Goal: Task Accomplishment & Management: Manage account settings

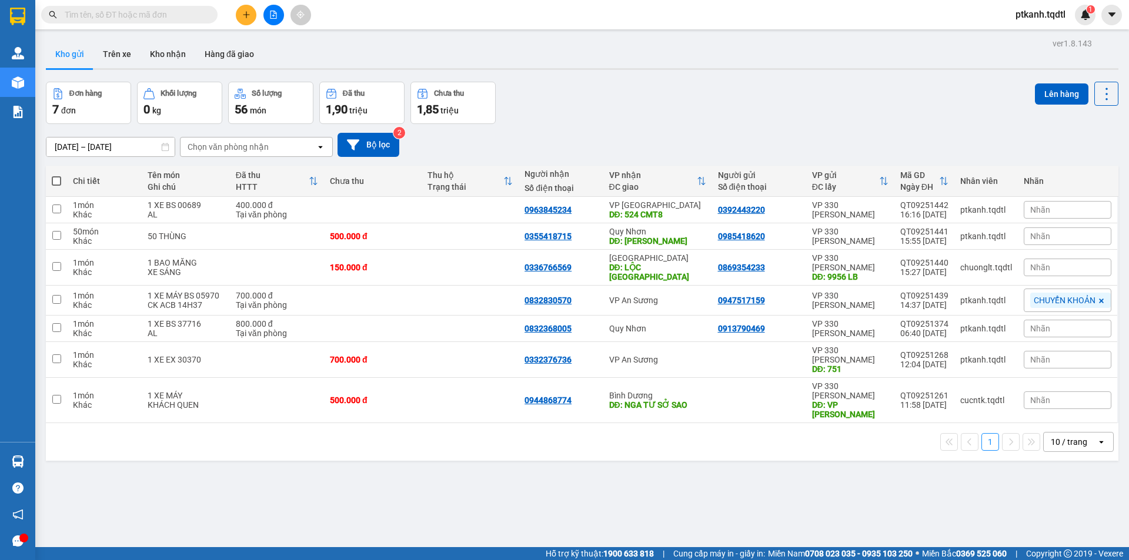
click at [245, 18] on icon "plus" at bounding box center [246, 15] width 8 height 8
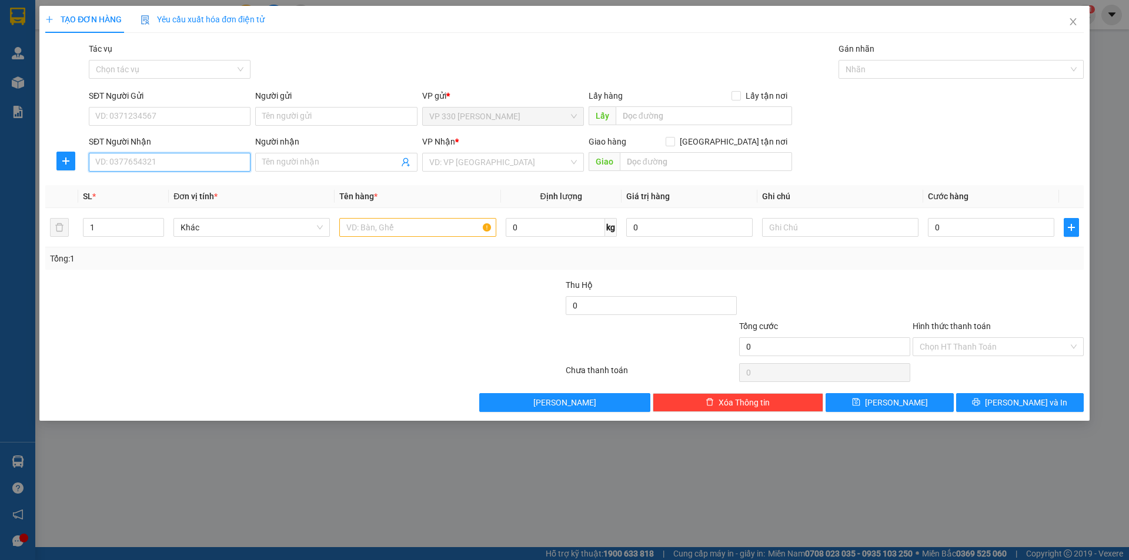
click at [132, 164] on input "SĐT Người Nhận" at bounding box center [170, 162] width 162 height 19
type input "0355633252"
click at [177, 183] on div "0355633252" at bounding box center [170, 185] width 148 height 13
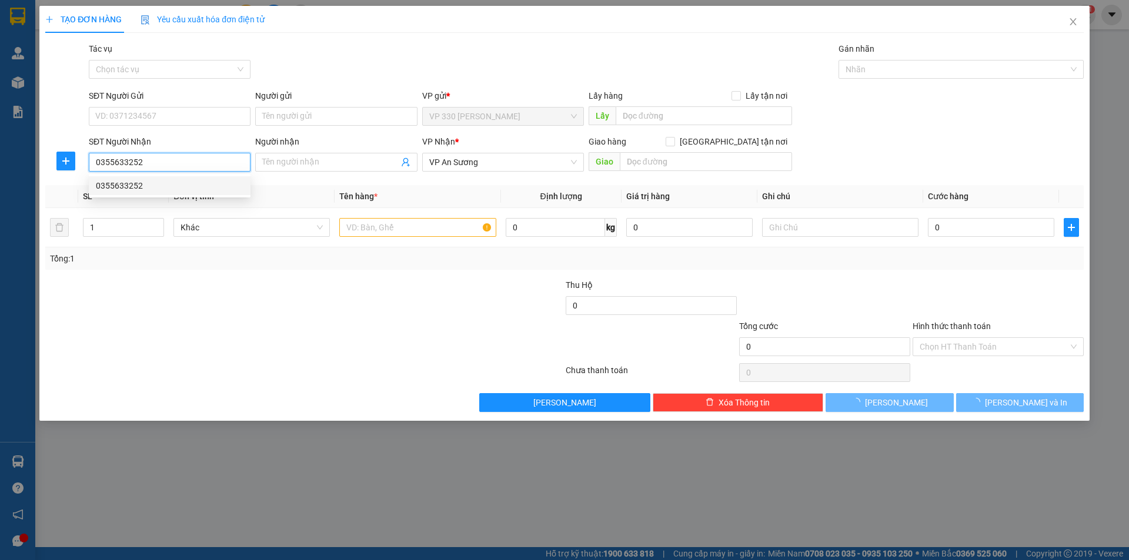
type input "200.000"
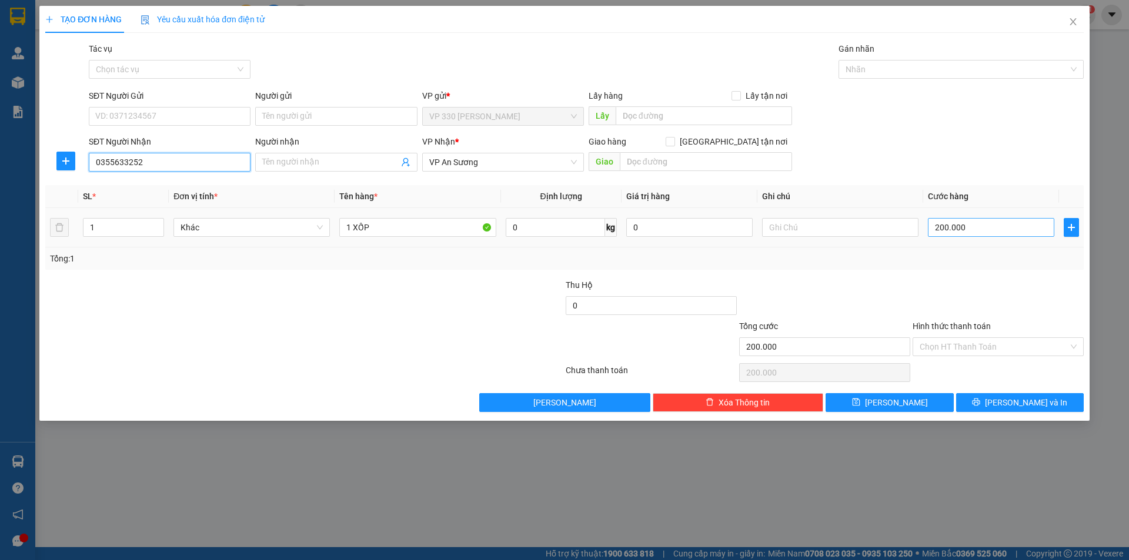
type input "0355633252"
click at [979, 227] on input "200.000" at bounding box center [991, 227] width 126 height 19
type input "1"
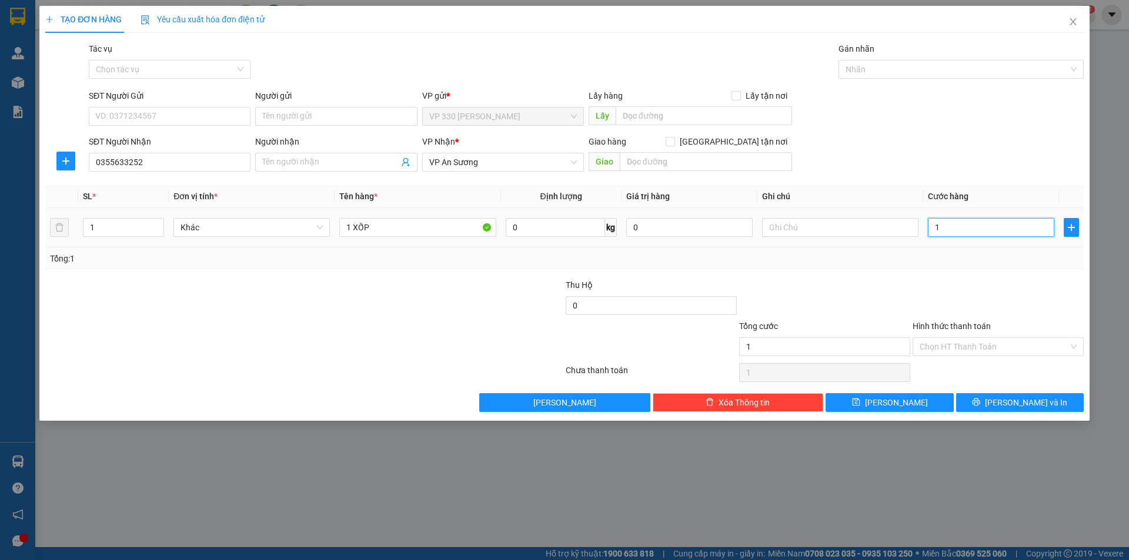
type input "15"
type input "150"
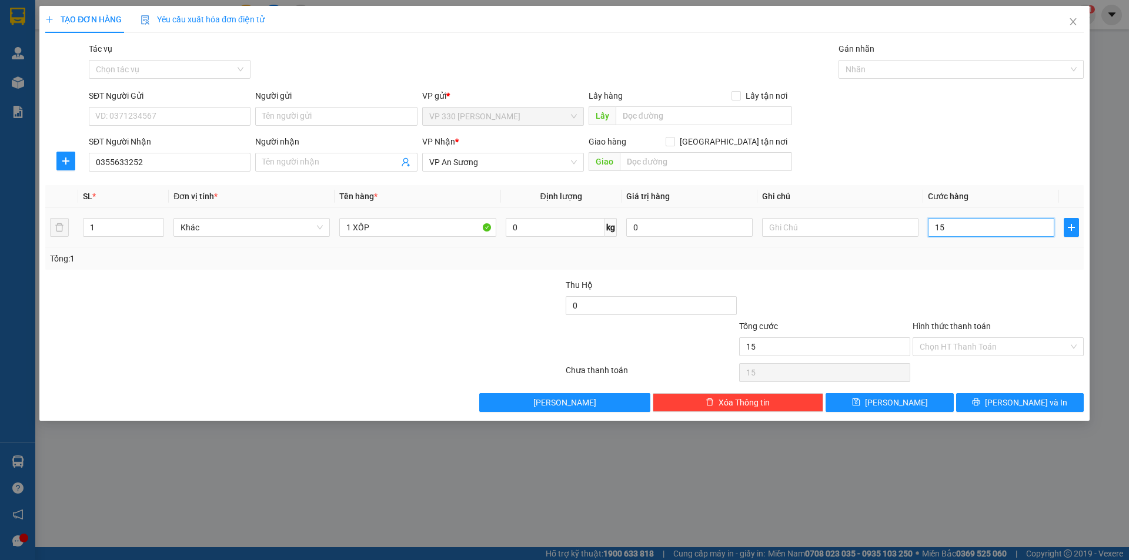
type input "150"
type input "1.500"
type input "15.000"
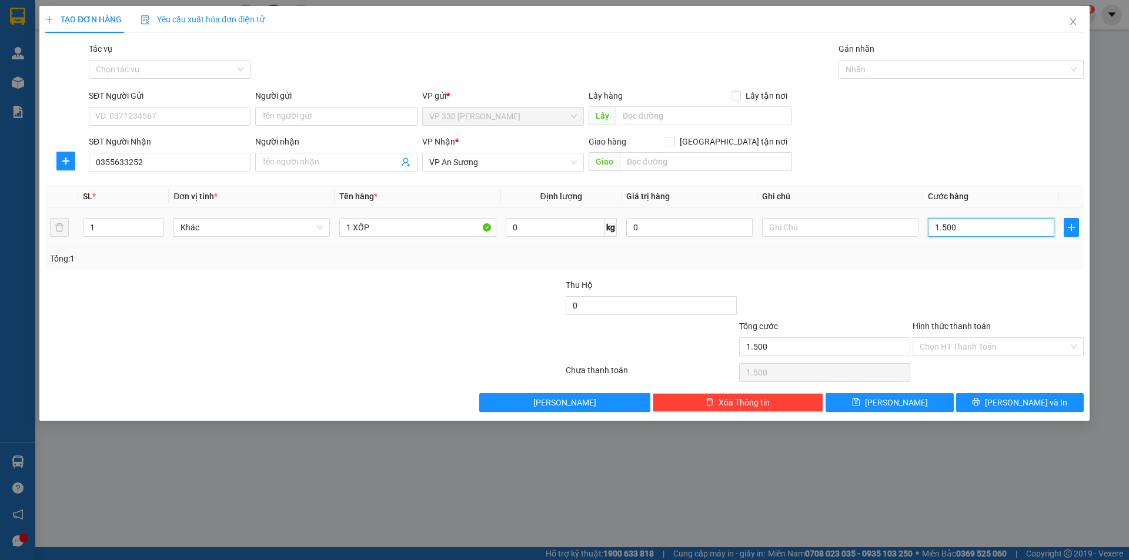
type input "15.000"
type input "150.000"
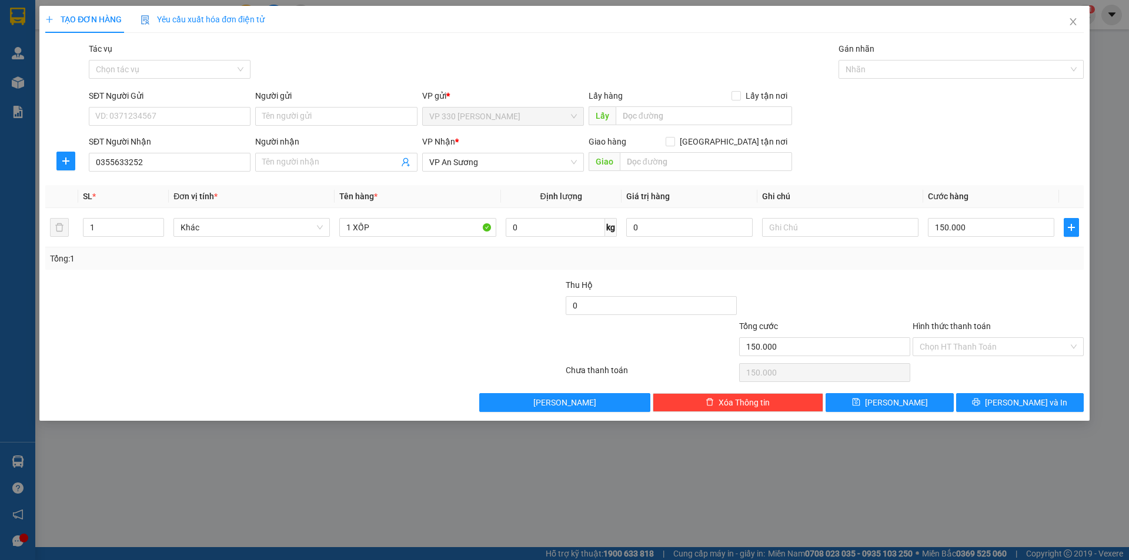
click at [946, 327] on label "Hình thức thanh toán" at bounding box center [951, 326] width 78 height 9
click at [946, 338] on input "Hình thức thanh toán" at bounding box center [993, 347] width 149 height 18
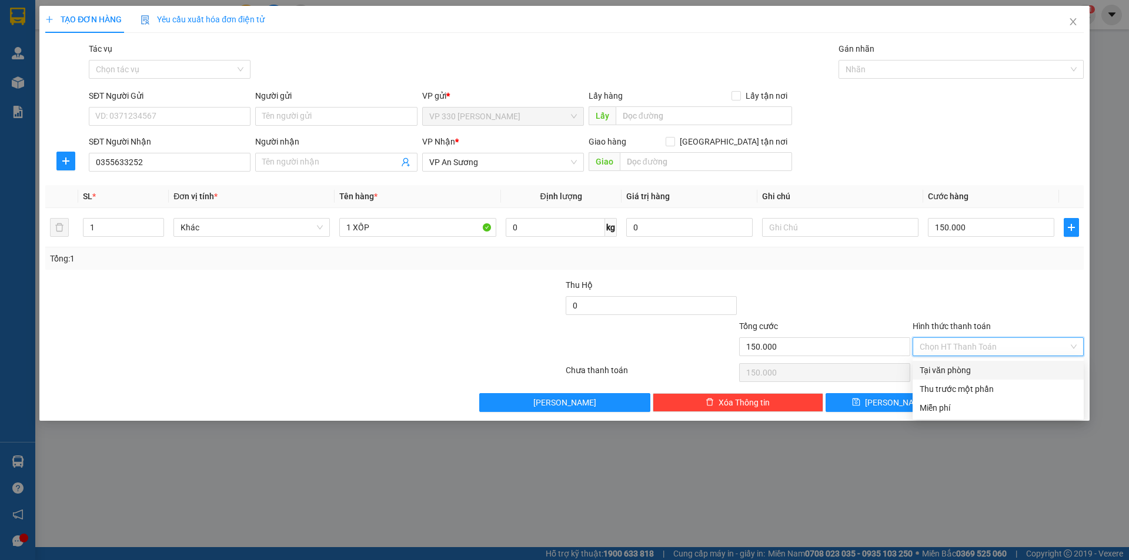
click at [956, 373] on div "Tại văn phòng" at bounding box center [997, 370] width 157 height 13
type input "0"
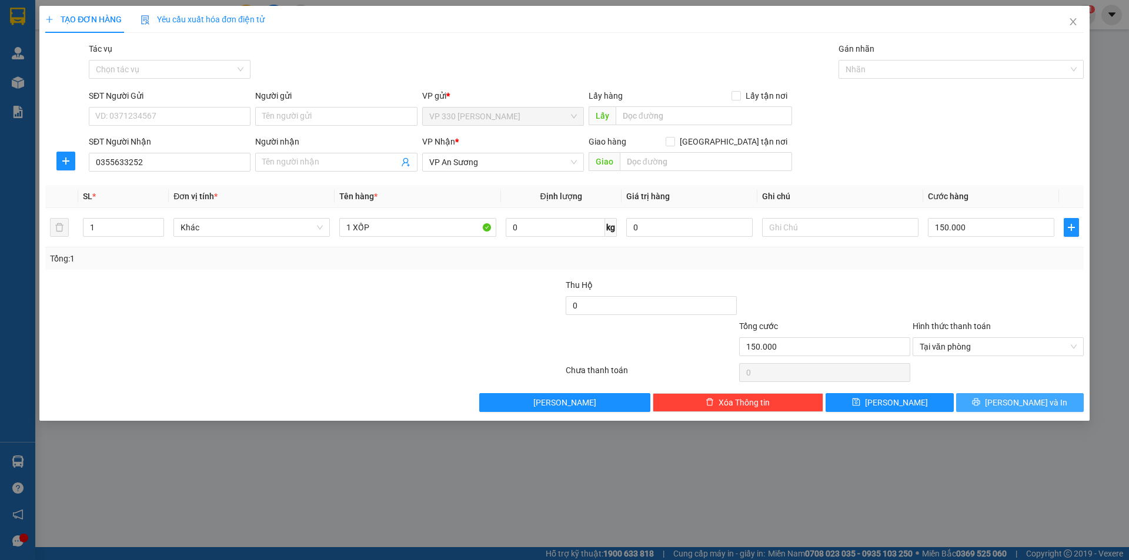
click at [1031, 407] on span "Lưu và In" at bounding box center [1026, 402] width 82 height 13
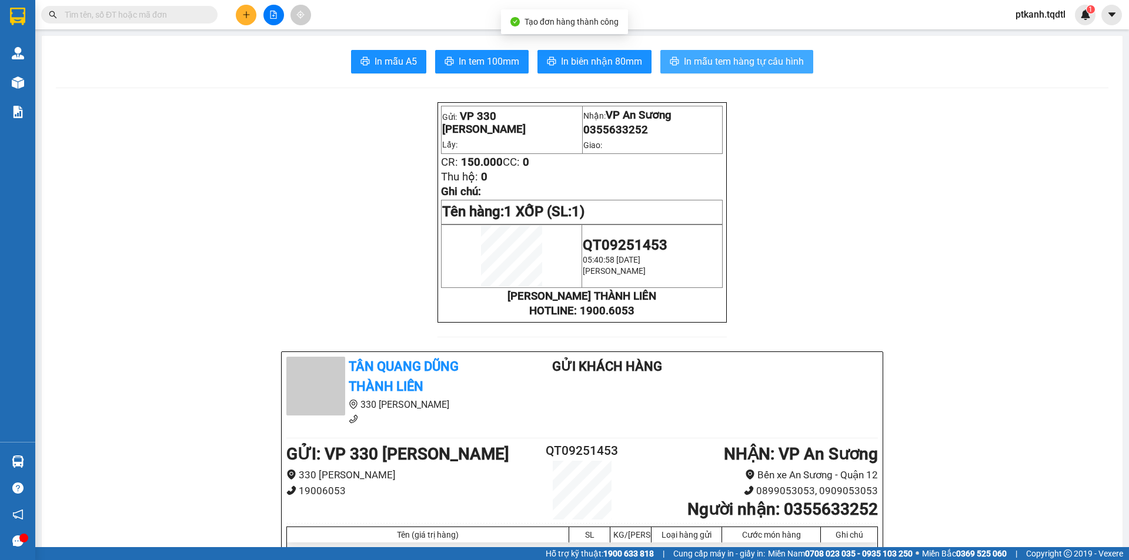
click at [724, 59] on span "In mẫu tem hàng tự cấu hình" at bounding box center [744, 61] width 120 height 15
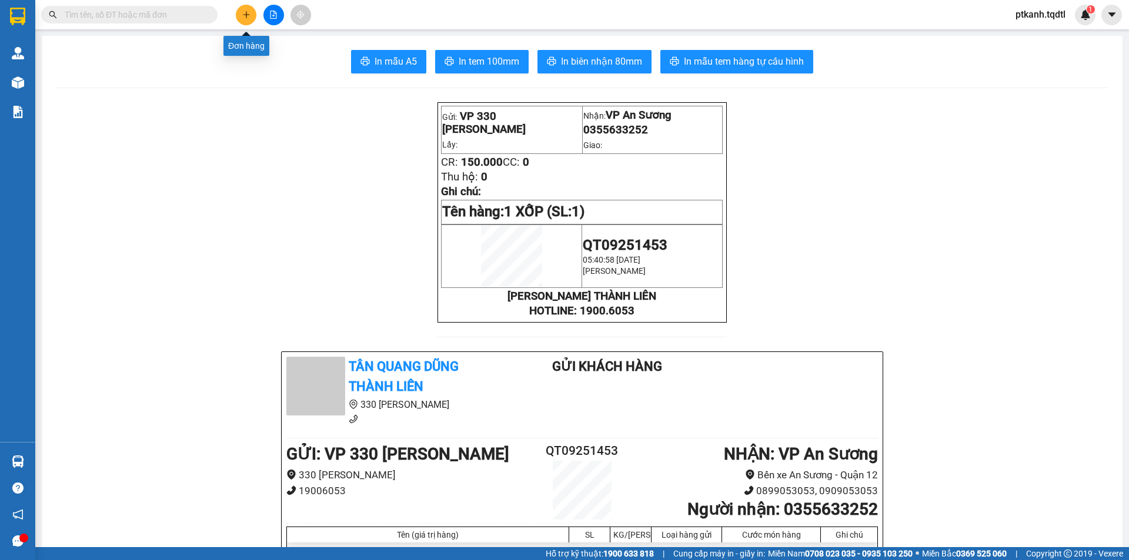
click at [245, 18] on icon "plus" at bounding box center [246, 15] width 8 height 8
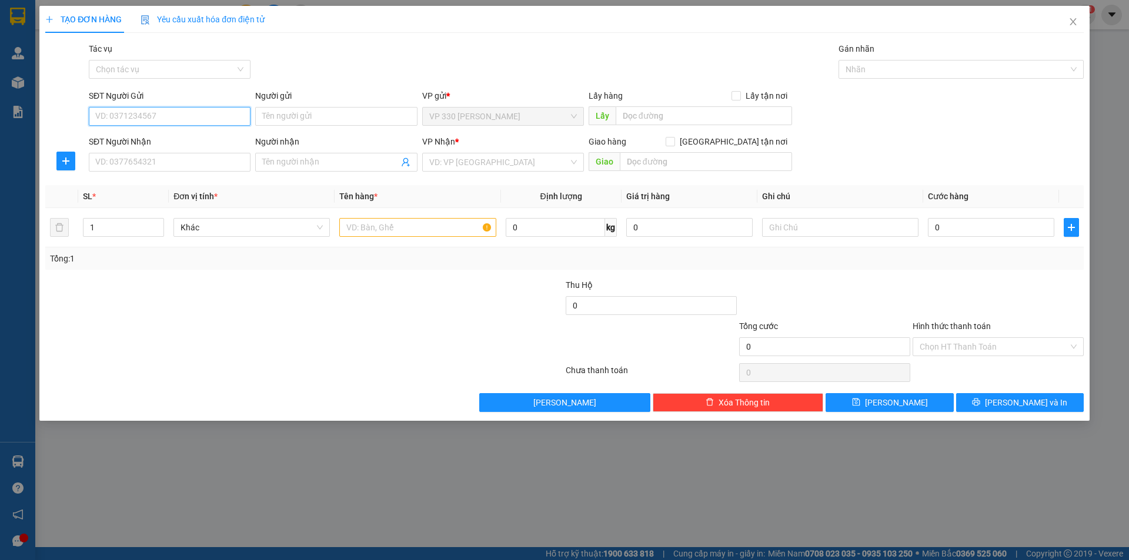
click at [215, 120] on input "SĐT Người Gửi" at bounding box center [170, 116] width 162 height 19
type input "0775483845"
click at [190, 138] on div "0775483845" at bounding box center [170, 139] width 148 height 13
type input "0706033787"
type input "250.000"
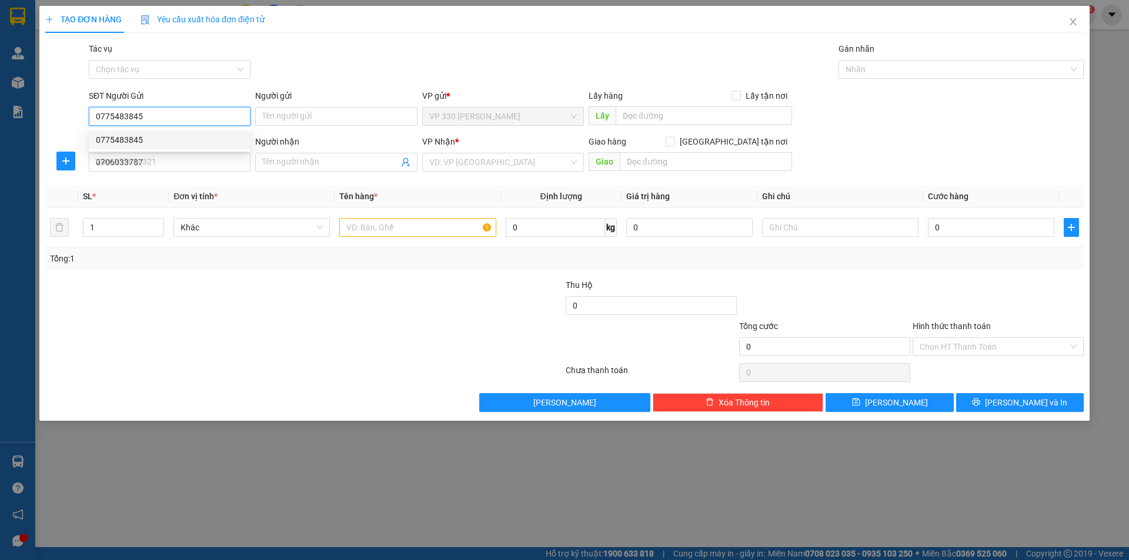
type input "250.000"
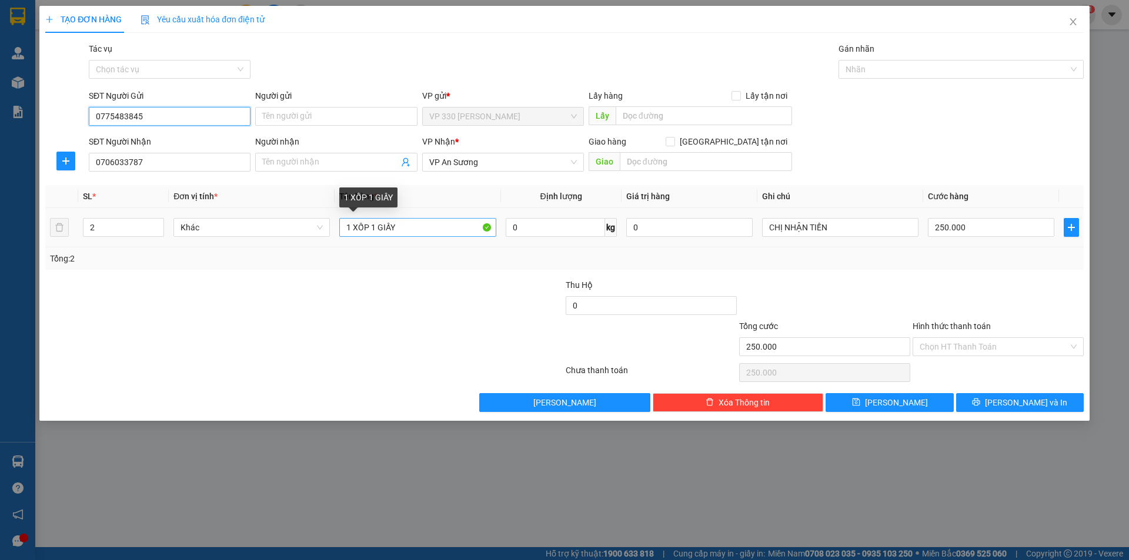
type input "0775483845"
drag, startPoint x: 370, startPoint y: 225, endPoint x: 474, endPoint y: 242, distance: 104.9
click at [474, 242] on td "1 XỐP 1 GIẤY" at bounding box center [417, 227] width 166 height 39
type input "1 XỐP"
type input "1"
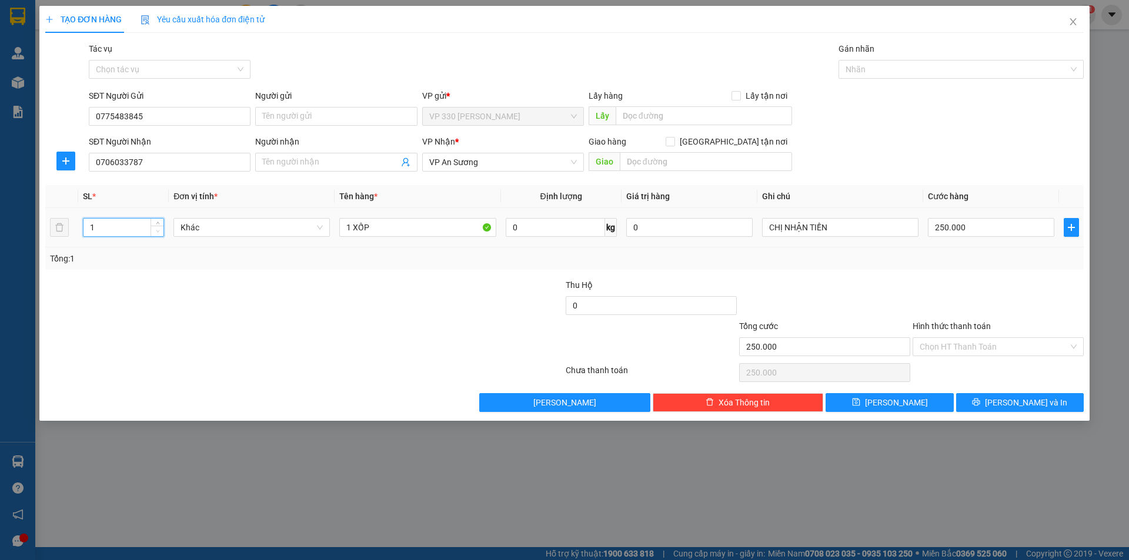
click at [159, 234] on span "down" at bounding box center [157, 231] width 7 height 7
click at [986, 227] on input "250.000" at bounding box center [991, 227] width 126 height 19
type input "1"
type input "15"
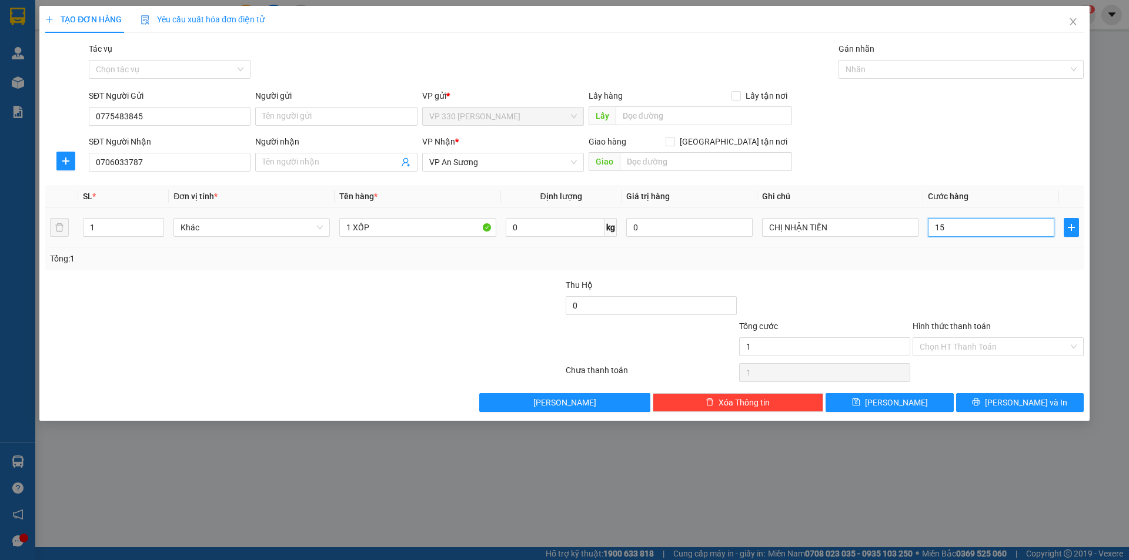
type input "15"
type input "150"
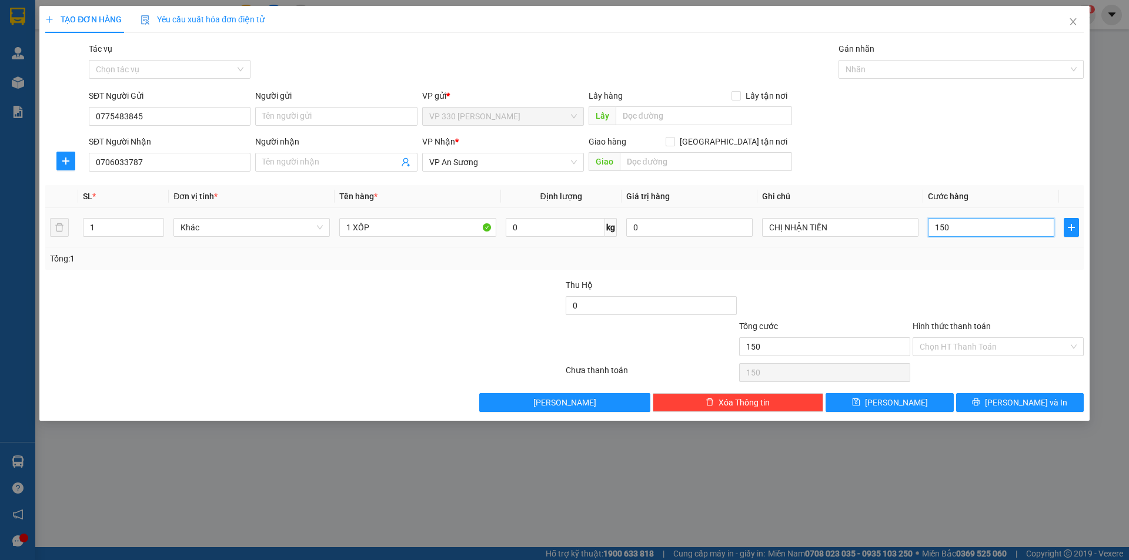
type input "1.500"
type input "15.000"
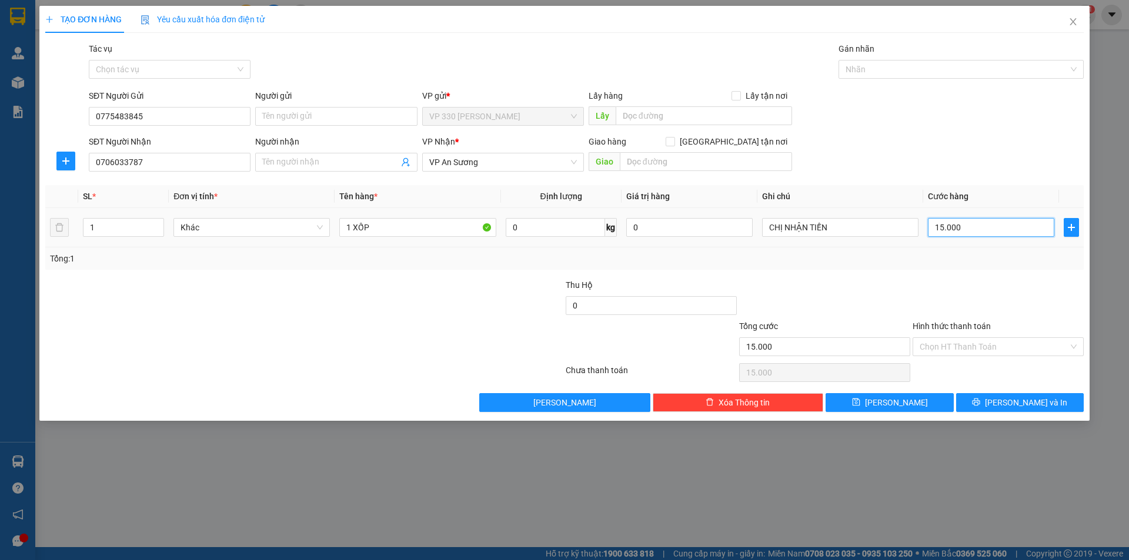
type input "150.000"
click at [852, 231] on input "CHỊ NHẬN TIỀN" at bounding box center [840, 227] width 156 height 19
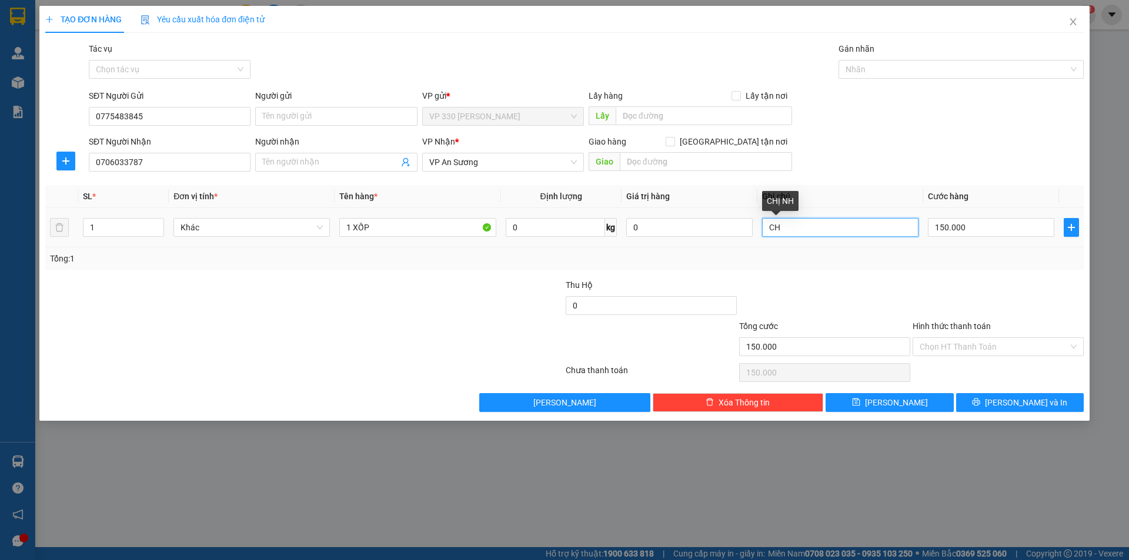
type input "C"
click at [954, 329] on label "Hình thức thanh toán" at bounding box center [951, 326] width 78 height 9
click at [954, 338] on input "Hình thức thanh toán" at bounding box center [993, 347] width 149 height 18
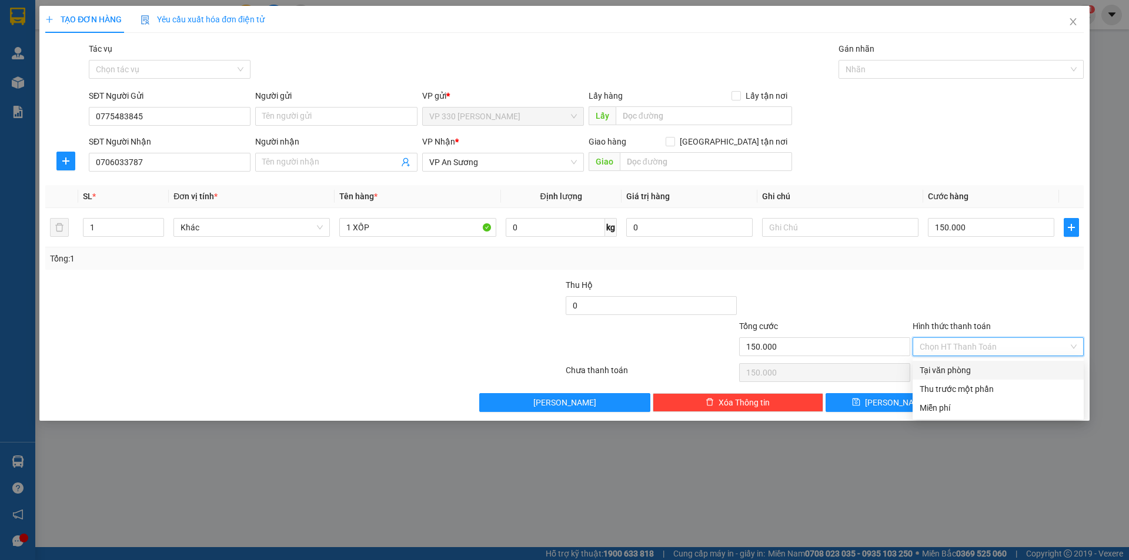
click at [969, 370] on div "Tại văn phòng" at bounding box center [997, 370] width 157 height 13
type input "0"
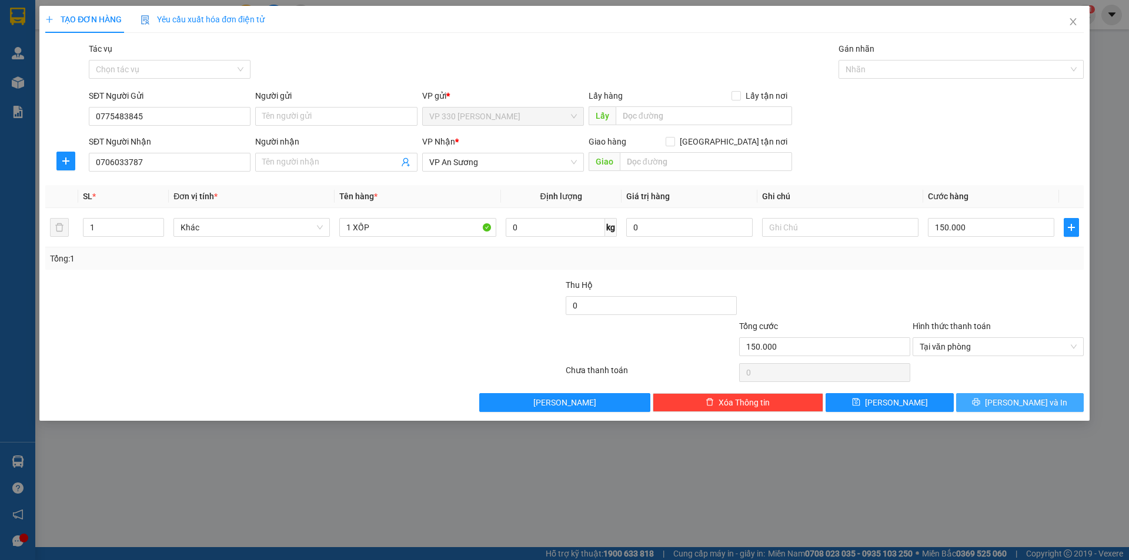
click at [980, 401] on icon "printer" at bounding box center [976, 402] width 8 height 8
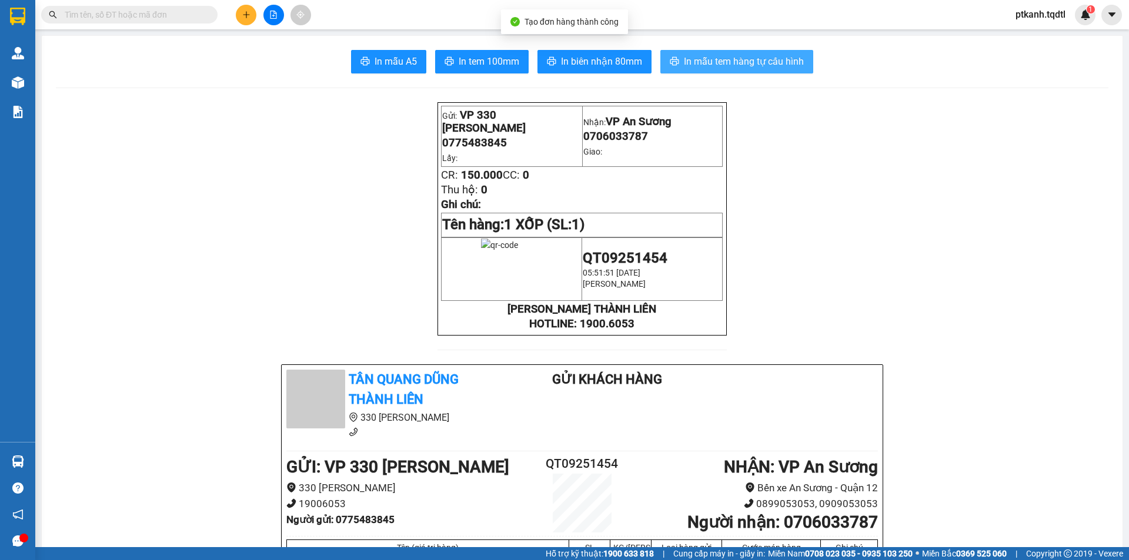
click at [689, 60] on span "In mẫu tem hàng tự cấu hình" at bounding box center [744, 61] width 120 height 15
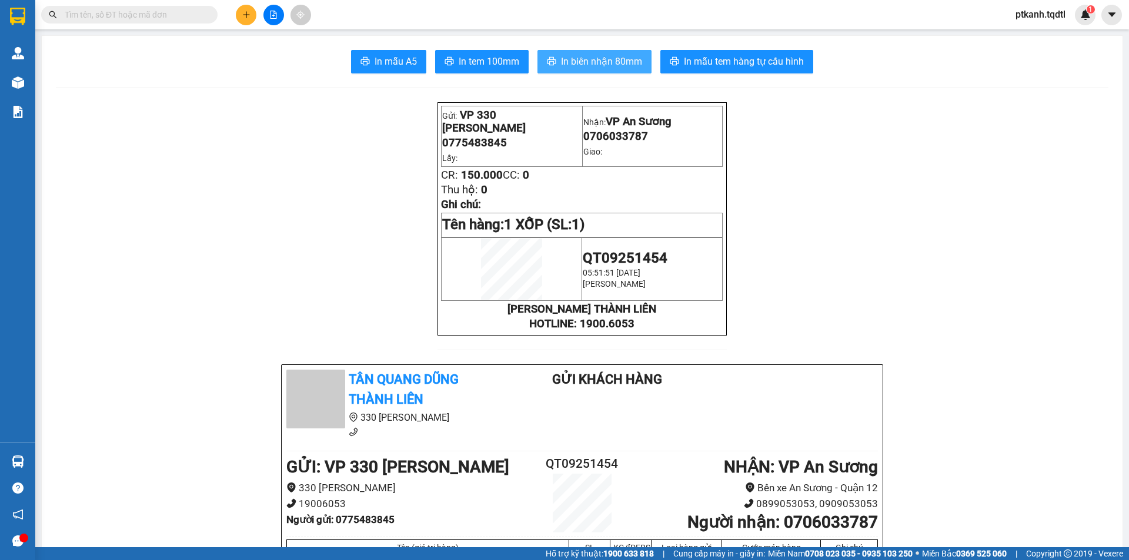
click at [585, 65] on span "In biên nhận 80mm" at bounding box center [601, 61] width 81 height 15
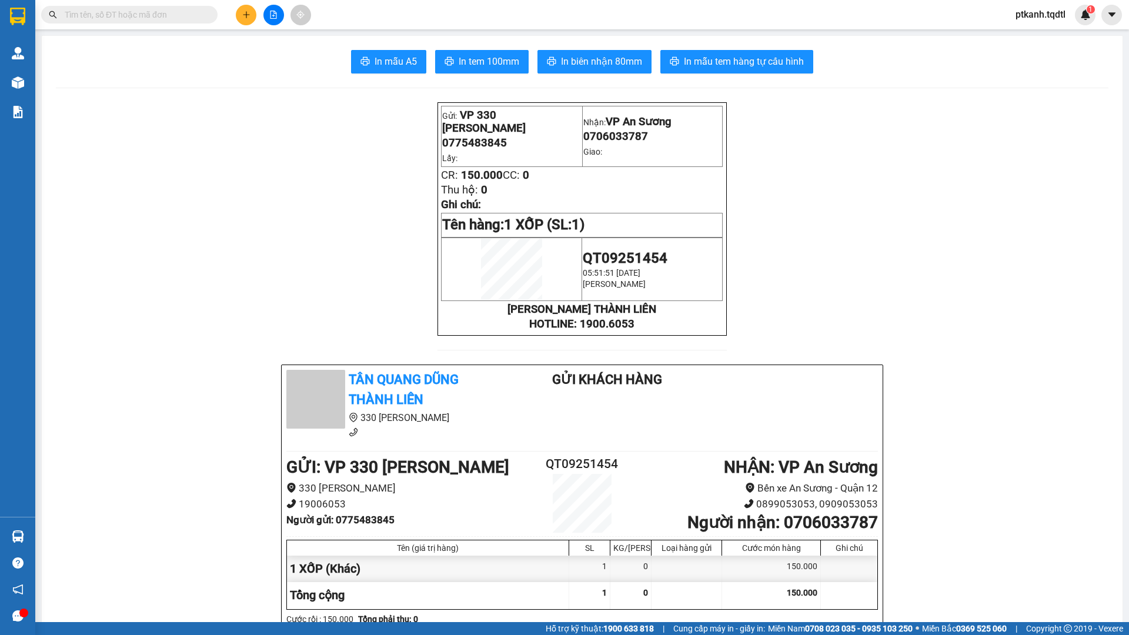
drag, startPoint x: 655, startPoint y: 2, endPoint x: 635, endPoint y: 12, distance: 22.6
drag, startPoint x: 635, startPoint y: 12, endPoint x: 1083, endPoint y: 236, distance: 500.8
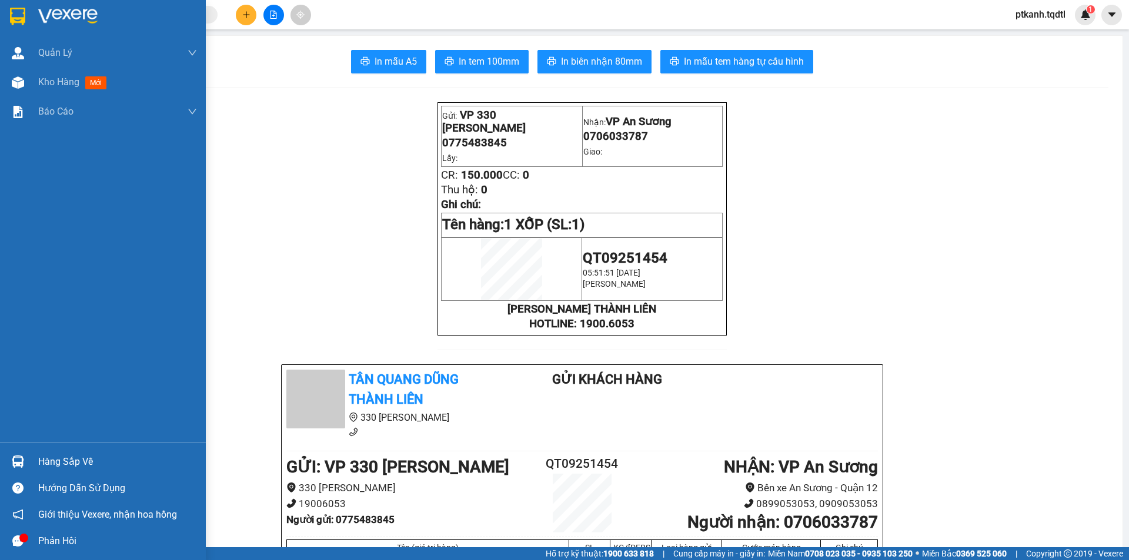
click at [20, 461] on img at bounding box center [18, 462] width 12 height 12
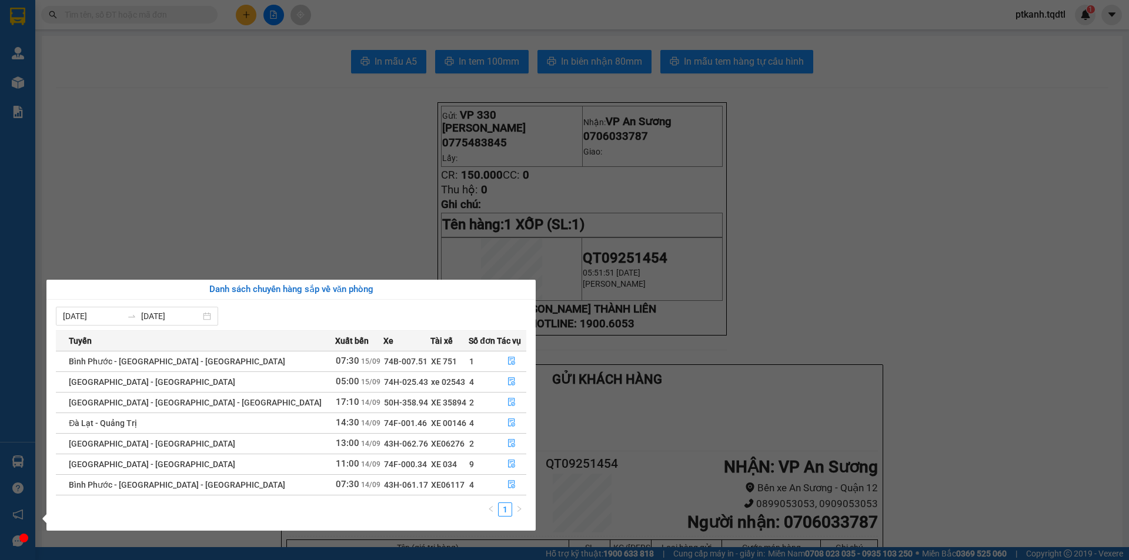
click at [910, 239] on section "Kết quả tìm kiếm ( 0 ) Bộ lọc No Data ptkanh.tqdtl 1 Quản Lý Quản lý khách hàng…" at bounding box center [564, 280] width 1129 height 560
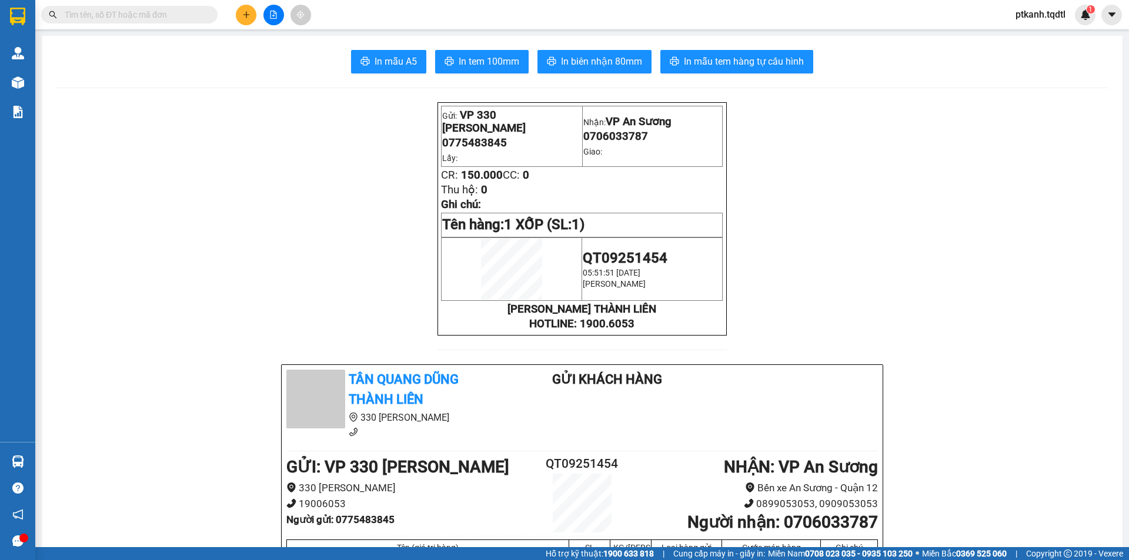
click at [240, 21] on button at bounding box center [246, 15] width 21 height 21
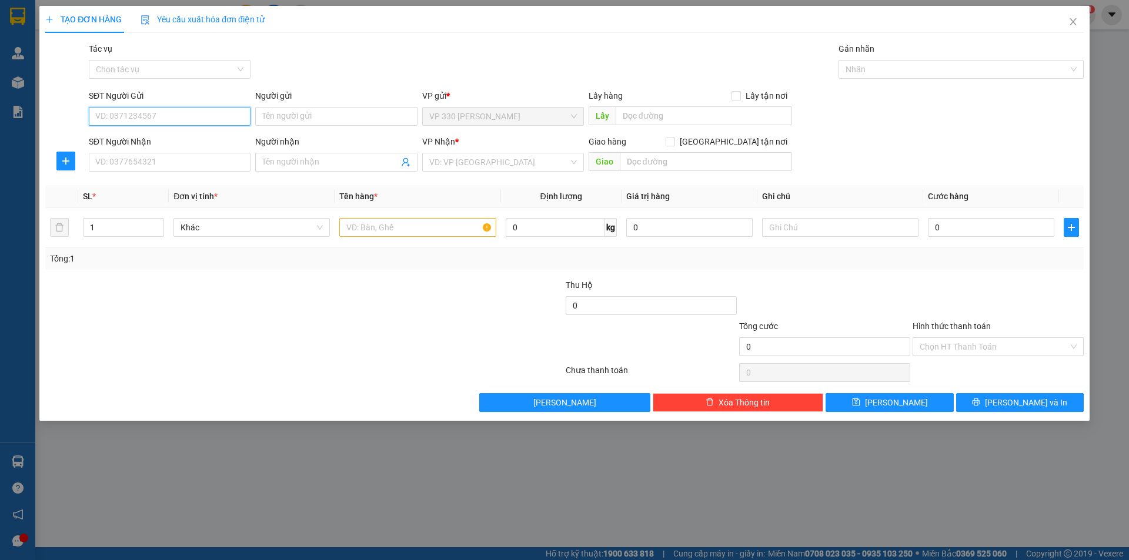
click at [233, 117] on input "SĐT Người Gửi" at bounding box center [170, 116] width 162 height 19
type input "0913097357"
click at [189, 163] on input "SĐT Người Nhận" at bounding box center [170, 162] width 162 height 19
type input "0905828838"
click at [322, 159] on input "Người nhận" at bounding box center [330, 162] width 136 height 13
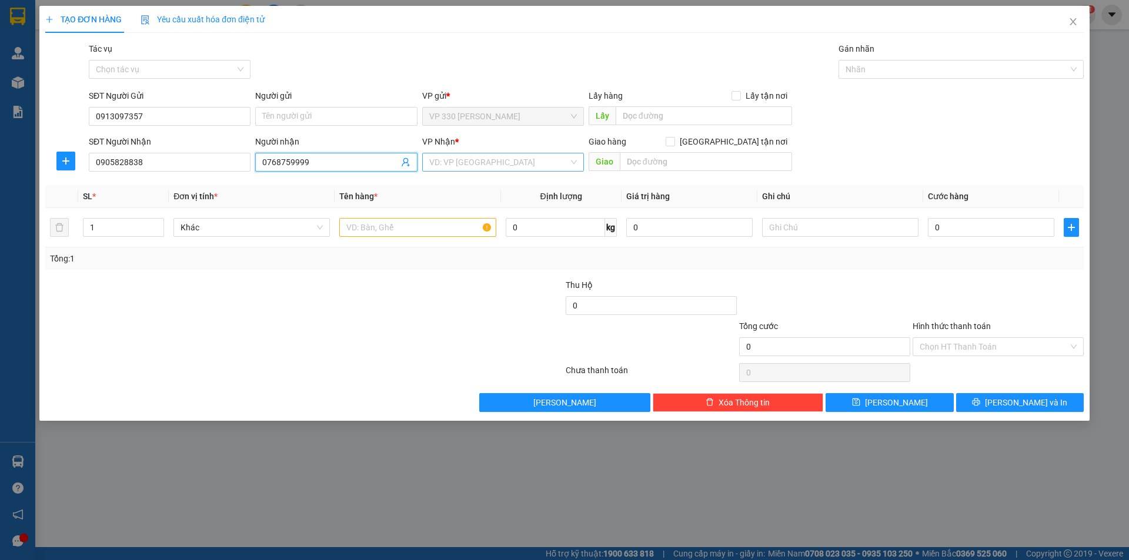
type input "0768759999"
click at [504, 164] on input "search" at bounding box center [498, 162] width 139 height 18
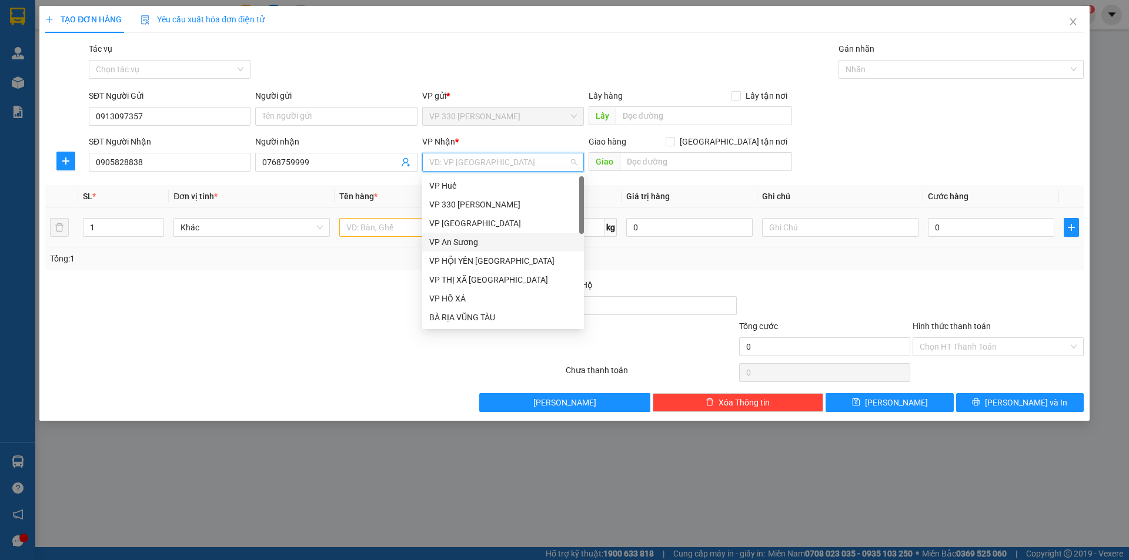
drag, startPoint x: 474, startPoint y: 237, endPoint x: 399, endPoint y: 239, distance: 75.2
click at [474, 239] on div "VP An Sương" at bounding box center [503, 242] width 148 height 13
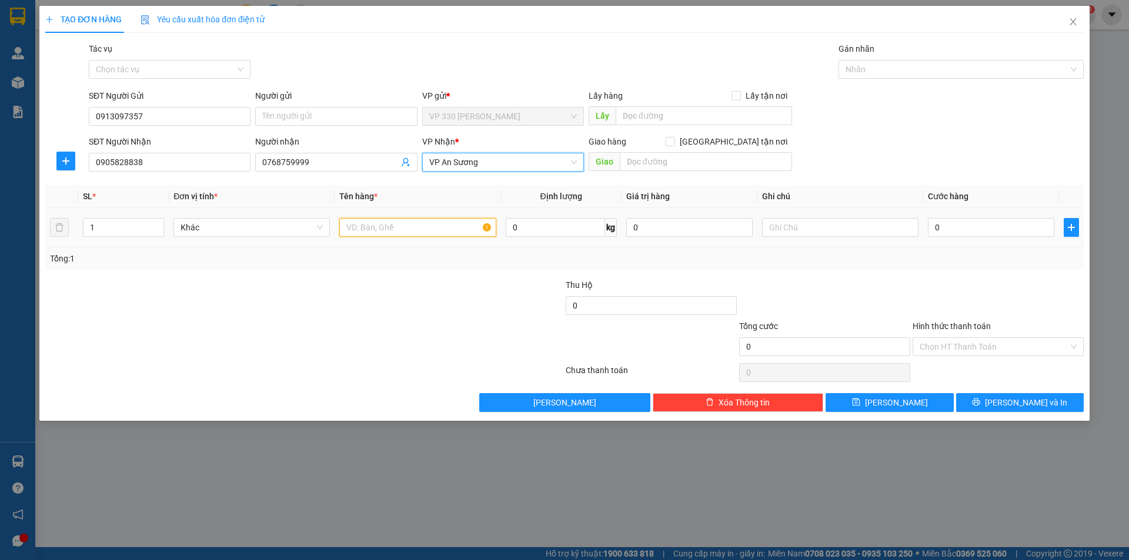
click at [388, 232] on input "text" at bounding box center [417, 227] width 156 height 19
type input "1 XỐP"
click at [978, 230] on input "0" at bounding box center [991, 227] width 126 height 19
type input "1"
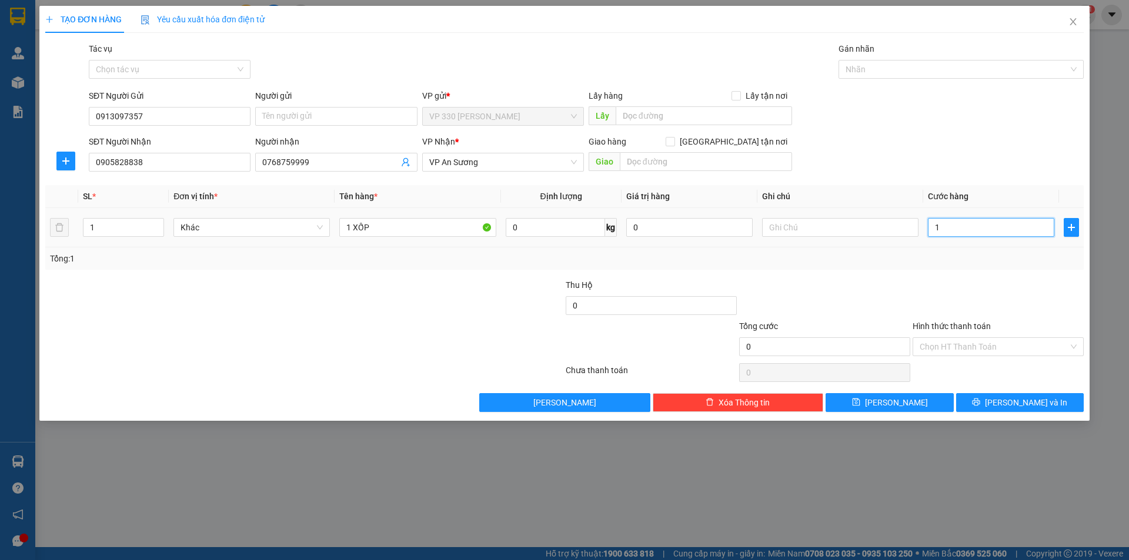
type input "1"
type input "10"
type input "100"
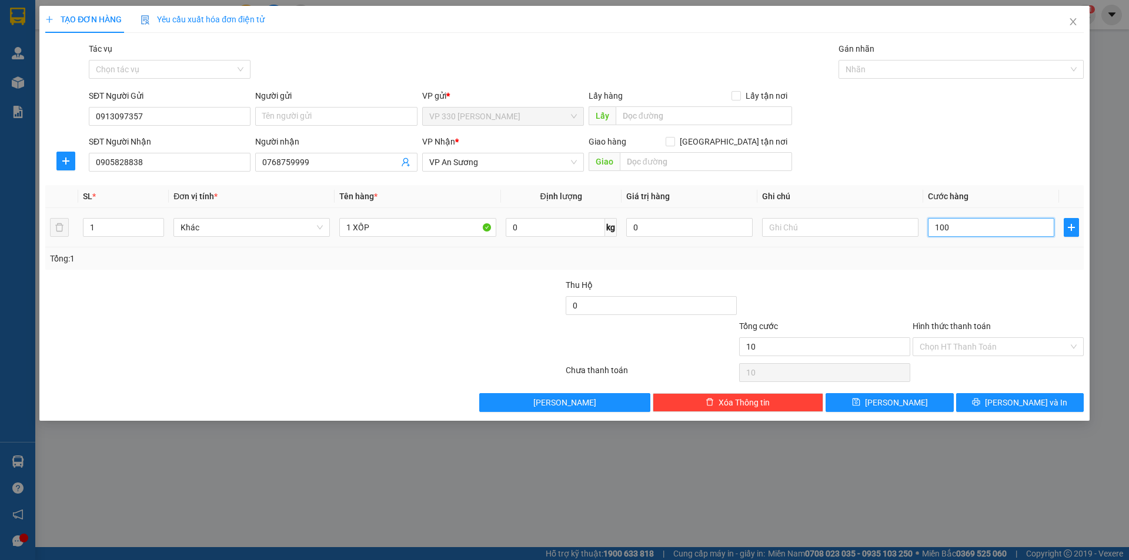
type input "100"
type input "1.000"
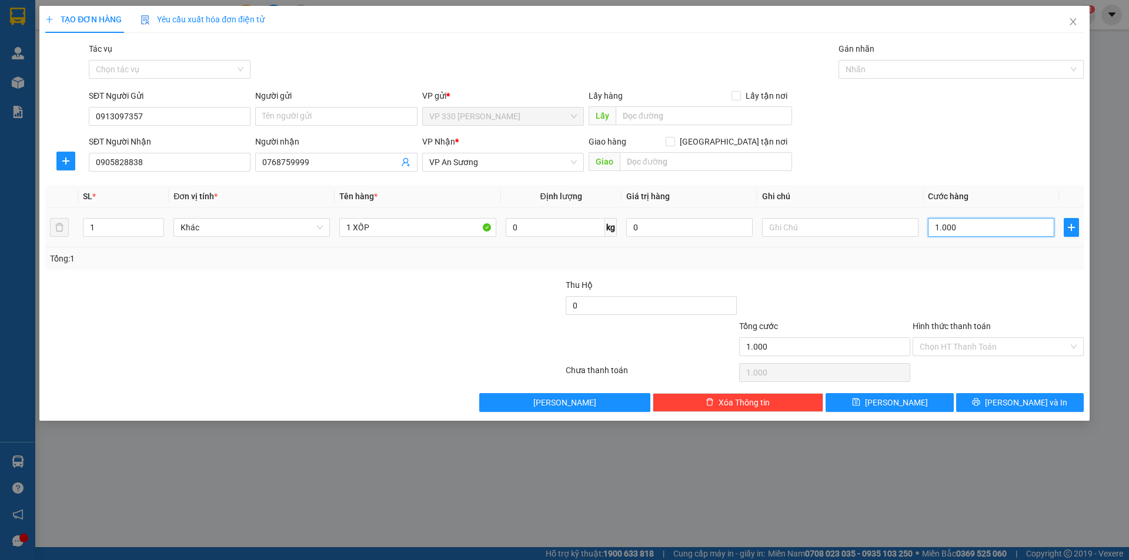
type input "10.000"
type input "100.000"
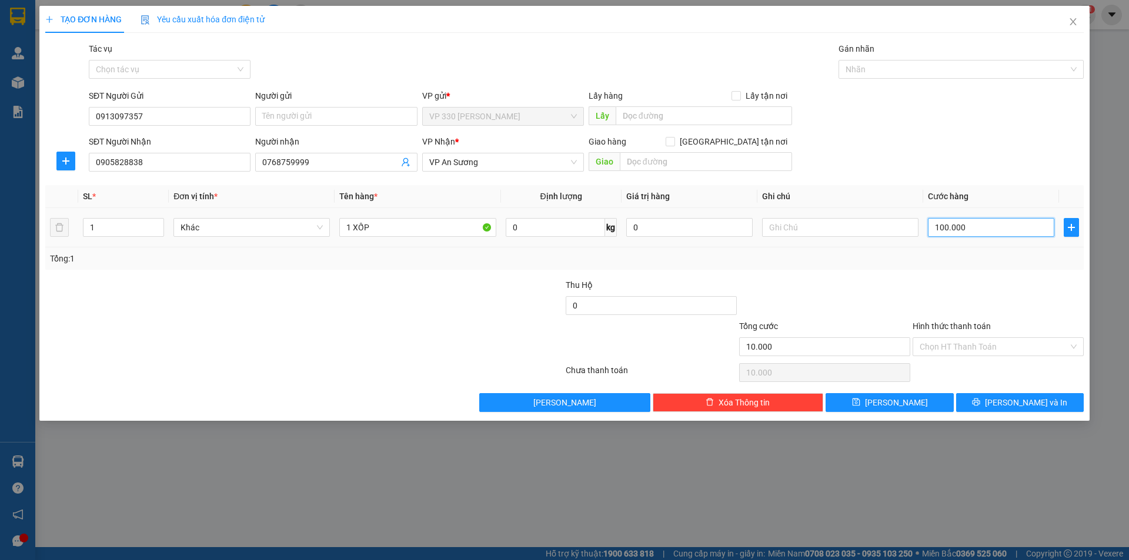
type input "100.000"
click at [942, 331] on label "Hình thức thanh toán" at bounding box center [951, 326] width 78 height 9
click at [942, 338] on input "Hình thức thanh toán" at bounding box center [993, 347] width 149 height 18
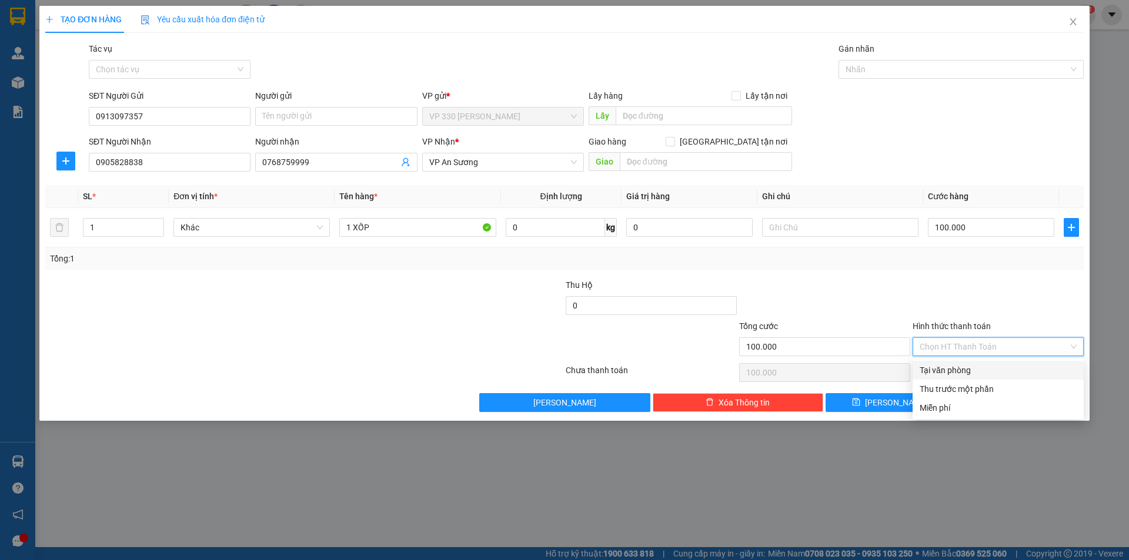
click at [985, 365] on div "Tại văn phòng" at bounding box center [997, 370] width 157 height 13
type input "0"
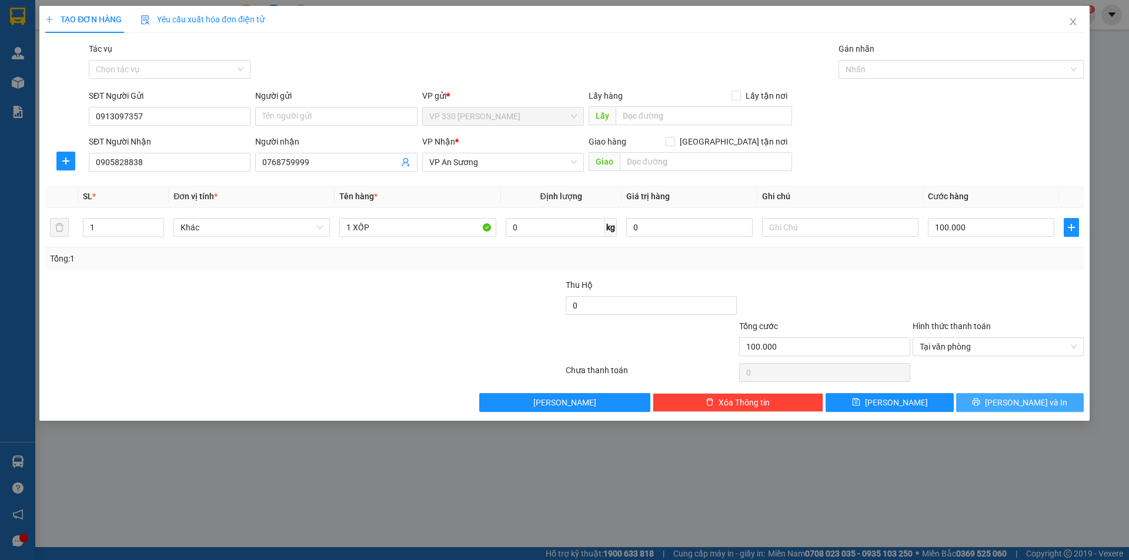
click at [1043, 406] on button "Lưu và In" at bounding box center [1020, 402] width 128 height 19
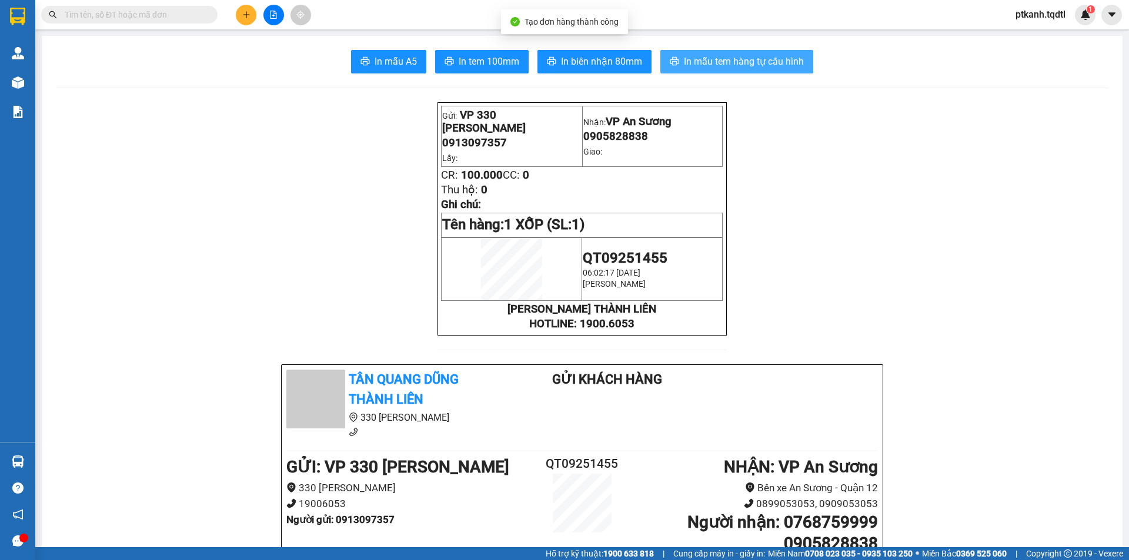
drag, startPoint x: 727, startPoint y: 49, endPoint x: 725, endPoint y: 63, distance: 13.6
click at [725, 63] on span "In mẫu tem hàng tự cấu hình" at bounding box center [744, 61] width 120 height 15
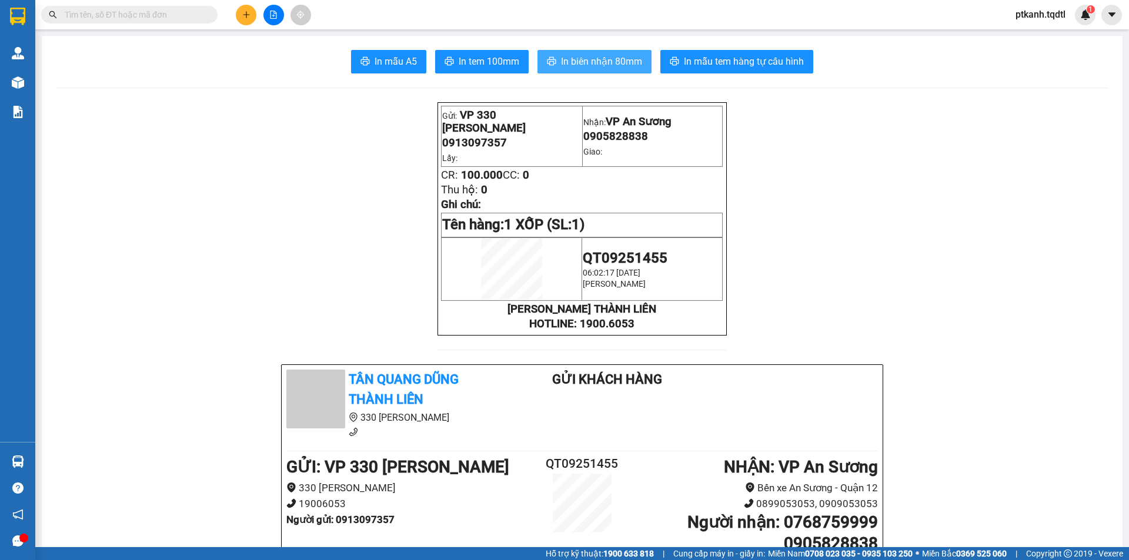
drag, startPoint x: 579, startPoint y: 63, endPoint x: 451, endPoint y: 2, distance: 141.7
click at [579, 64] on span "In biên nhận 80mm" at bounding box center [601, 61] width 81 height 15
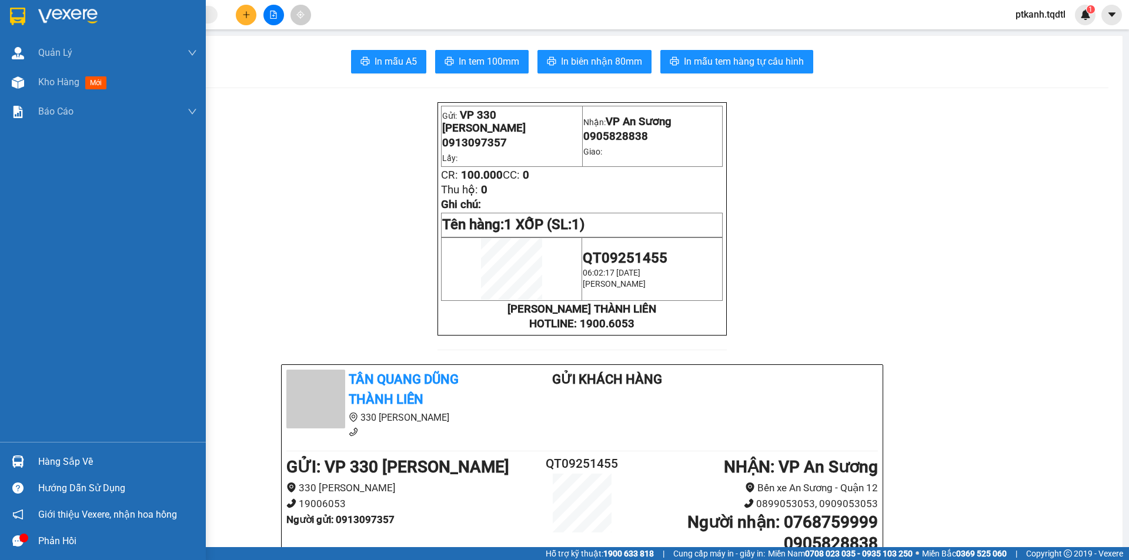
click at [19, 453] on div at bounding box center [18, 461] width 21 height 21
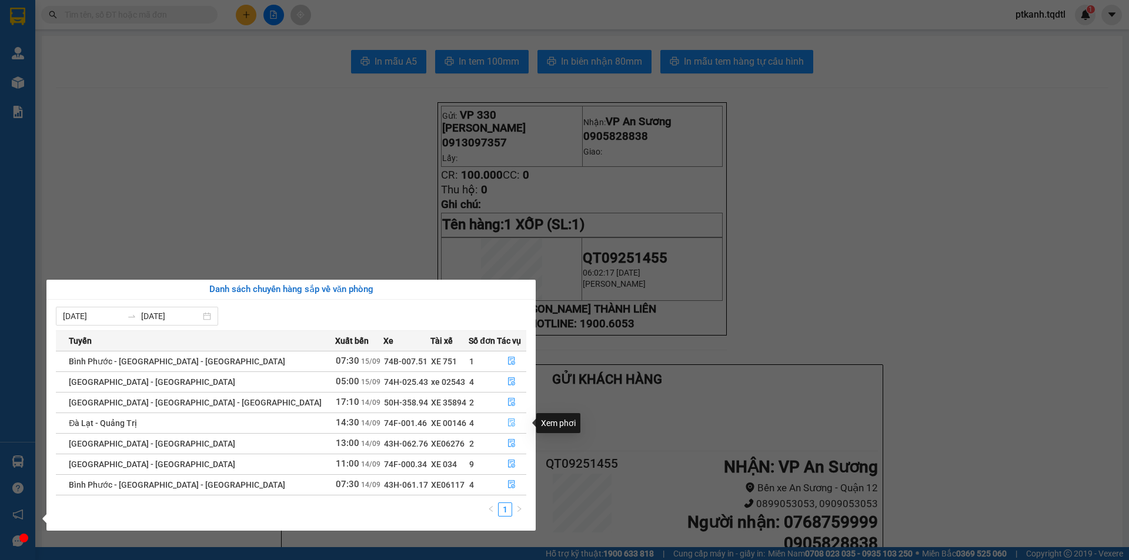
drag, startPoint x: 506, startPoint y: 421, endPoint x: 770, endPoint y: 478, distance: 270.6
click at [510, 426] on icon "file-done" at bounding box center [511, 423] width 8 height 8
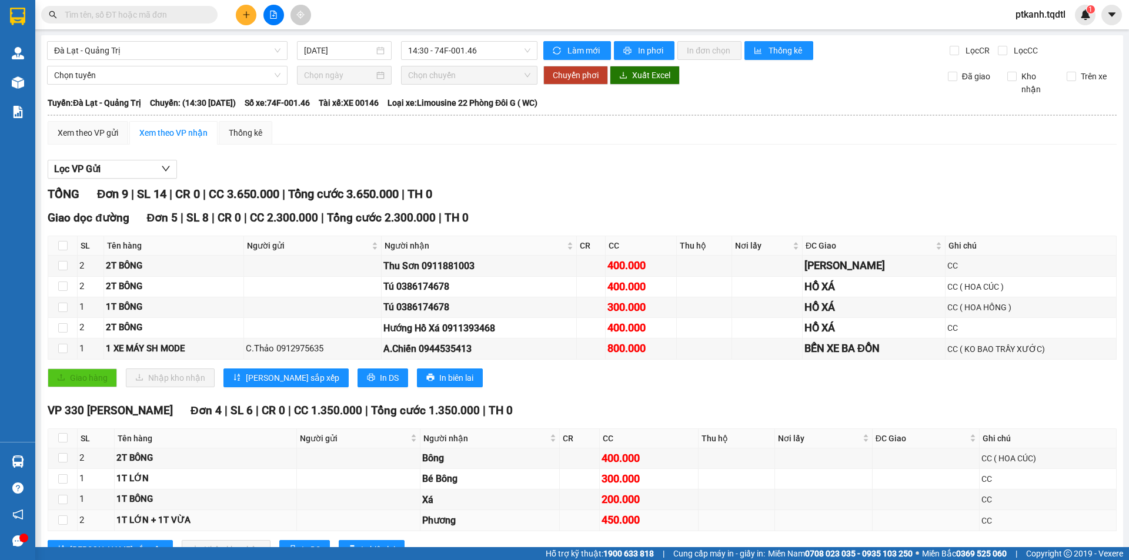
scroll to position [45, 0]
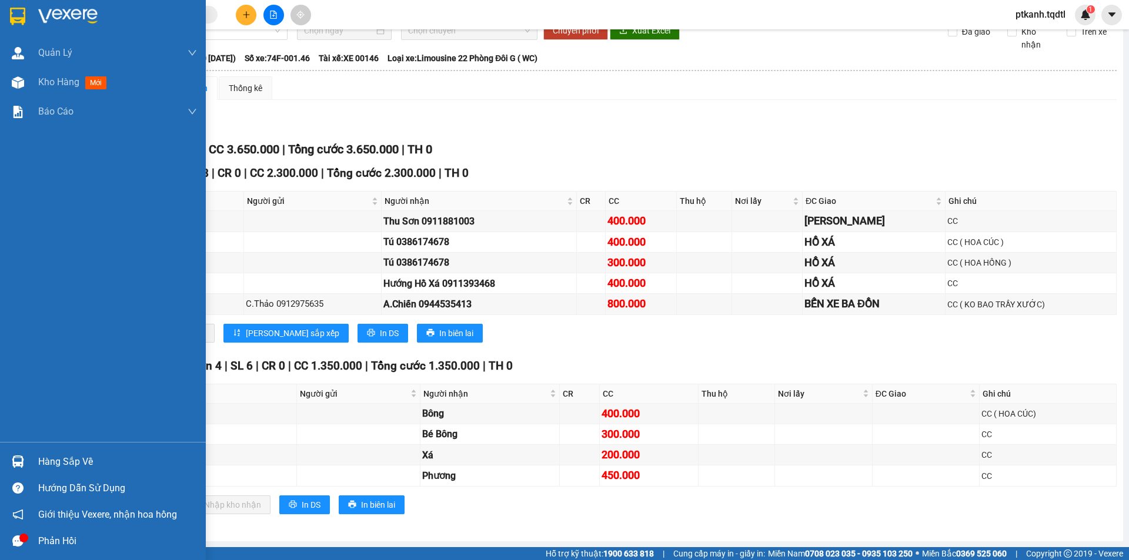
click at [63, 467] on div "Hàng sắp về" at bounding box center [117, 462] width 159 height 18
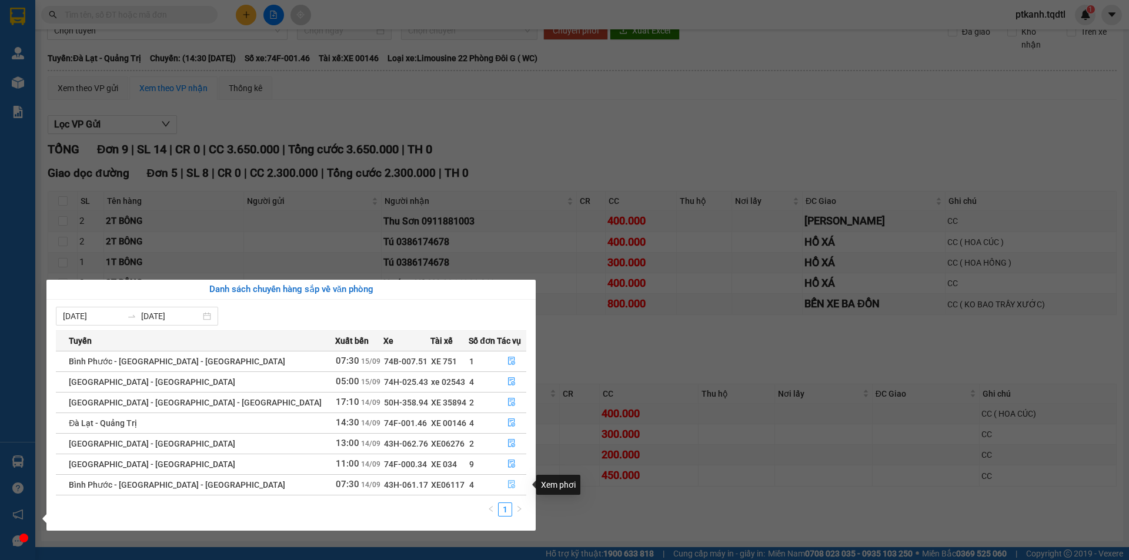
click at [510, 485] on icon "file-done" at bounding box center [511, 484] width 8 height 8
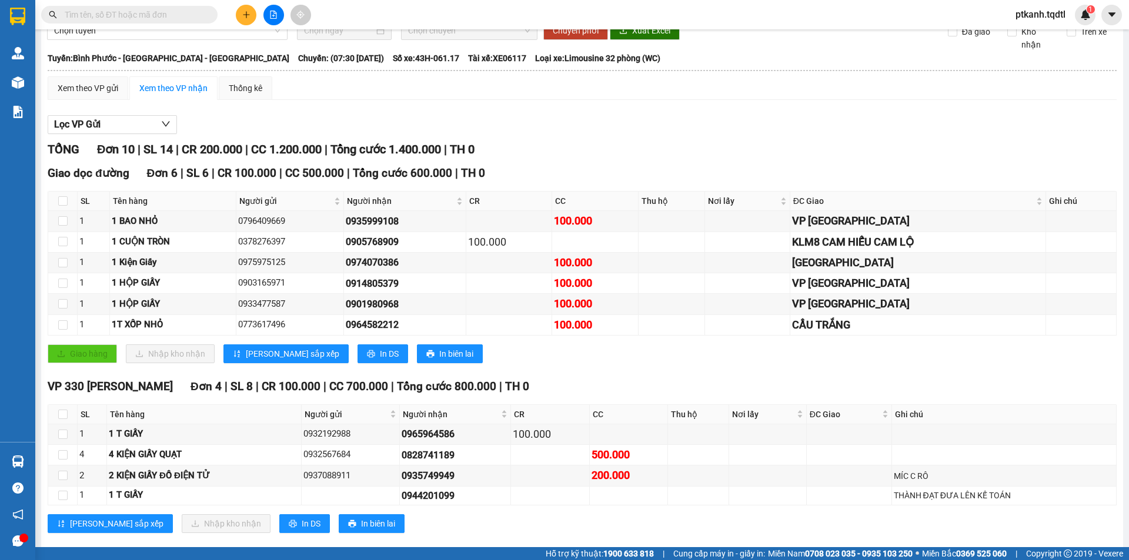
click at [252, 15] on button at bounding box center [246, 15] width 21 height 21
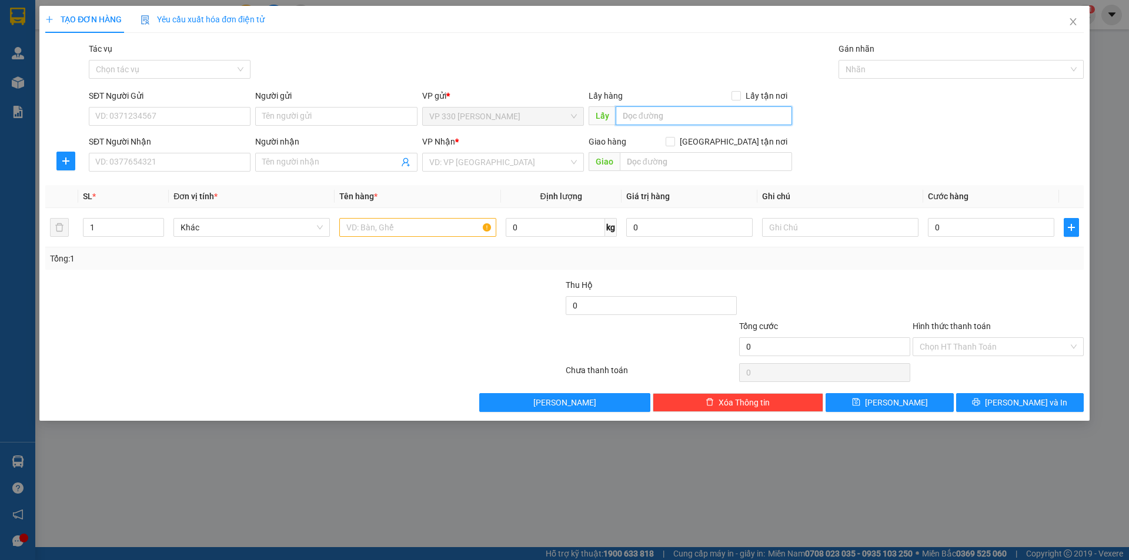
click at [668, 116] on input "text" at bounding box center [703, 115] width 176 height 19
type input "D"
type input "ĐẠT"
click at [233, 165] on input "SĐT Người Nhận" at bounding box center [170, 162] width 162 height 19
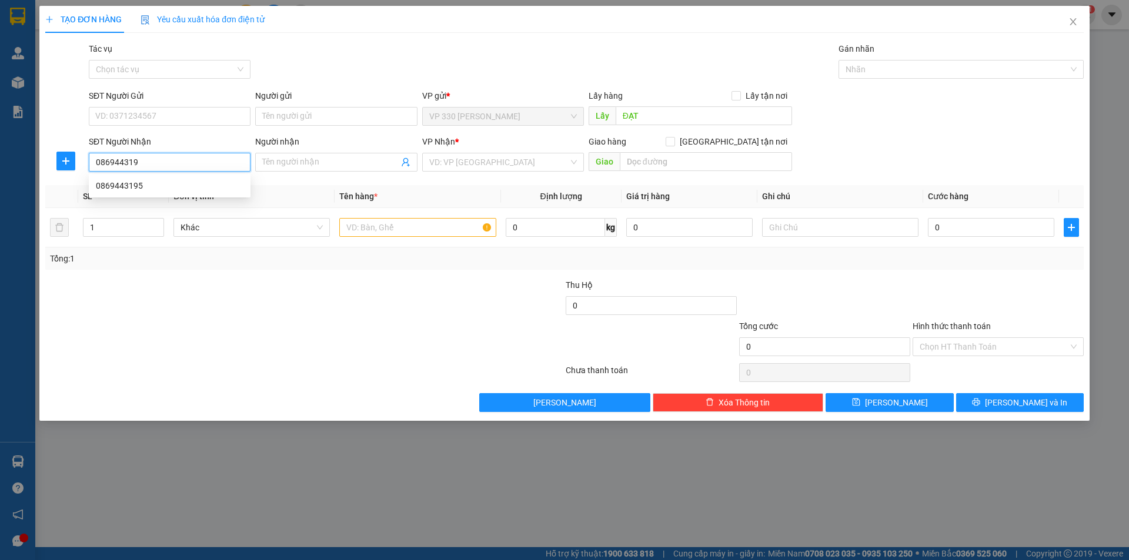
type input "0869443195"
click at [204, 185] on div "0869443195" at bounding box center [170, 185] width 148 height 13
type input "100.000"
type input "0869443195"
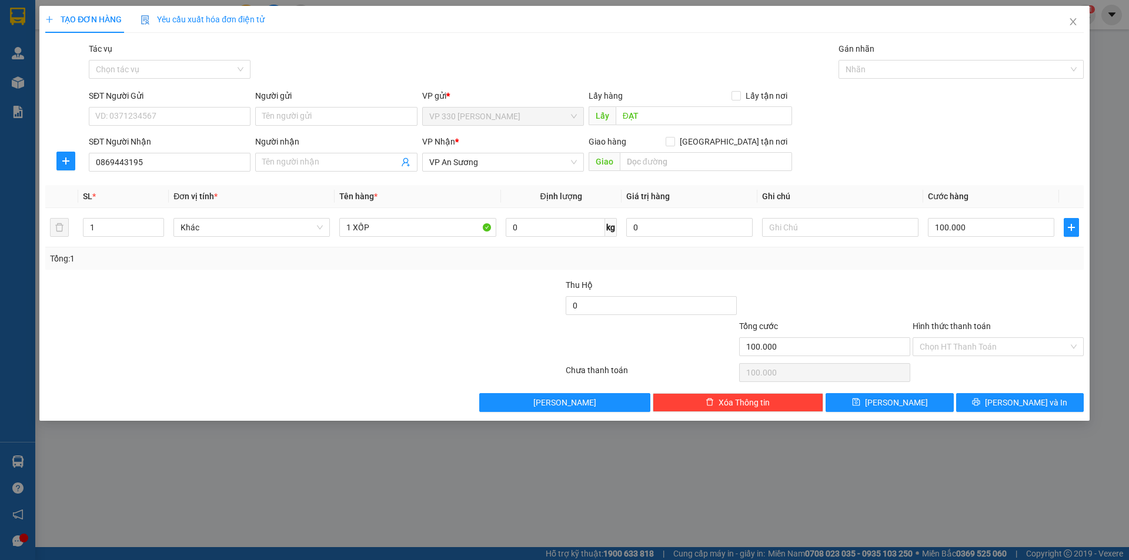
click at [952, 323] on label "Hình thức thanh toán" at bounding box center [951, 326] width 78 height 9
click at [952, 338] on input "Hình thức thanh toán" at bounding box center [993, 347] width 149 height 18
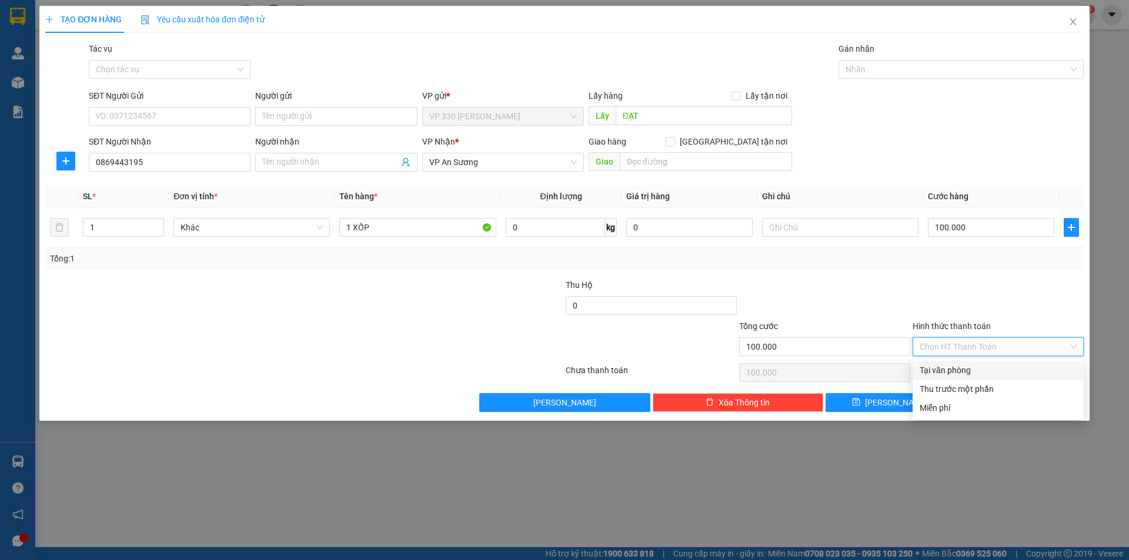
click at [982, 366] on div "Tại văn phòng" at bounding box center [997, 370] width 157 height 13
type input "0"
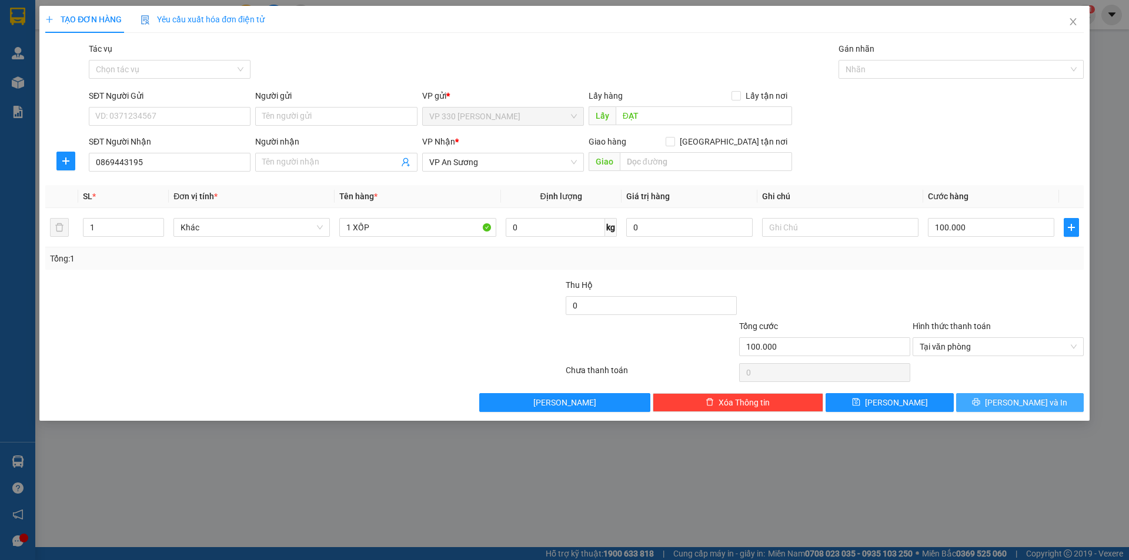
drag, startPoint x: 1006, startPoint y: 400, endPoint x: 735, endPoint y: 268, distance: 301.5
click at [1003, 400] on button "Lưu và In" at bounding box center [1020, 402] width 128 height 19
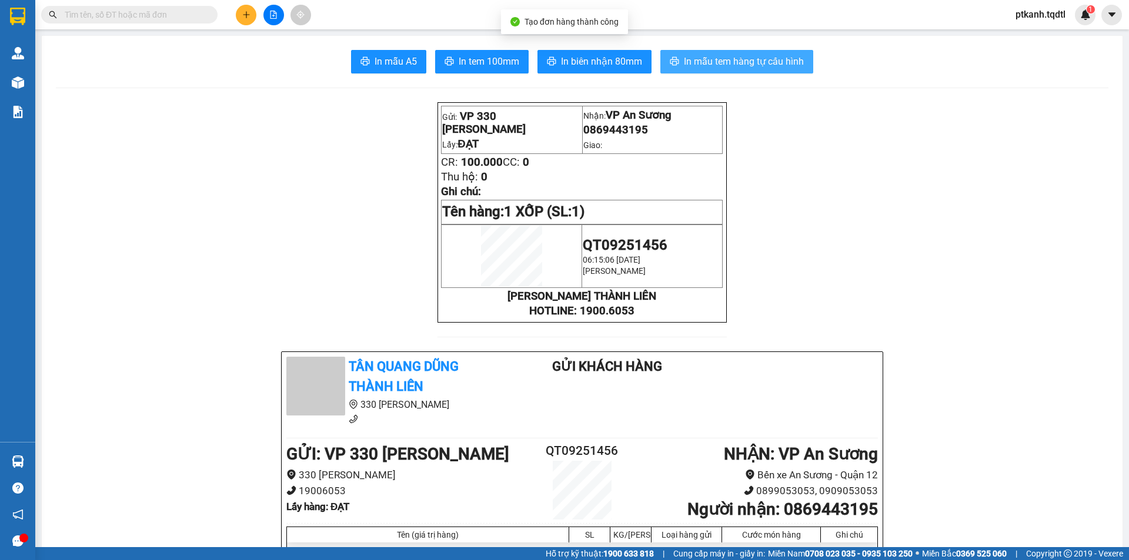
drag, startPoint x: 721, startPoint y: 61, endPoint x: 524, endPoint y: 7, distance: 204.8
click at [711, 60] on span "In mẫu tem hàng tự cấu hình" at bounding box center [744, 61] width 120 height 15
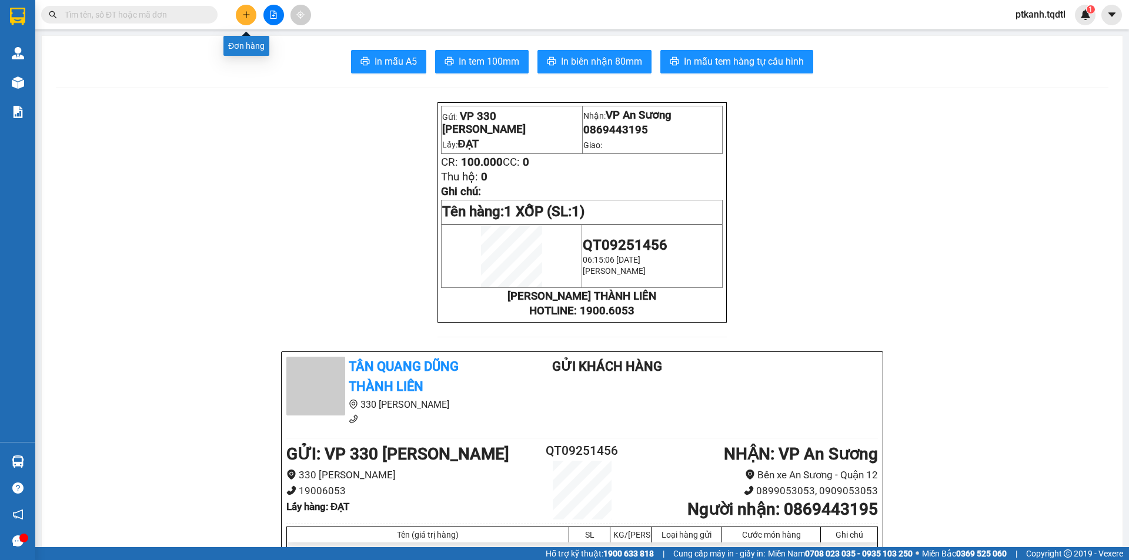
click at [250, 16] on icon "plus" at bounding box center [246, 15] width 8 height 8
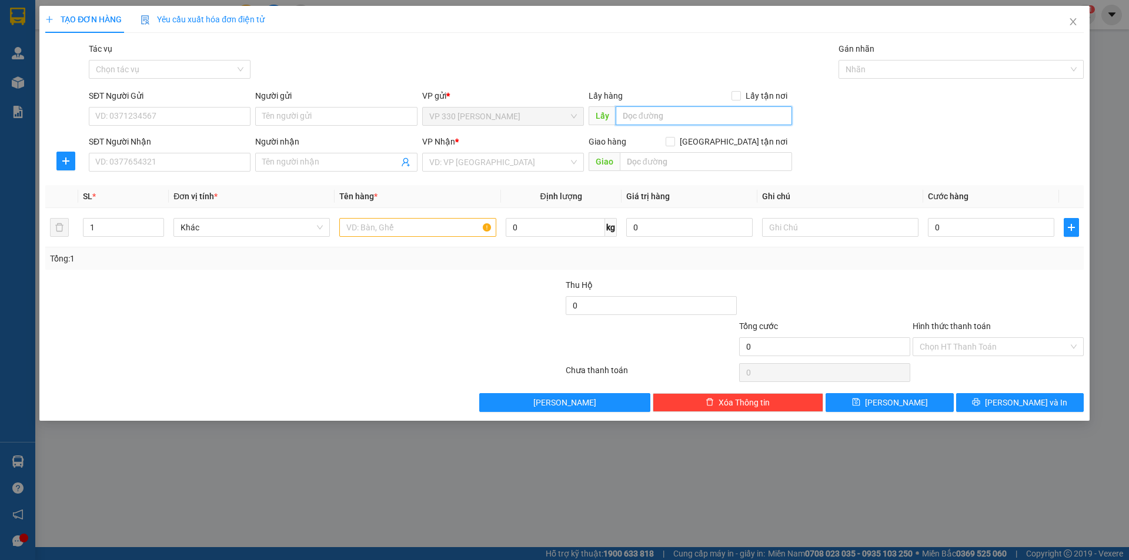
click at [657, 119] on input "text" at bounding box center [703, 115] width 176 height 19
type input "D"
type input "ĐẠT"
click at [223, 158] on input "SĐT Người Nhận" at bounding box center [170, 162] width 162 height 19
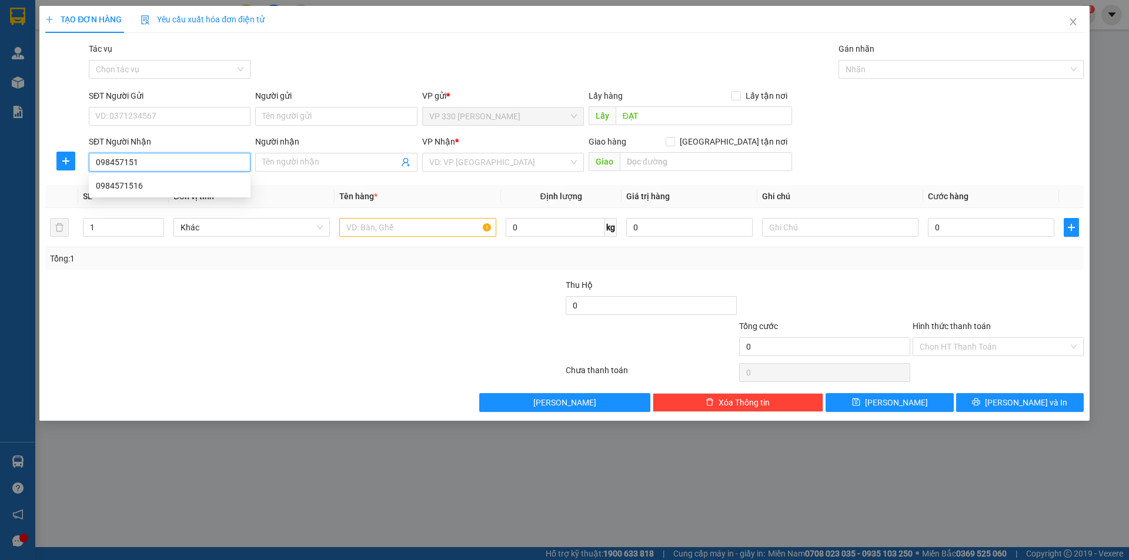
type input "0984571516"
click at [197, 190] on div "0984571516" at bounding box center [170, 185] width 148 height 13
type input "100.000"
type input "0984571516"
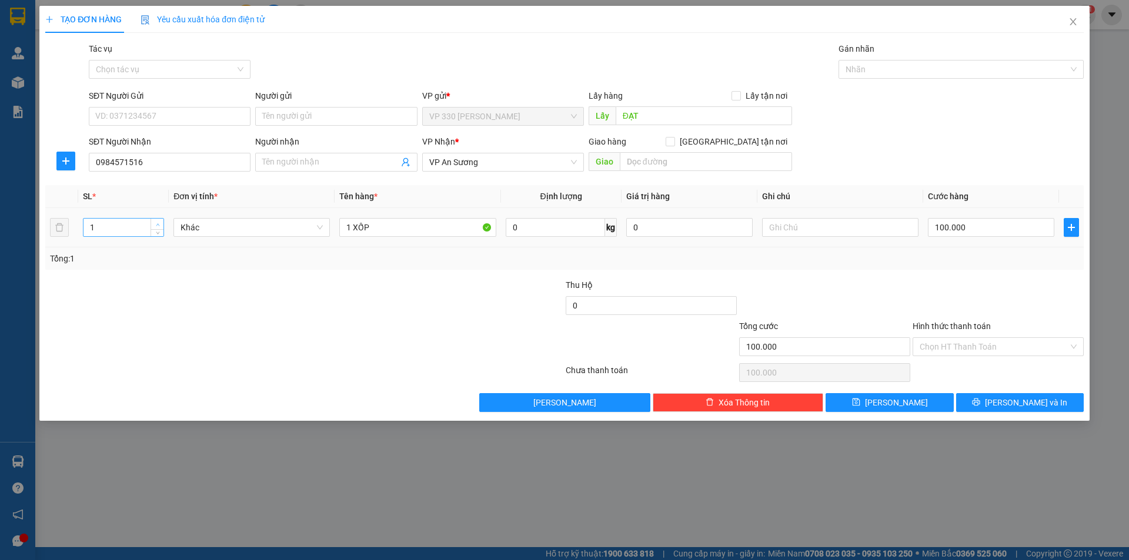
type input "2"
click at [156, 223] on icon "up" at bounding box center [158, 225] width 4 height 4
click at [349, 225] on input "1 XỐP" at bounding box center [417, 227] width 156 height 19
type input "2 XỐP"
click at [982, 224] on input "100.000" at bounding box center [991, 227] width 126 height 19
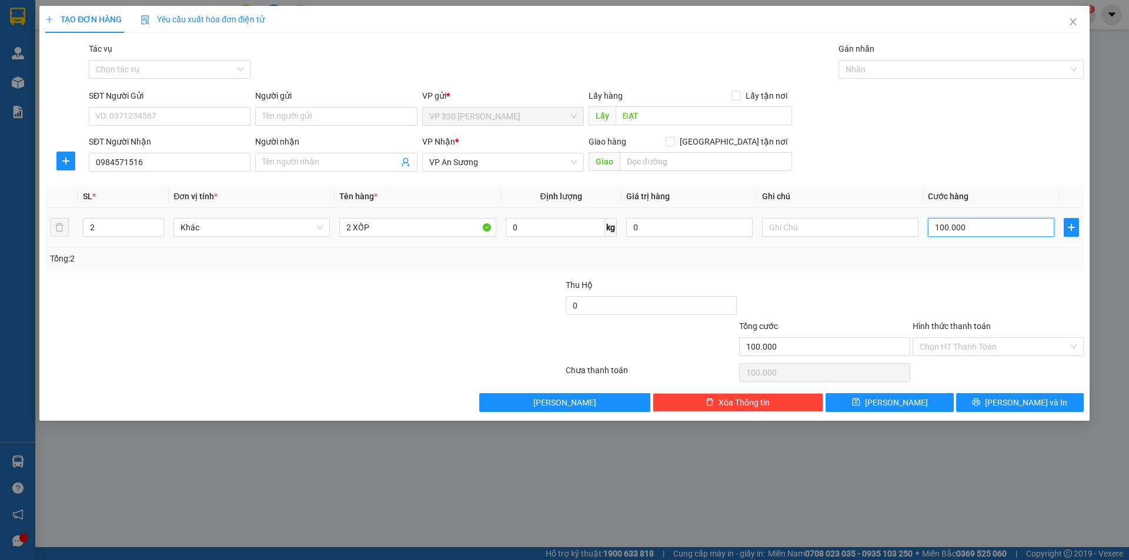
type input "3"
type input "30"
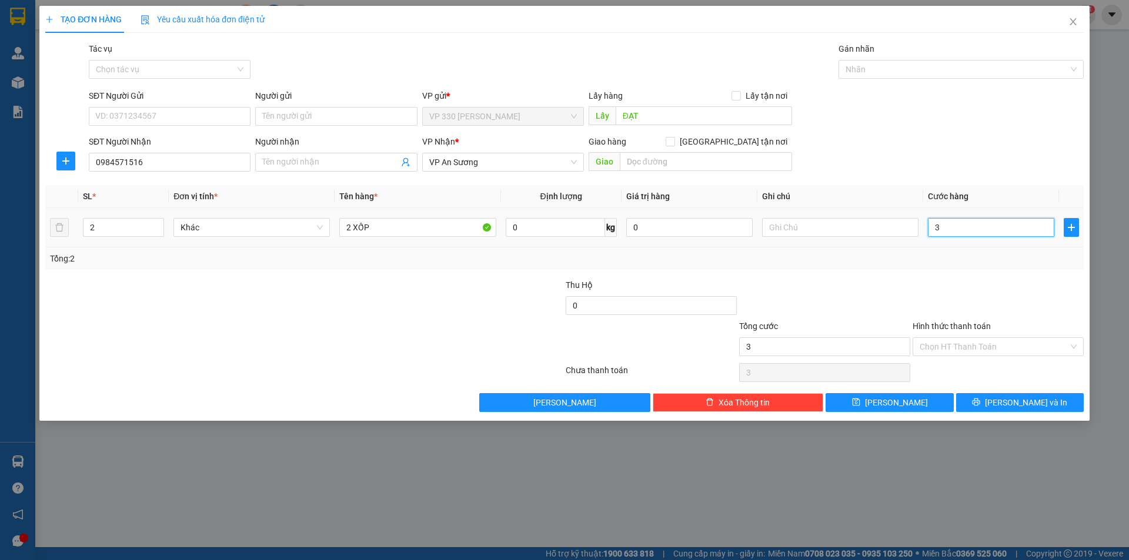
type input "30"
type input "300"
type input "3.000"
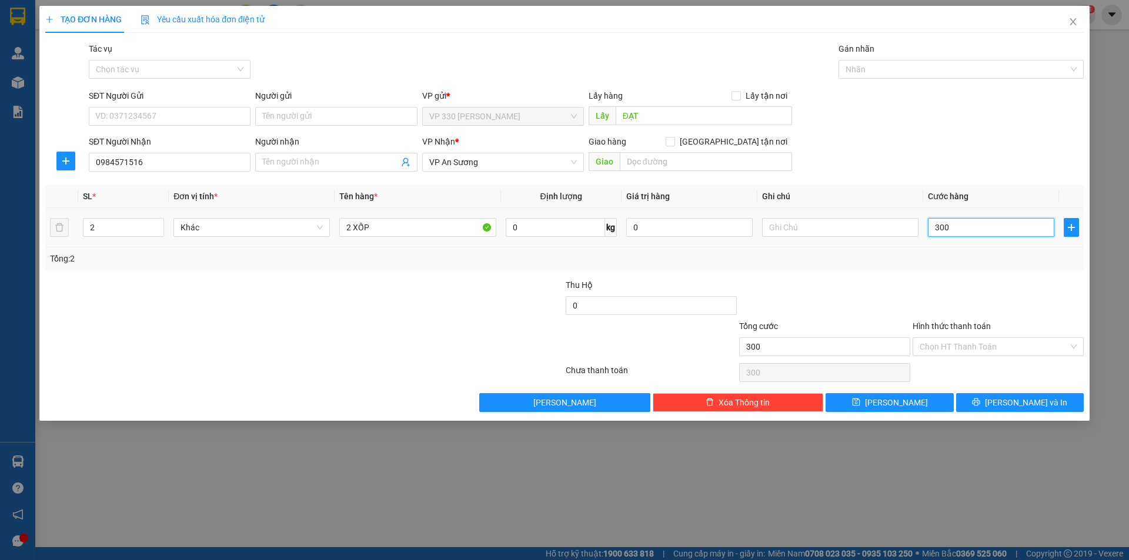
type input "3.000"
type input "30.000"
type input "300.000"
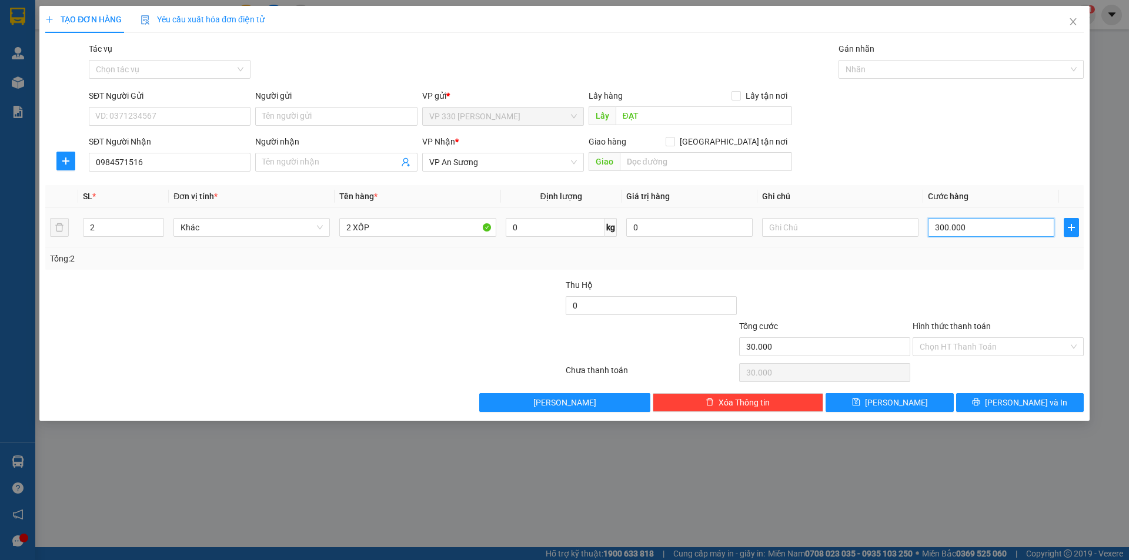
type input "300.000"
drag, startPoint x: 1013, startPoint y: 401, endPoint x: 750, endPoint y: 262, distance: 297.6
click at [1009, 401] on span "Lưu và In" at bounding box center [1026, 402] width 82 height 13
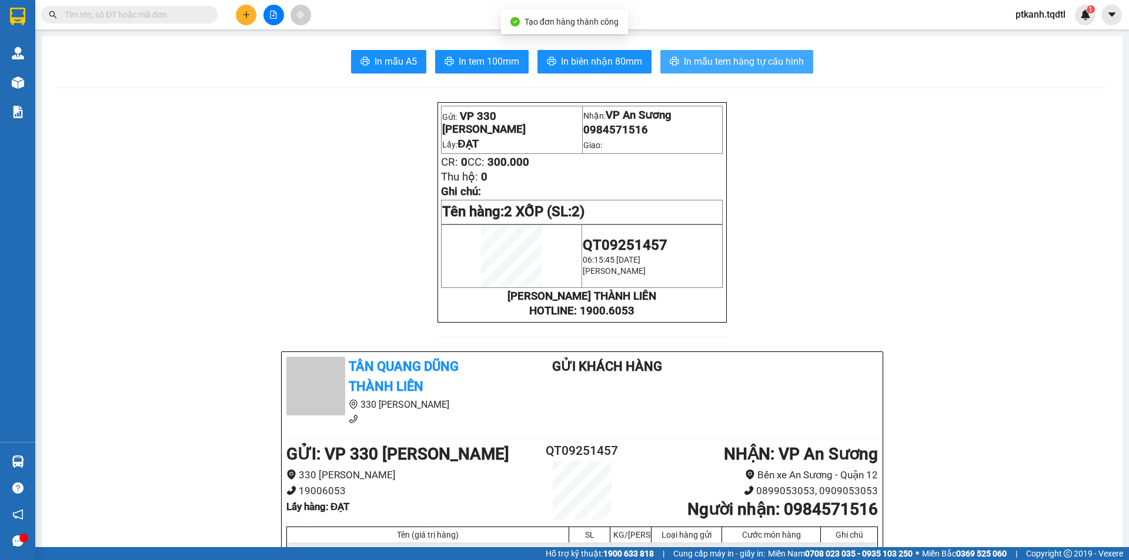
click at [752, 56] on span "In mẫu tem hàng tự cấu hình" at bounding box center [744, 61] width 120 height 15
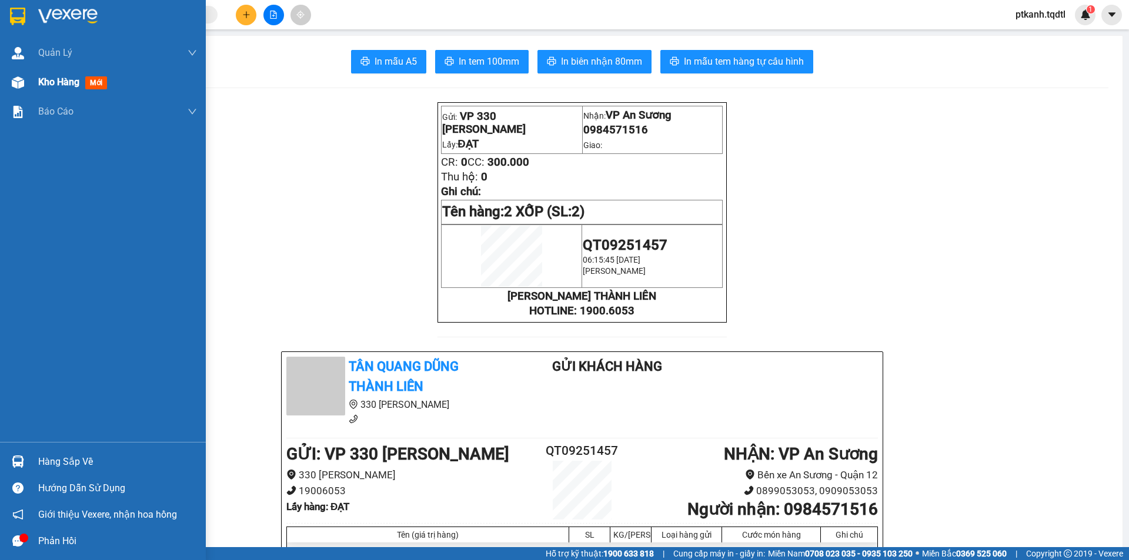
click at [16, 85] on img at bounding box center [18, 82] width 12 height 12
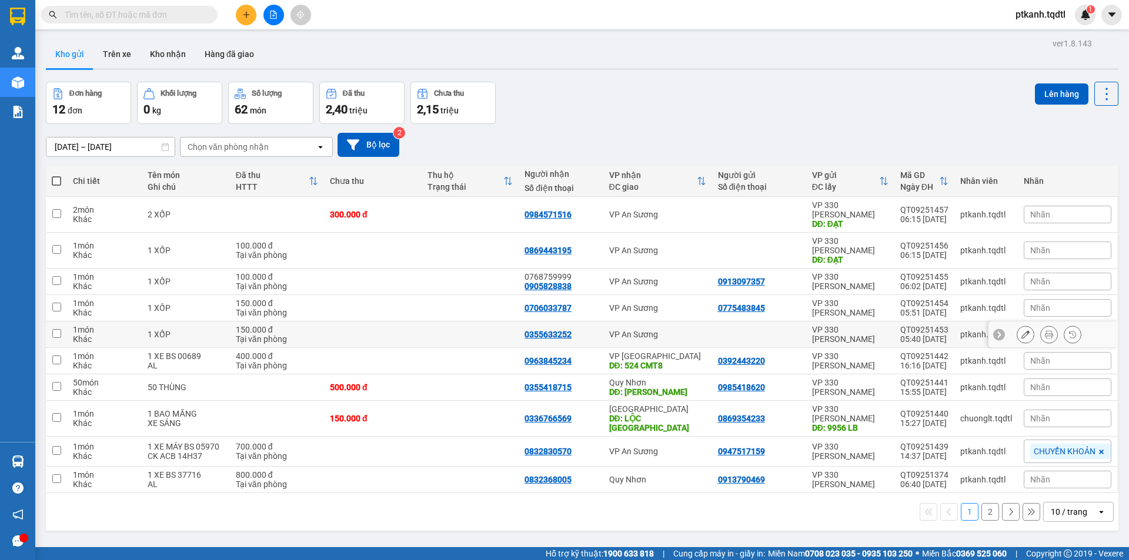
click at [423, 322] on td at bounding box center [470, 335] width 98 height 26
checkbox input "true"
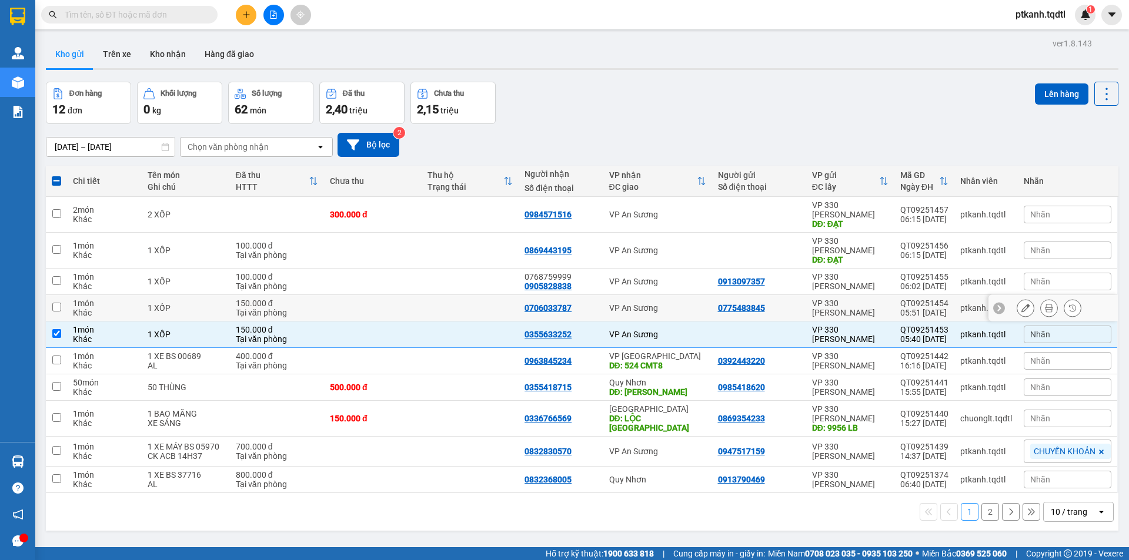
drag, startPoint x: 430, startPoint y: 293, endPoint x: 441, endPoint y: 260, distance: 34.4
click at [431, 295] on td at bounding box center [470, 308] width 98 height 26
checkbox input "true"
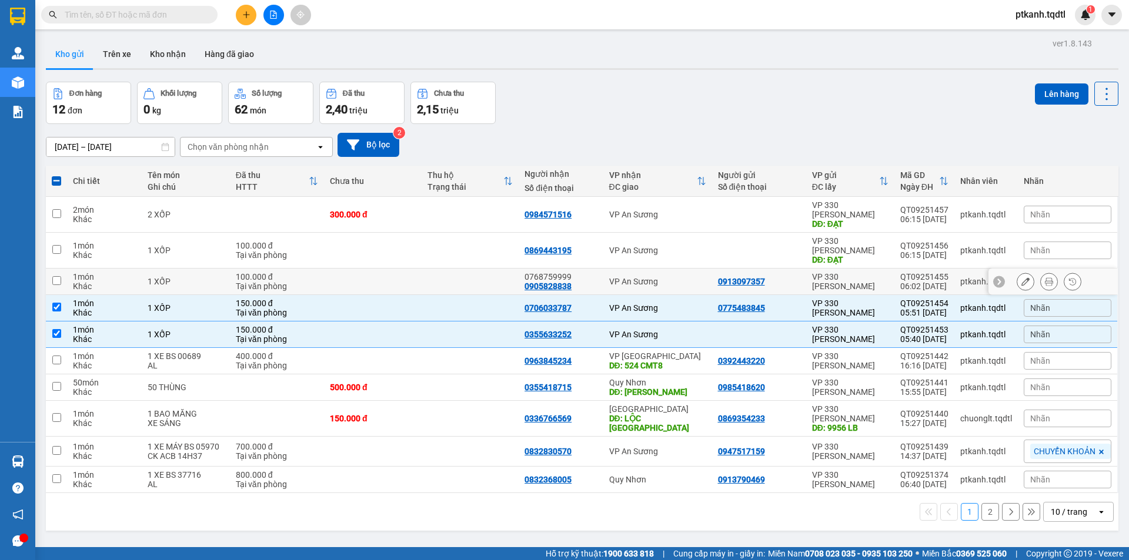
click at [441, 269] on td at bounding box center [470, 282] width 98 height 26
checkbox input "true"
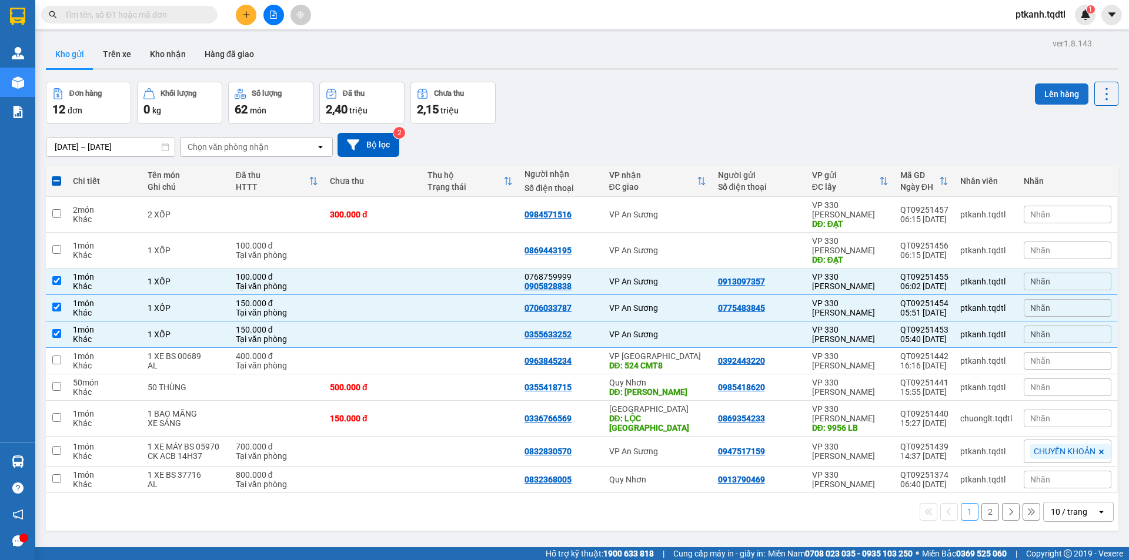
click at [1056, 91] on button "Lên hàng" at bounding box center [1061, 93] width 53 height 21
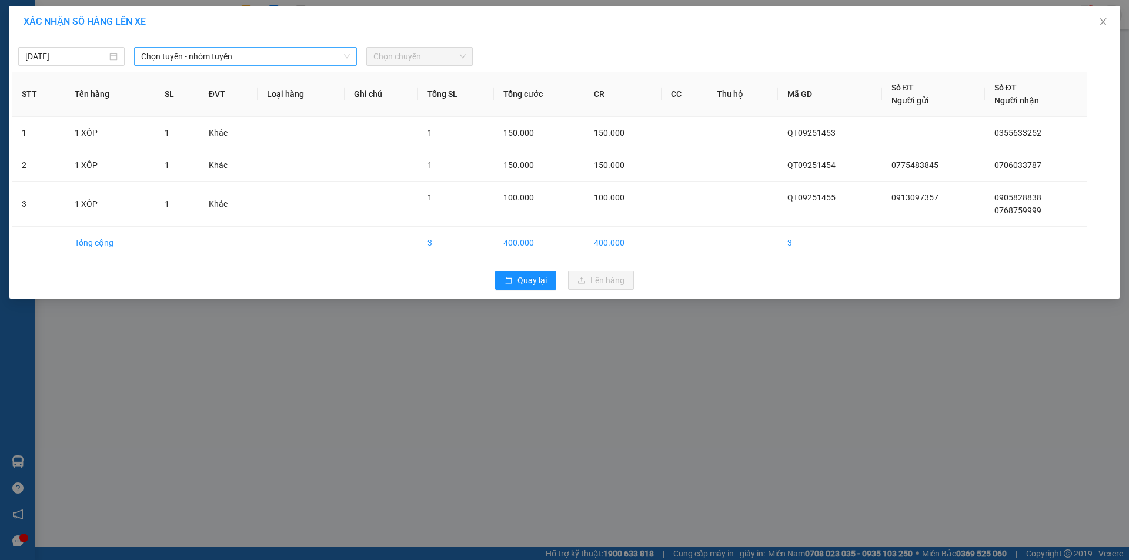
click at [349, 56] on icon "down" at bounding box center [347, 57] width 6 height 4
click at [315, 52] on span "Chọn tuyến - nhóm tuyến" at bounding box center [245, 57] width 209 height 18
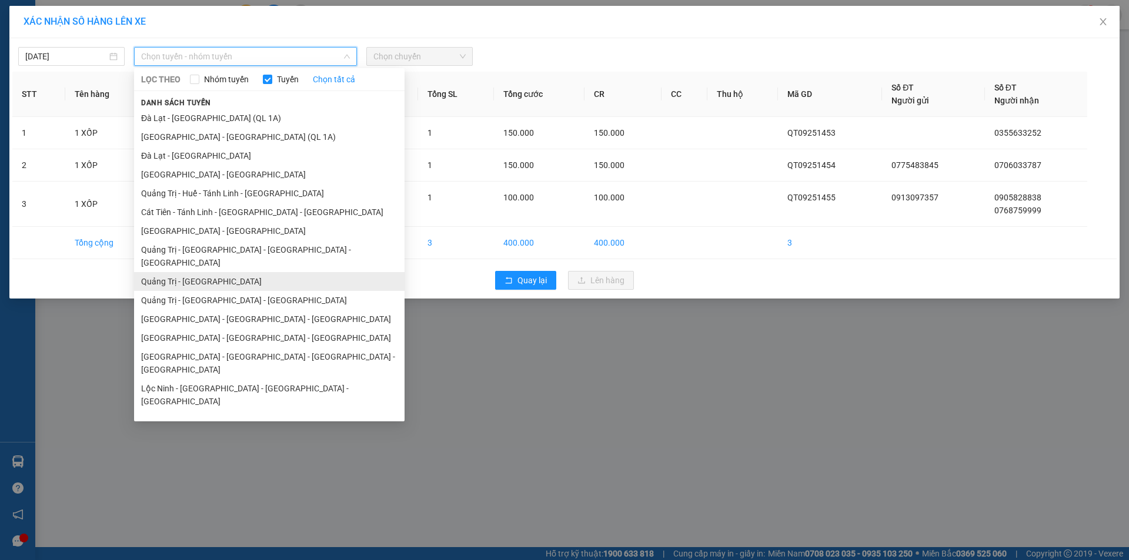
click at [260, 272] on li "Quảng Trị - [GEOGRAPHIC_DATA]" at bounding box center [269, 281] width 270 height 19
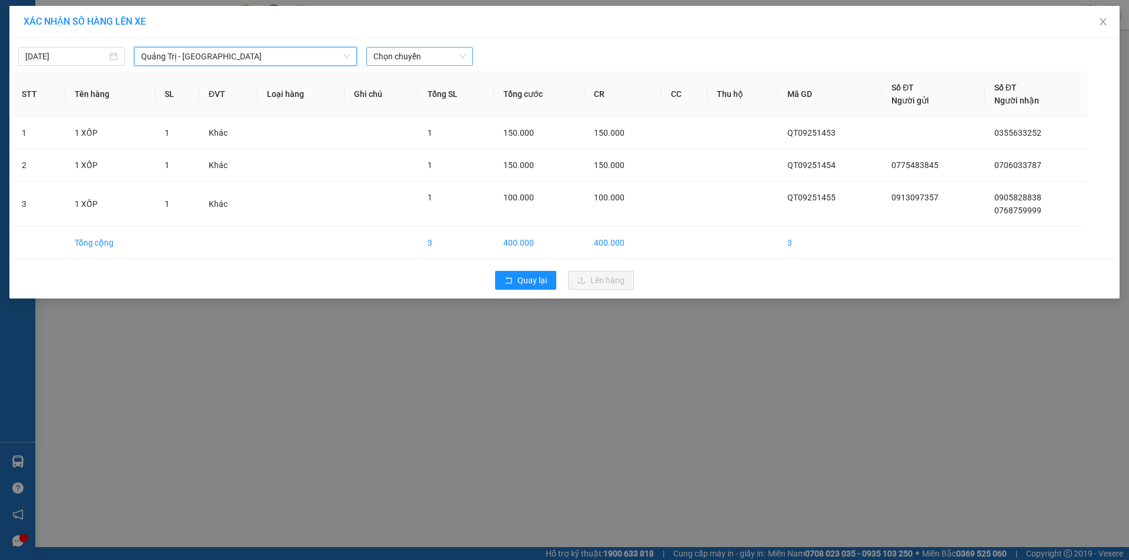
click at [436, 58] on span "Chọn chuyến" at bounding box center [419, 57] width 92 height 18
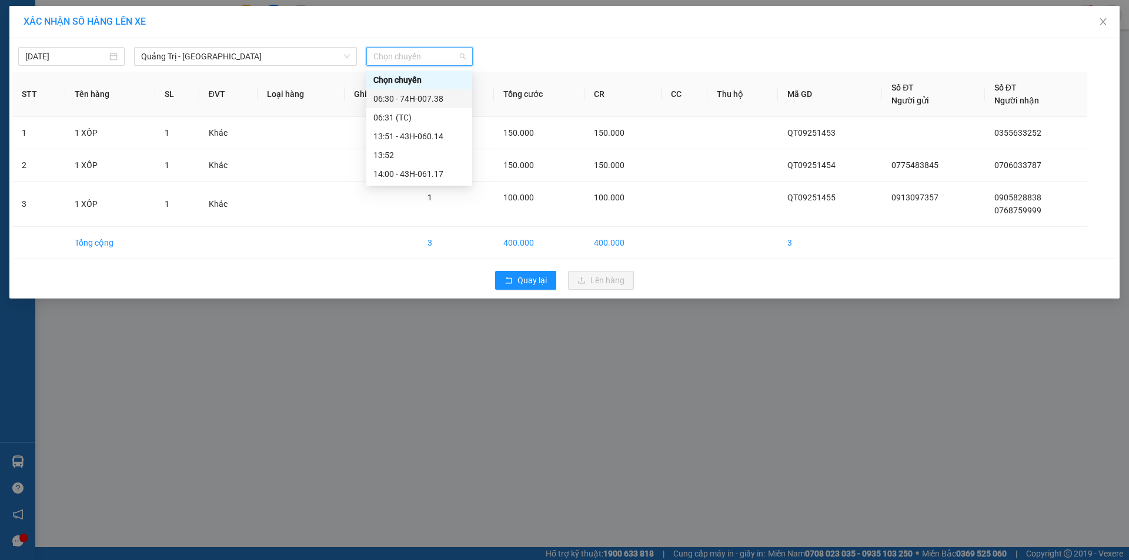
click at [437, 99] on div "06:30 - 74H-007.38" at bounding box center [419, 98] width 92 height 13
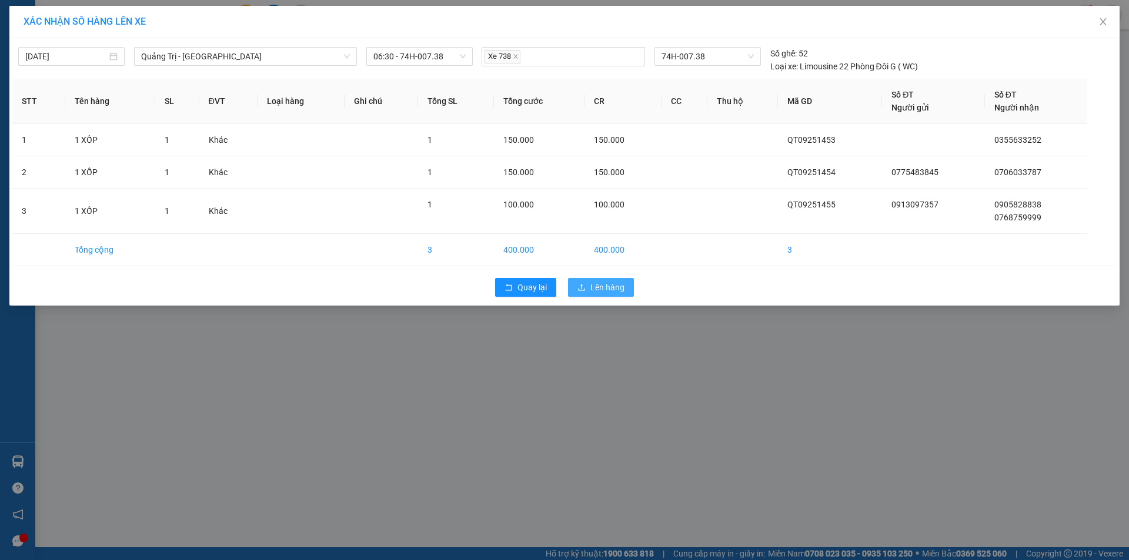
click at [624, 289] on span "Lên hàng" at bounding box center [607, 287] width 34 height 13
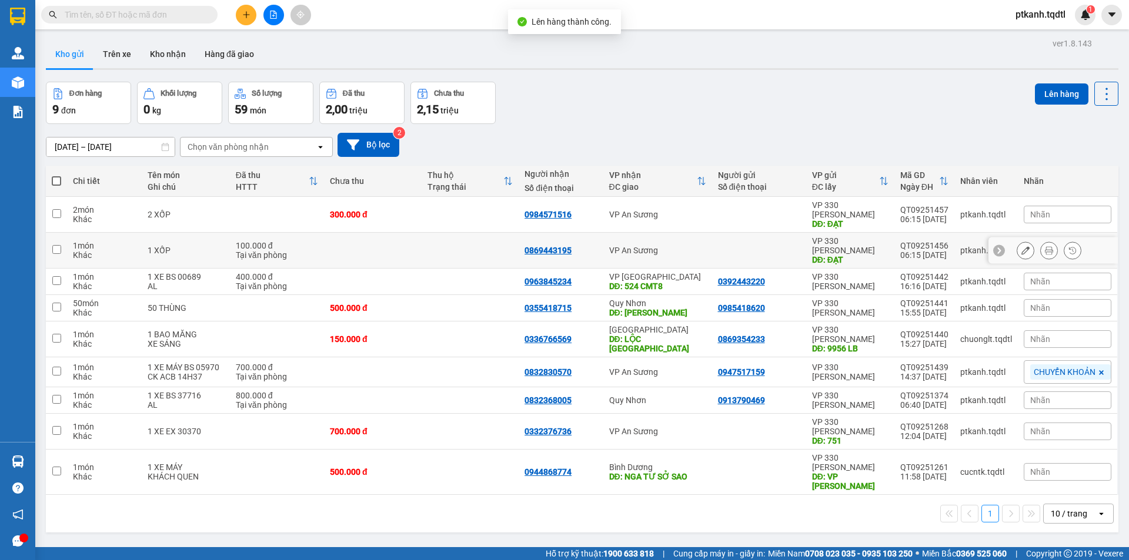
click at [684, 246] on div "VP An Sương" at bounding box center [657, 250] width 97 height 9
checkbox input "true"
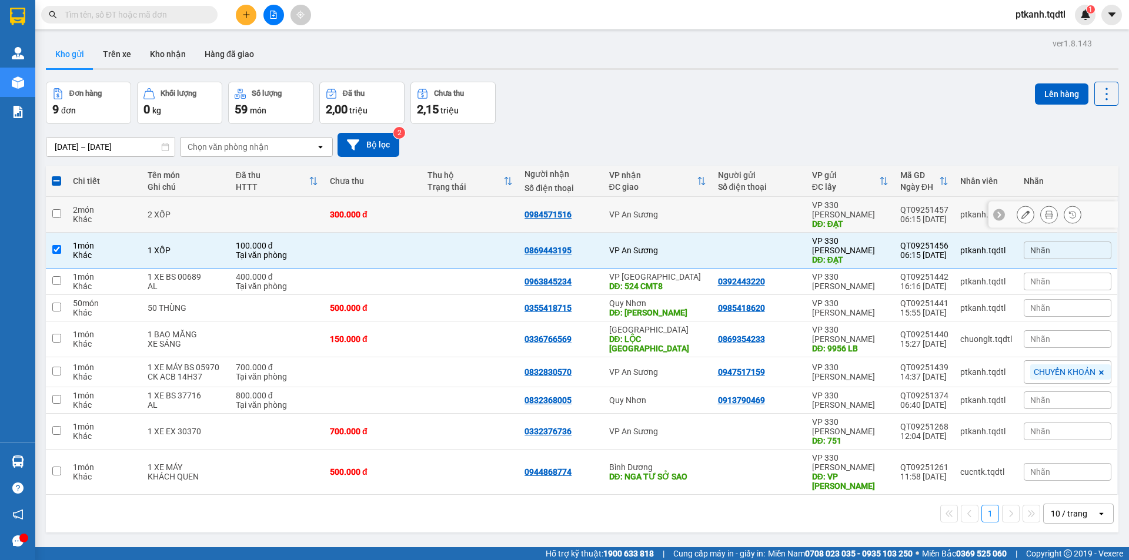
click at [686, 210] on div "VP An Sương" at bounding box center [657, 214] width 97 height 9
checkbox input "true"
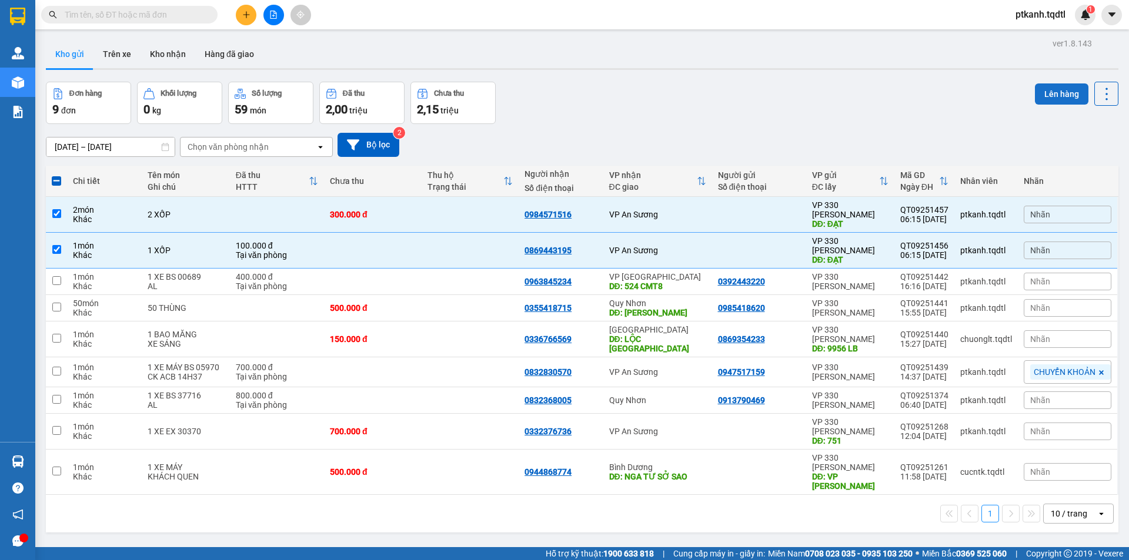
click at [1050, 93] on button "Lên hàng" at bounding box center [1061, 93] width 53 height 21
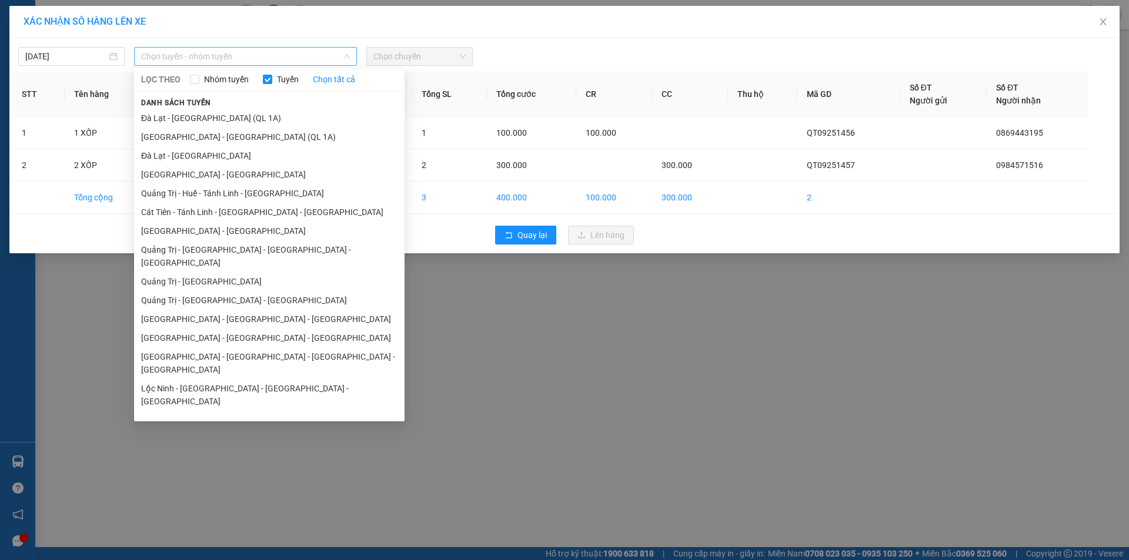
click at [327, 55] on span "Chọn tuyến - nhóm tuyến" at bounding box center [245, 57] width 209 height 18
click at [268, 272] on li "Quảng Trị - [GEOGRAPHIC_DATA]" at bounding box center [269, 281] width 270 height 19
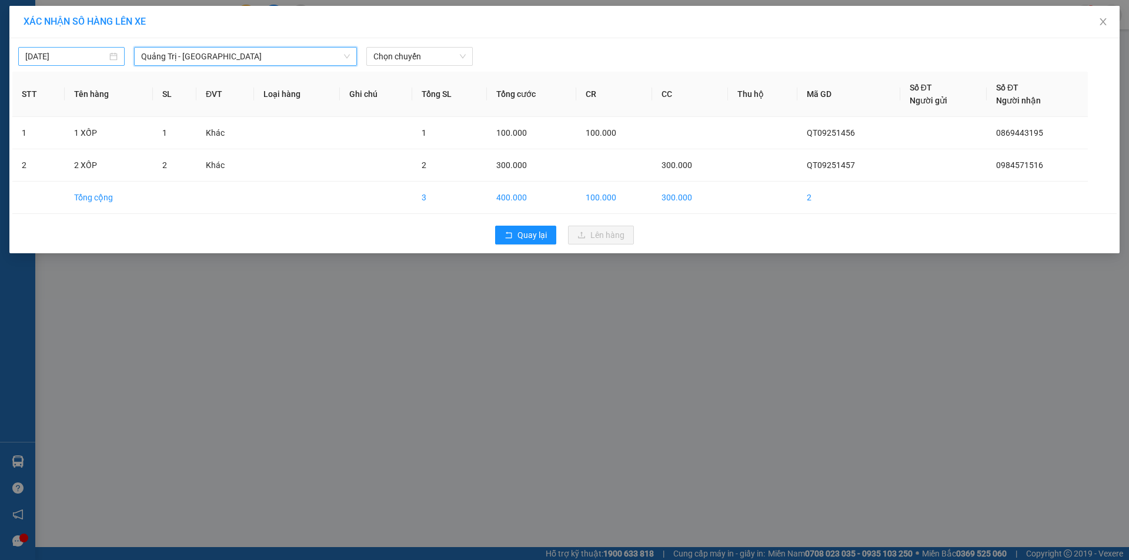
click at [112, 53] on div "[DATE]" at bounding box center [71, 56] width 92 height 13
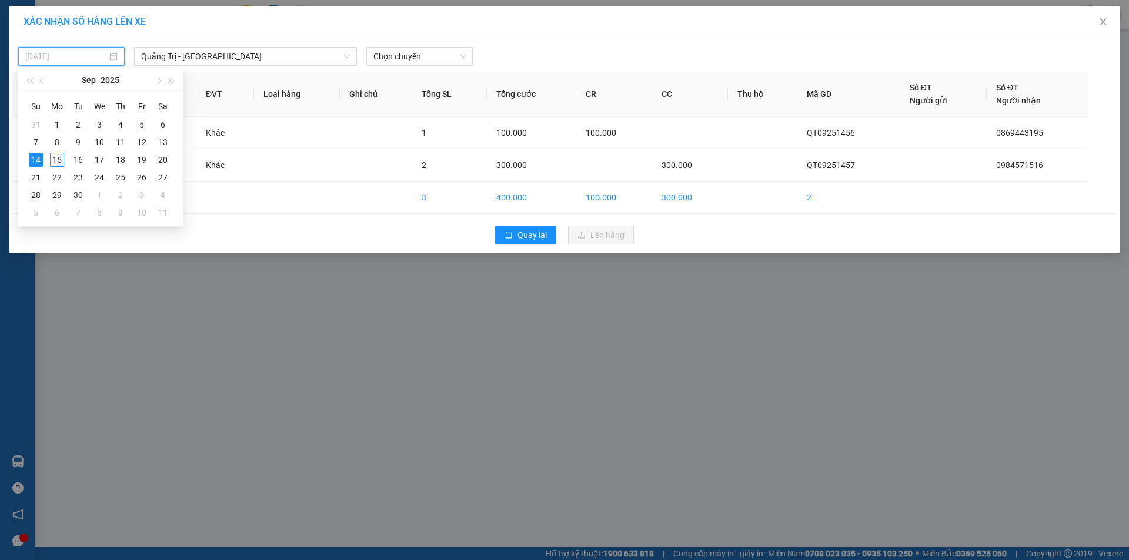
click at [53, 157] on div "15" at bounding box center [57, 160] width 14 height 14
type input "[DATE]"
click at [429, 60] on span "Chọn chuyến" at bounding box center [419, 57] width 92 height 18
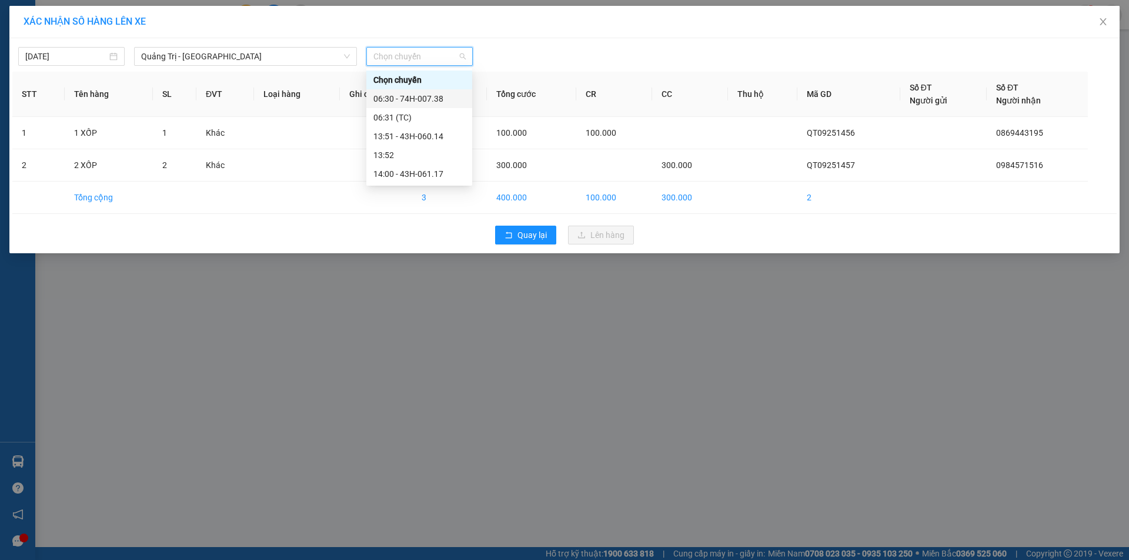
click at [440, 102] on div "06:30 - 74H-007.38" at bounding box center [419, 98] width 92 height 13
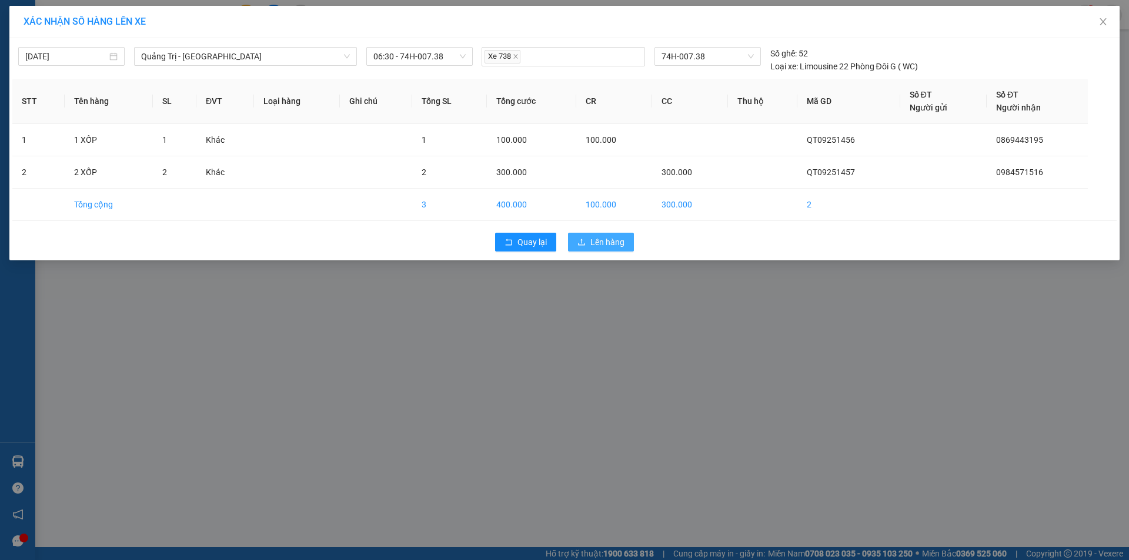
click at [604, 236] on span "Lên hàng" at bounding box center [607, 242] width 34 height 13
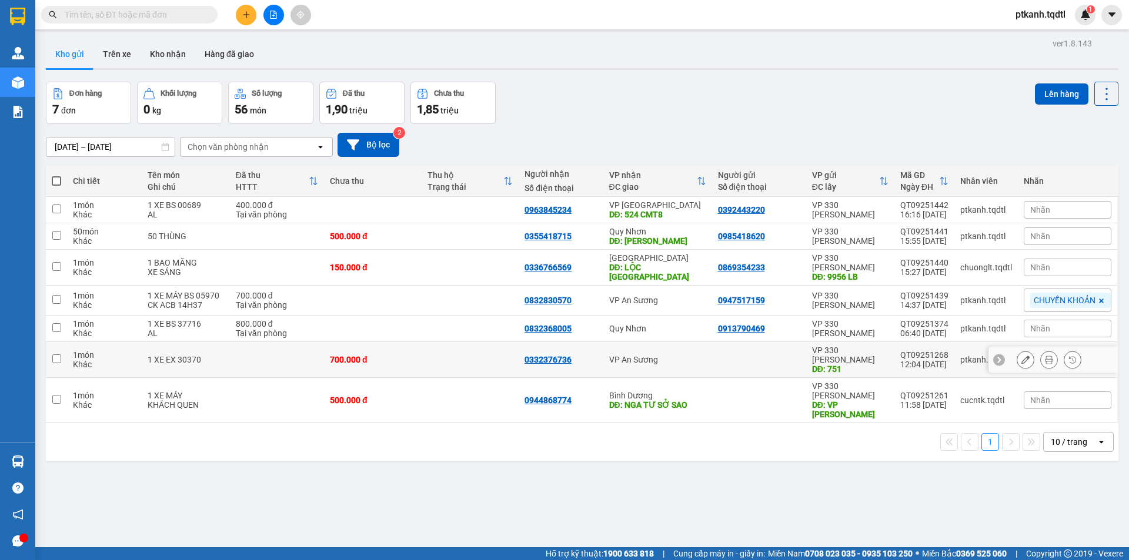
click at [456, 354] on td at bounding box center [470, 360] width 98 height 36
checkbox input "true"
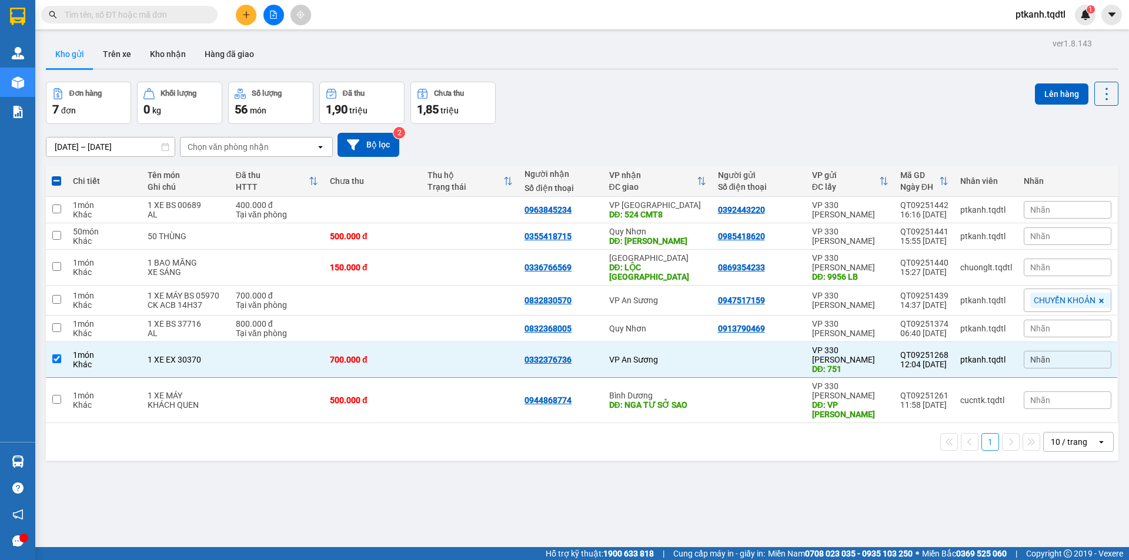
click at [427, 518] on div "ver 1.8.143 Kho gửi Trên xe Kho nhận Hàng đã giao Đơn hàng 7 đơn Khối lượng 0 k…" at bounding box center [582, 315] width 1082 height 560
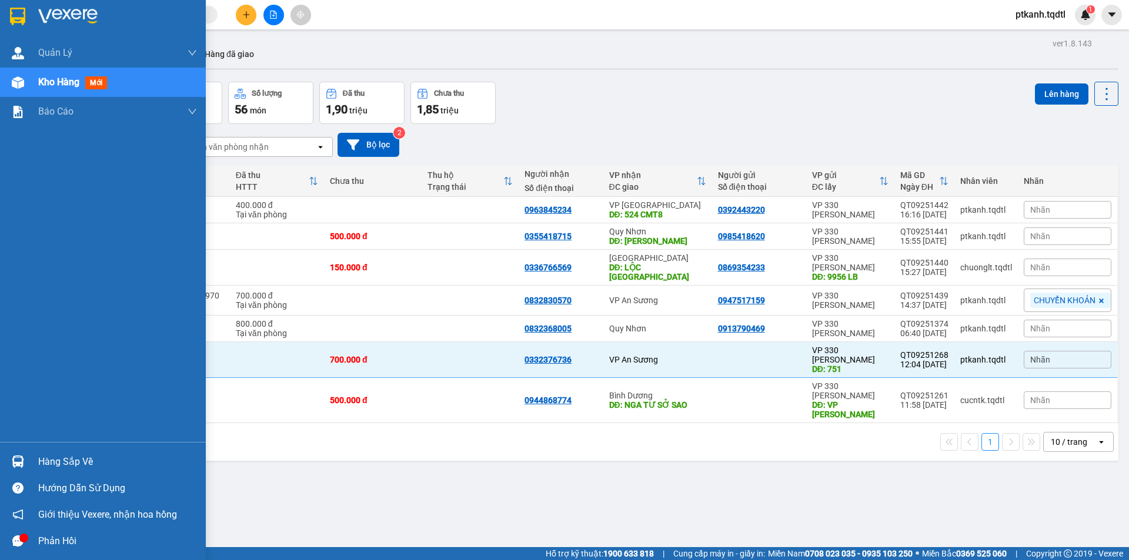
click at [47, 467] on div "Hàng sắp về" at bounding box center [117, 462] width 159 height 18
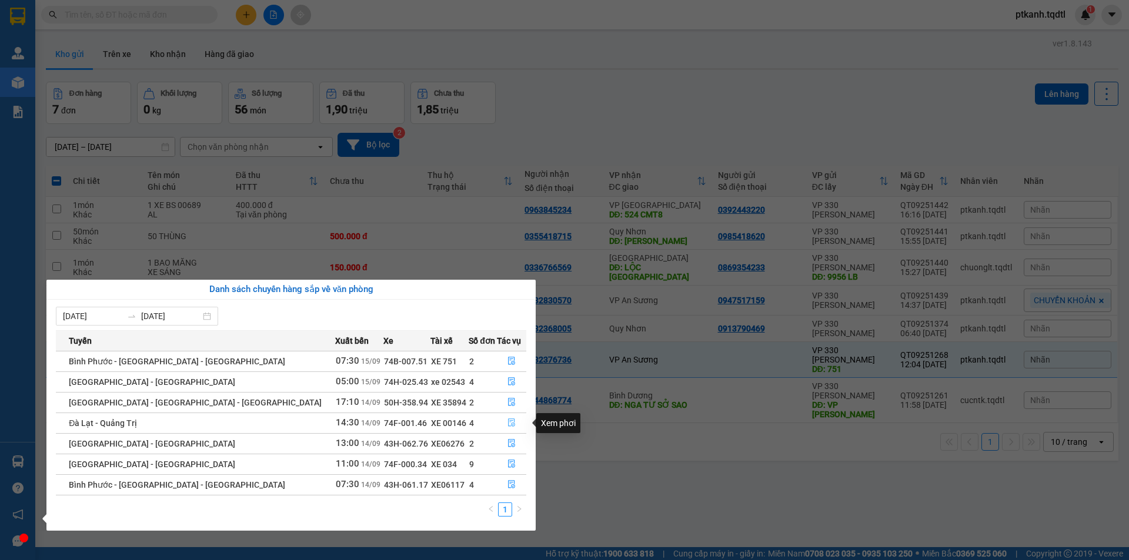
click at [507, 421] on icon "file-done" at bounding box center [511, 423] width 8 height 8
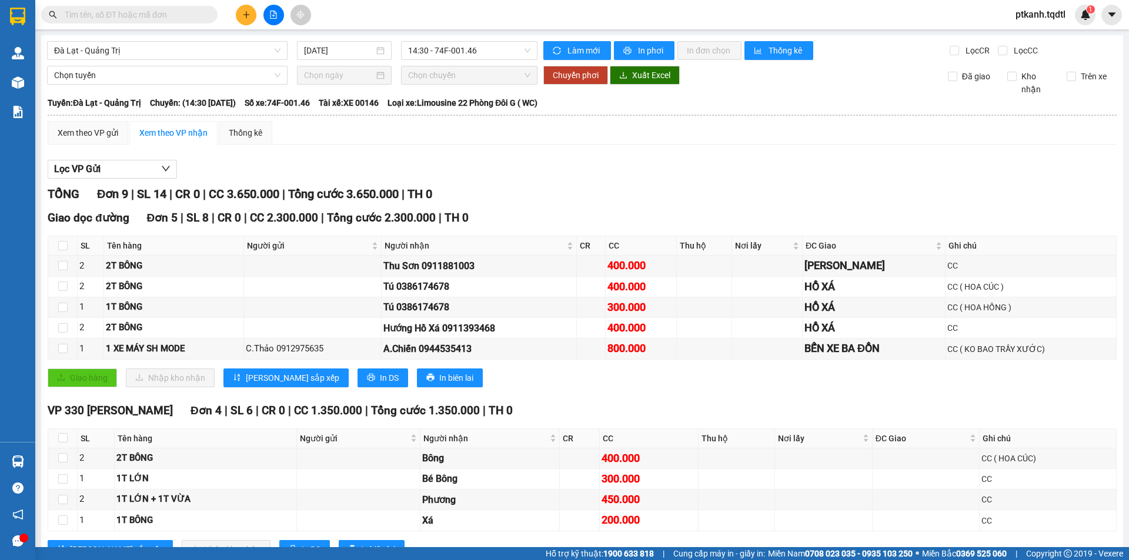
scroll to position [45, 0]
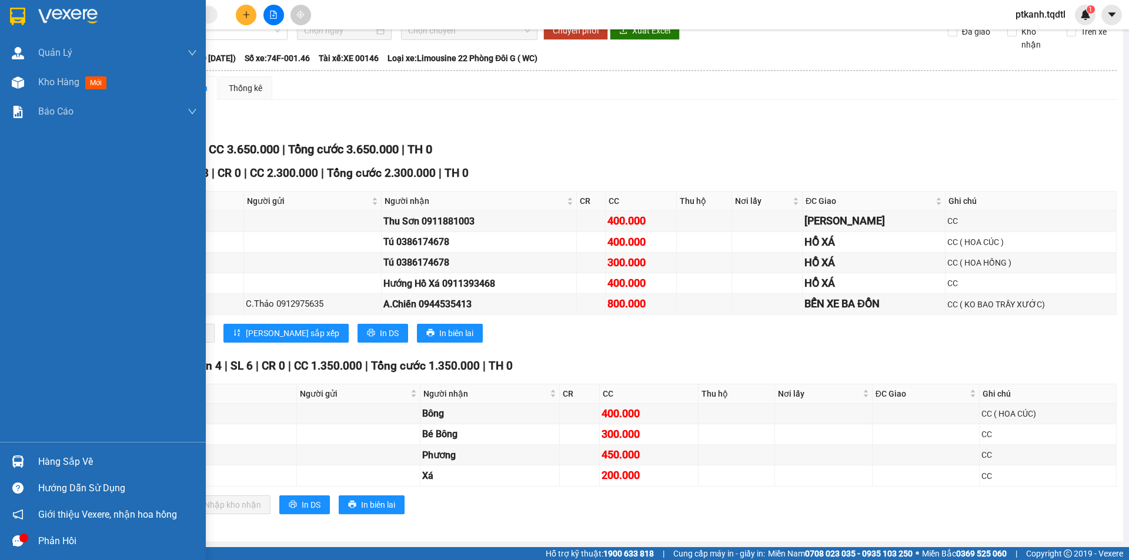
click at [56, 459] on div "Hàng sắp về" at bounding box center [117, 462] width 159 height 18
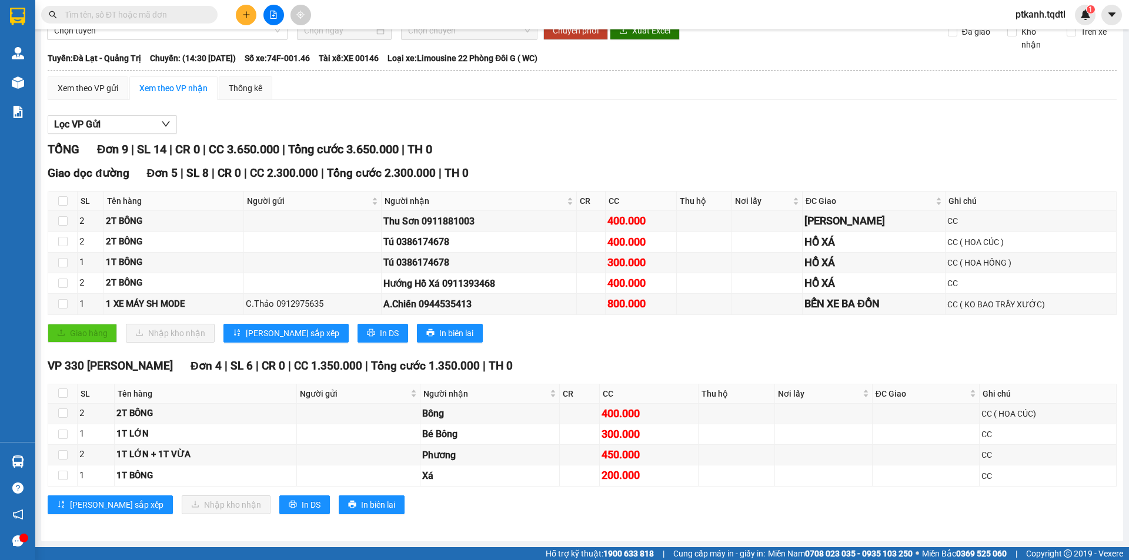
click at [700, 129] on section "Kết quả tìm kiếm ( 0 ) Bộ lọc No Data ptkanh.tqdtl 1 Quản Lý Quản lý khách hàng…" at bounding box center [564, 280] width 1129 height 560
click at [246, 14] on icon "plus" at bounding box center [246, 14] width 1 height 6
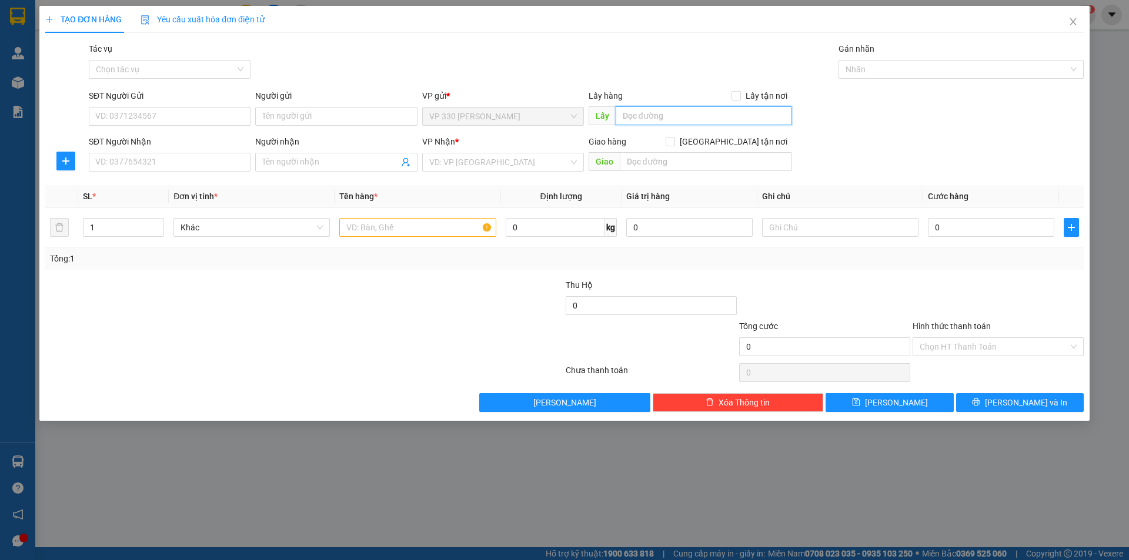
click at [684, 118] on input "text" at bounding box center [703, 115] width 176 height 19
type input "d"
type input "đ"
type input "D"
type input "ĐẠT"
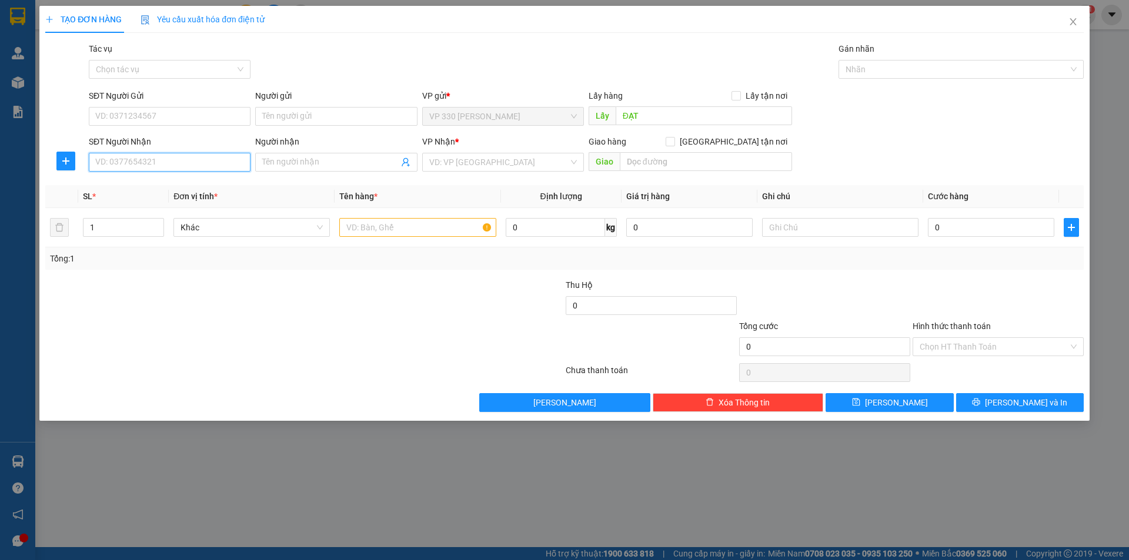
click at [227, 169] on input "SĐT Người Nhận" at bounding box center [170, 162] width 162 height 19
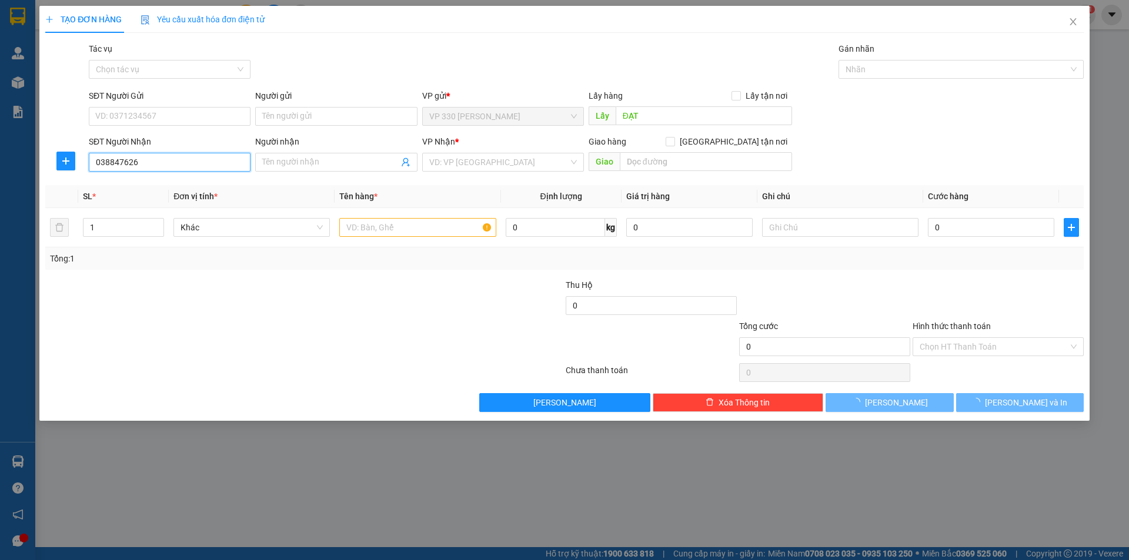
type input "0388476269"
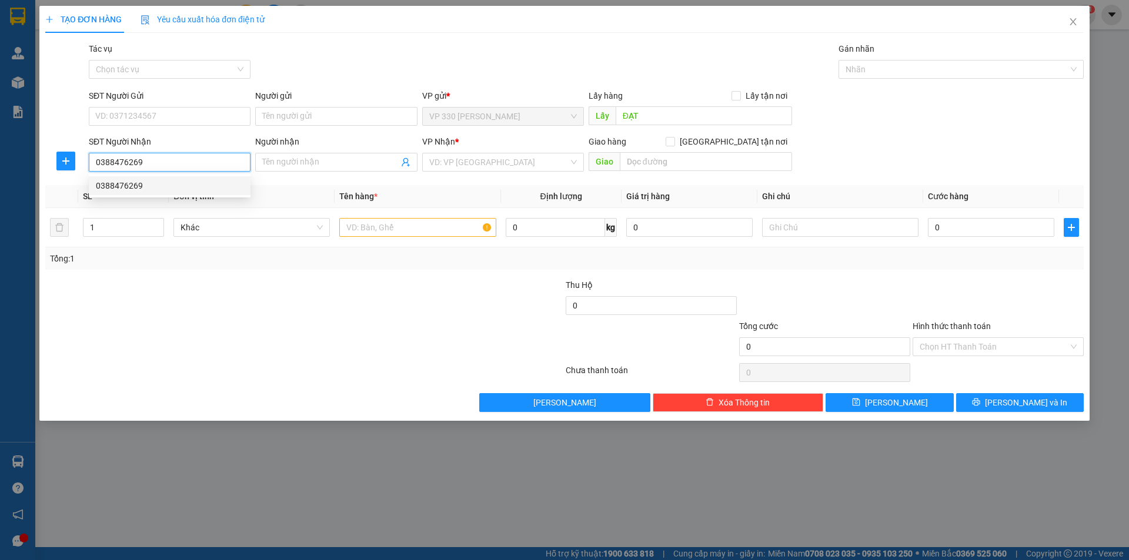
click at [195, 185] on div "0388476269" at bounding box center [170, 185] width 148 height 13
type input "CV SÓNG THẦN"
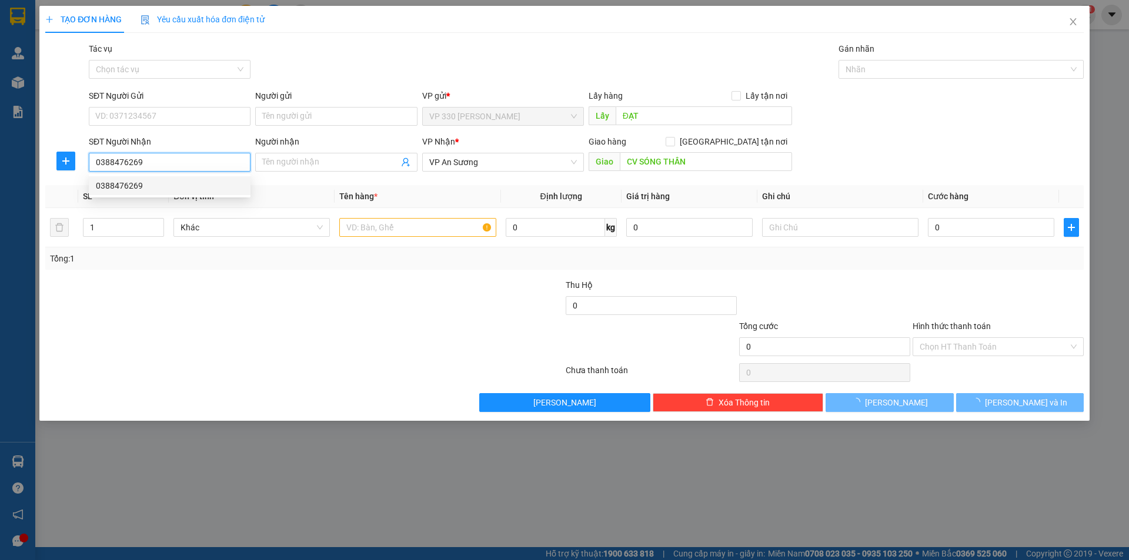
type input "120.000"
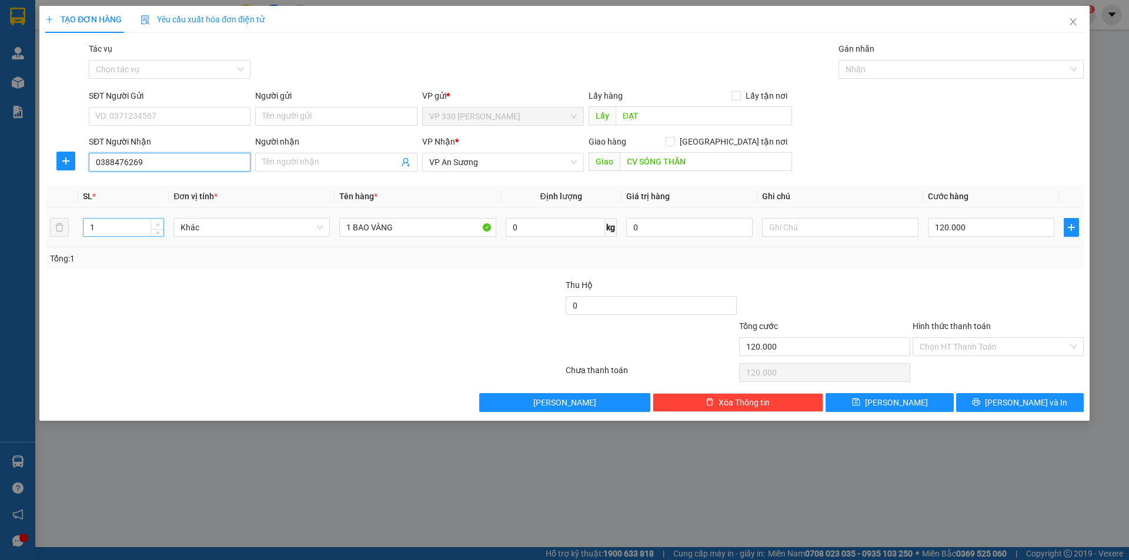
type input "0388476269"
click at [158, 223] on icon "up" at bounding box center [158, 225] width 4 height 4
type input "3"
click at [158, 223] on icon "up" at bounding box center [158, 225] width 4 height 4
drag, startPoint x: 409, startPoint y: 228, endPoint x: 291, endPoint y: 233, distance: 117.7
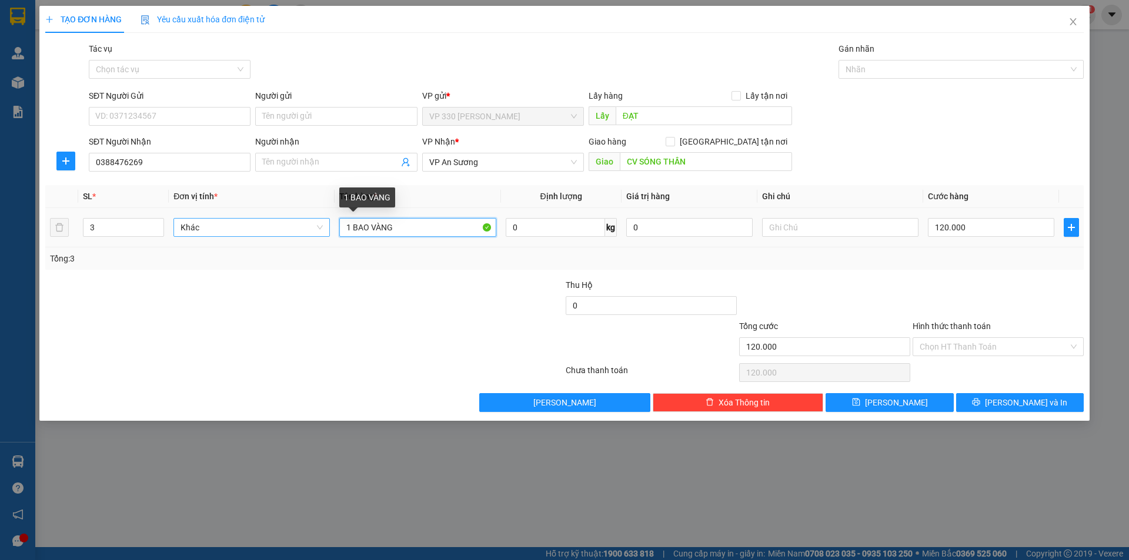
click at [291, 233] on tr "3 Khác 1 BAO VÀNG 0 kg 0 120.000" at bounding box center [564, 227] width 1038 height 39
type input "2 BAO 1 XỐP"
click at [993, 231] on input "120.000" at bounding box center [991, 227] width 126 height 19
type input "3"
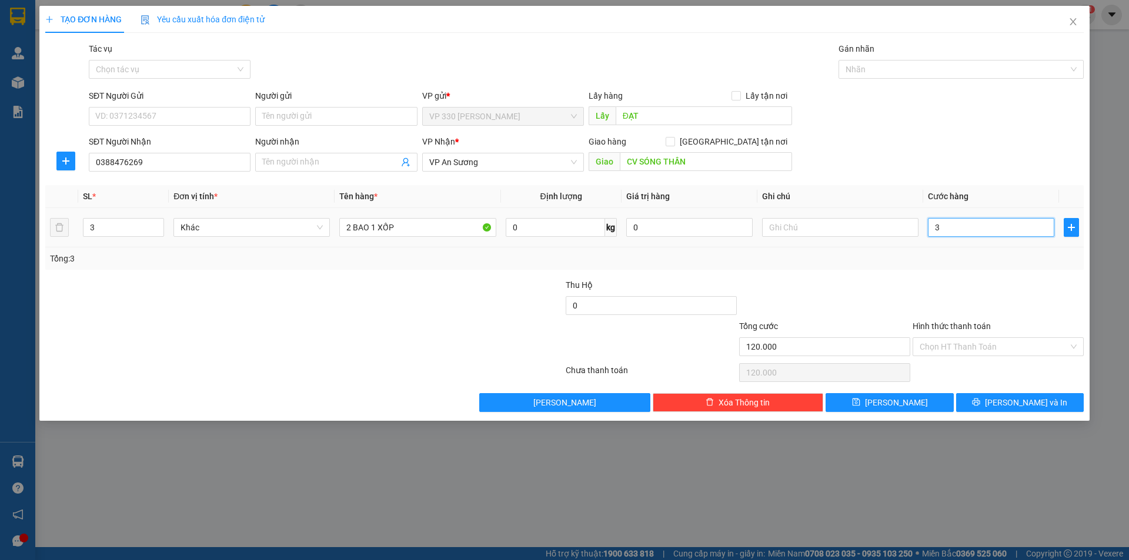
type input "3"
type input "352"
type input "3.520"
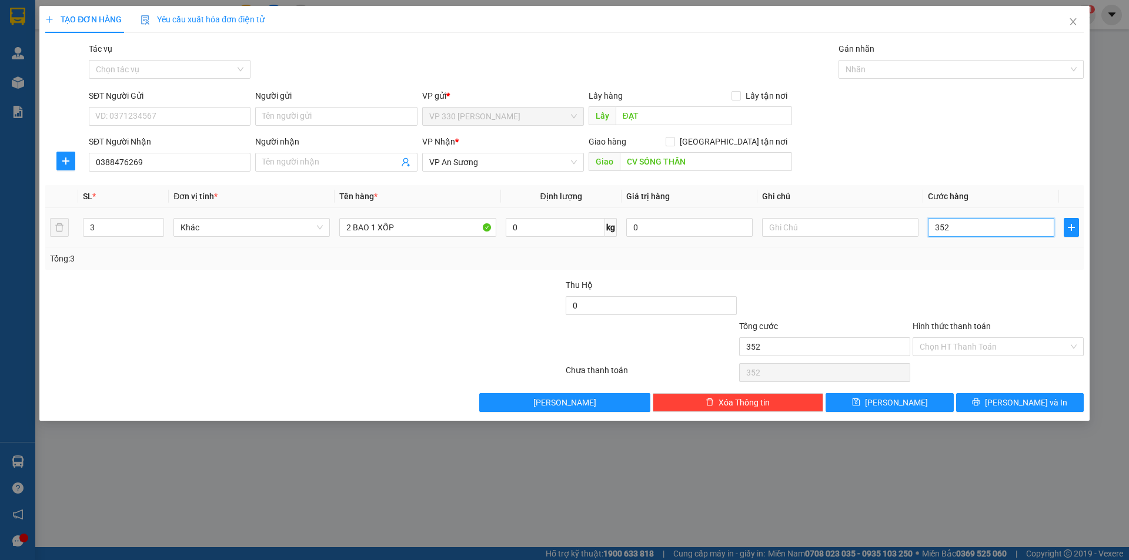
type input "3.520"
type input "35.200"
type input "352.000"
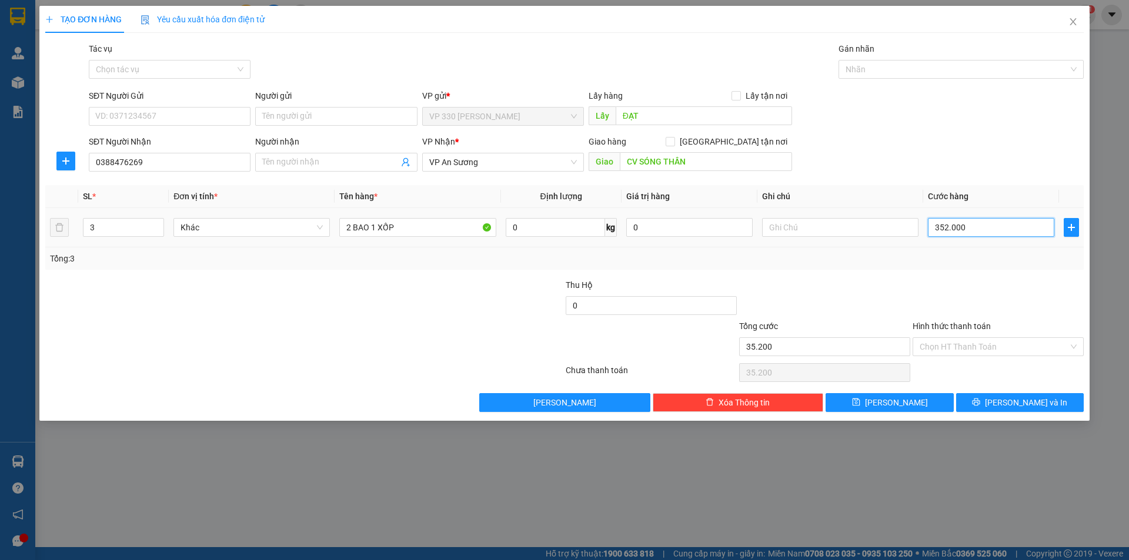
type input "352.000"
type input "3.520.000"
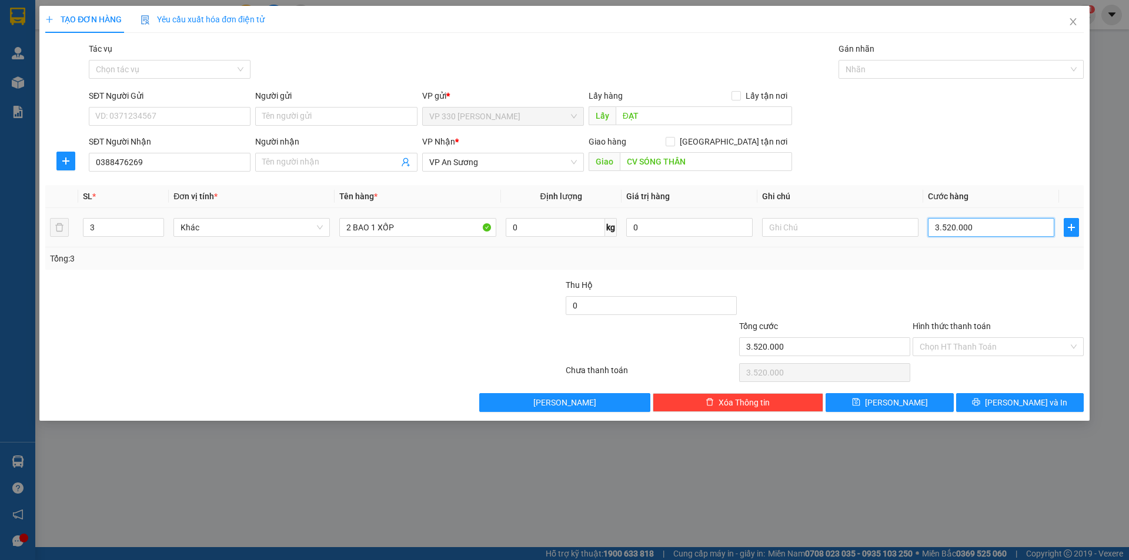
type input "352.000"
type input "35.200"
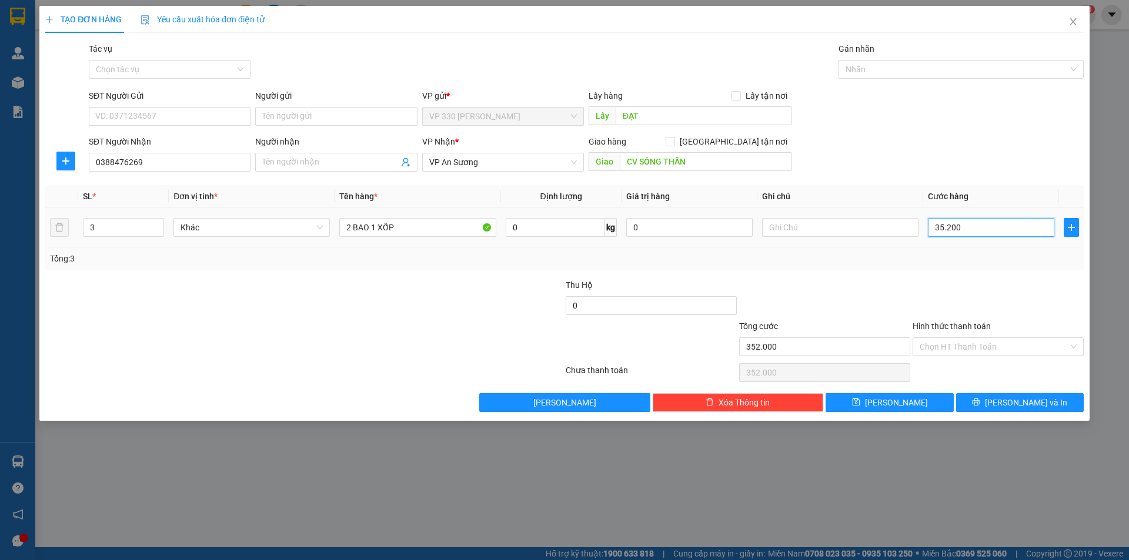
type input "35.200"
type input "3.520"
type input "352"
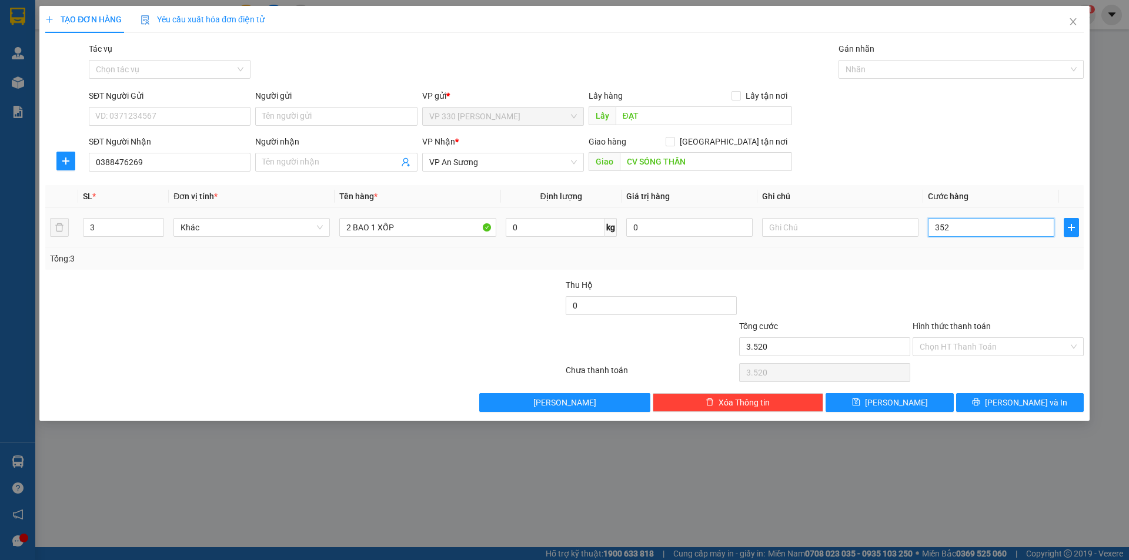
type input "352"
type input "35"
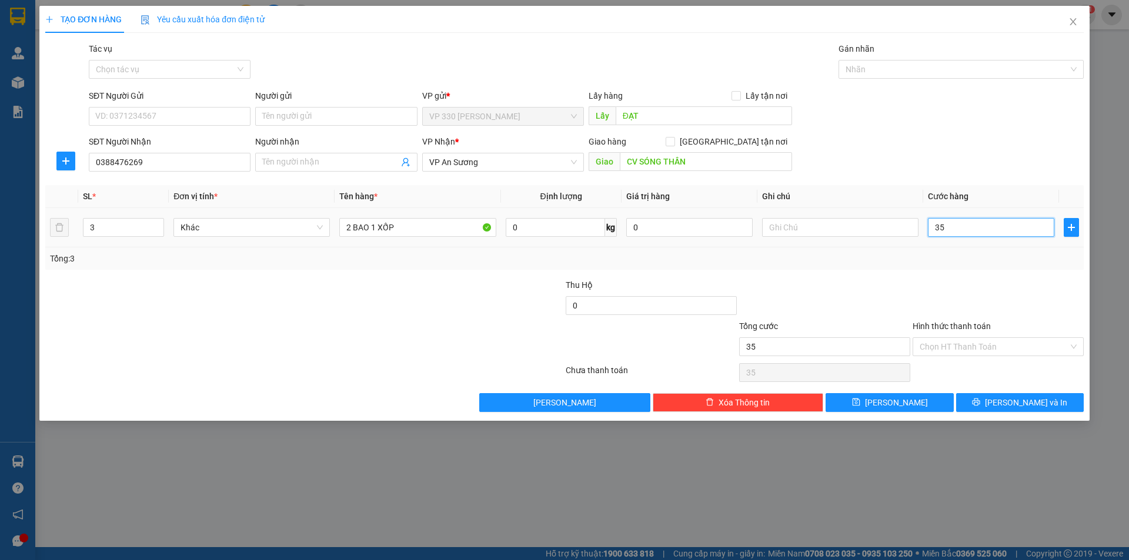
type input "350"
type input "3.500"
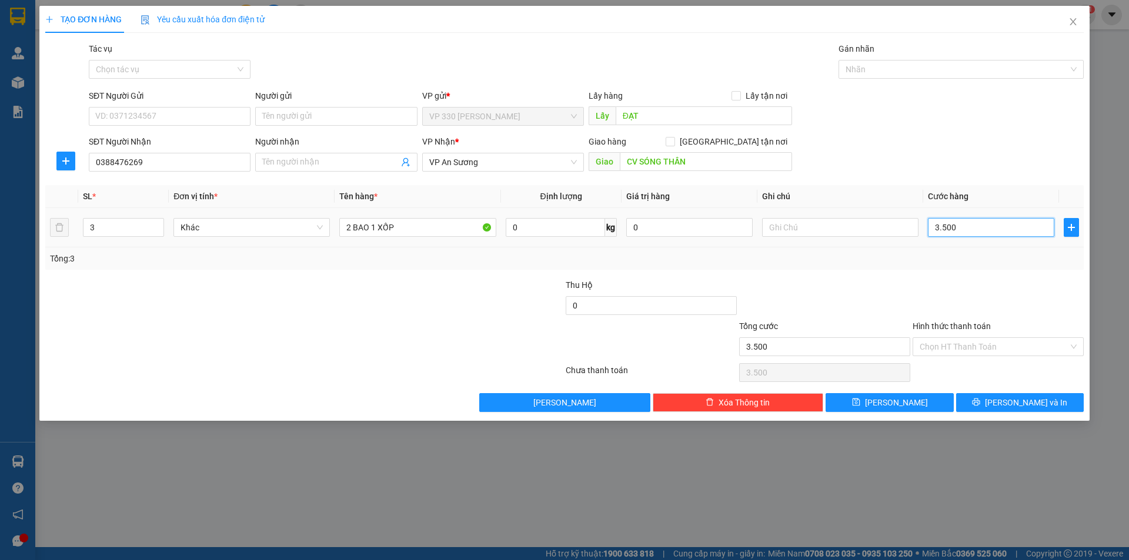
type input "35.000"
type input "350.000"
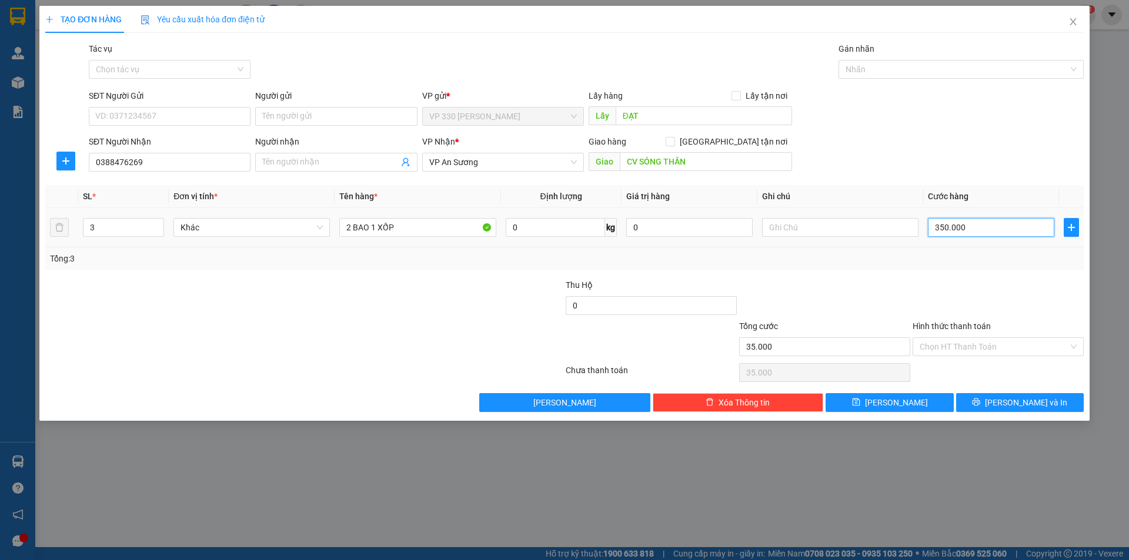
type input "350.000"
click at [959, 326] on label "Hình thức thanh toán" at bounding box center [951, 326] width 78 height 9
click at [959, 338] on input "Hình thức thanh toán" at bounding box center [993, 347] width 149 height 18
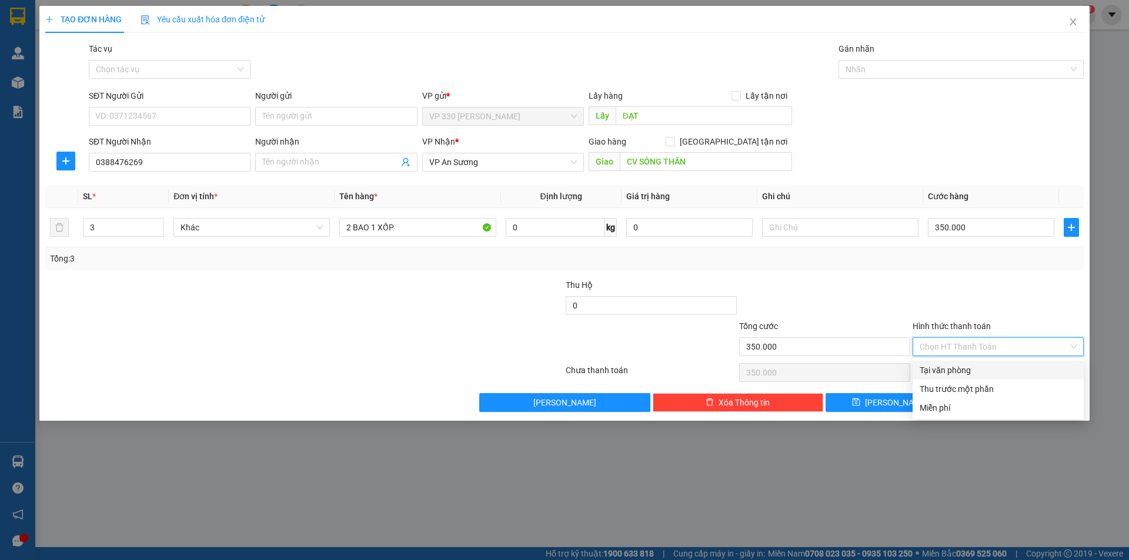
click at [971, 366] on div "Tại văn phòng" at bounding box center [997, 370] width 157 height 13
type input "0"
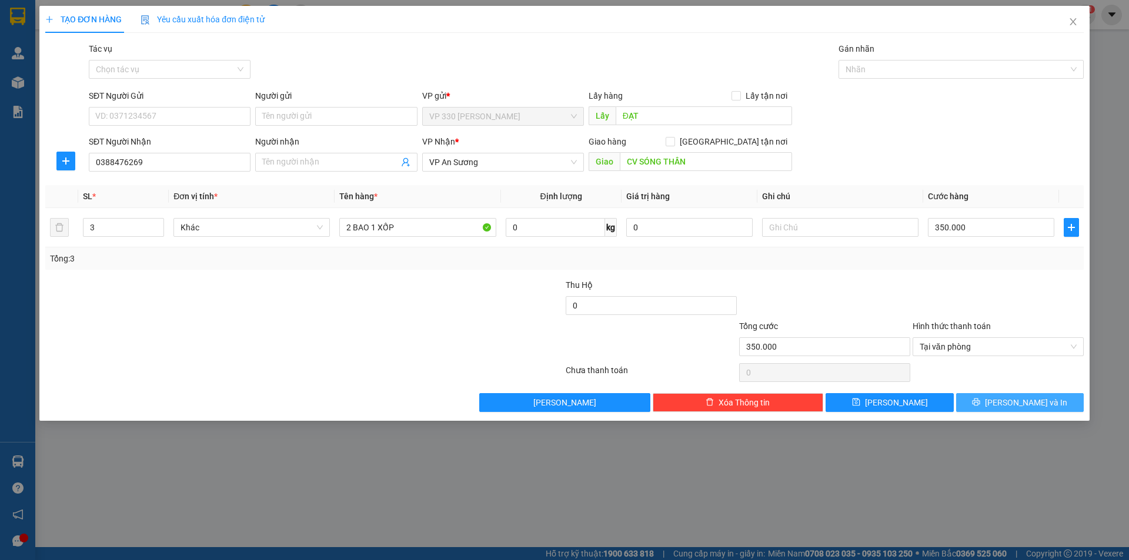
click at [980, 400] on icon "printer" at bounding box center [976, 402] width 8 height 8
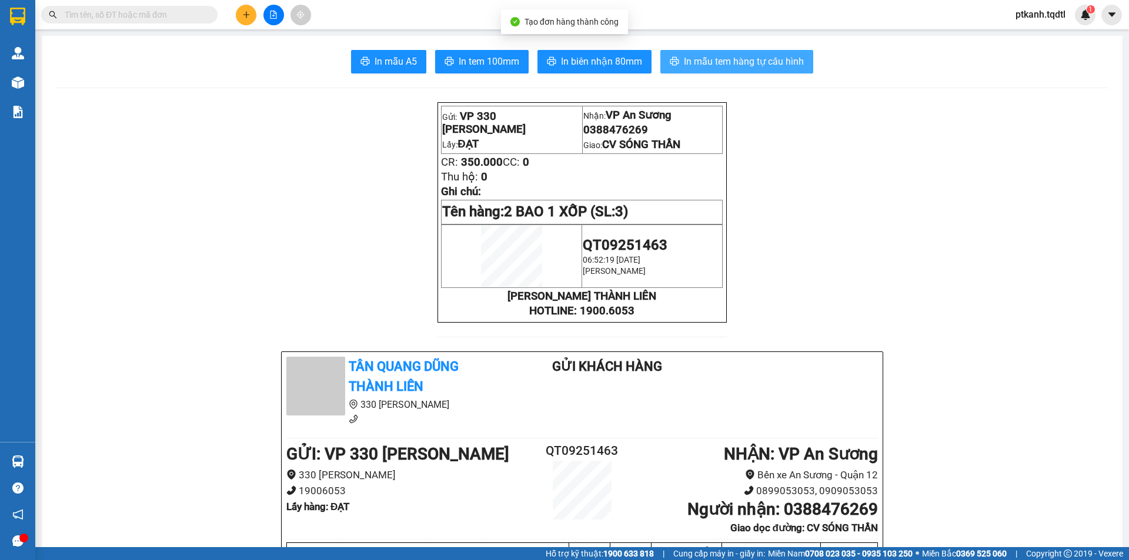
click at [707, 68] on span "In mẫu tem hàng tự cấu hình" at bounding box center [744, 61] width 120 height 15
click at [245, 11] on icon "plus" at bounding box center [246, 15] width 8 height 8
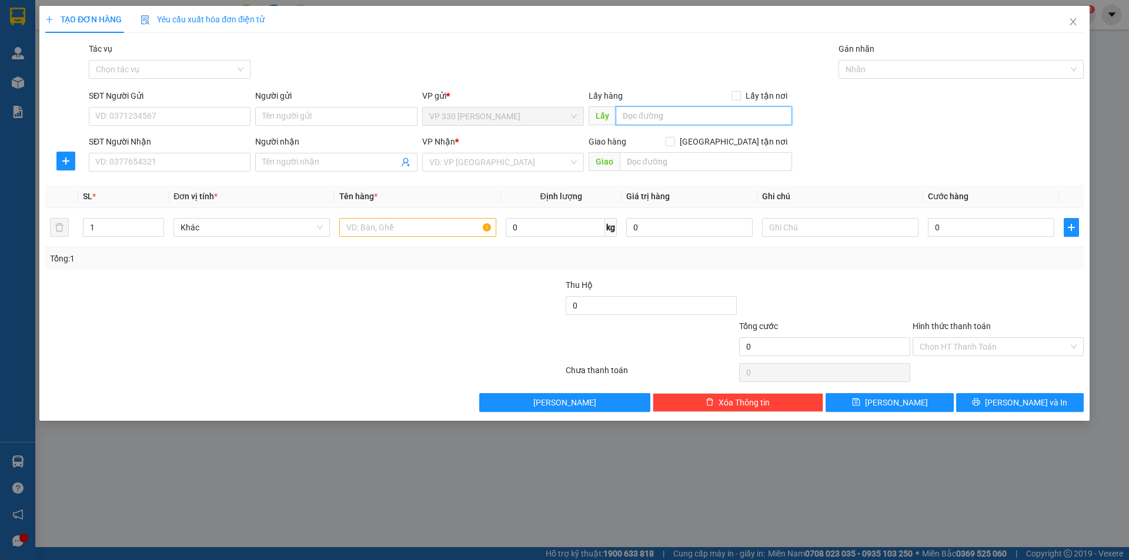
click at [674, 110] on input "text" at bounding box center [703, 115] width 176 height 19
type input "D"
type input "ĐẠT"
click at [206, 160] on input "SĐT Người Nhận" at bounding box center [170, 162] width 162 height 19
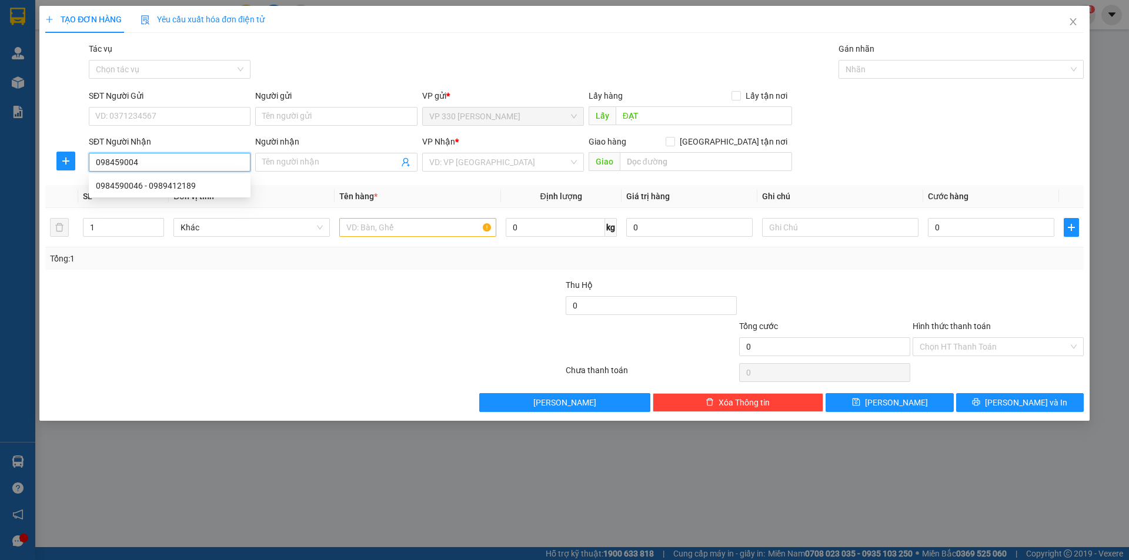
type input "0984590046"
click at [197, 184] on div "0984590046 - 0989412189" at bounding box center [170, 185] width 148 height 13
type input "0989412189"
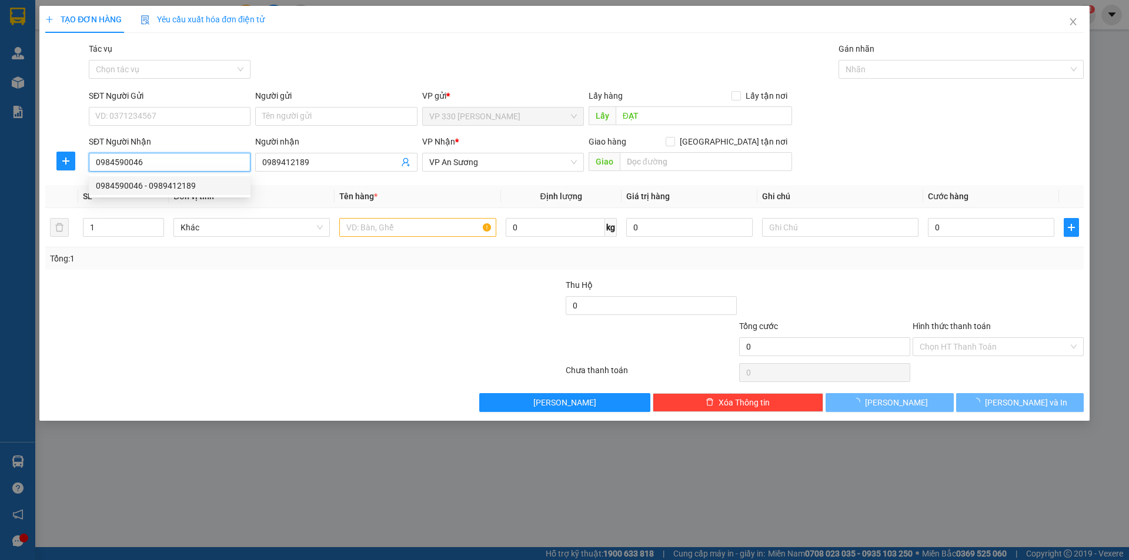
type input "250.000"
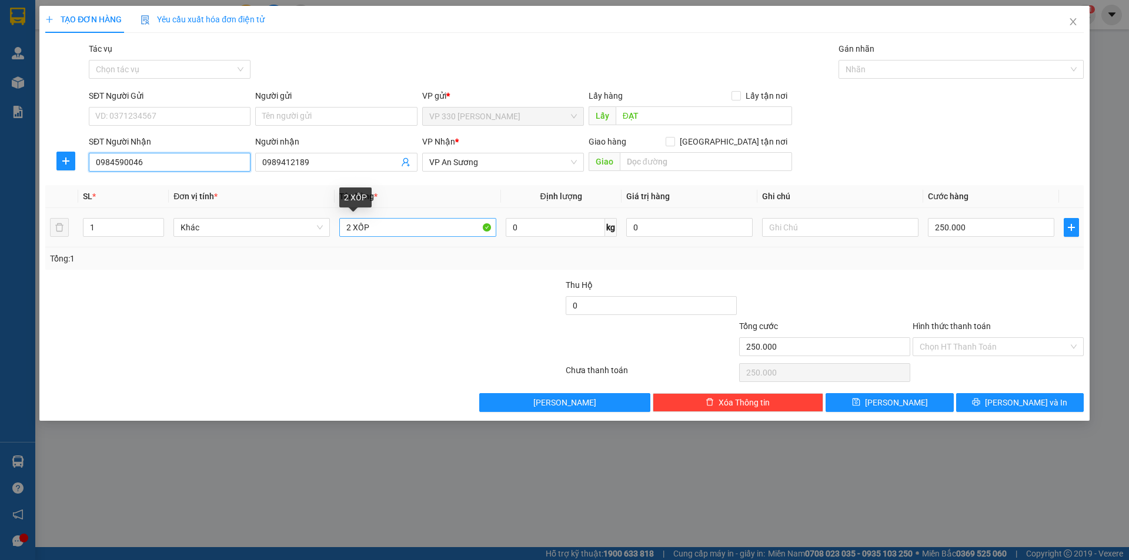
type input "0984590046"
click at [351, 227] on input "2 XỐP" at bounding box center [417, 227] width 156 height 19
type input "1 XỐP"
click at [987, 230] on input "250.000" at bounding box center [991, 227] width 126 height 19
type input "2"
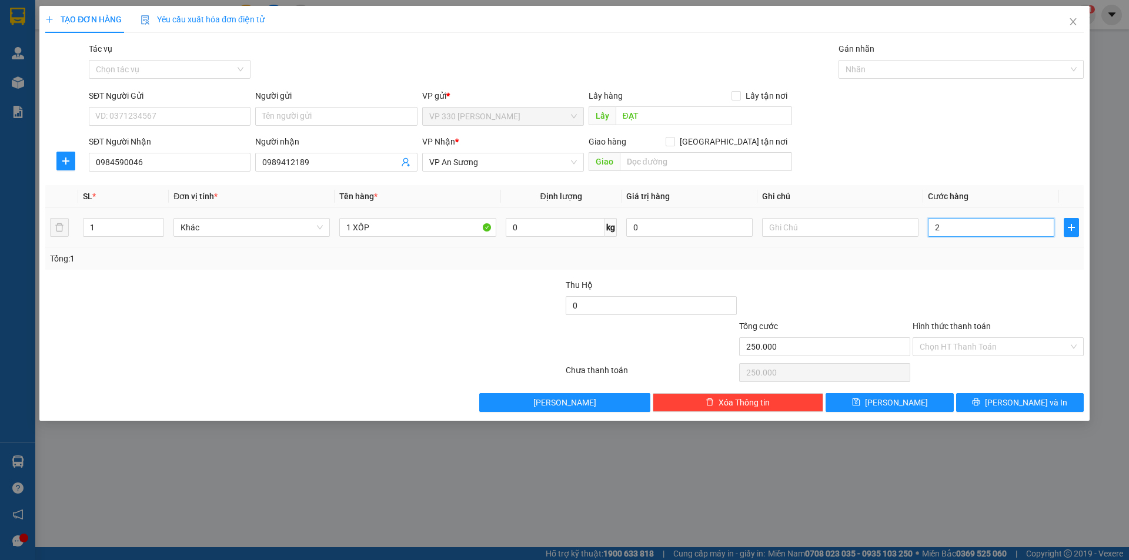
type input "2"
type input "20"
type input "200"
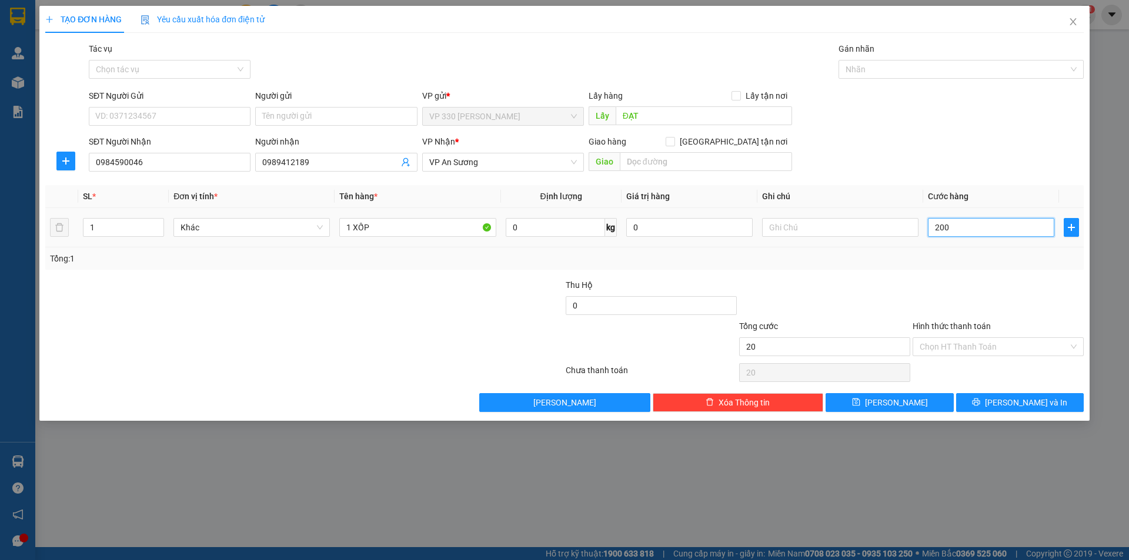
type input "200"
type input "2.000"
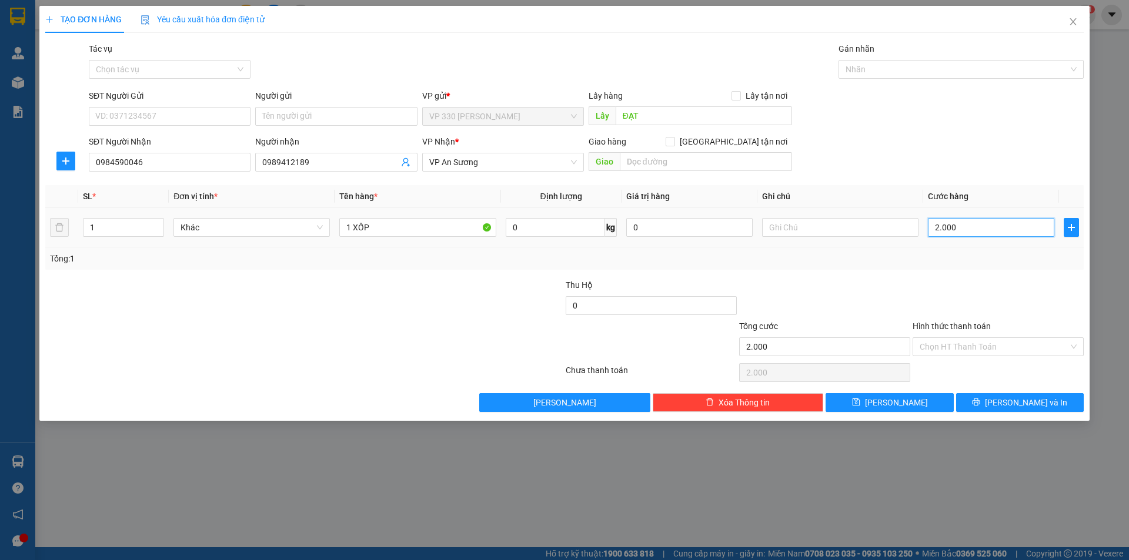
type input "20.000"
type input "200.000"
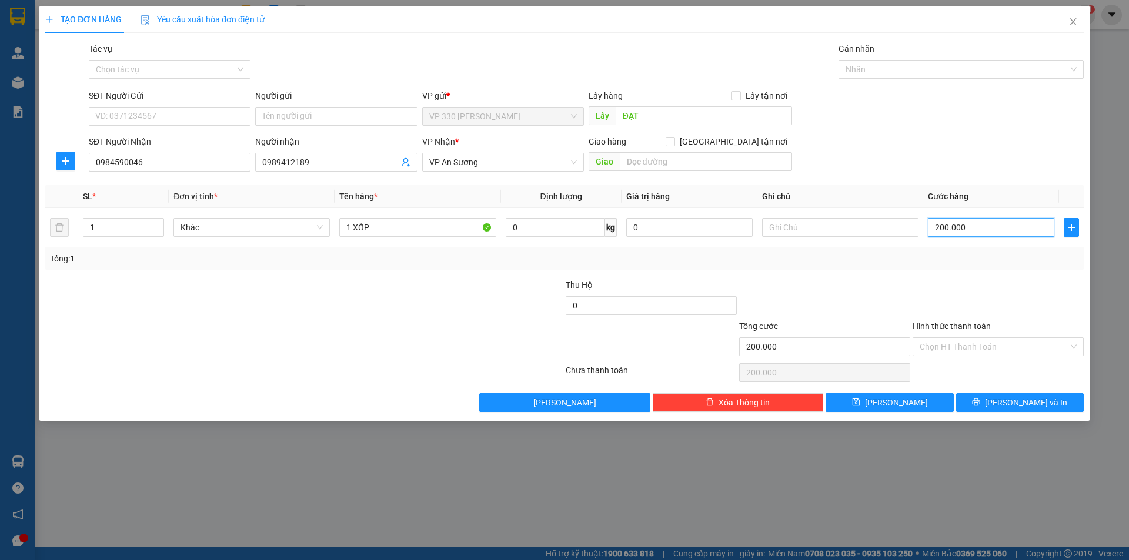
type input "200.000"
click at [965, 324] on label "Hình thức thanh toán" at bounding box center [951, 326] width 78 height 9
click at [965, 338] on input "Hình thức thanh toán" at bounding box center [993, 347] width 149 height 18
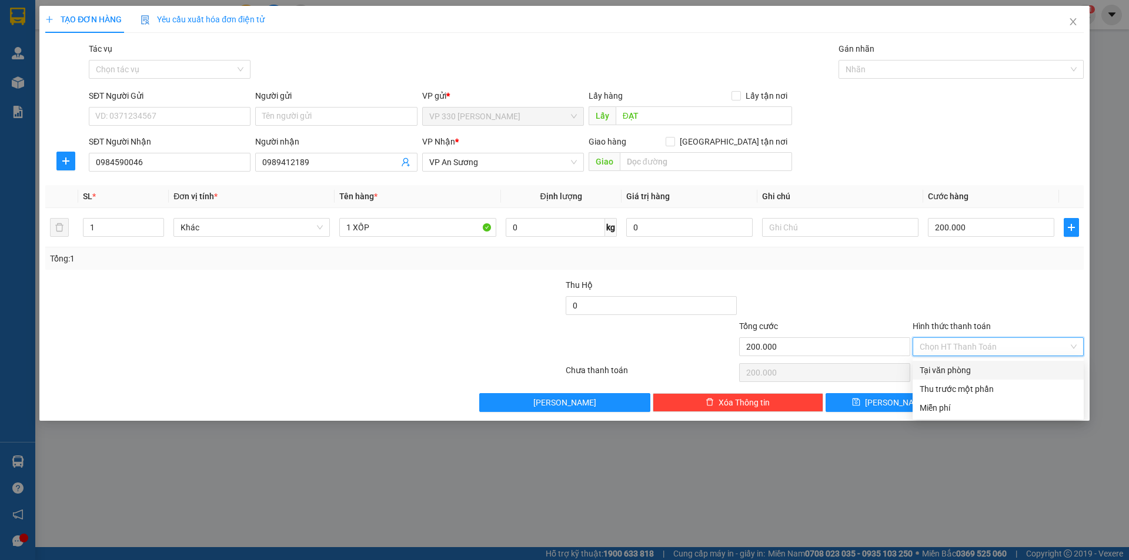
click at [985, 370] on div "Tại văn phòng" at bounding box center [997, 370] width 157 height 13
type input "0"
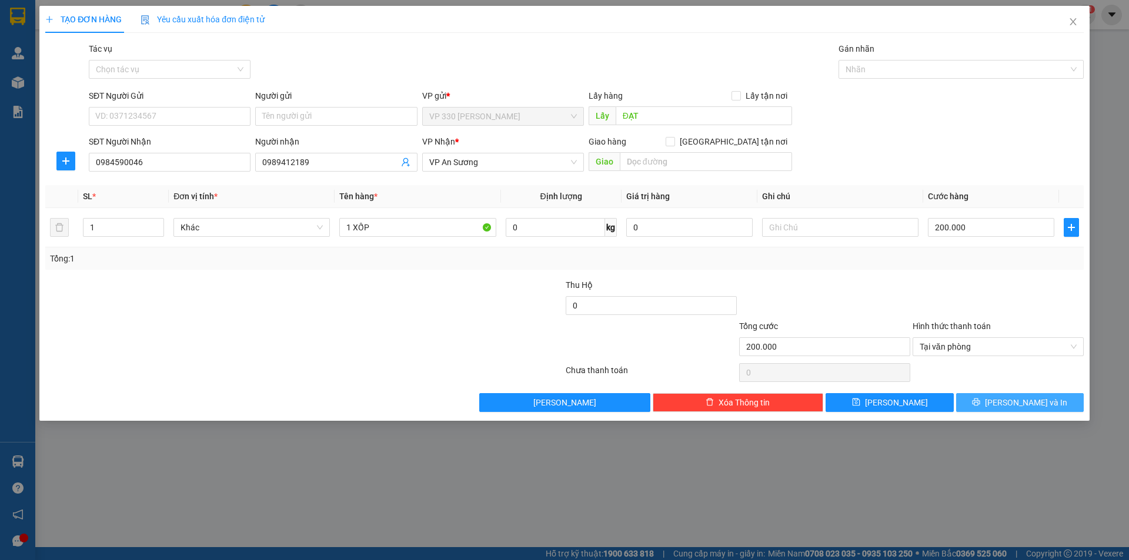
drag, startPoint x: 1020, startPoint y: 404, endPoint x: 736, endPoint y: 192, distance: 355.3
click at [1020, 404] on span "Lưu và In" at bounding box center [1026, 402] width 82 height 13
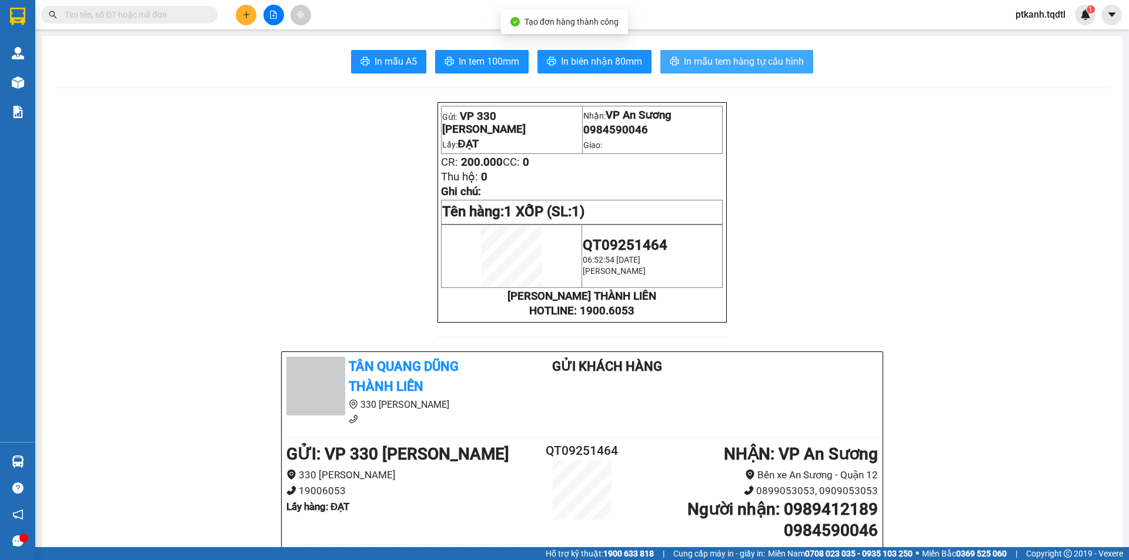
click at [719, 59] on span "In mẫu tem hàng tự cấu hình" at bounding box center [744, 61] width 120 height 15
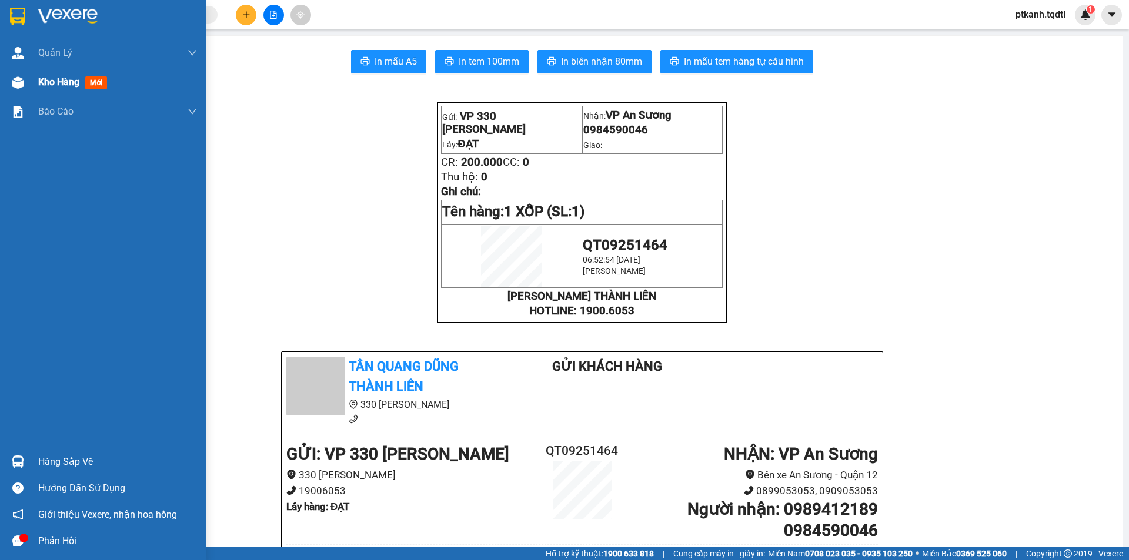
click at [16, 81] on img at bounding box center [18, 82] width 12 height 12
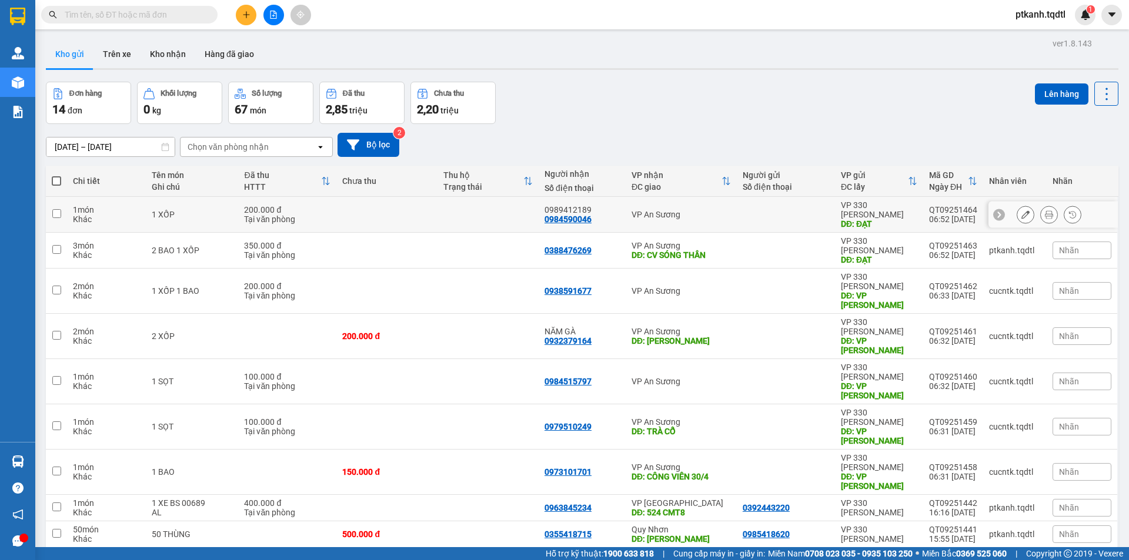
click at [742, 212] on div at bounding box center [785, 214] width 86 height 9
checkbox input "true"
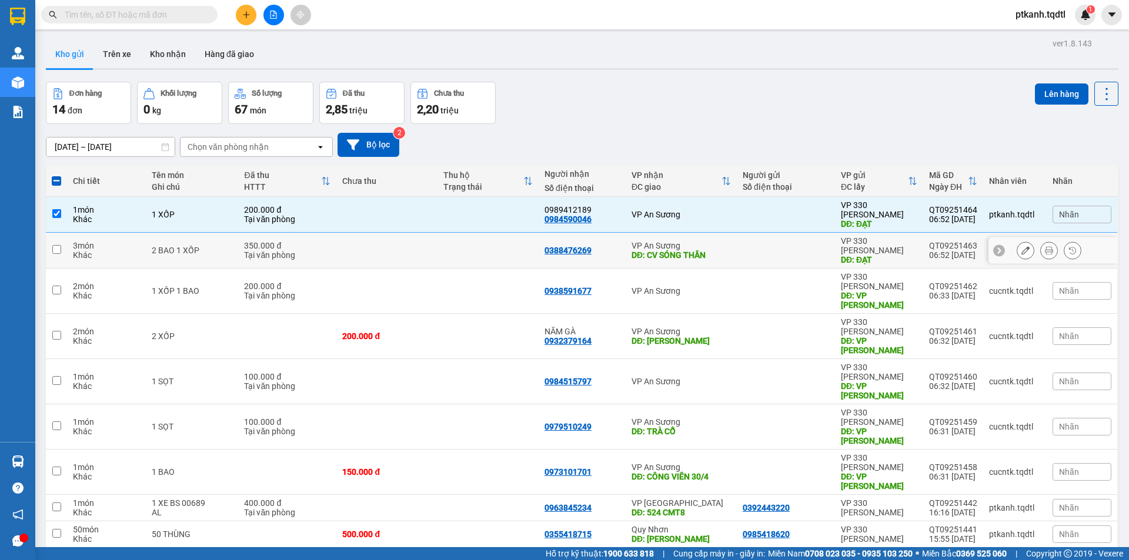
click at [728, 241] on td "VP An Sương DĐ: CV SÓNG THẦN" at bounding box center [680, 251] width 111 height 36
checkbox input "true"
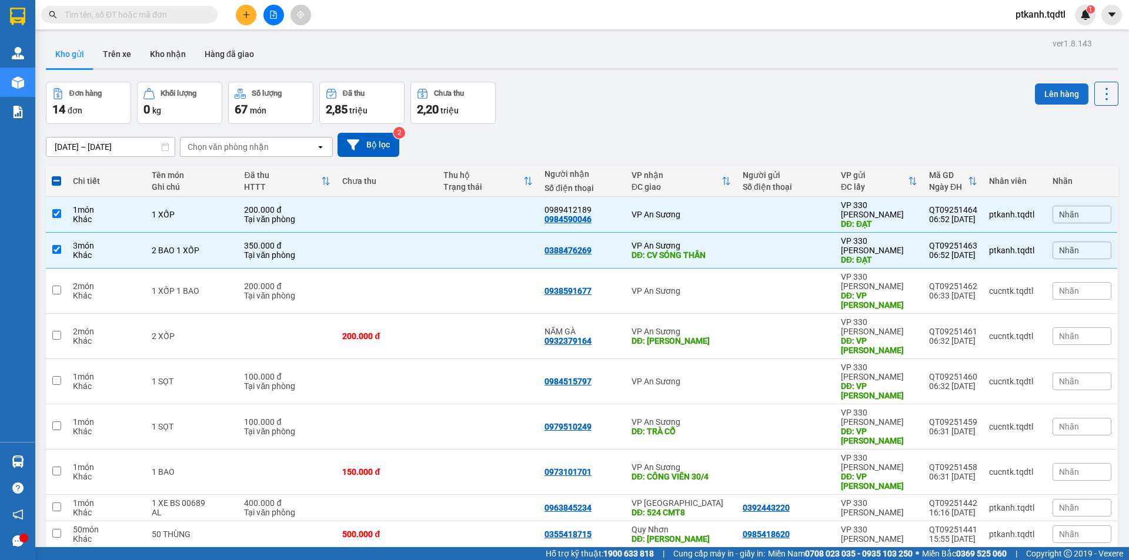
click at [1048, 92] on button "Lên hàng" at bounding box center [1061, 93] width 53 height 21
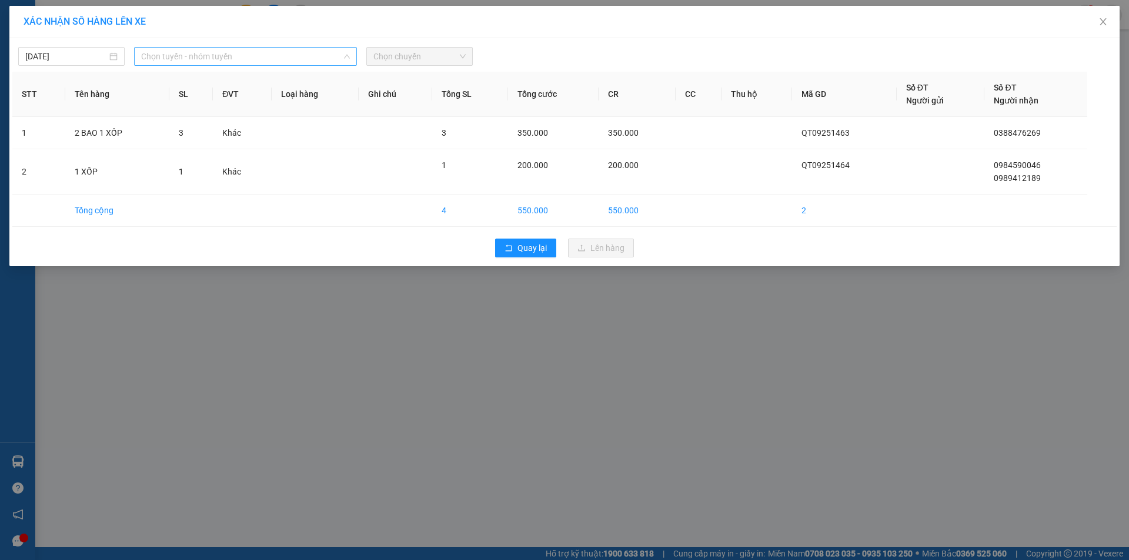
click at [304, 56] on span "Chọn tuyến - nhóm tuyến" at bounding box center [245, 57] width 209 height 18
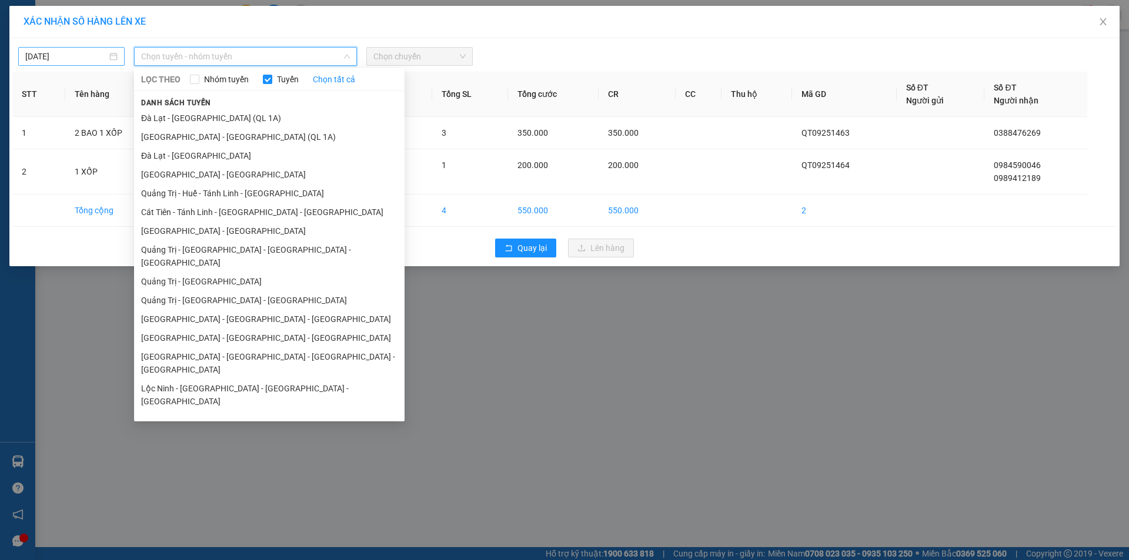
click at [93, 58] on input "[DATE]" at bounding box center [66, 56] width 82 height 13
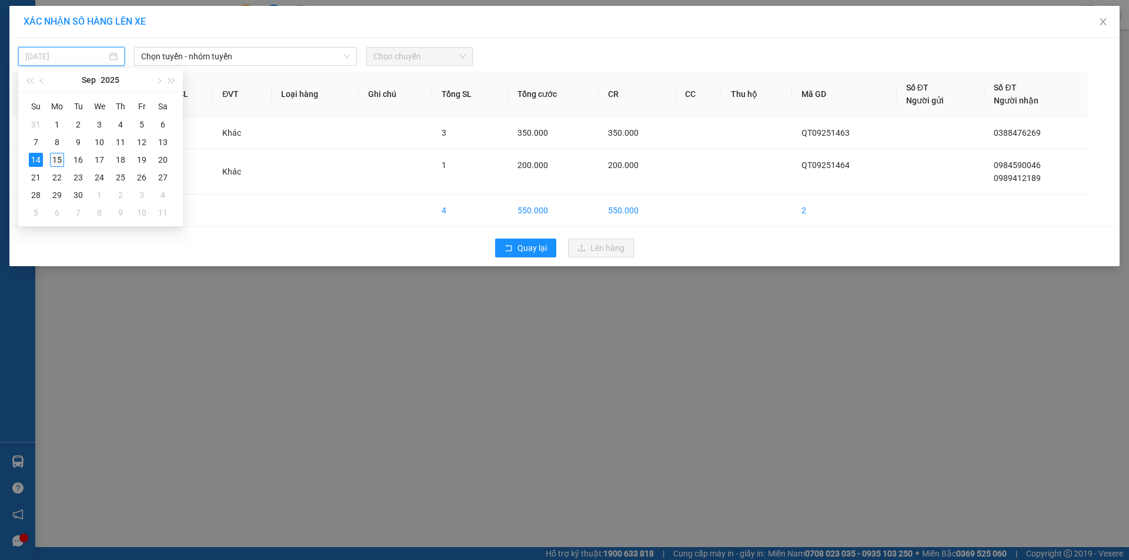
drag, startPoint x: 60, startPoint y: 160, endPoint x: 186, endPoint y: 102, distance: 138.6
click at [60, 159] on div "15" at bounding box center [57, 160] width 14 height 14
type input "[DATE]"
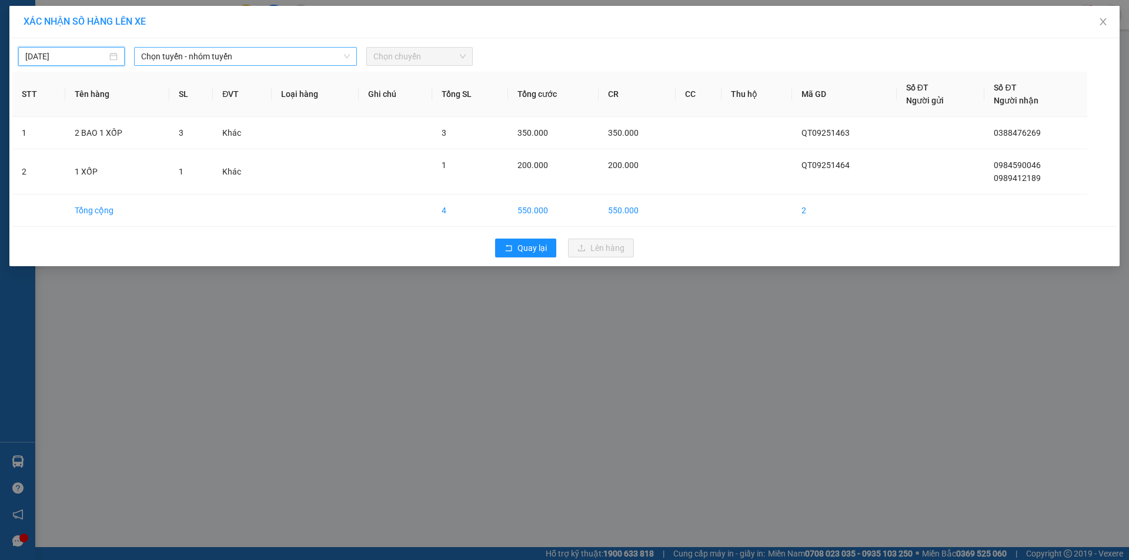
click at [284, 59] on span "Chọn tuyến - nhóm tuyến" at bounding box center [245, 57] width 209 height 18
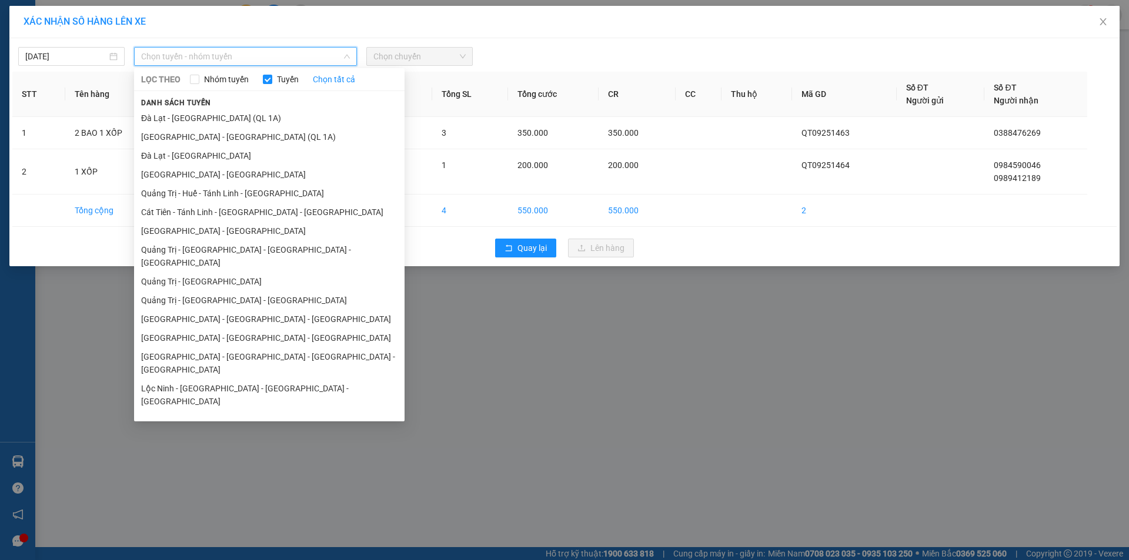
drag, startPoint x: 250, startPoint y: 270, endPoint x: 308, endPoint y: 231, distance: 70.3
click at [256, 272] on li "Quảng Trị - [GEOGRAPHIC_DATA]" at bounding box center [269, 281] width 270 height 19
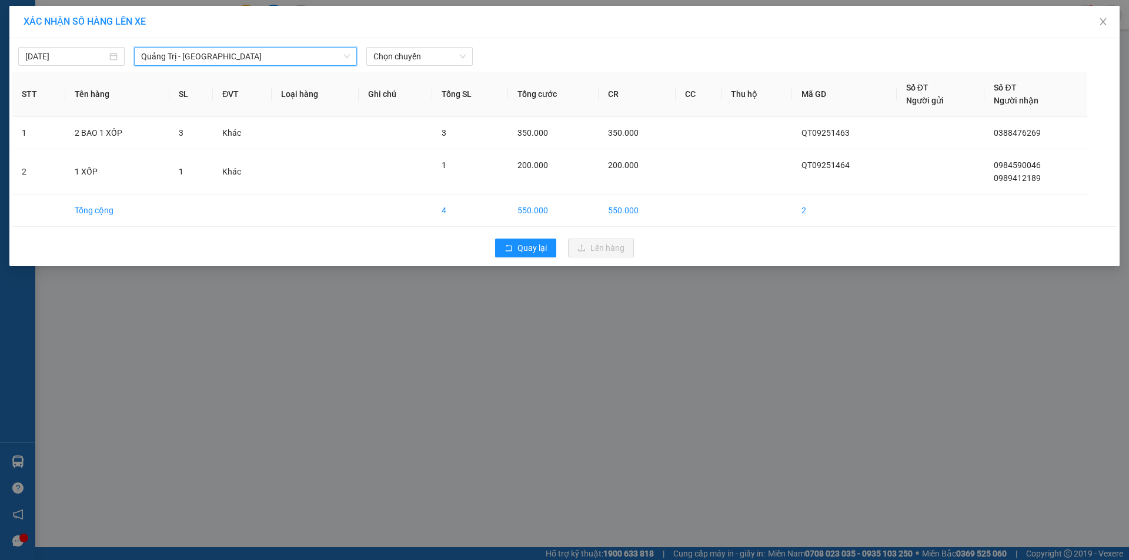
drag, startPoint x: 434, startPoint y: 58, endPoint x: 454, endPoint y: 66, distance: 21.6
click at [435, 58] on span "Chọn chuyến" at bounding box center [419, 57] width 92 height 18
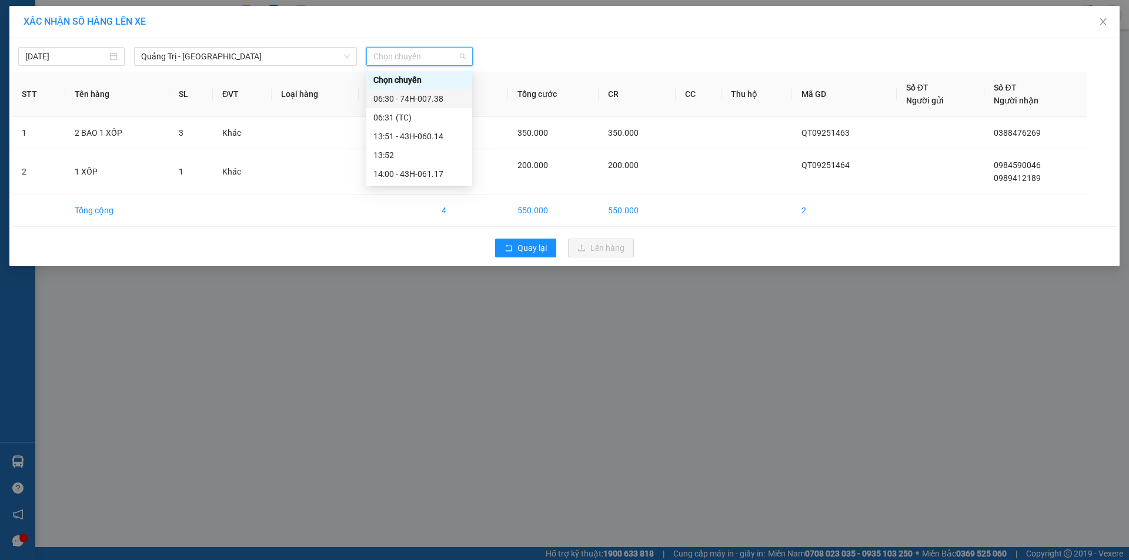
drag, startPoint x: 431, startPoint y: 99, endPoint x: 475, endPoint y: 116, distance: 46.7
click at [432, 99] on div "06:30 - 74H-007.38" at bounding box center [419, 98] width 92 height 13
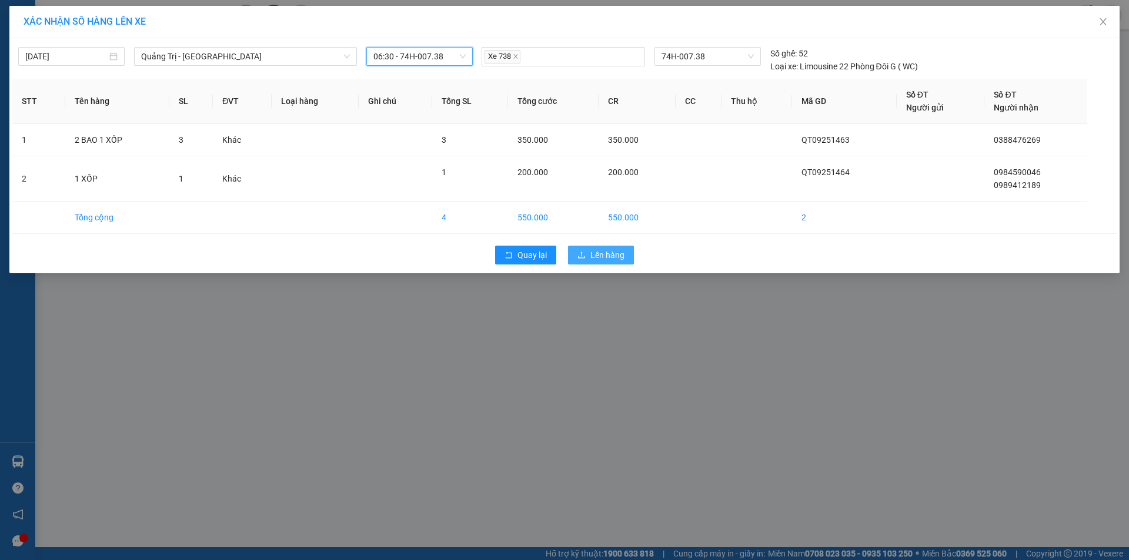
drag, startPoint x: 612, startPoint y: 258, endPoint x: 558, endPoint y: 245, distance: 55.6
click at [612, 257] on span "Lên hàng" at bounding box center [607, 255] width 34 height 13
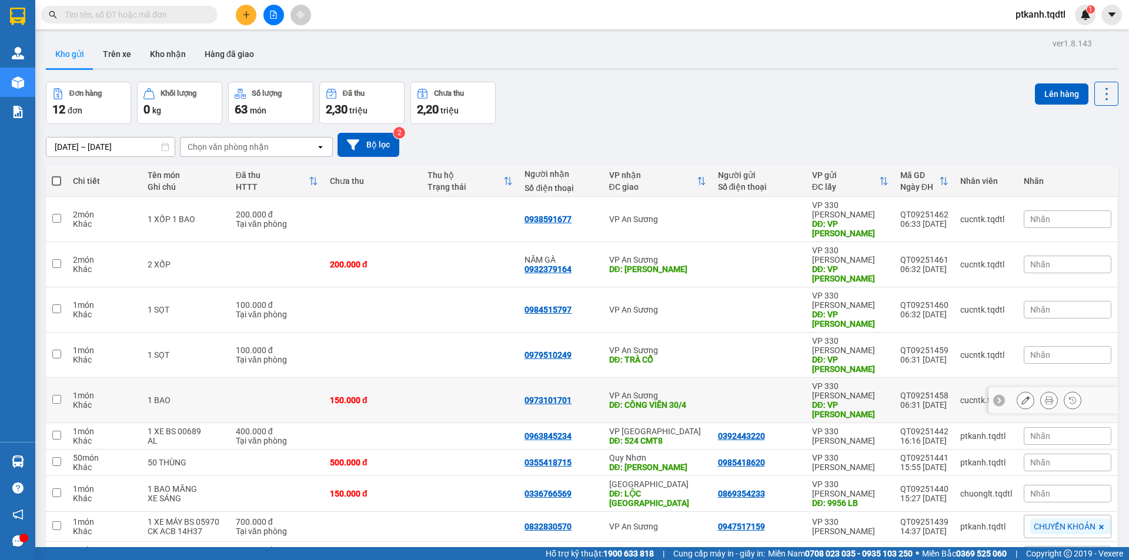
scroll to position [54, 0]
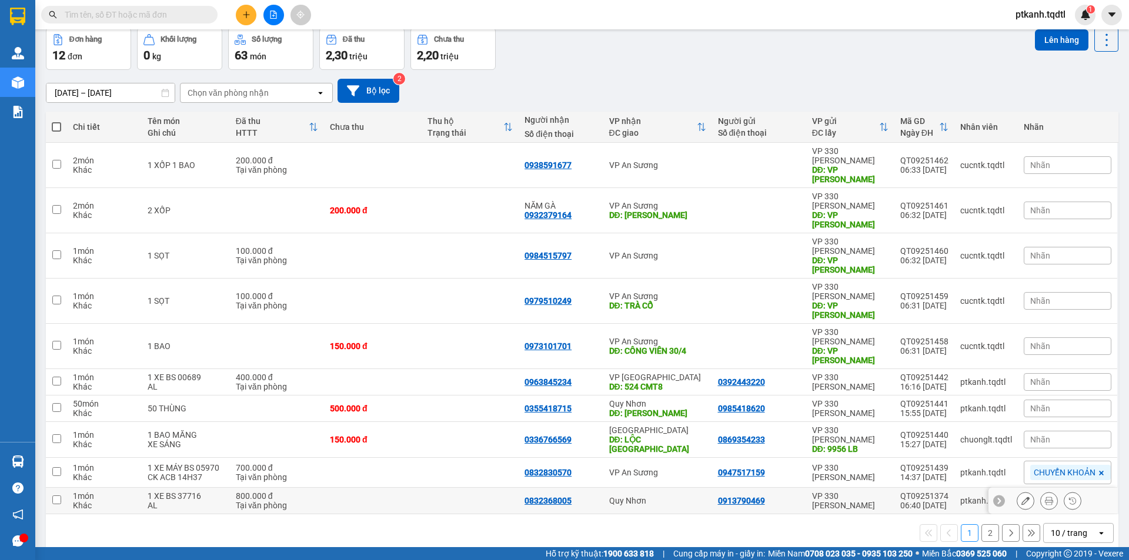
click at [498, 488] on td at bounding box center [470, 501] width 98 height 26
checkbox input "true"
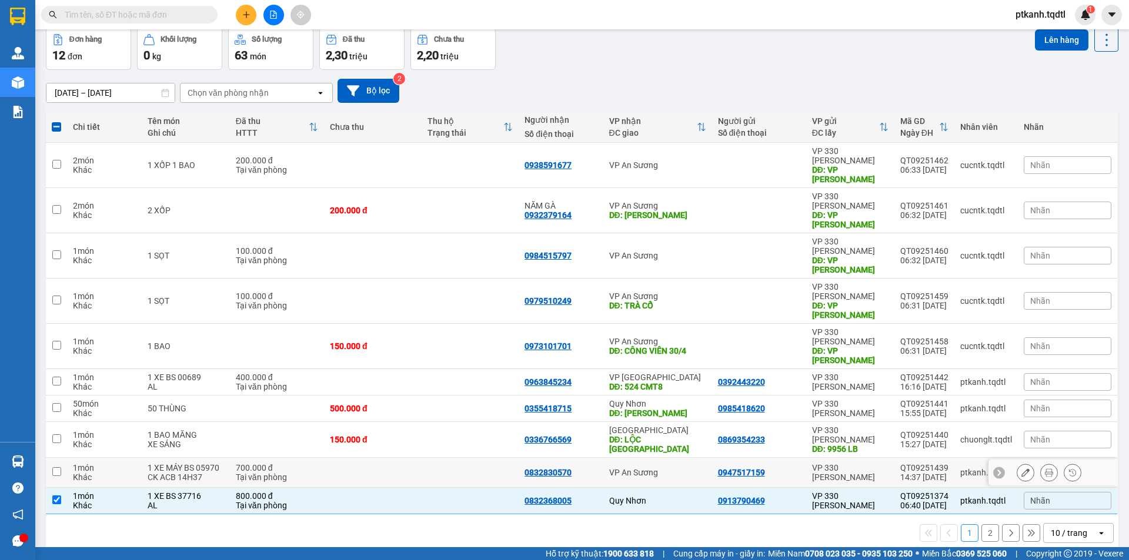
click at [484, 458] on td at bounding box center [470, 473] width 98 height 30
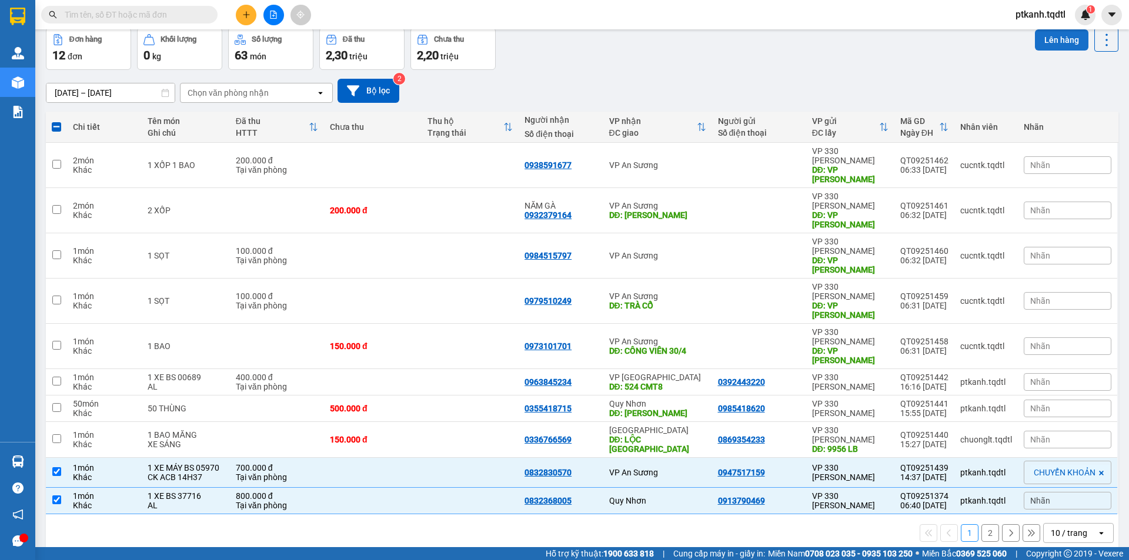
click at [1049, 39] on button "Lên hàng" at bounding box center [1061, 39] width 53 height 21
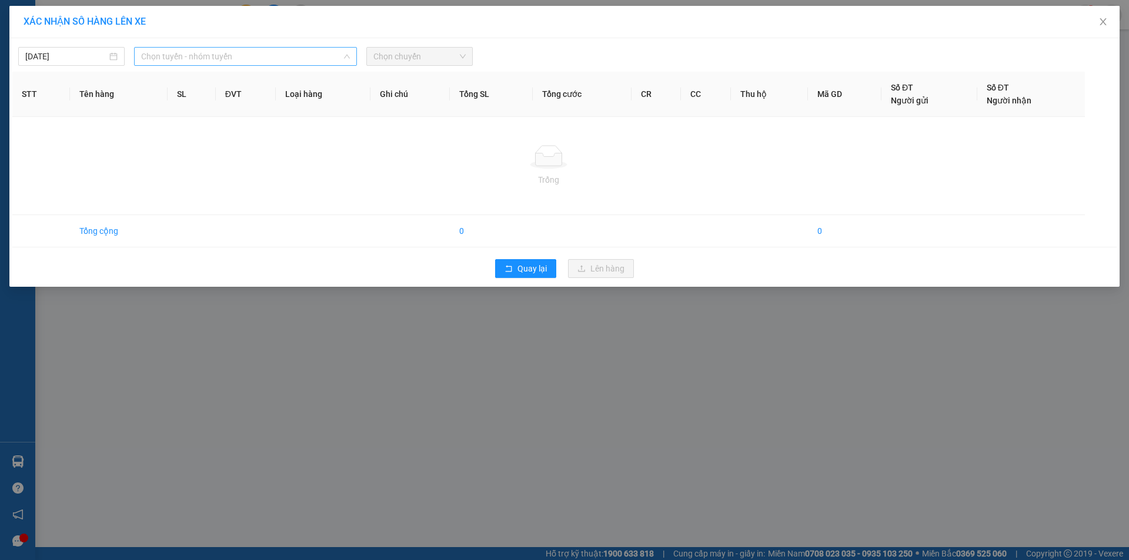
click at [338, 55] on span "Chọn tuyến - nhóm tuyến" at bounding box center [245, 57] width 209 height 18
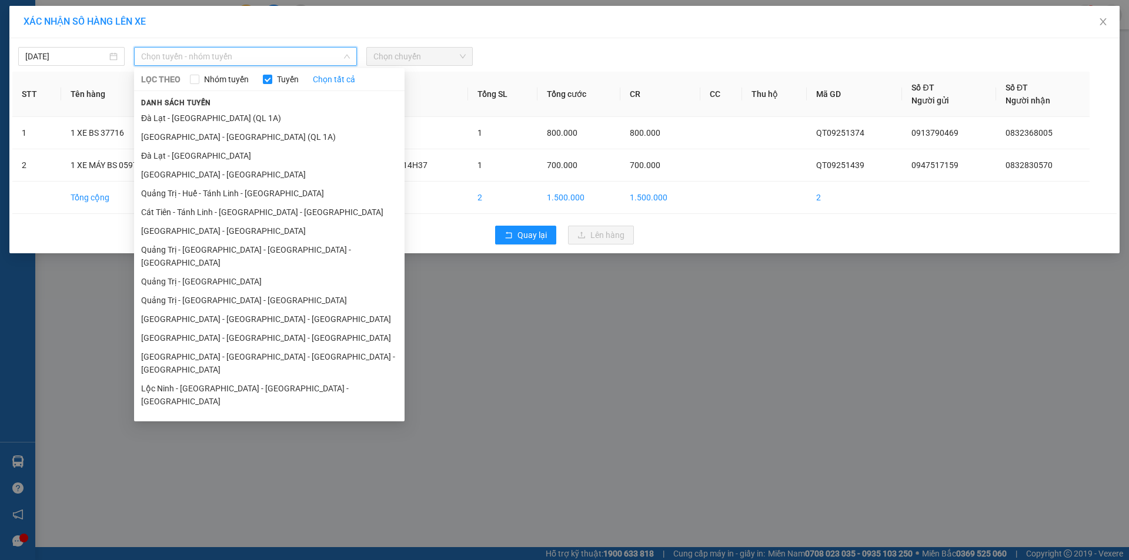
drag, startPoint x: 297, startPoint y: 265, endPoint x: 316, endPoint y: 248, distance: 25.0
click at [298, 272] on li "Quảng Trị - [GEOGRAPHIC_DATA]" at bounding box center [269, 281] width 270 height 19
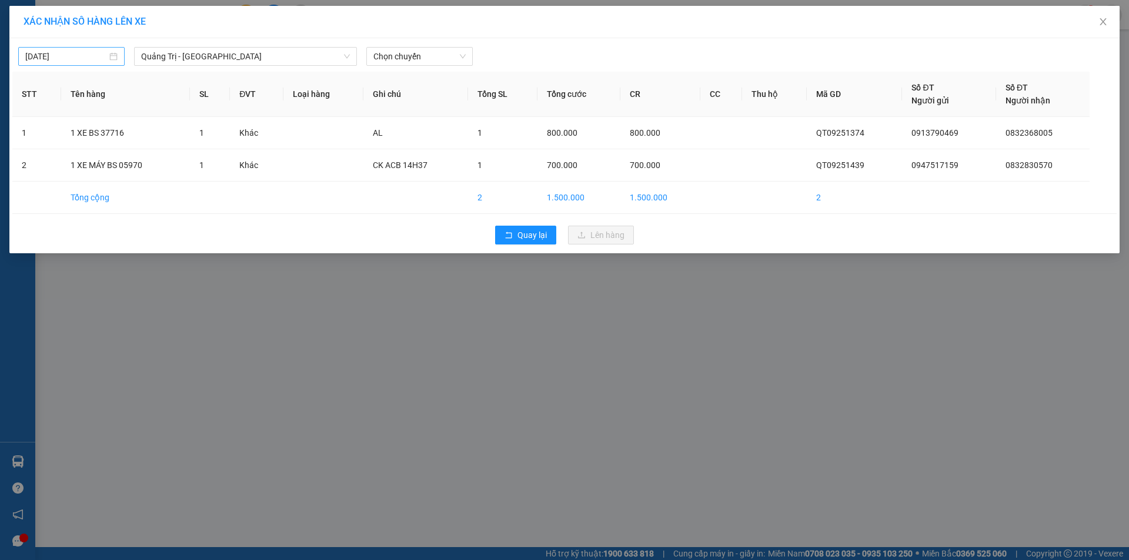
drag, startPoint x: 112, startPoint y: 57, endPoint x: 117, endPoint y: 65, distance: 9.8
click at [111, 57] on div "[DATE]" at bounding box center [71, 56] width 92 height 13
click at [58, 160] on div "15" at bounding box center [57, 160] width 14 height 14
drag, startPoint x: 427, startPoint y: 56, endPoint x: 433, endPoint y: 58, distance: 6.1
click at [430, 57] on span "Chọn chuyến" at bounding box center [419, 57] width 92 height 18
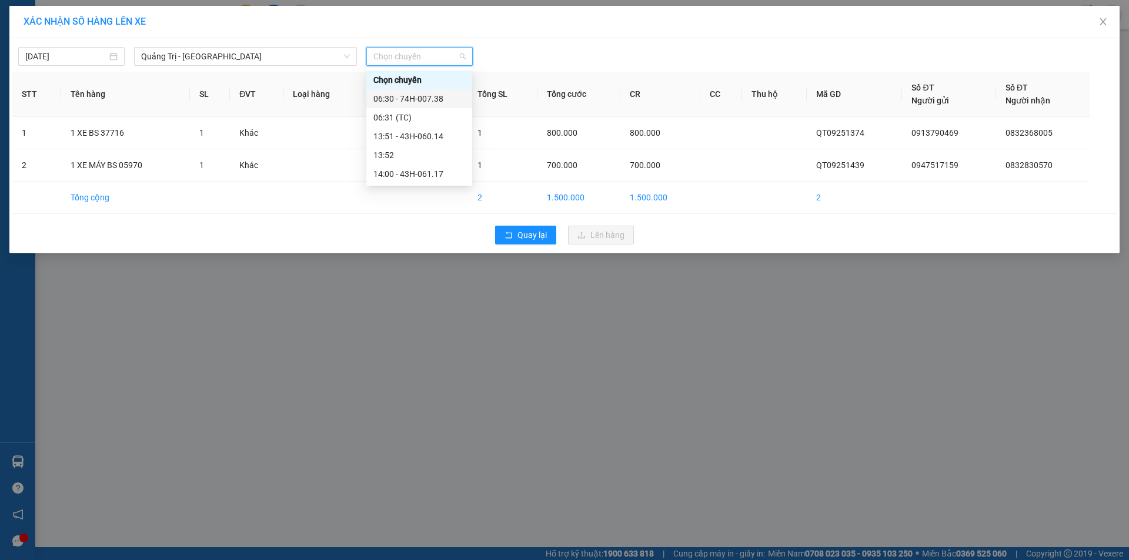
click at [428, 101] on div "06:30 - 74H-007.38" at bounding box center [419, 98] width 92 height 13
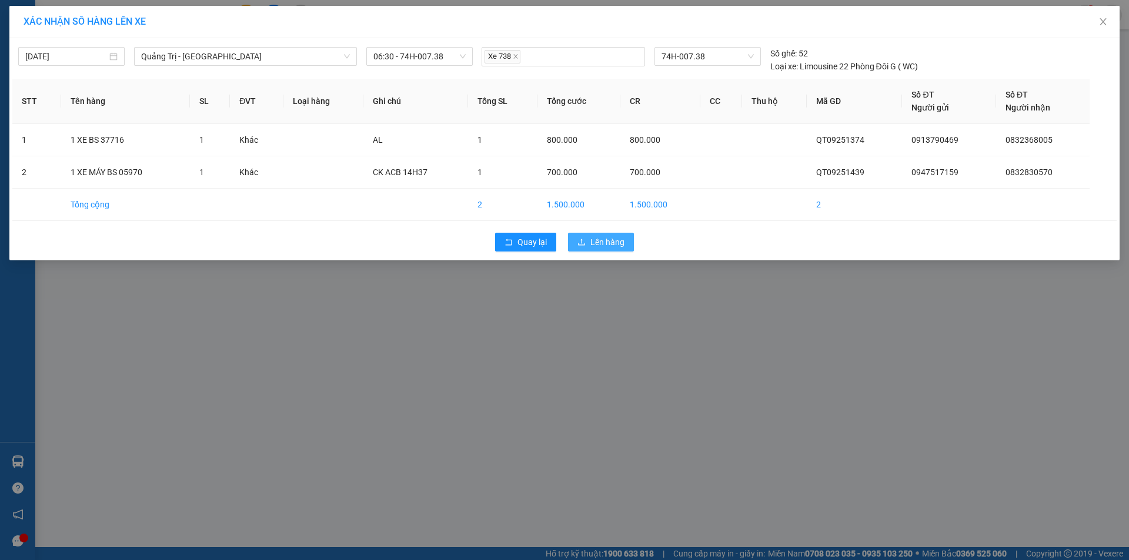
click at [605, 238] on span "Lên hàng" at bounding box center [607, 242] width 34 height 13
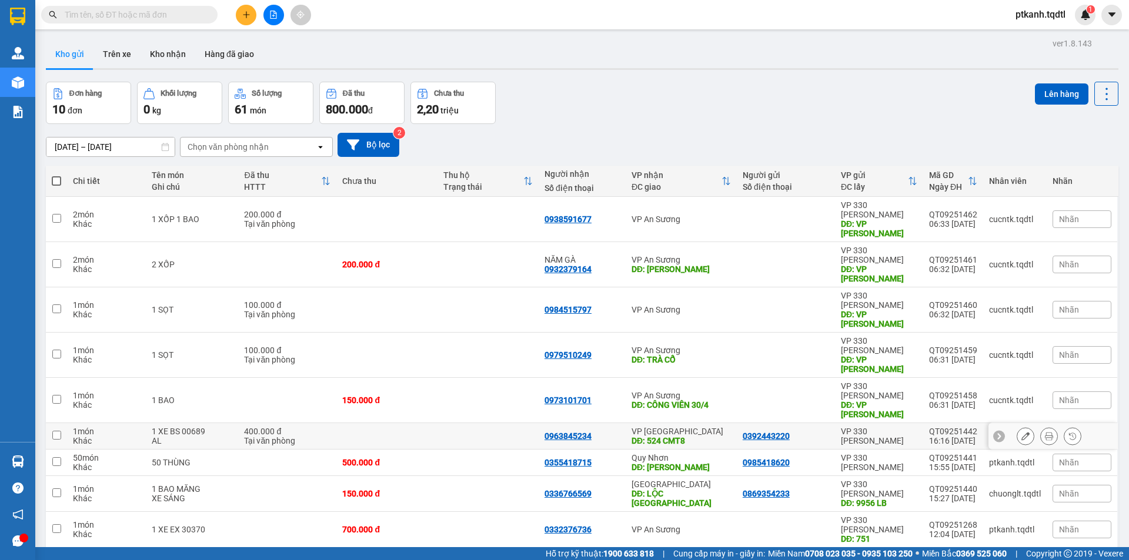
scroll to position [54, 0]
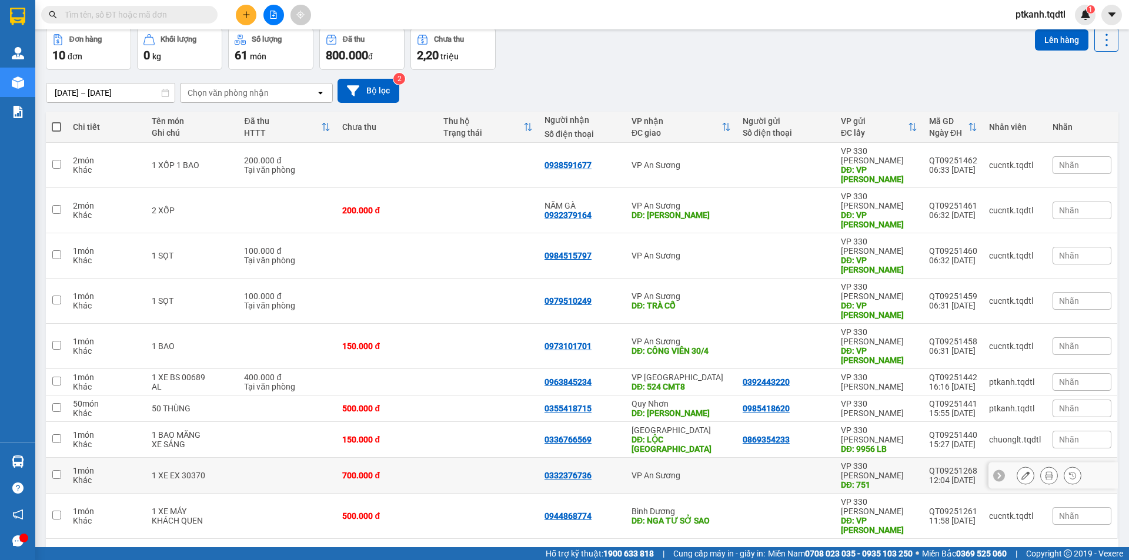
click at [722, 471] on div "VP An Sương" at bounding box center [680, 475] width 99 height 9
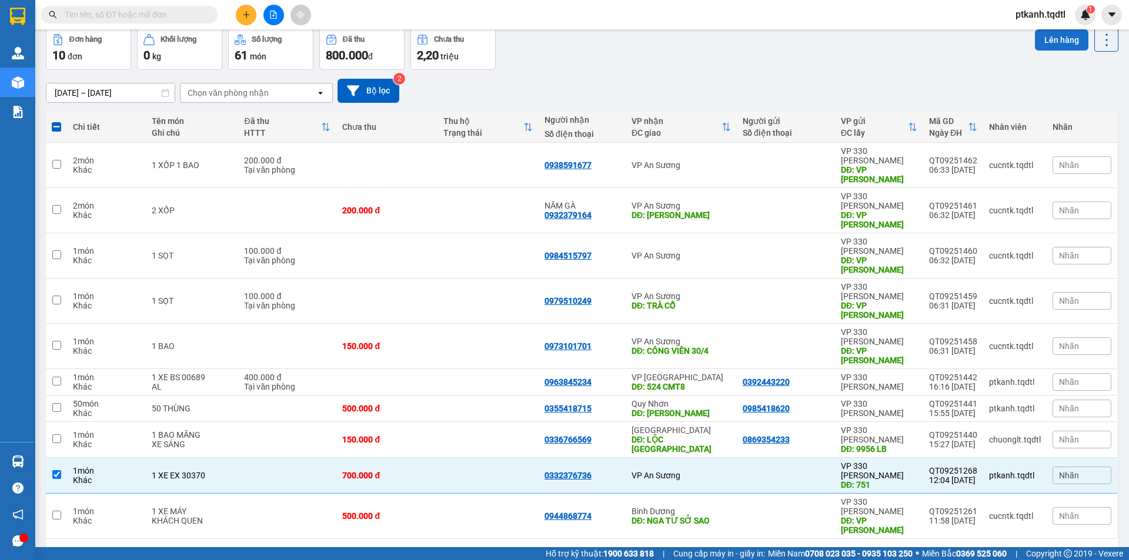
click at [1049, 31] on button "Lên hàng" at bounding box center [1061, 39] width 53 height 21
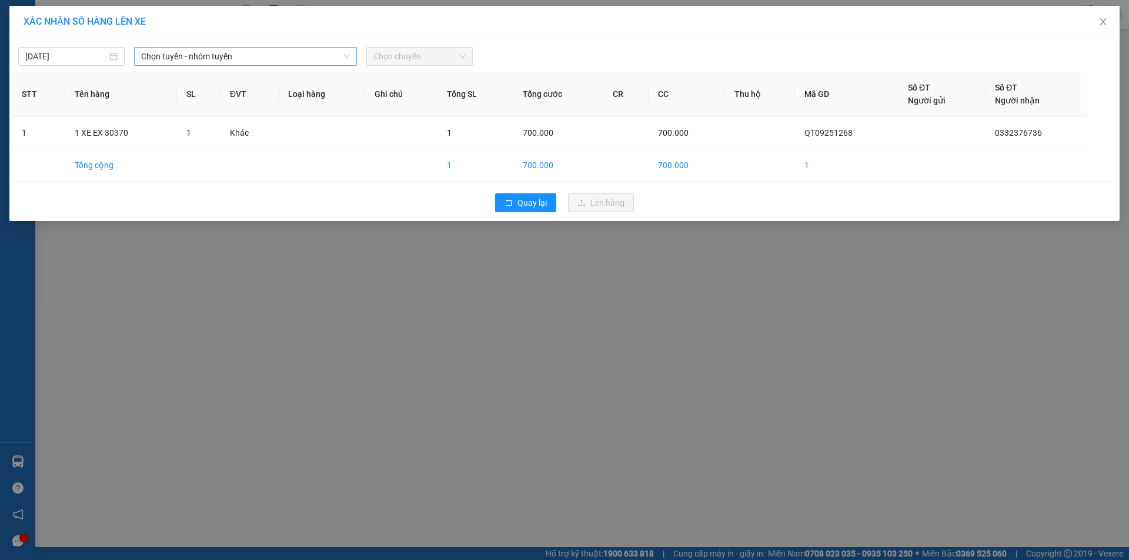
click at [344, 56] on icon "down" at bounding box center [346, 56] width 7 height 7
click at [323, 55] on span "Chọn tuyến - nhóm tuyến" at bounding box center [245, 57] width 209 height 18
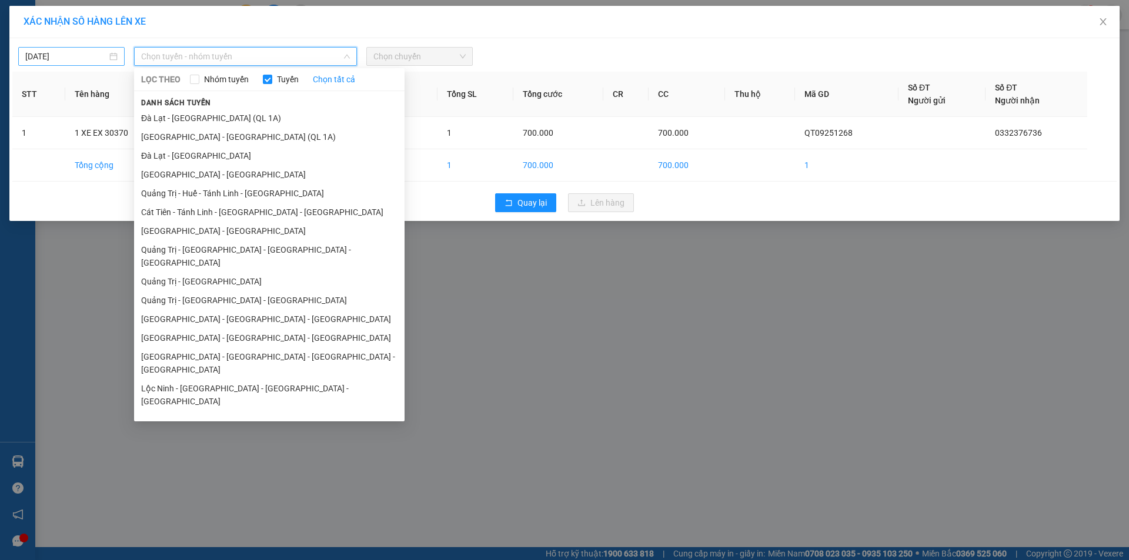
click at [95, 51] on input "[DATE]" at bounding box center [66, 56] width 82 height 13
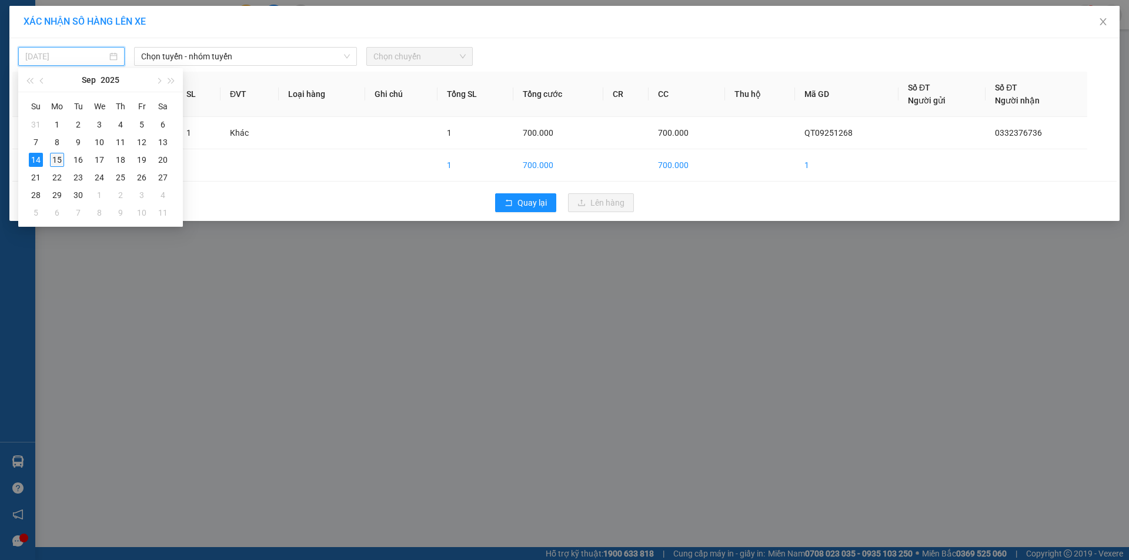
click at [57, 159] on div "15" at bounding box center [57, 160] width 14 height 14
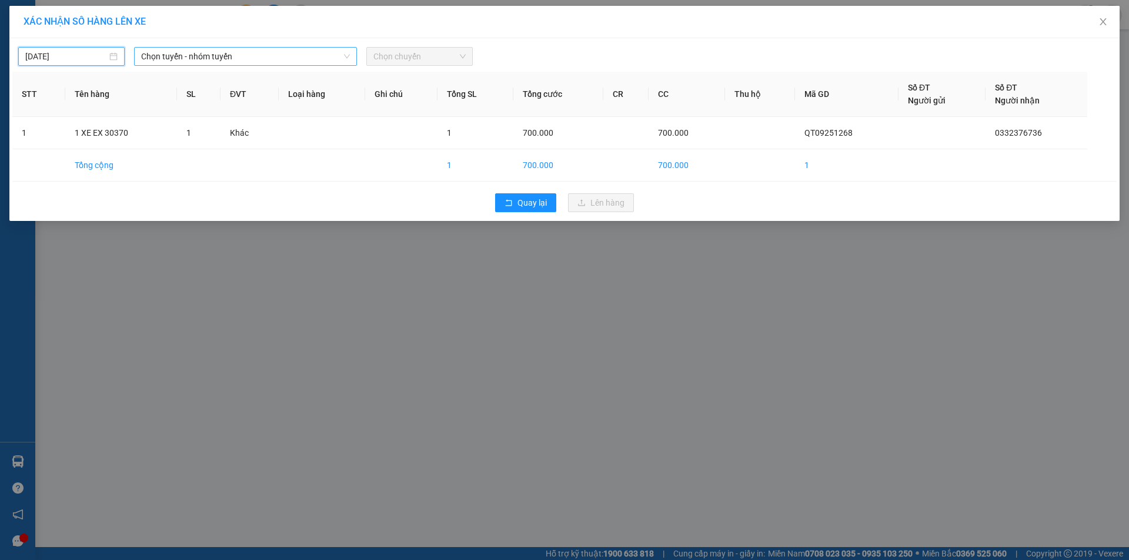
drag, startPoint x: 284, startPoint y: 59, endPoint x: 316, endPoint y: 62, distance: 31.8
click at [287, 59] on span "Chọn tuyến - nhóm tuyến" at bounding box center [245, 57] width 209 height 18
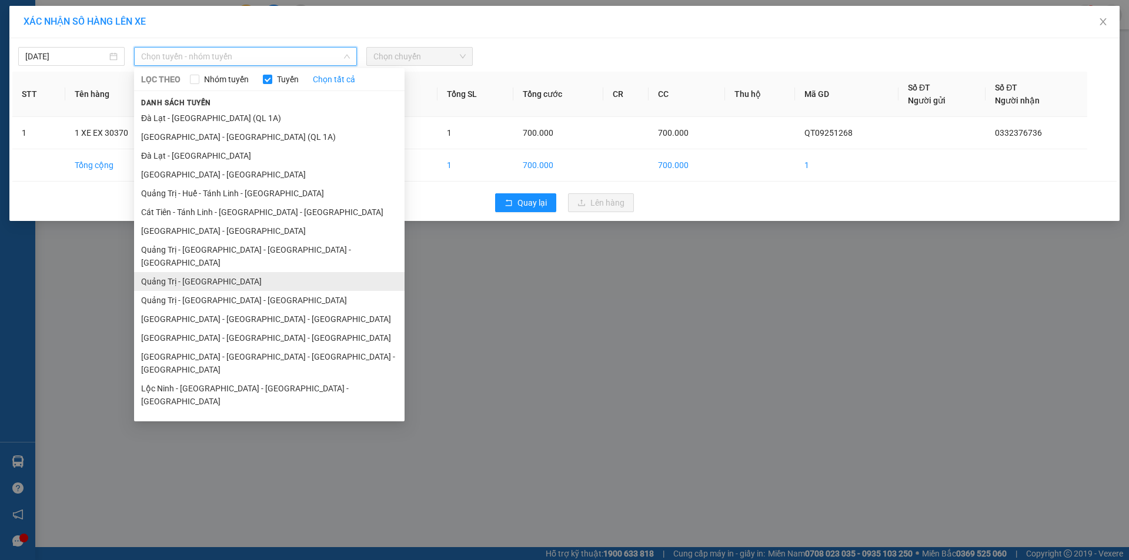
click at [263, 272] on li "Quảng Trị - [GEOGRAPHIC_DATA]" at bounding box center [269, 281] width 270 height 19
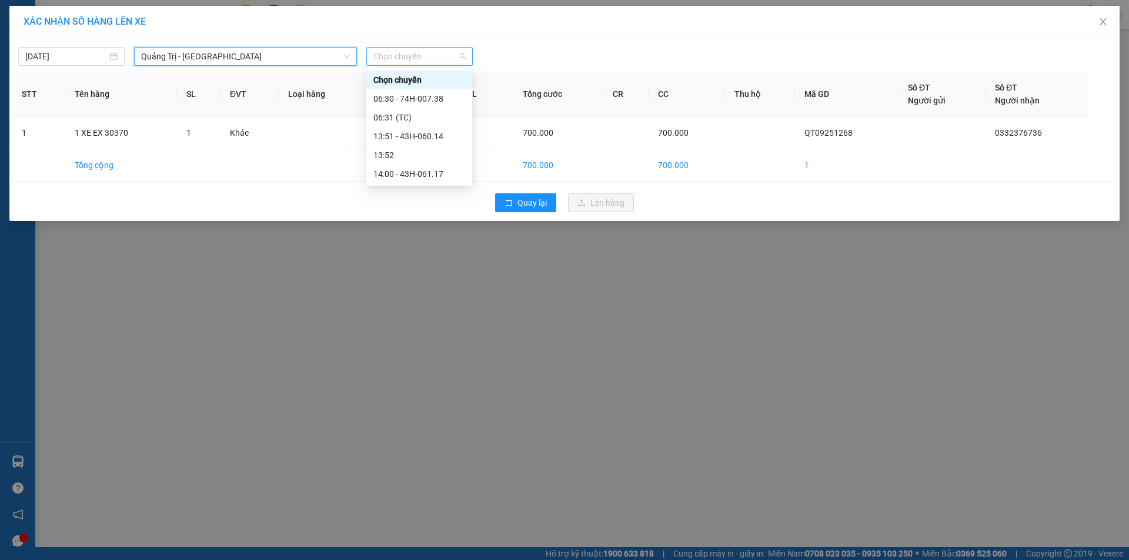
click at [444, 54] on span "Chọn chuyến" at bounding box center [419, 57] width 92 height 18
click at [438, 101] on div "06:30 - 74H-007.38" at bounding box center [419, 98] width 92 height 13
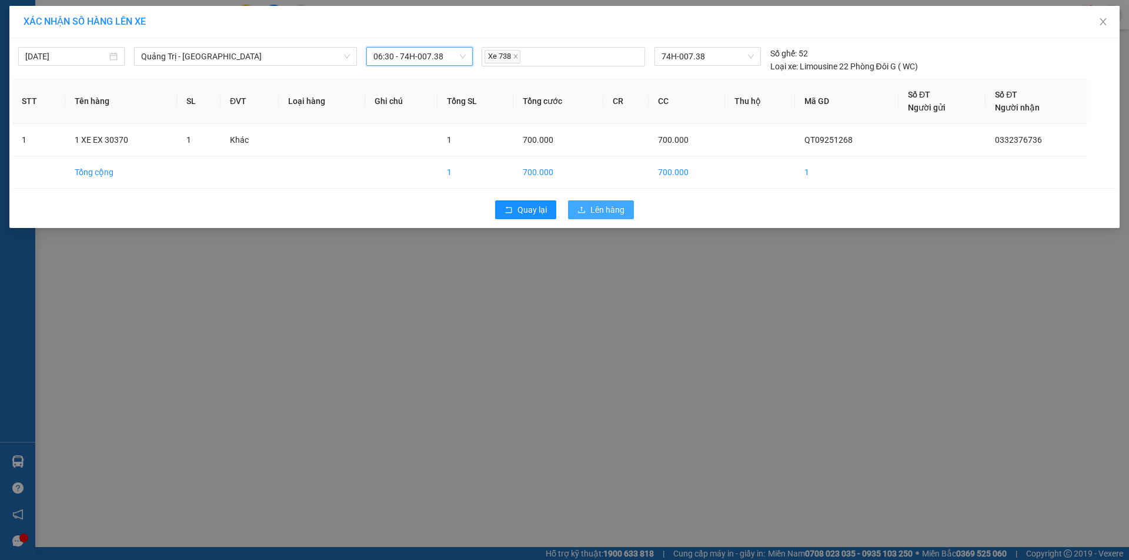
click at [602, 215] on span "Lên hàng" at bounding box center [607, 209] width 34 height 13
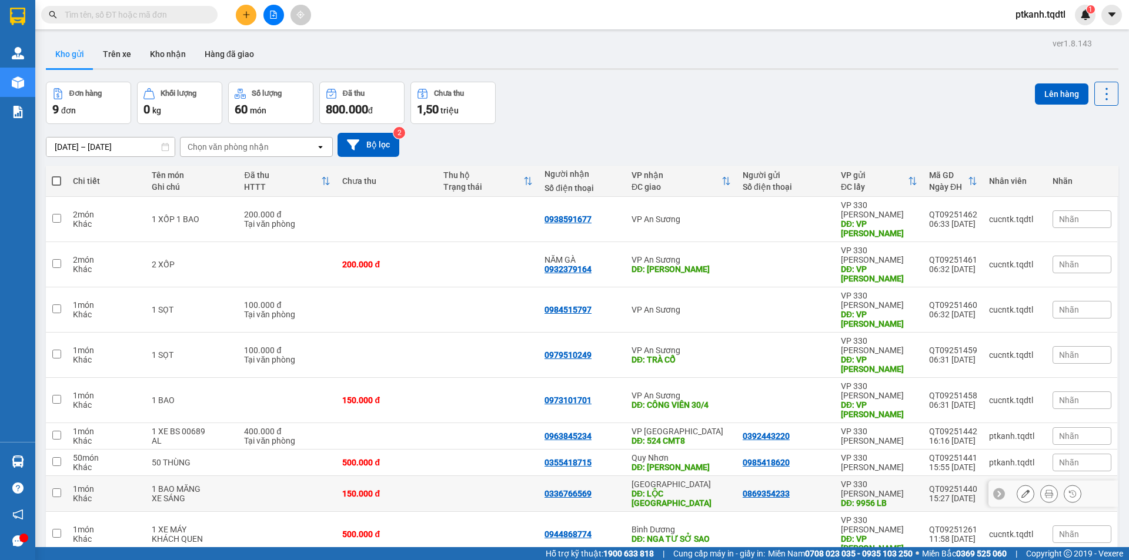
drag, startPoint x: 443, startPoint y: 446, endPoint x: 444, endPoint y: 424, distance: 21.8
click at [444, 476] on td at bounding box center [487, 494] width 101 height 36
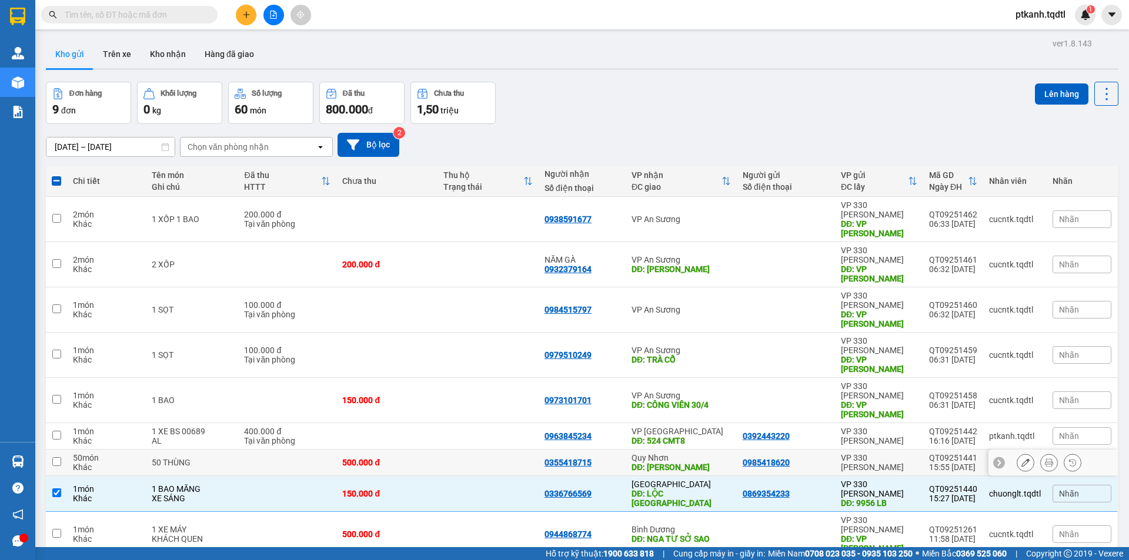
click at [445, 450] on td at bounding box center [487, 463] width 101 height 26
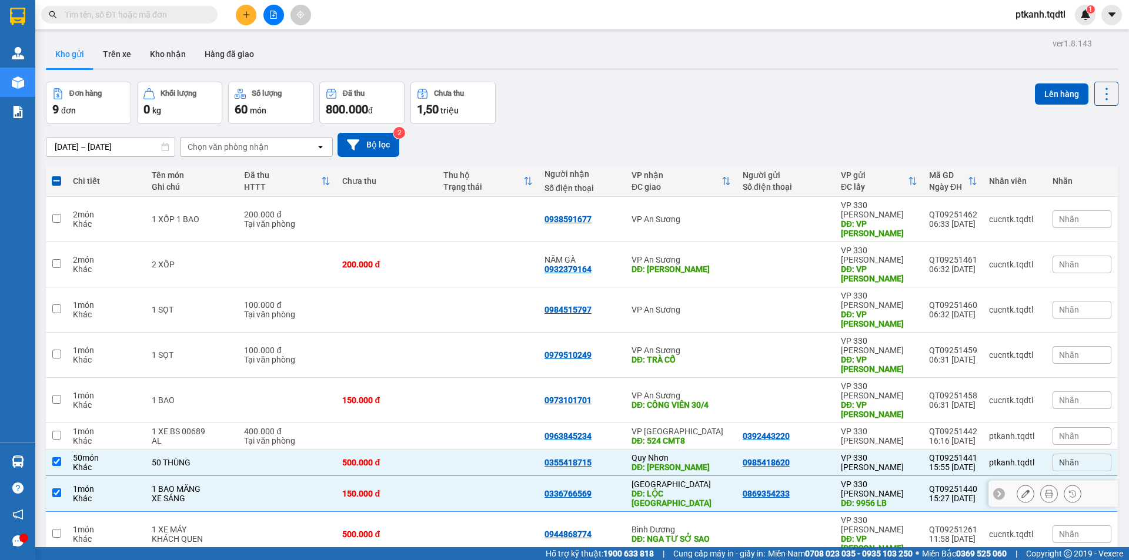
click at [500, 476] on td at bounding box center [487, 494] width 101 height 36
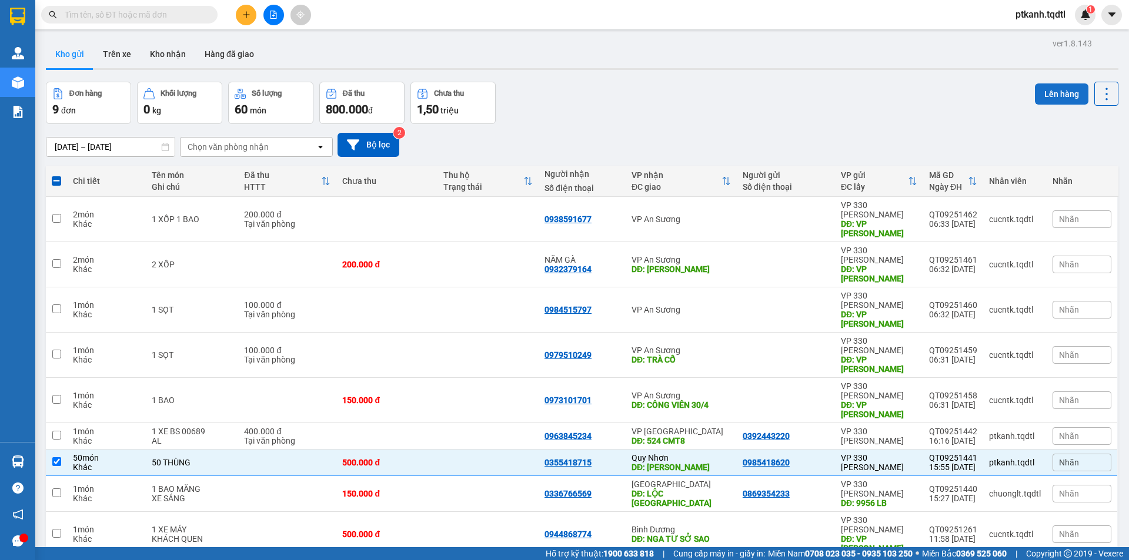
click at [1040, 92] on button "Lên hàng" at bounding box center [1061, 93] width 53 height 21
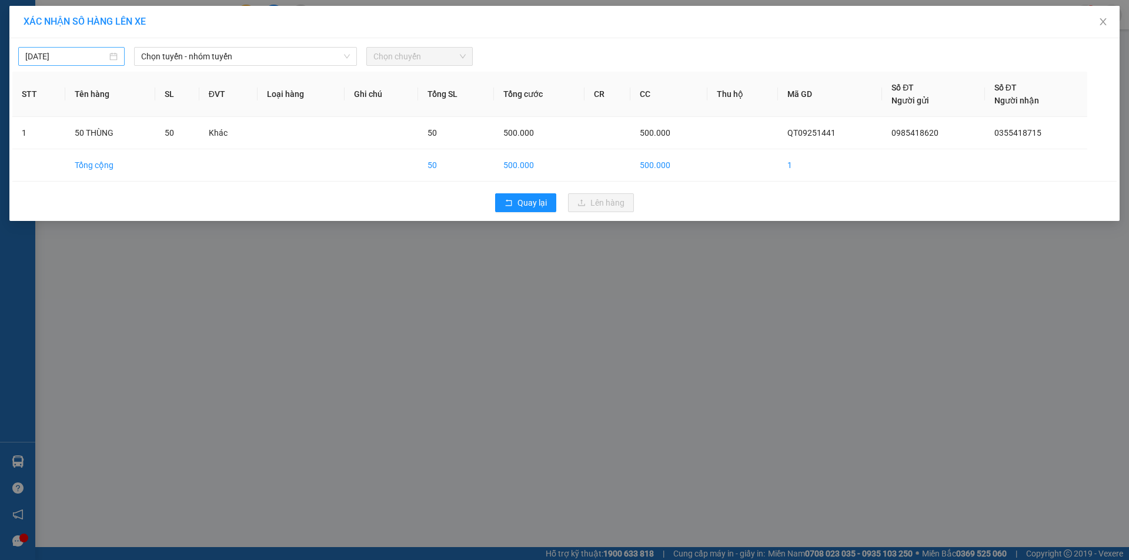
click at [120, 56] on div "[DATE]" at bounding box center [71, 56] width 106 height 19
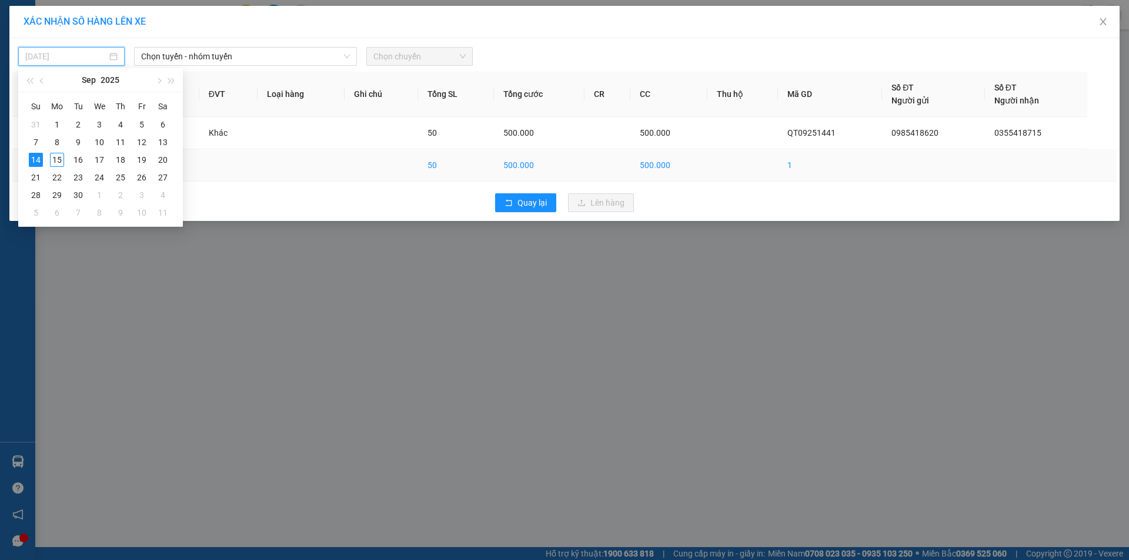
drag, startPoint x: 56, startPoint y: 158, endPoint x: 74, endPoint y: 150, distance: 19.0
click at [62, 155] on div "15" at bounding box center [57, 160] width 14 height 14
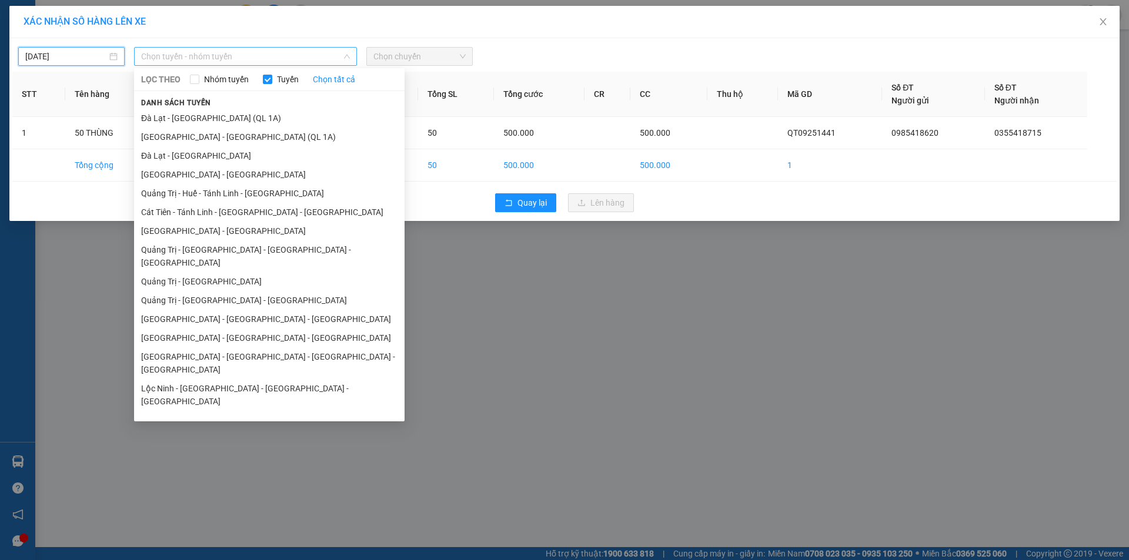
click at [305, 55] on span "Chọn tuyến - nhóm tuyến" at bounding box center [245, 57] width 209 height 18
click at [303, 253] on li "Quảng Trị - [GEOGRAPHIC_DATA] - [GEOGRAPHIC_DATA] - [GEOGRAPHIC_DATA]" at bounding box center [269, 256] width 270 height 32
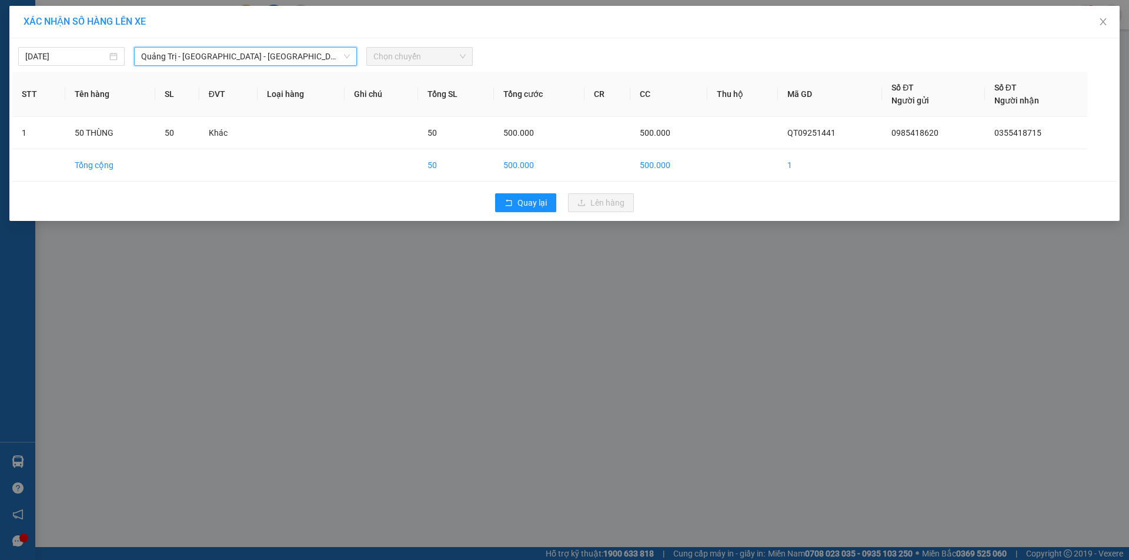
click at [453, 59] on span "Chọn chuyến" at bounding box center [419, 57] width 92 height 18
click at [449, 58] on span "Chọn chuyến" at bounding box center [419, 57] width 92 height 18
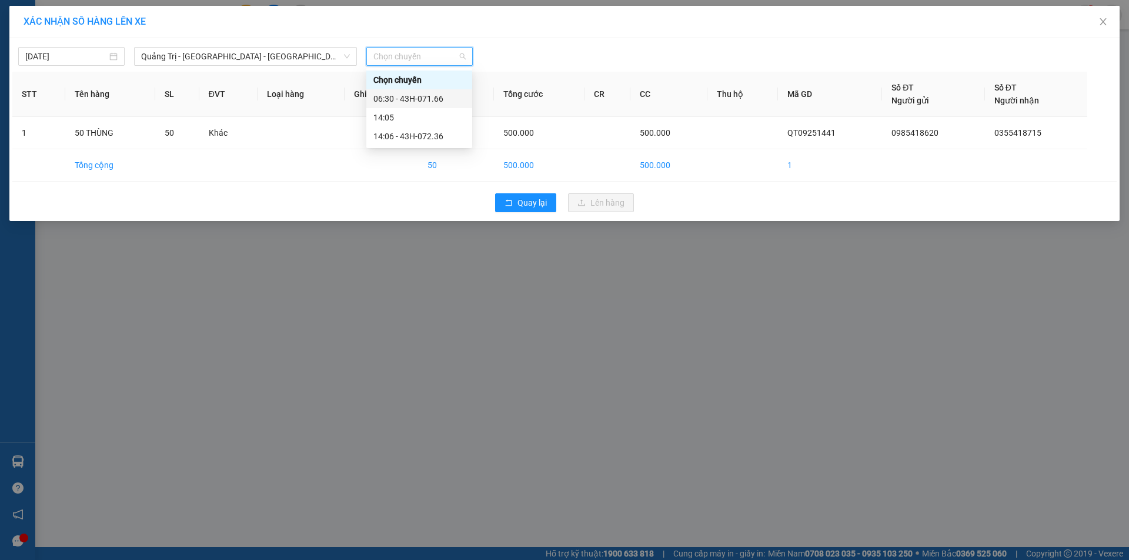
drag, startPoint x: 448, startPoint y: 100, endPoint x: 483, endPoint y: 114, distance: 36.9
click at [448, 100] on div "06:30 - 43H-071.66" at bounding box center [419, 98] width 92 height 13
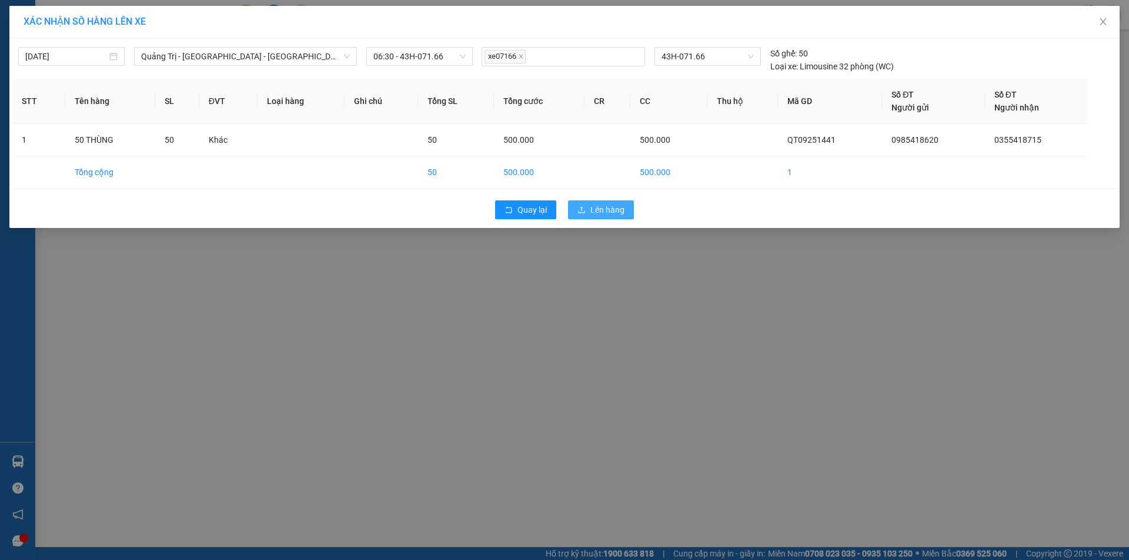
drag, startPoint x: 607, startPoint y: 206, endPoint x: 617, endPoint y: 219, distance: 15.9
click at [607, 209] on span "Lên hàng" at bounding box center [607, 209] width 34 height 13
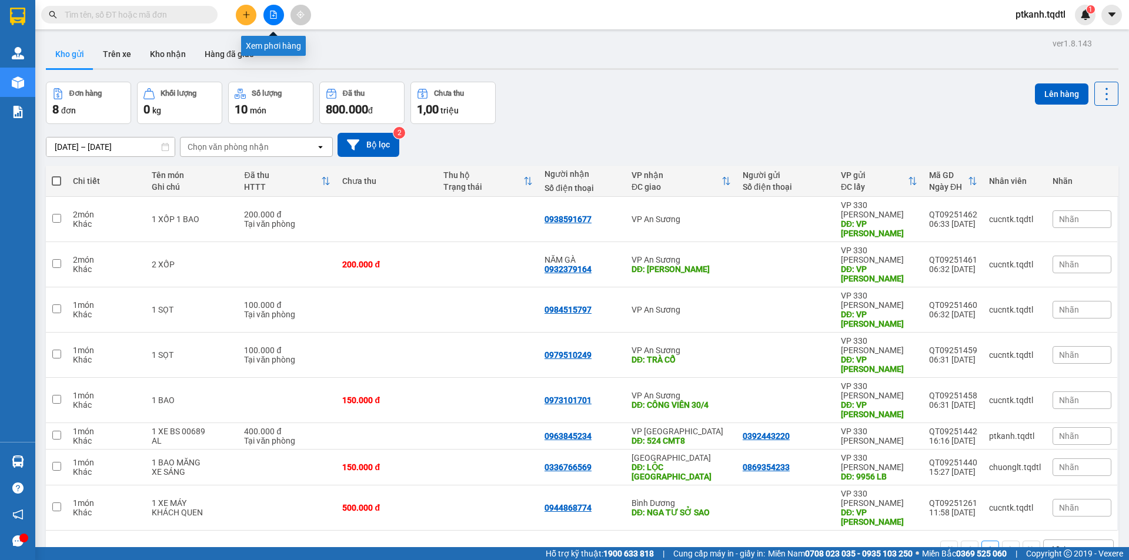
click at [270, 15] on icon "file-add" at bounding box center [273, 15] width 6 height 8
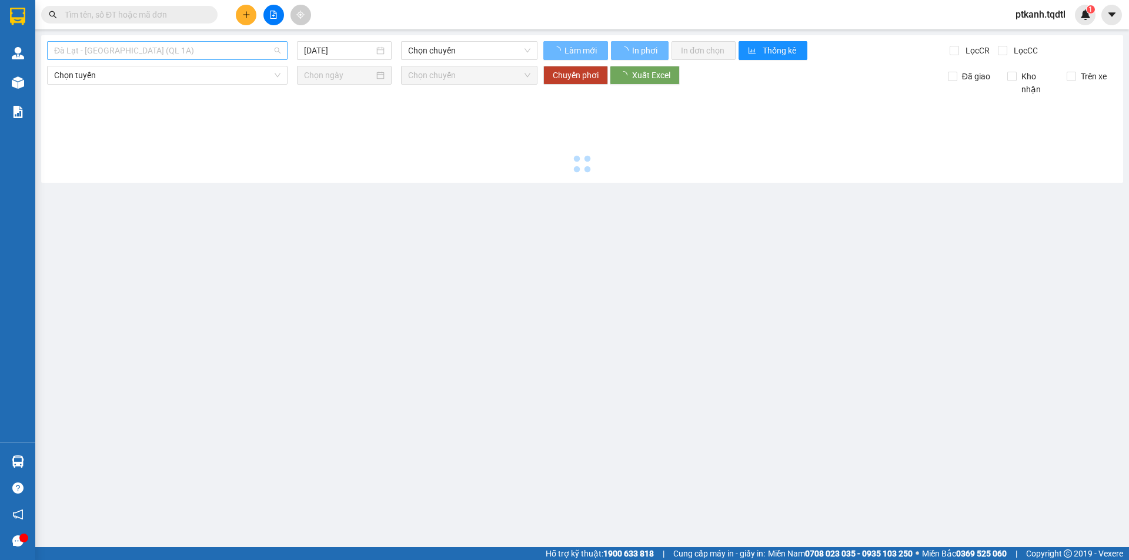
click at [277, 49] on span "Đà Lạt - Sài Gòn (QL 1A)" at bounding box center [167, 51] width 226 height 18
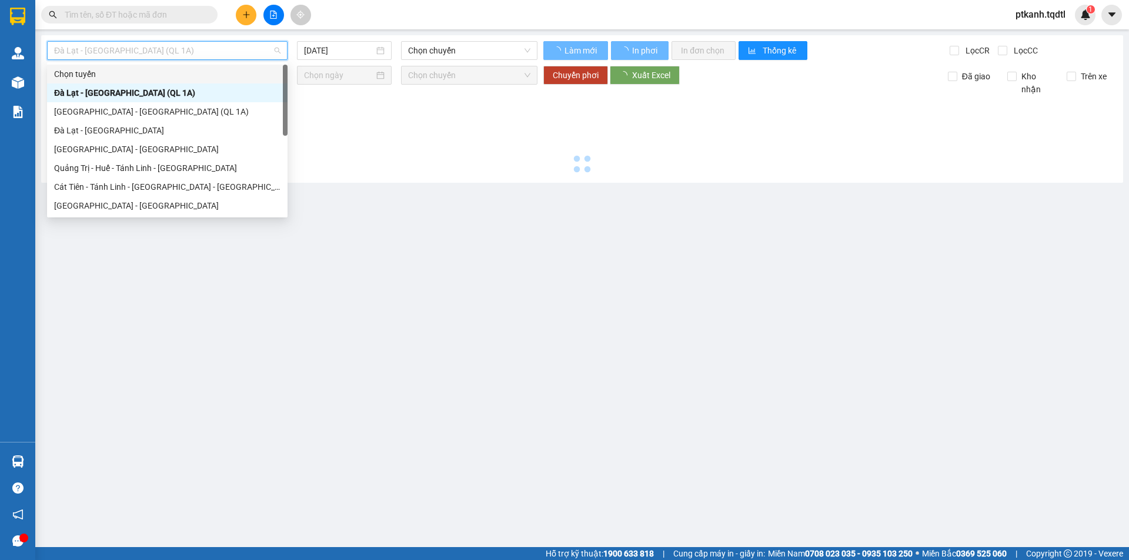
drag, startPoint x: 282, startPoint y: 82, endPoint x: 282, endPoint y: 95, distance: 12.3
click at [283, 105] on div "Chọn tuyến Đà Lạt - Sài Gòn (QL 1A) Sài Gòn - Đà Lạt (QL 1A) Đà Lạt - Sài Gòn S…" at bounding box center [167, 140] width 240 height 150
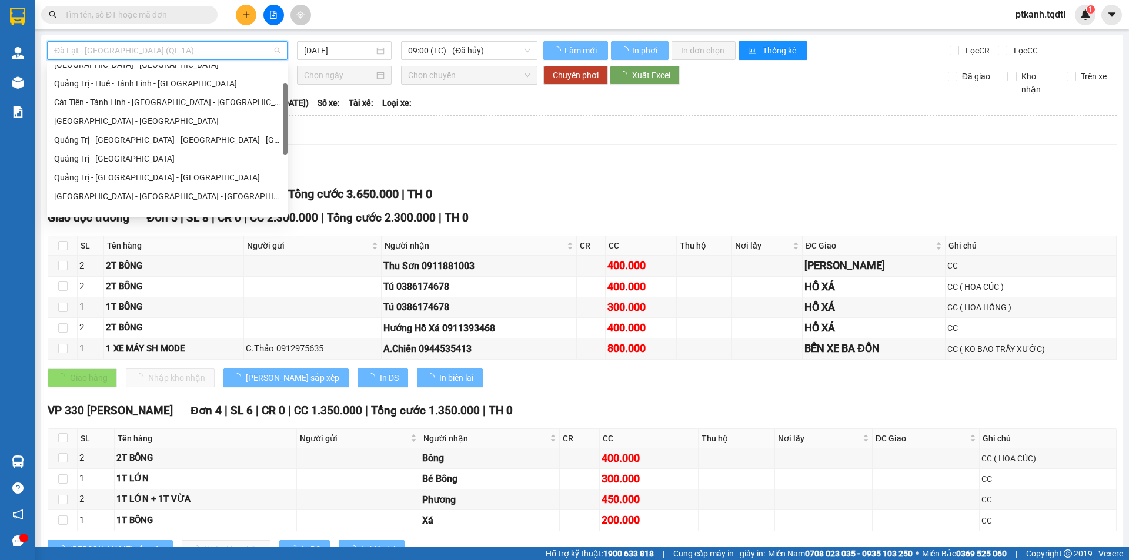
scroll to position [94, 0]
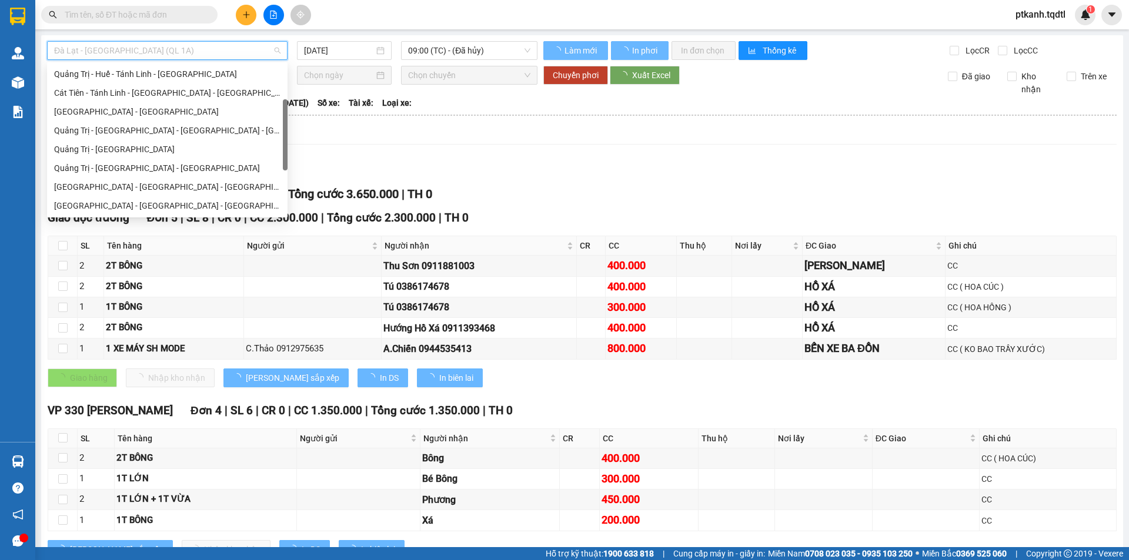
drag, startPoint x: 286, startPoint y: 83, endPoint x: 284, endPoint y: 119, distance: 35.3
click at [284, 119] on div at bounding box center [285, 134] width 5 height 71
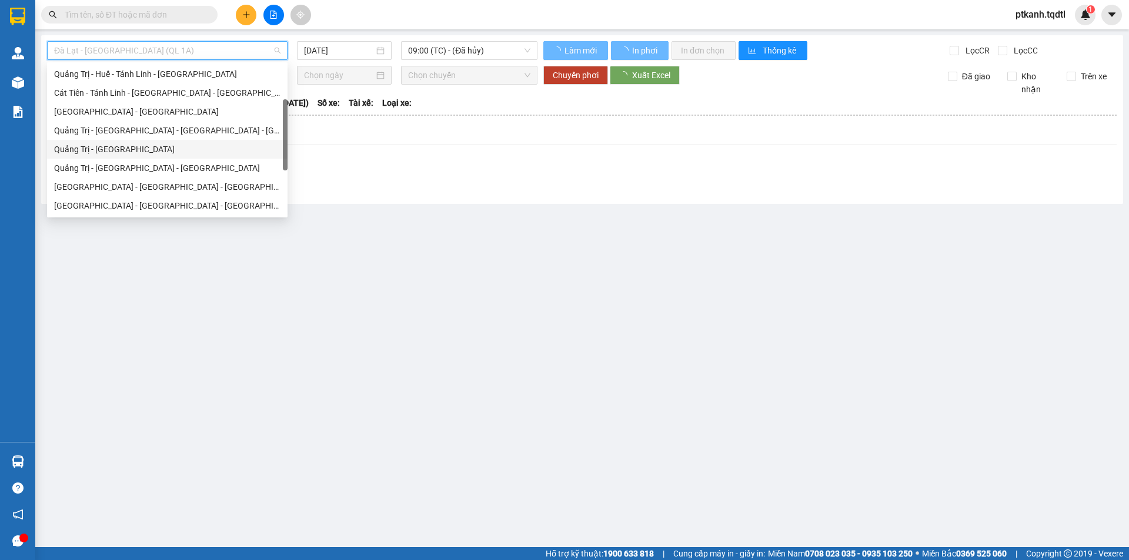
click at [185, 146] on div "Quảng Trị - [GEOGRAPHIC_DATA]" at bounding box center [167, 149] width 226 height 13
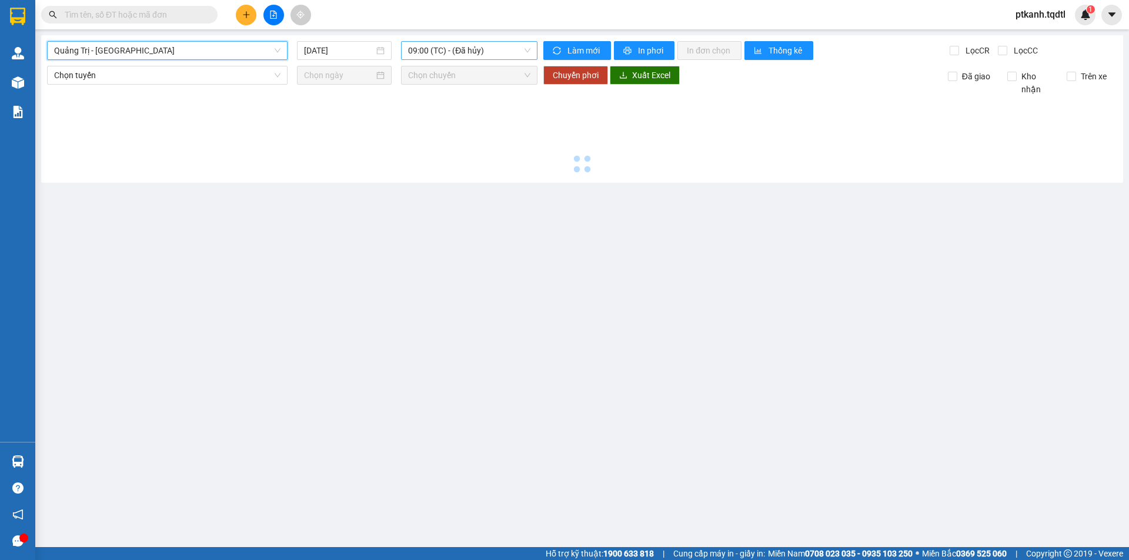
click at [508, 49] on span "09:00 (TC) - (Đã hủy)" at bounding box center [469, 51] width 122 height 18
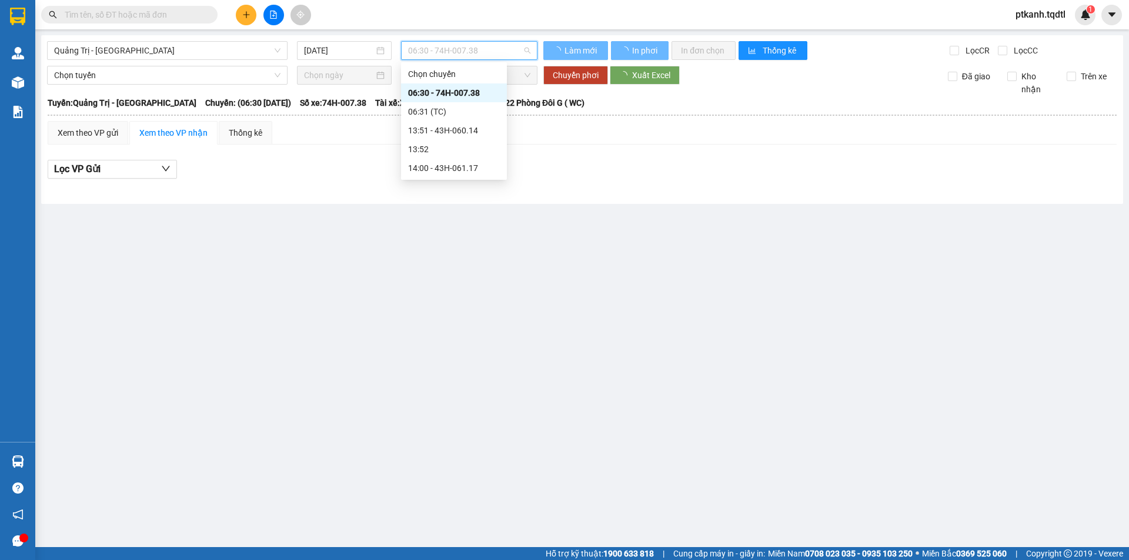
drag, startPoint x: 460, startPoint y: 90, endPoint x: 544, endPoint y: 150, distance: 102.8
click at [461, 90] on div "06:30 - 74H-007.38" at bounding box center [454, 92] width 92 height 13
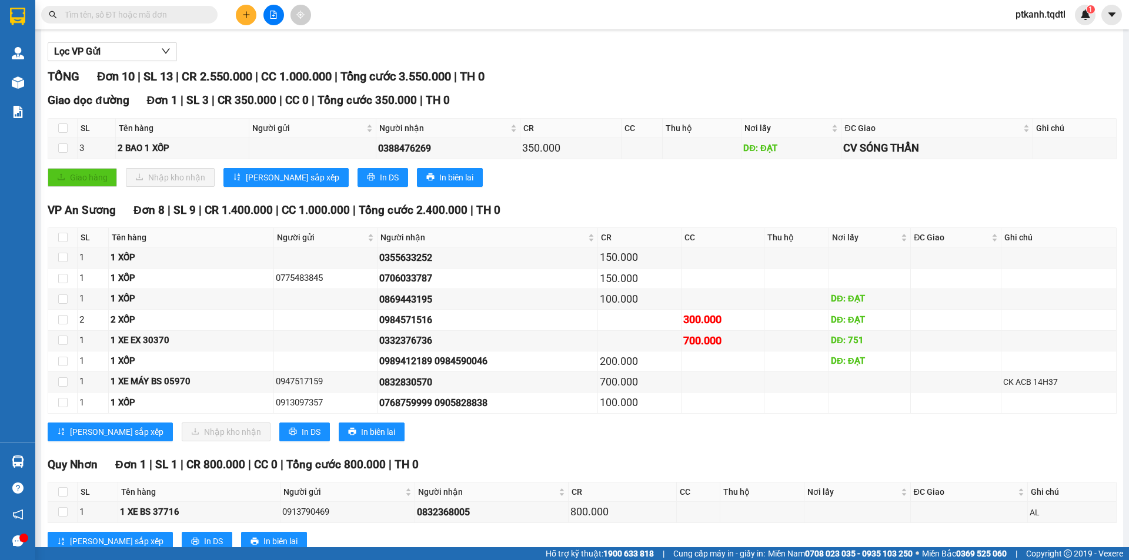
scroll to position [154, 0]
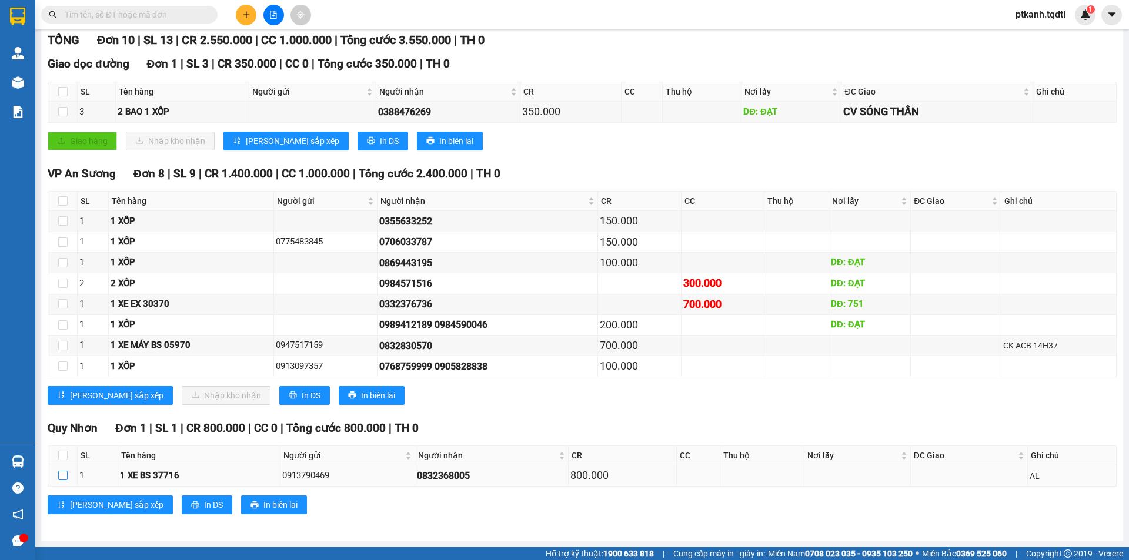
click at [61, 473] on input "checkbox" at bounding box center [62, 475] width 9 height 9
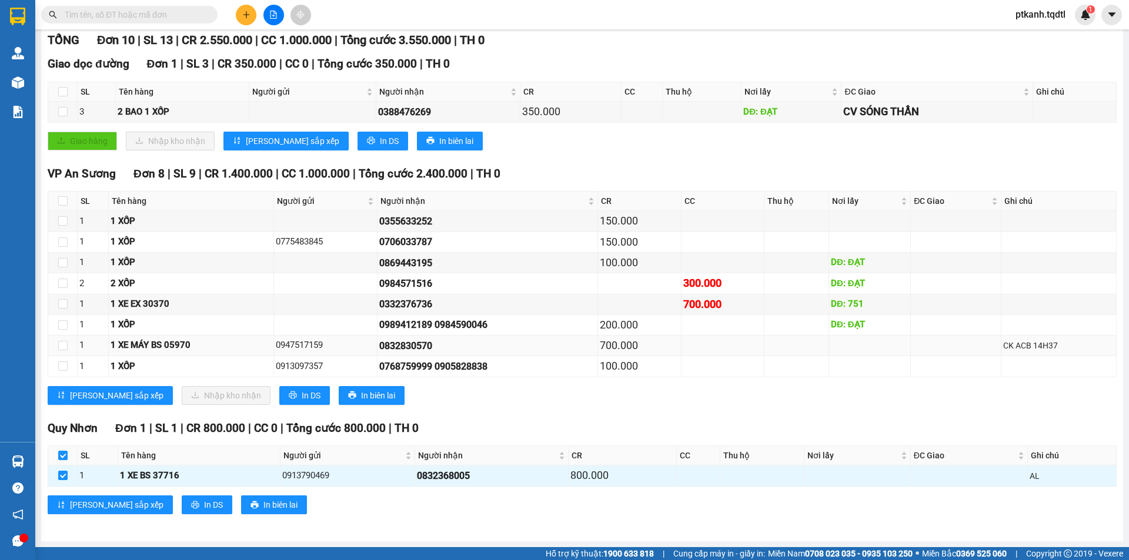
scroll to position [0, 0]
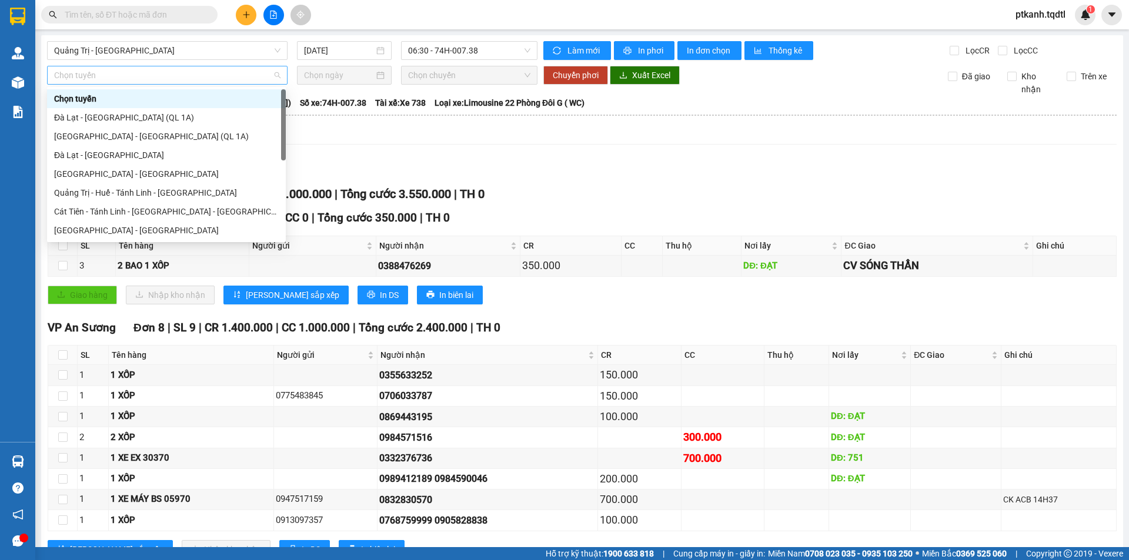
click at [274, 79] on span "Chọn tuyến" at bounding box center [167, 75] width 226 height 18
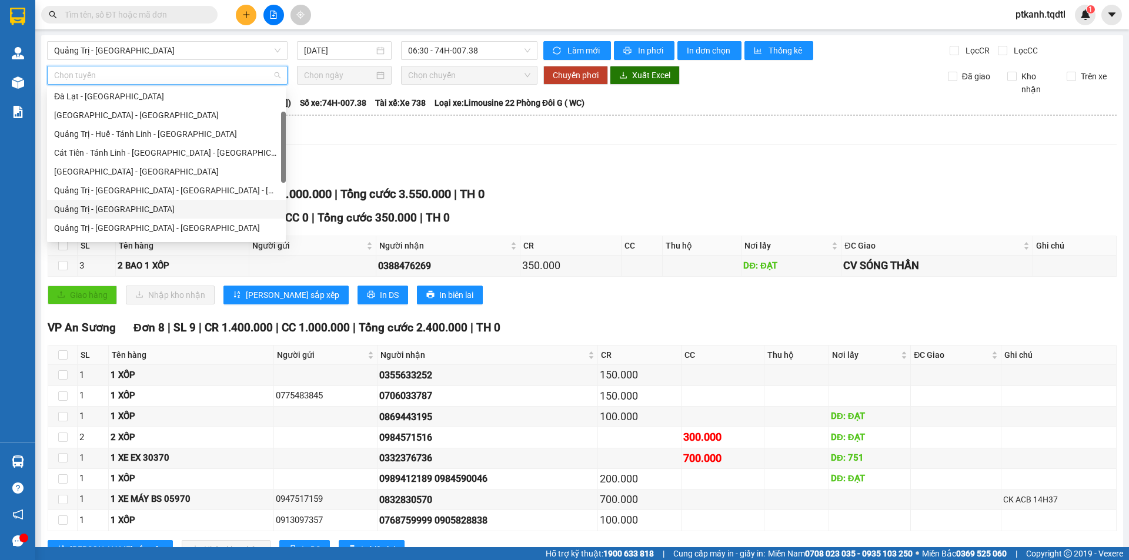
drag, startPoint x: 151, startPoint y: 211, endPoint x: 260, endPoint y: 134, distance: 133.2
click at [152, 211] on div "Quảng Trị - [GEOGRAPHIC_DATA]" at bounding box center [166, 209] width 225 height 13
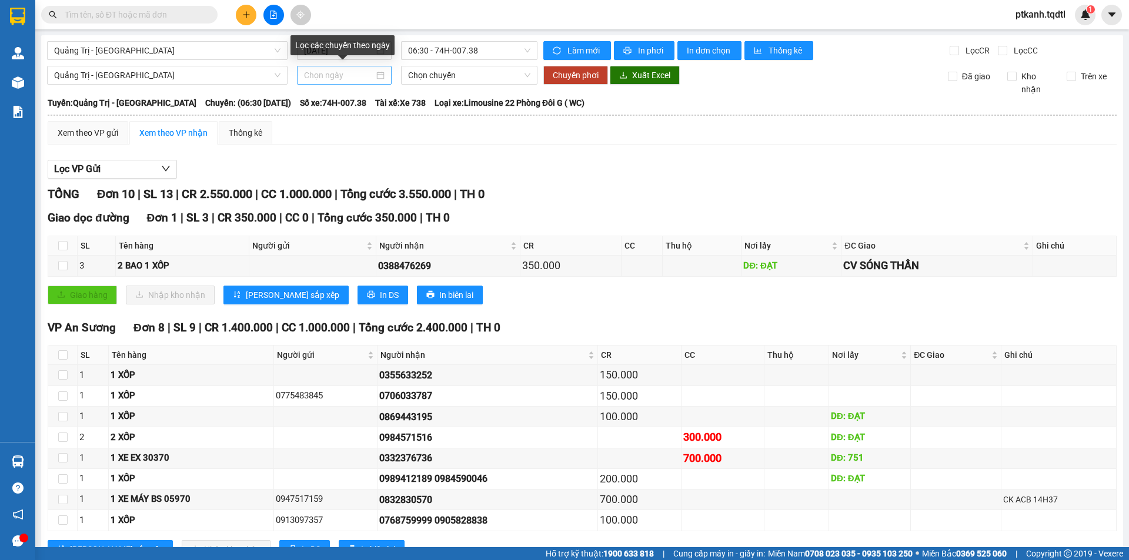
click at [379, 75] on div at bounding box center [344, 75] width 81 height 13
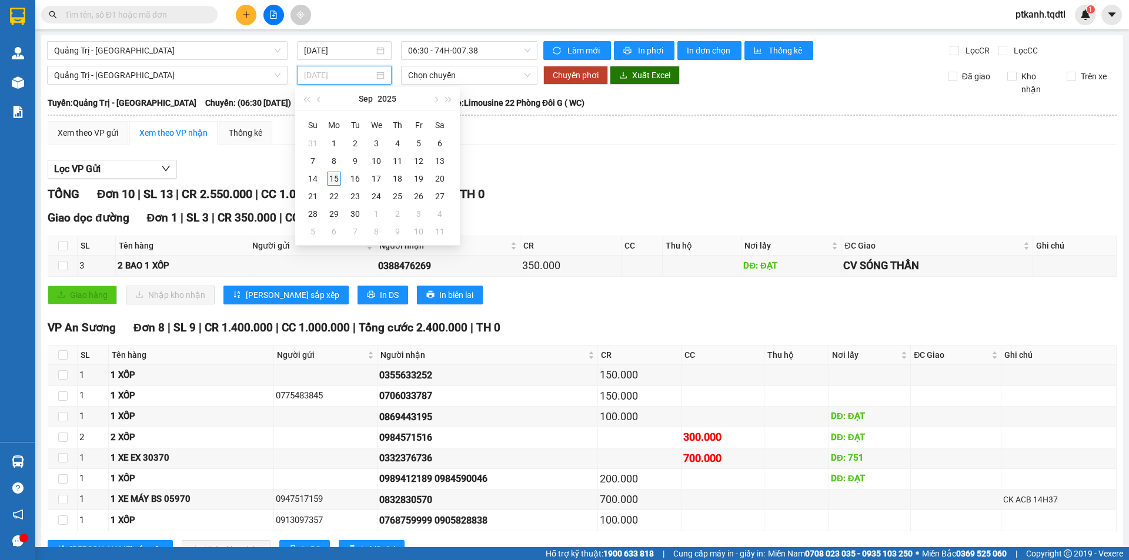
click at [334, 179] on div "15" at bounding box center [334, 179] width 14 height 14
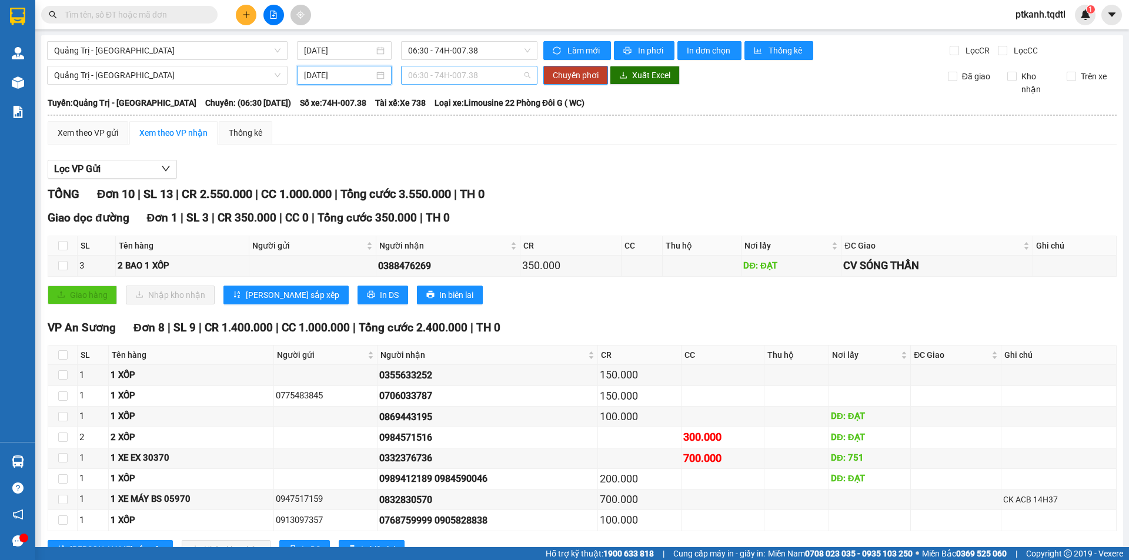
click at [493, 75] on span "06:30 - 74H-007.38" at bounding box center [469, 75] width 122 height 18
click at [274, 76] on span "Quảng Trị - [GEOGRAPHIC_DATA]" at bounding box center [167, 75] width 226 height 18
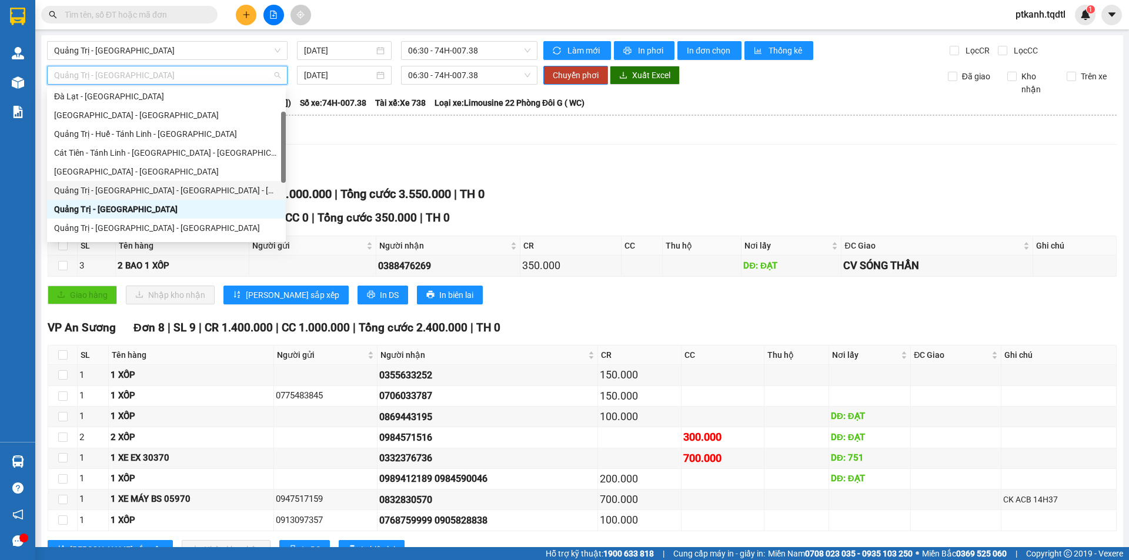
drag, startPoint x: 229, startPoint y: 187, endPoint x: 283, endPoint y: 162, distance: 59.7
click at [230, 186] on div "Quảng Trị - [GEOGRAPHIC_DATA] - [GEOGRAPHIC_DATA] - [GEOGRAPHIC_DATA]" at bounding box center [166, 190] width 225 height 13
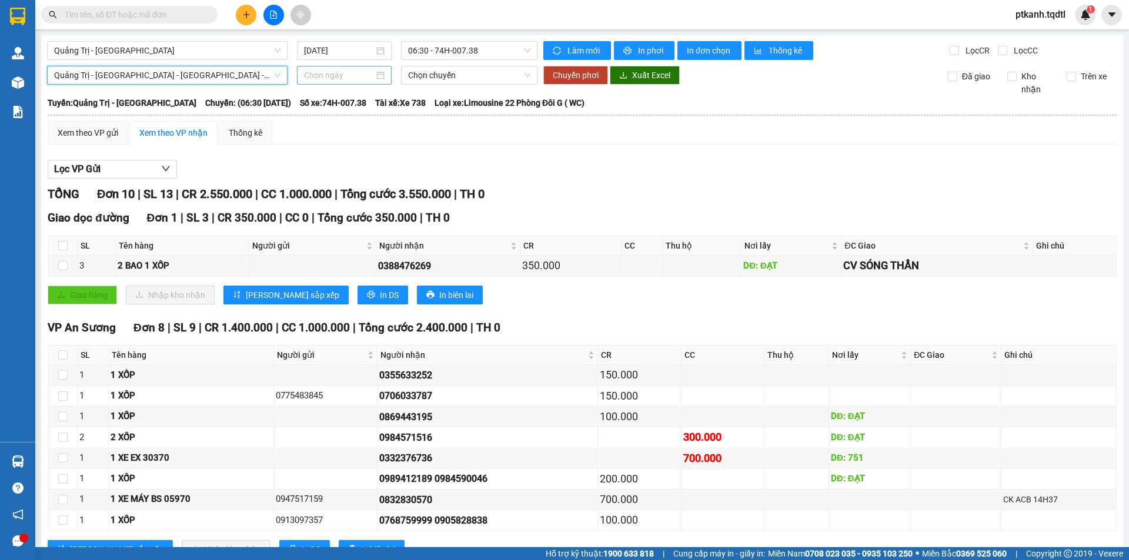
click at [373, 75] on div at bounding box center [344, 75] width 81 height 13
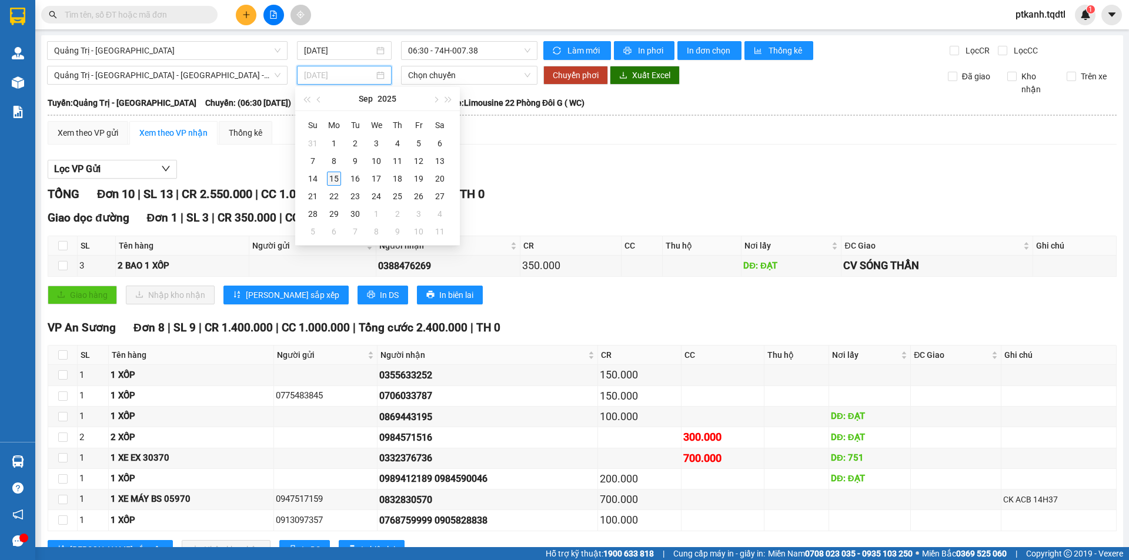
click at [334, 180] on div "15" at bounding box center [334, 179] width 14 height 14
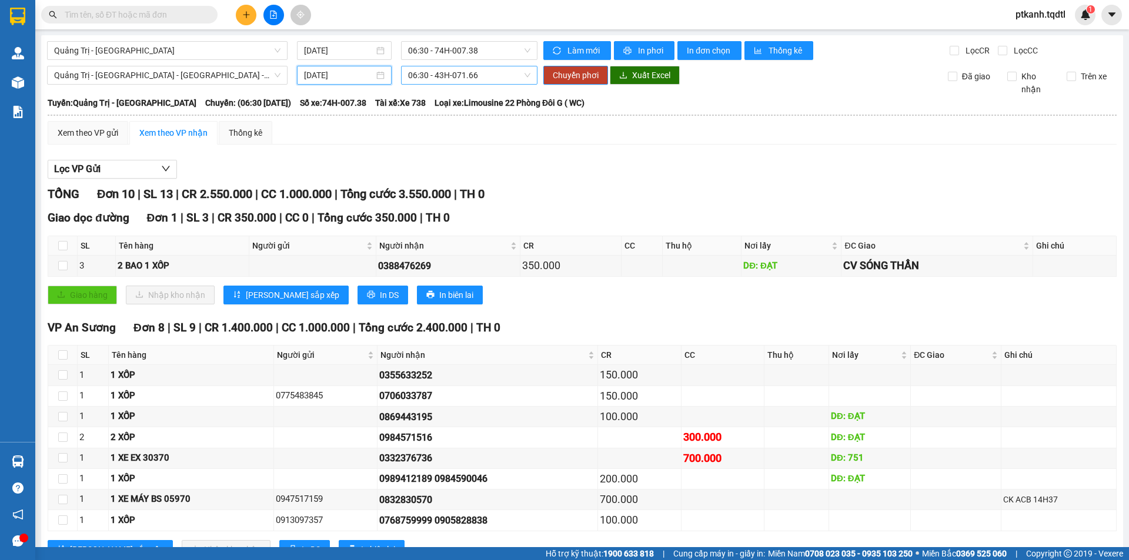
drag, startPoint x: 511, startPoint y: 70, endPoint x: 513, endPoint y: 78, distance: 8.6
click at [511, 71] on span "06:30 - 43H-071.66" at bounding box center [469, 75] width 122 height 18
click at [571, 74] on span "Chuyển phơi" at bounding box center [576, 75] width 46 height 13
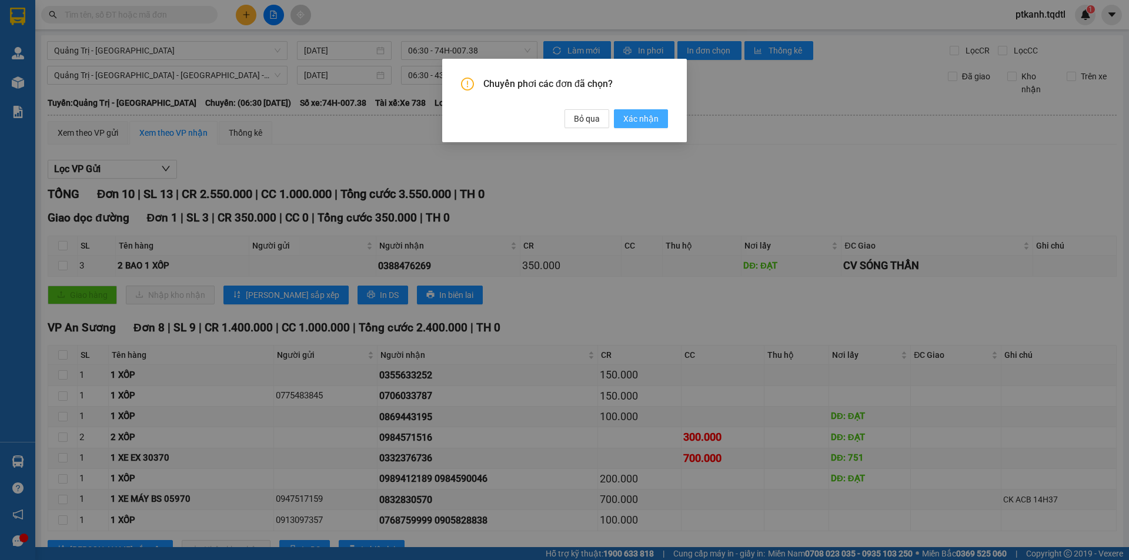
drag, startPoint x: 650, startPoint y: 119, endPoint x: 715, endPoint y: 208, distance: 110.6
click at [650, 119] on span "Xác nhận" at bounding box center [640, 118] width 35 height 13
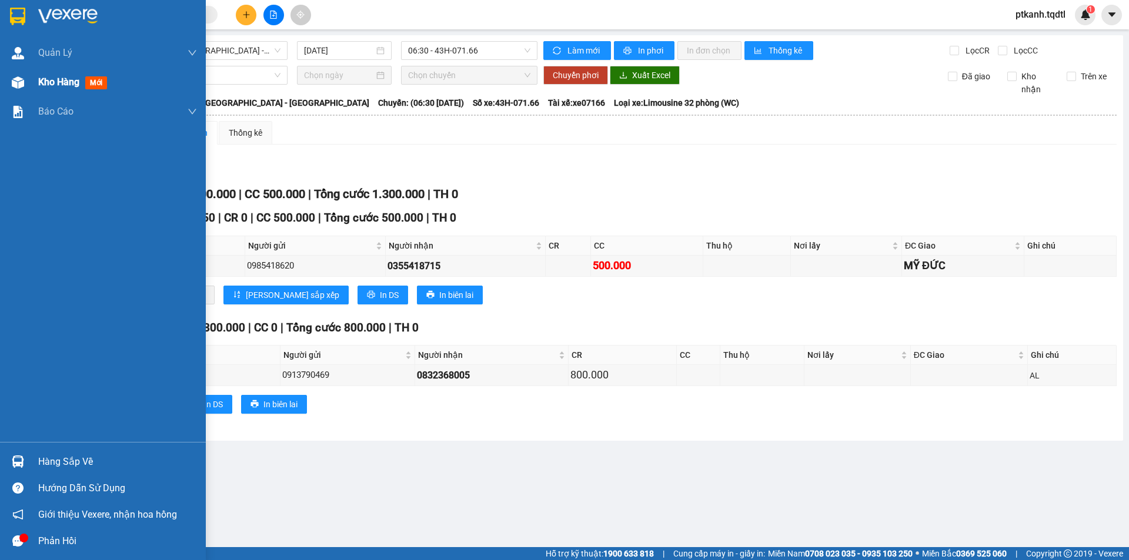
click at [16, 87] on img at bounding box center [18, 82] width 12 height 12
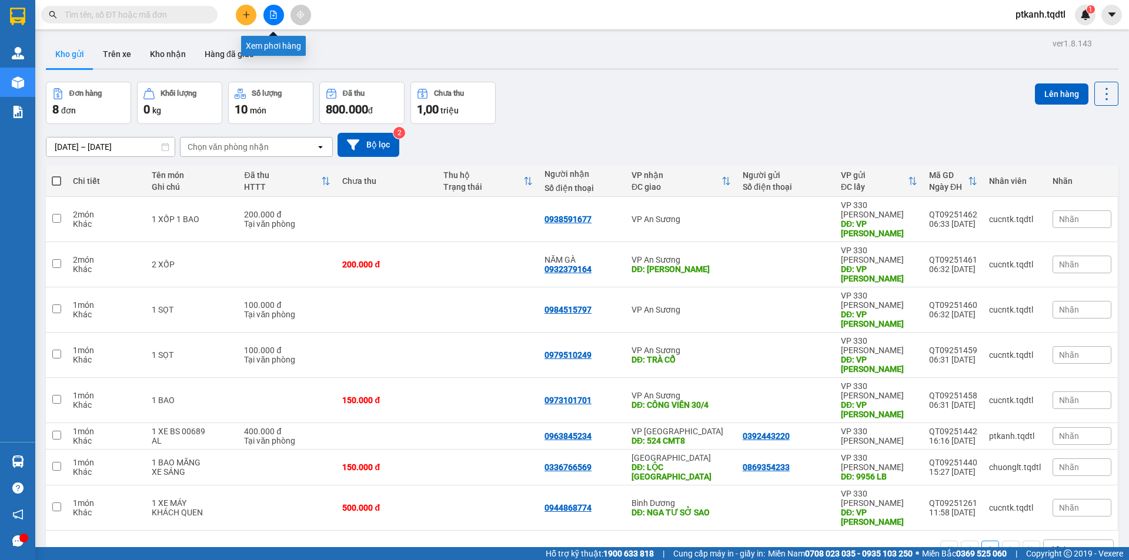
click at [273, 19] on button at bounding box center [273, 15] width 21 height 21
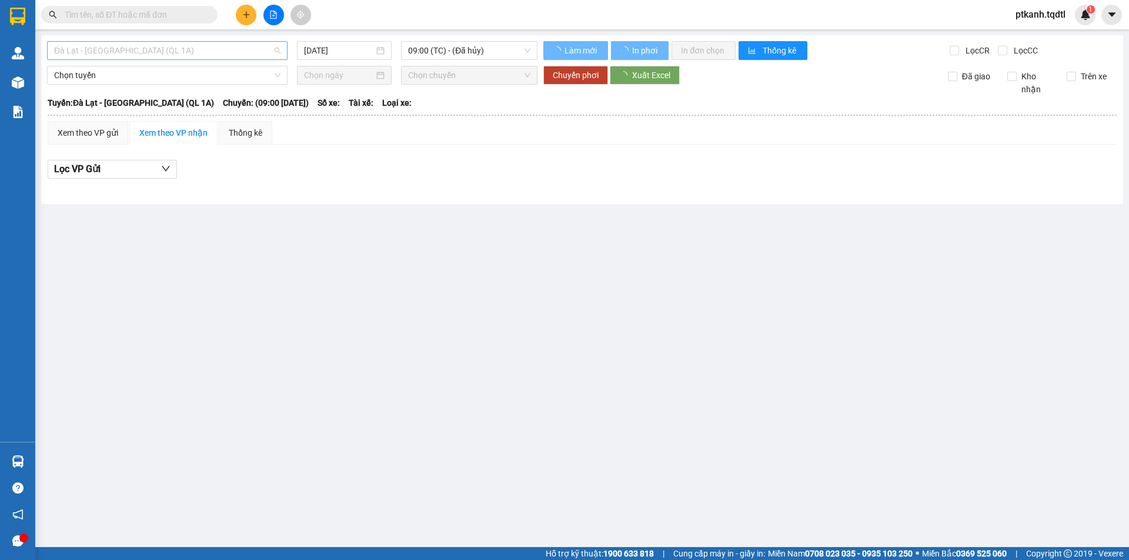
click at [277, 53] on span "Đà Lạt - Sài Gòn (QL 1A)" at bounding box center [167, 51] width 226 height 18
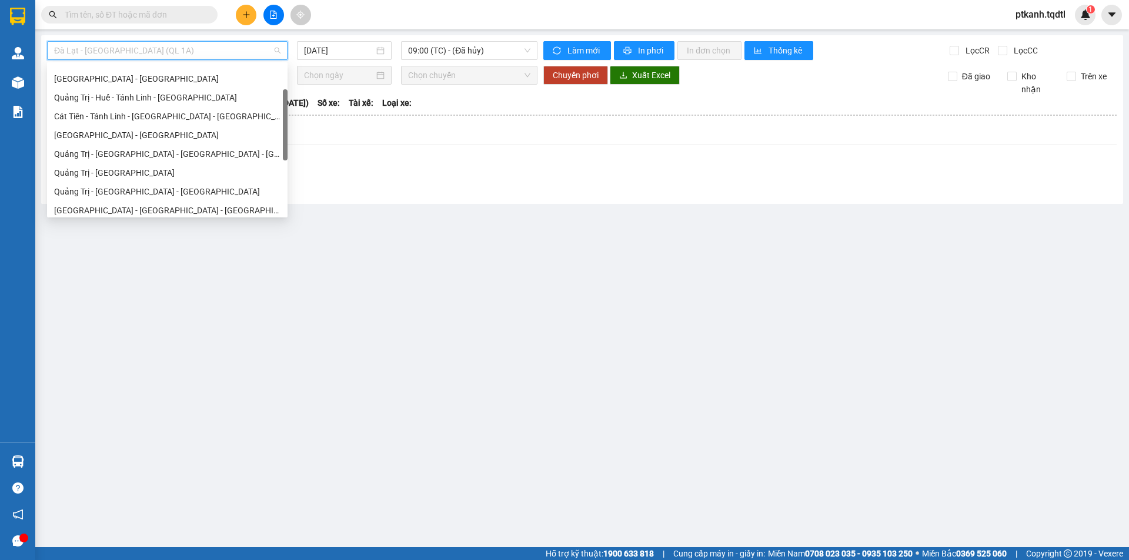
scroll to position [74, 0]
drag, startPoint x: 286, startPoint y: 89, endPoint x: 281, endPoint y: 117, distance: 28.7
click at [281, 117] on div "Đà Lạt - Sài Gòn Sài Gòn - Đà Lạt Quảng Trị - Huế - Tánh Linh - Cát Tiên Cát Ti…" at bounding box center [167, 140] width 240 height 150
click at [158, 175] on div "Quảng Trị - [GEOGRAPHIC_DATA]" at bounding box center [167, 169] width 226 height 13
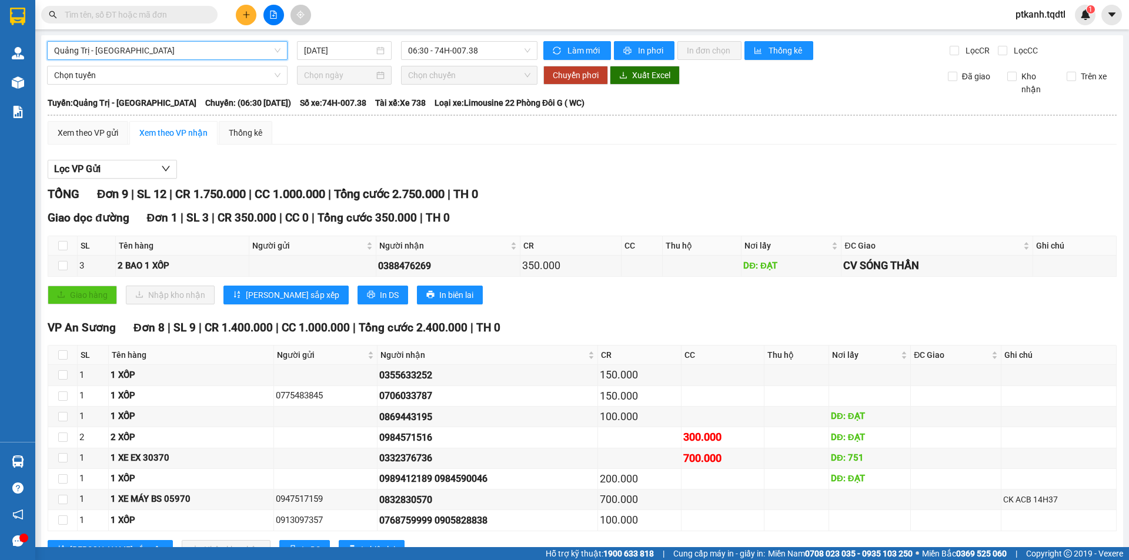
scroll to position [45, 0]
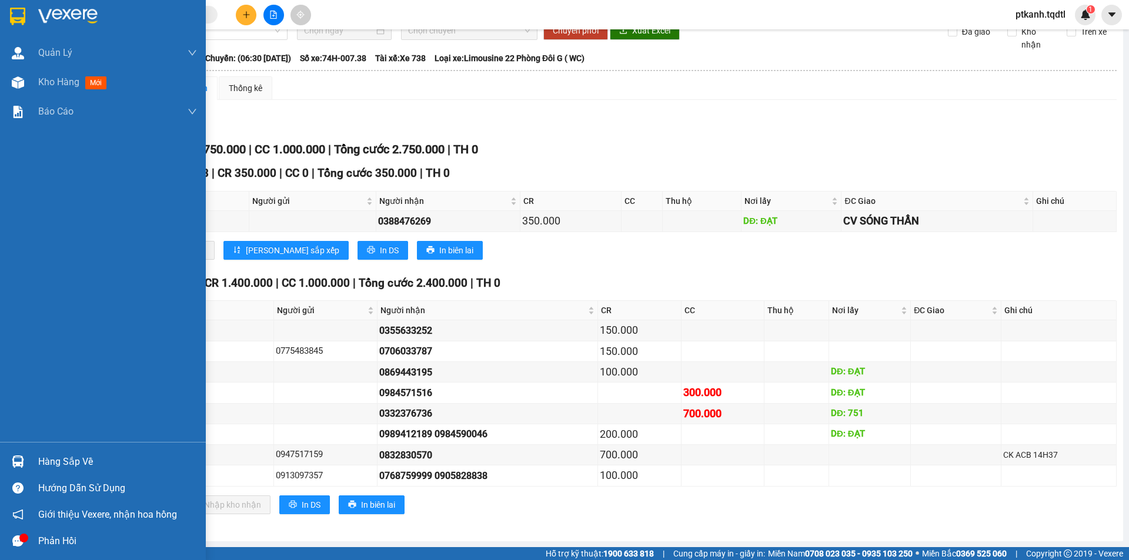
click at [55, 461] on div "Hàng sắp về" at bounding box center [117, 462] width 159 height 18
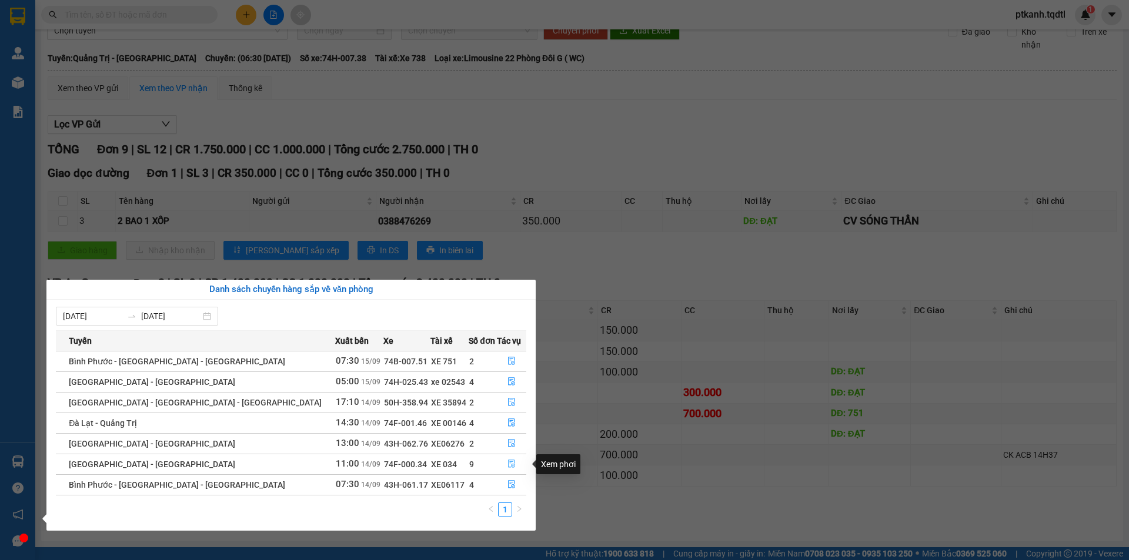
click at [509, 461] on icon "file-done" at bounding box center [511, 464] width 7 height 8
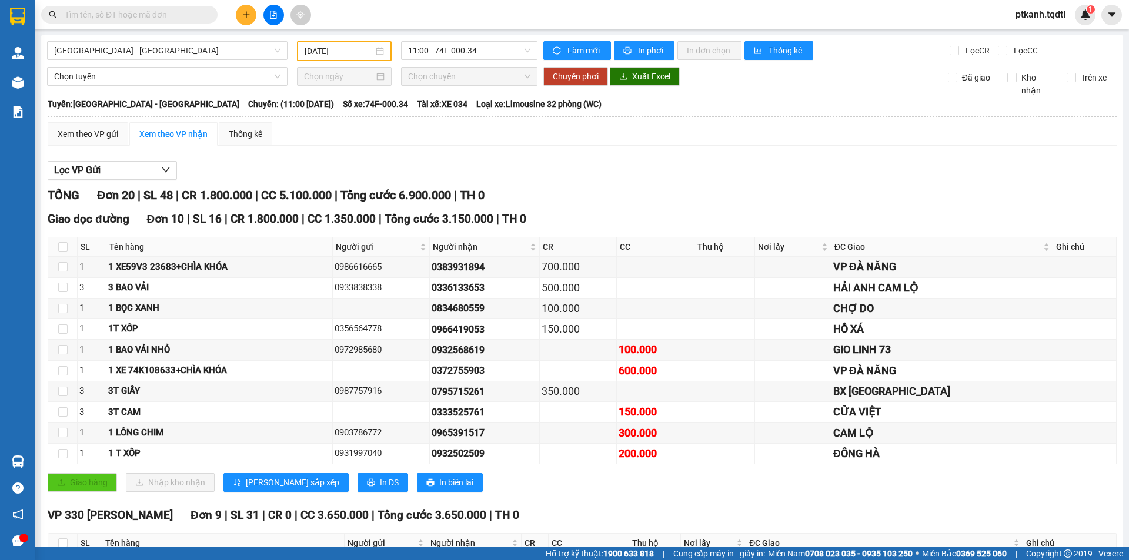
click at [142, 12] on input "text" at bounding box center [134, 14] width 139 height 13
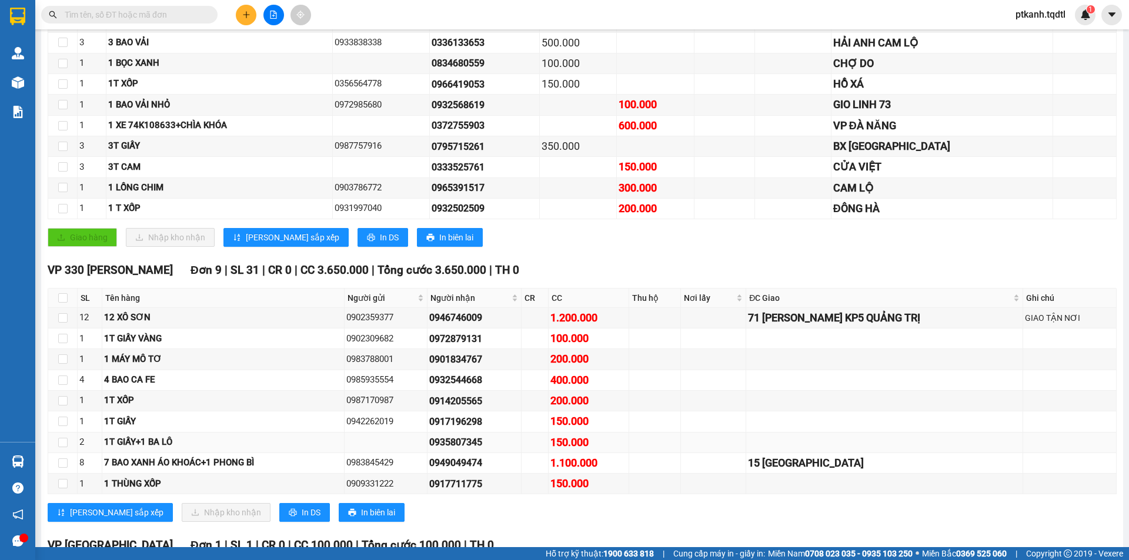
scroll to position [363, 0]
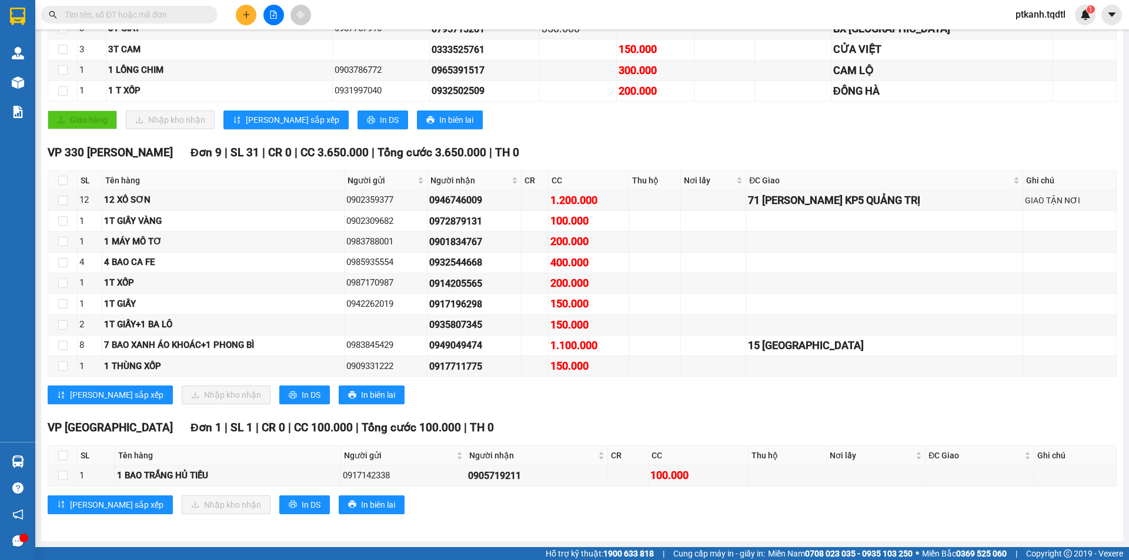
click at [131, 17] on input "text" at bounding box center [134, 14] width 139 height 13
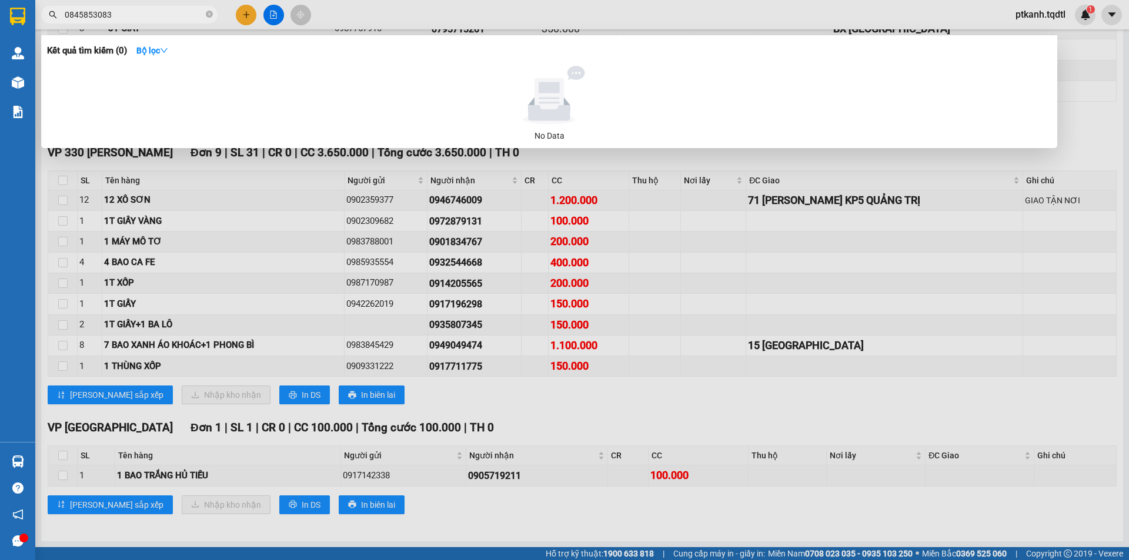
click at [131, 17] on input "0845853083" at bounding box center [134, 14] width 139 height 13
click at [124, 16] on input "0845853083" at bounding box center [134, 14] width 139 height 13
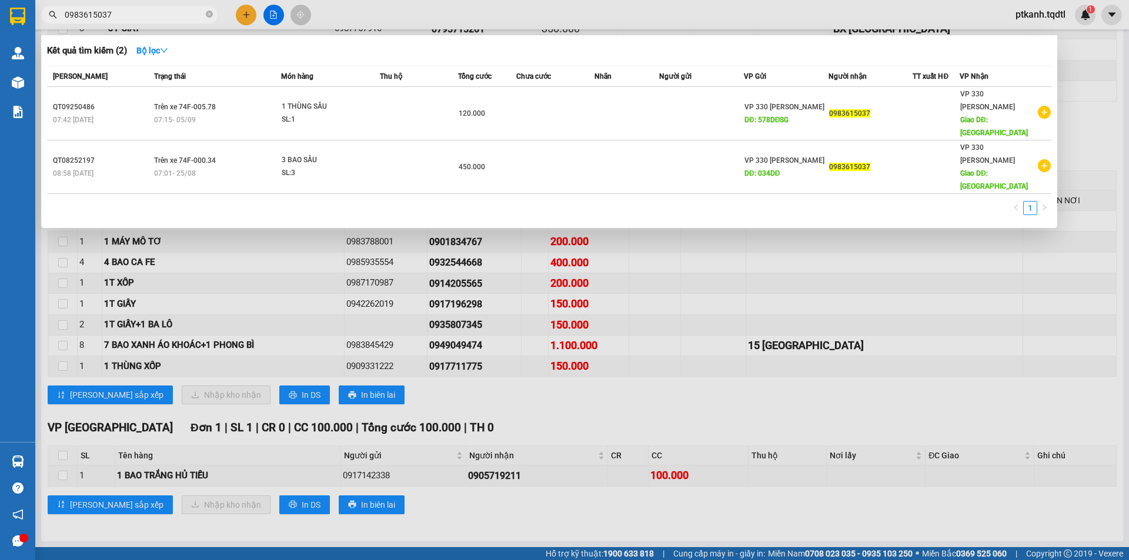
click at [120, 15] on input "0983615037" at bounding box center [134, 14] width 139 height 13
click at [687, 416] on div at bounding box center [564, 280] width 1129 height 560
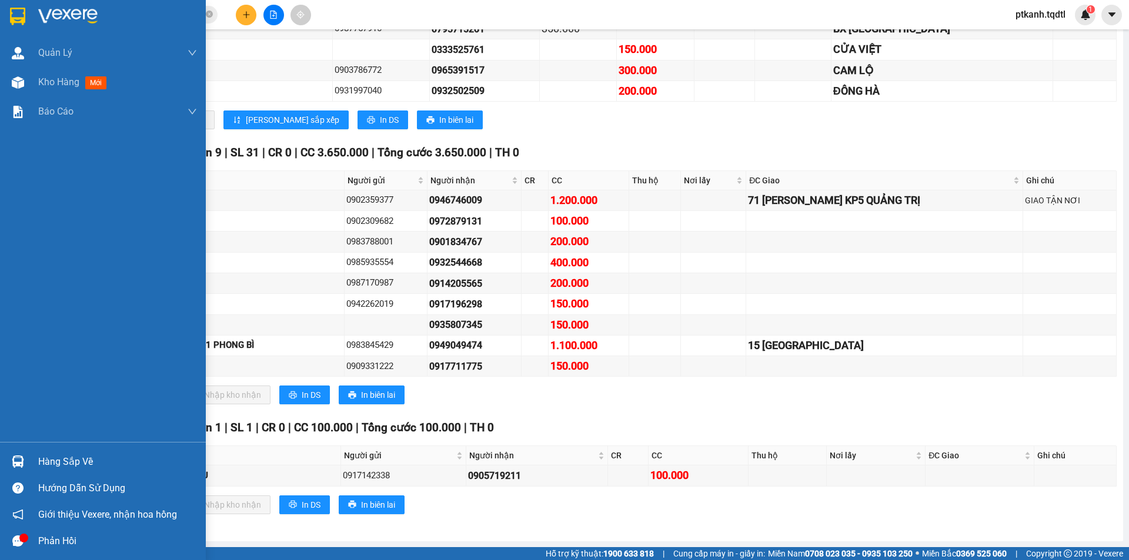
click at [44, 461] on div "Hàng sắp về" at bounding box center [117, 462] width 159 height 18
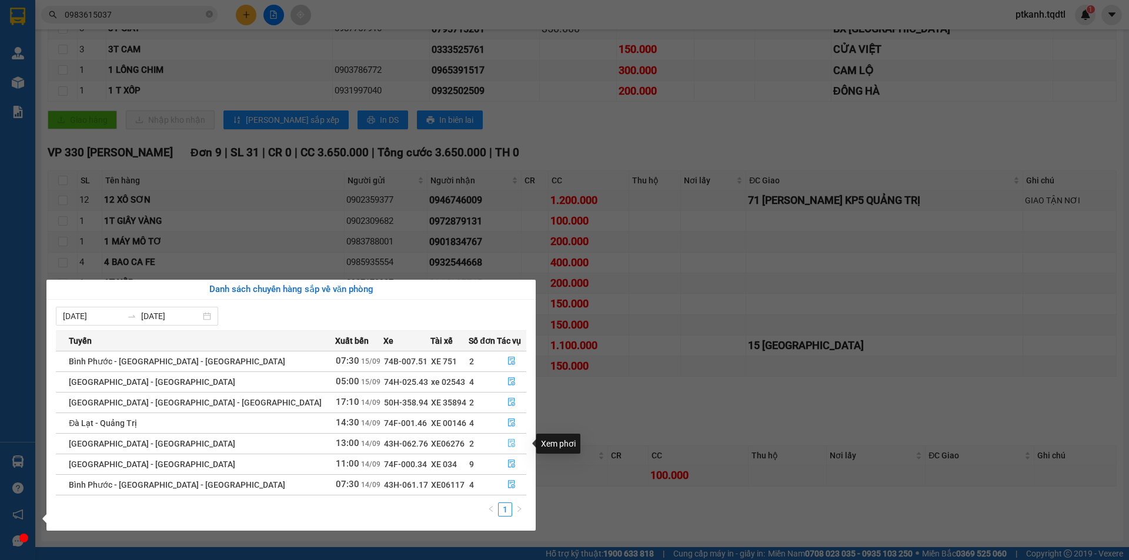
click at [507, 443] on icon "file-done" at bounding box center [511, 443] width 8 height 8
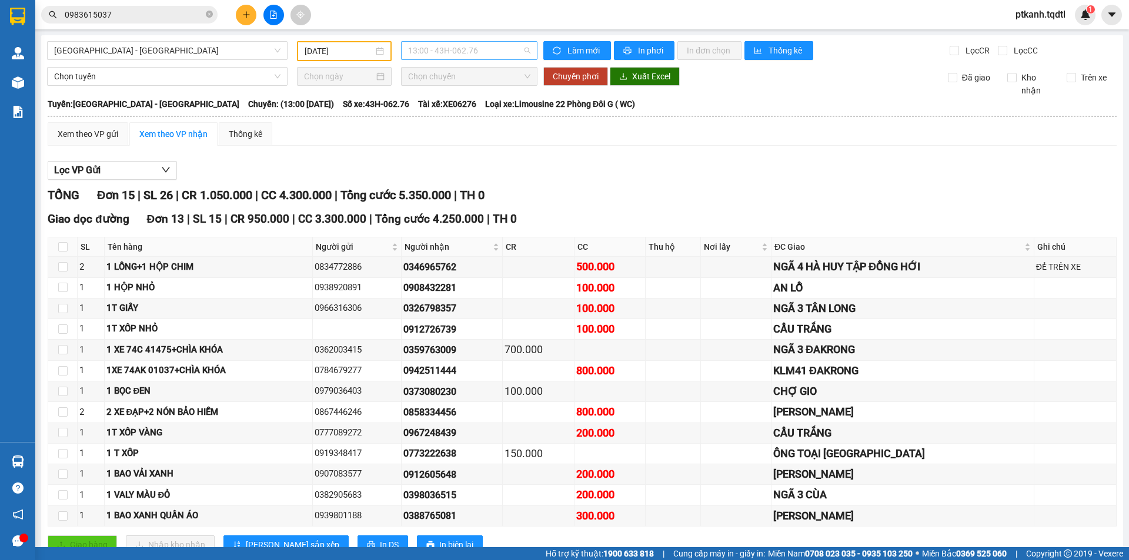
click at [525, 51] on span "13:00 - 43H-062.76" at bounding box center [469, 51] width 122 height 18
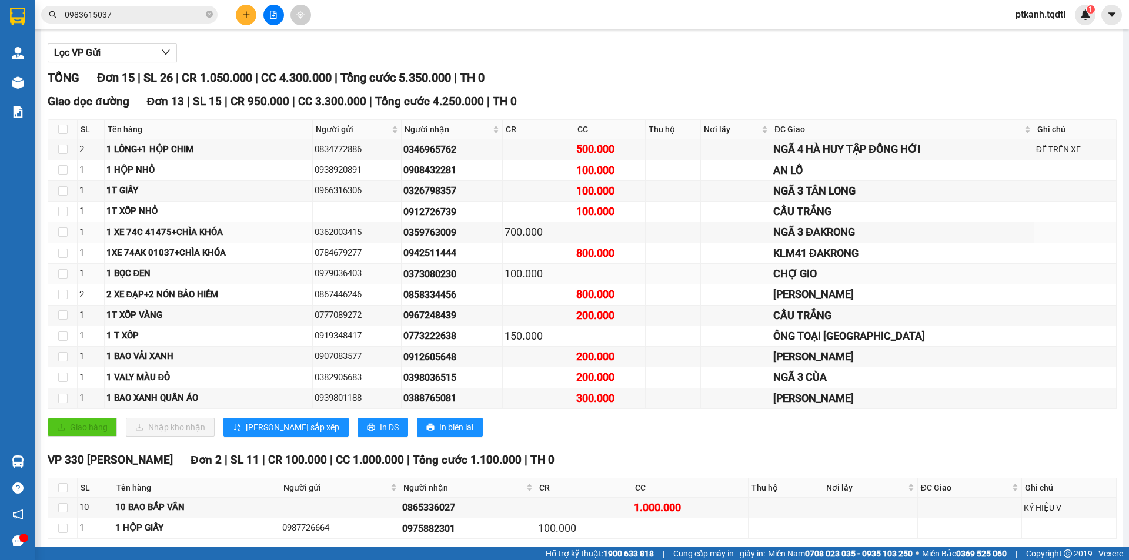
scroll to position [170, 0]
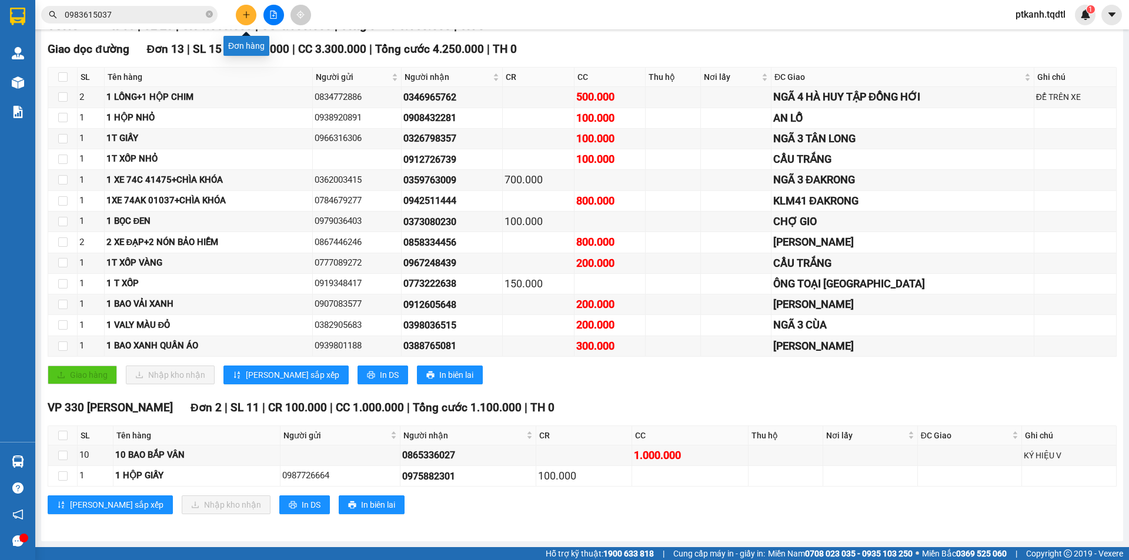
click at [242, 17] on icon "plus" at bounding box center [246, 15] width 8 height 8
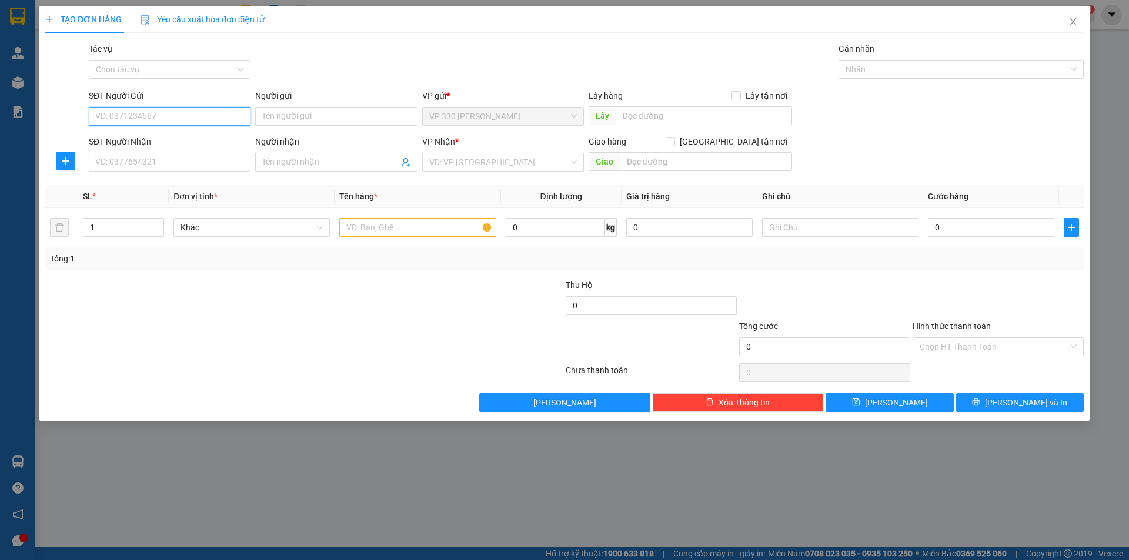
click at [138, 118] on input "SĐT Người Gửi" at bounding box center [170, 116] width 162 height 19
click at [128, 139] on div "0376145312" at bounding box center [170, 139] width 148 height 13
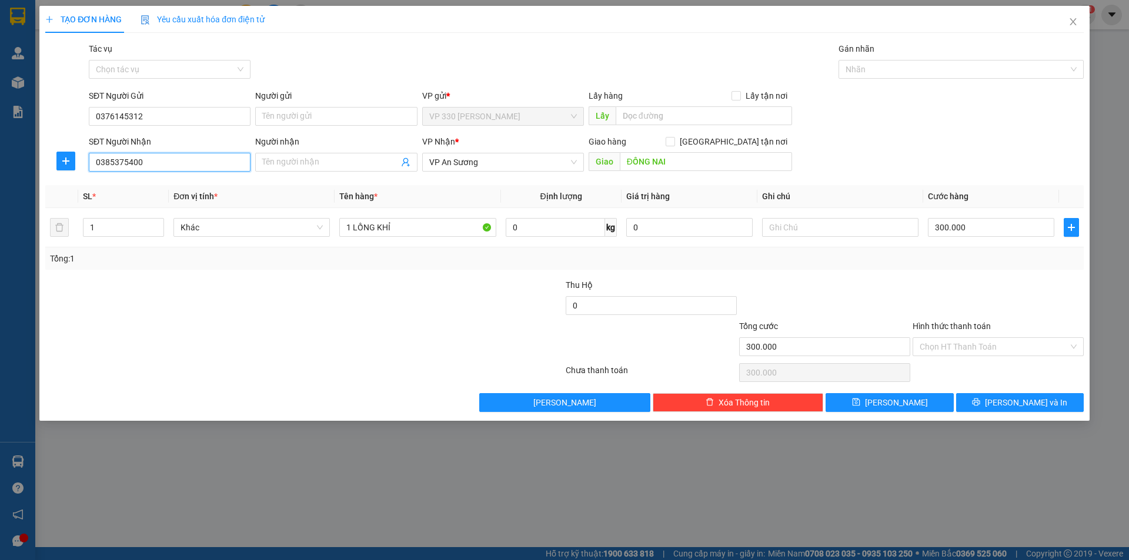
click at [165, 160] on input "0385375400" at bounding box center [170, 162] width 162 height 19
click at [157, 160] on input "0385375400" at bounding box center [170, 162] width 162 height 19
click at [115, 223] on input "1" at bounding box center [123, 228] width 80 height 18
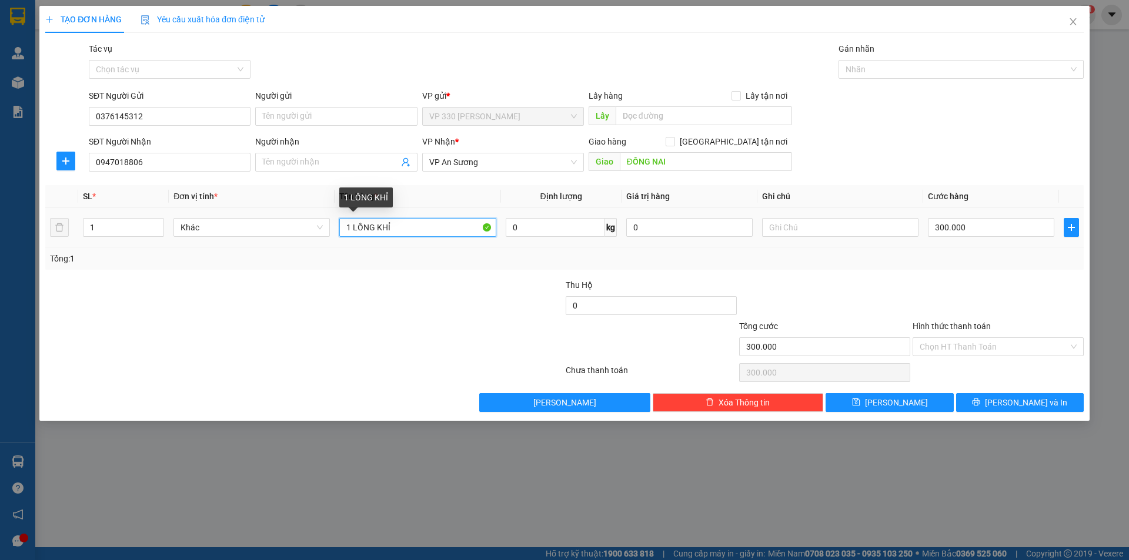
click at [403, 229] on input "1 LỒNG KHỈ" at bounding box center [417, 227] width 156 height 19
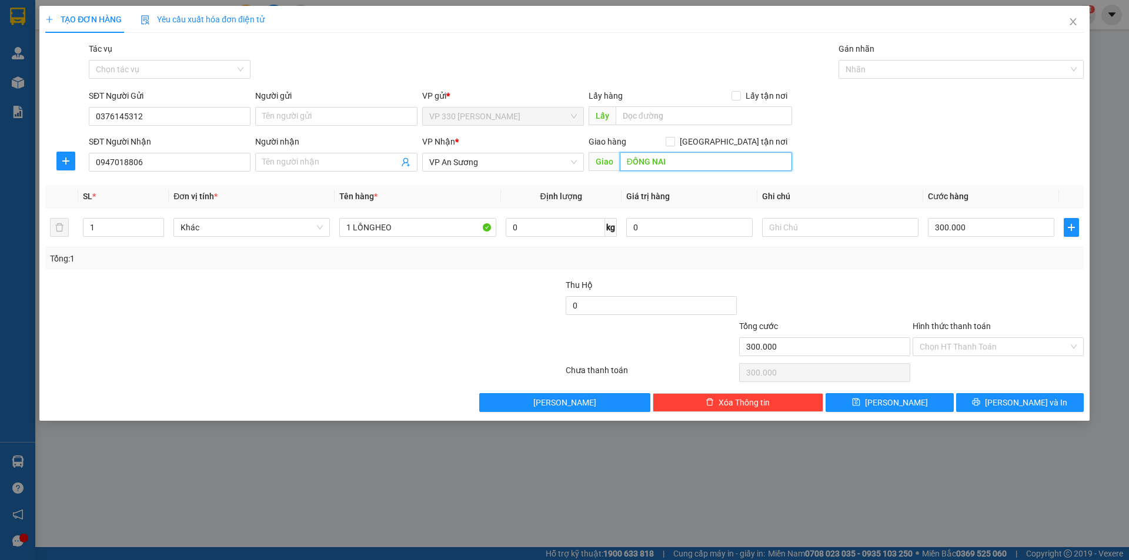
click at [706, 166] on input "ĐỒNG NAI" at bounding box center [706, 161] width 172 height 19
click at [815, 230] on input "text" at bounding box center [840, 227] width 156 height 19
click at [996, 223] on input "300.000" at bounding box center [991, 227] width 126 height 19
click at [808, 227] on input "text" at bounding box center [840, 227] width 156 height 19
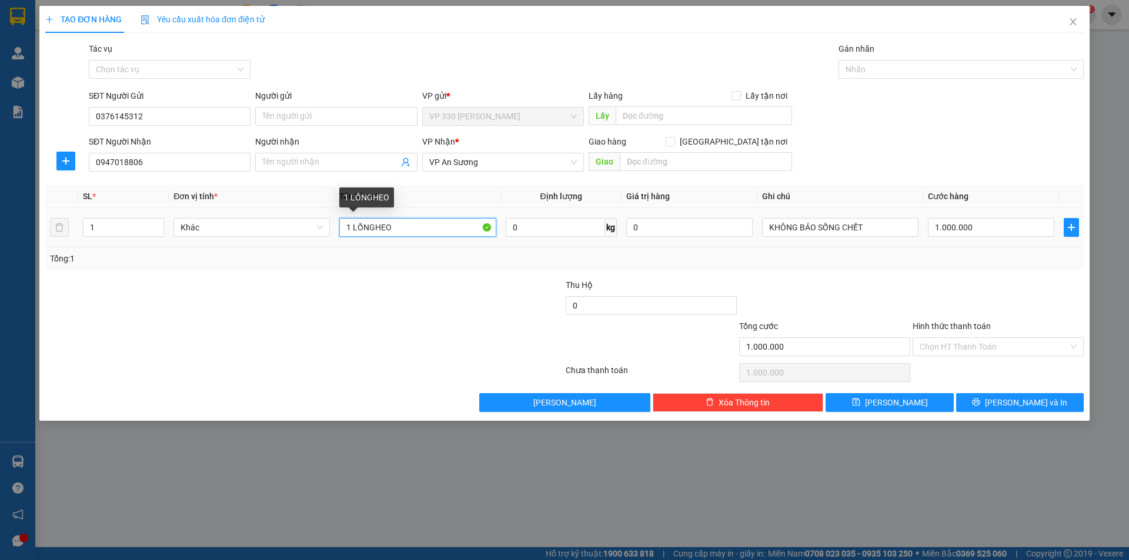
click at [374, 226] on input "1 LỒNGHEO" at bounding box center [417, 227] width 156 height 19
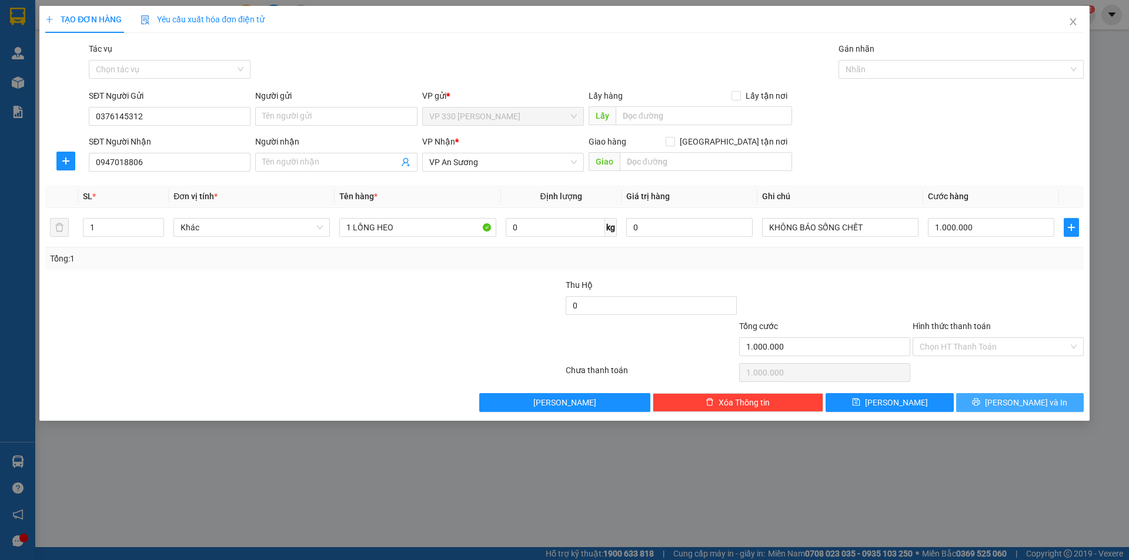
click at [1023, 406] on span "Lưu và In" at bounding box center [1026, 402] width 82 height 13
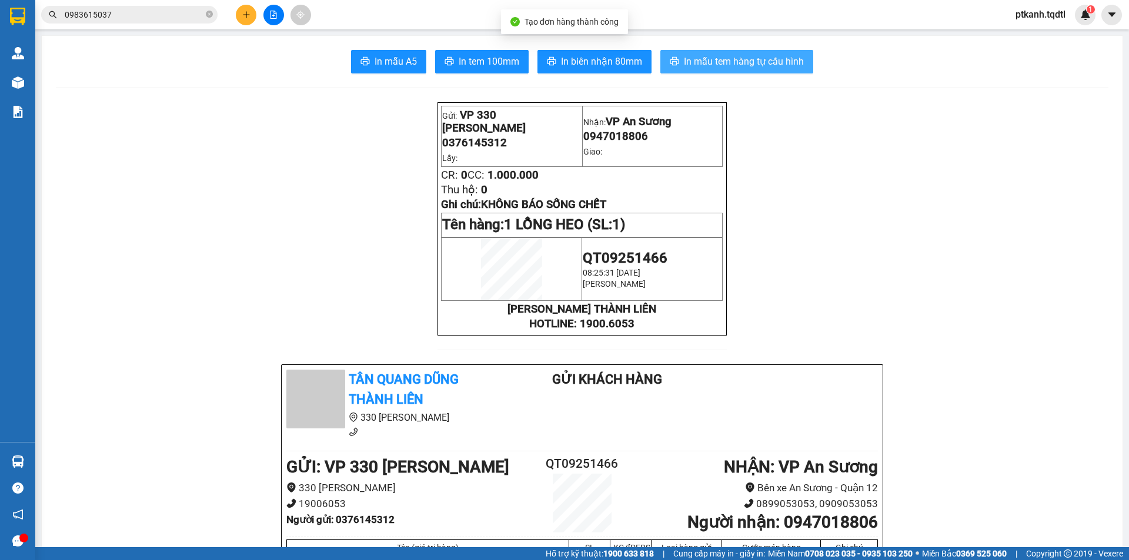
click at [728, 64] on span "In mẫu tem hàng tự cấu hình" at bounding box center [744, 61] width 120 height 15
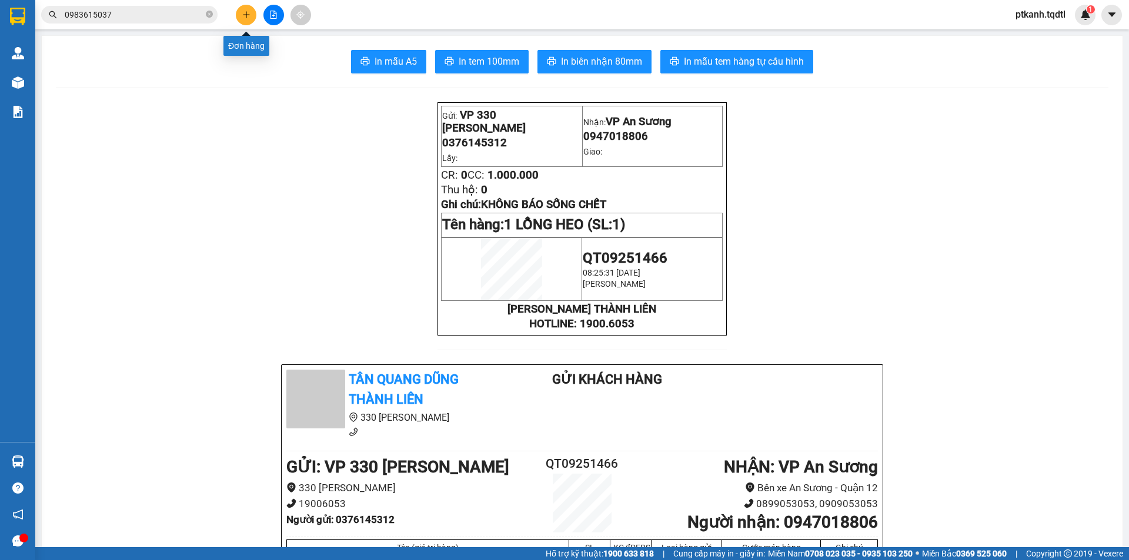
click at [242, 14] on icon "plus" at bounding box center [246, 15] width 8 height 8
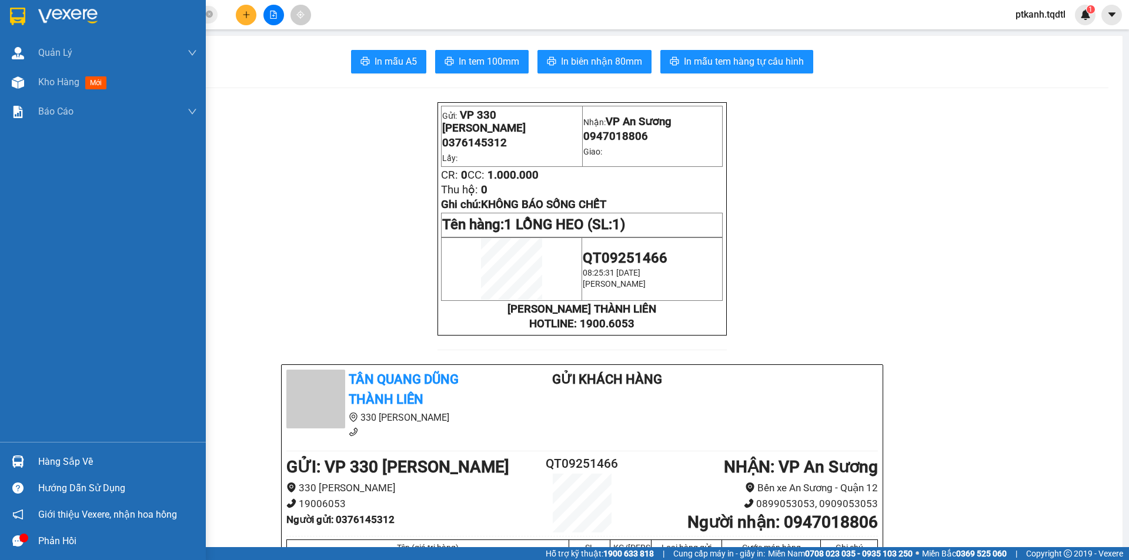
click at [57, 459] on div "Hàng sắp về" at bounding box center [117, 462] width 159 height 18
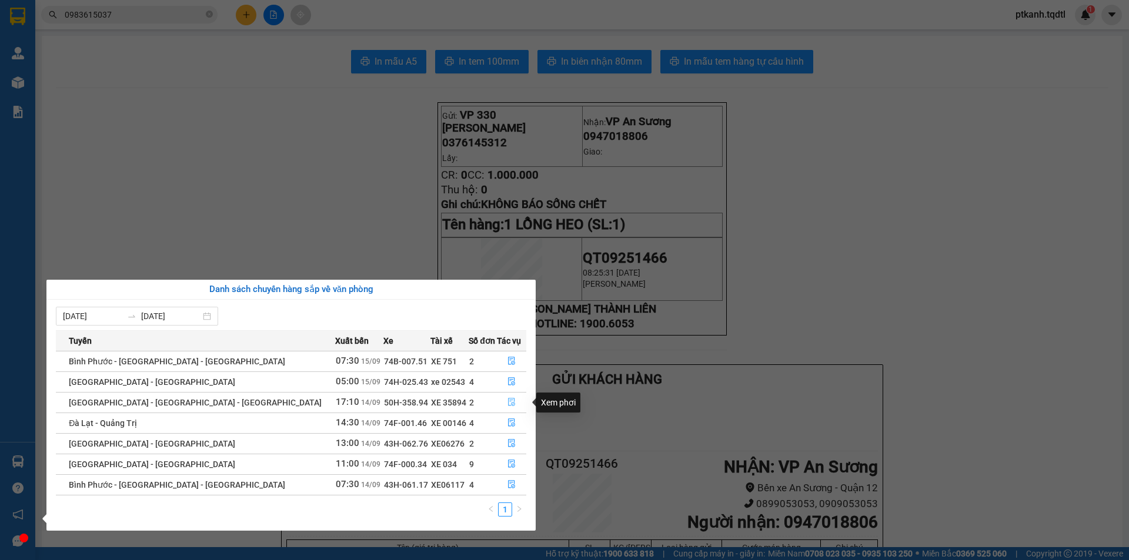
click at [509, 399] on icon "file-done" at bounding box center [511, 403] width 7 height 8
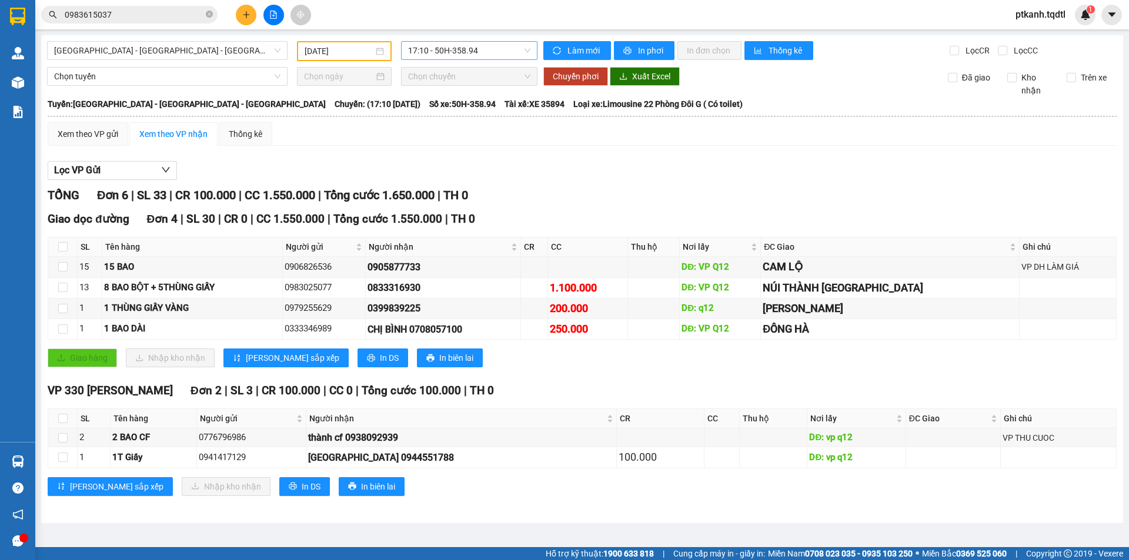
click at [468, 51] on span "17:10 - 50H-358.94" at bounding box center [469, 51] width 122 height 18
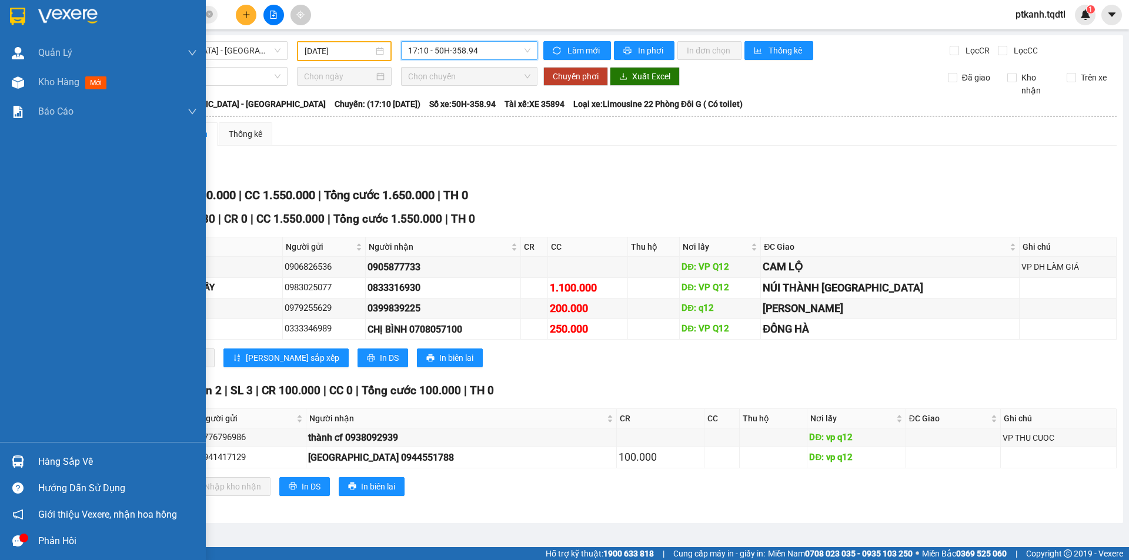
drag, startPoint x: 43, startPoint y: 462, endPoint x: 56, endPoint y: 466, distance: 13.6
click at [46, 463] on div "Hàng sắp về" at bounding box center [117, 462] width 159 height 18
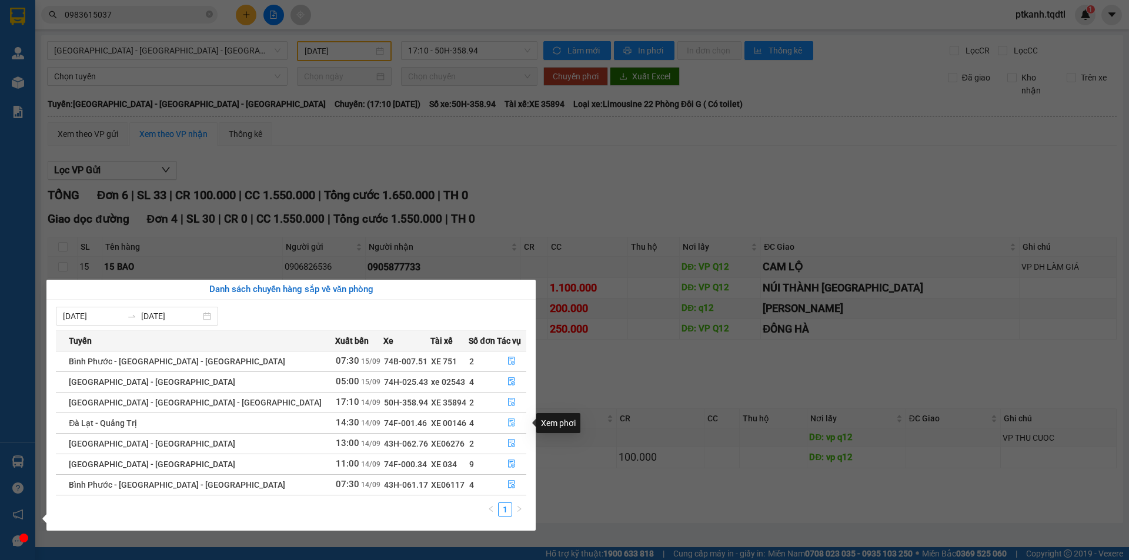
click at [507, 420] on icon "file-done" at bounding box center [511, 423] width 8 height 8
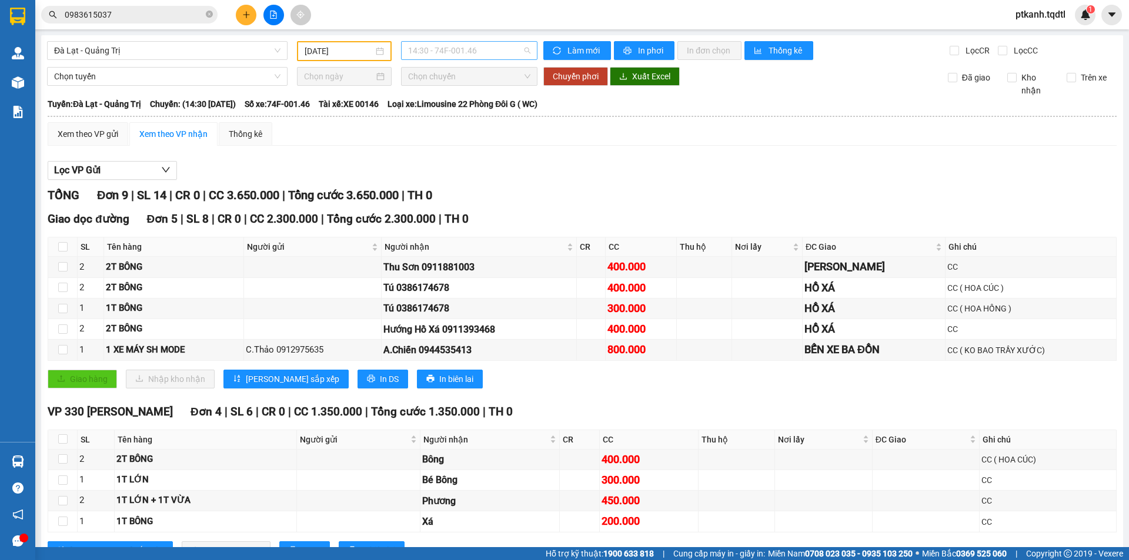
click at [494, 52] on span "14:30 - 74F-001.46" at bounding box center [469, 51] width 122 height 18
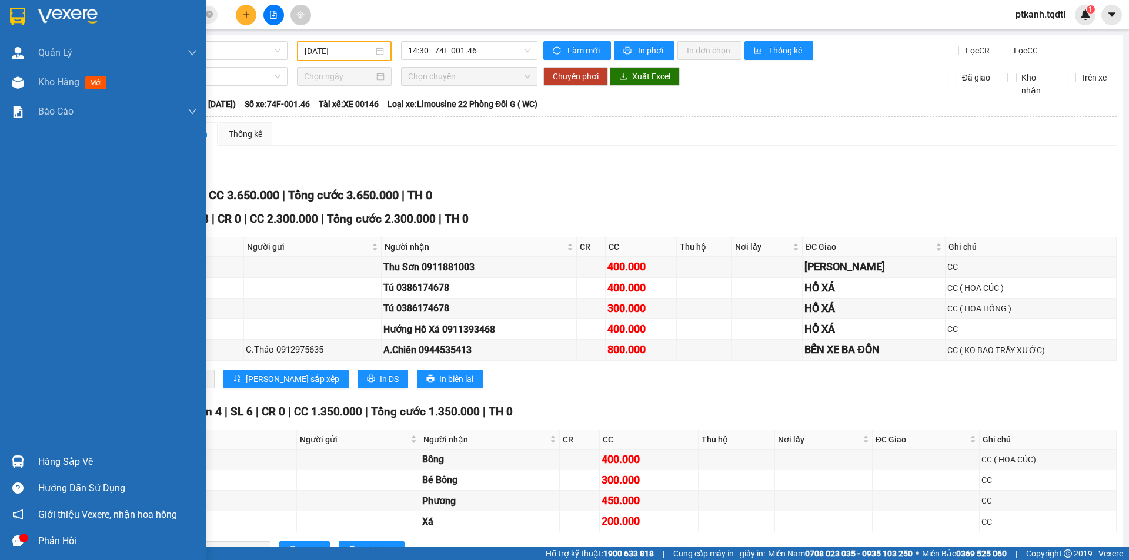
click at [23, 463] on img at bounding box center [18, 462] width 12 height 12
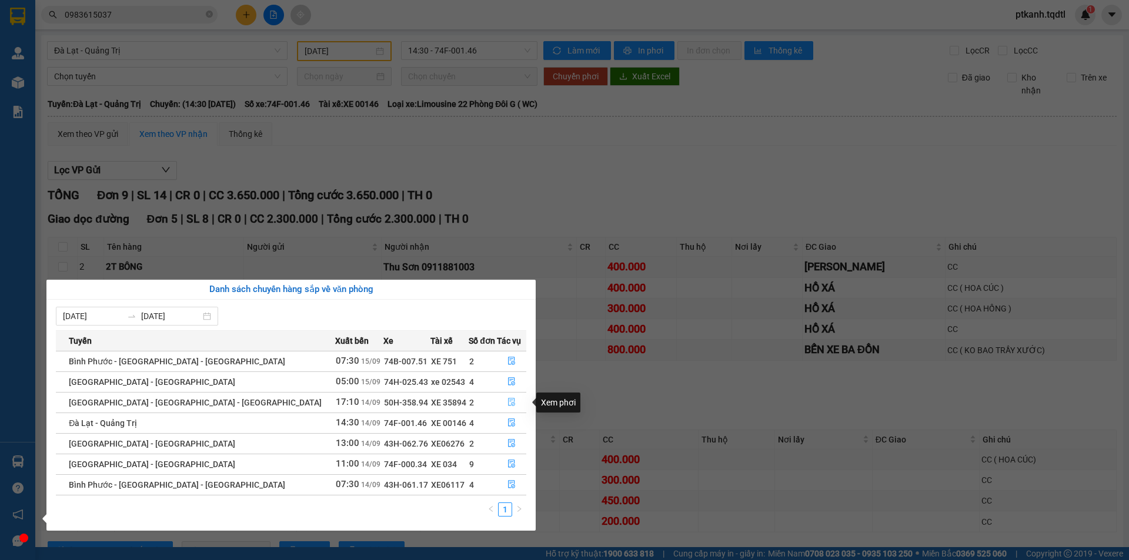
click at [507, 404] on icon "file-done" at bounding box center [511, 402] width 8 height 8
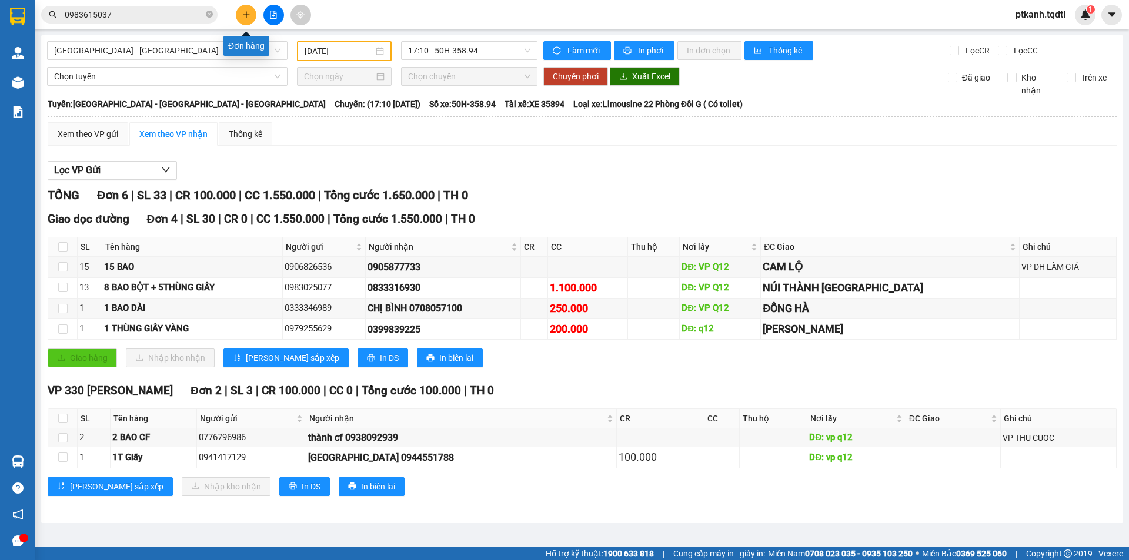
click at [246, 15] on icon "plus" at bounding box center [246, 14] width 6 height 1
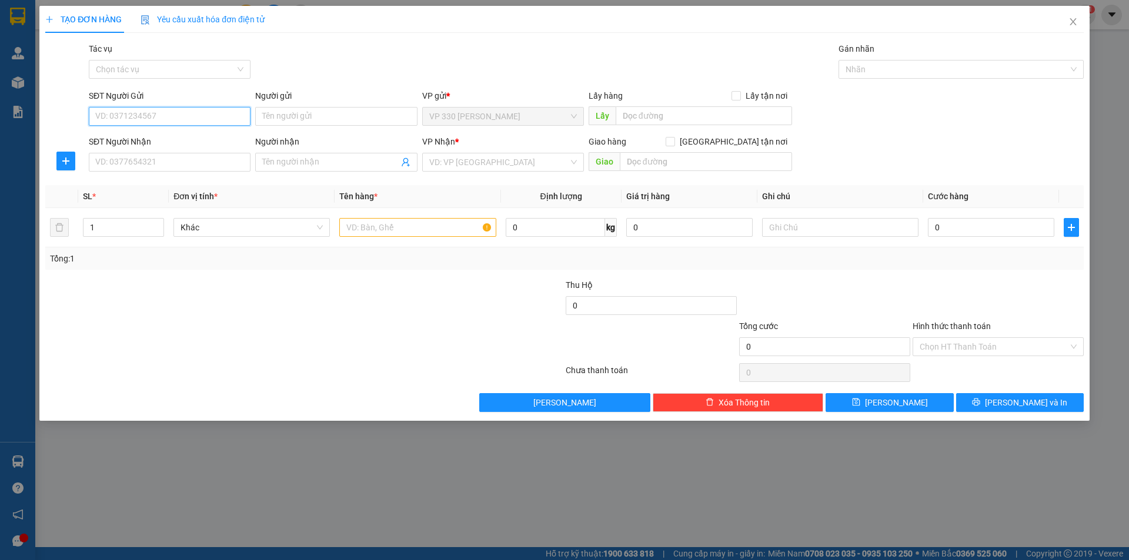
click at [168, 118] on input "SĐT Người Gửi" at bounding box center [170, 116] width 162 height 19
click at [159, 159] on input "SĐT Người Nhận" at bounding box center [170, 162] width 162 height 19
click at [462, 156] on input "search" at bounding box center [498, 162] width 139 height 18
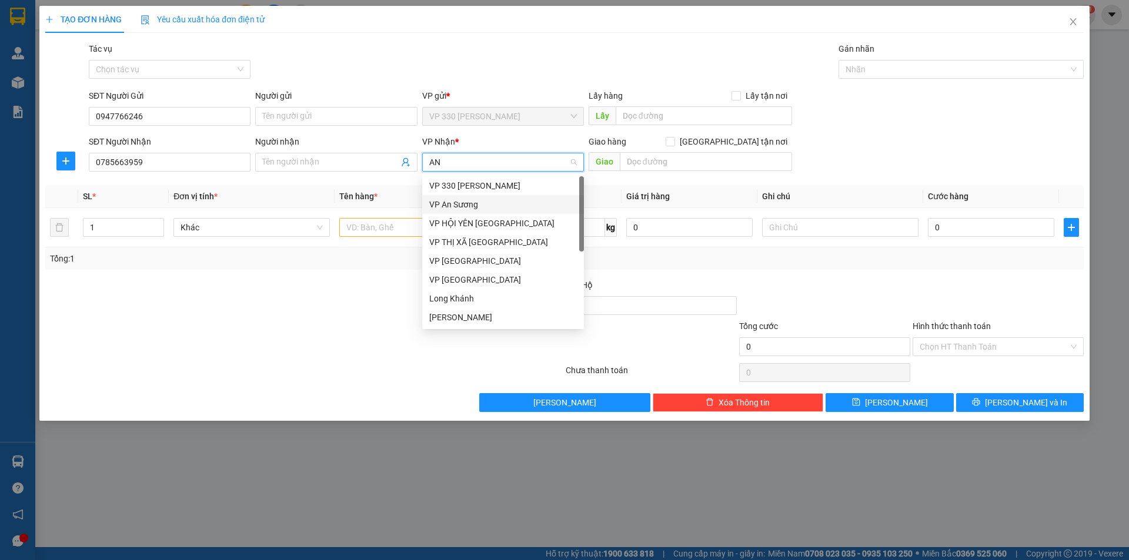
click at [472, 206] on div "VP An Sương" at bounding box center [503, 204] width 148 height 13
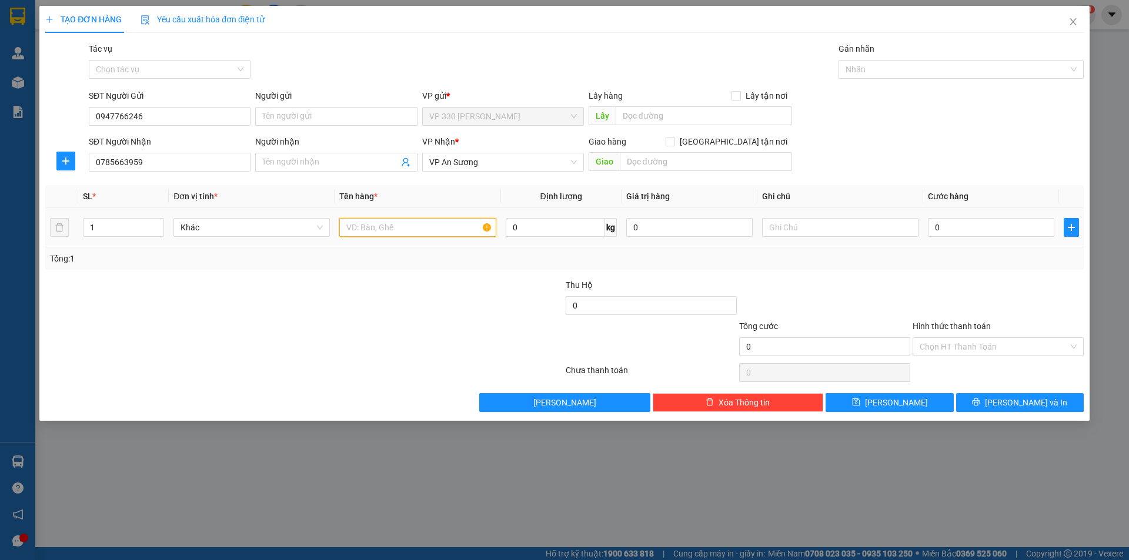
click at [407, 223] on input "text" at bounding box center [417, 227] width 156 height 19
click at [946, 229] on input "0" at bounding box center [991, 227] width 126 height 19
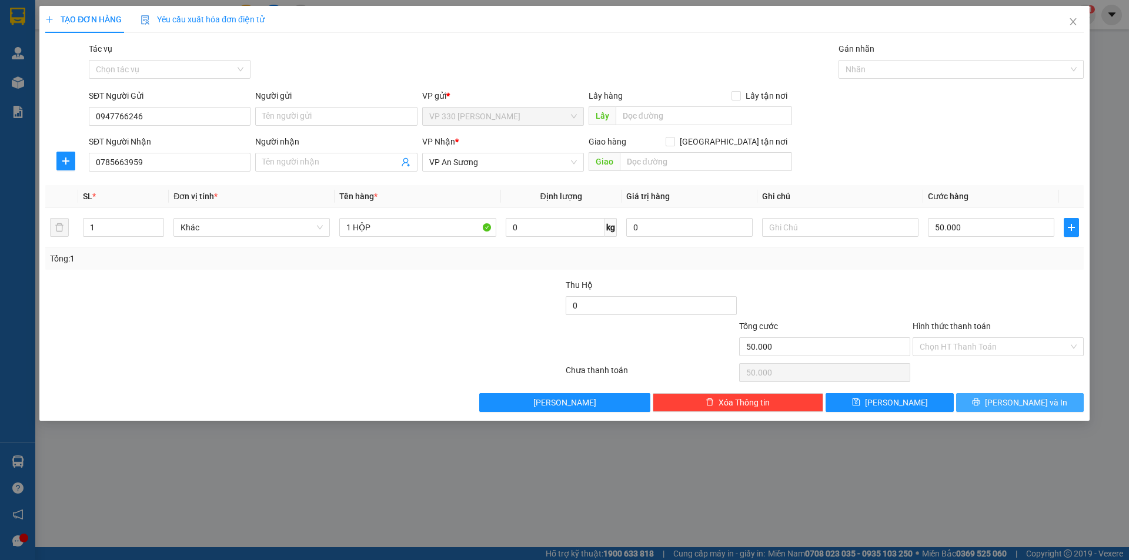
click at [1020, 406] on span "Lưu và In" at bounding box center [1026, 402] width 82 height 13
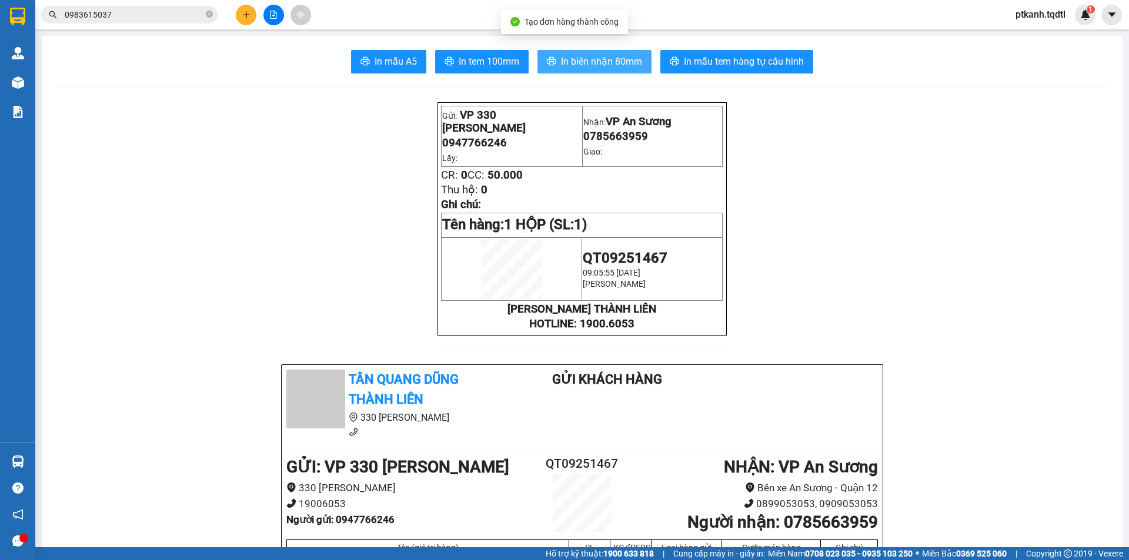
click at [628, 67] on span "In biên nhận 80mm" at bounding box center [601, 61] width 81 height 15
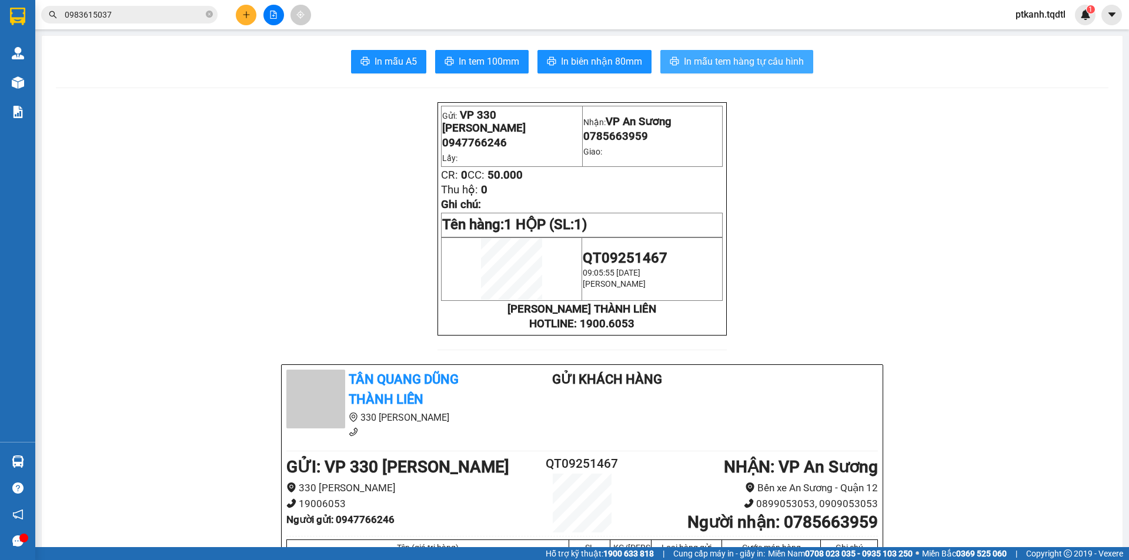
click at [706, 61] on span "In mẫu tem hàng tự cấu hình" at bounding box center [744, 61] width 120 height 15
click at [241, 16] on button at bounding box center [246, 15] width 21 height 21
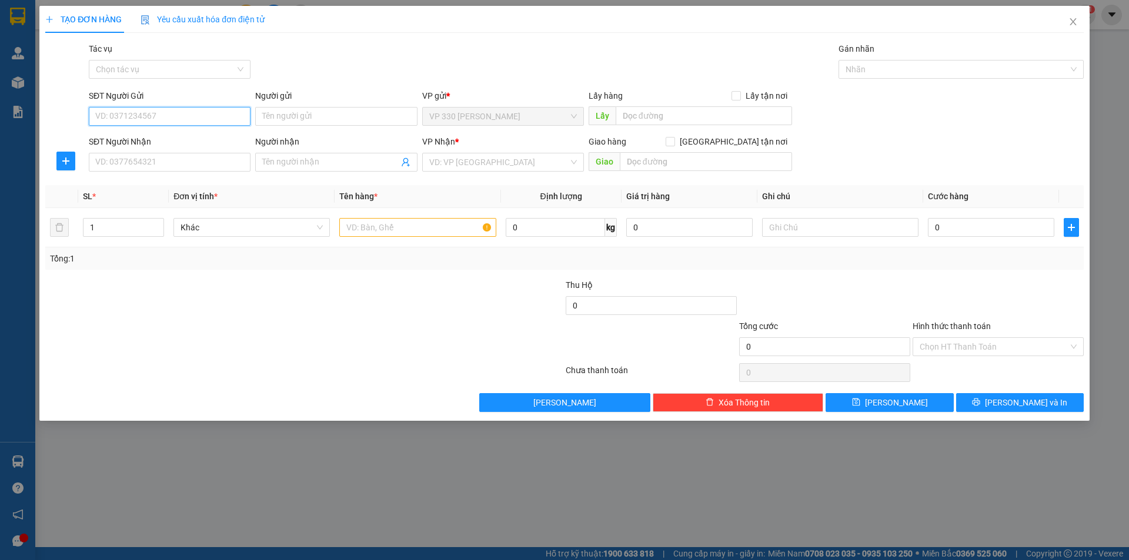
click at [176, 116] on input "SĐT Người Gửi" at bounding box center [170, 116] width 162 height 19
click at [172, 163] on input "SĐT Người Nhận" at bounding box center [170, 162] width 162 height 19
click at [480, 160] on input "search" at bounding box center [498, 162] width 139 height 18
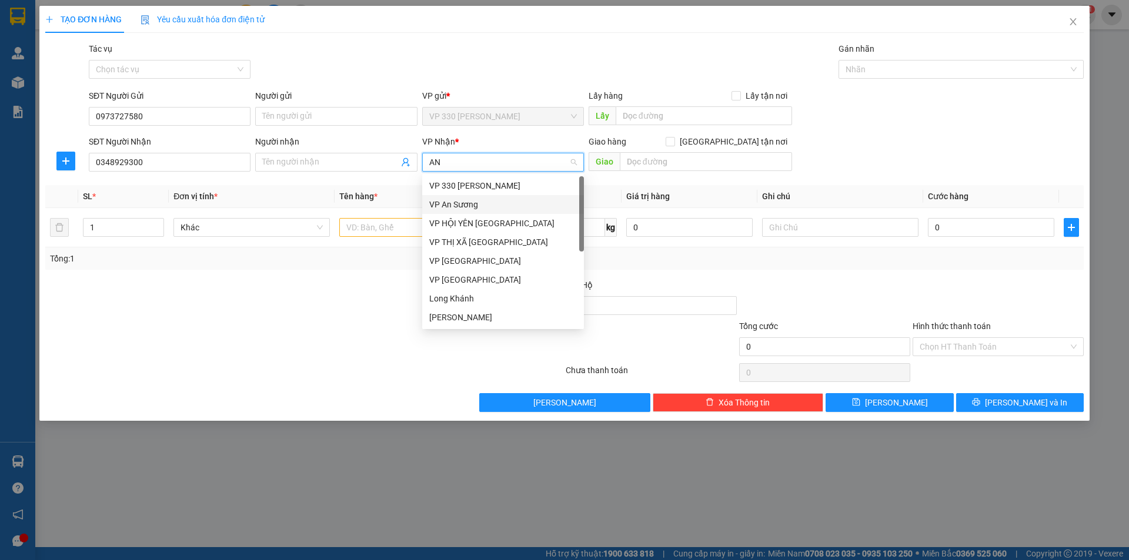
click at [465, 202] on div "VP An Sương" at bounding box center [503, 204] width 148 height 13
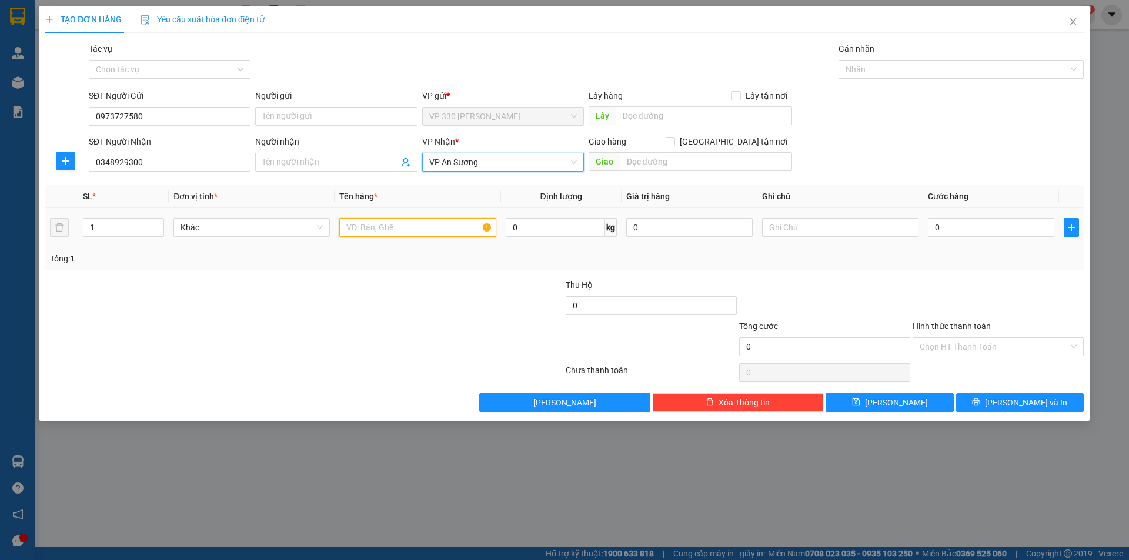
click at [409, 227] on input "text" at bounding box center [417, 227] width 156 height 19
click at [814, 232] on input "text" at bounding box center [840, 227] width 156 height 19
click at [949, 226] on input "0" at bounding box center [991, 227] width 126 height 19
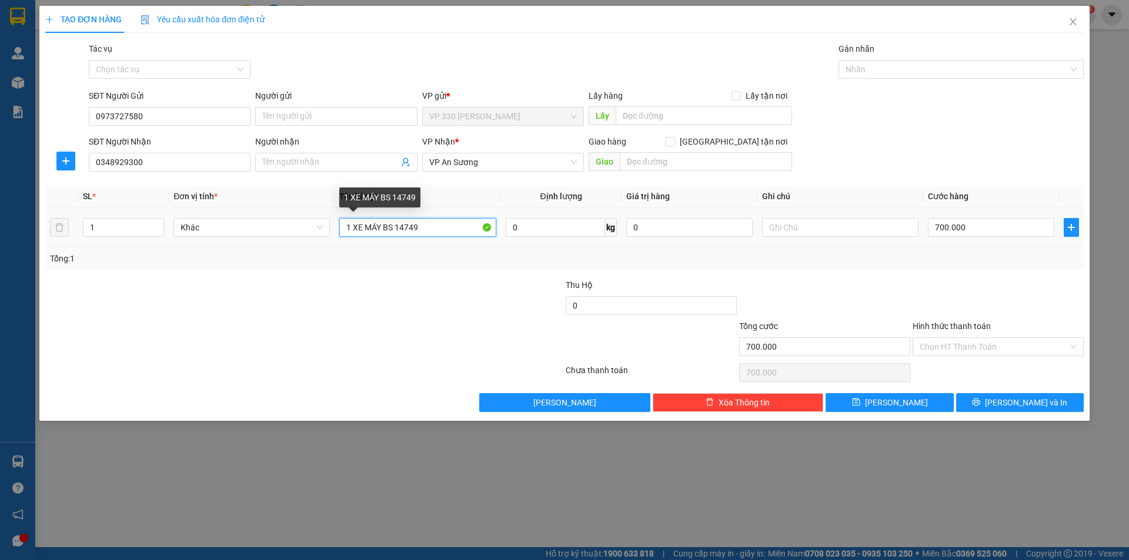
click at [437, 232] on input "1 XE MÁY BS 14749" at bounding box center [417, 227] width 156 height 19
click at [101, 229] on input "1" at bounding box center [123, 228] width 80 height 18
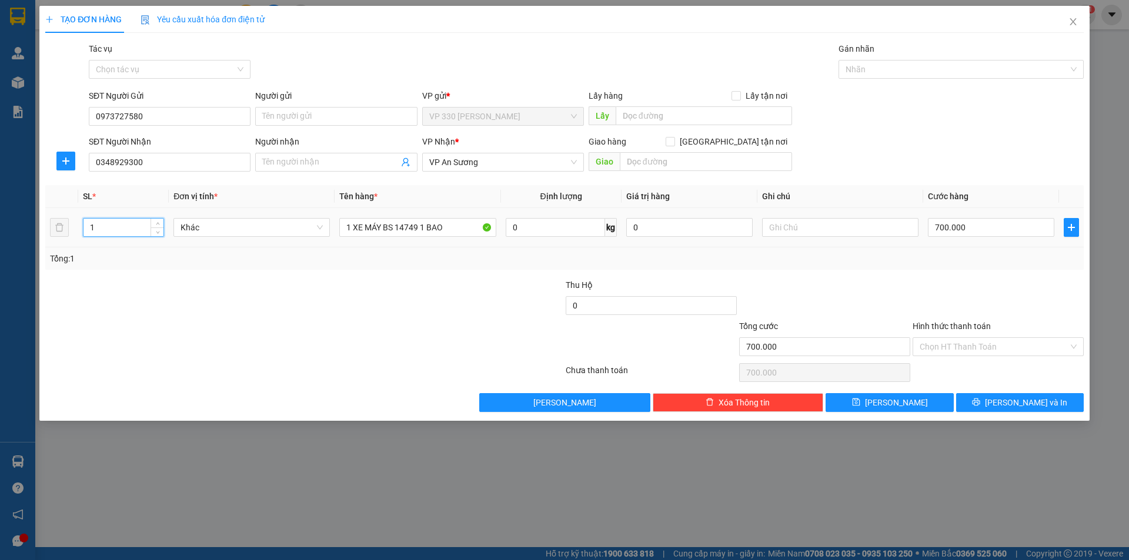
click at [101, 229] on input "1" at bounding box center [123, 228] width 80 height 18
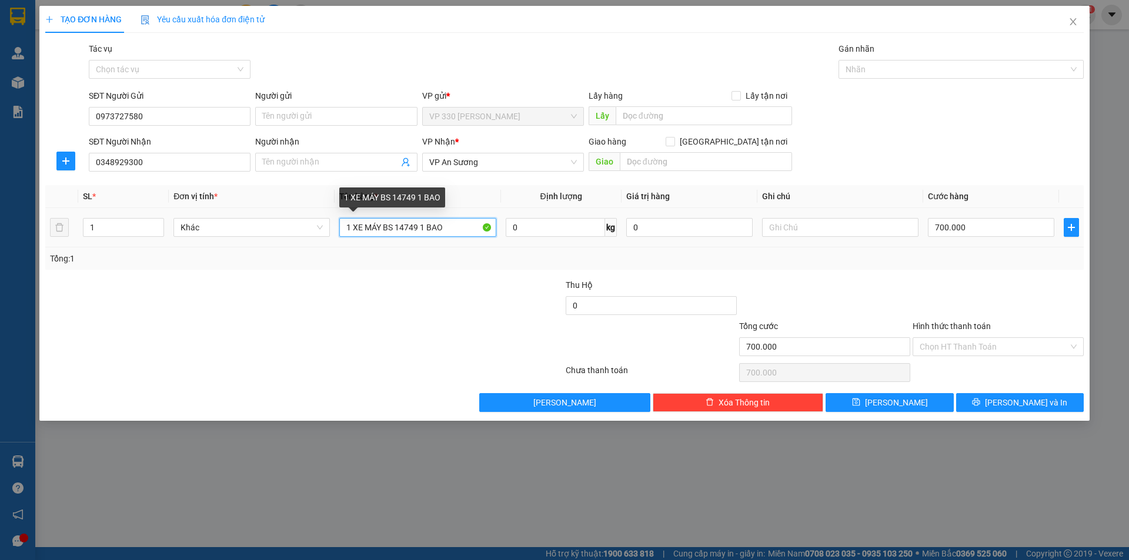
click at [456, 227] on input "1 XE MÁY BS 14749 1 BAO" at bounding box center [417, 227] width 156 height 19
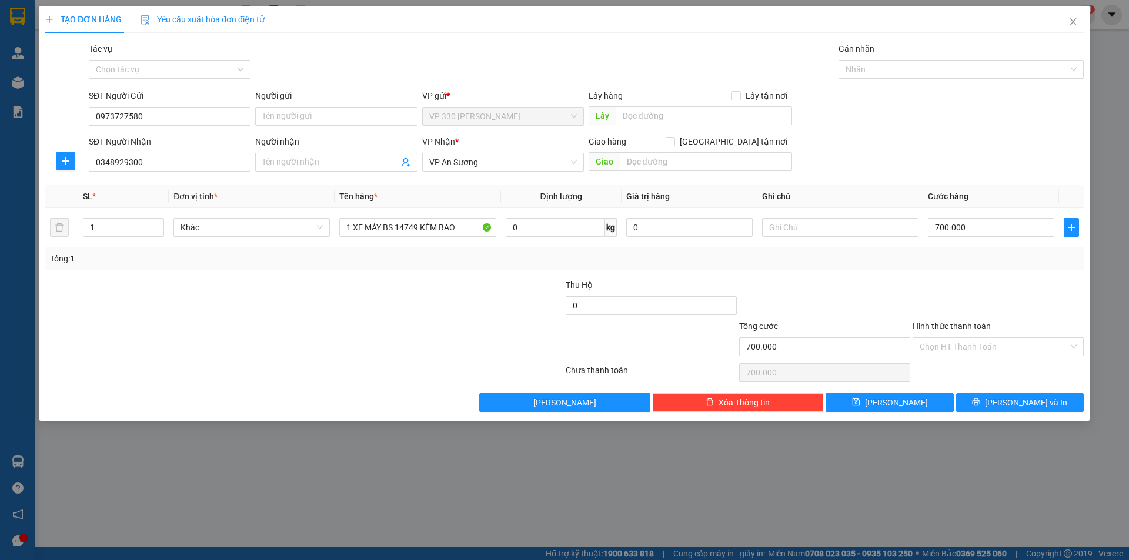
click at [957, 324] on label "Hình thức thanh toán" at bounding box center [951, 326] width 78 height 9
click at [957, 338] on input "Hình thức thanh toán" at bounding box center [993, 347] width 149 height 18
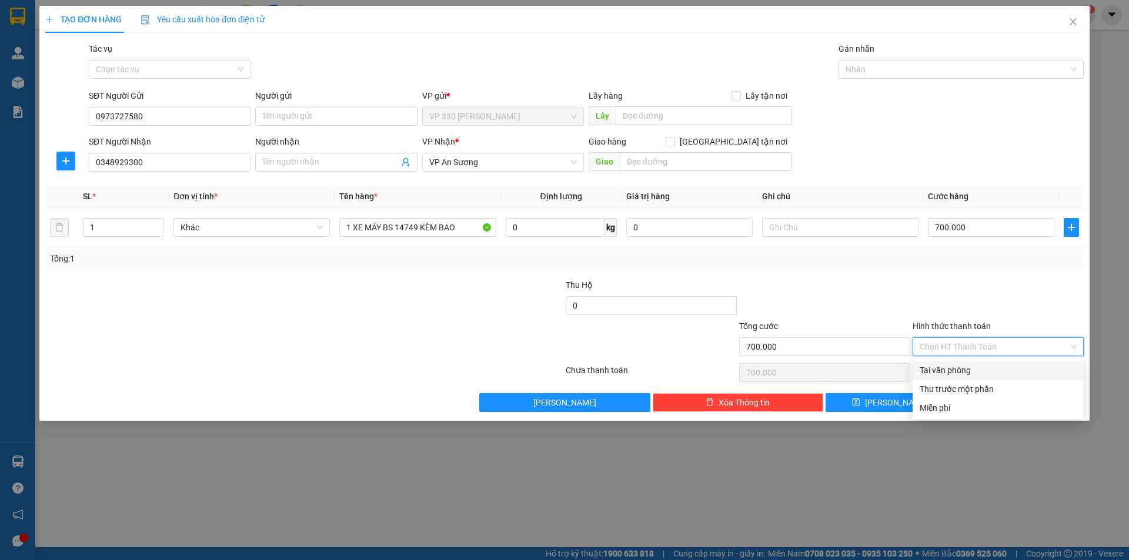
click at [938, 371] on div "Tại văn phòng" at bounding box center [997, 370] width 157 height 13
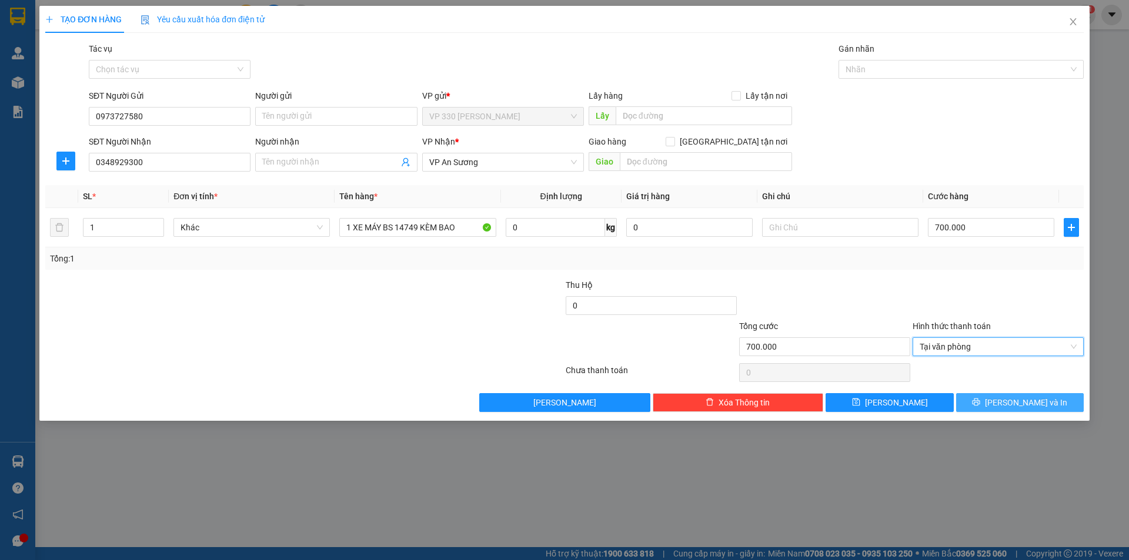
click at [1028, 404] on span "Lưu và In" at bounding box center [1026, 402] width 82 height 13
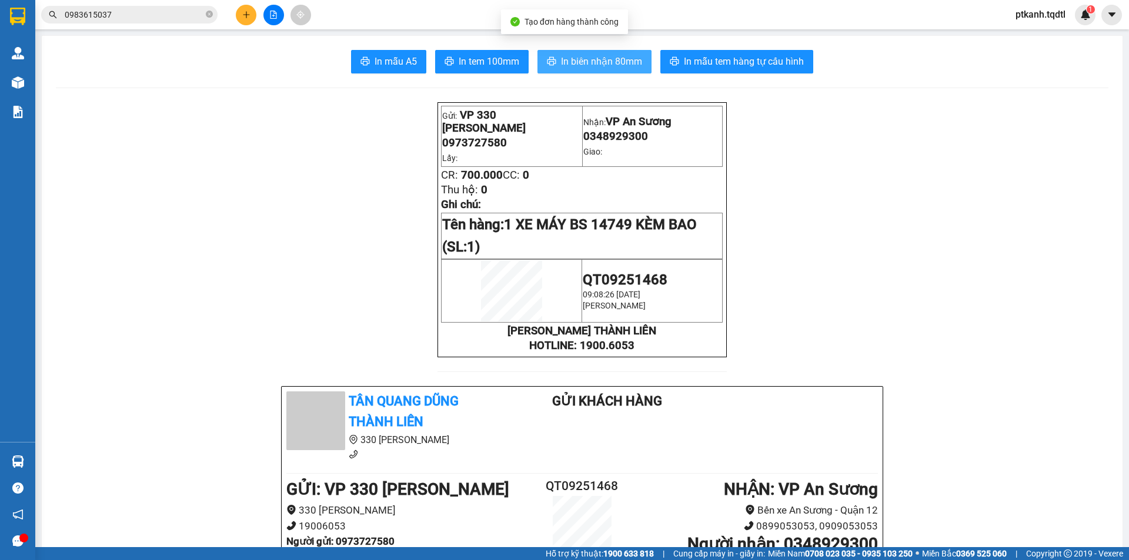
click at [583, 63] on span "In biên nhận 80mm" at bounding box center [601, 61] width 81 height 15
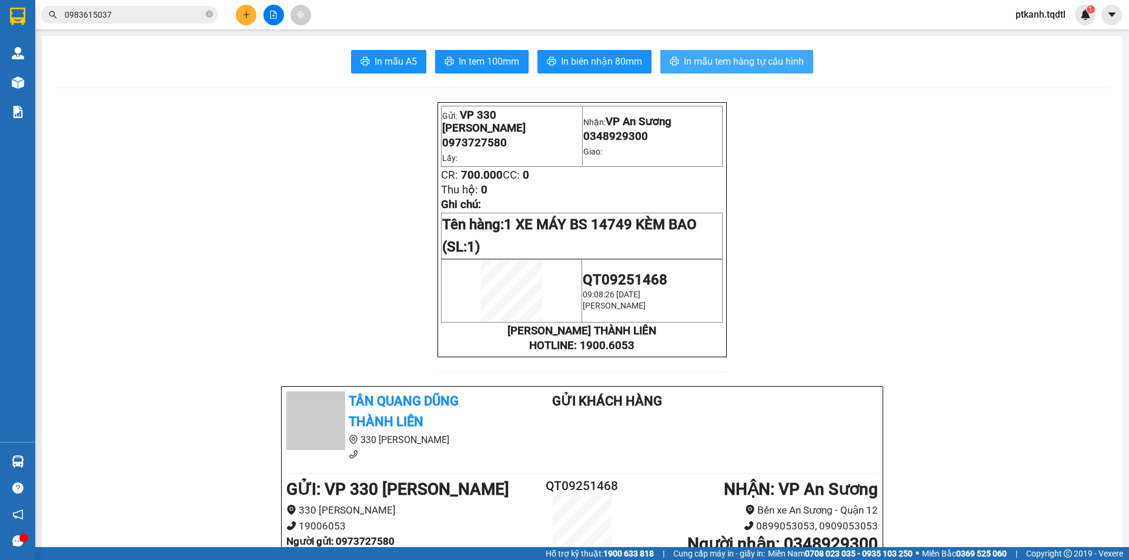
click at [722, 61] on span "In mẫu tem hàng tự cấu hình" at bounding box center [744, 61] width 120 height 15
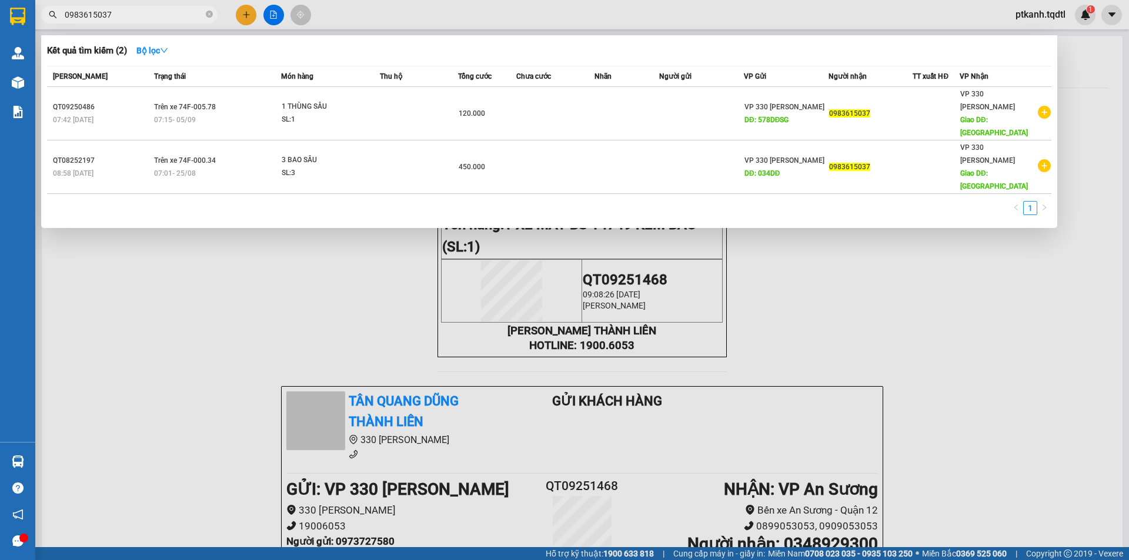
click at [126, 13] on input "0983615037" at bounding box center [134, 14] width 139 height 13
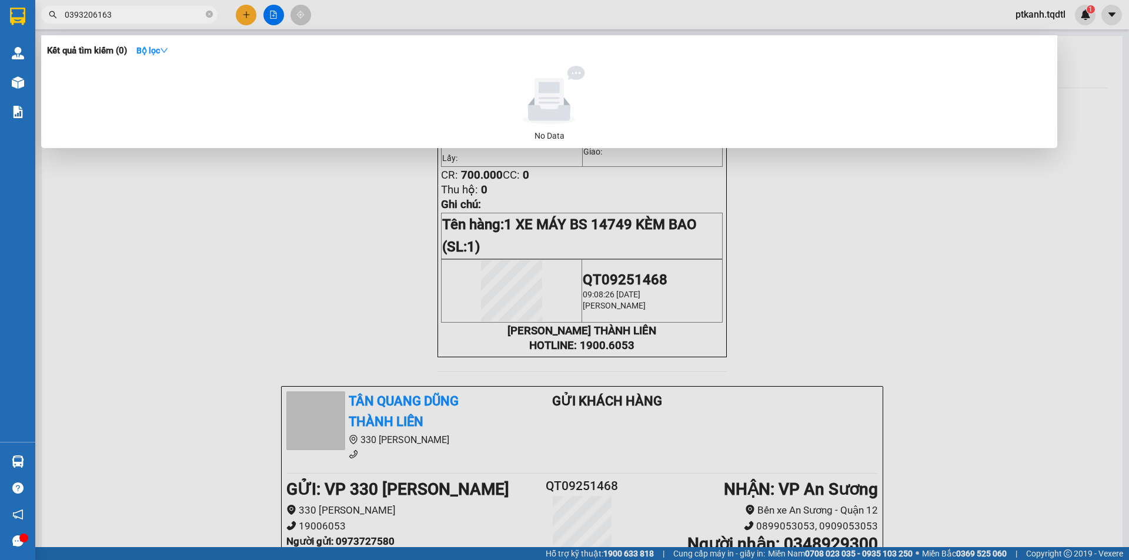
click at [130, 14] on input "0393206163" at bounding box center [134, 14] width 139 height 13
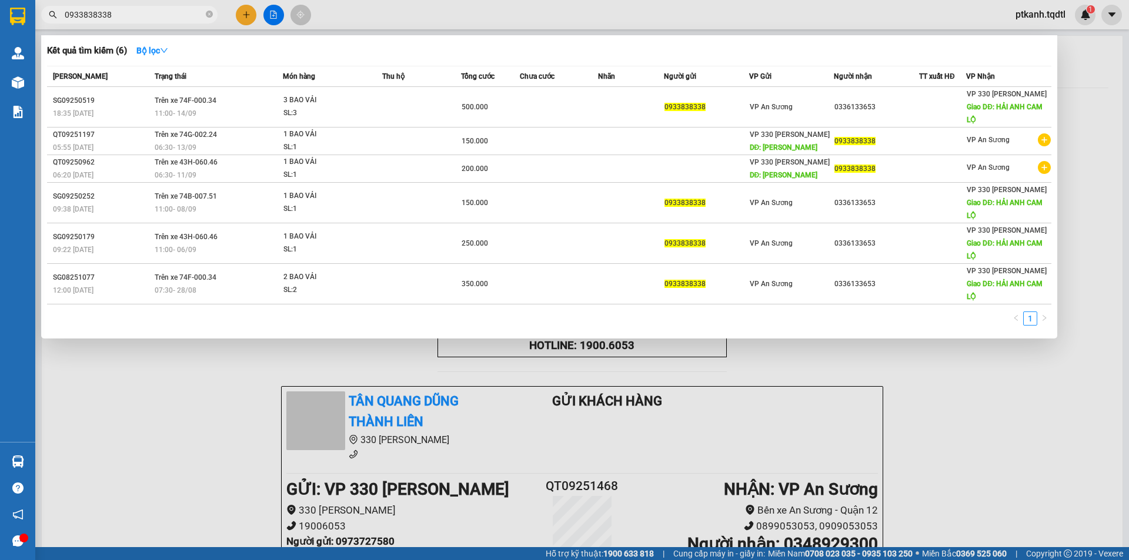
click at [122, 12] on input "0933838338" at bounding box center [134, 14] width 139 height 13
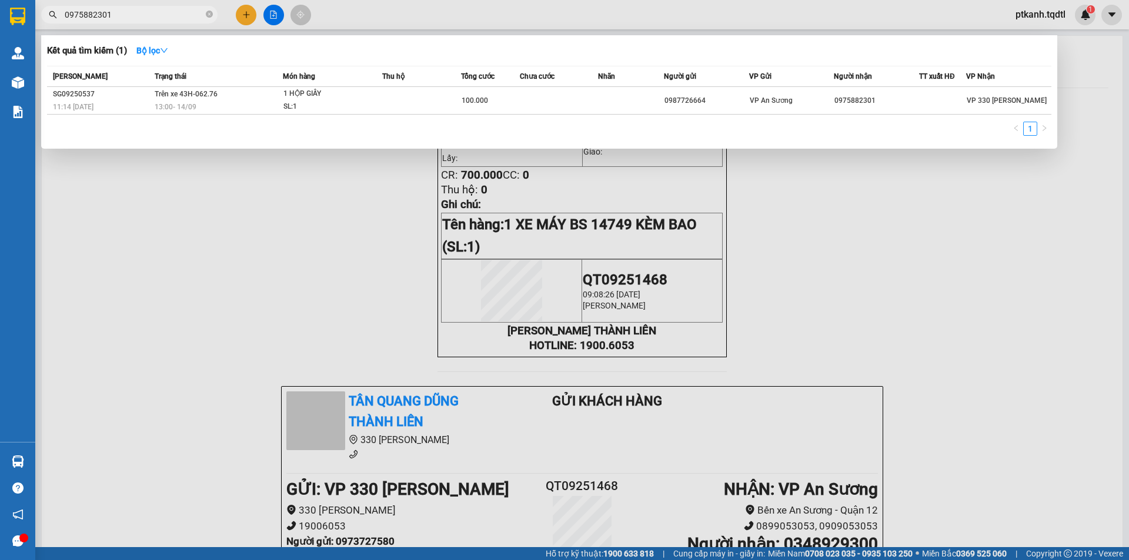
click at [248, 15] on div at bounding box center [564, 280] width 1129 height 560
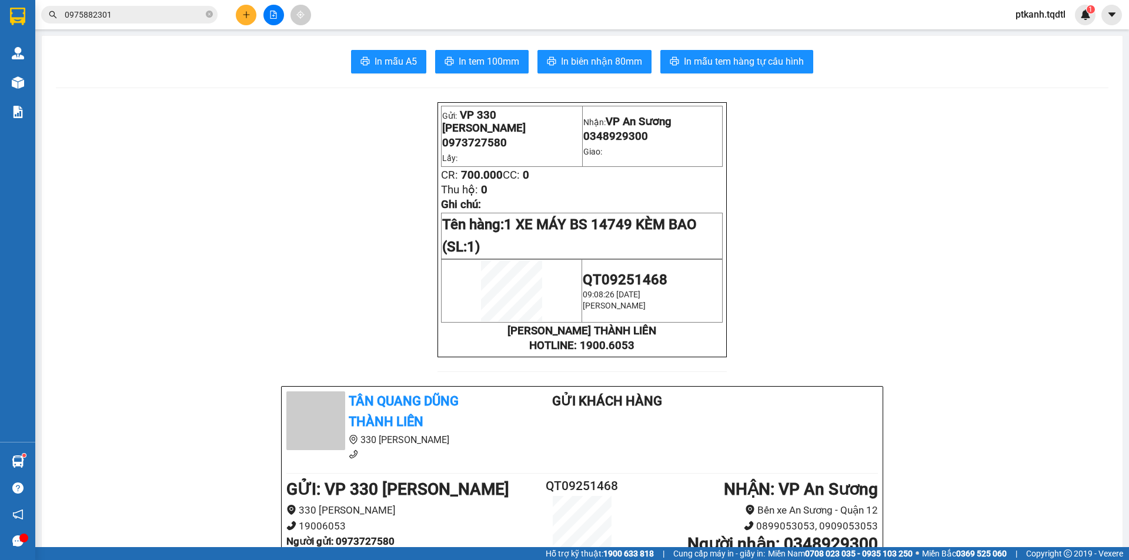
click at [128, 15] on input "0975882301" at bounding box center [134, 14] width 139 height 13
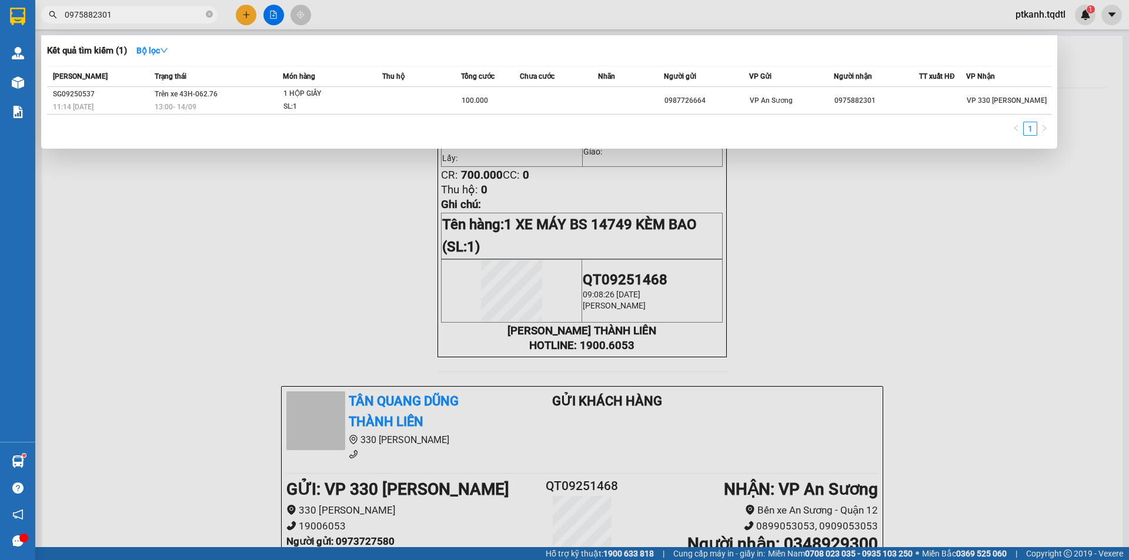
click at [128, 15] on input "0975882301" at bounding box center [134, 14] width 139 height 13
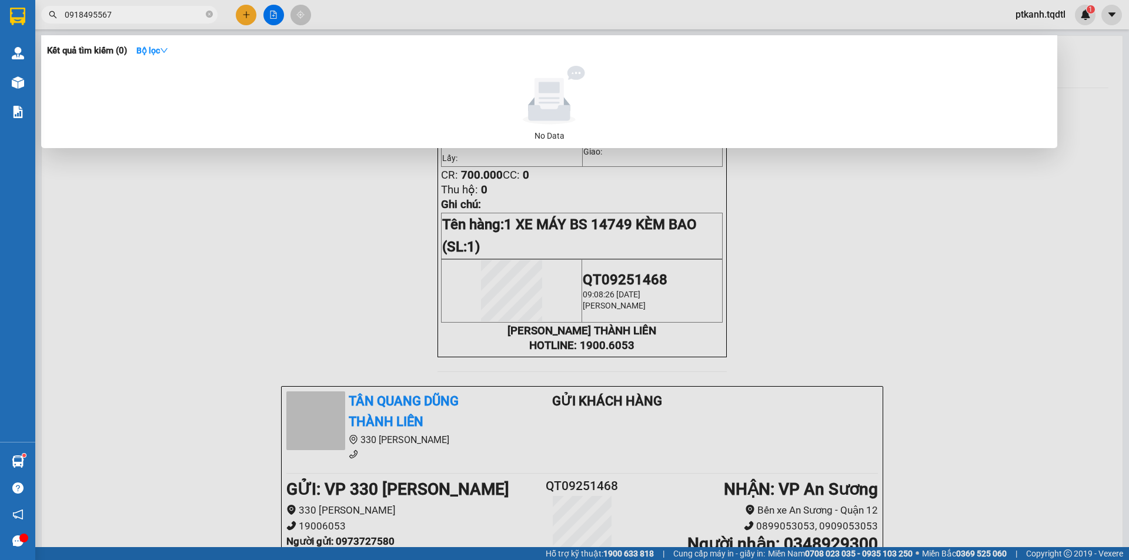
click at [129, 13] on input "0918495567" at bounding box center [134, 14] width 139 height 13
click at [246, 20] on div at bounding box center [564, 280] width 1129 height 560
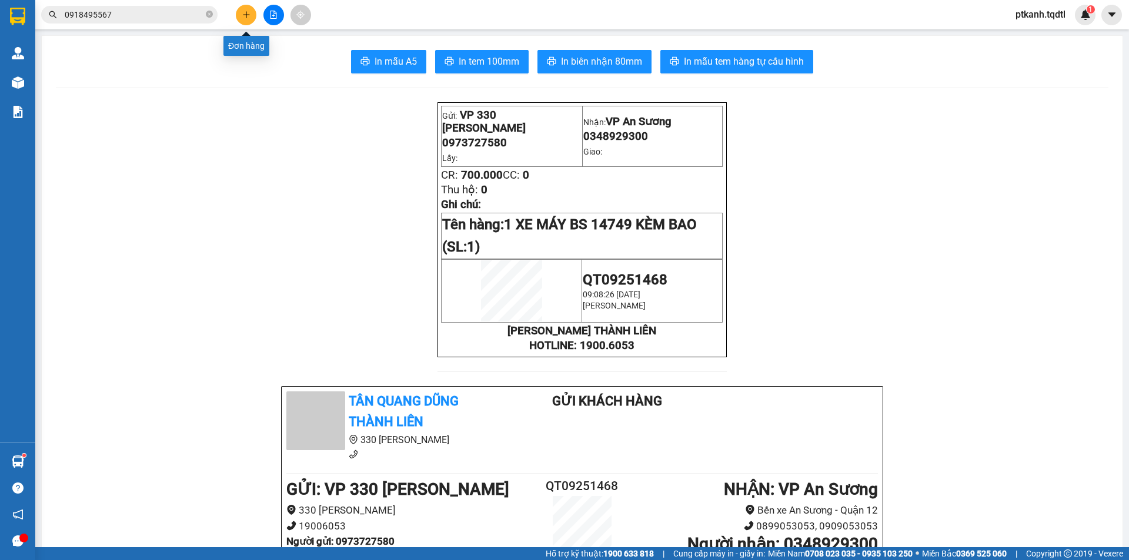
click at [246, 20] on button at bounding box center [246, 15] width 21 height 21
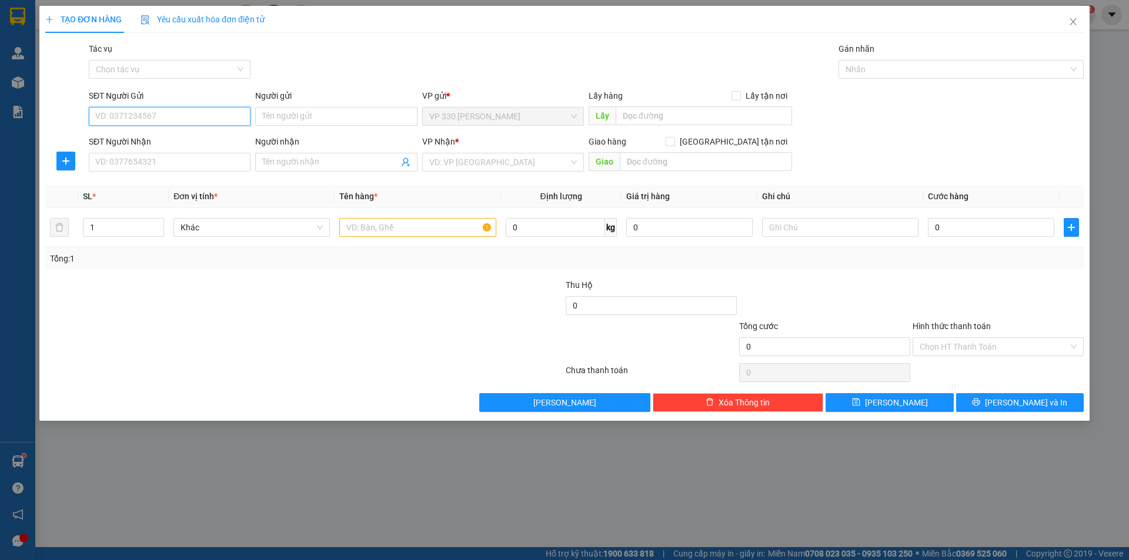
click at [170, 114] on input "SĐT Người Gửi" at bounding box center [170, 116] width 162 height 19
click at [156, 117] on input "SĐT Người Gửi" at bounding box center [170, 116] width 162 height 19
click at [153, 116] on input "SĐT Người Gửi" at bounding box center [170, 116] width 162 height 19
click at [124, 139] on div "0382673775" at bounding box center [170, 139] width 148 height 13
click at [167, 163] on input "0932157333" at bounding box center [170, 162] width 162 height 19
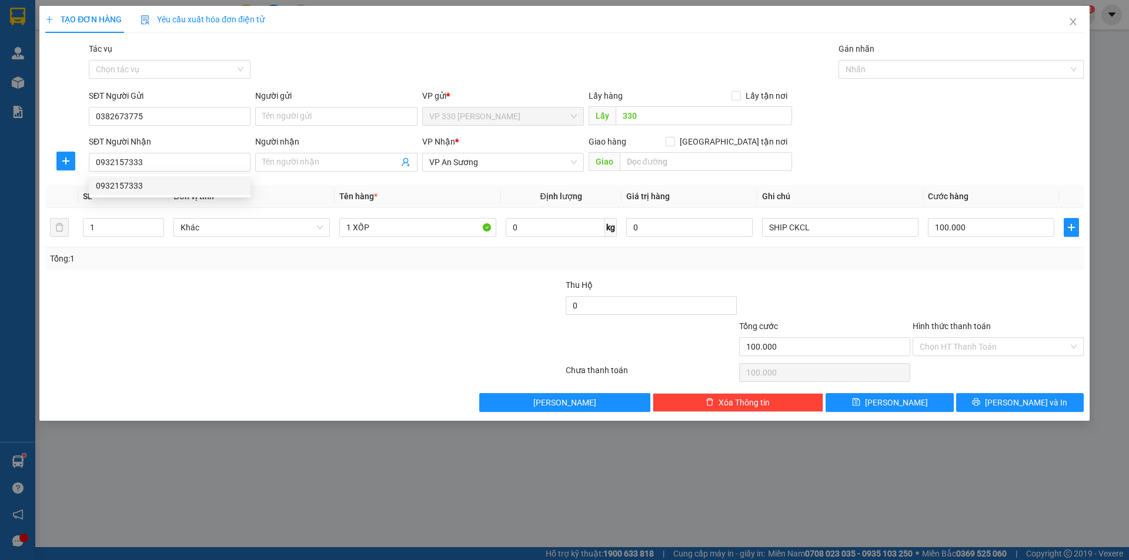
click at [952, 325] on label "Hình thức thanh toán" at bounding box center [951, 326] width 78 height 9
click at [952, 338] on input "Hình thức thanh toán" at bounding box center [993, 347] width 149 height 18
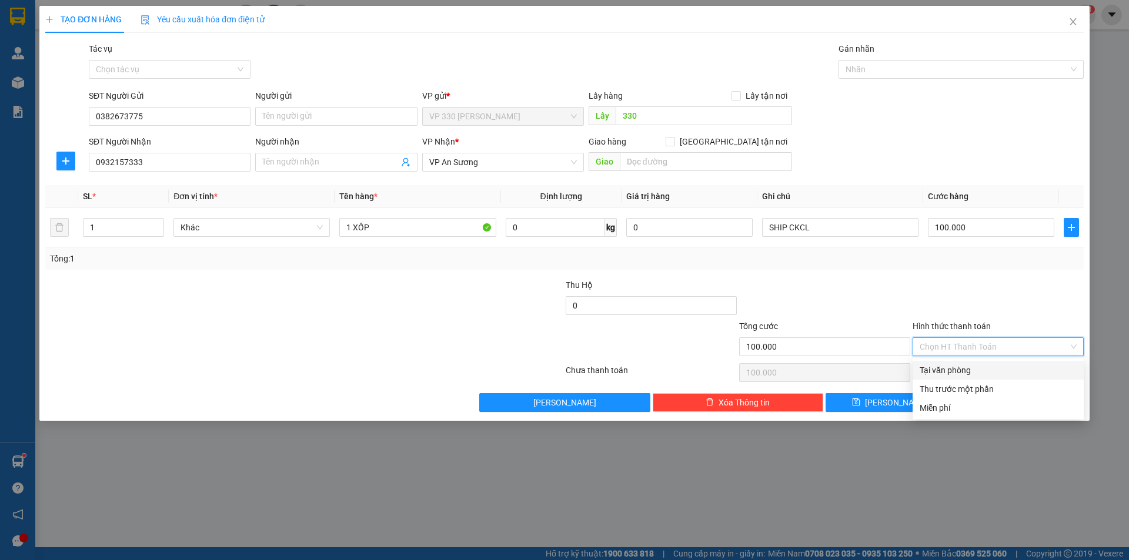
click at [946, 371] on div "Tại văn phòng" at bounding box center [997, 370] width 157 height 13
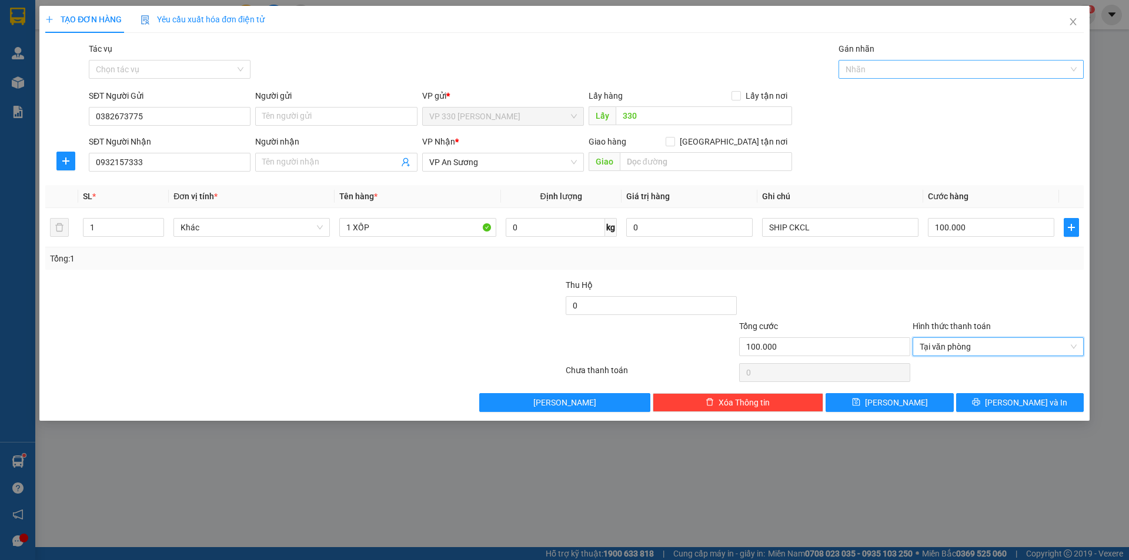
click at [1073, 75] on div "Nhãn" at bounding box center [960, 69] width 245 height 19
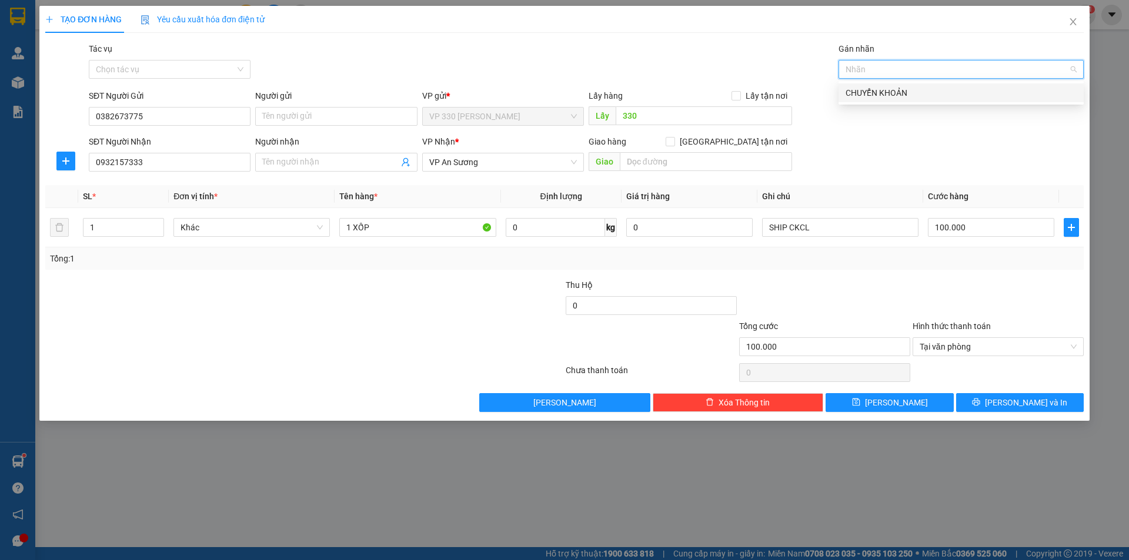
click at [895, 92] on div "CHUYỂN KHOẢN" at bounding box center [960, 92] width 231 height 13
click at [899, 89] on div "CHUYỂN KHOẢN" at bounding box center [956, 92] width 223 height 13
click at [665, 226] on input "0" at bounding box center [689, 227] width 126 height 19
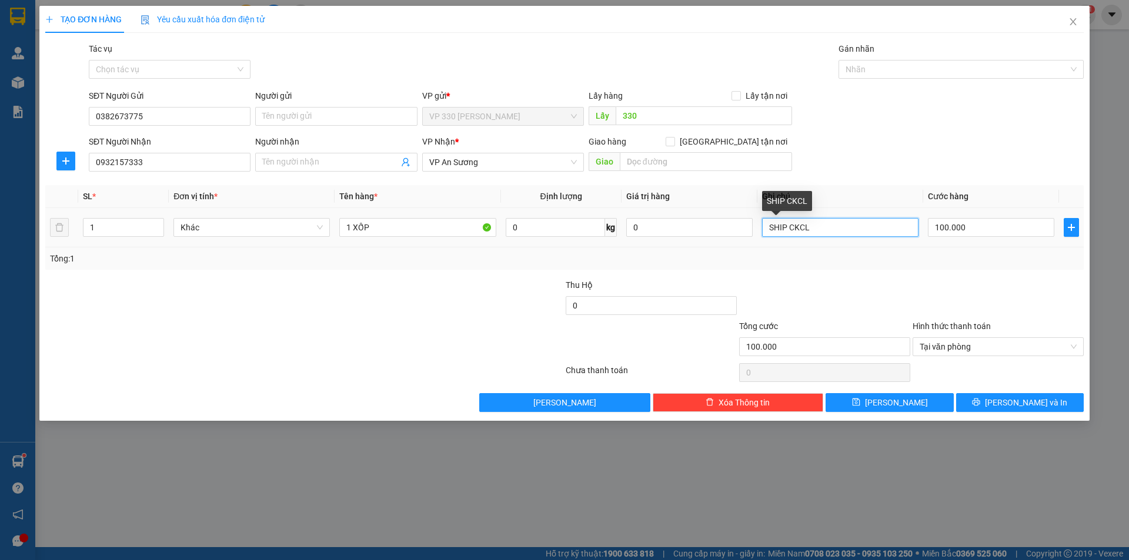
drag, startPoint x: 826, startPoint y: 228, endPoint x: 838, endPoint y: 232, distance: 12.3
click at [826, 229] on input "SHIP CKCL" at bounding box center [840, 227] width 156 height 19
click at [1072, 66] on div "Nhãn" at bounding box center [960, 69] width 245 height 19
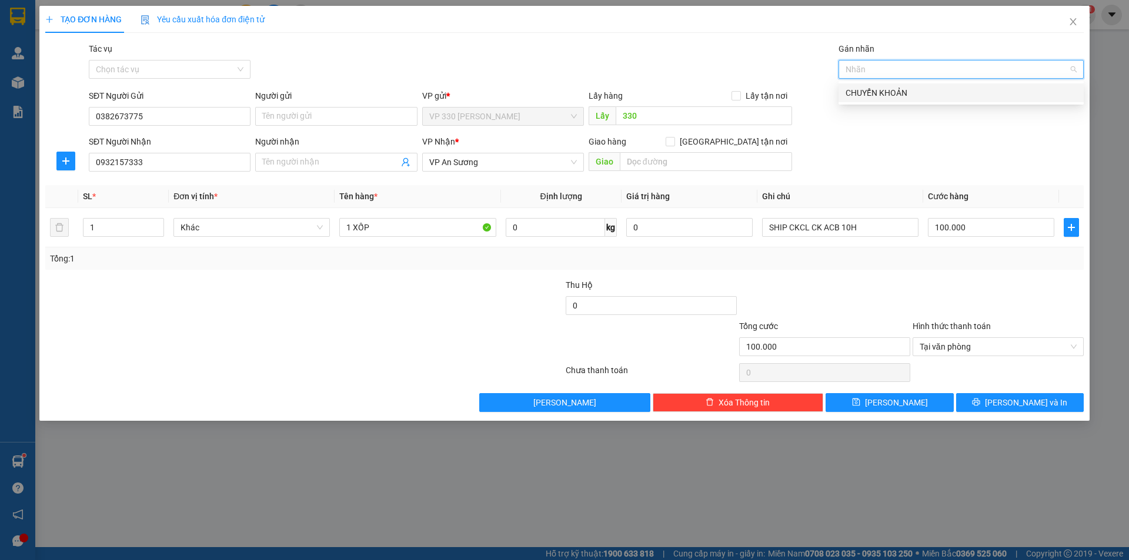
click at [910, 90] on div "CHUYỂN KHOẢN" at bounding box center [960, 92] width 231 height 13
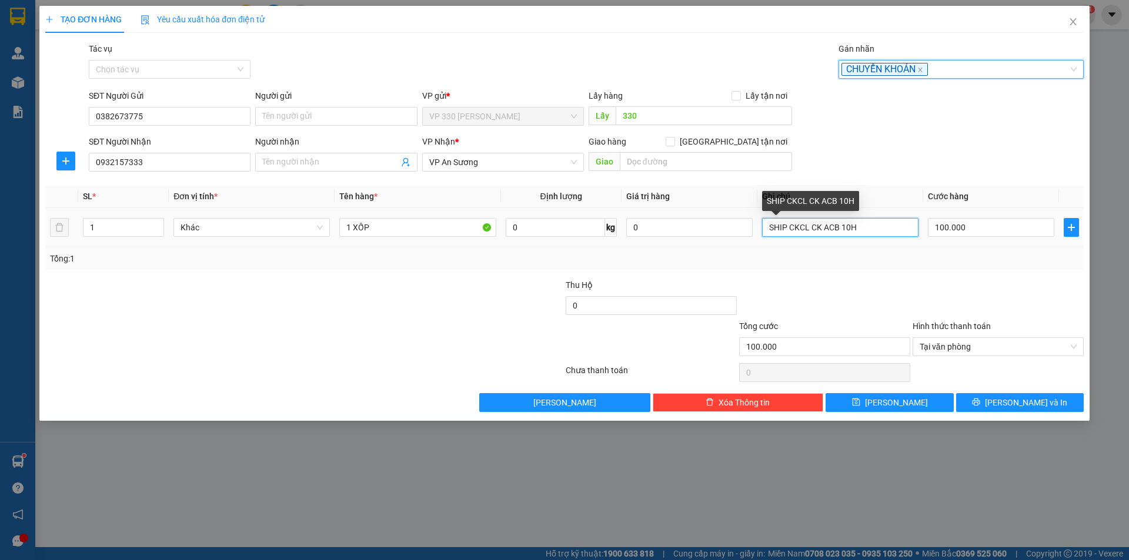
click at [870, 225] on input "SHIP CKCL CK ACB 10H" at bounding box center [840, 227] width 156 height 19
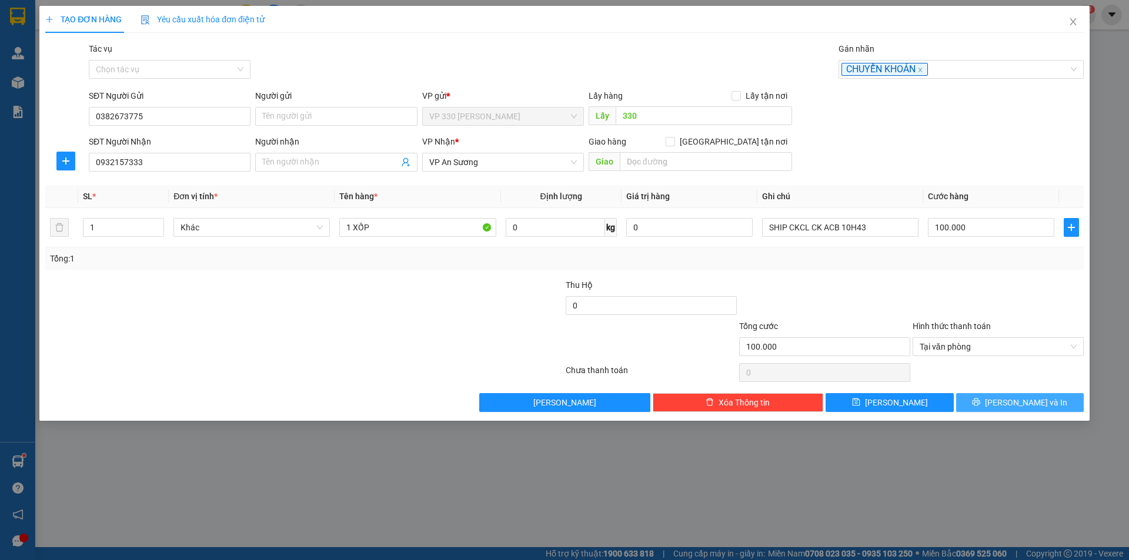
click at [980, 403] on icon "printer" at bounding box center [976, 403] width 8 height 8
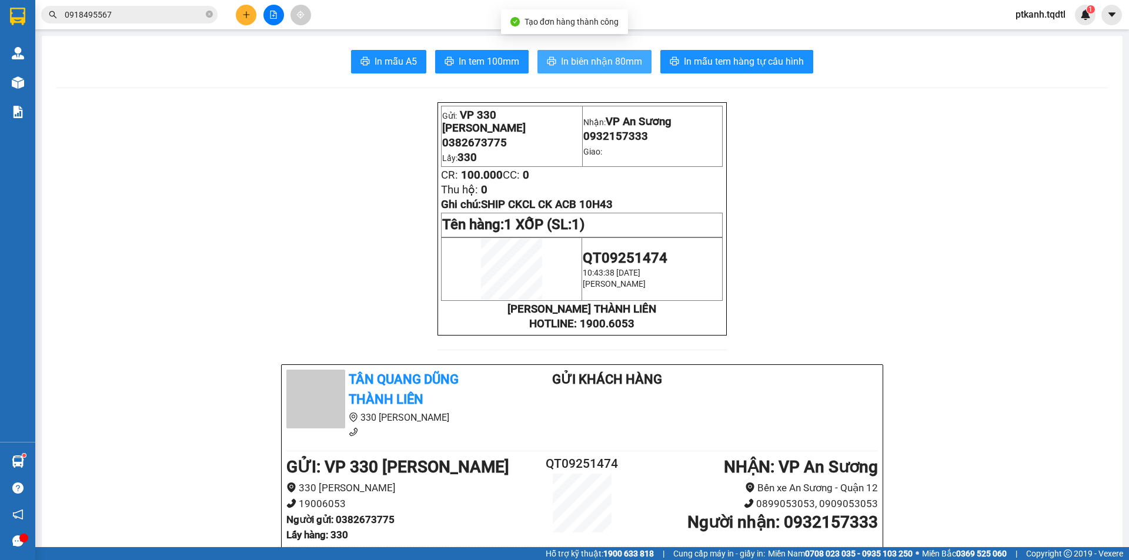
click at [583, 62] on span "In biên nhận 80mm" at bounding box center [601, 61] width 81 height 15
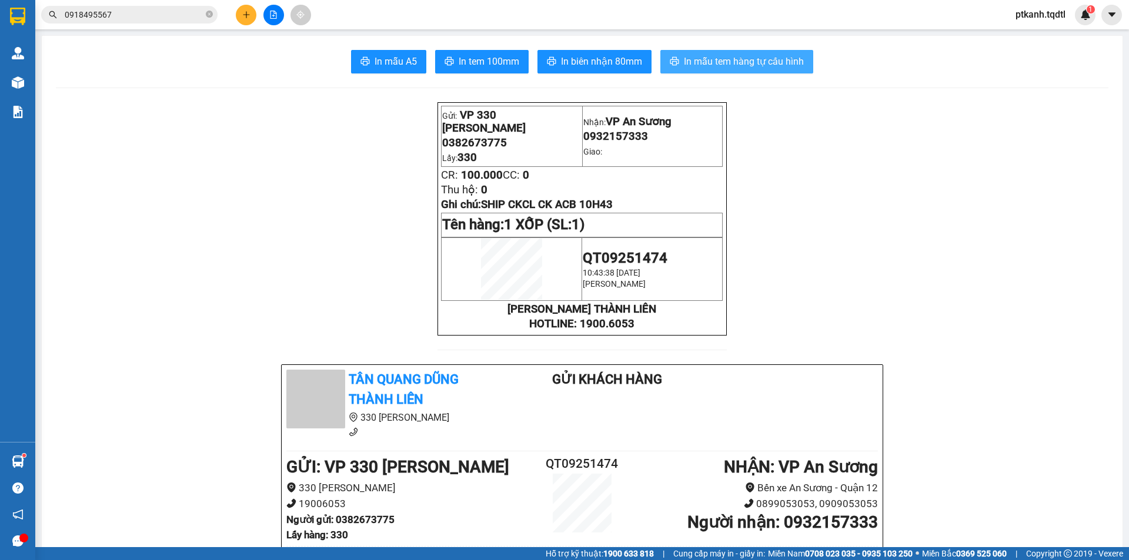
click at [746, 65] on span "In mẫu tem hàng tự cấu hình" at bounding box center [744, 61] width 120 height 15
click at [118, 11] on input "0918495567" at bounding box center [134, 14] width 139 height 13
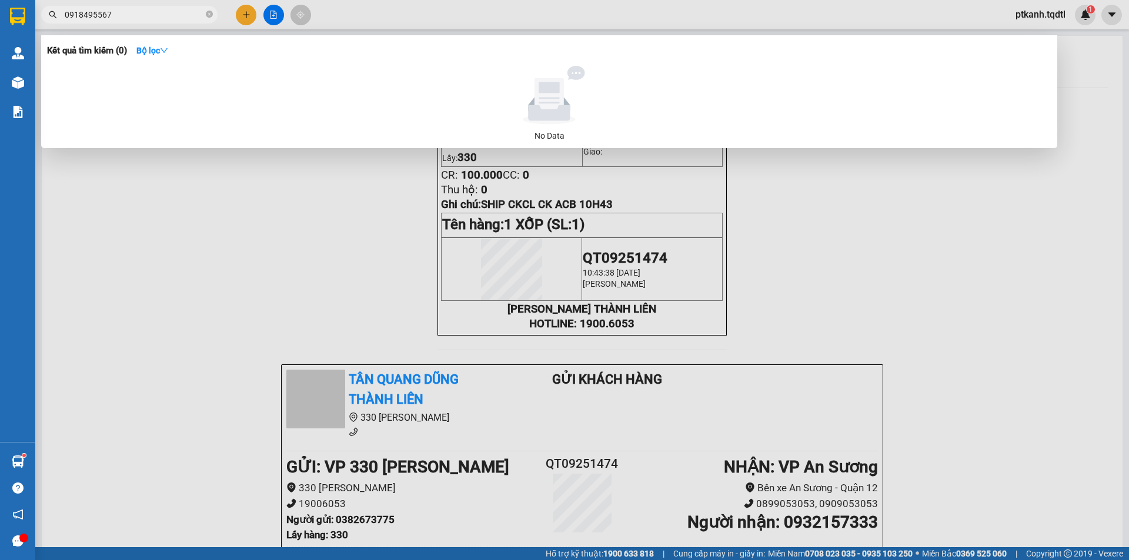
click at [118, 11] on input "0918495567" at bounding box center [134, 14] width 139 height 13
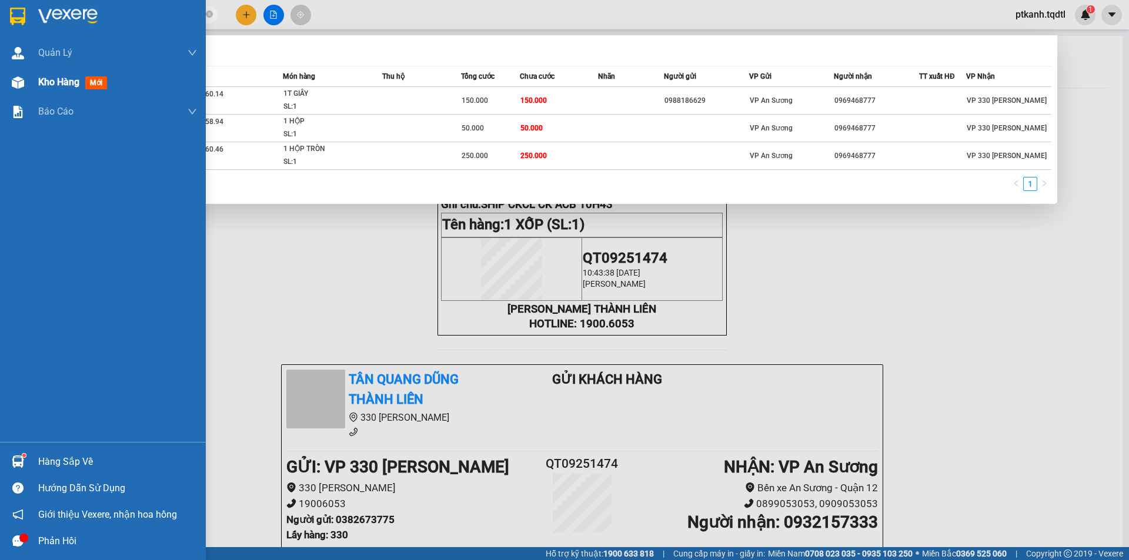
click at [53, 77] on span "Kho hàng" at bounding box center [58, 81] width 41 height 11
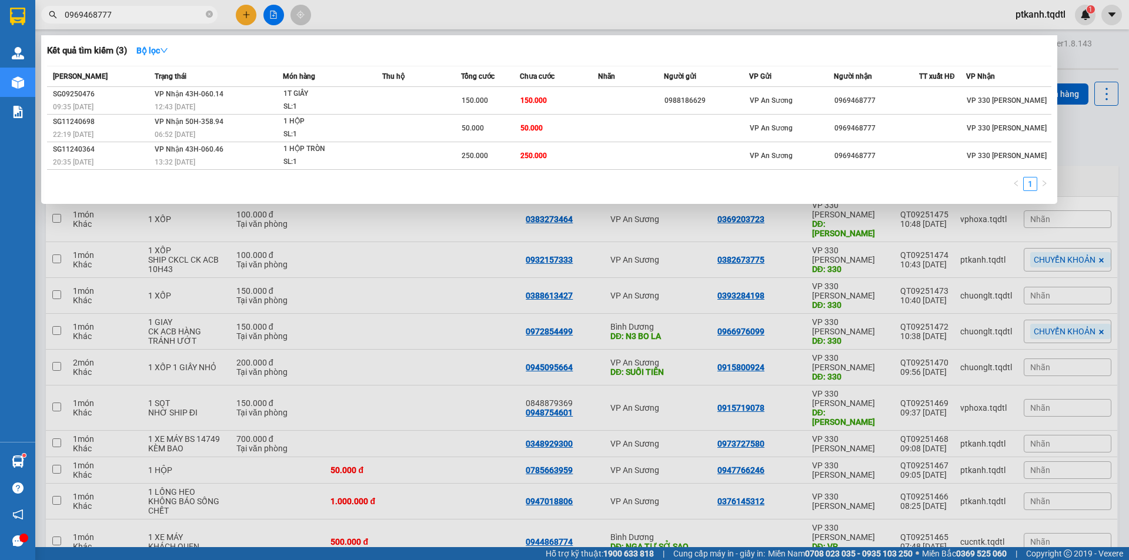
click at [1076, 175] on div at bounding box center [564, 280] width 1129 height 560
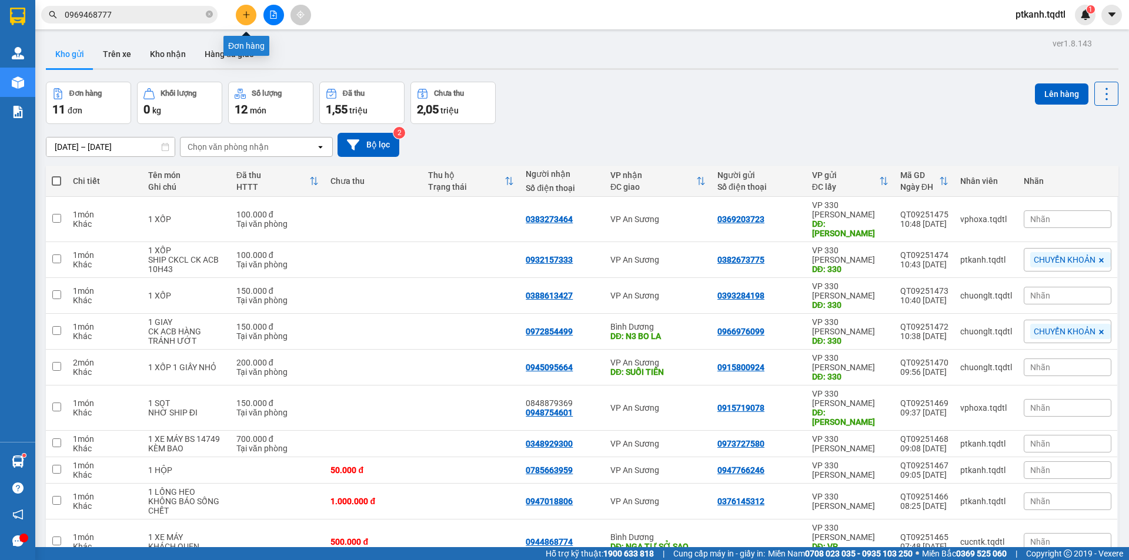
click at [245, 16] on icon "plus" at bounding box center [246, 15] width 8 height 8
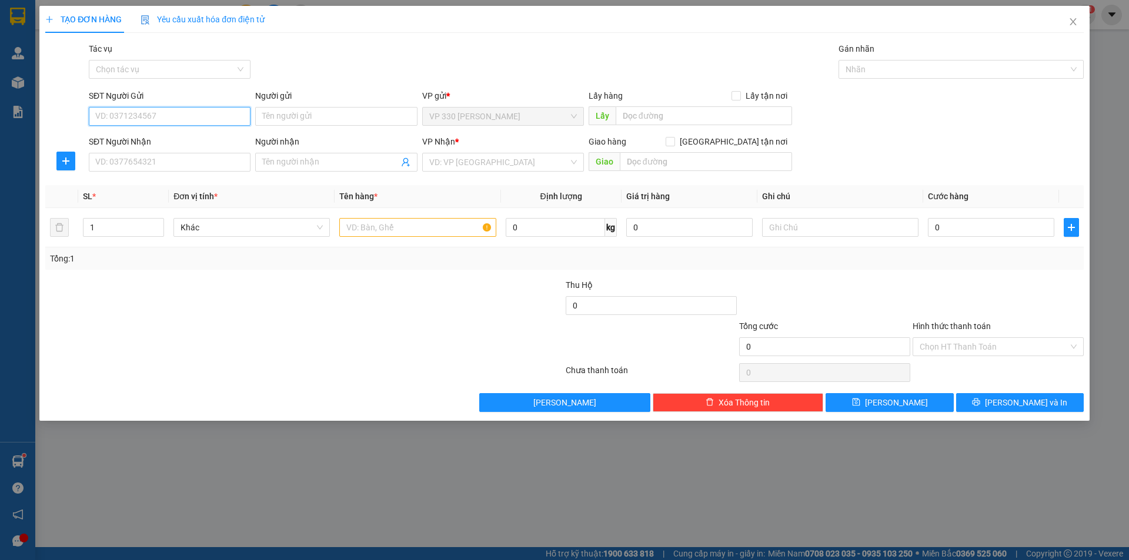
click at [146, 118] on input "SĐT Người Gửi" at bounding box center [170, 116] width 162 height 19
click at [133, 139] on div "0979012439" at bounding box center [170, 139] width 148 height 13
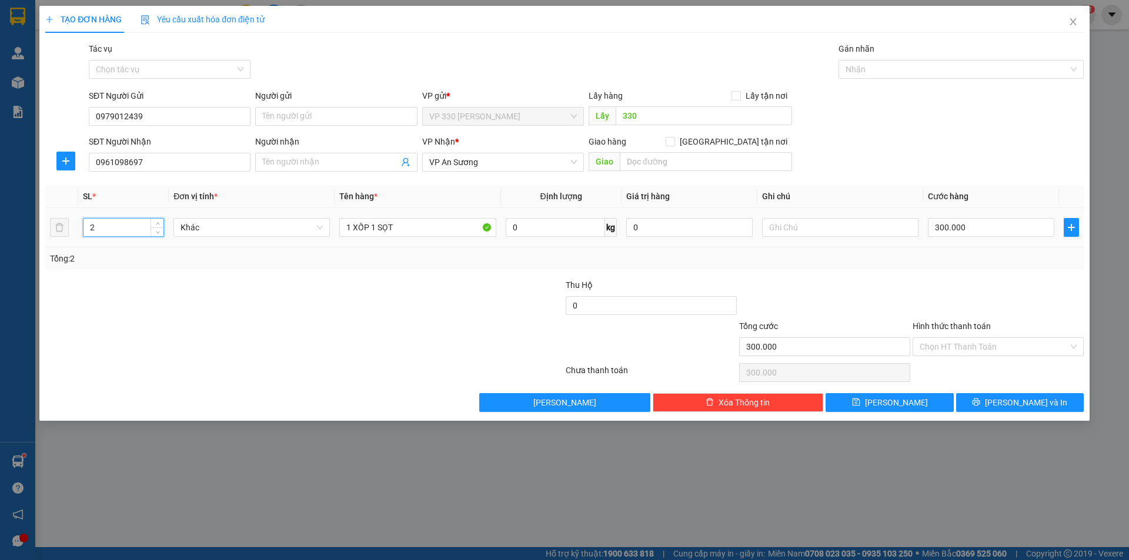
click at [106, 221] on input "2" at bounding box center [123, 228] width 80 height 18
drag, startPoint x: 412, startPoint y: 228, endPoint x: 313, endPoint y: 241, distance: 99.6
click at [313, 243] on tr "1 Khác 1 XỐP 1 SỌT 0 kg 0 300.000" at bounding box center [564, 227] width 1038 height 39
click at [1025, 404] on span "Lưu và In" at bounding box center [1026, 402] width 82 height 13
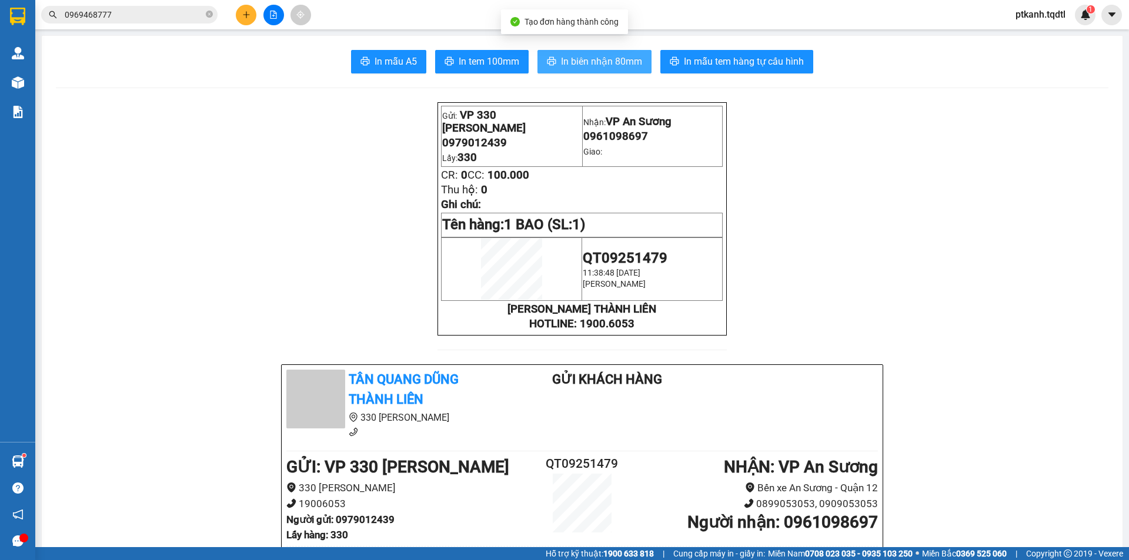
click at [604, 60] on span "In biên nhận 80mm" at bounding box center [601, 61] width 81 height 15
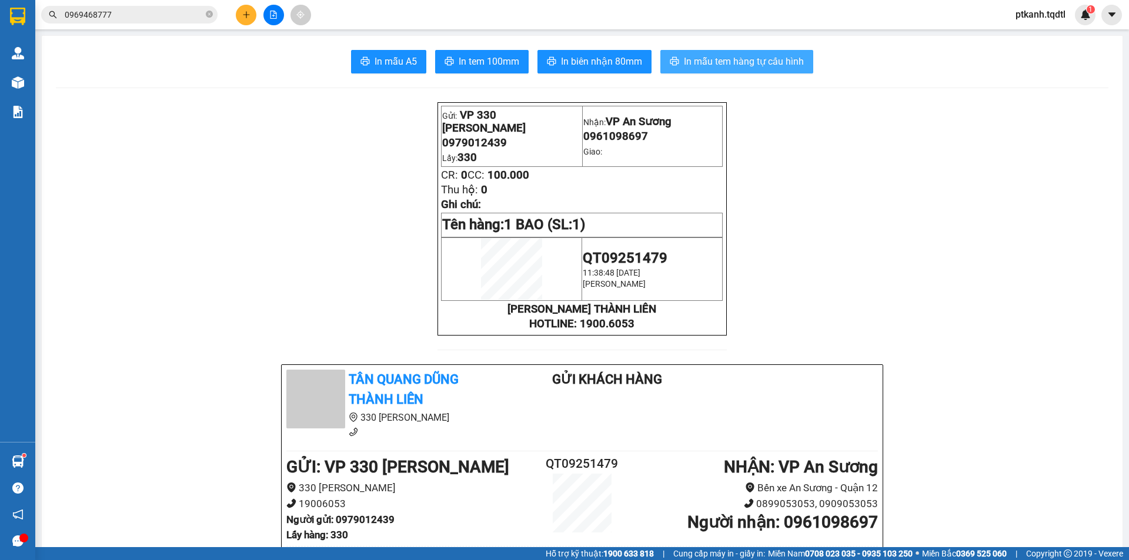
click at [735, 61] on span "In mẫu tem hàng tự cấu hình" at bounding box center [744, 61] width 120 height 15
click at [248, 13] on icon "plus" at bounding box center [246, 15] width 8 height 8
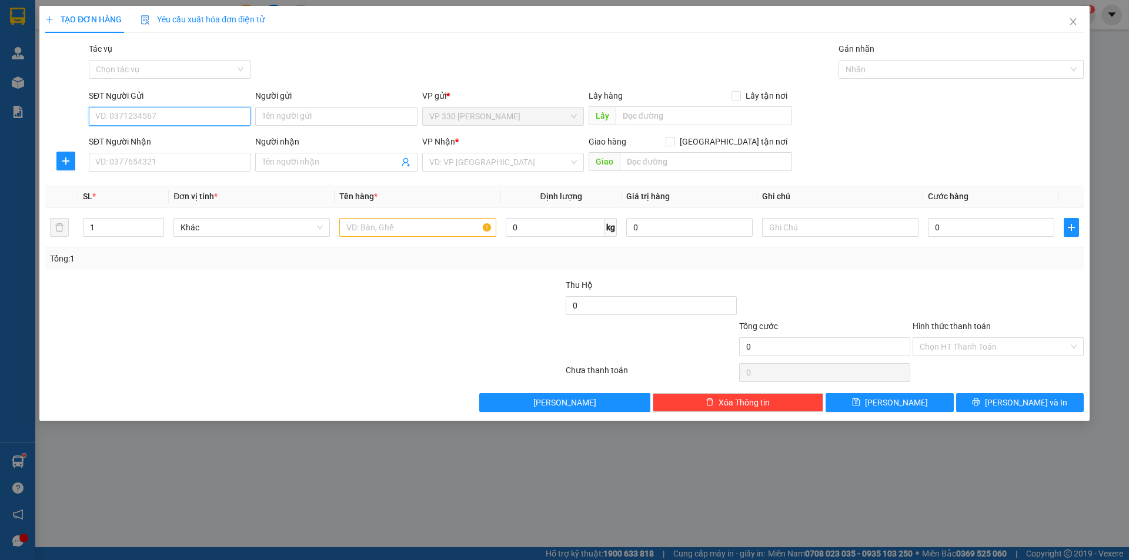
click at [156, 117] on input "SĐT Người Gửi" at bounding box center [170, 116] width 162 height 19
click at [110, 227] on input "1" at bounding box center [123, 228] width 80 height 18
click at [107, 227] on input "1" at bounding box center [123, 228] width 80 height 18
click at [155, 223] on span "up" at bounding box center [157, 224] width 7 height 7
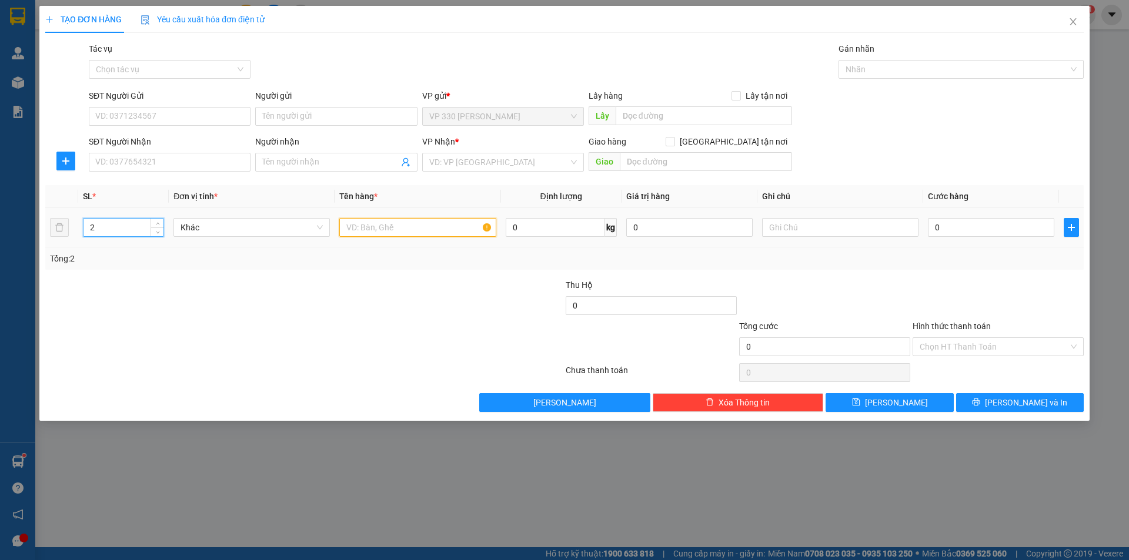
click at [412, 229] on input "text" at bounding box center [417, 227] width 156 height 19
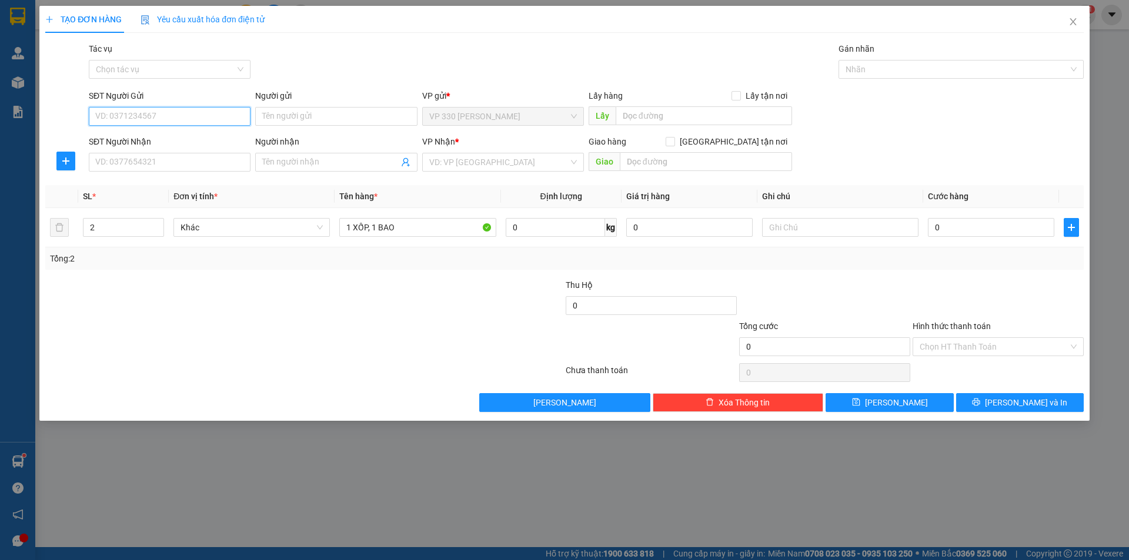
click at [128, 117] on input "SĐT Người Gửi" at bounding box center [170, 116] width 162 height 19
click at [155, 161] on input "SĐT Người Nhận" at bounding box center [170, 162] width 162 height 19
drag, startPoint x: 154, startPoint y: 113, endPoint x: 61, endPoint y: 120, distance: 93.8
click at [61, 120] on div "SĐT Người Gửi 0947497246 0947497246 Người gửi Tên người gửi VP gửi * VP 330 Lê …" at bounding box center [564, 109] width 1040 height 41
click at [143, 162] on input "SĐT Người Nhận" at bounding box center [170, 162] width 162 height 19
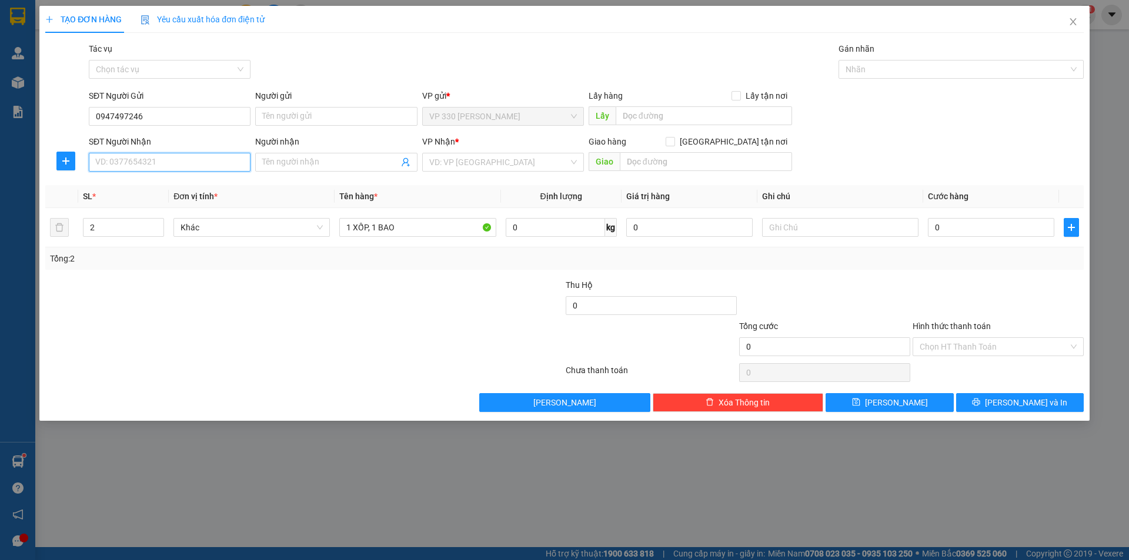
paste input "0947497246"
drag, startPoint x: 131, startPoint y: 119, endPoint x: 53, endPoint y: 119, distance: 77.6
click at [53, 119] on div "SĐT Người Gửi 0947497246 0947497246 Người gửi Tên người gửi VP gửi * VP 330 Lê …" at bounding box center [564, 109] width 1040 height 41
click at [464, 159] on input "search" at bounding box center [498, 162] width 139 height 18
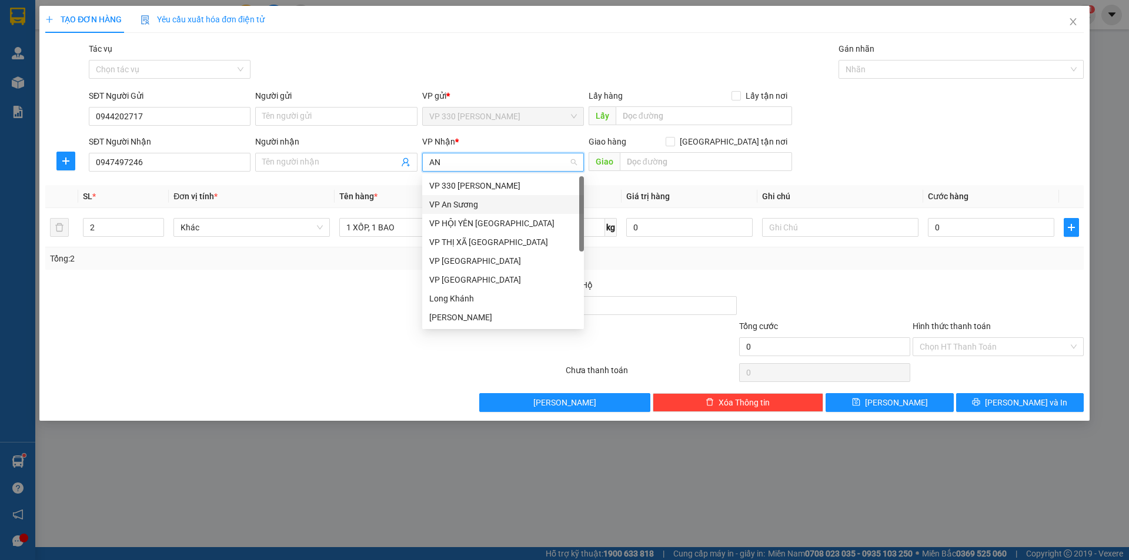
click at [461, 202] on div "VP An Sương" at bounding box center [503, 204] width 148 height 13
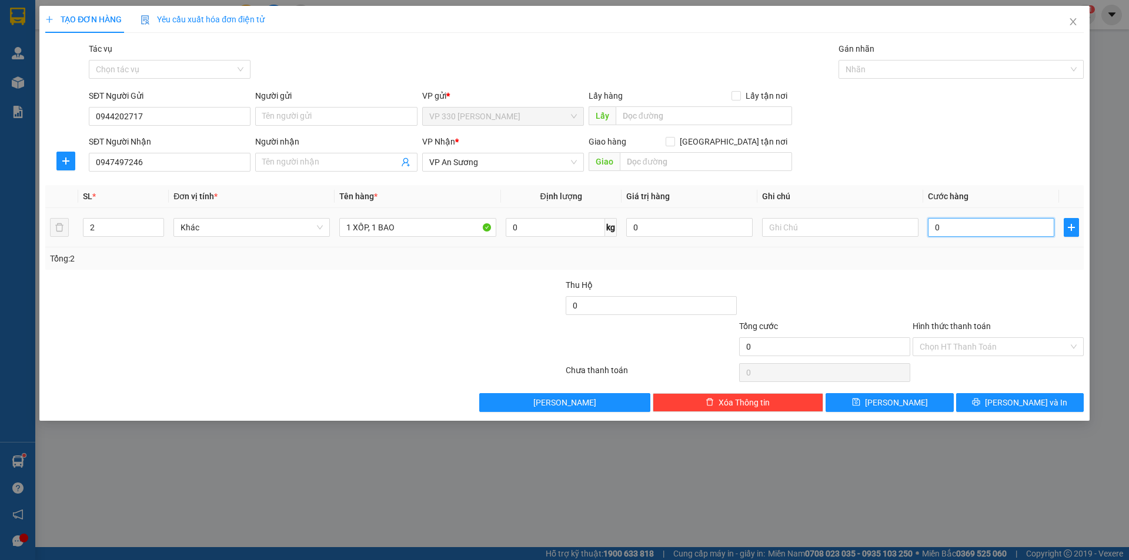
click at [943, 229] on input "0" at bounding box center [991, 227] width 126 height 19
click at [961, 327] on label "Hình thức thanh toán" at bounding box center [951, 326] width 78 height 9
click at [961, 338] on input "Hình thức thanh toán" at bounding box center [993, 347] width 149 height 18
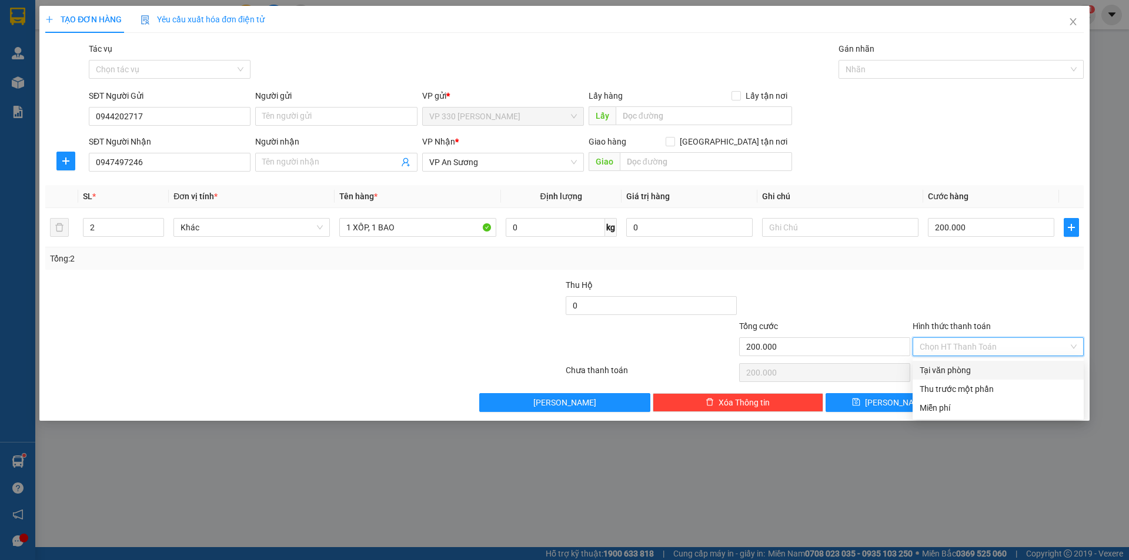
click at [959, 371] on div "Tại văn phòng" at bounding box center [997, 370] width 157 height 13
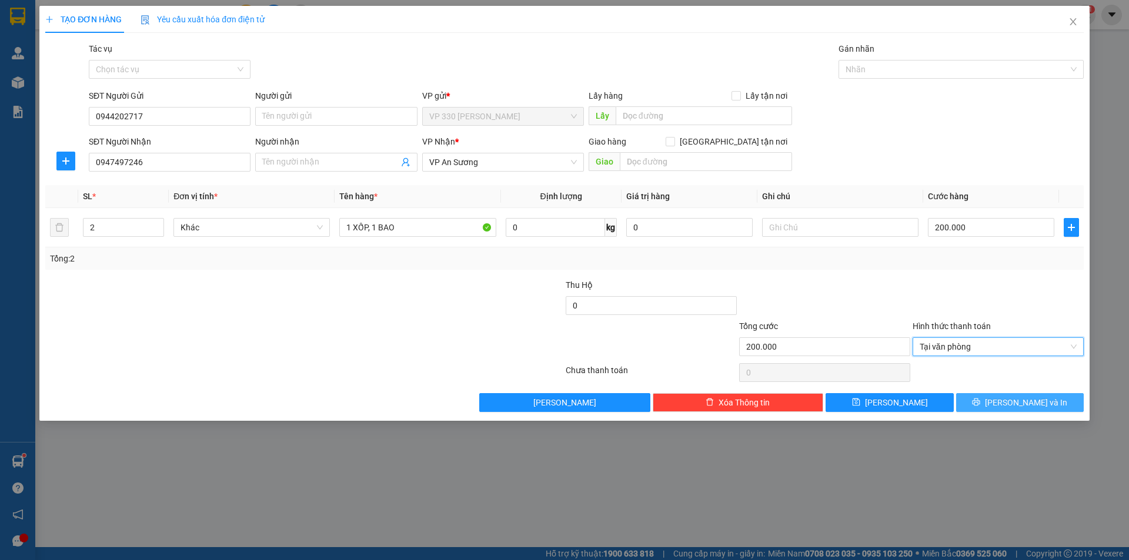
click at [1029, 403] on span "Lưu và In" at bounding box center [1026, 402] width 82 height 13
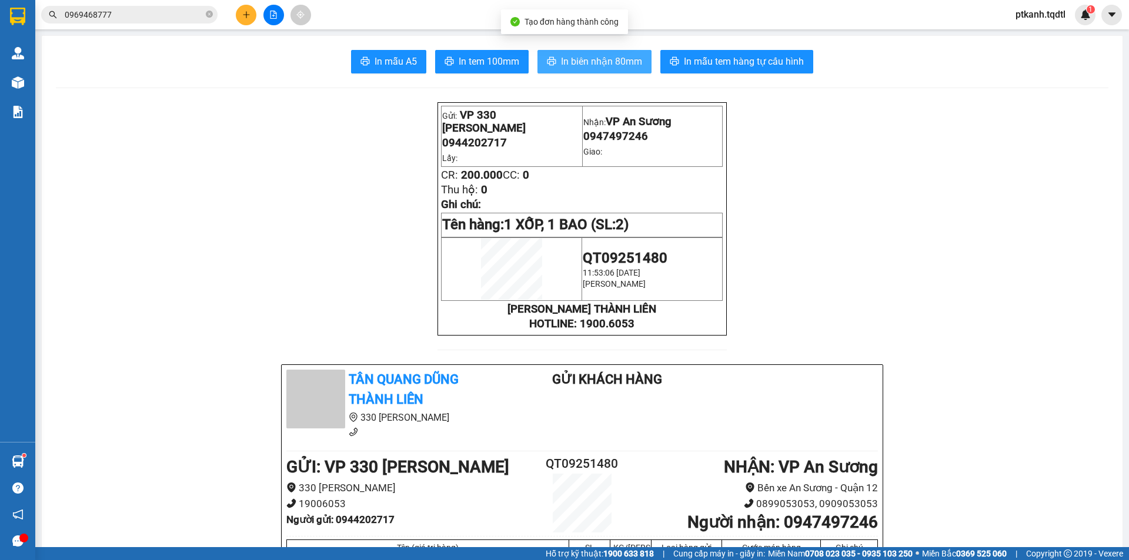
click at [621, 62] on span "In biên nhận 80mm" at bounding box center [601, 61] width 81 height 15
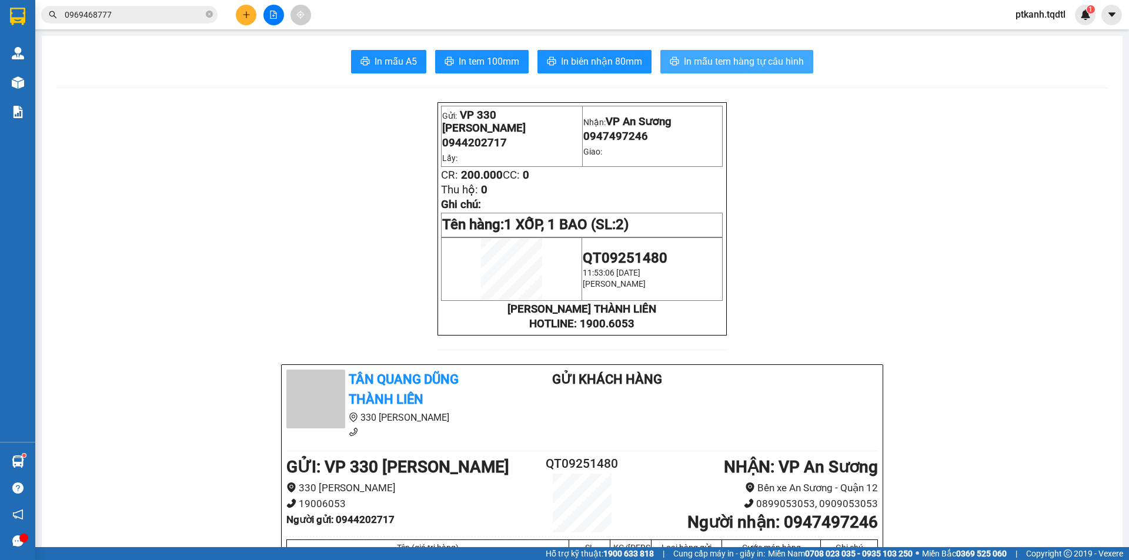
click at [728, 60] on span "In mẫu tem hàng tự cấu hình" at bounding box center [744, 61] width 120 height 15
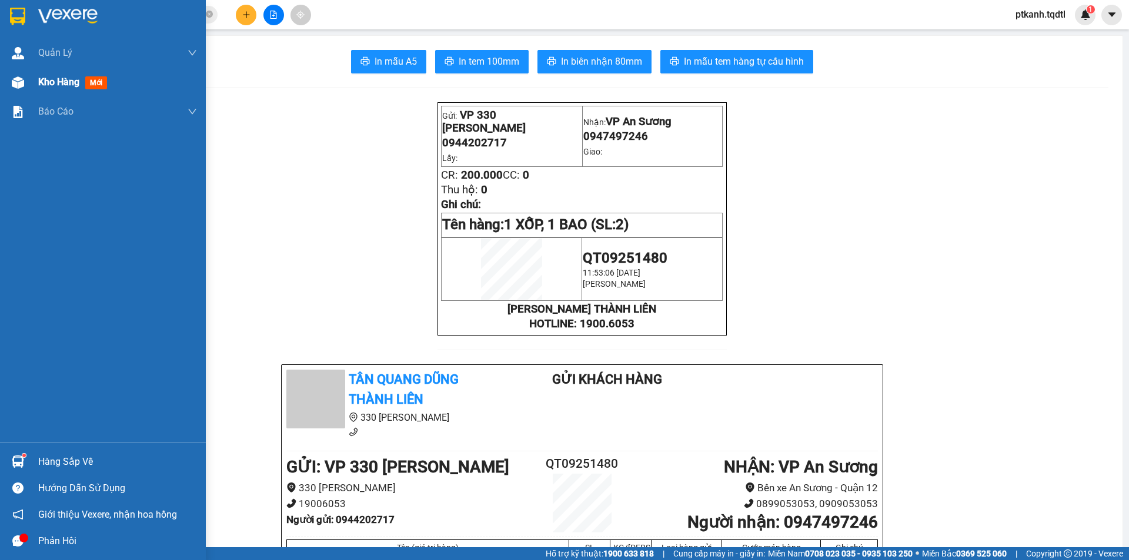
click at [24, 85] on div at bounding box center [18, 82] width 21 height 21
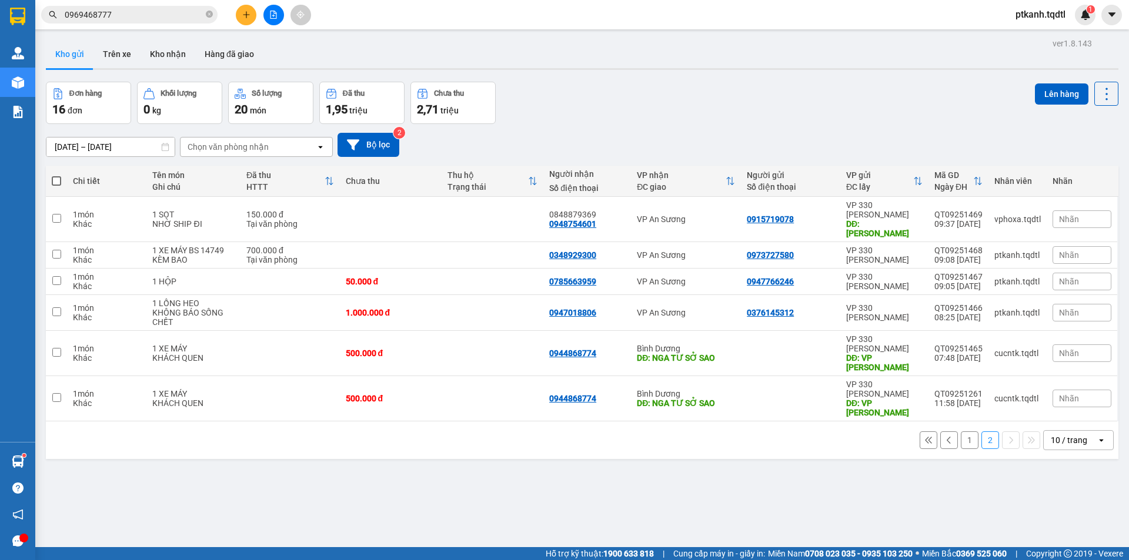
click at [962, 431] on button "1" at bounding box center [969, 440] width 18 height 18
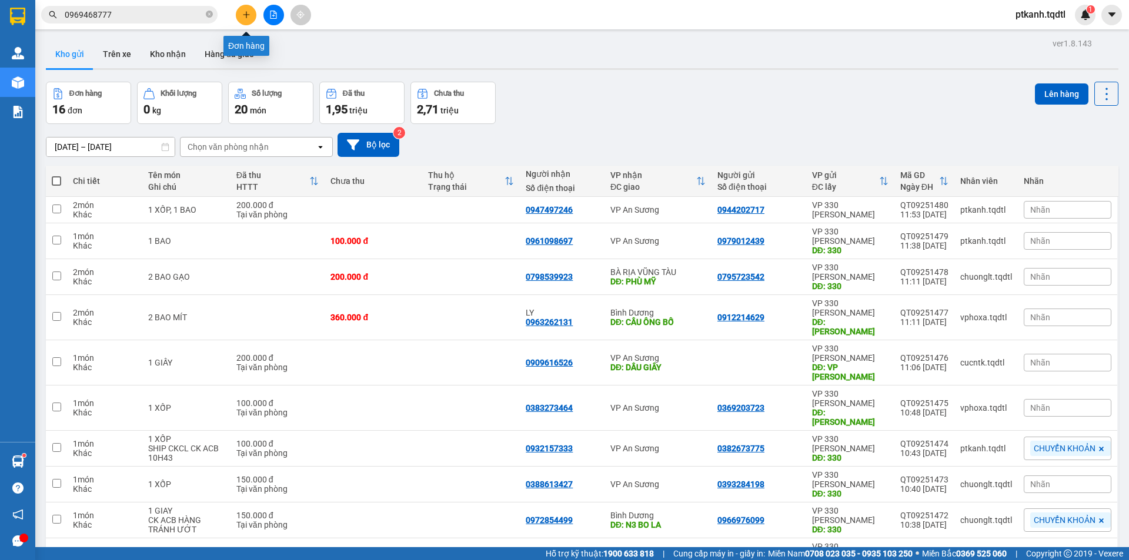
click at [247, 15] on icon "plus" at bounding box center [246, 15] width 8 height 8
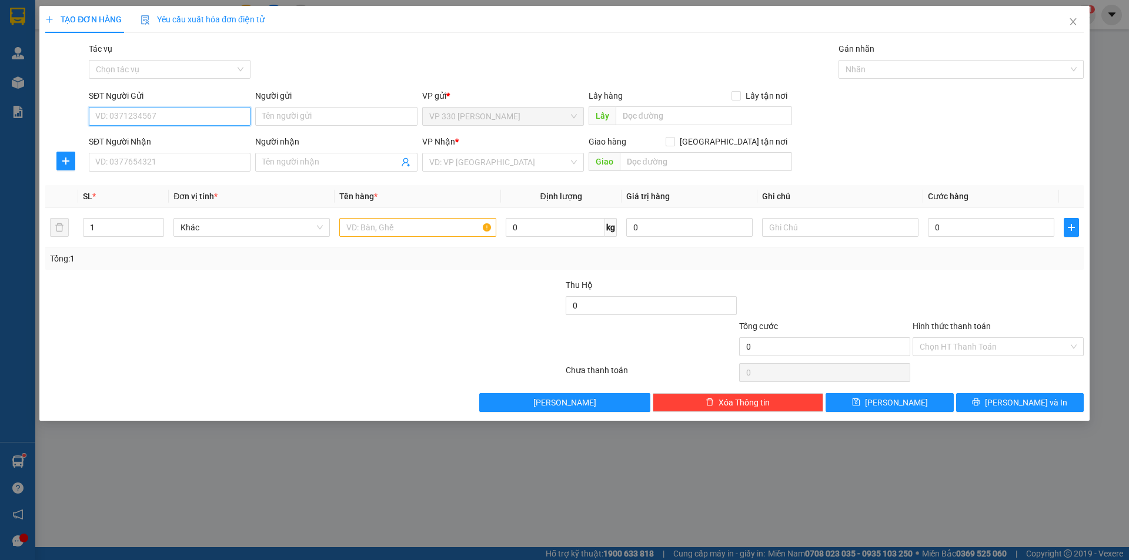
click at [128, 113] on input "SĐT Người Gửi" at bounding box center [170, 116] width 162 height 19
click at [153, 163] on input "SĐT Người Nhận" at bounding box center [170, 162] width 162 height 19
click at [473, 166] on input "search" at bounding box center [498, 162] width 139 height 18
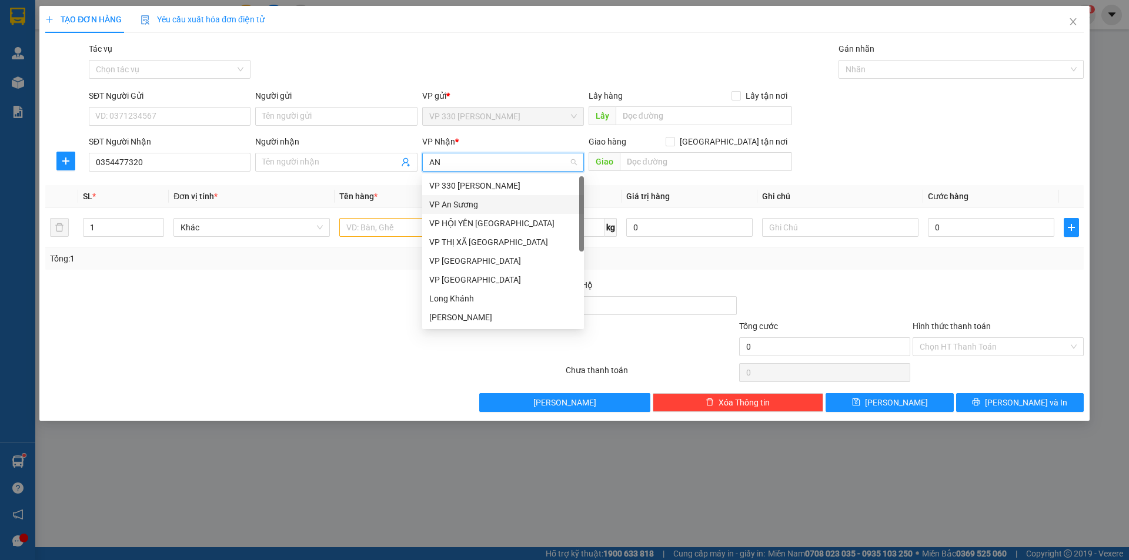
click at [467, 207] on div "VP An Sương" at bounding box center [503, 204] width 148 height 13
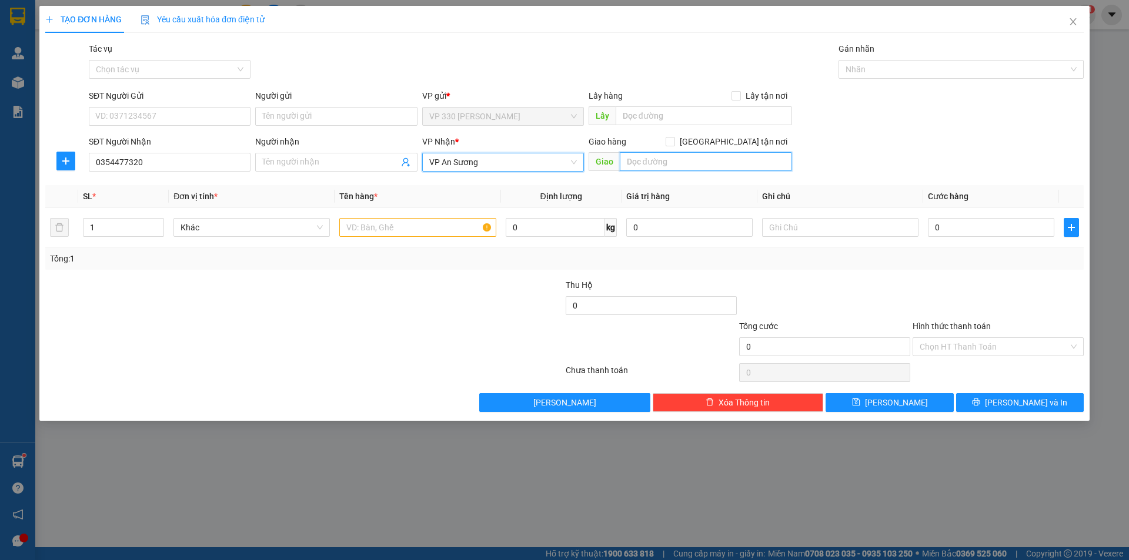
click at [655, 162] on input "text" at bounding box center [706, 161] width 172 height 19
drag, startPoint x: 729, startPoint y: 156, endPoint x: 562, endPoint y: 160, distance: 167.6
click at [562, 160] on div "SĐT Người Nhận 0354477320 Người nhận Tên người nhận VP Nhận * VP An Sương Giao …" at bounding box center [585, 155] width 999 height 41
click at [391, 232] on input "text" at bounding box center [417, 227] width 156 height 19
click at [969, 327] on label "Hình thức thanh toán" at bounding box center [951, 326] width 78 height 9
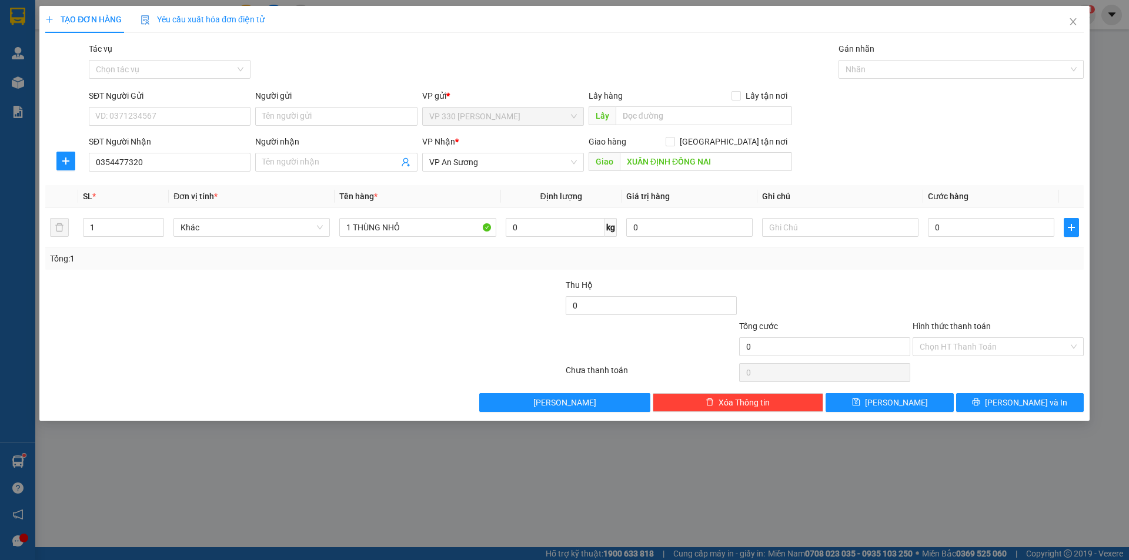
click at [969, 338] on input "Hình thức thanh toán" at bounding box center [993, 347] width 149 height 18
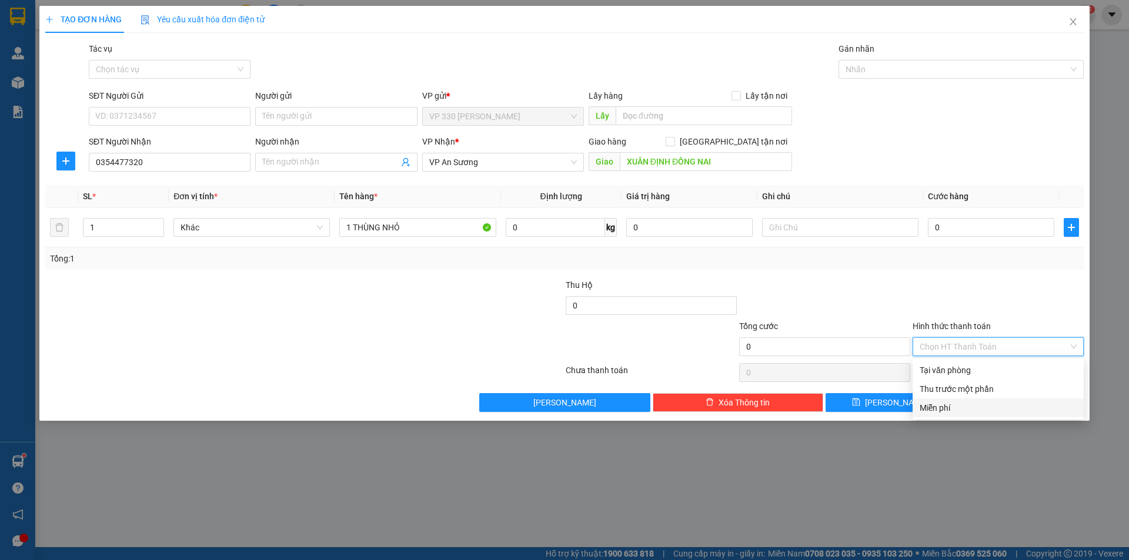
click at [945, 406] on div "Miễn phí" at bounding box center [997, 407] width 157 height 13
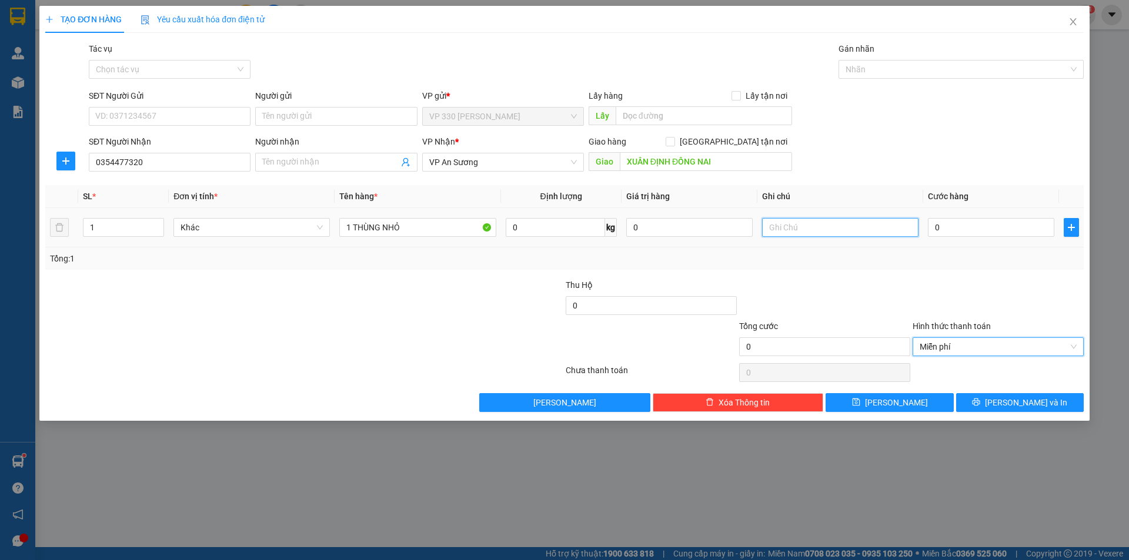
click at [802, 226] on input "text" at bounding box center [840, 227] width 156 height 19
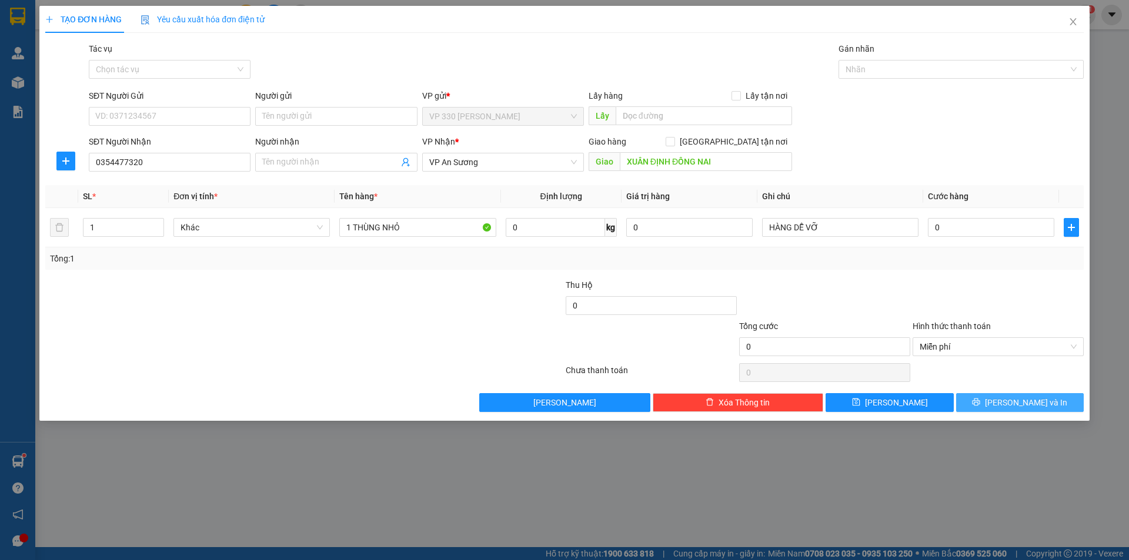
click at [1019, 403] on span "Lưu và In" at bounding box center [1026, 402] width 82 height 13
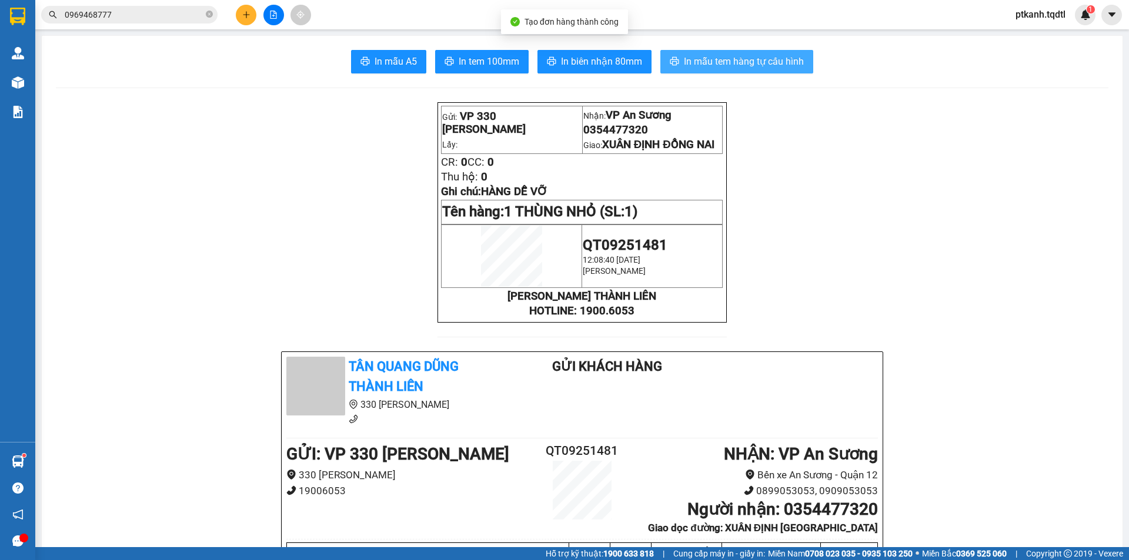
click at [735, 65] on span "In mẫu tem hàng tự cấu hình" at bounding box center [744, 61] width 120 height 15
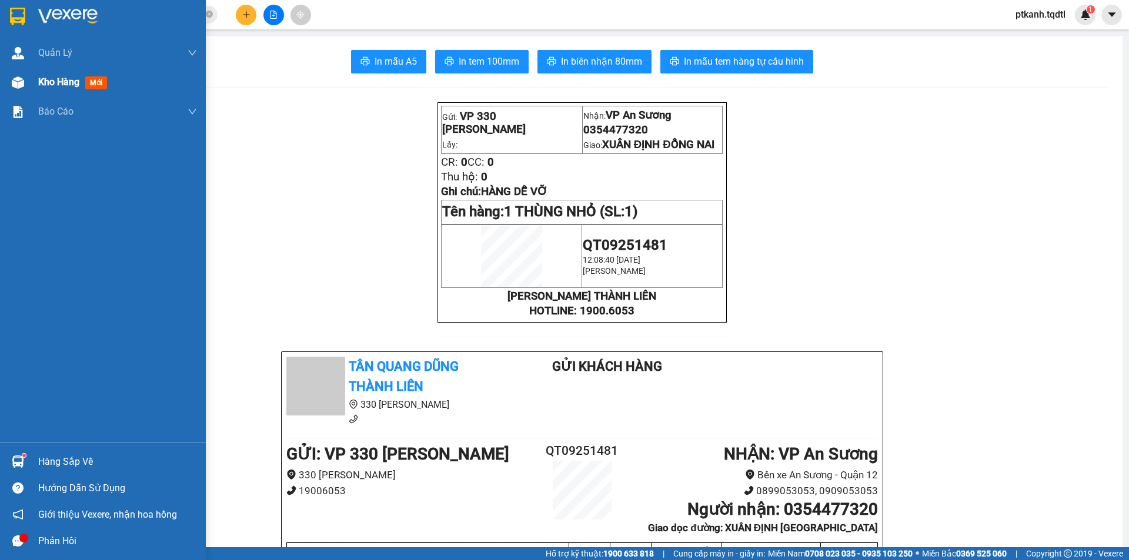
click at [43, 82] on span "Kho hàng" at bounding box center [58, 81] width 41 height 11
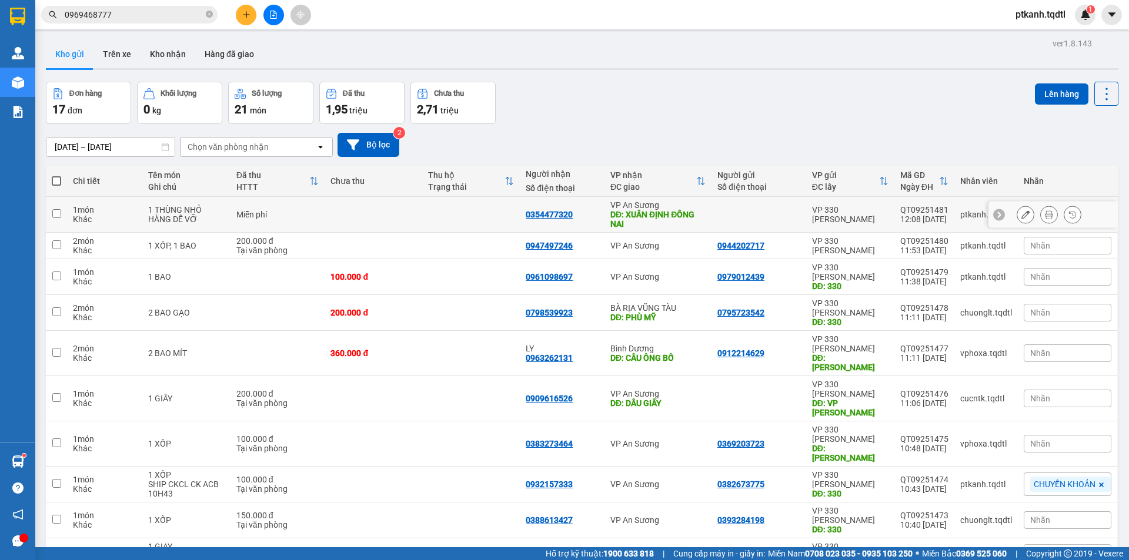
click at [1021, 215] on icon at bounding box center [1025, 214] width 8 height 8
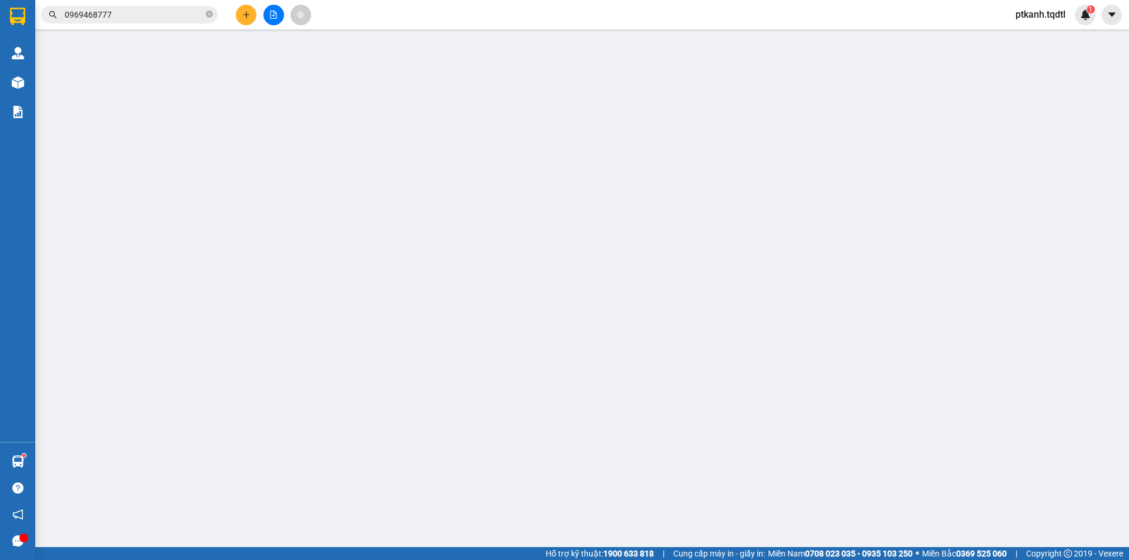
type input "0354477320"
type input "XUÂN ĐỊNH ĐỒNG NAI"
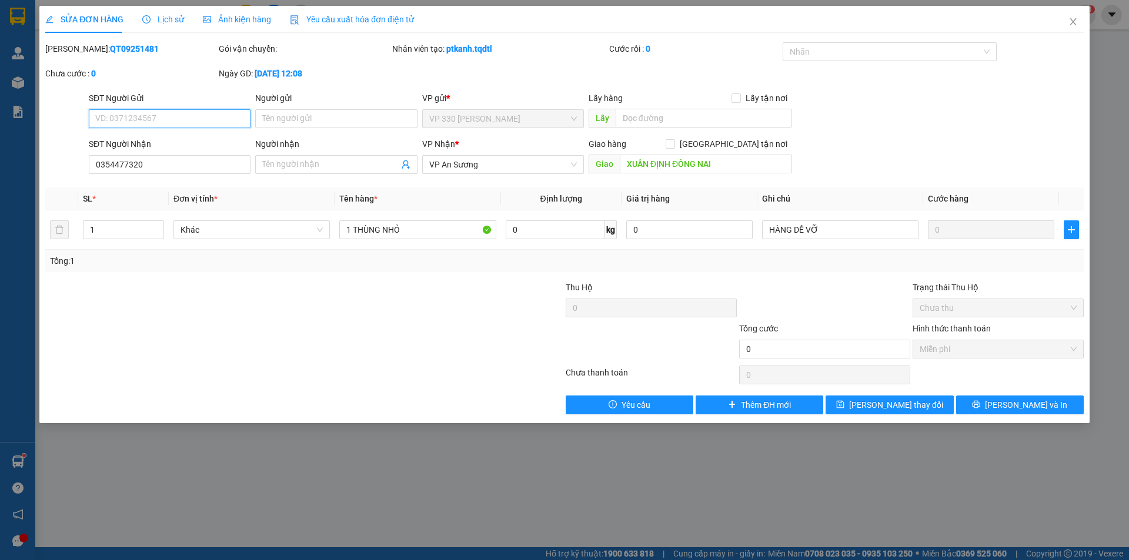
click at [236, 116] on input "SĐT Người Gửi" at bounding box center [170, 118] width 162 height 19
type input "0944201099"
click at [349, 118] on input "Người gửi" at bounding box center [336, 118] width 162 height 19
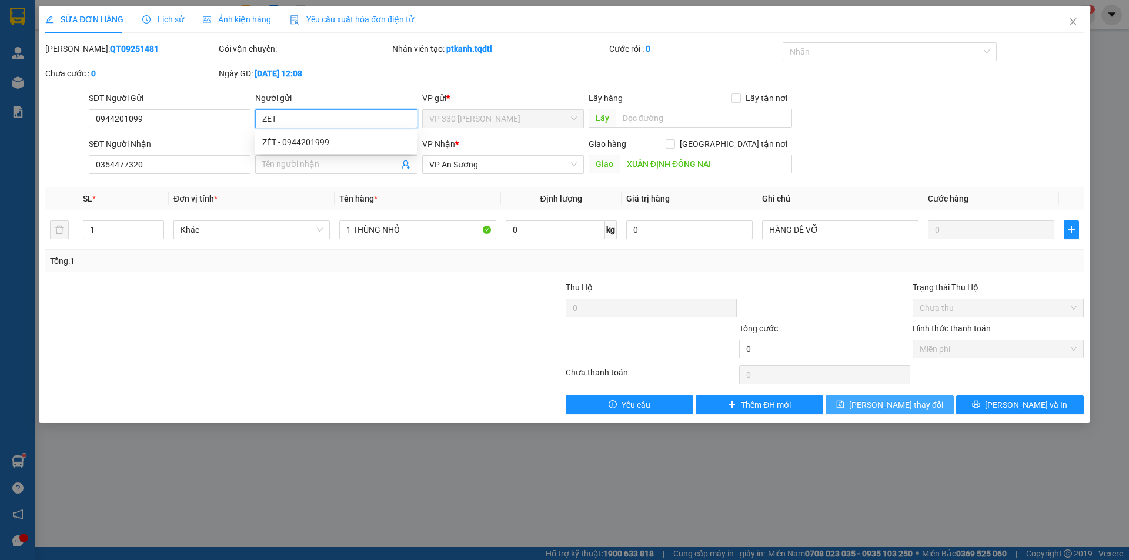
type input "ZET"
click at [903, 402] on span "Lưu thay đổi" at bounding box center [896, 405] width 94 height 13
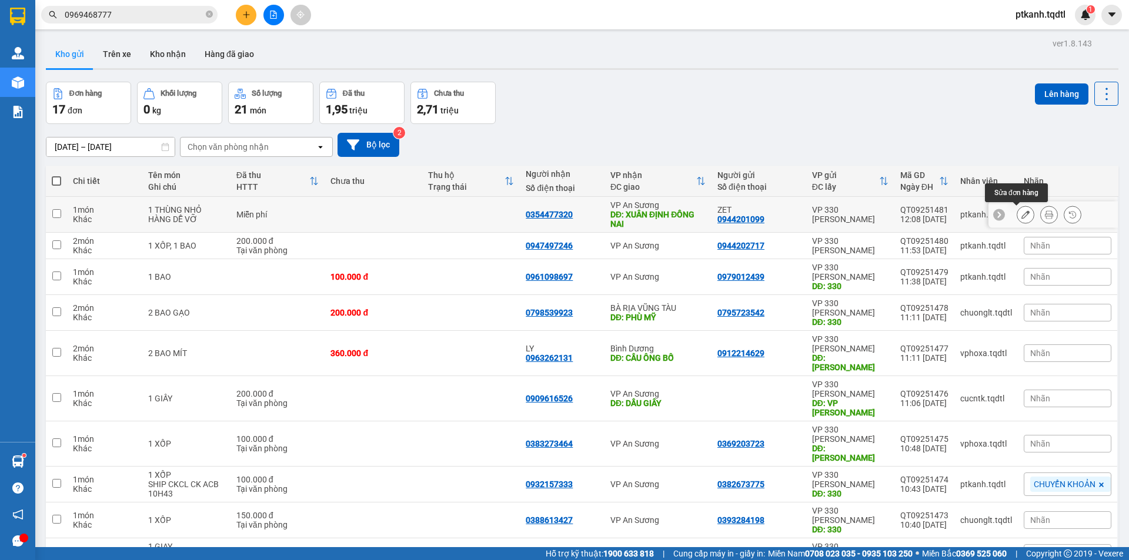
click at [1021, 215] on icon at bounding box center [1025, 214] width 8 height 8
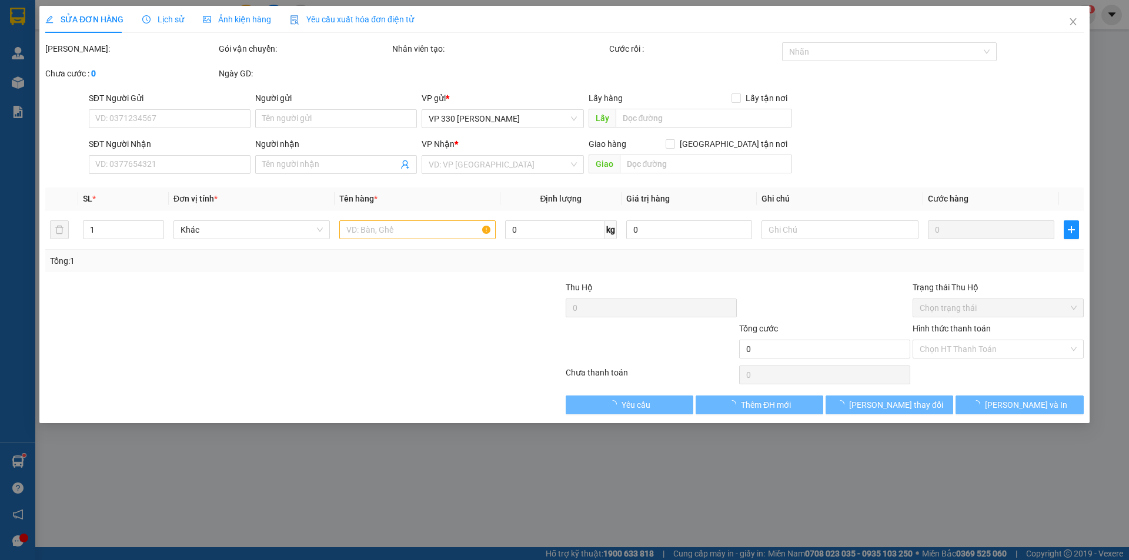
type input "0944201099"
type input "ZET"
type input "0354477320"
type input "XUÂN ĐỊNH ĐỒNG NAI"
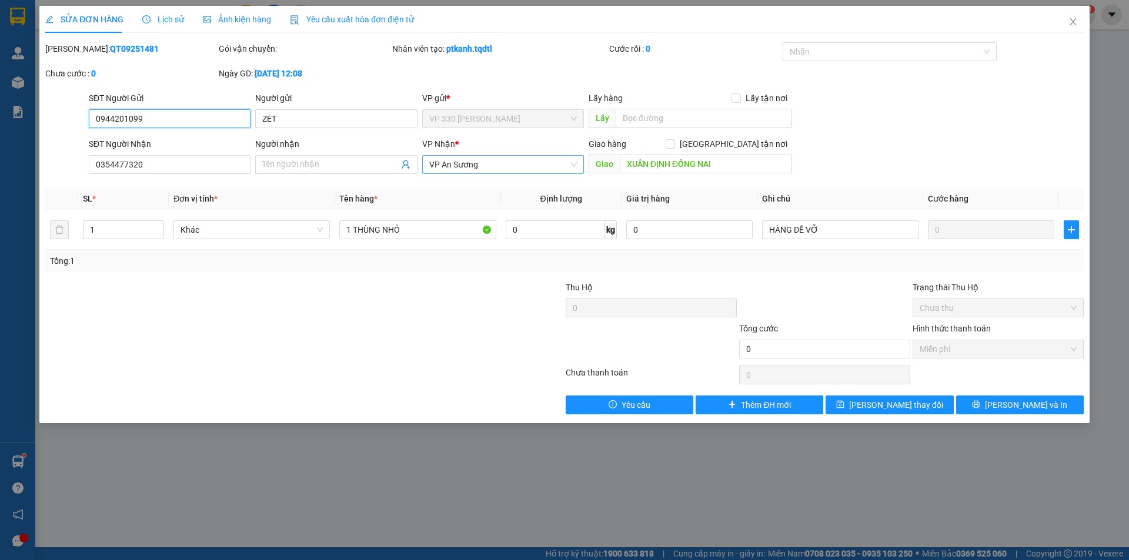
click at [497, 167] on span "VP An Sương" at bounding box center [503, 165] width 148 height 18
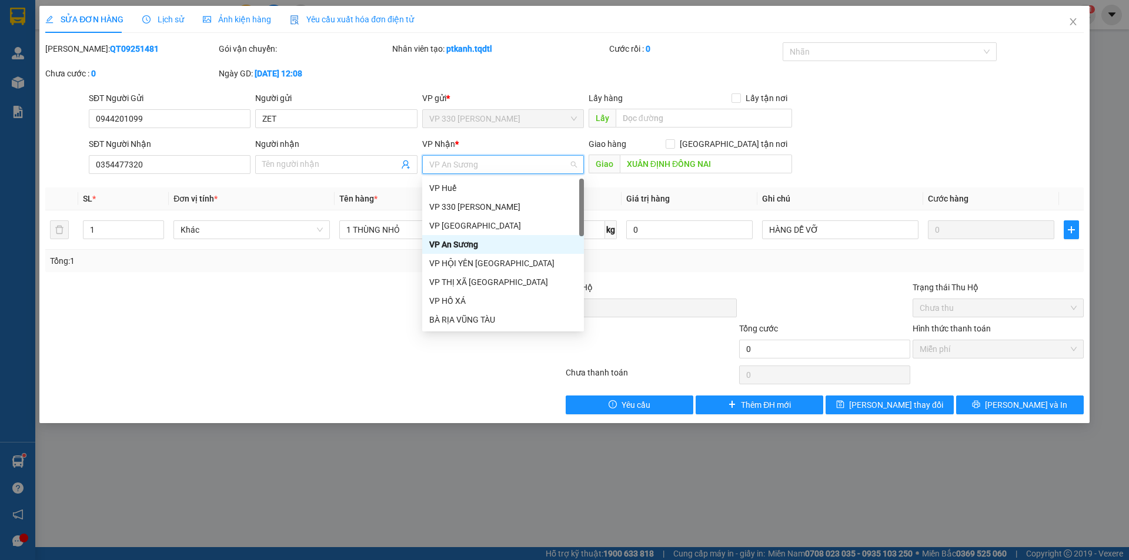
click at [497, 167] on span "VP An Sương" at bounding box center [503, 165] width 148 height 18
type input "D"
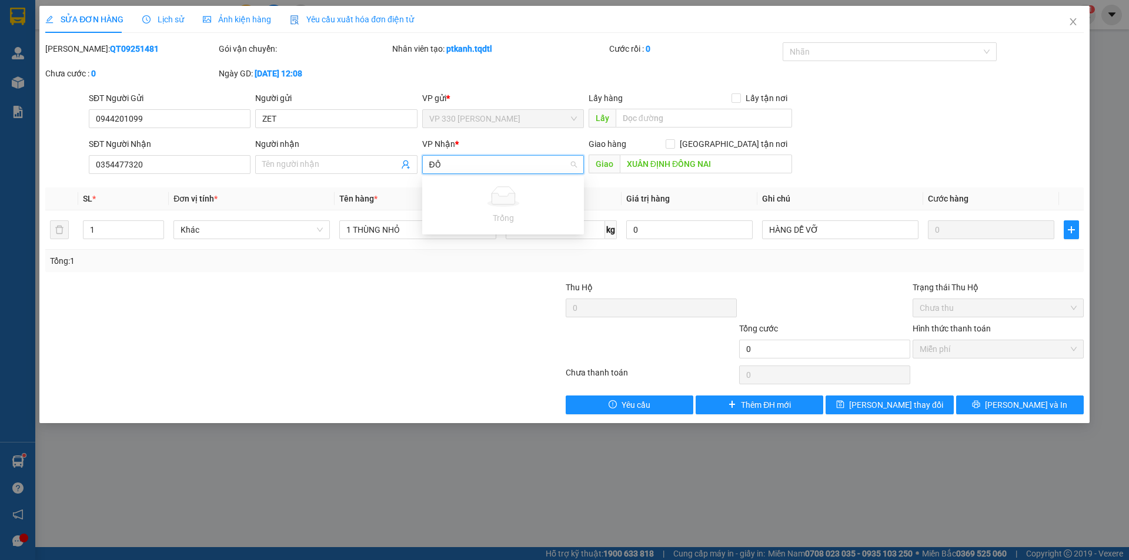
type input "Đ"
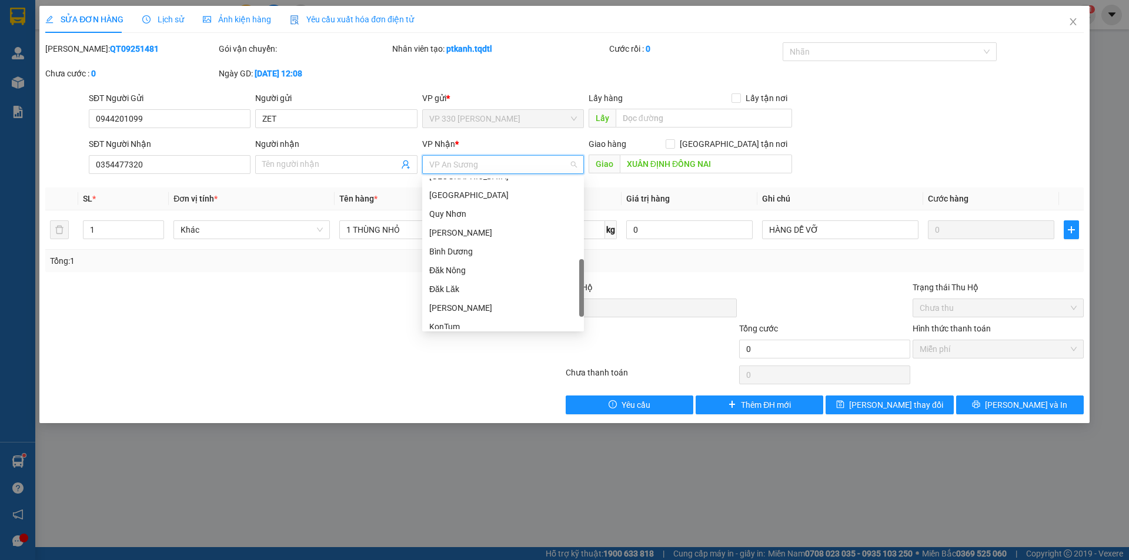
scroll to position [339, 0]
click at [1070, 26] on icon "close" at bounding box center [1072, 21] width 9 height 9
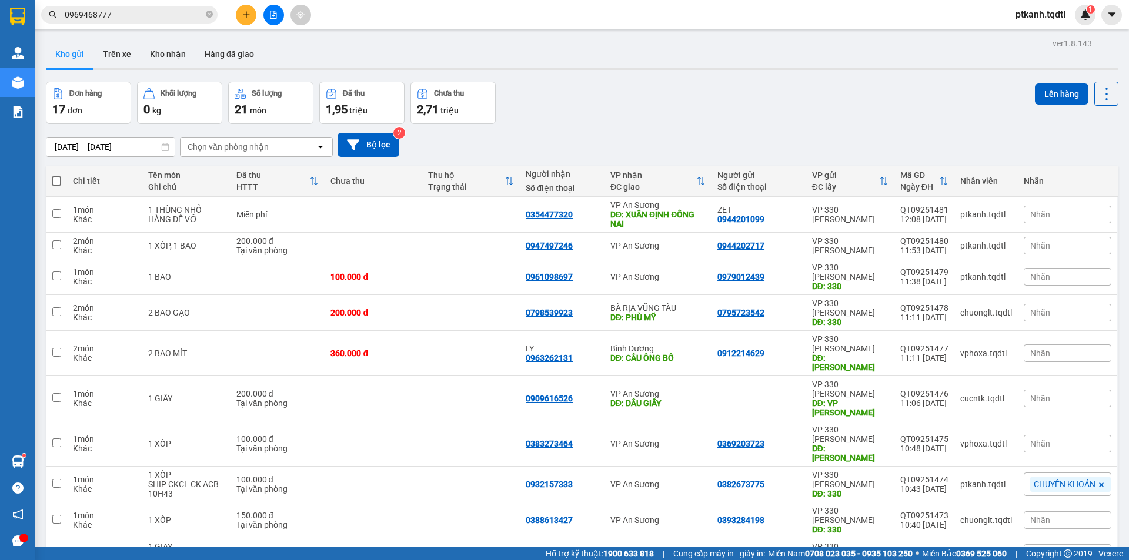
click at [114, 12] on input "0969468777" at bounding box center [134, 14] width 139 height 13
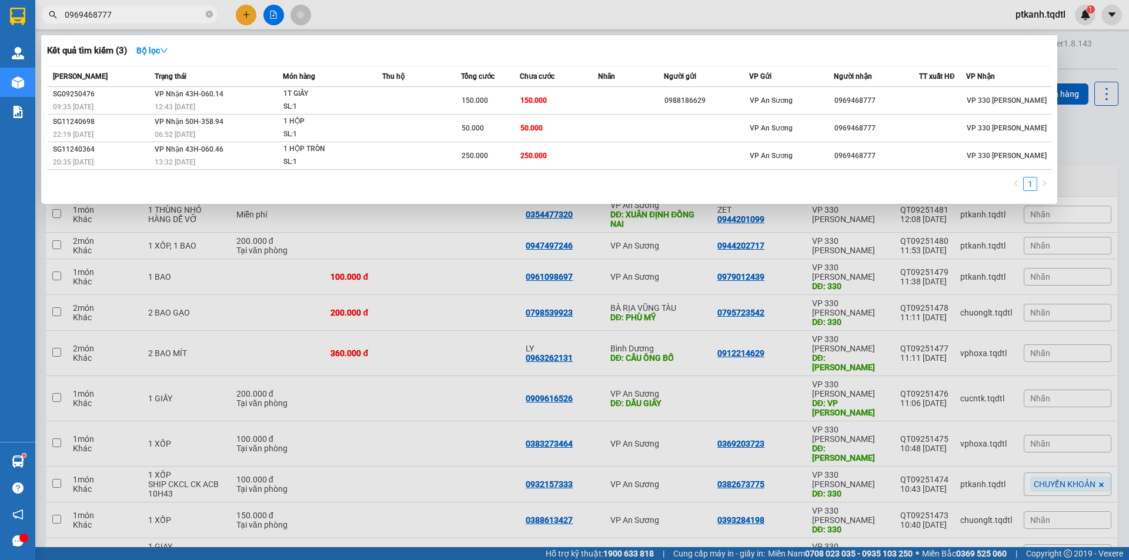
click at [114, 12] on input "0969468777" at bounding box center [134, 14] width 139 height 13
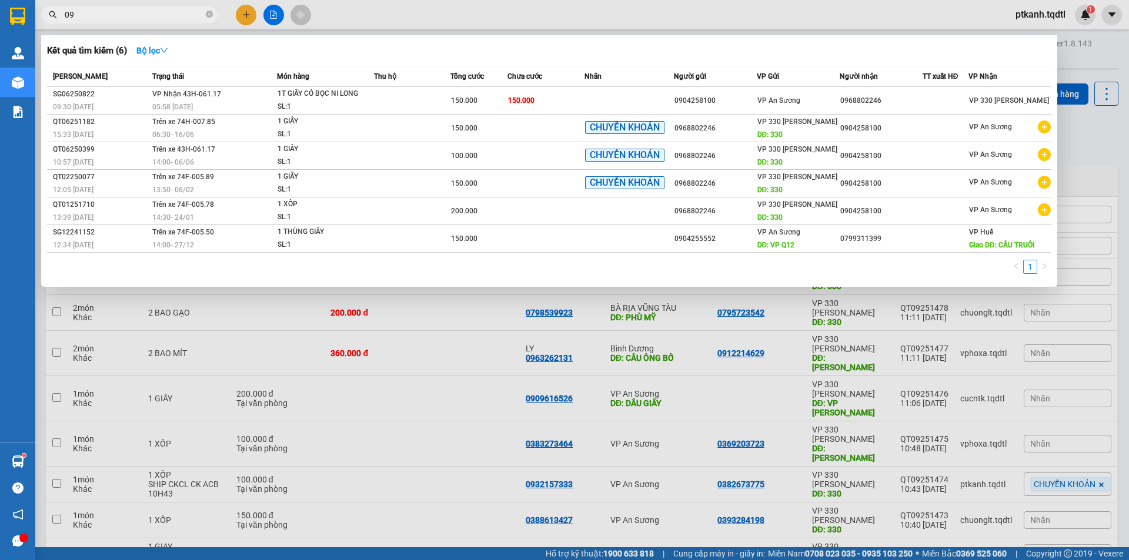
type input "0"
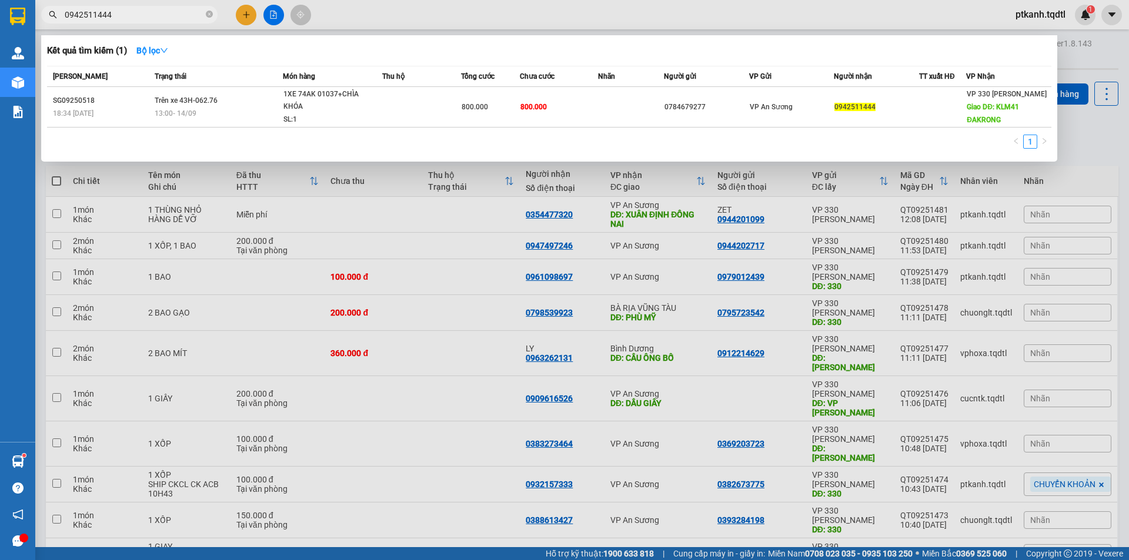
type input "0942511444"
click at [1079, 148] on div at bounding box center [564, 280] width 1129 height 560
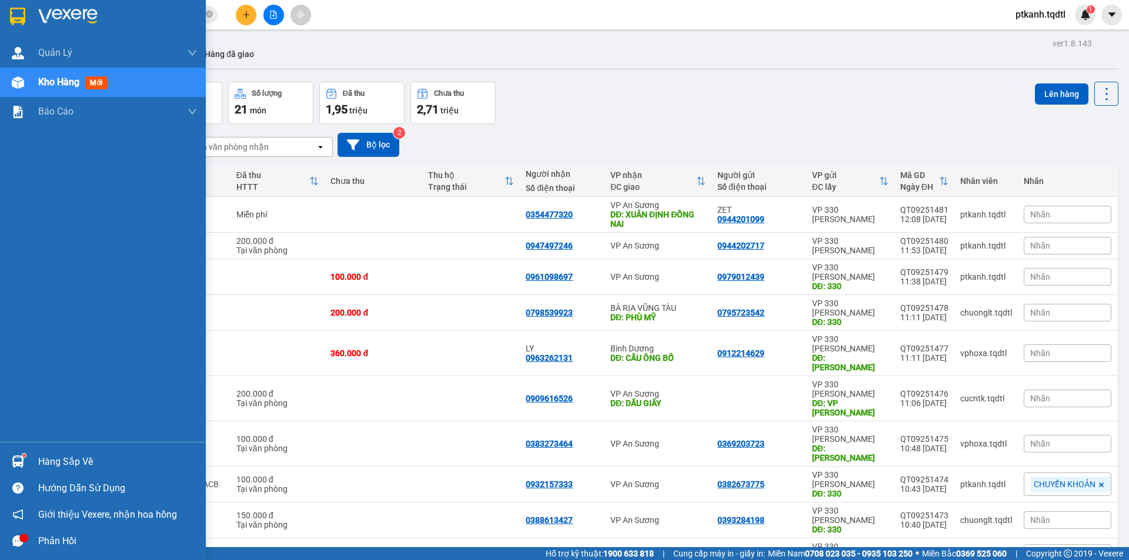
click at [51, 83] on span "Kho hàng" at bounding box center [58, 81] width 41 height 11
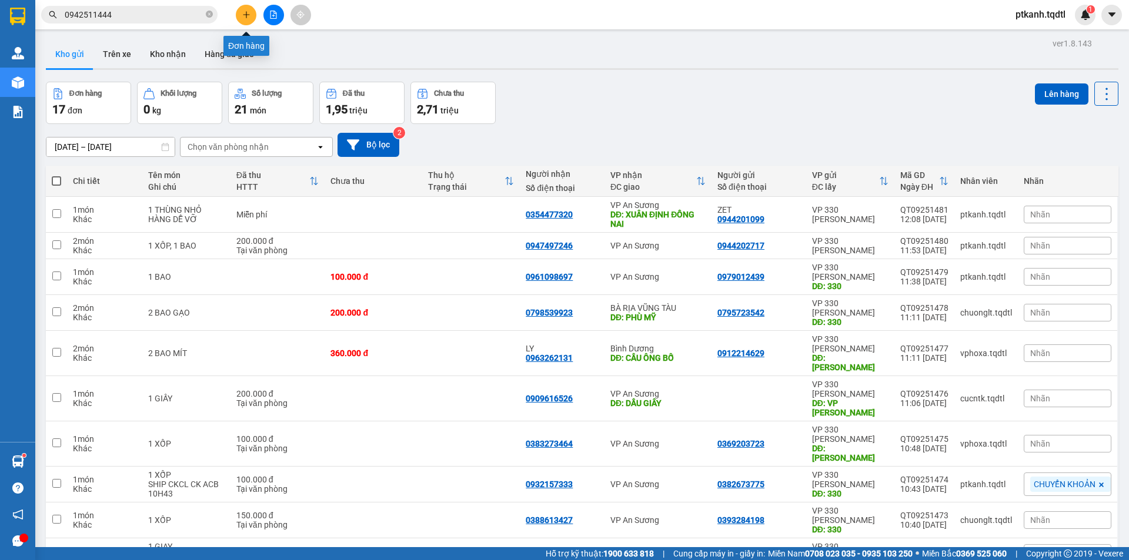
click at [249, 20] on button at bounding box center [246, 15] width 21 height 21
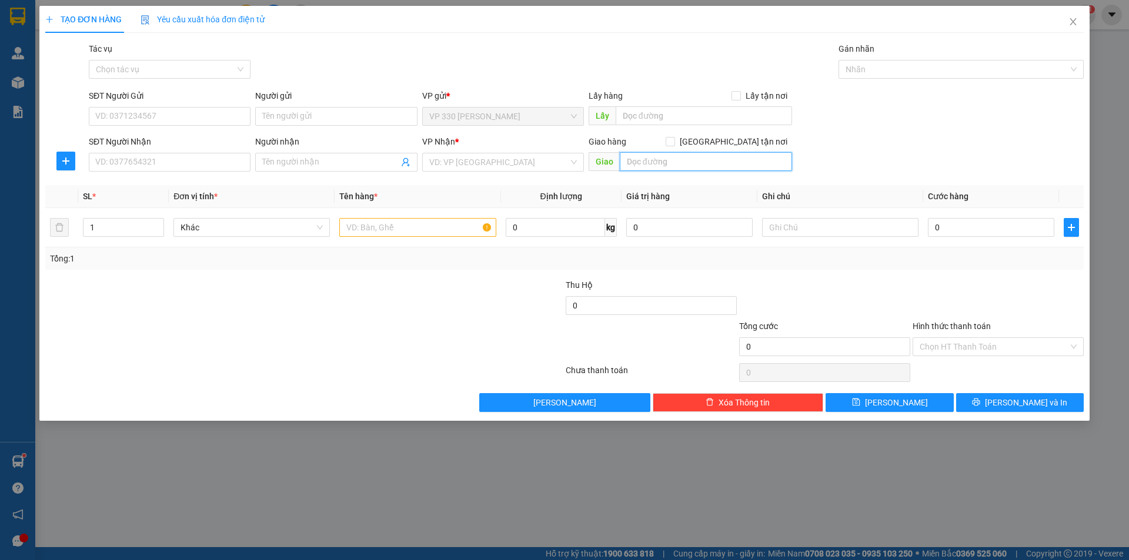
click at [669, 164] on input "text" at bounding box center [706, 161] width 172 height 19
type input "KCS LINH TRUNG"
click at [481, 162] on input "search" at bounding box center [498, 162] width 139 height 18
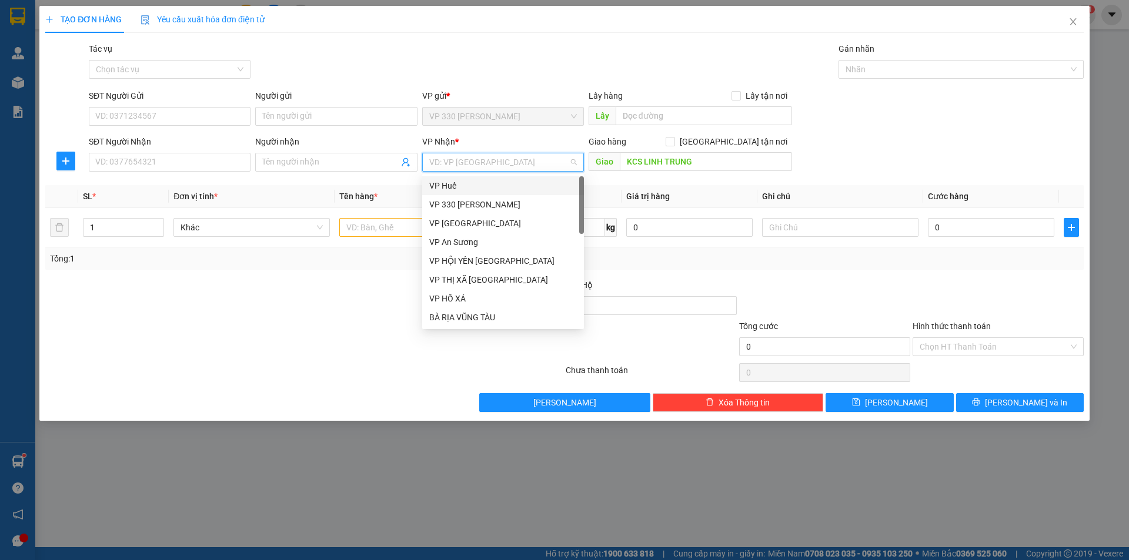
type input "A"
click at [463, 225] on div "VP An Sương" at bounding box center [503, 223] width 148 height 13
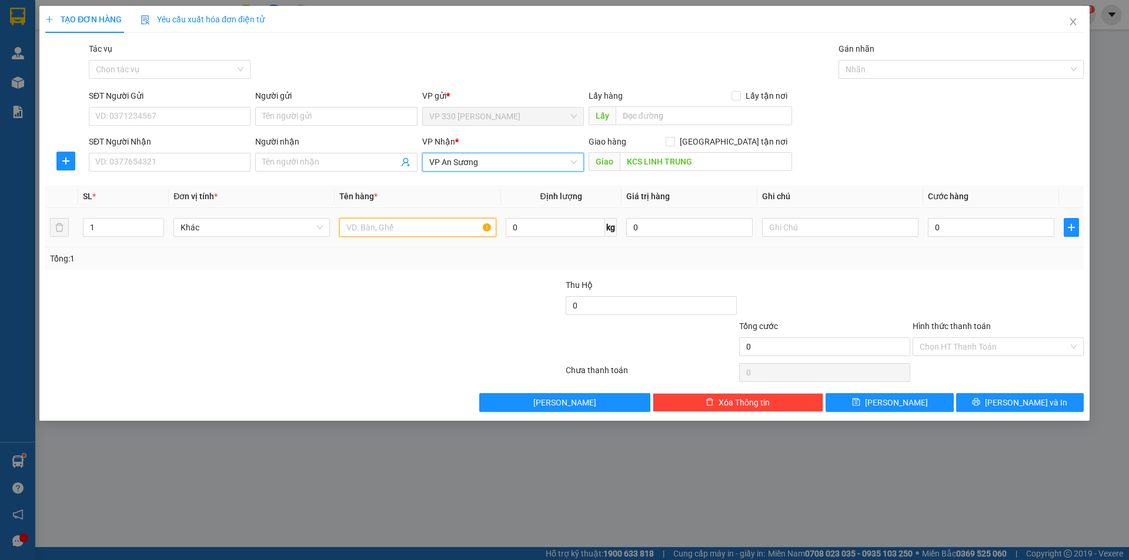
click at [373, 231] on input "text" at bounding box center [417, 227] width 156 height 19
type input "1 XỐP"
click at [950, 228] on input "0" at bounding box center [991, 227] width 126 height 19
type input "2"
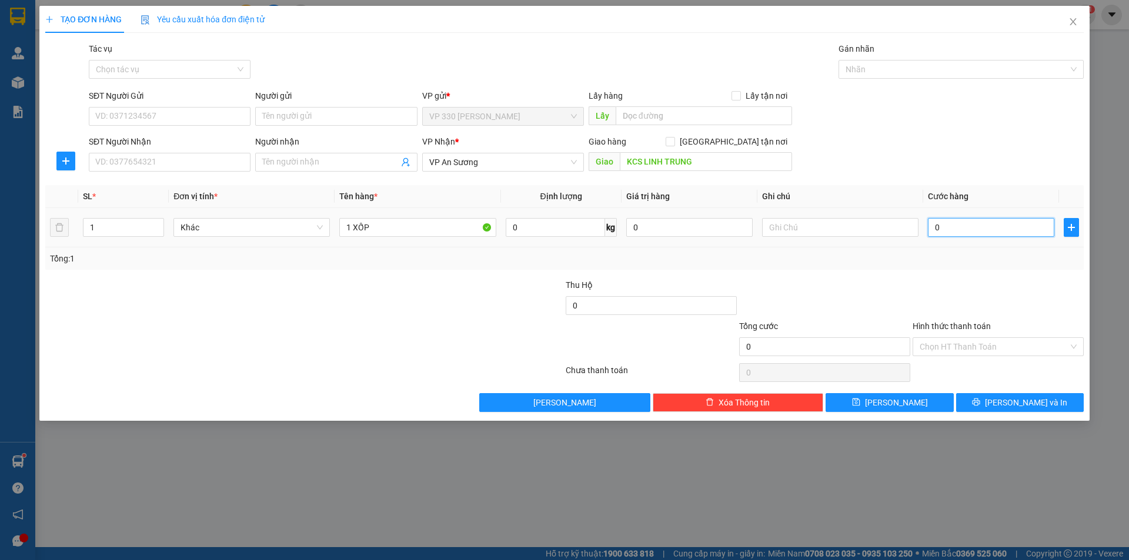
type input "2"
type input "20"
type input "200"
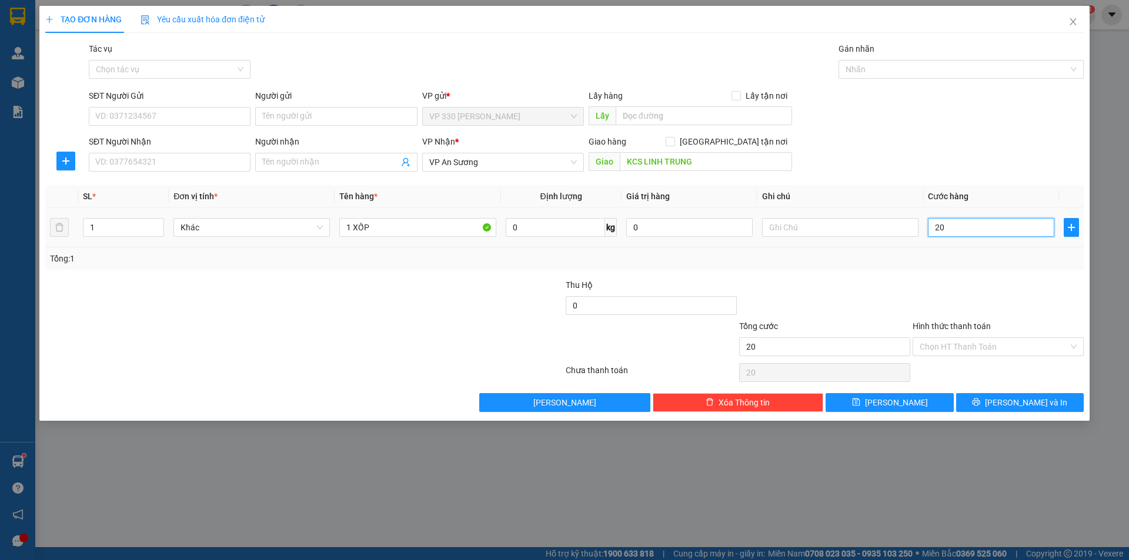
type input "200"
type input "2.000"
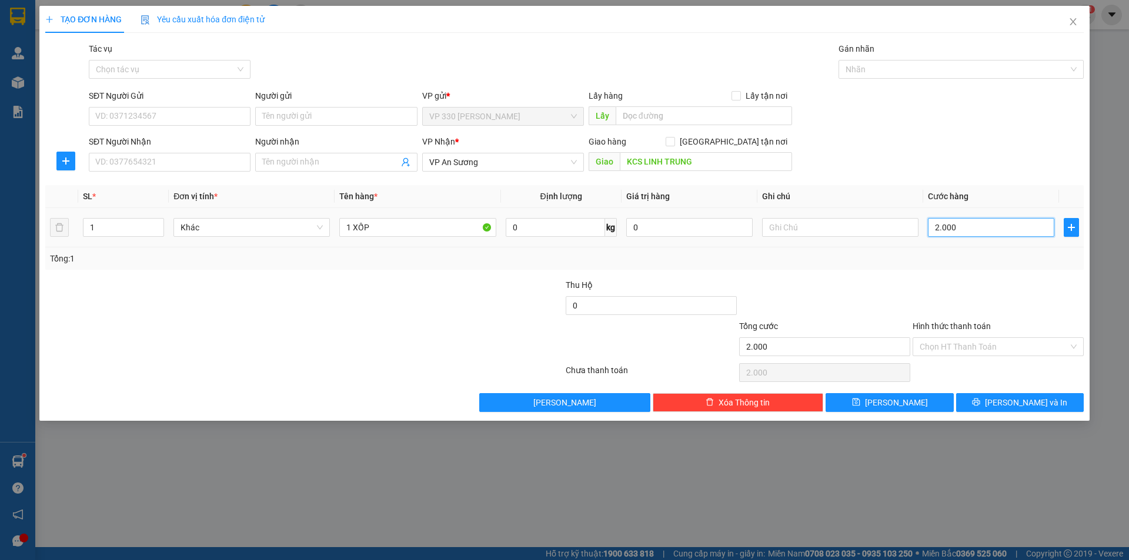
type input "20.000"
type input "200.000"
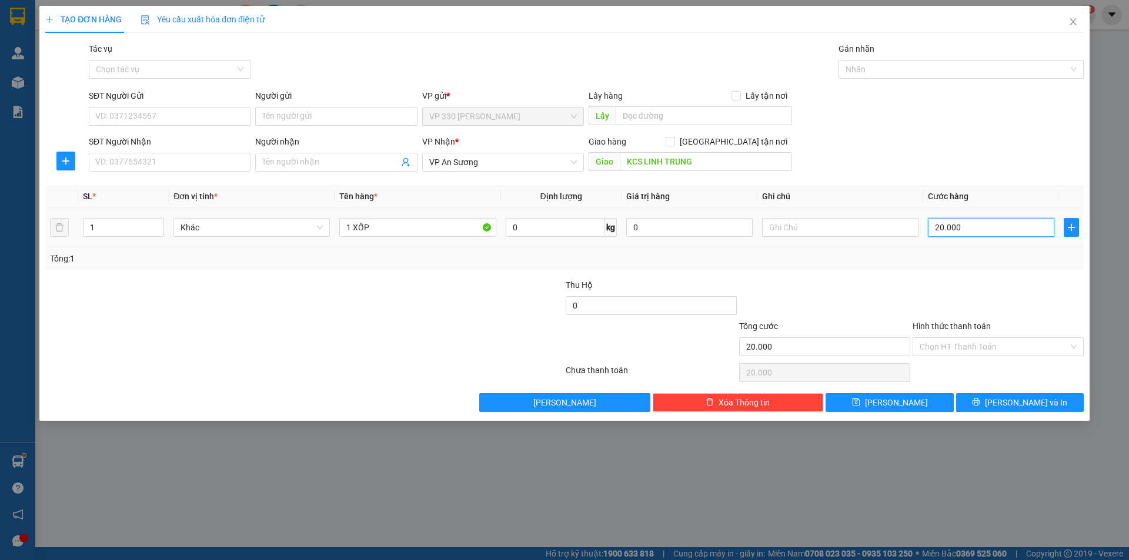
type input "200.000"
click at [155, 118] on input "SĐT Người Gửi" at bounding box center [170, 116] width 162 height 19
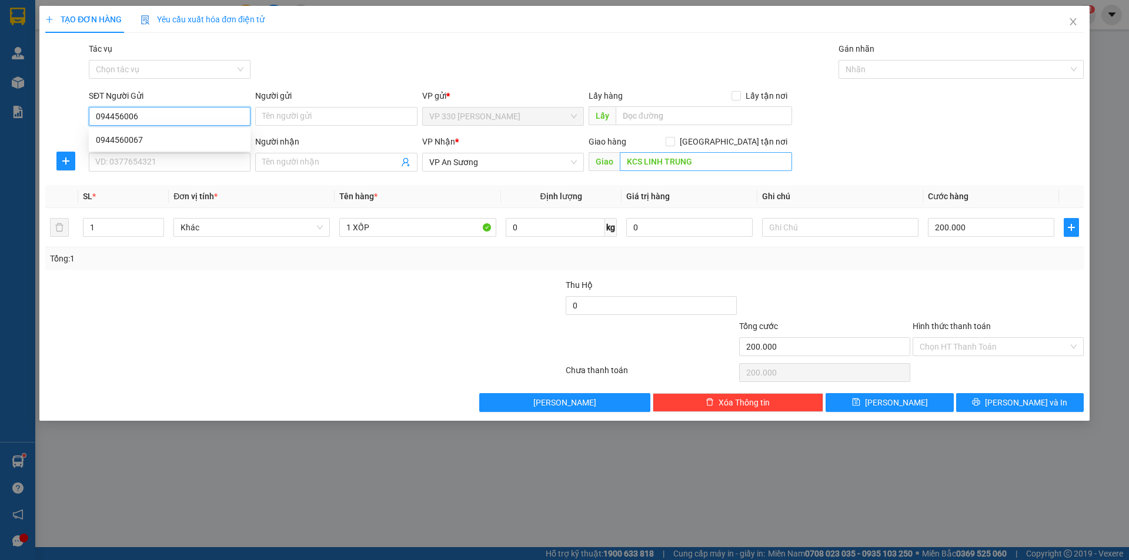
type input "0944560067"
click at [145, 142] on div "0944560067" at bounding box center [170, 139] width 148 height 13
type input "330"
type input "100.000"
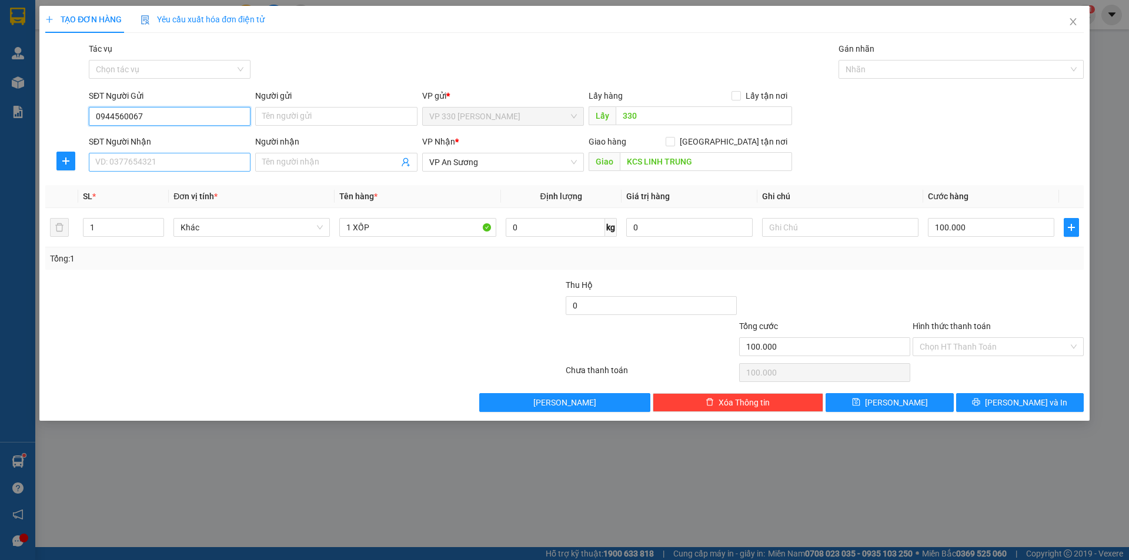
type input "0944560067"
click at [156, 163] on input "SĐT Người Nhận" at bounding box center [170, 162] width 162 height 19
drag, startPoint x: 152, startPoint y: 117, endPoint x: 85, endPoint y: 109, distance: 68.1
click at [85, 109] on div "SĐT Người Gửi 0944560067 Người gửi Tên người gửi VP gửi * VP 330 Lê Duẫn Lấy hà…" at bounding box center [564, 109] width 1040 height 41
click at [139, 160] on input "SĐT Người Nhận" at bounding box center [170, 162] width 162 height 19
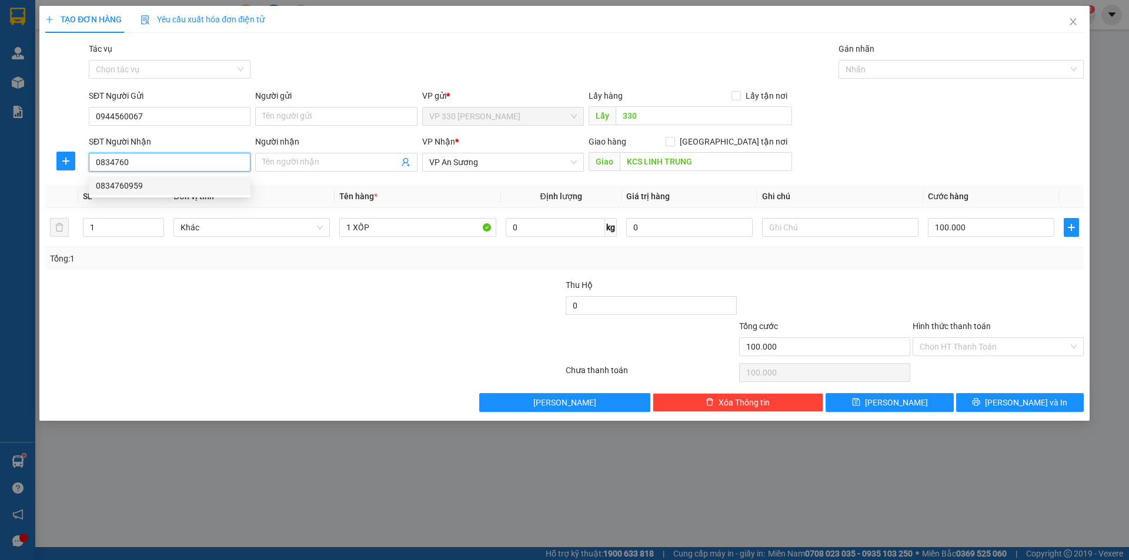
click at [132, 187] on div "0834760959" at bounding box center [170, 185] width 148 height 13
type input "0834760959"
type input "LINH TRUNG"
type input "0834760959"
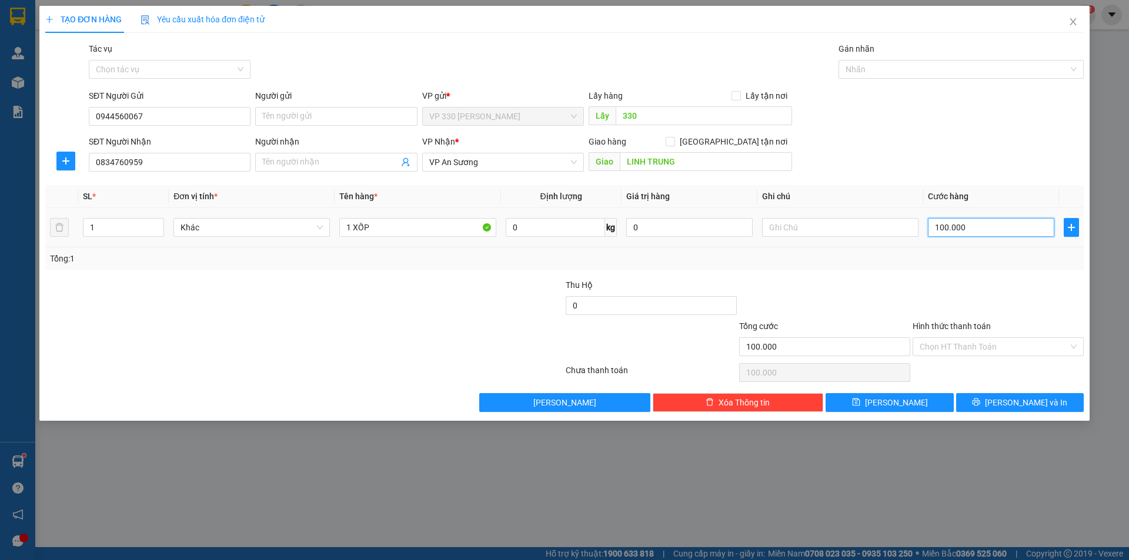
click at [969, 224] on input "100.000" at bounding box center [991, 227] width 126 height 19
type input "2"
type input "20"
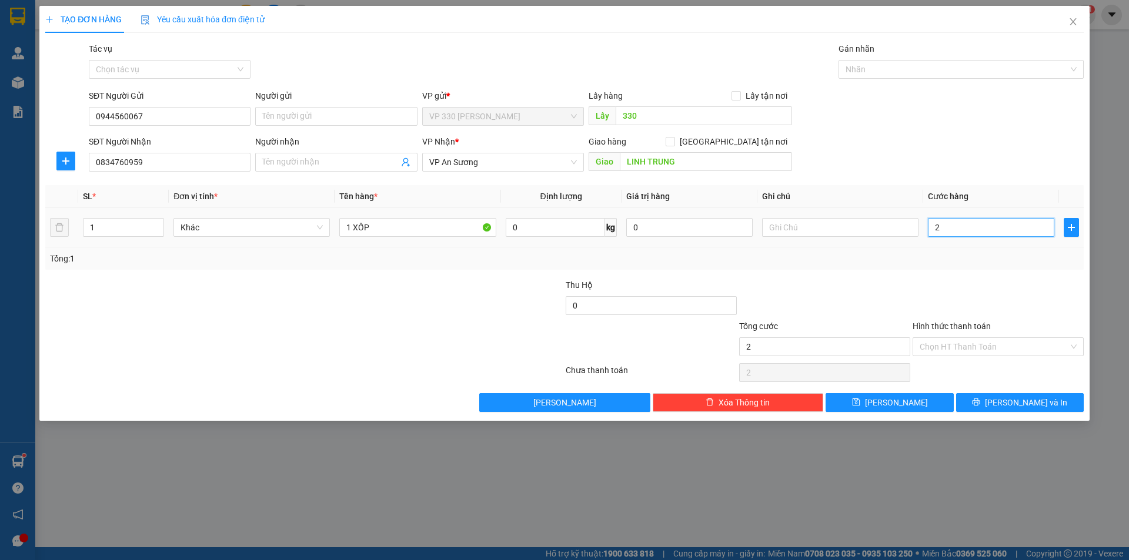
type input "20"
type input "200"
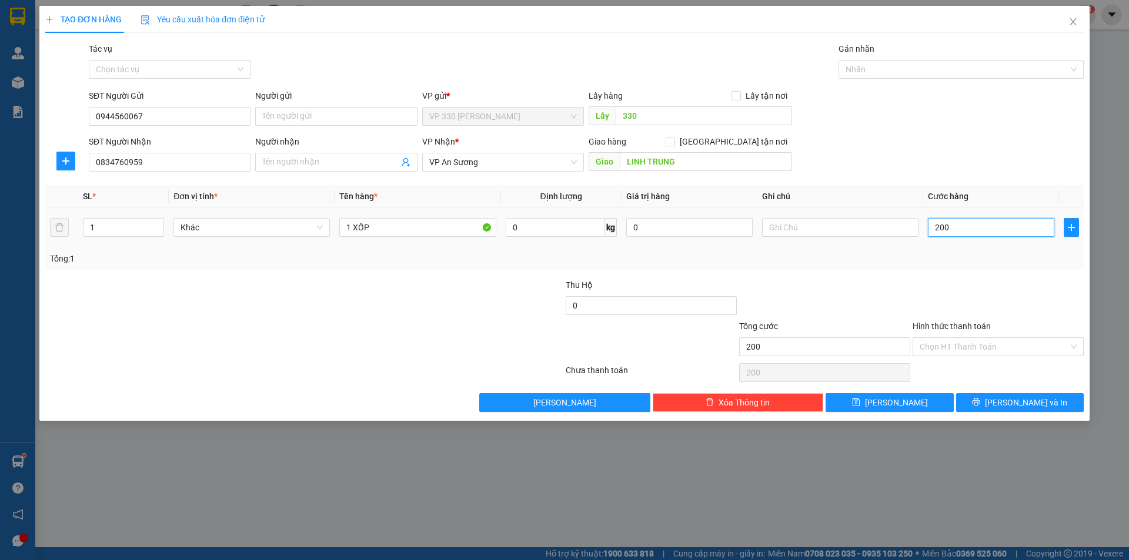
type input "2.000"
type input "20.000"
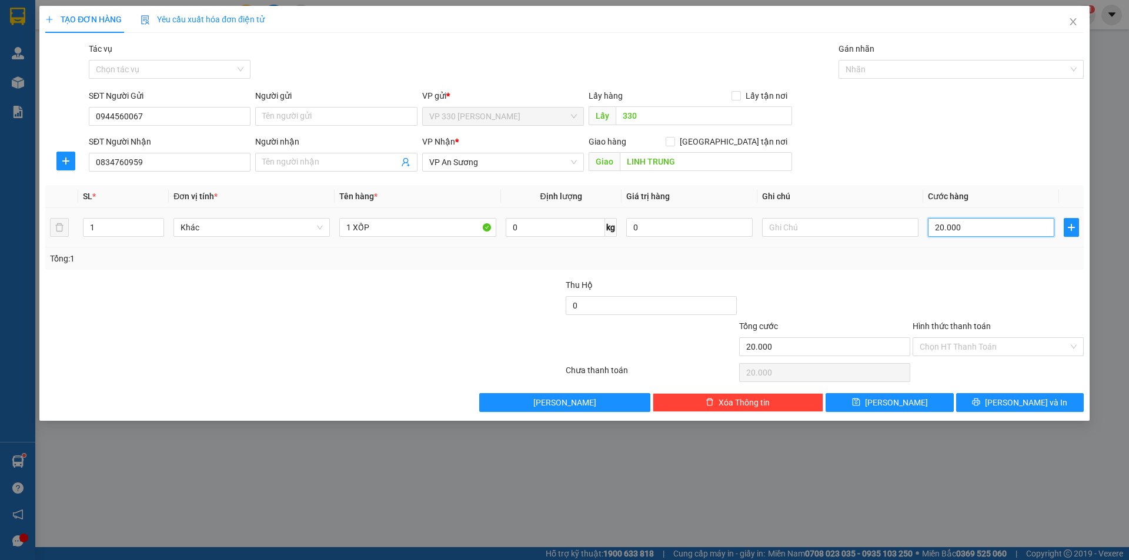
type input "200.000"
click at [952, 326] on label "Hình thức thanh toán" at bounding box center [951, 326] width 78 height 9
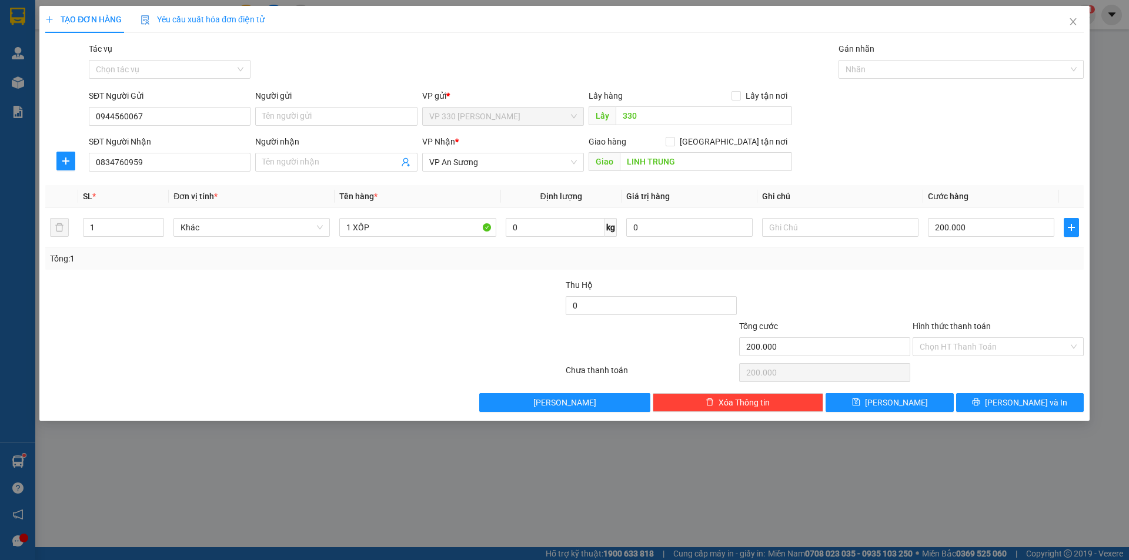
click at [952, 338] on input "Hình thức thanh toán" at bounding box center [993, 347] width 149 height 18
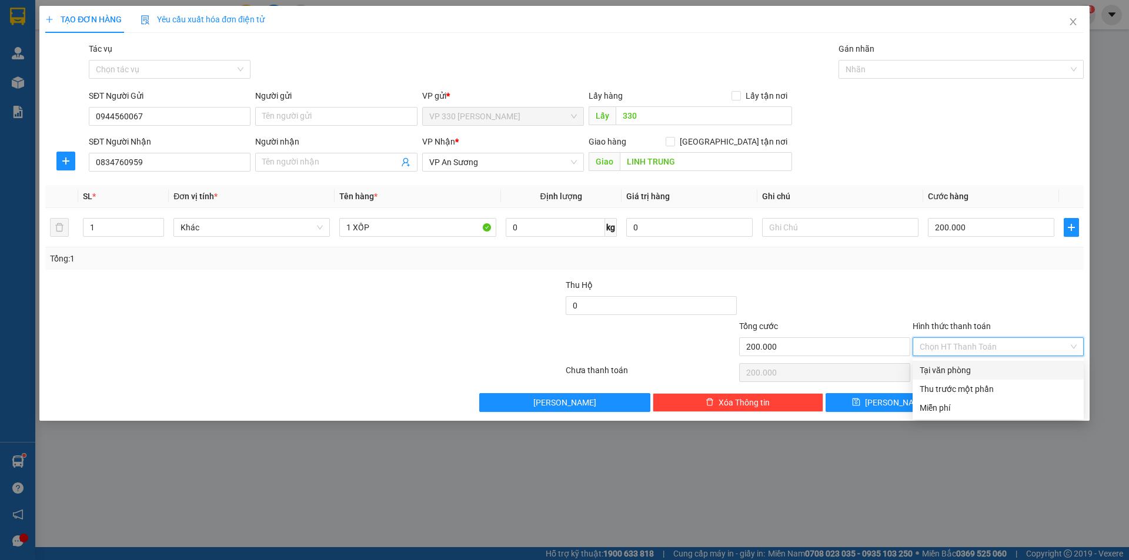
click at [946, 369] on div "Tại văn phòng" at bounding box center [997, 370] width 157 height 13
type input "0"
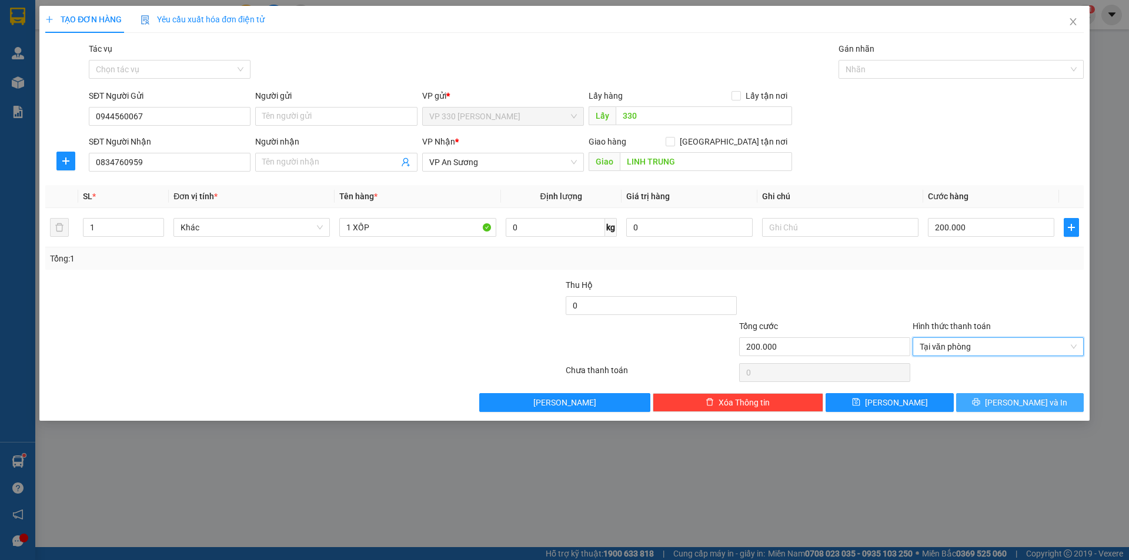
click at [1016, 403] on span "Lưu và In" at bounding box center [1026, 402] width 82 height 13
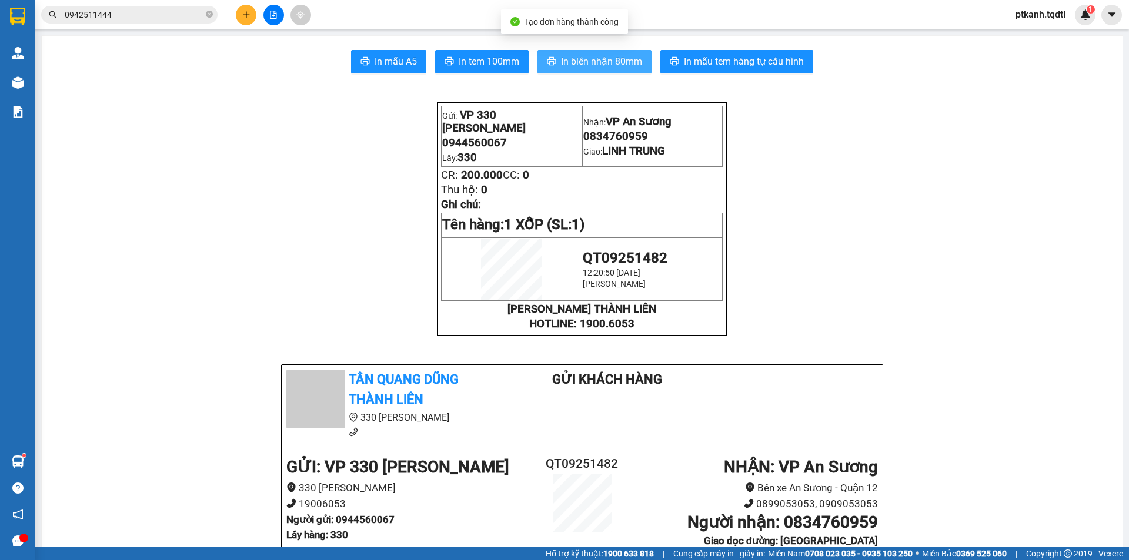
click at [602, 62] on span "In biên nhận 80mm" at bounding box center [601, 61] width 81 height 15
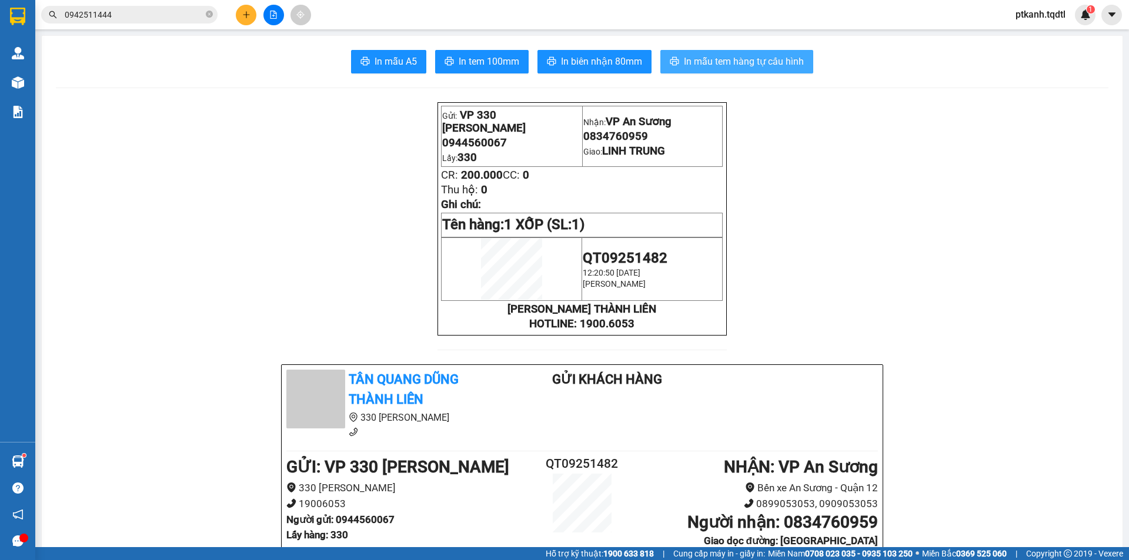
click at [709, 58] on span "In mẫu tem hàng tự cấu hình" at bounding box center [744, 61] width 120 height 15
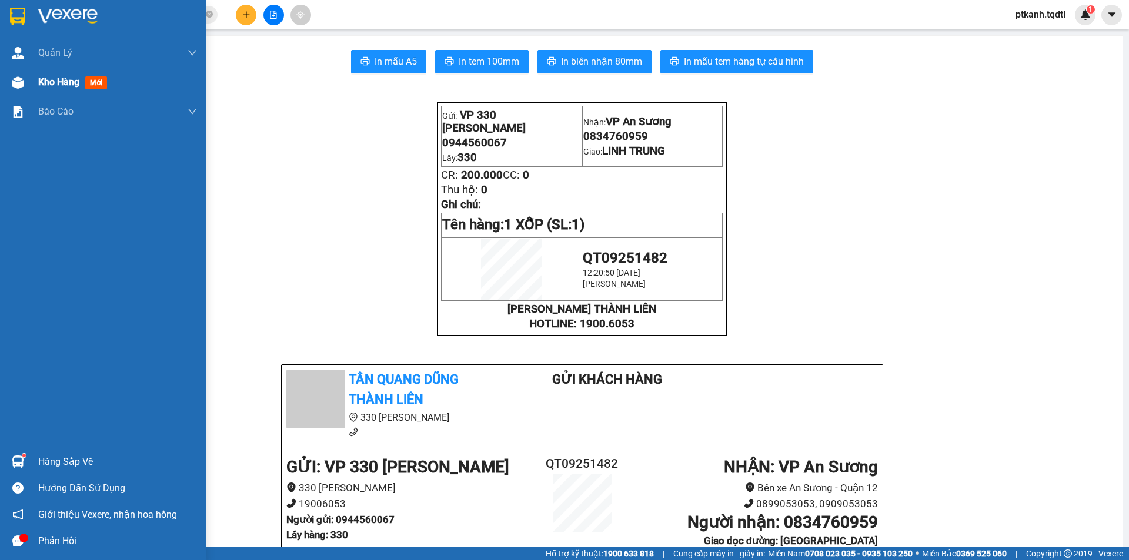
click at [68, 83] on span "Kho hàng" at bounding box center [58, 81] width 41 height 11
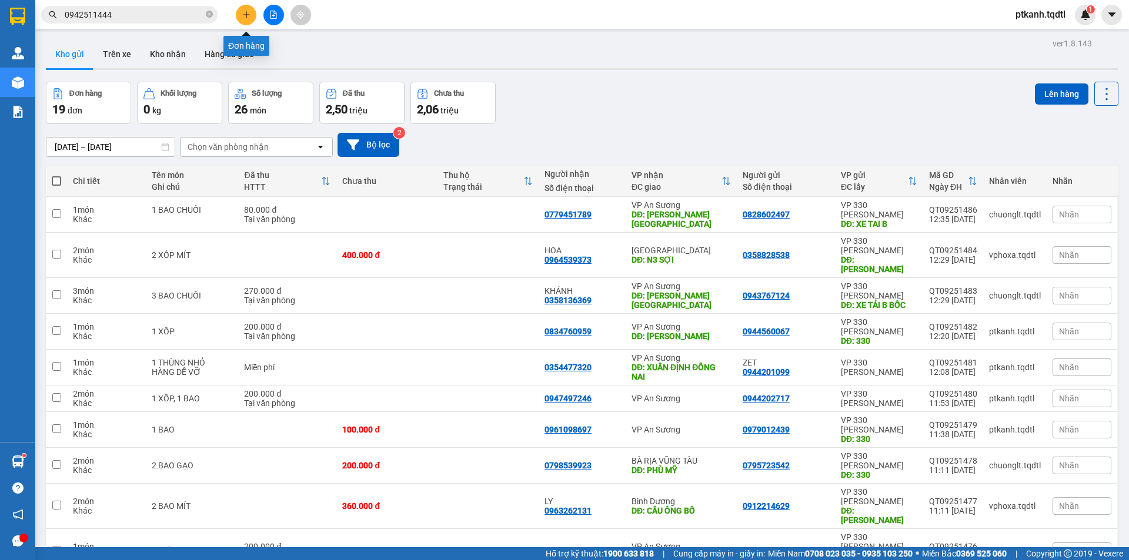
click at [241, 18] on button at bounding box center [246, 15] width 21 height 21
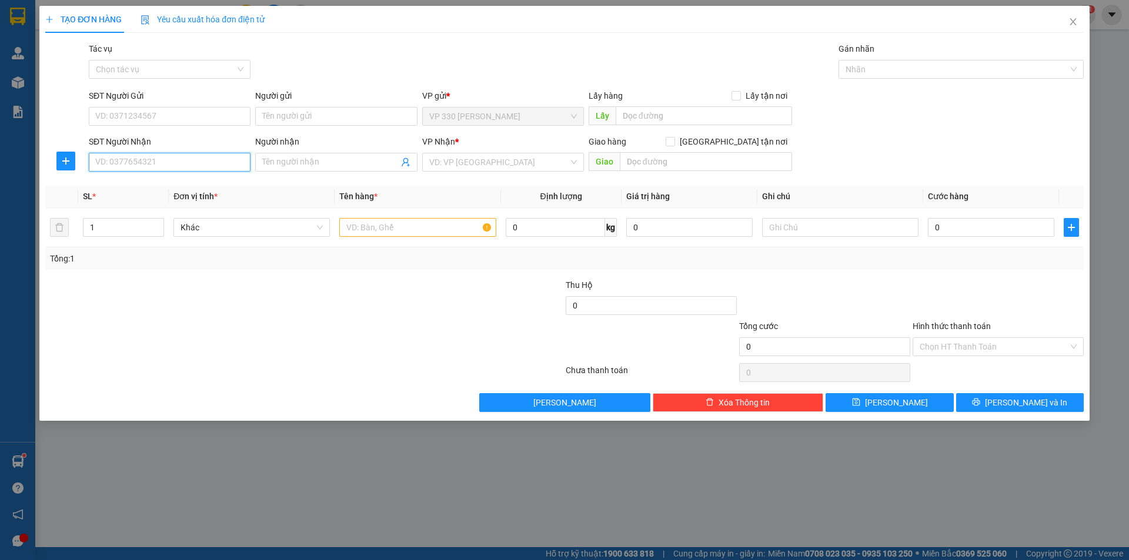
click at [196, 163] on input "SĐT Người Nhận" at bounding box center [170, 162] width 162 height 19
click at [214, 179] on div "0366264215" at bounding box center [170, 185] width 162 height 19
type input "0366264215"
type input "100.000"
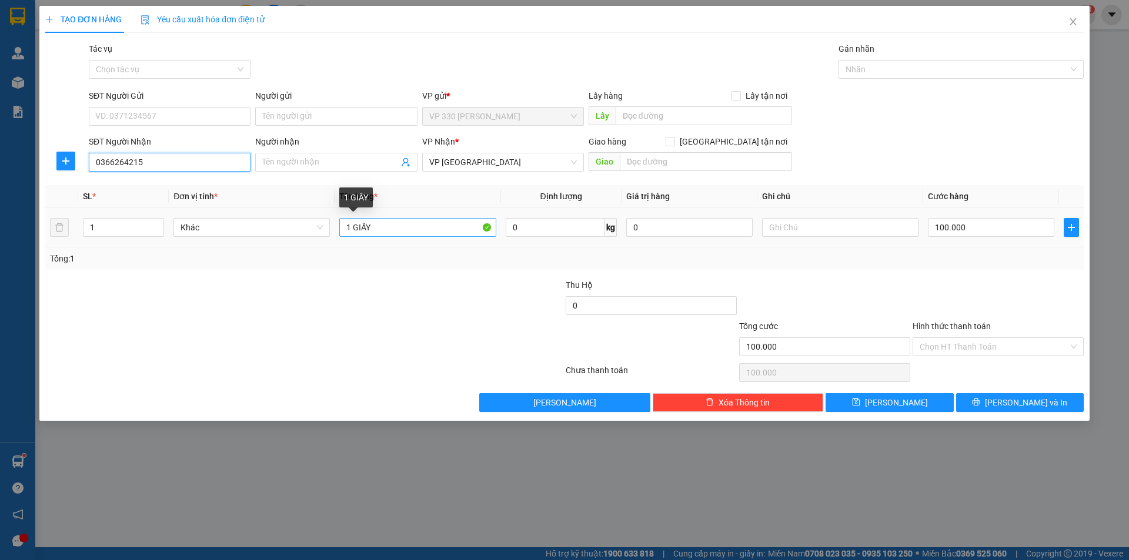
type input "0366264215"
drag, startPoint x: 390, startPoint y: 228, endPoint x: 681, endPoint y: 362, distance: 320.9
click at [318, 246] on tr "1 Khác 1 GIẤY 0 kg 0 100.000" at bounding box center [564, 227] width 1038 height 39
type input "10 XÔ ĐỎ"
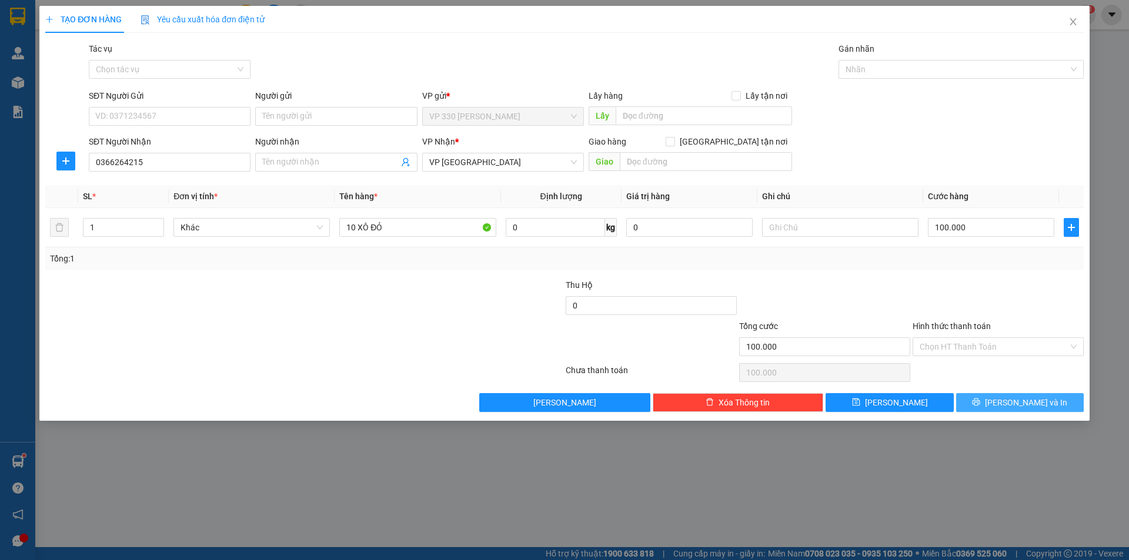
click at [994, 401] on button "Lưu và In" at bounding box center [1020, 402] width 128 height 19
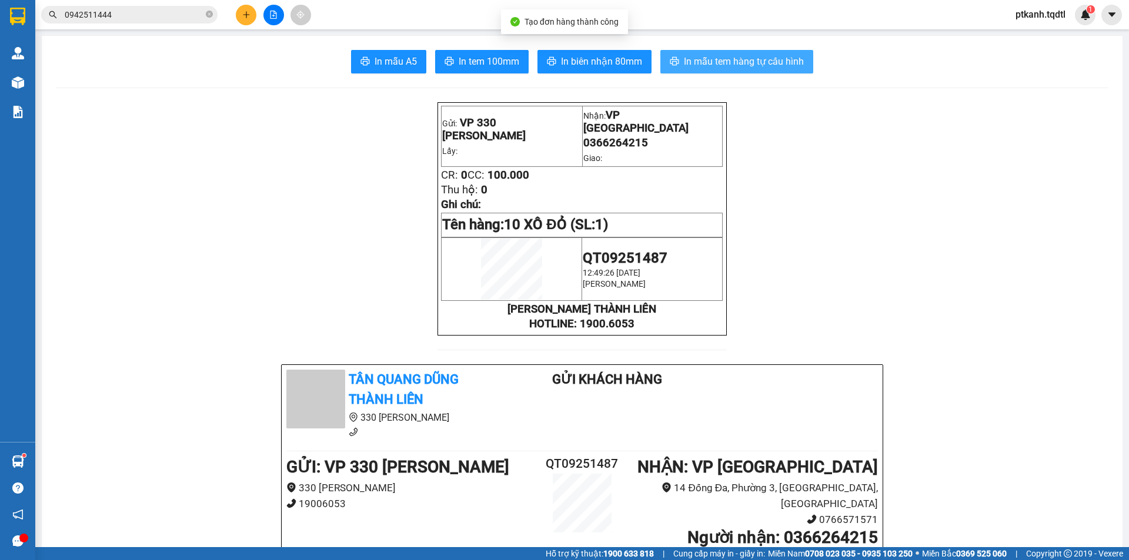
drag, startPoint x: 724, startPoint y: 58, endPoint x: 725, endPoint y: 63, distance: 6.1
click at [723, 58] on span "In mẫu tem hàng tự cấu hình" at bounding box center [744, 61] width 120 height 15
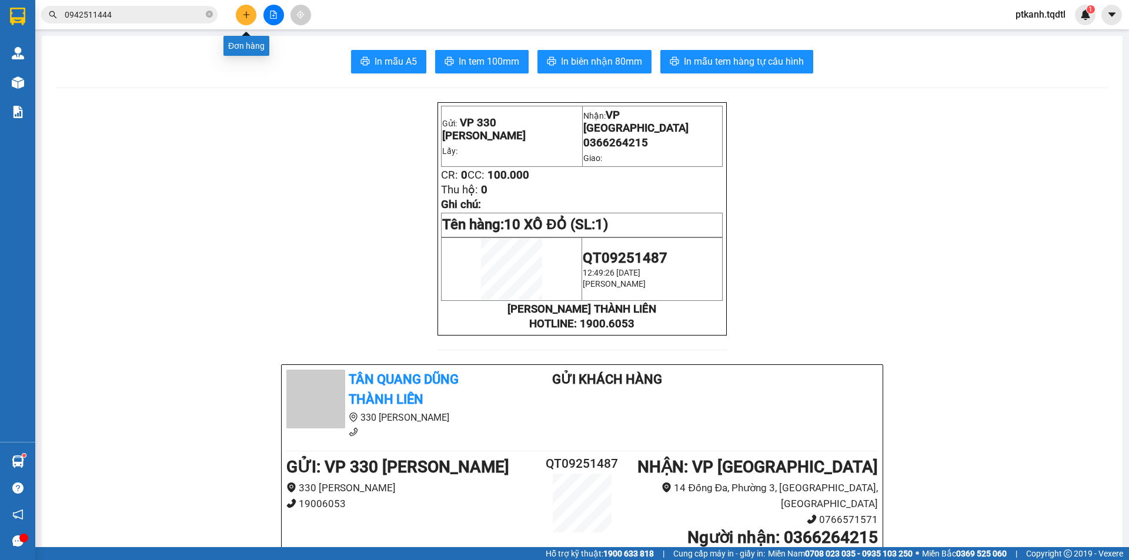
click at [245, 18] on icon "plus" at bounding box center [246, 15] width 8 height 8
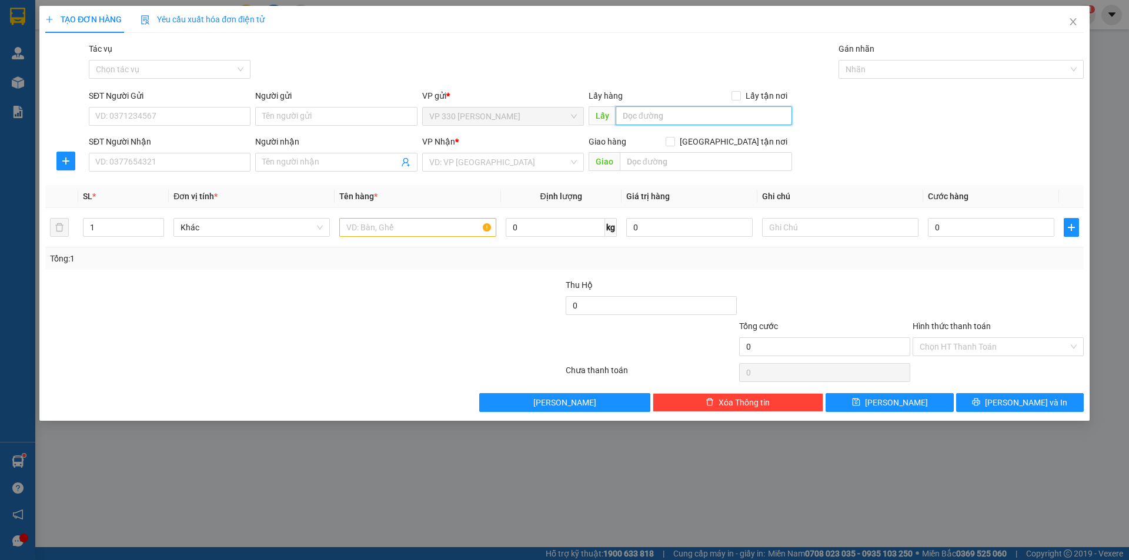
click at [729, 116] on input "text" at bounding box center [703, 115] width 176 height 19
type input "146"
click at [190, 165] on input "SĐT Người Nhận" at bounding box center [170, 162] width 162 height 19
click at [232, 121] on input "SĐT Người Gửi" at bounding box center [170, 116] width 162 height 19
type input "0963777653"
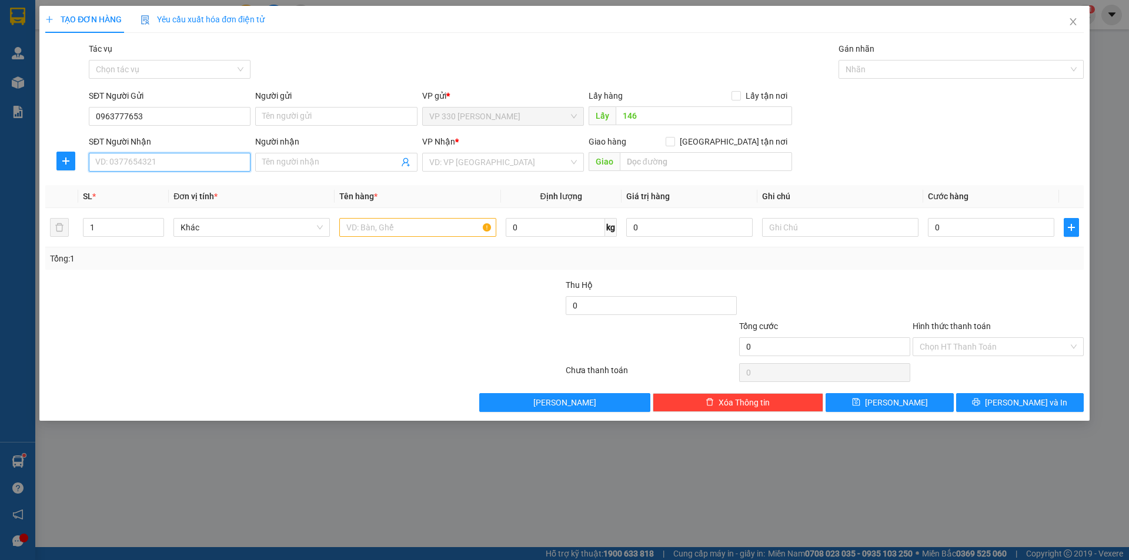
click at [197, 160] on input "SĐT Người Nhận" at bounding box center [170, 162] width 162 height 19
click at [195, 189] on div "0977986971" at bounding box center [170, 185] width 148 height 13
type input "0977986971"
type input "400.000"
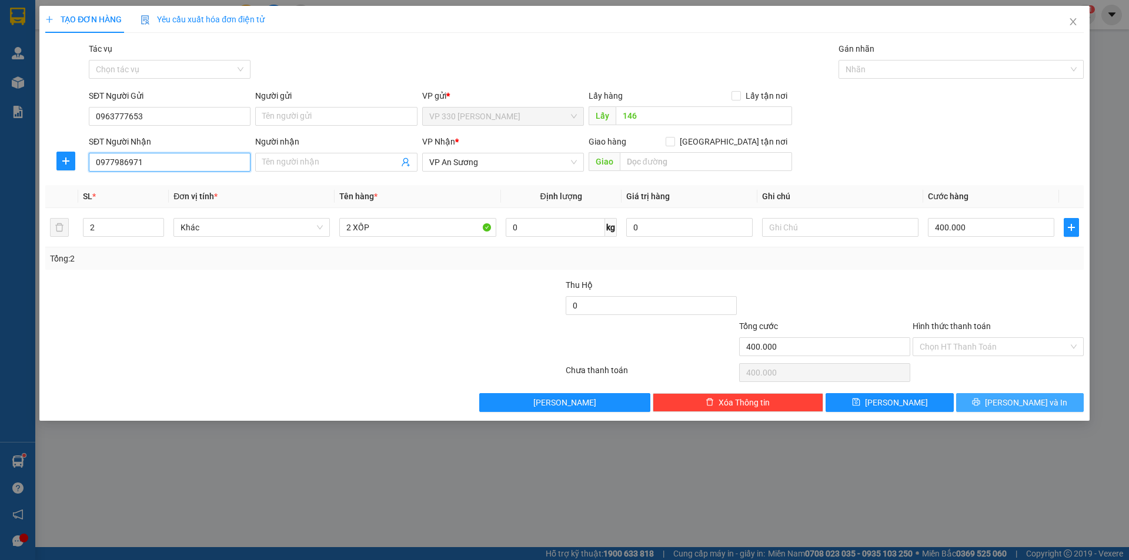
type input "0977986971"
drag, startPoint x: 996, startPoint y: 403, endPoint x: 640, endPoint y: 82, distance: 478.6
click at [994, 399] on button "Lưu và In" at bounding box center [1020, 402] width 128 height 19
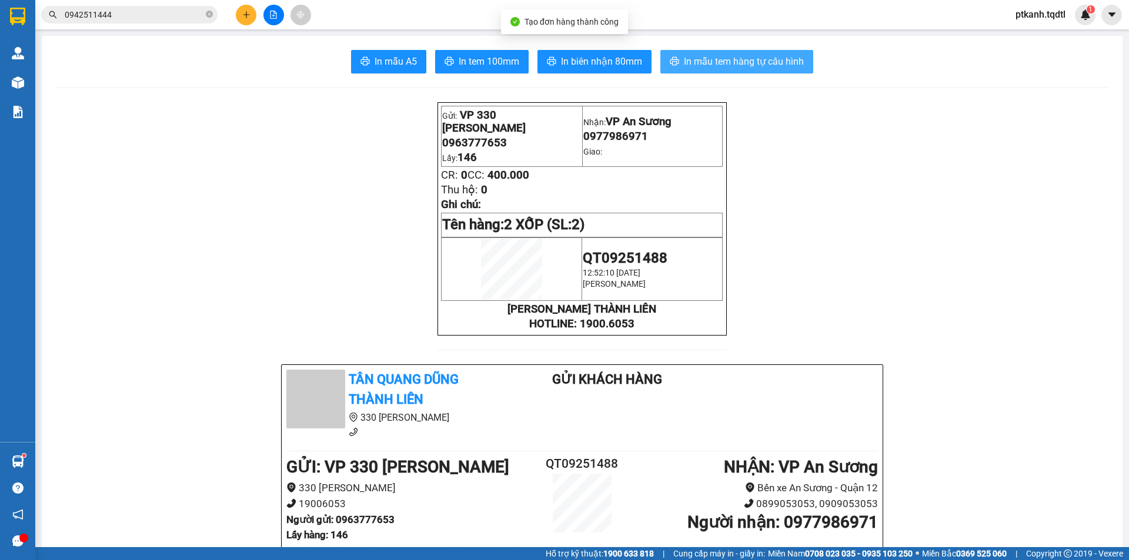
click at [725, 58] on span "In mẫu tem hàng tự cấu hình" at bounding box center [744, 61] width 120 height 15
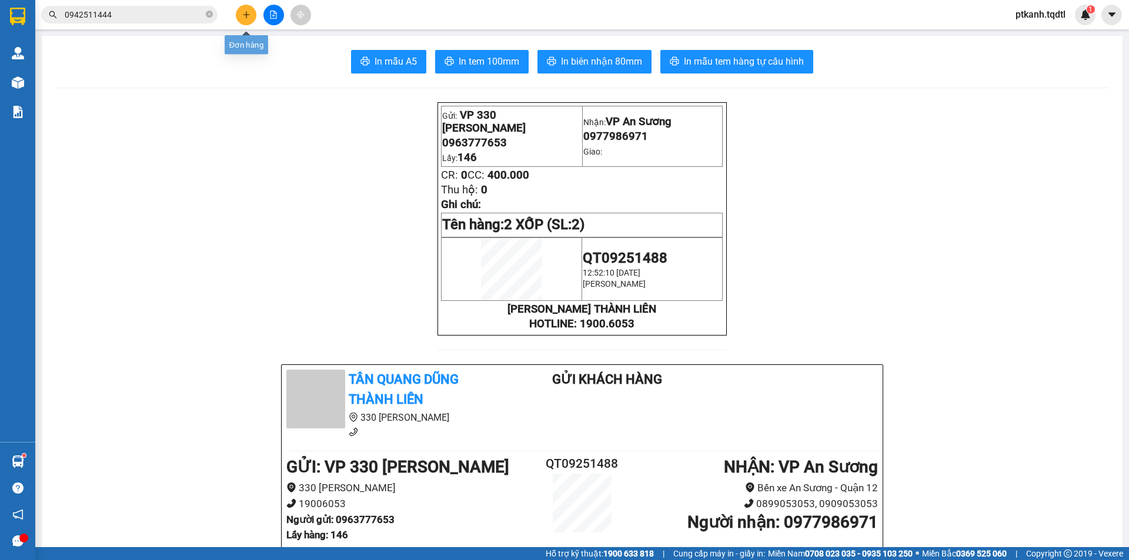
click at [246, 14] on icon "plus" at bounding box center [246, 14] width 1 height 6
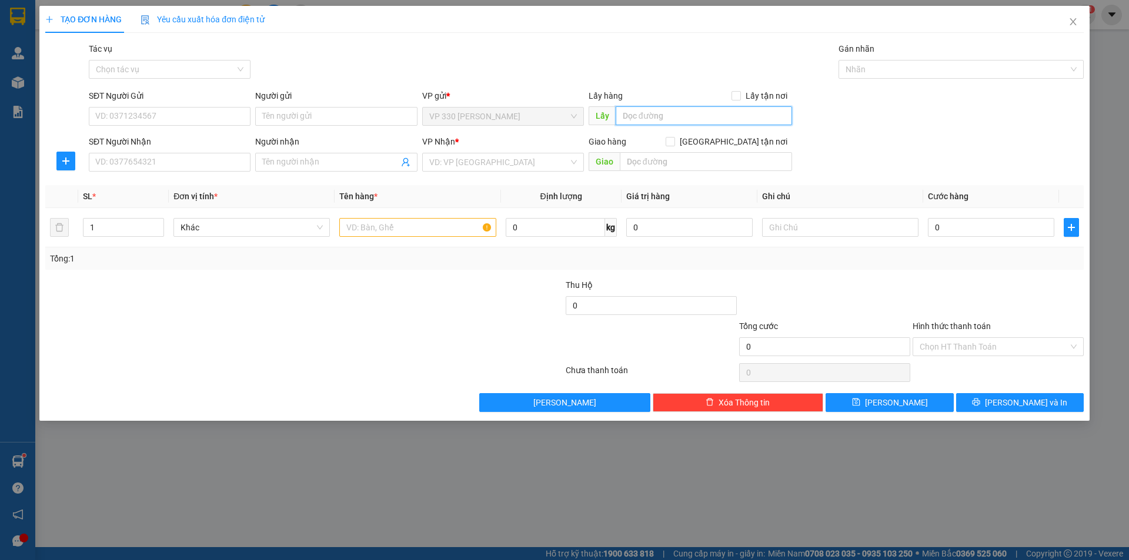
click at [644, 115] on input "text" at bounding box center [703, 115] width 176 height 19
type input "146"
click at [219, 159] on input "SĐT Người Nhận" at bounding box center [170, 162] width 162 height 19
type input "0988381042"
click at [488, 160] on input "search" at bounding box center [498, 162] width 139 height 18
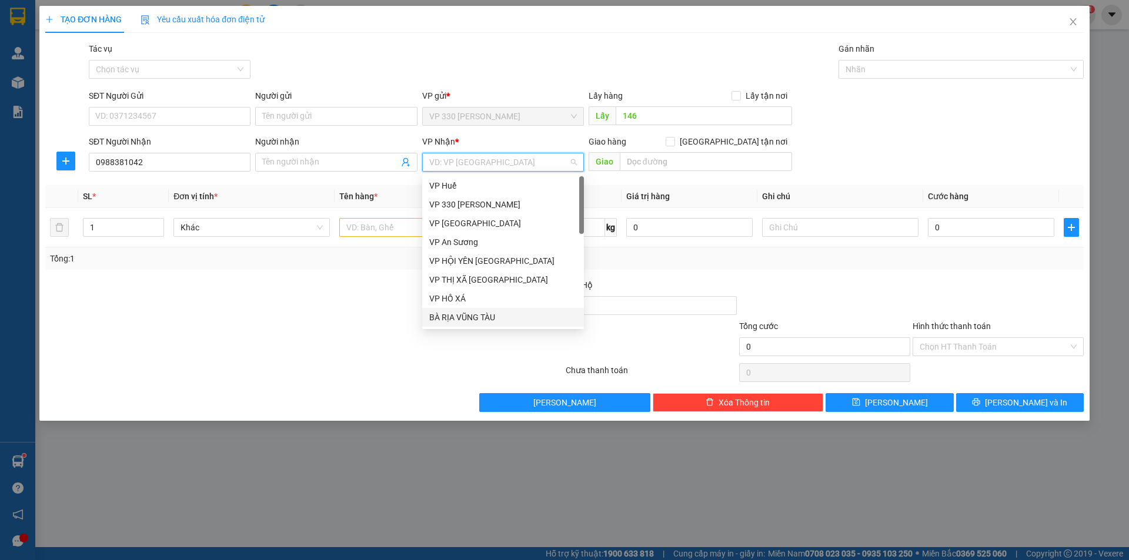
drag, startPoint x: 484, startPoint y: 319, endPoint x: 651, endPoint y: 203, distance: 202.8
click at [485, 318] on div "BÀ RỊA VŨNG TÀU" at bounding box center [503, 317] width 148 height 13
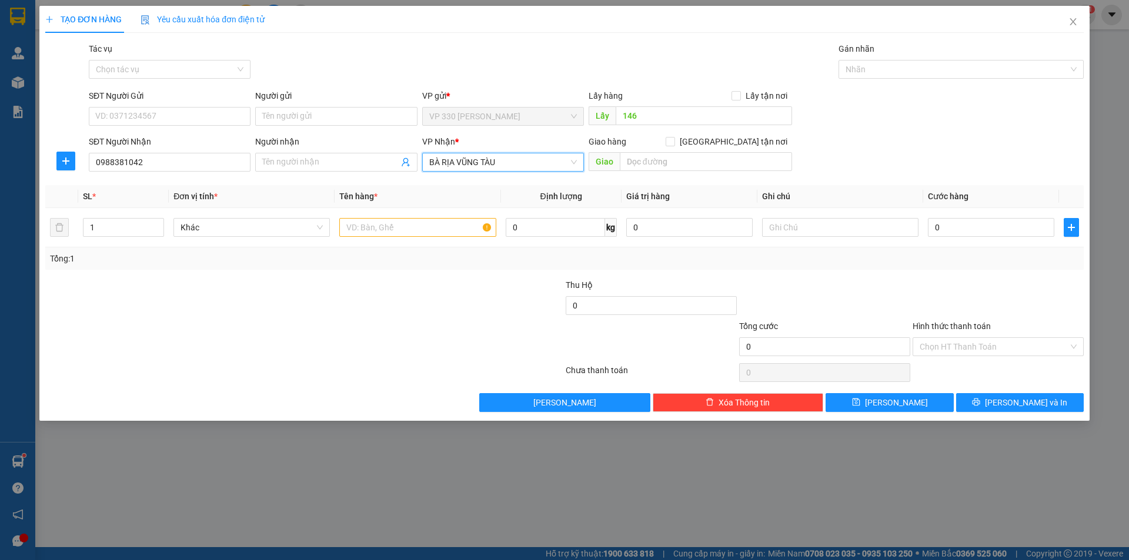
click at [674, 148] on div "Giao hàng Giao tận nơi" at bounding box center [689, 144] width 203 height 18
click at [678, 160] on input "text" at bounding box center [706, 161] width 172 height 19
type input "VŨNG TÀU"
click at [437, 233] on input "text" at bounding box center [417, 227] width 156 height 19
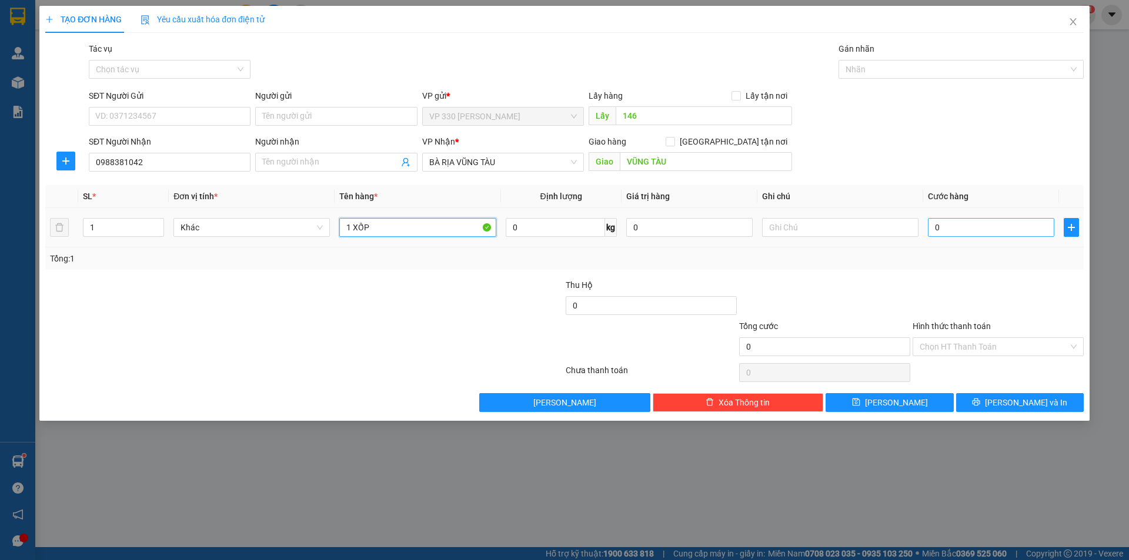
type input "1 XỐP"
click at [980, 233] on input "0" at bounding box center [991, 227] width 126 height 19
type input "1"
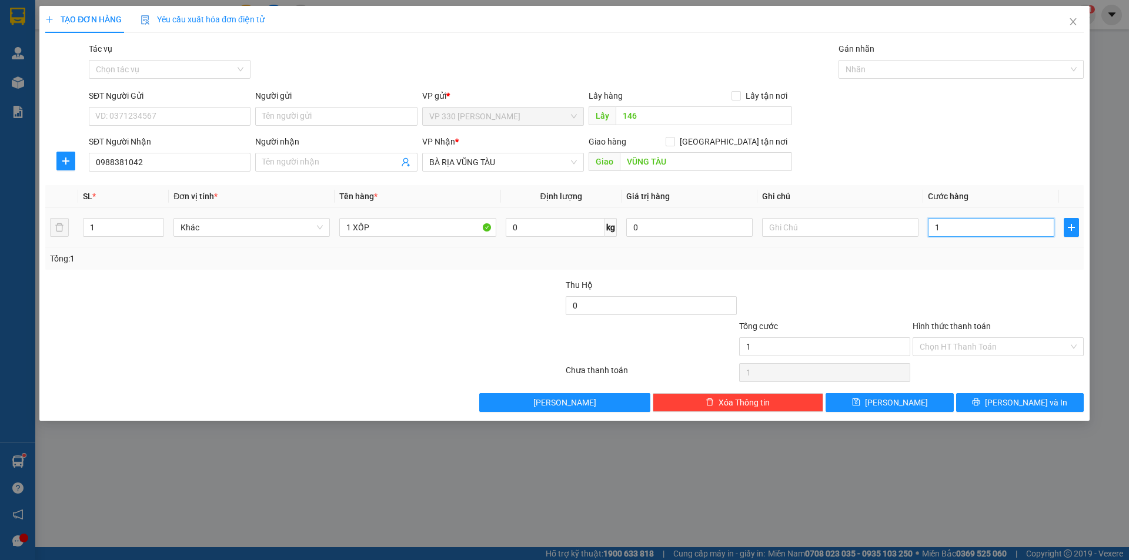
type input "15"
type input "150"
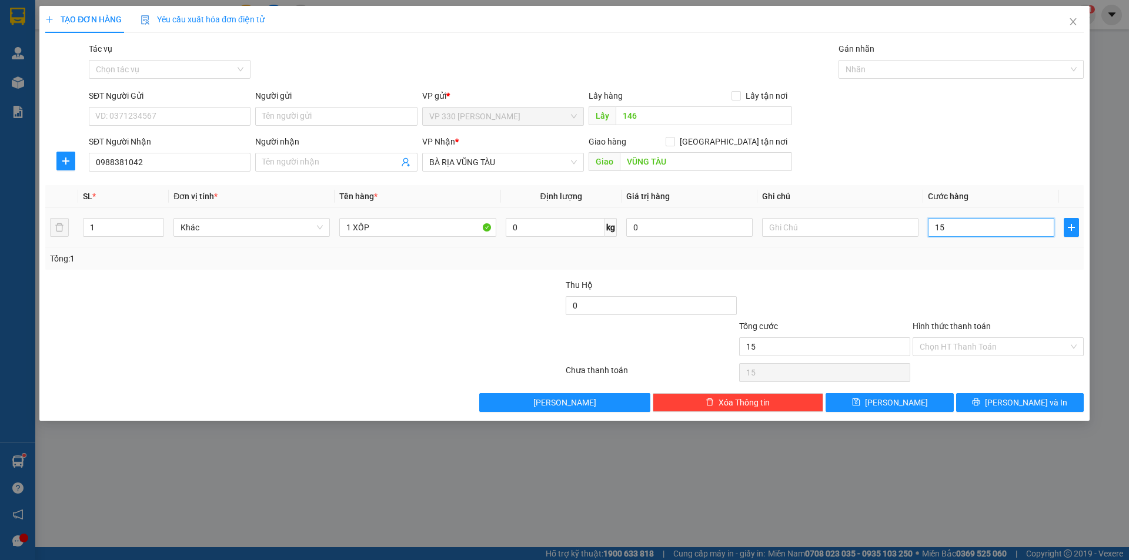
type input "150"
type input "1.500"
type input "15.000"
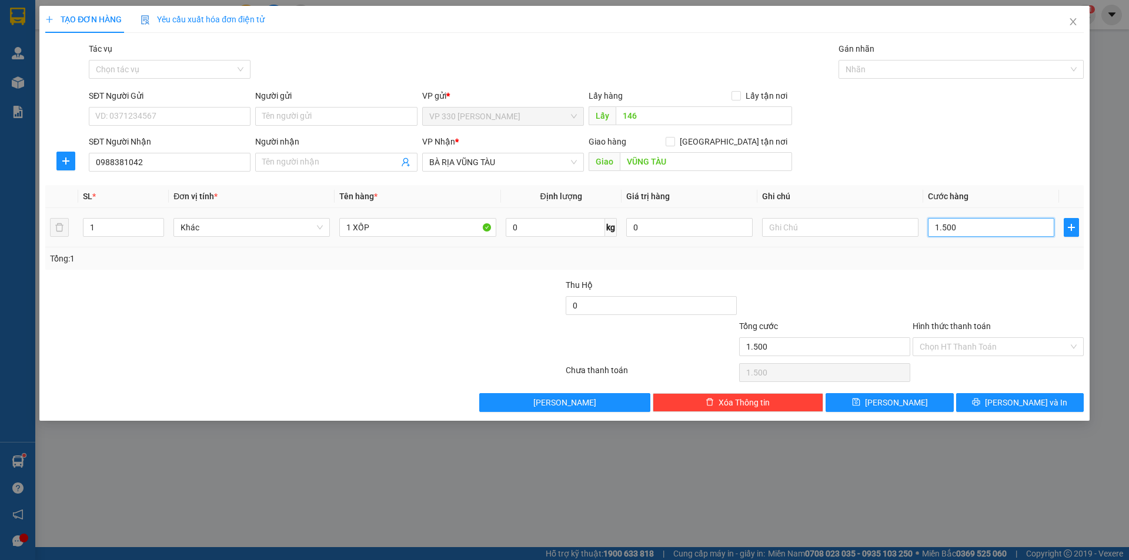
type input "15.000"
type input "150.000"
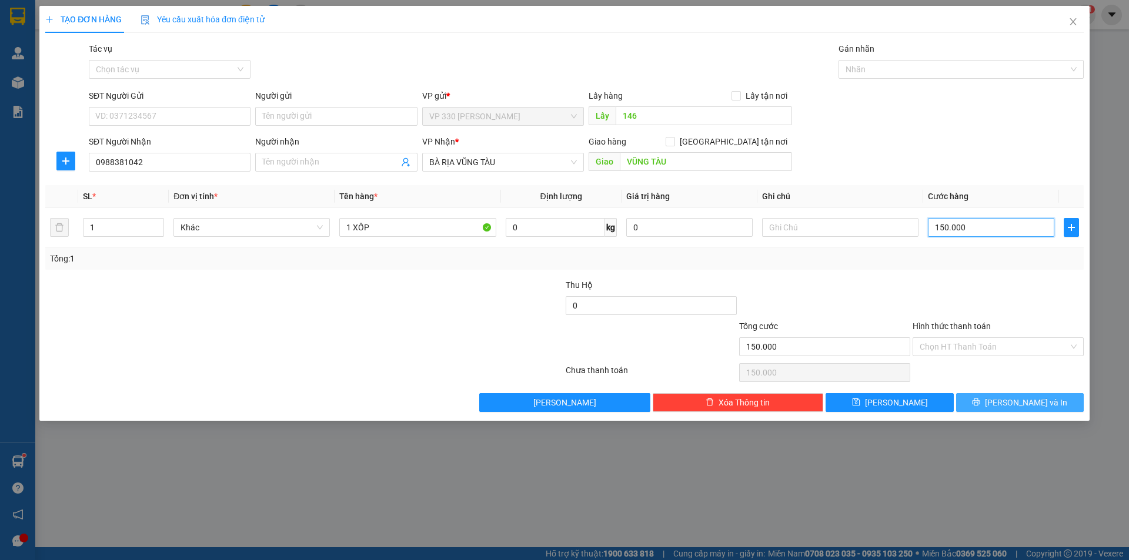
type input "150.000"
click at [1036, 405] on span "Lưu và In" at bounding box center [1026, 402] width 82 height 13
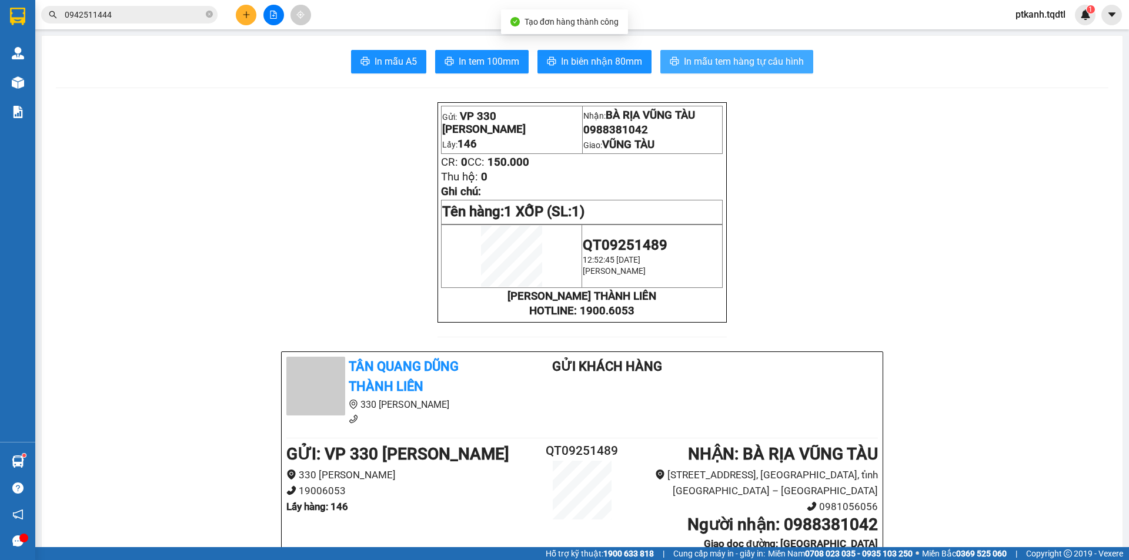
click at [737, 67] on span "In mẫu tem hàng tự cấu hình" at bounding box center [744, 61] width 120 height 15
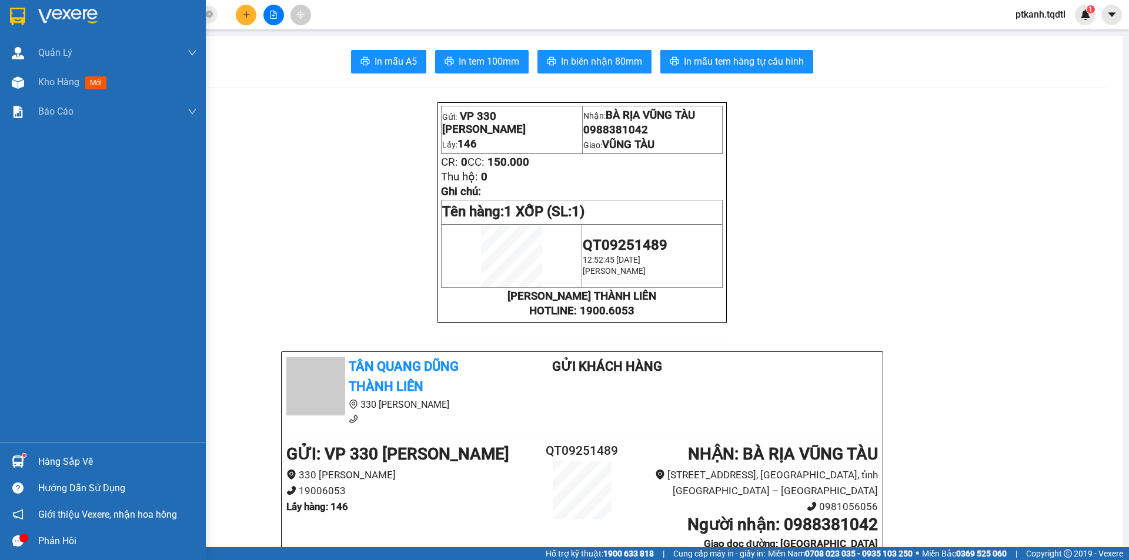
click at [17, 456] on img at bounding box center [18, 462] width 12 height 12
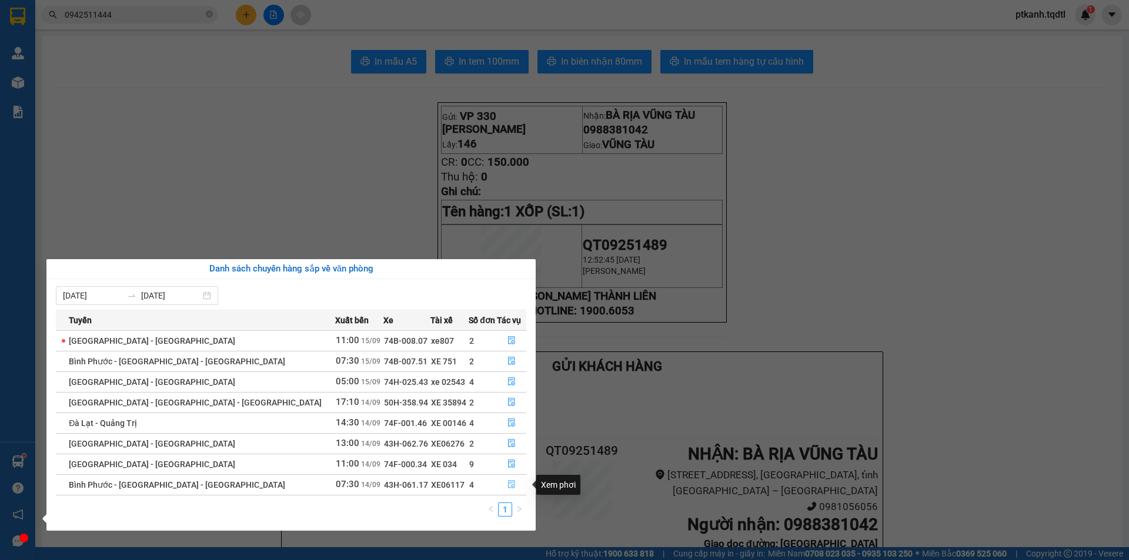
click at [508, 481] on icon "file-done" at bounding box center [511, 485] width 7 height 8
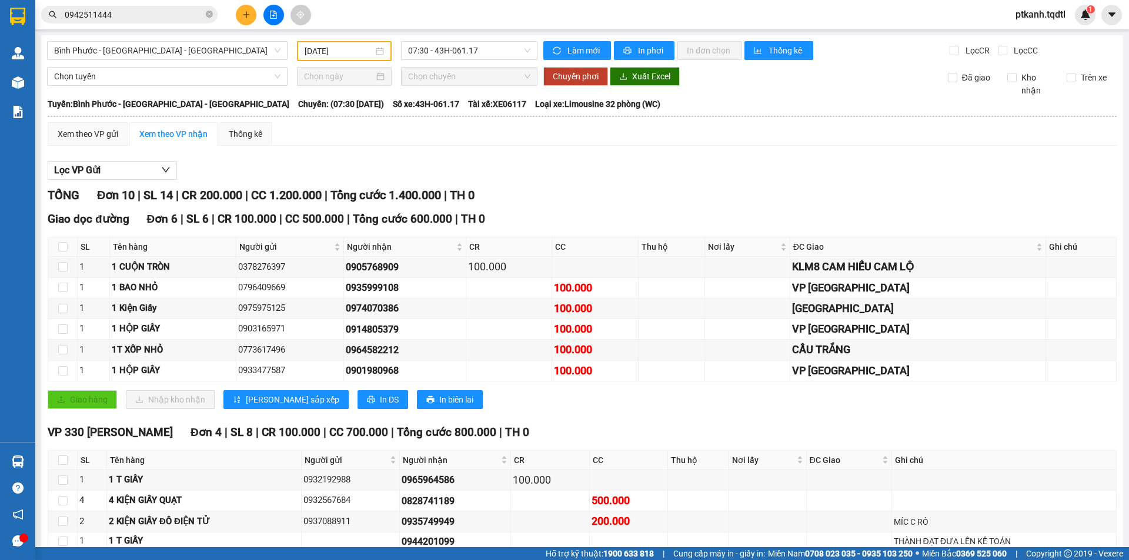
scroll to position [65, 0]
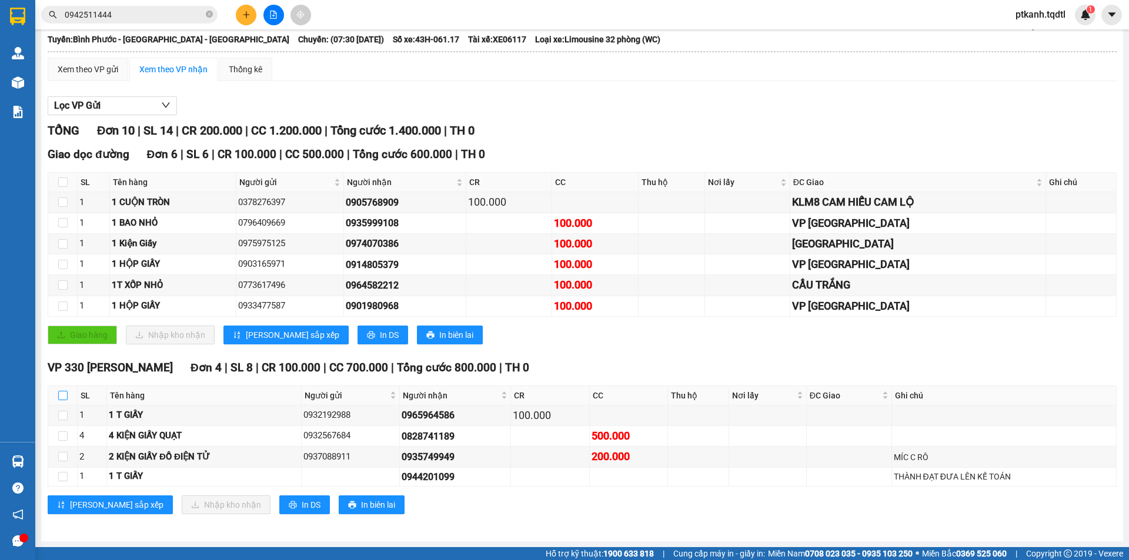
click at [64, 397] on input "checkbox" at bounding box center [62, 395] width 9 height 9
checkbox input "true"
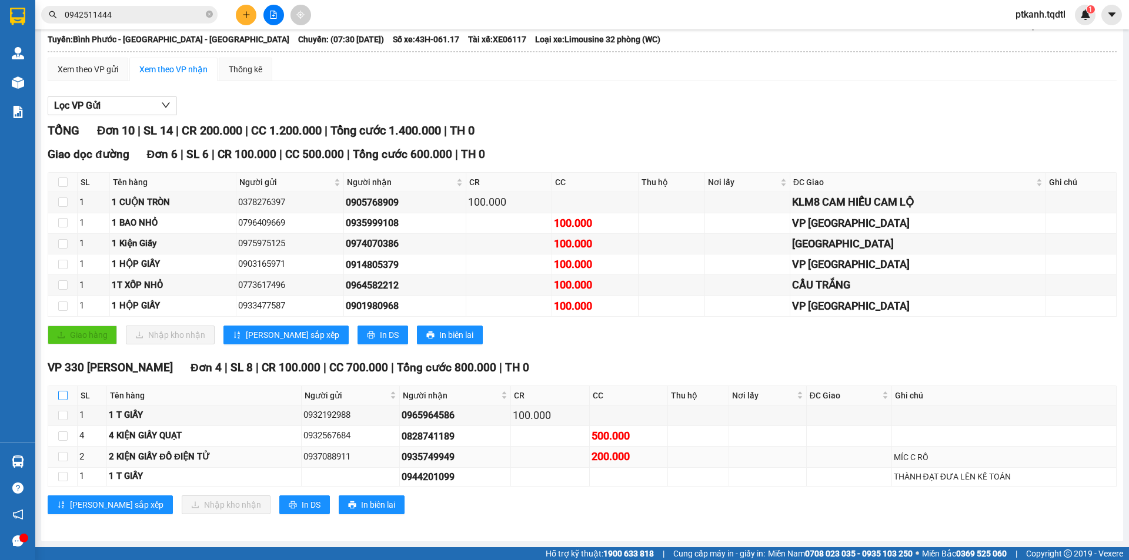
checkbox input "true"
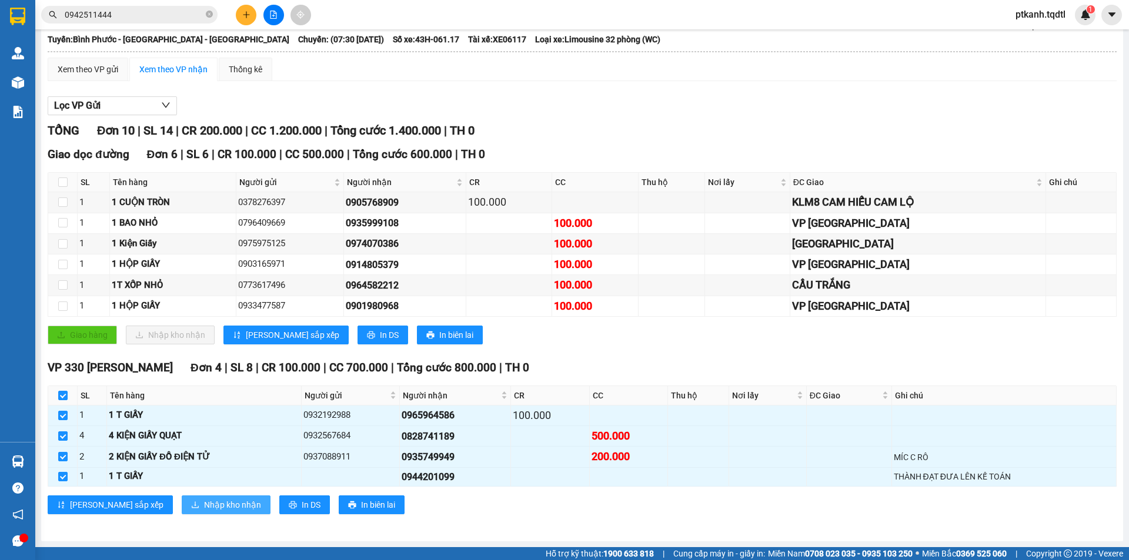
click at [204, 500] on span "Nhập kho nhận" at bounding box center [232, 504] width 57 height 13
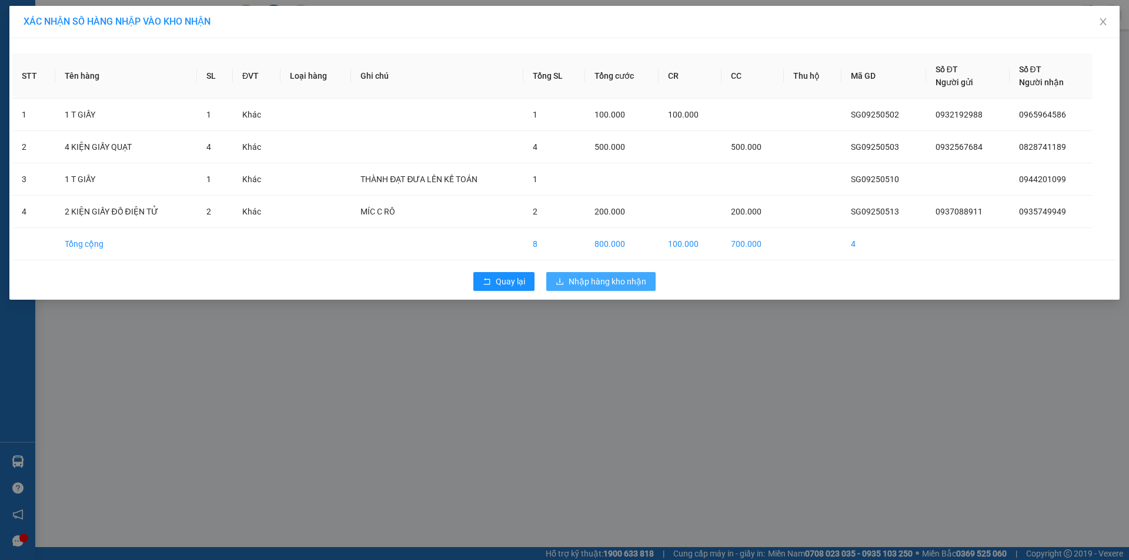
click at [591, 284] on span "Nhập hàng kho nhận" at bounding box center [607, 281] width 78 height 13
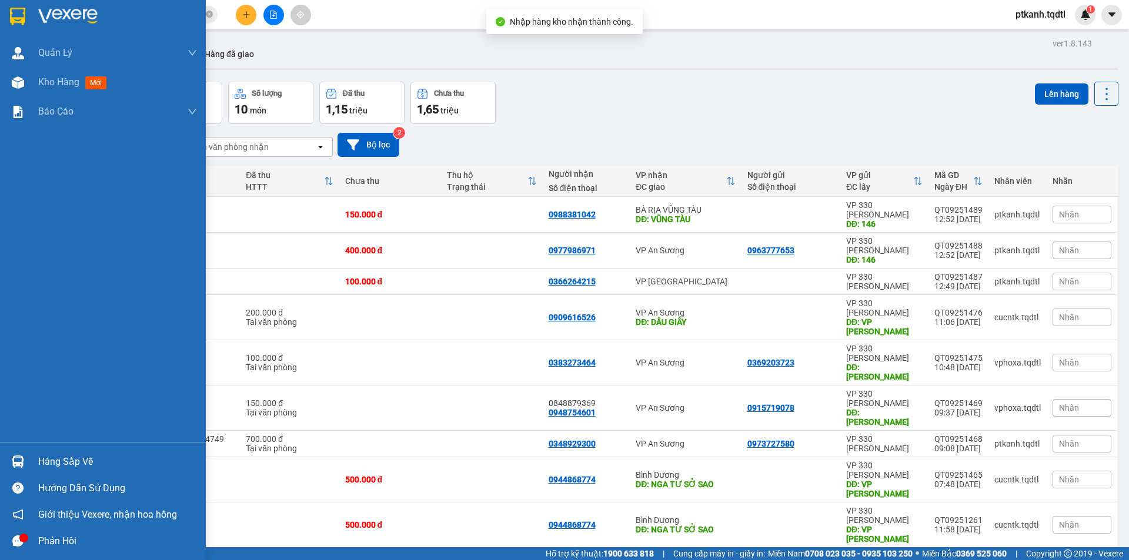
click at [21, 459] on img at bounding box center [18, 462] width 12 height 12
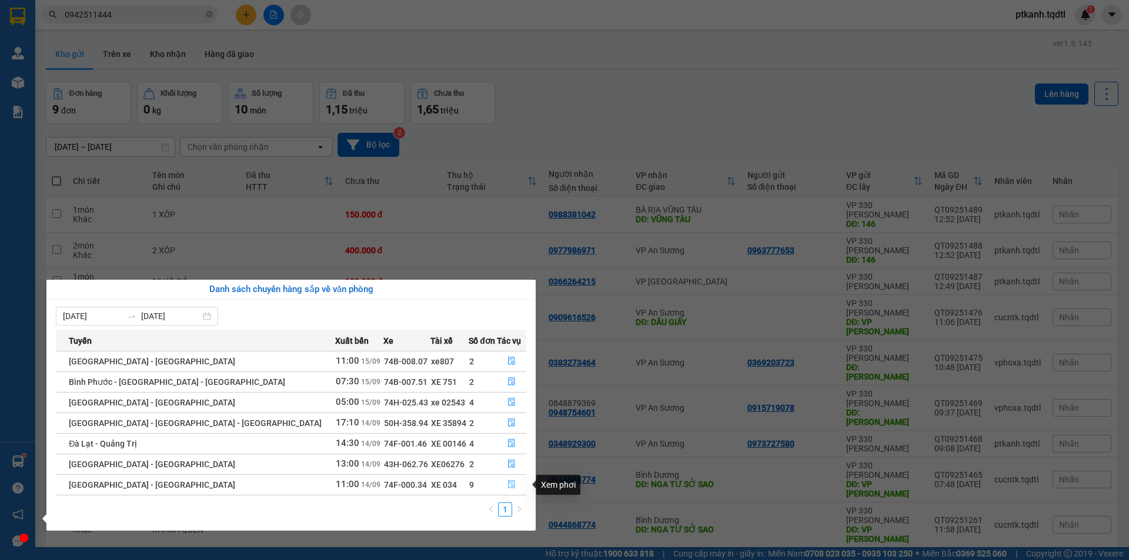
click at [507, 484] on icon "file-done" at bounding box center [511, 484] width 8 height 8
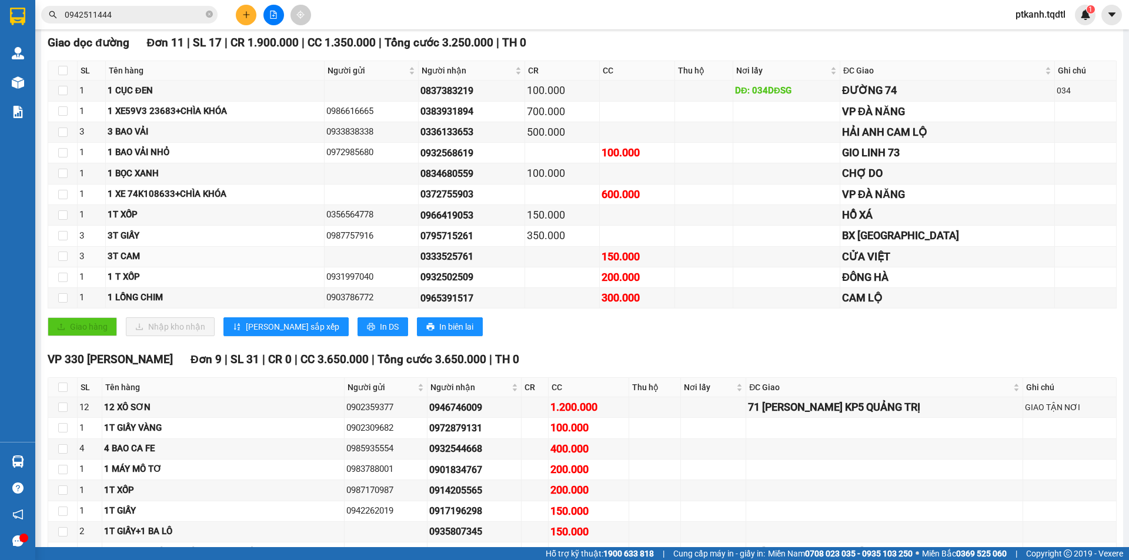
scroll to position [235, 0]
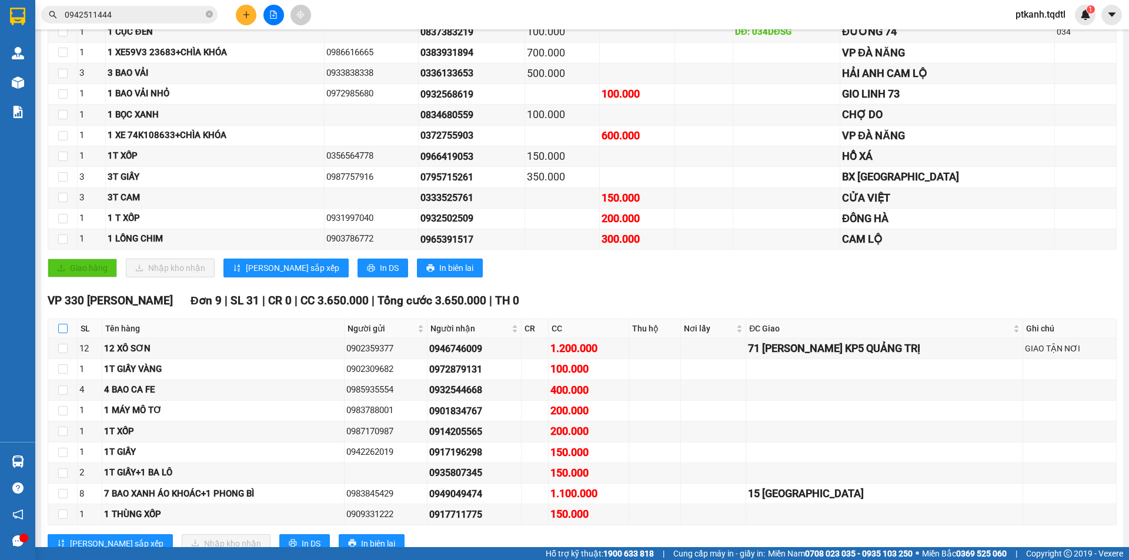
click at [63, 332] on input "checkbox" at bounding box center [62, 328] width 9 height 9
checkbox input "true"
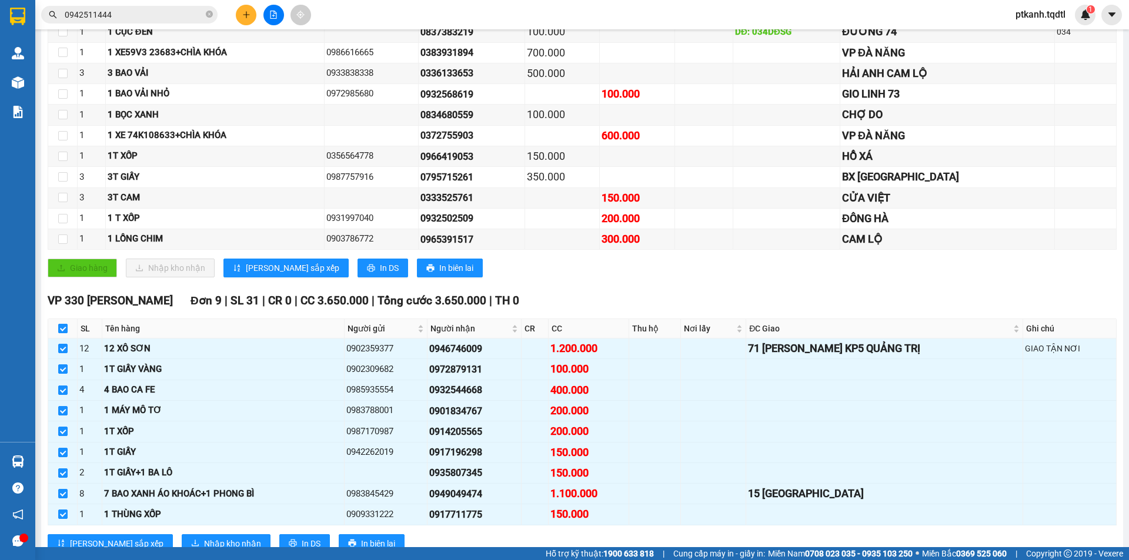
checkbox input "true"
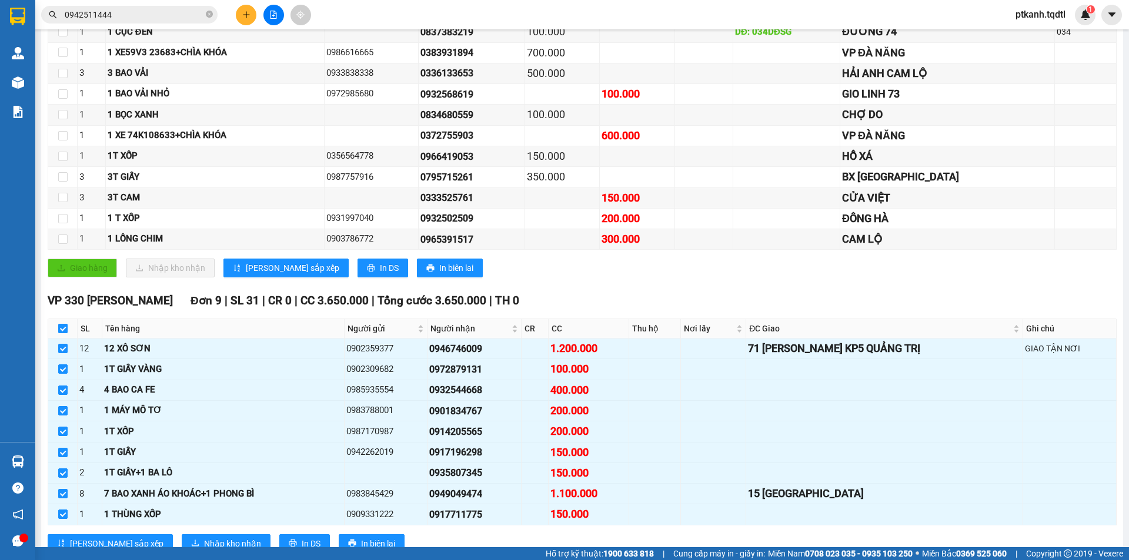
checkbox input "true"
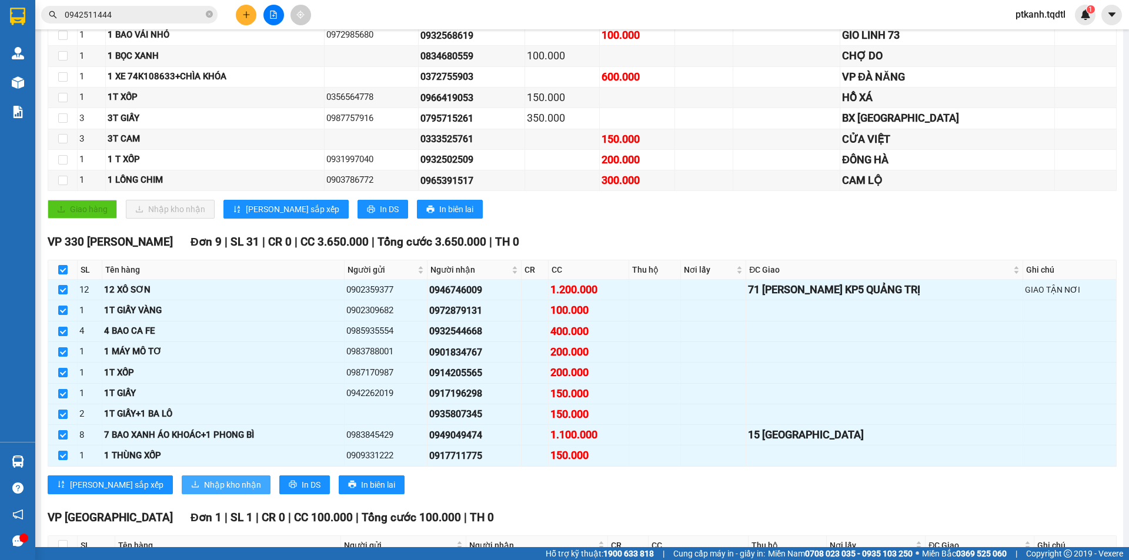
click at [204, 484] on span "Nhập kho nhận" at bounding box center [232, 484] width 57 height 13
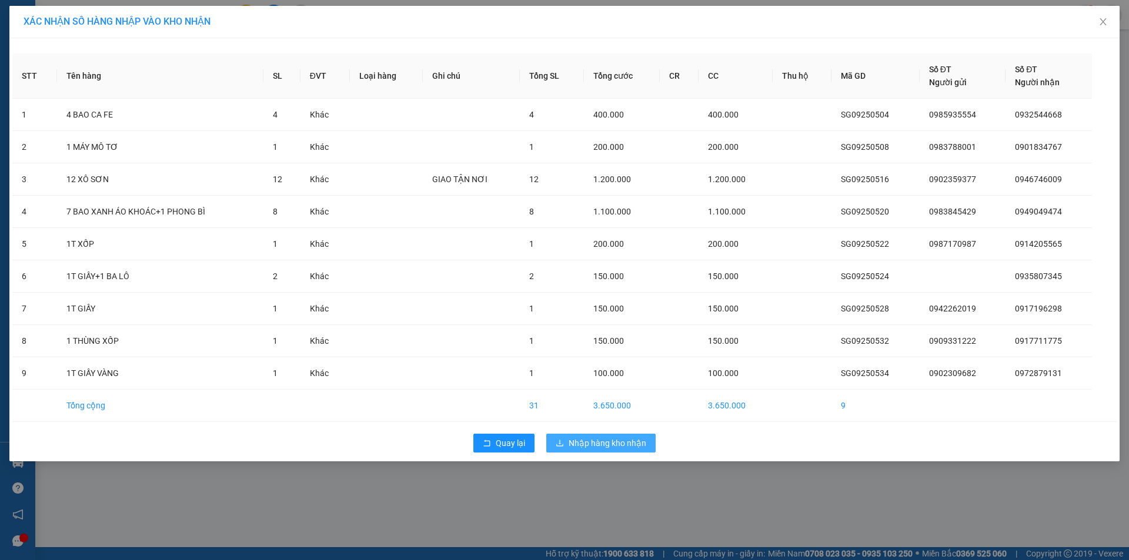
click at [607, 442] on span "Nhập hàng kho nhận" at bounding box center [607, 443] width 78 height 13
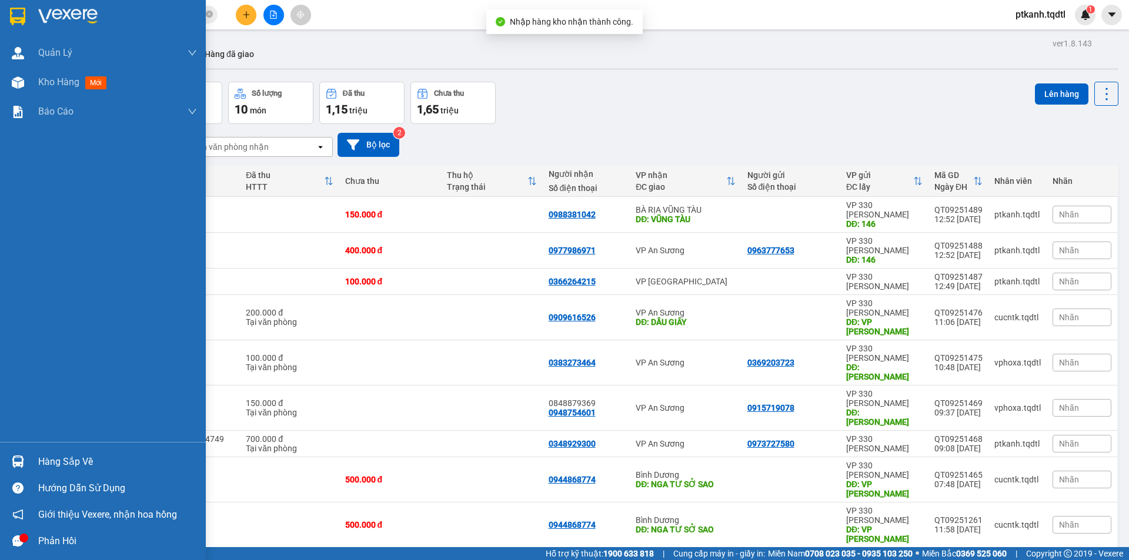
click at [24, 460] on img at bounding box center [18, 462] width 12 height 12
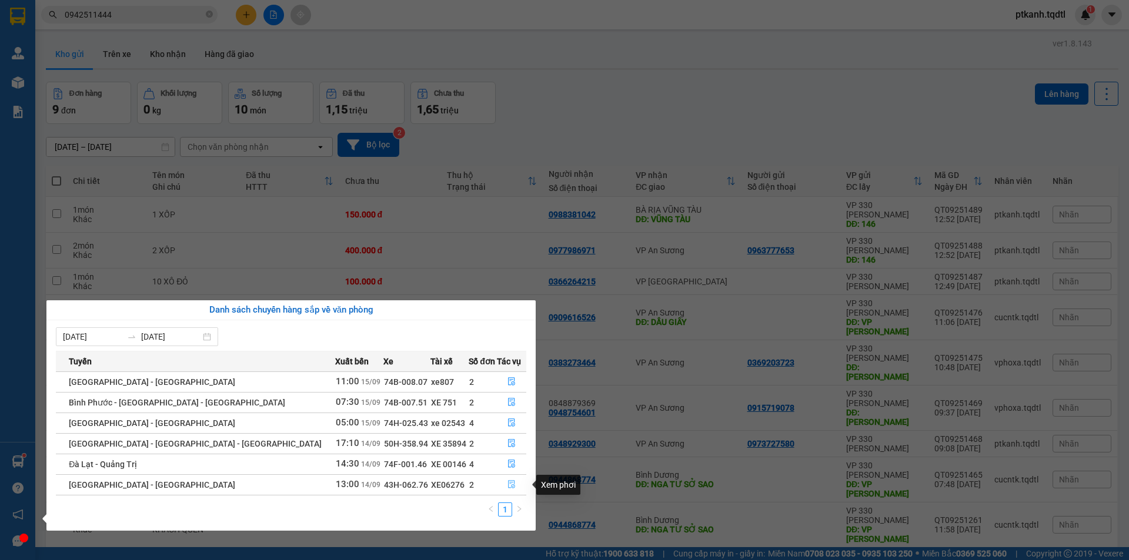
click at [507, 487] on icon "file-done" at bounding box center [511, 484] width 8 height 8
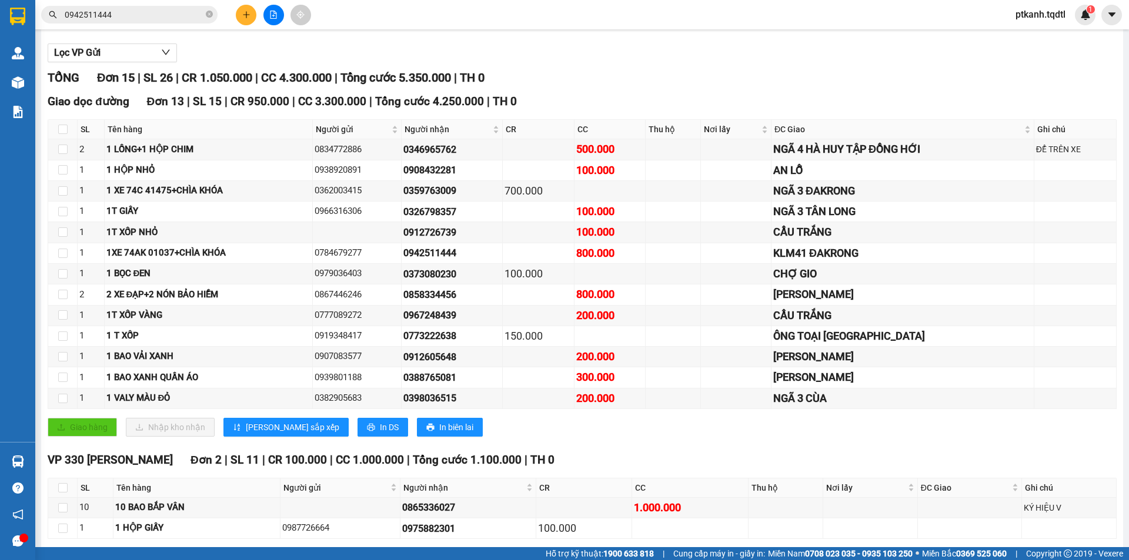
scroll to position [170, 0]
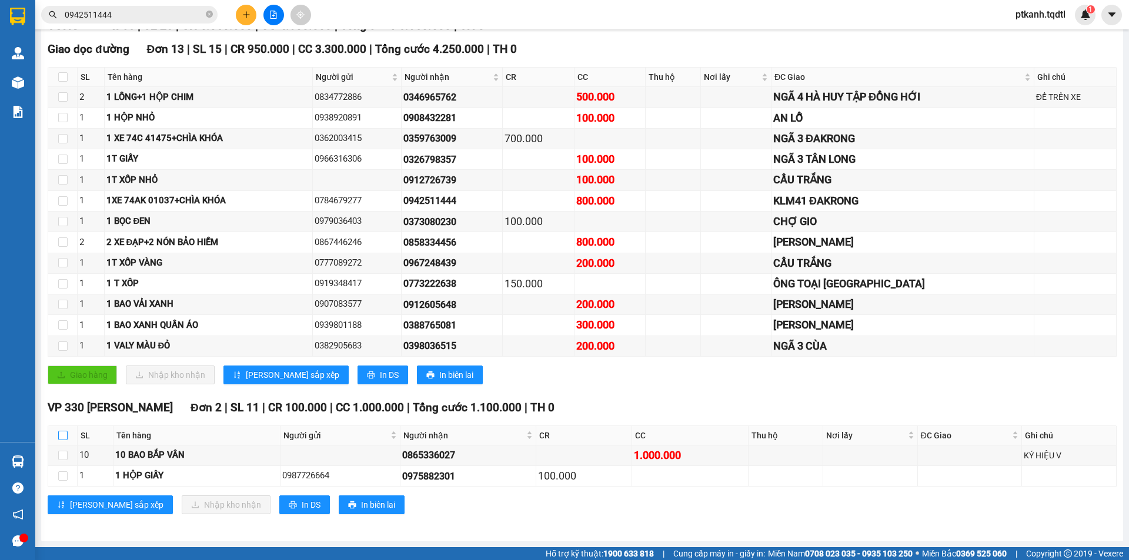
click at [64, 435] on input "checkbox" at bounding box center [62, 435] width 9 height 9
checkbox input "true"
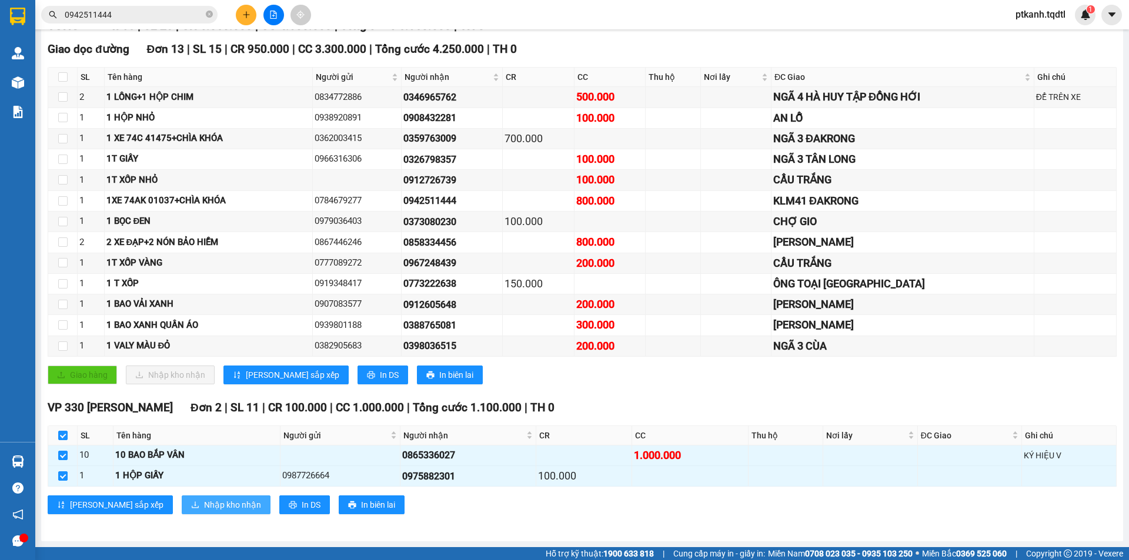
click at [204, 504] on span "Nhập kho nhận" at bounding box center [232, 504] width 57 height 13
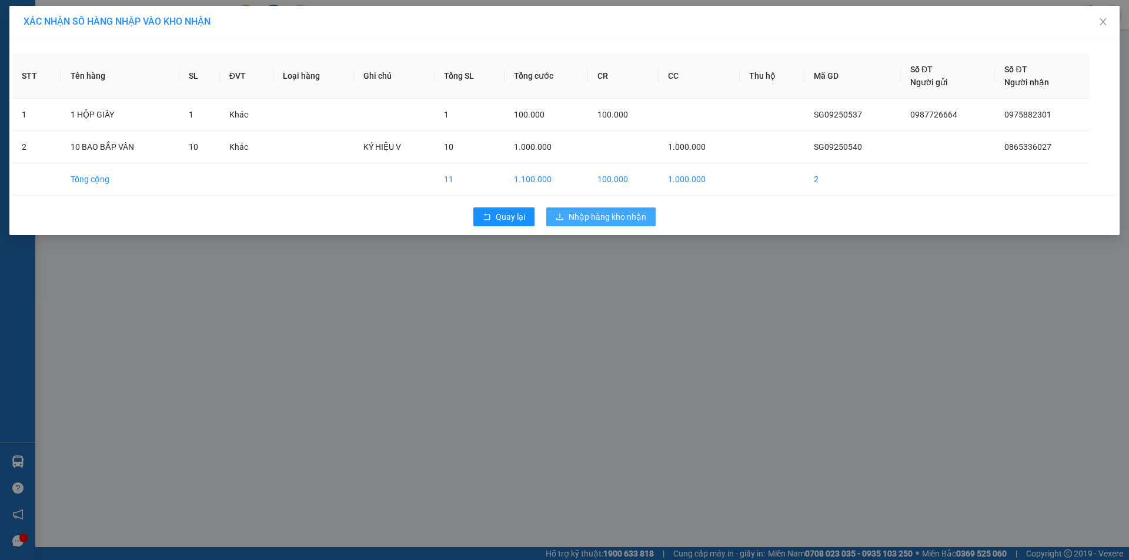
click at [617, 217] on span "Nhập hàng kho nhận" at bounding box center [607, 216] width 78 height 13
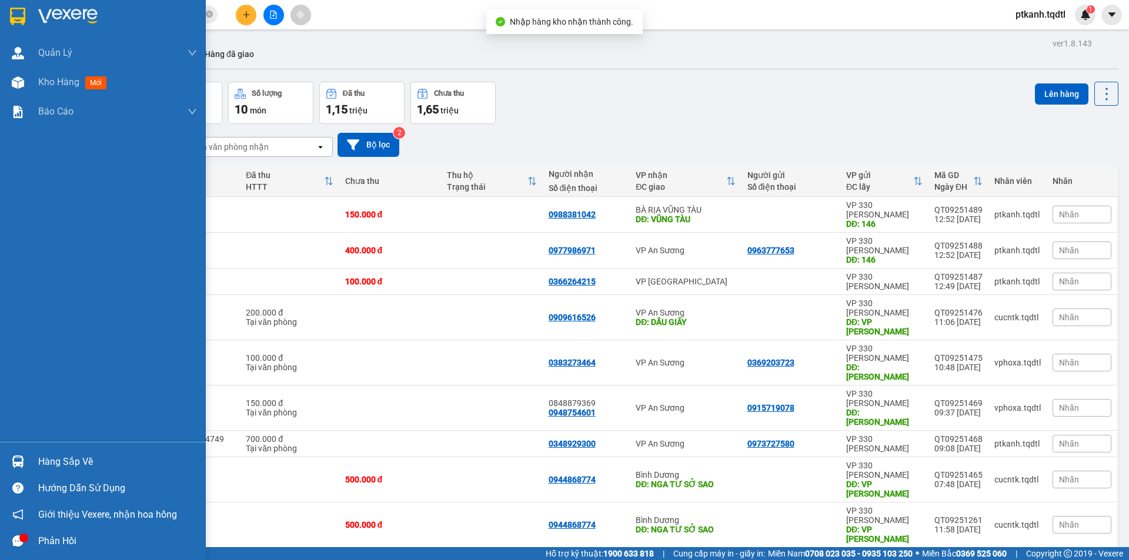
click at [24, 457] on div at bounding box center [18, 461] width 21 height 21
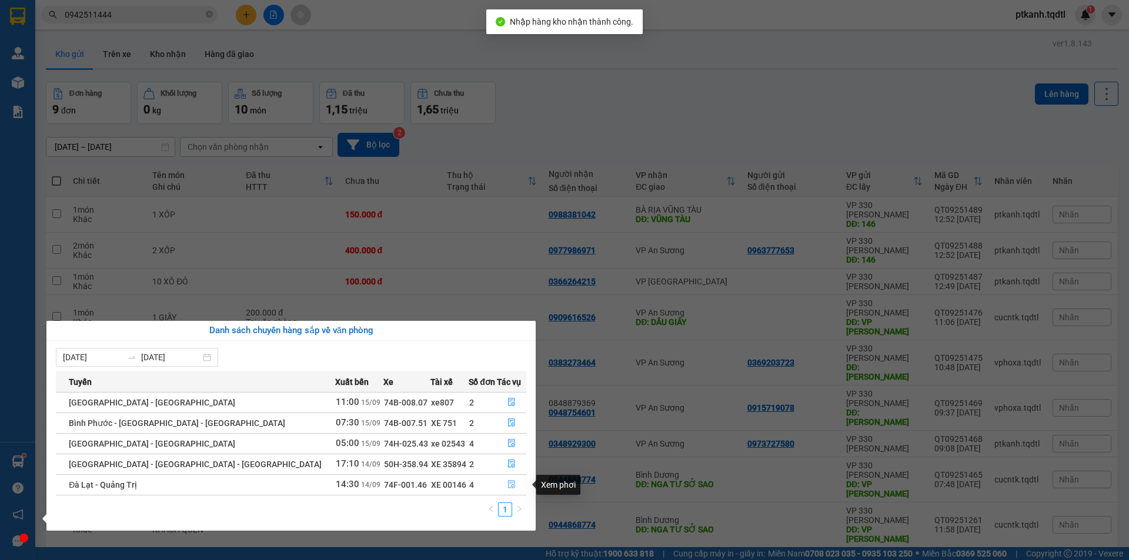
click at [507, 484] on icon "file-done" at bounding box center [511, 484] width 8 height 8
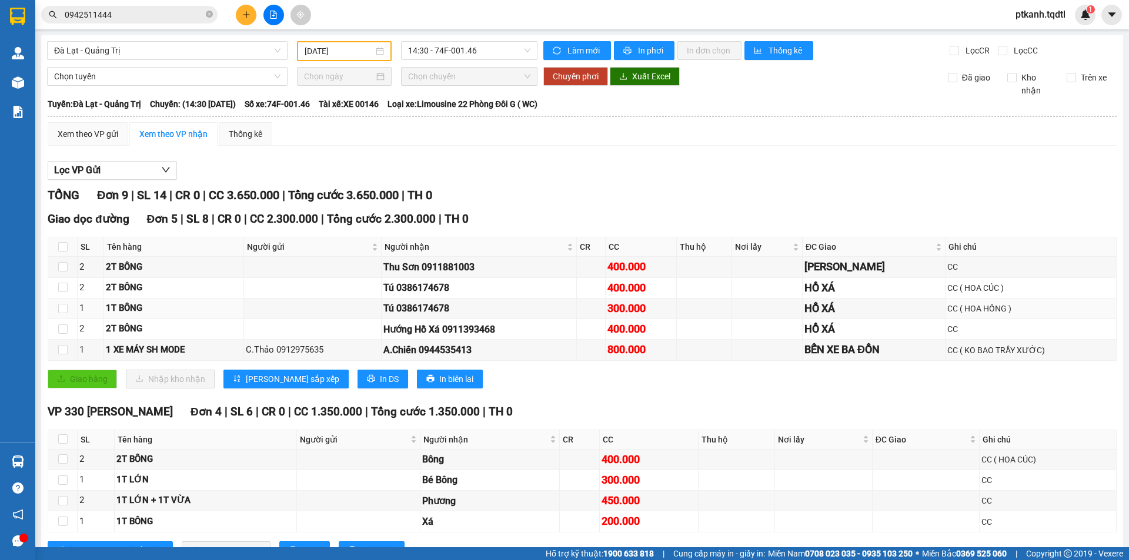
scroll to position [46, 0]
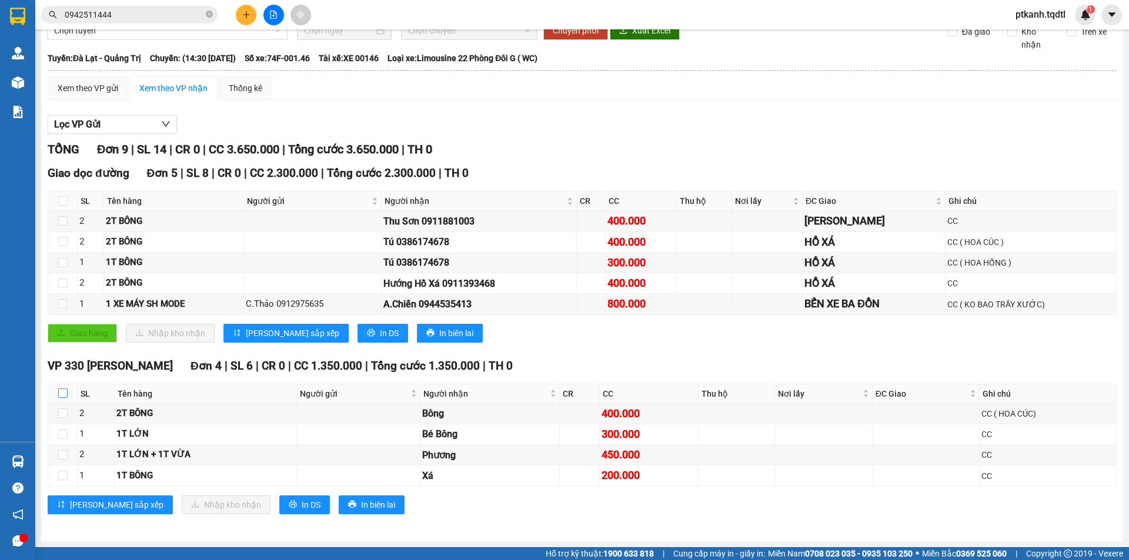
click at [63, 393] on input "checkbox" at bounding box center [62, 393] width 9 height 9
checkbox input "true"
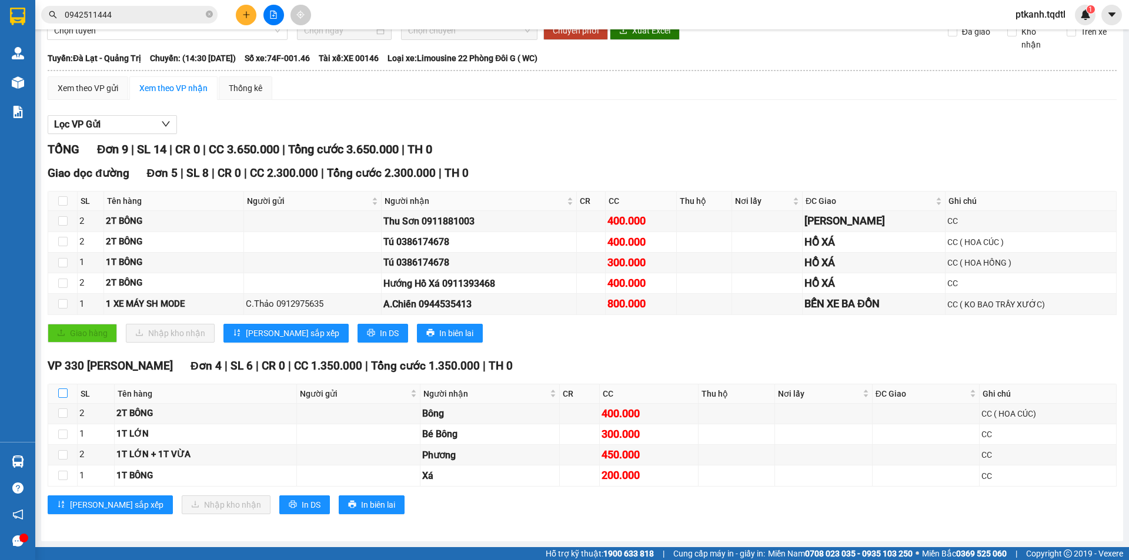
checkbox input "true"
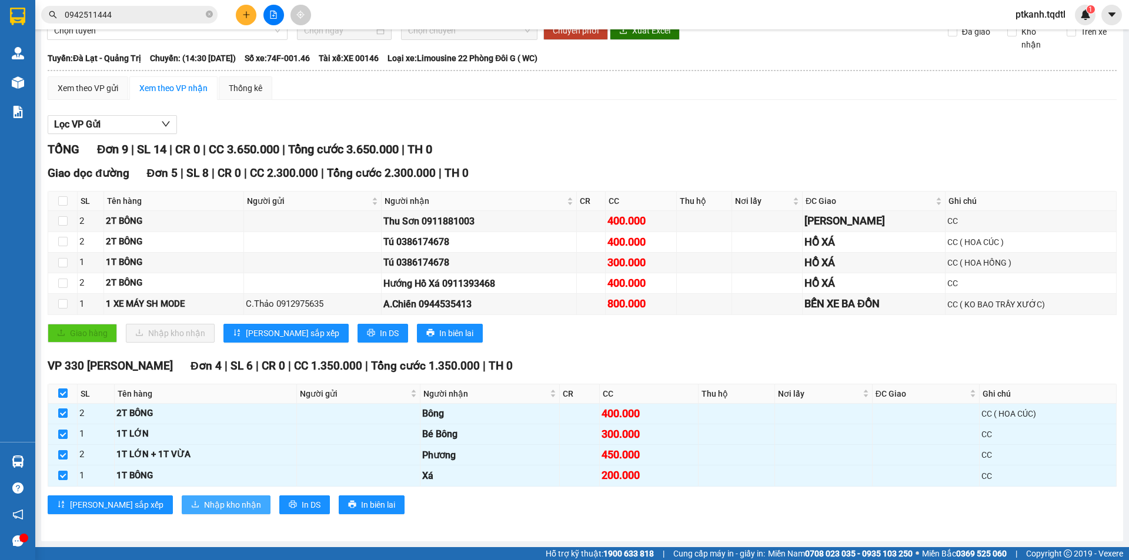
click at [204, 499] on span "Nhập kho nhận" at bounding box center [232, 504] width 57 height 13
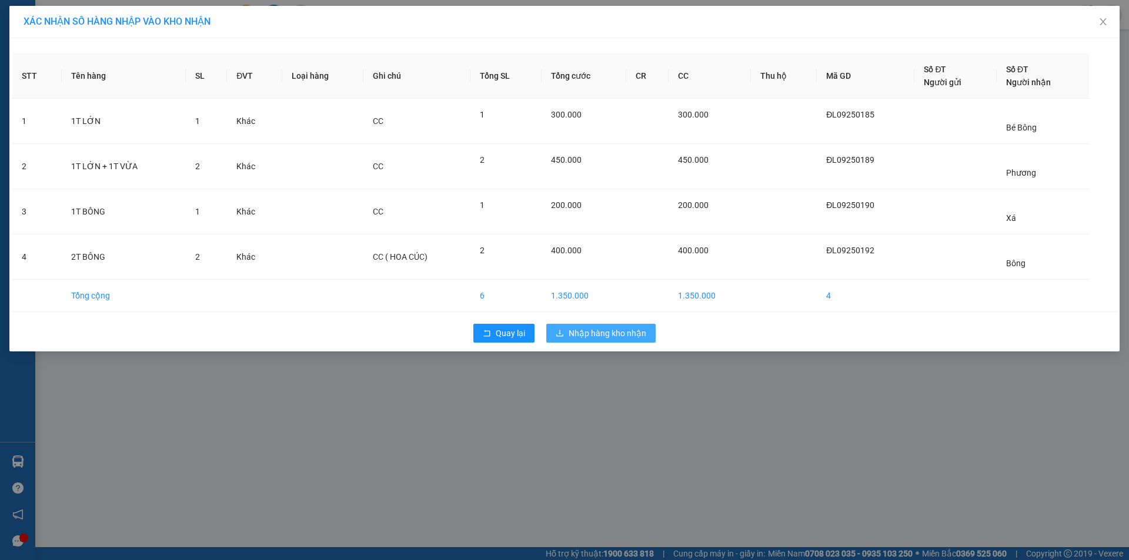
click at [602, 332] on span "Nhập hàng kho nhận" at bounding box center [607, 333] width 78 height 13
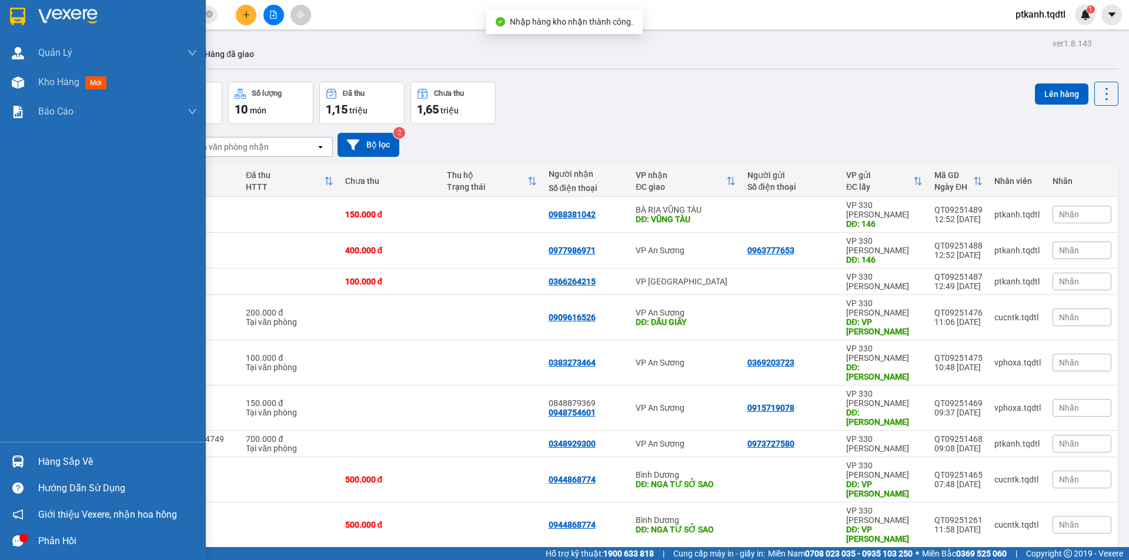
click at [56, 463] on div "Hàng sắp về" at bounding box center [117, 462] width 159 height 18
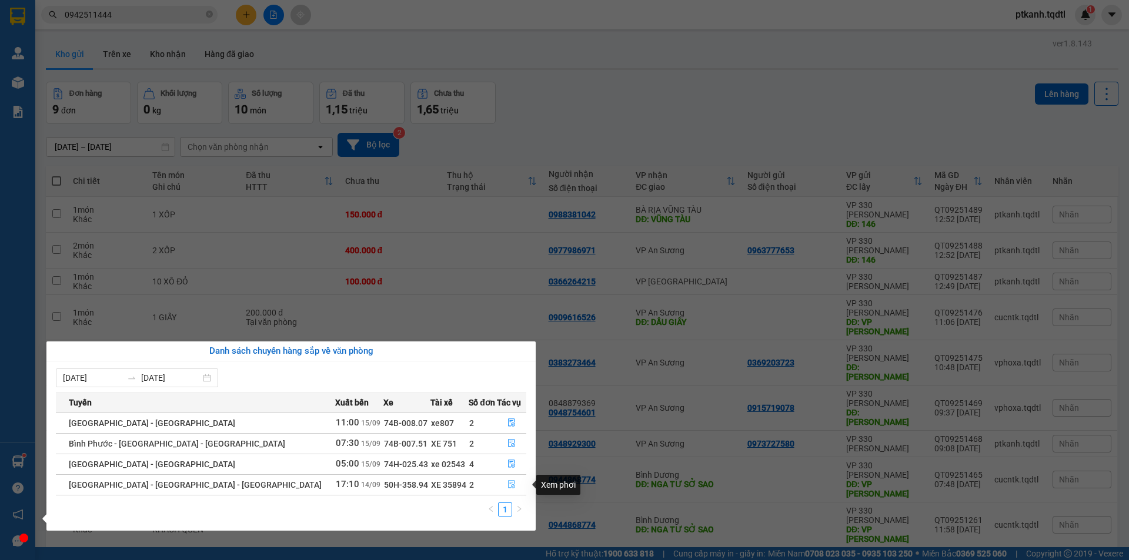
click at [507, 483] on icon "file-done" at bounding box center [511, 484] width 8 height 8
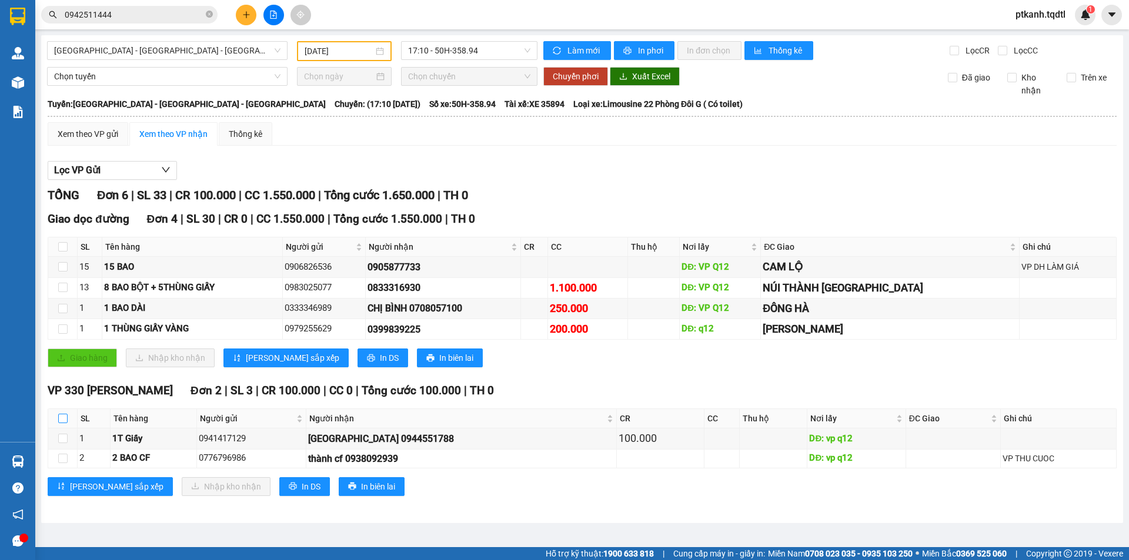
click at [62, 417] on input "checkbox" at bounding box center [62, 418] width 9 height 9
checkbox input "true"
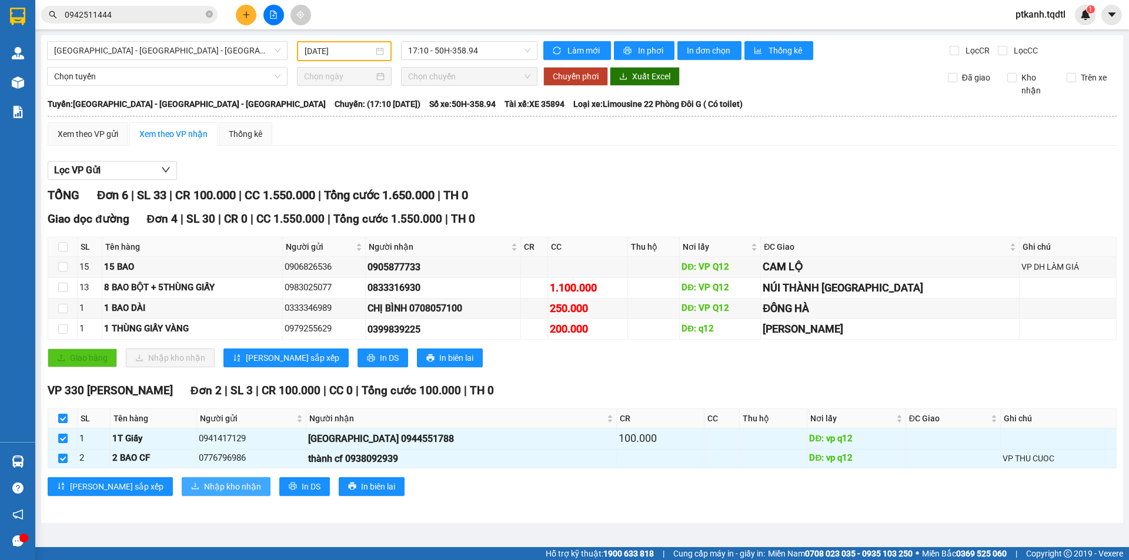
click at [204, 484] on span "Nhập kho nhận" at bounding box center [232, 486] width 57 height 13
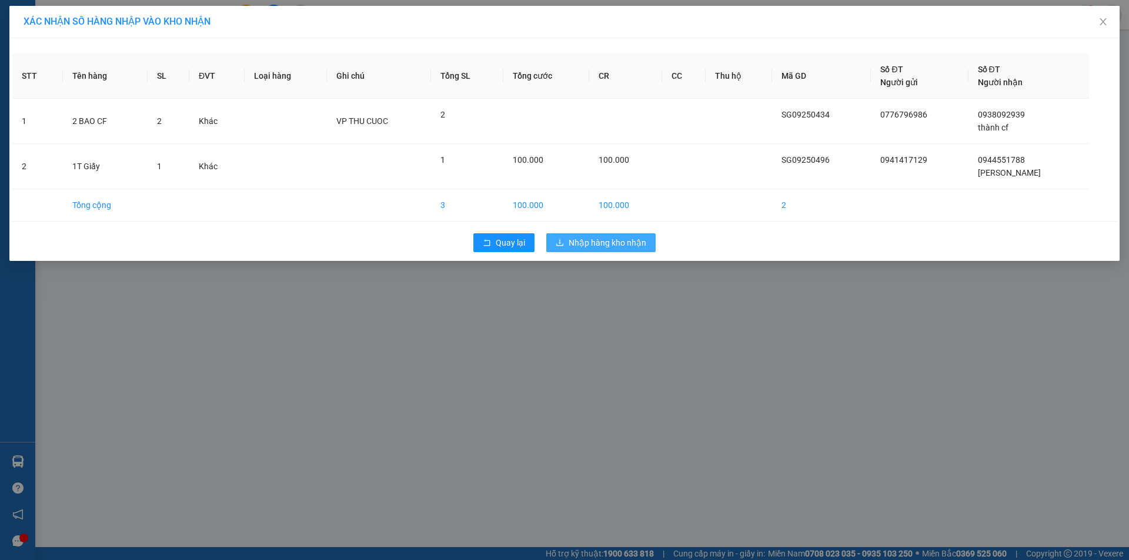
click at [582, 239] on span "Nhập hàng kho nhận" at bounding box center [607, 242] width 78 height 13
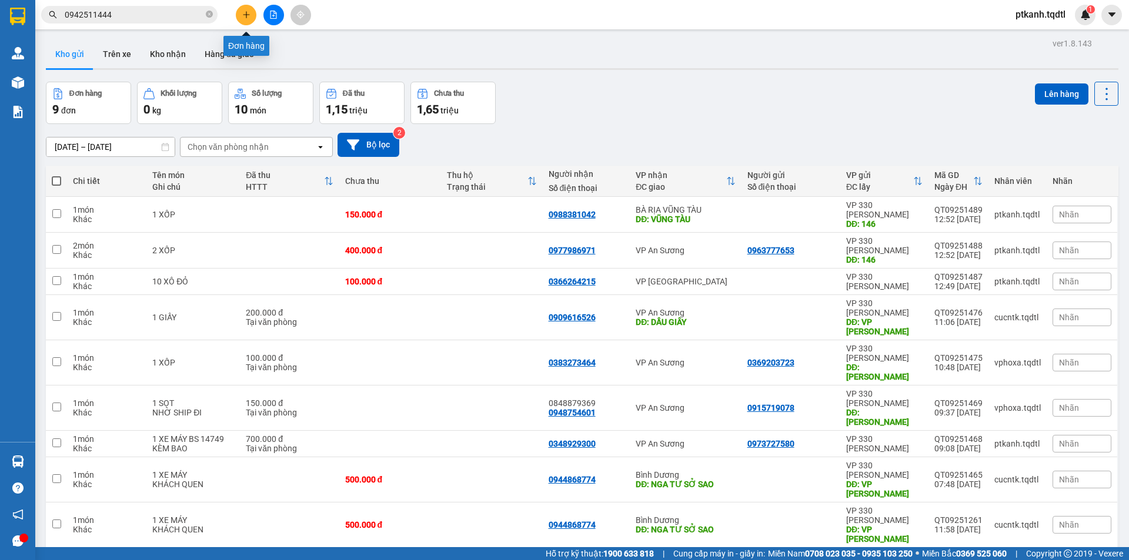
click at [245, 17] on icon "plus" at bounding box center [246, 15] width 8 height 8
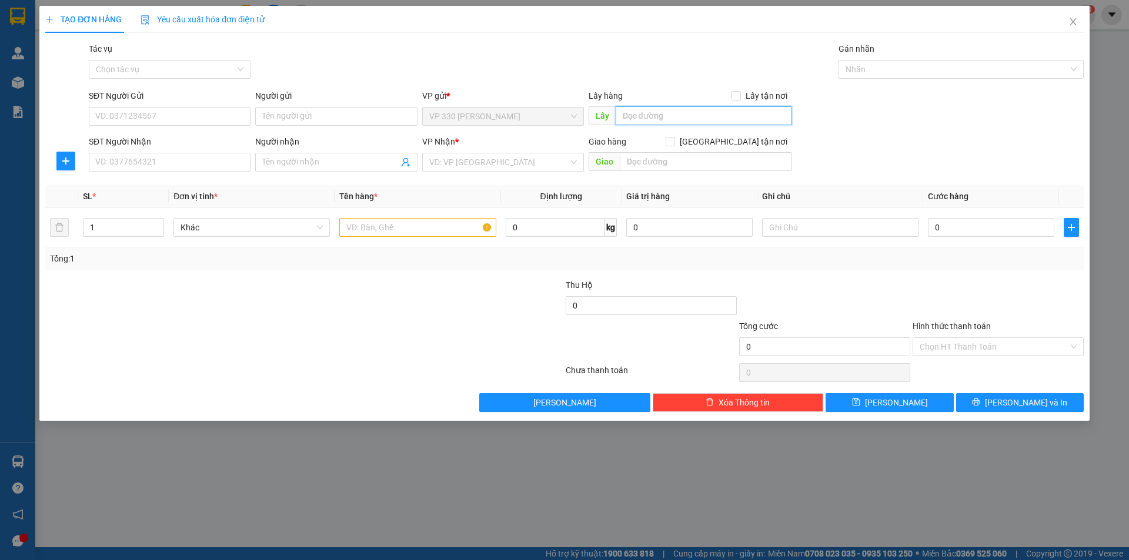
click at [665, 120] on input "text" at bounding box center [703, 115] width 176 height 19
type input "KIÊN"
click at [140, 164] on input "SĐT Người Nhận" at bounding box center [170, 162] width 162 height 19
type input "0935212577"
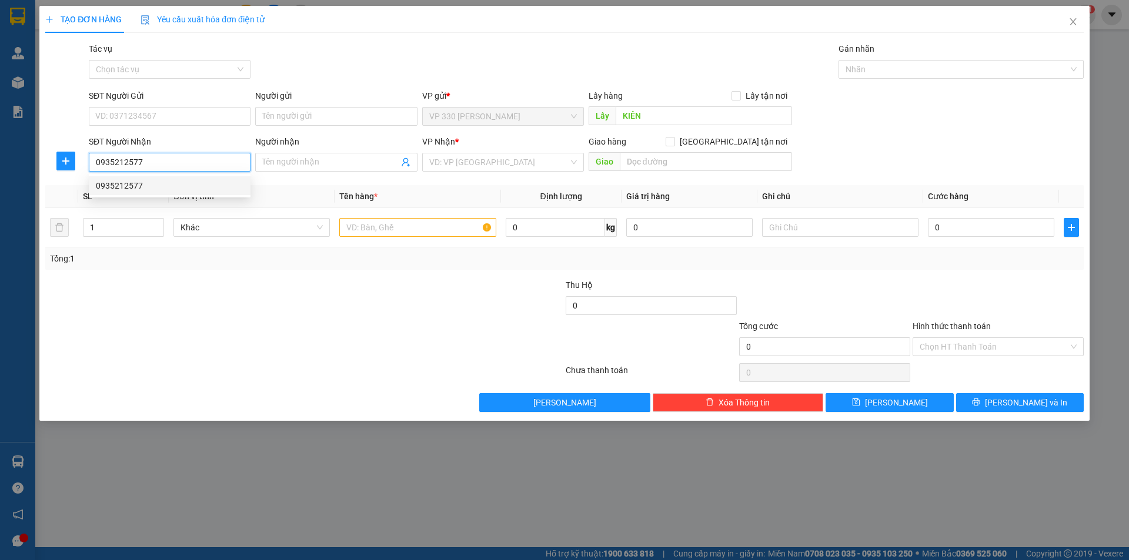
click at [162, 188] on div "0935212577" at bounding box center [170, 185] width 148 height 13
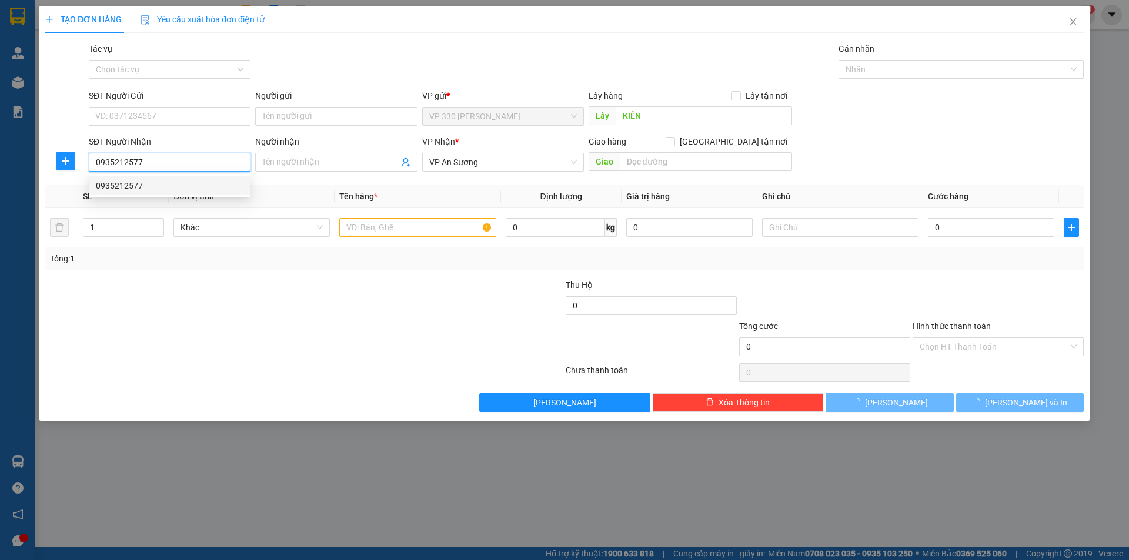
type input "550.000"
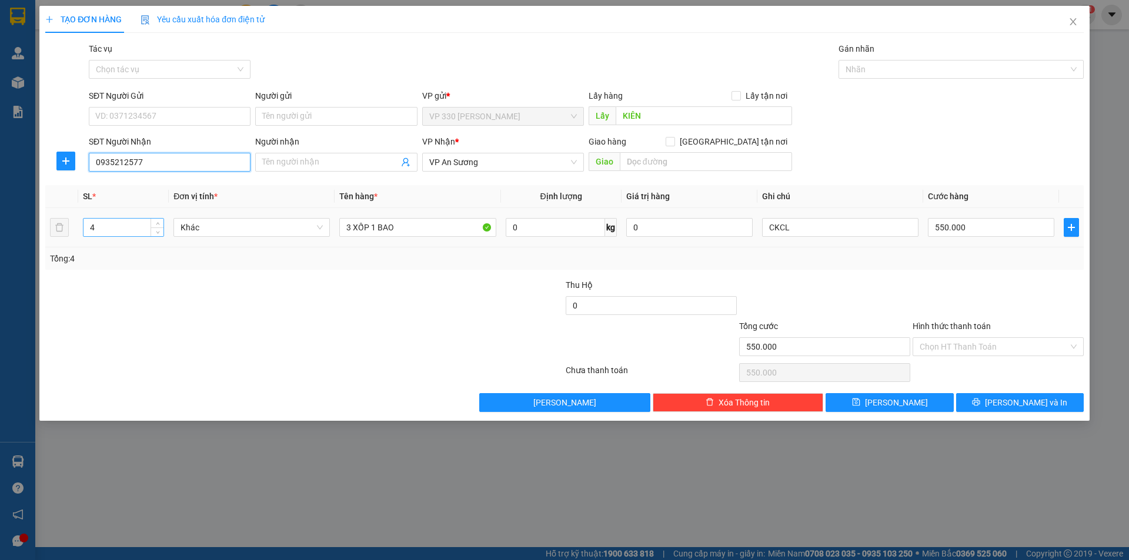
type input "0935212577"
click at [121, 232] on input "4" at bounding box center [123, 228] width 80 height 18
click at [110, 227] on input "4" at bounding box center [123, 228] width 80 height 18
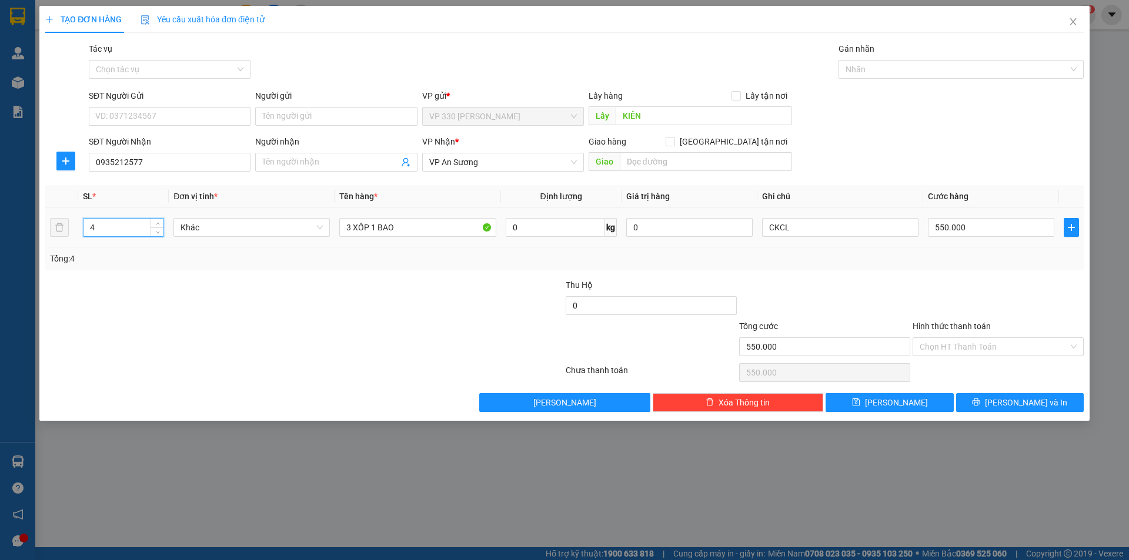
drag, startPoint x: 104, startPoint y: 227, endPoint x: 82, endPoint y: 227, distance: 21.7
click at [82, 227] on td "4" at bounding box center [123, 227] width 91 height 39
click at [159, 223] on icon "up" at bounding box center [158, 225] width 4 height 4
type input "2"
drag, startPoint x: 432, startPoint y: 231, endPoint x: 313, endPoint y: 235, distance: 118.8
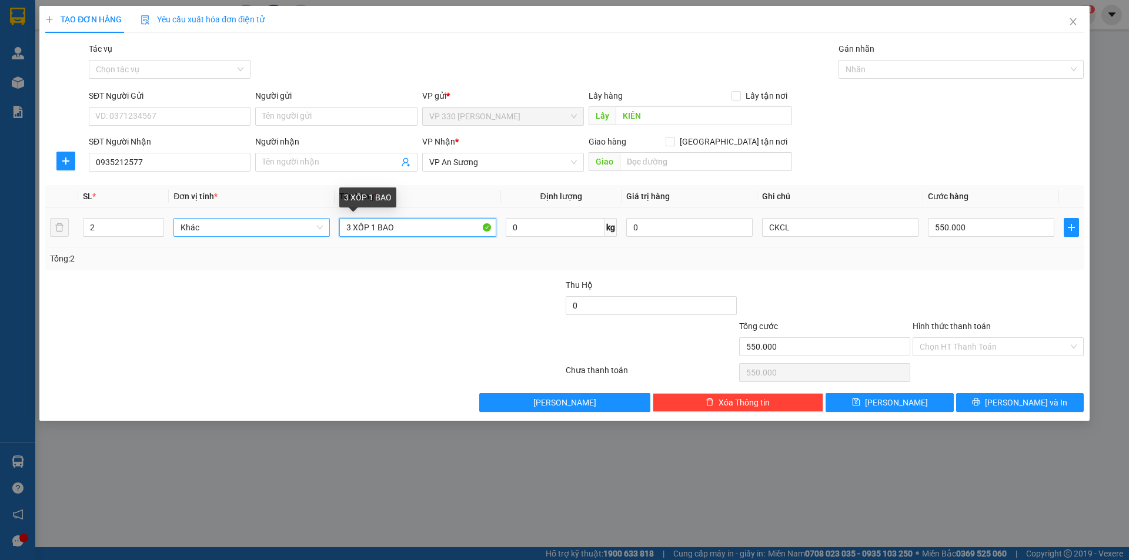
click at [313, 235] on tr "2 Khác 3 XỐP 1 BAO 0 kg 0 CKCL 550.000" at bounding box center [564, 227] width 1038 height 39
type input "1 XỐP 1 BAO"
click at [985, 230] on input "550.000" at bounding box center [991, 227] width 126 height 19
type input "1"
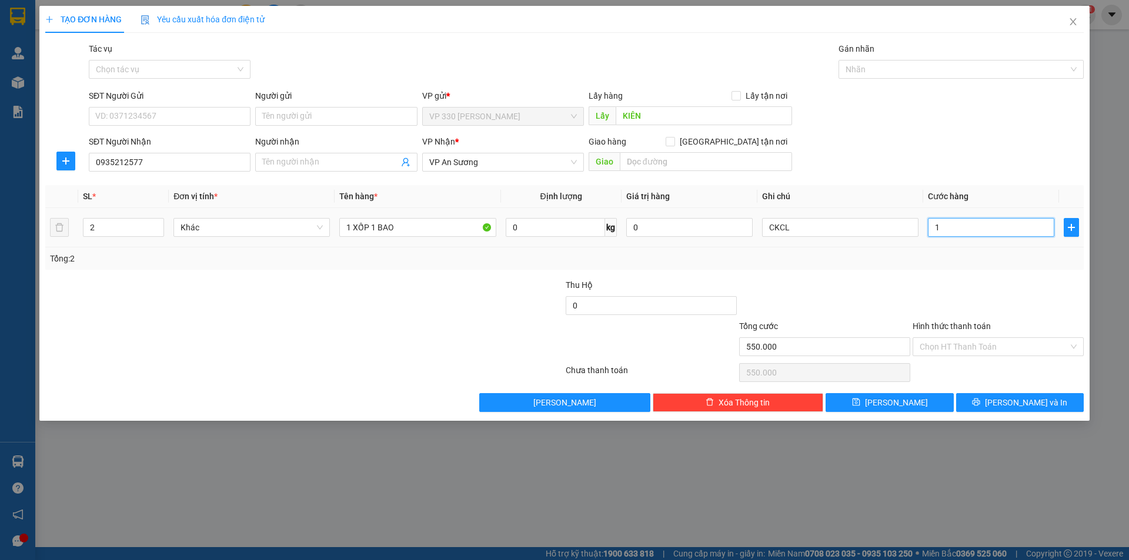
type input "1"
type input "15"
type input "150"
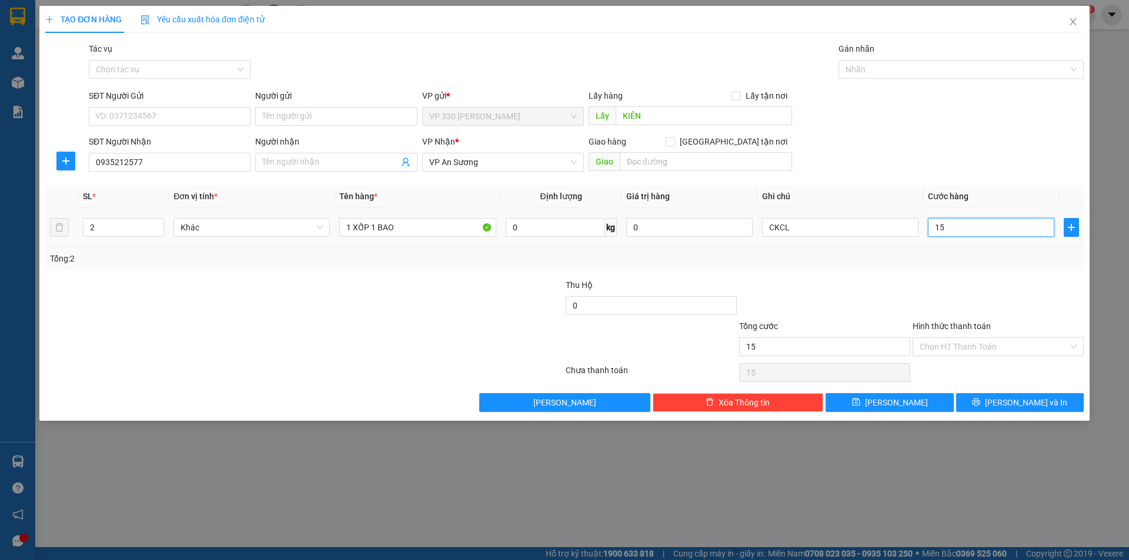
type input "150"
type input "1.500"
type input "15.000"
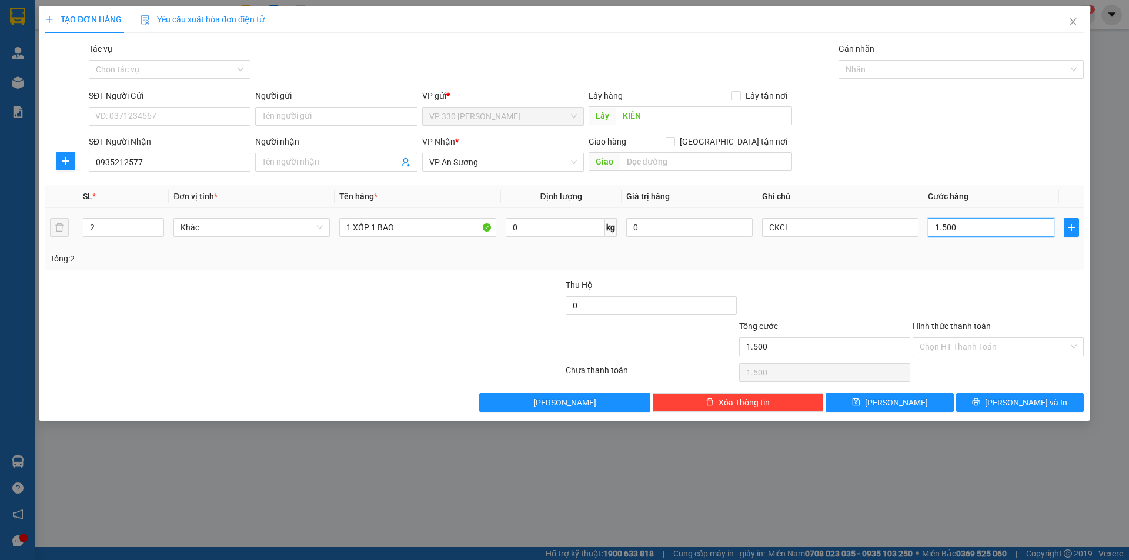
type input "15.000"
type input "150.000"
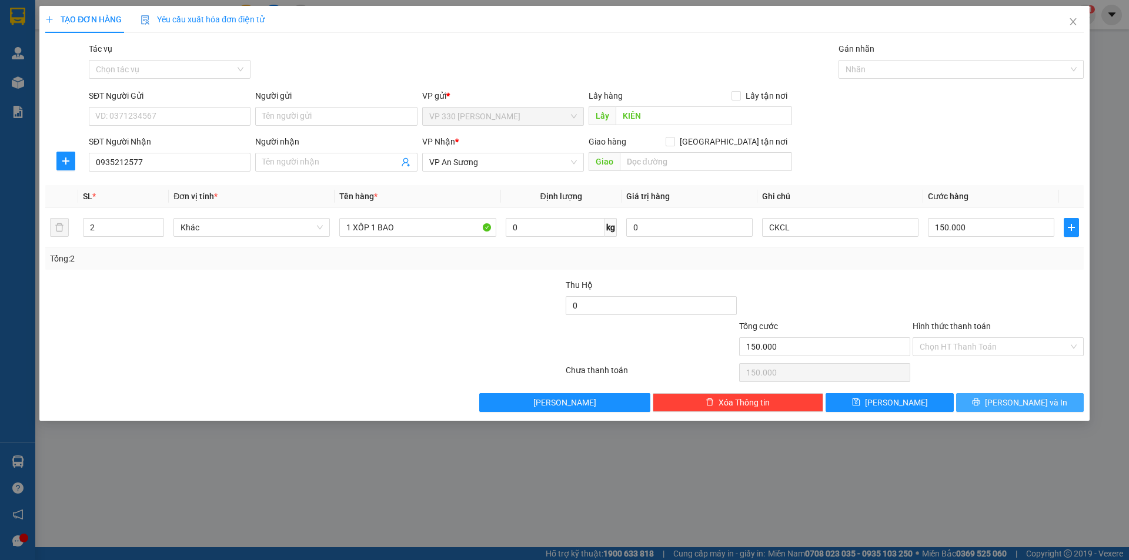
click at [1026, 403] on span "Lưu và In" at bounding box center [1026, 402] width 82 height 13
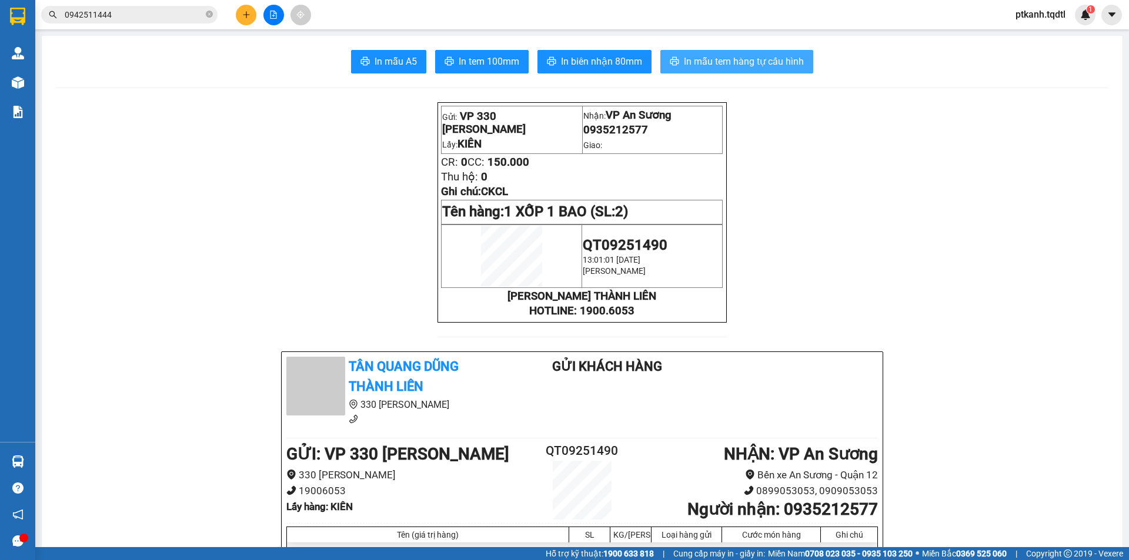
click at [732, 63] on span "In mẫu tem hàng tự cấu hình" at bounding box center [744, 61] width 120 height 15
click at [244, 16] on icon "plus" at bounding box center [246, 15] width 8 height 8
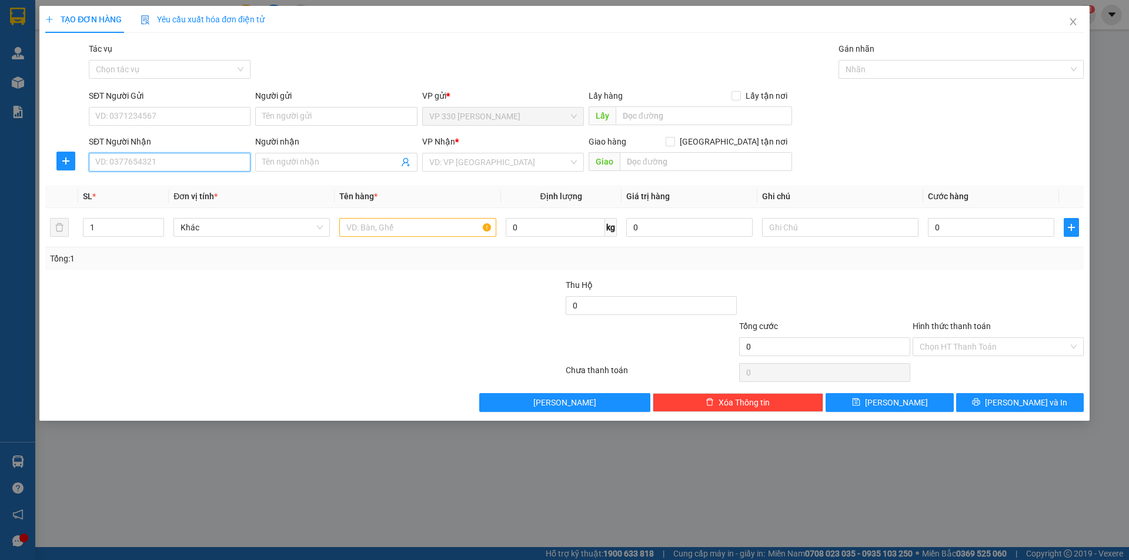
click at [131, 162] on input "SĐT Người Nhận" at bounding box center [170, 162] width 162 height 19
type input "0903817765"
click at [131, 186] on div "0903817765" at bounding box center [170, 185] width 148 height 13
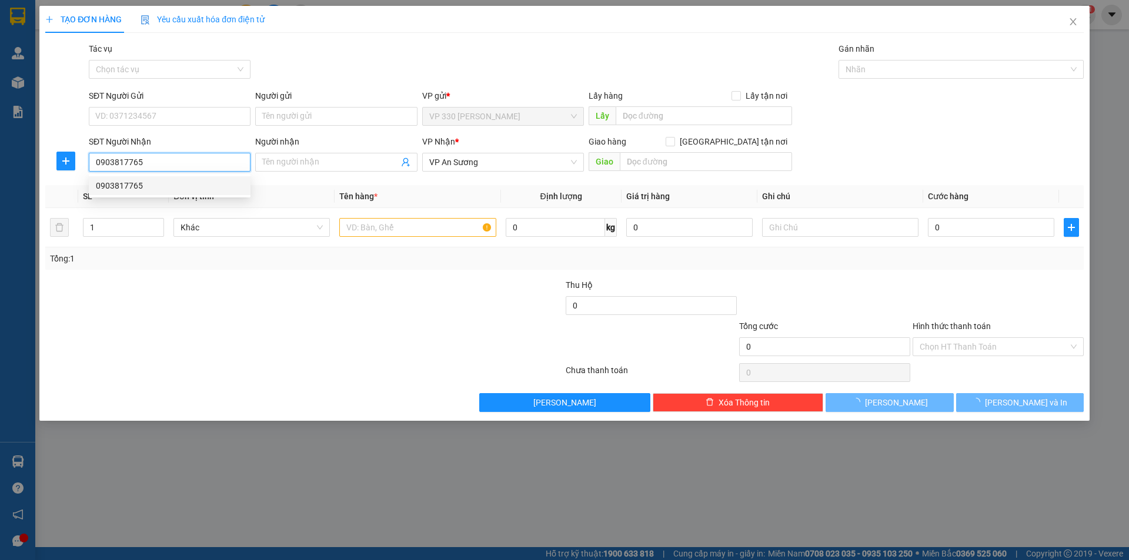
type input "200.000"
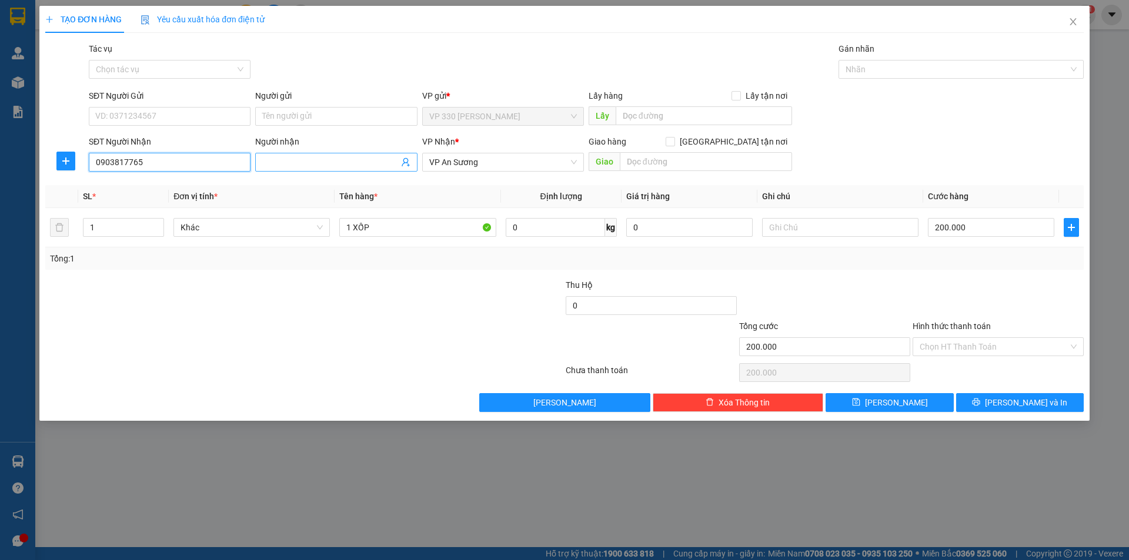
type input "0903817765"
click at [330, 162] on input "Người nhận" at bounding box center [330, 162] width 136 height 13
click at [679, 119] on input "text" at bounding box center [703, 115] width 176 height 19
type input "KIÊN"
click at [118, 229] on input "1" at bounding box center [123, 228] width 80 height 18
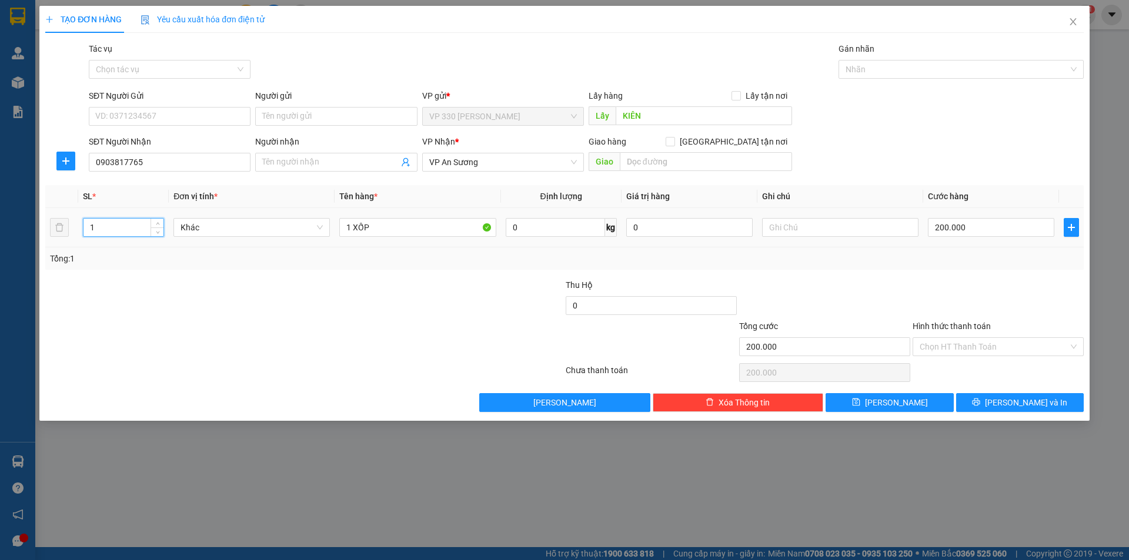
click at [118, 229] on input "1" at bounding box center [123, 228] width 80 height 18
type input "2"
click at [158, 222] on span "up" at bounding box center [157, 224] width 7 height 7
click at [413, 227] on input "1 XỐP" at bounding box center [417, 227] width 156 height 19
type input "1 XỐP 1 BAO"
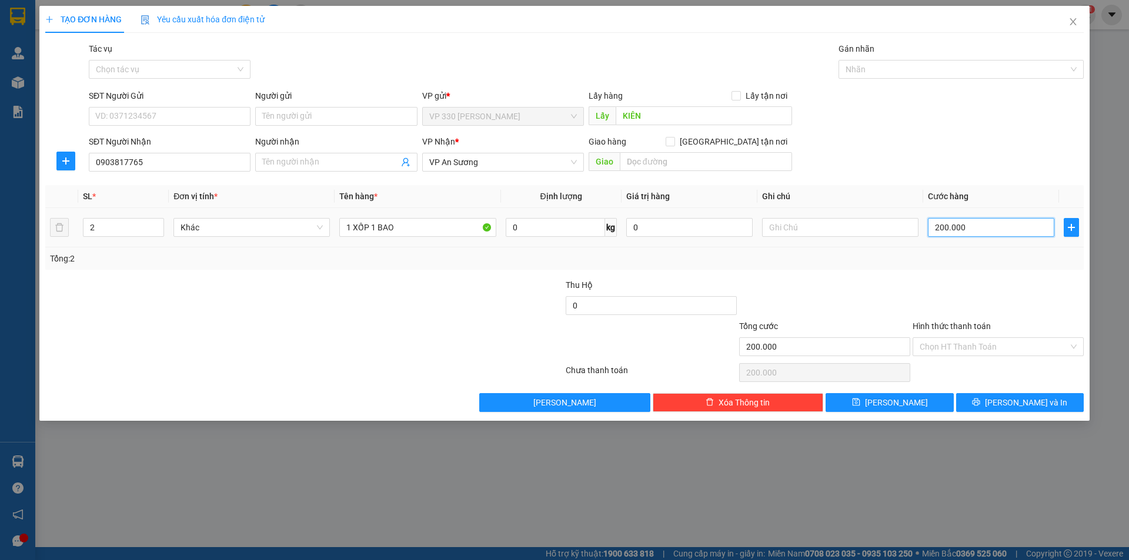
click at [977, 229] on input "200.000" at bounding box center [991, 227] width 126 height 19
click at [958, 327] on label "Hình thức thanh toán" at bounding box center [951, 326] width 78 height 9
click at [958, 338] on input "Hình thức thanh toán" at bounding box center [993, 347] width 149 height 18
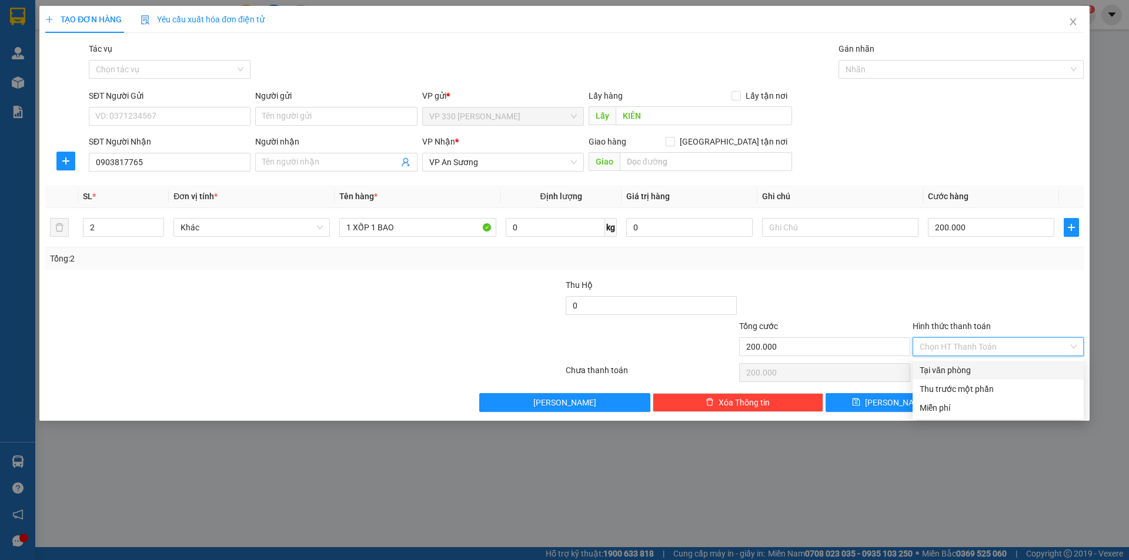
click at [947, 373] on div "Tại văn phòng" at bounding box center [997, 370] width 157 height 13
type input "0"
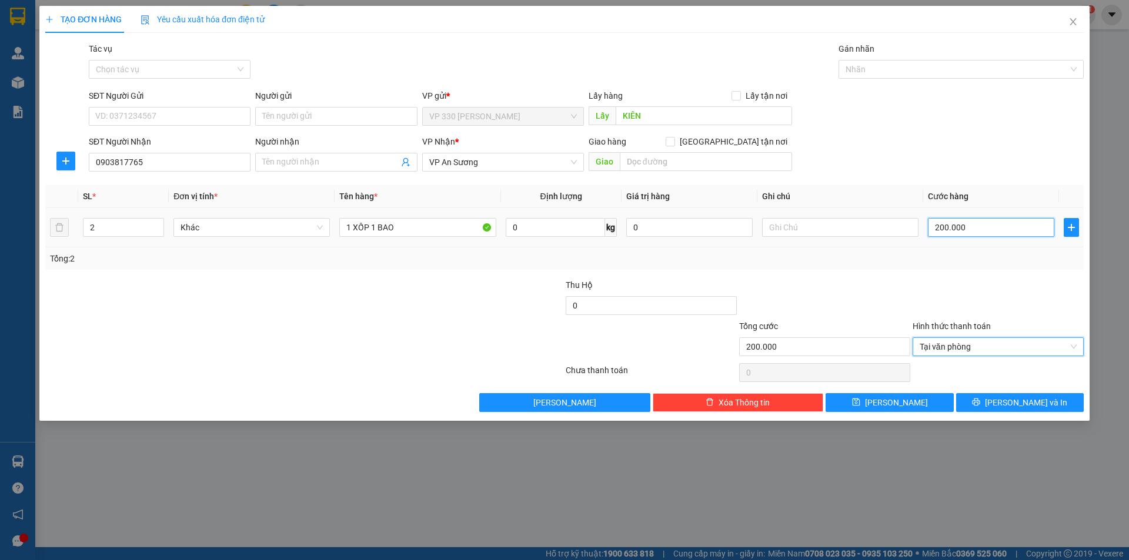
click at [968, 226] on input "200.000" at bounding box center [991, 227] width 126 height 19
type input "2"
type input "25"
type input "250"
type input "2.500"
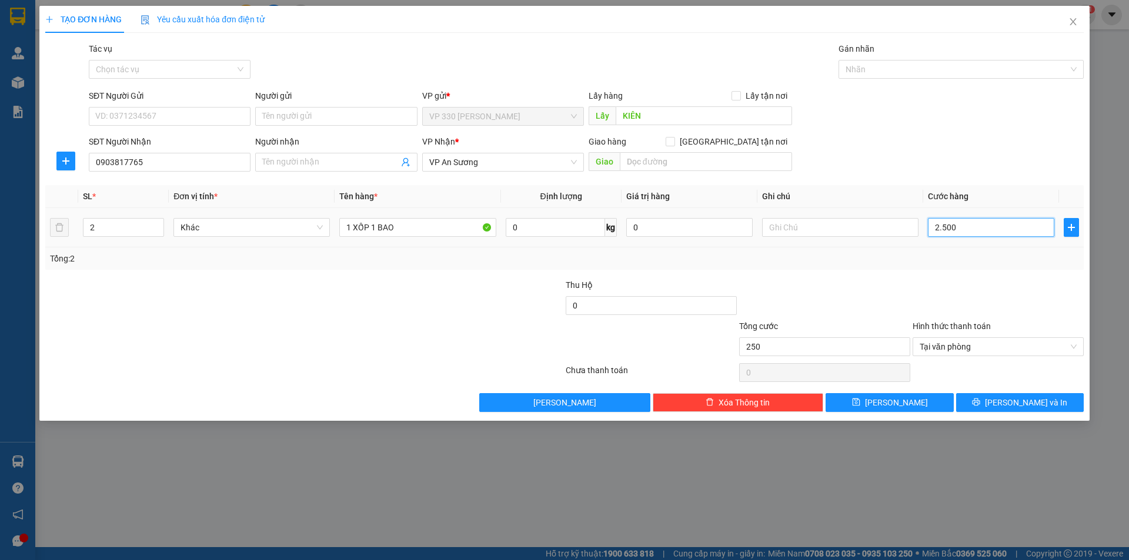
type input "2.500"
type input "25.000"
type input "250.000"
click at [1011, 399] on span "Lưu và In" at bounding box center [1026, 402] width 82 height 13
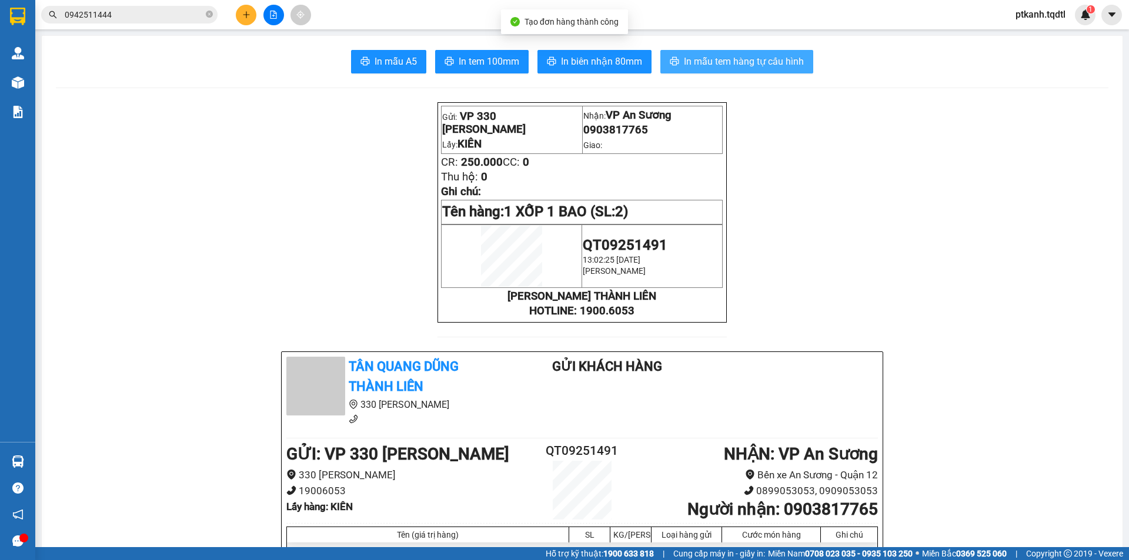
click at [732, 58] on span "In mẫu tem hàng tự cấu hình" at bounding box center [744, 61] width 120 height 15
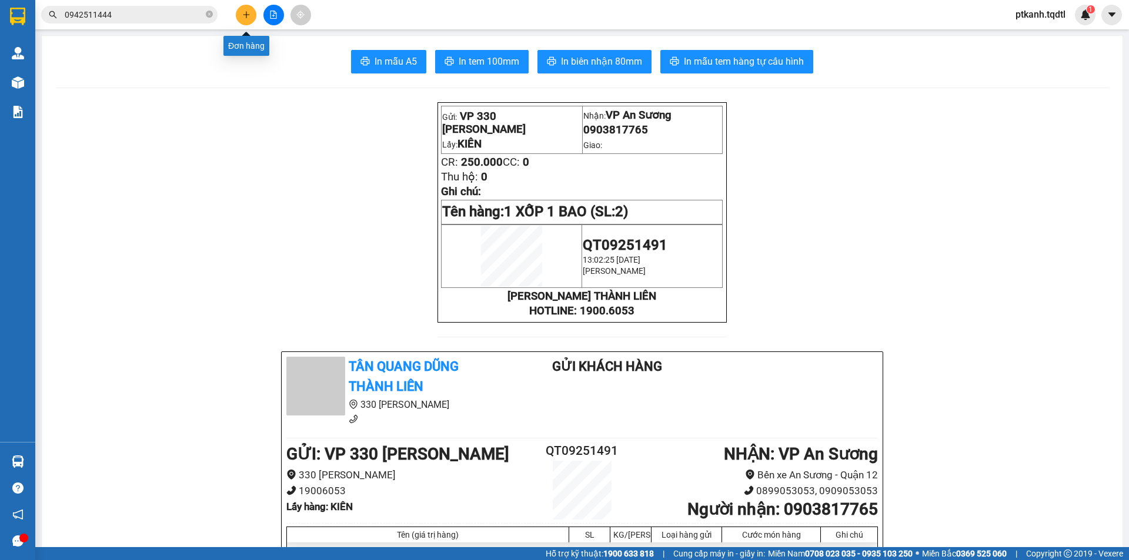
click at [245, 17] on icon "plus" at bounding box center [246, 15] width 8 height 8
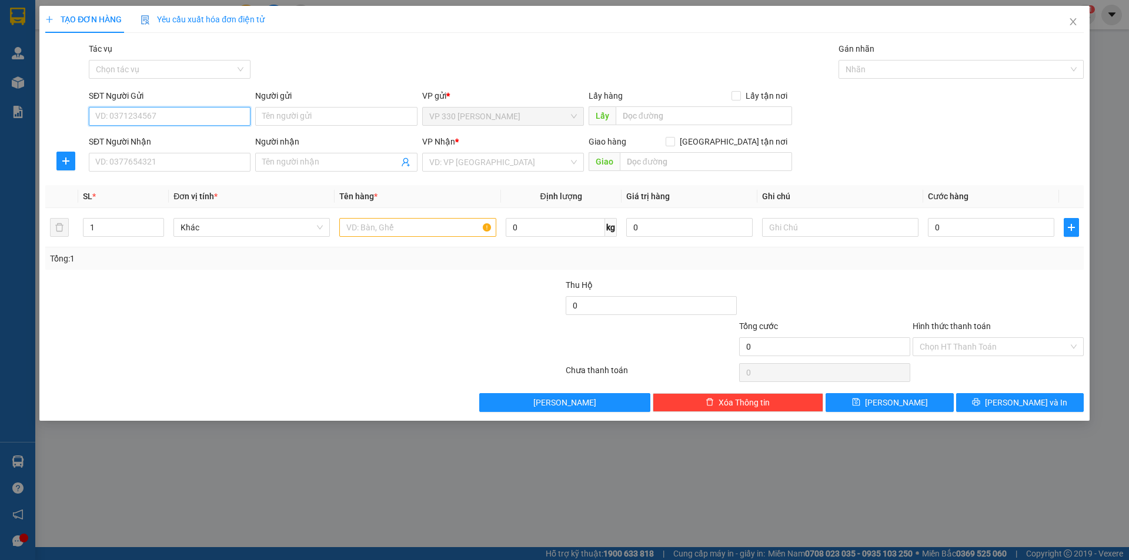
click at [122, 115] on input "SĐT Người Gửi" at bounding box center [170, 116] width 162 height 19
click at [157, 116] on input "SĐT Người Gửi" at bounding box center [170, 116] width 162 height 19
type input "0328321504"
click at [147, 165] on input "SĐT Người Nhận" at bounding box center [170, 162] width 162 height 19
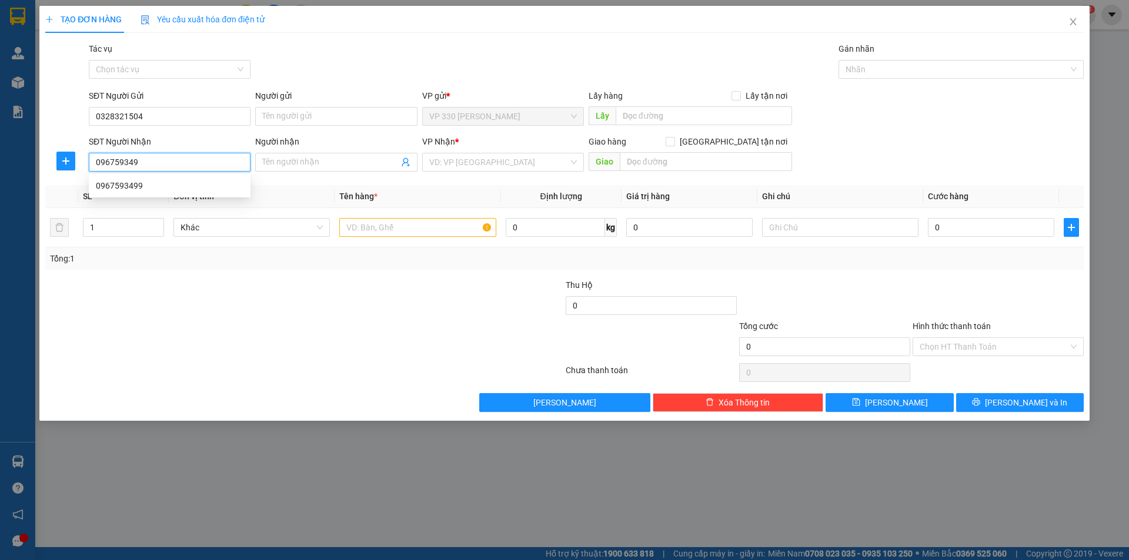
type input "0967593499"
click at [138, 184] on div "0967593499" at bounding box center [170, 185] width 148 height 13
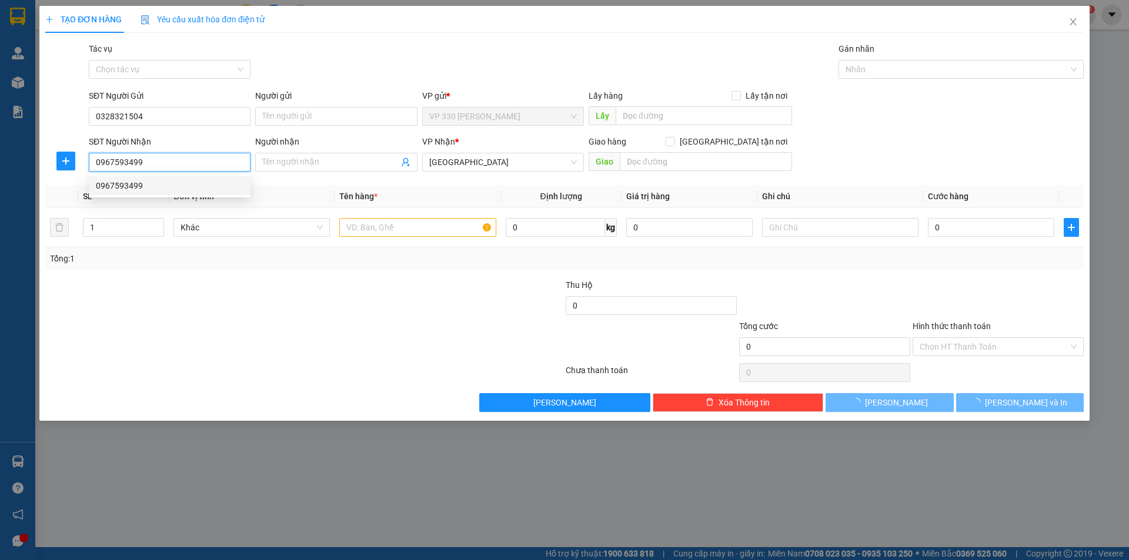
type input "400.000"
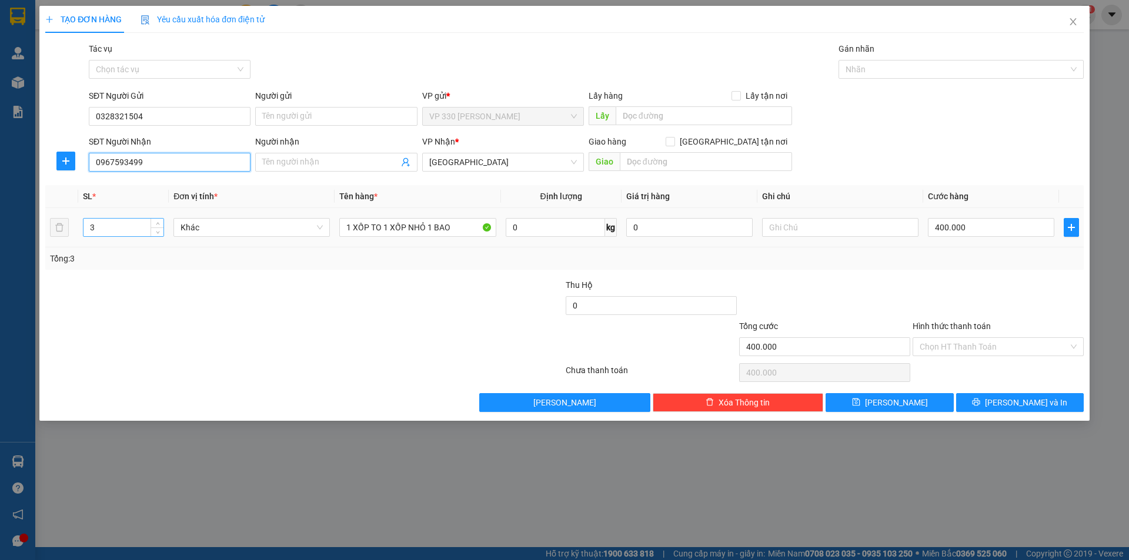
type input "0967593499"
click at [102, 228] on input "3" at bounding box center [123, 228] width 80 height 18
type input "1"
drag, startPoint x: 460, startPoint y: 228, endPoint x: 327, endPoint y: 222, distance: 133.0
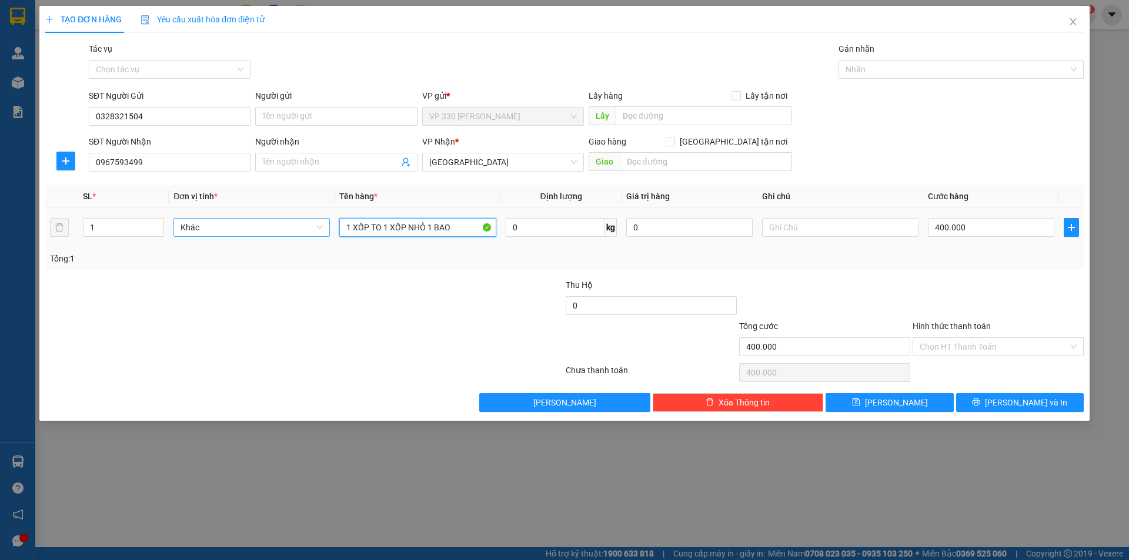
click at [327, 222] on tr "1 Khác 1 XỐP TO 1 XỐP NHỎ 1 BAO 0 kg 0 400.000" at bounding box center [564, 227] width 1038 height 39
type input "1 XỐP"
click at [969, 226] on input "400.000" at bounding box center [991, 227] width 126 height 19
type input "1"
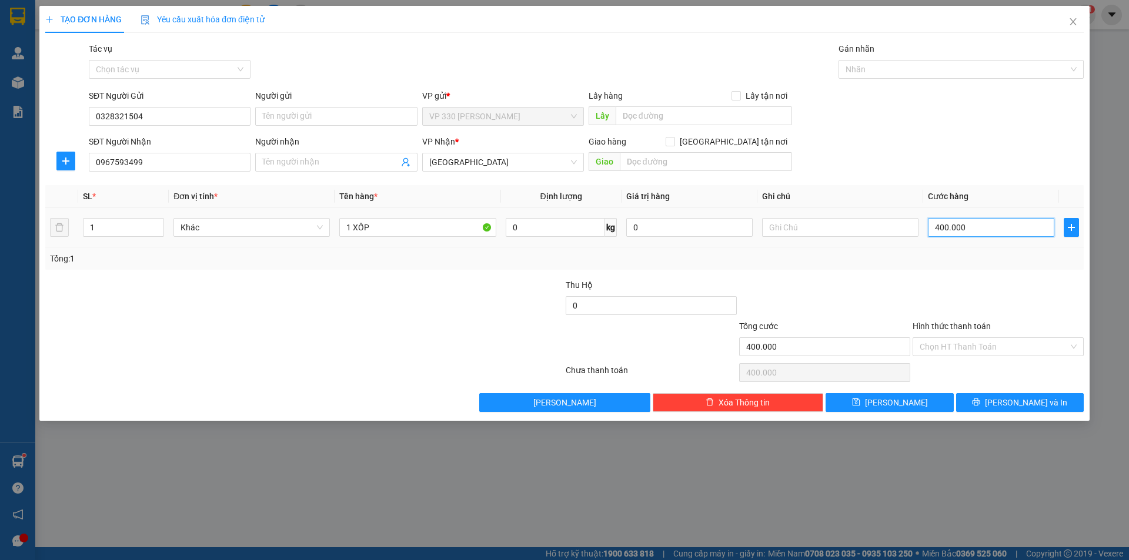
type input "1"
type input "15"
type input "150"
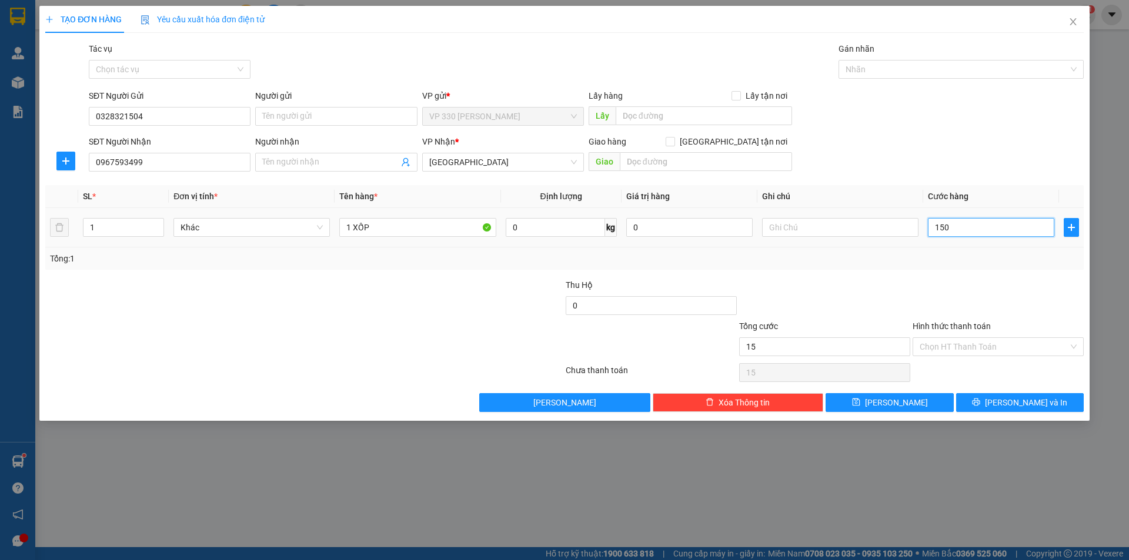
type input "150"
type input "1.500"
type input "15.000"
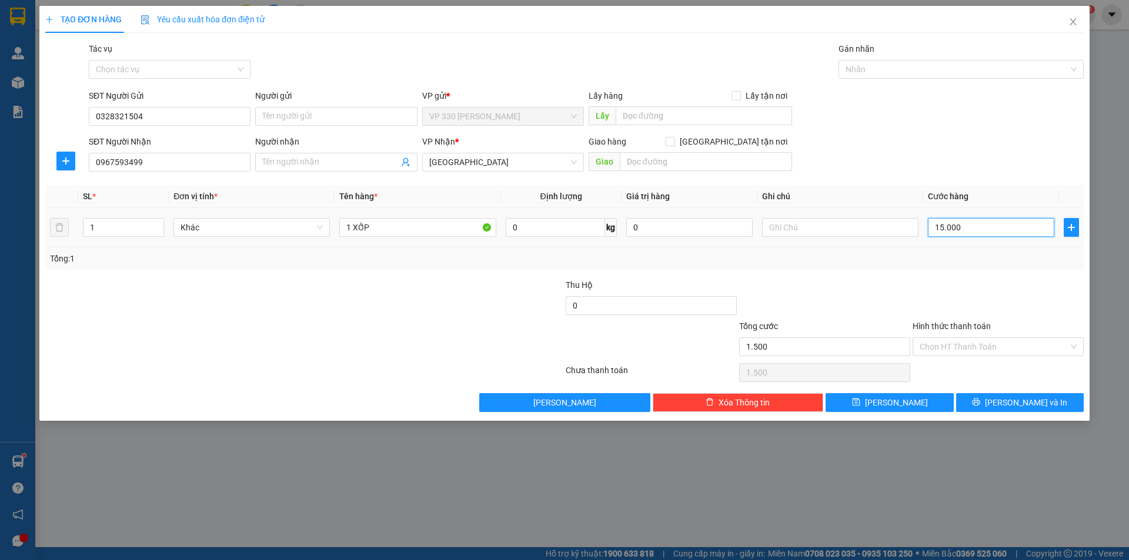
type input "15.000"
type input "150.000"
click at [1019, 402] on span "Lưu và In" at bounding box center [1026, 402] width 82 height 13
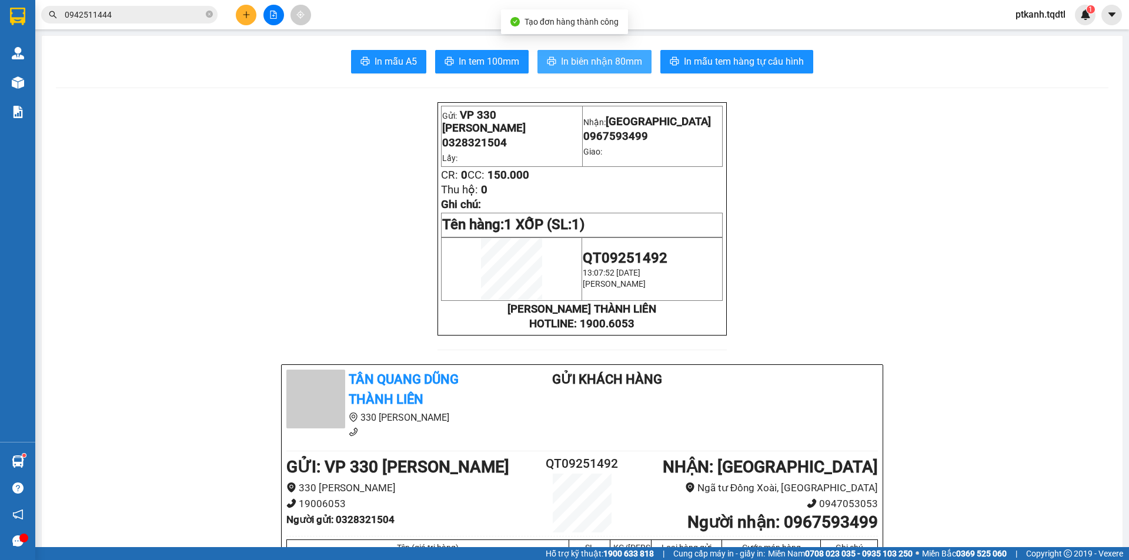
click at [615, 62] on span "In biên nhận 80mm" at bounding box center [601, 61] width 81 height 15
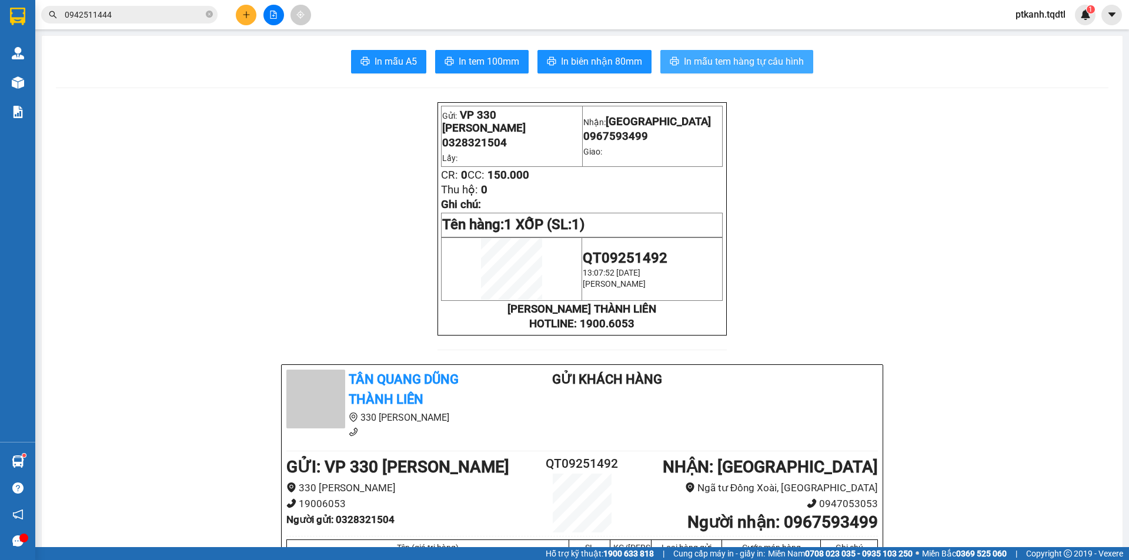
click at [711, 60] on span "In mẫu tem hàng tự cấu hình" at bounding box center [744, 61] width 120 height 15
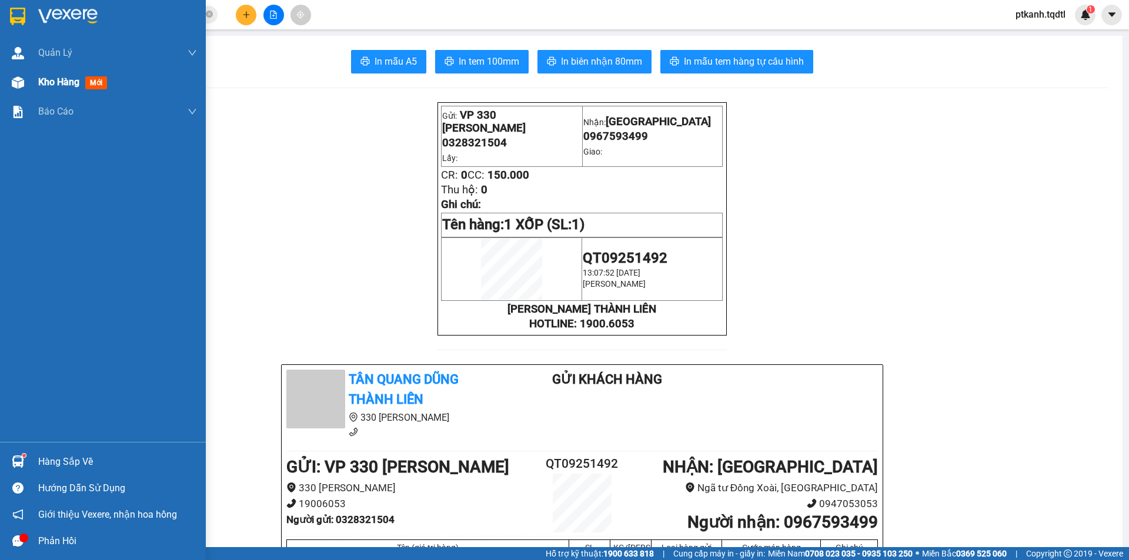
click at [52, 80] on span "Kho hàng" at bounding box center [58, 81] width 41 height 11
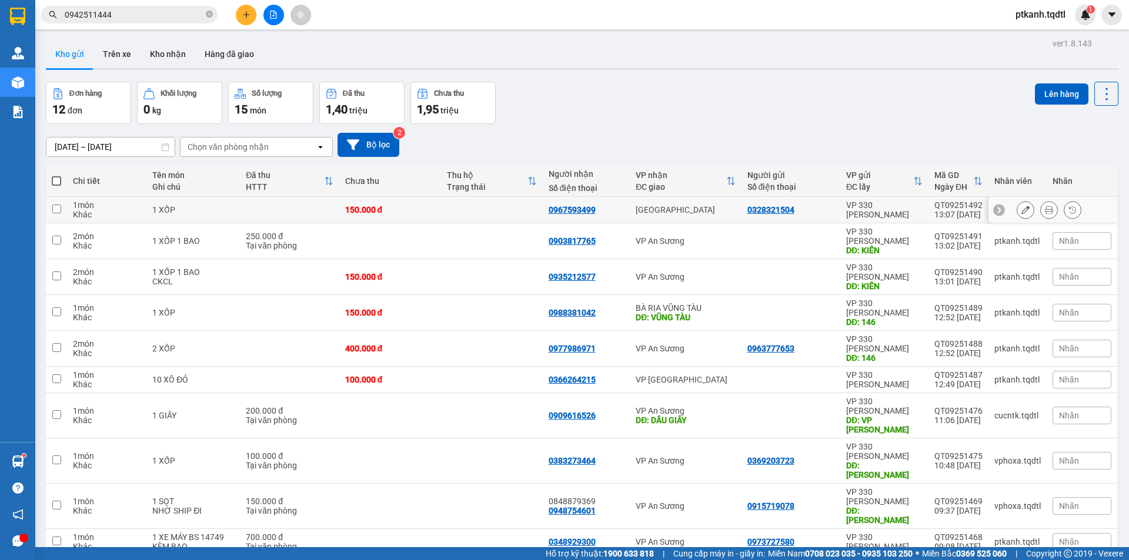
click at [1021, 207] on icon at bounding box center [1025, 210] width 8 height 8
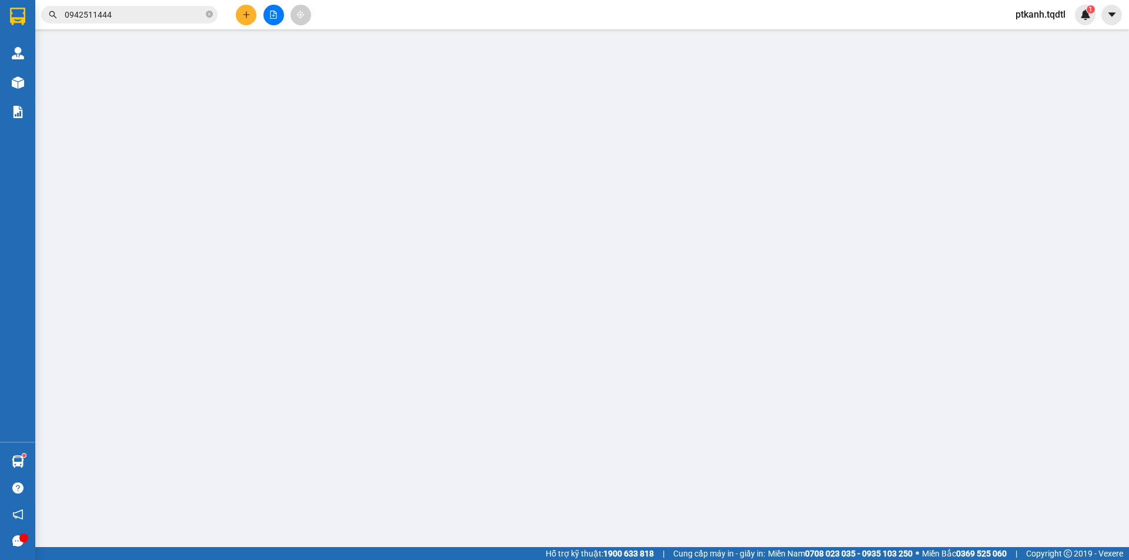
type input "0328321504"
type input "0967593499"
type input "150.000"
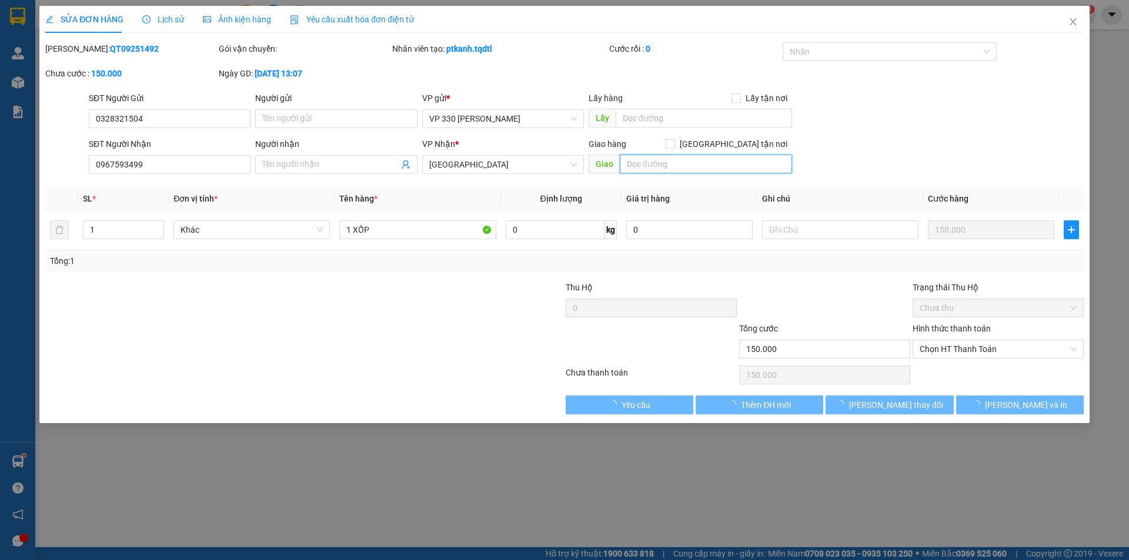
click at [647, 169] on input "text" at bounding box center [706, 164] width 172 height 19
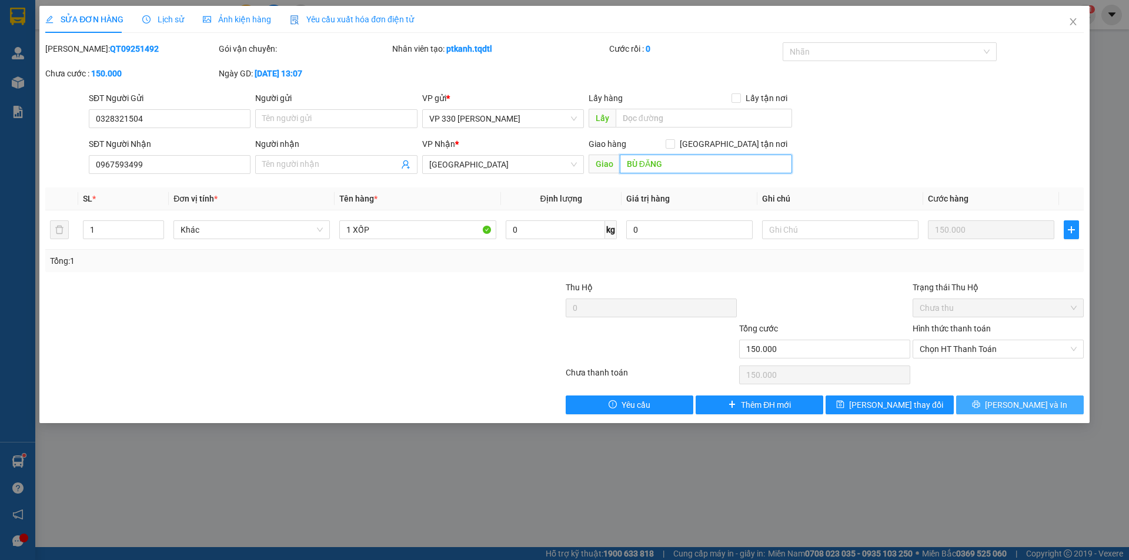
type input "BÙ ĐĂNG"
click at [1021, 404] on span "Lưu và In" at bounding box center [1026, 405] width 82 height 13
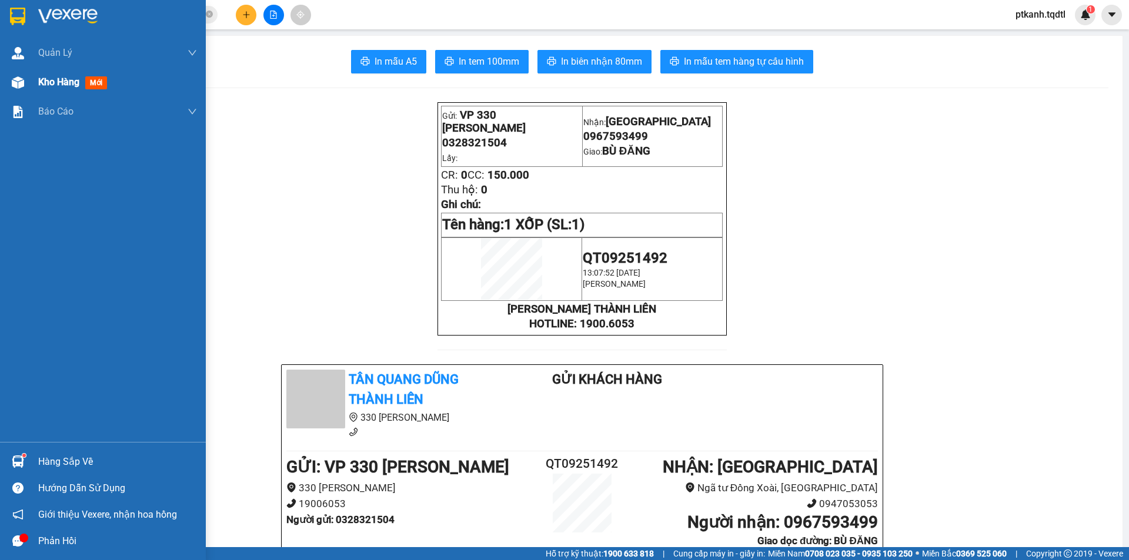
click at [48, 81] on span "Kho hàng" at bounding box center [58, 81] width 41 height 11
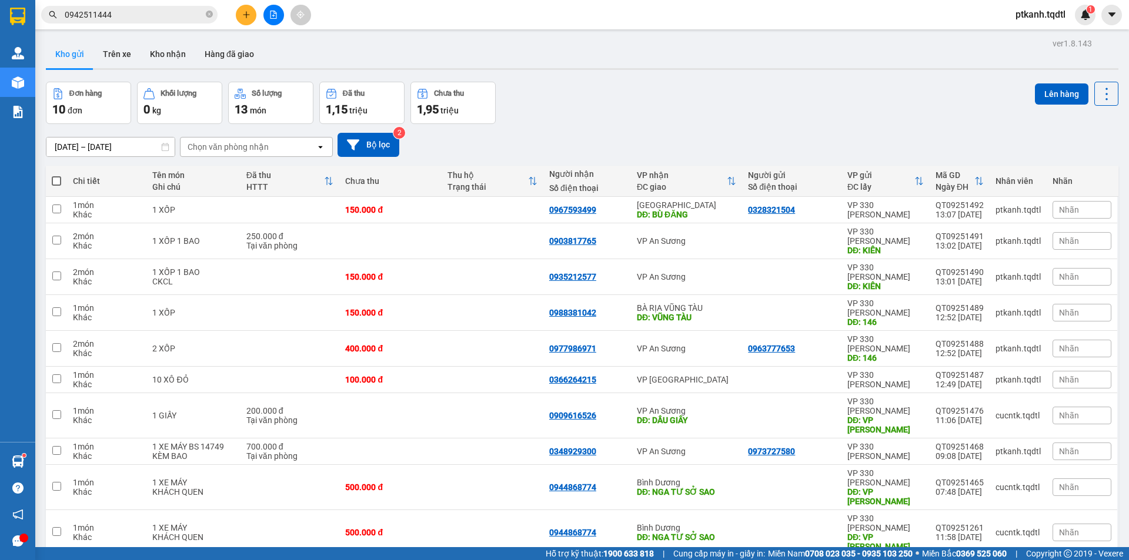
click at [126, 15] on input "0942511444" at bounding box center [134, 14] width 139 height 13
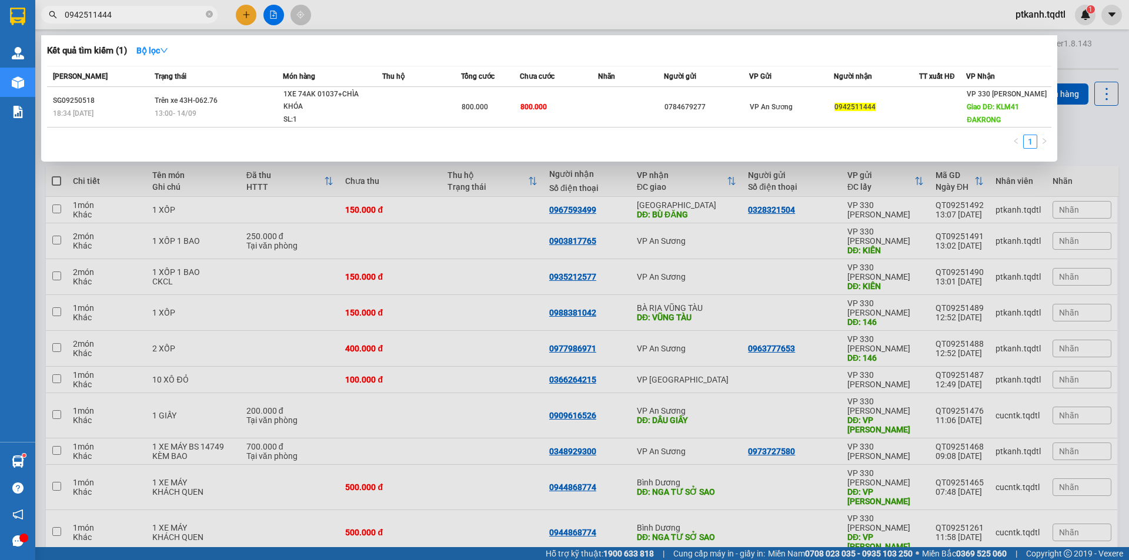
click at [126, 15] on input "0942511444" at bounding box center [134, 14] width 139 height 13
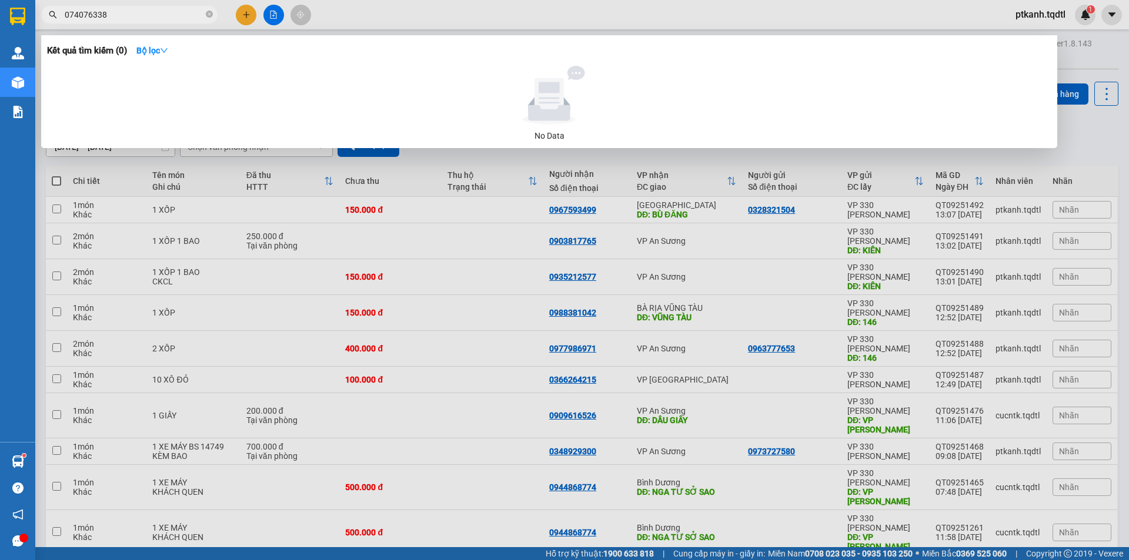
click at [119, 9] on input "074076338" at bounding box center [134, 14] width 139 height 13
type input "0"
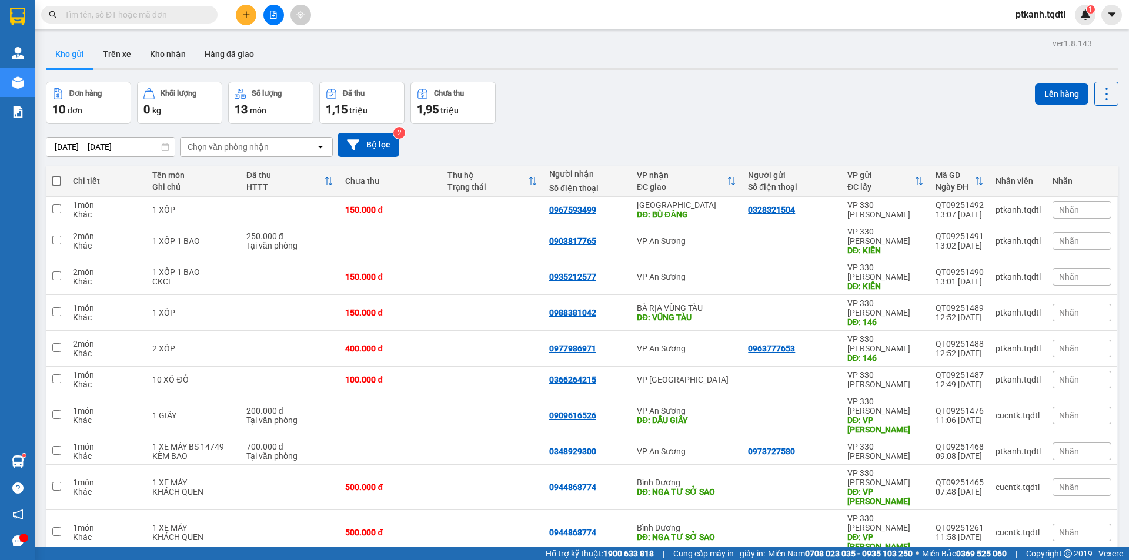
type input "0"
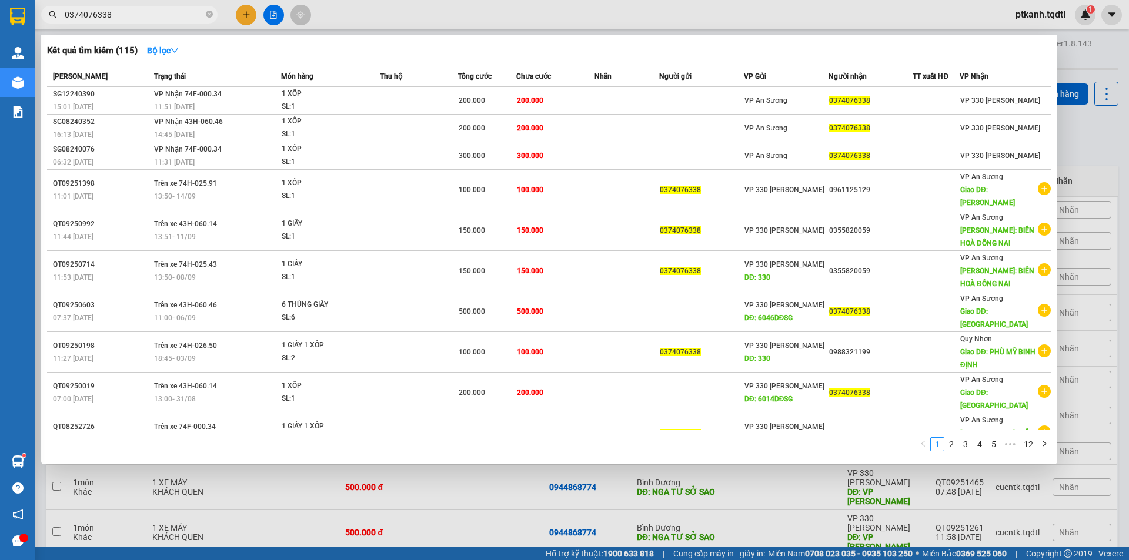
type input "0374076338"
click at [699, 23] on div at bounding box center [564, 280] width 1129 height 560
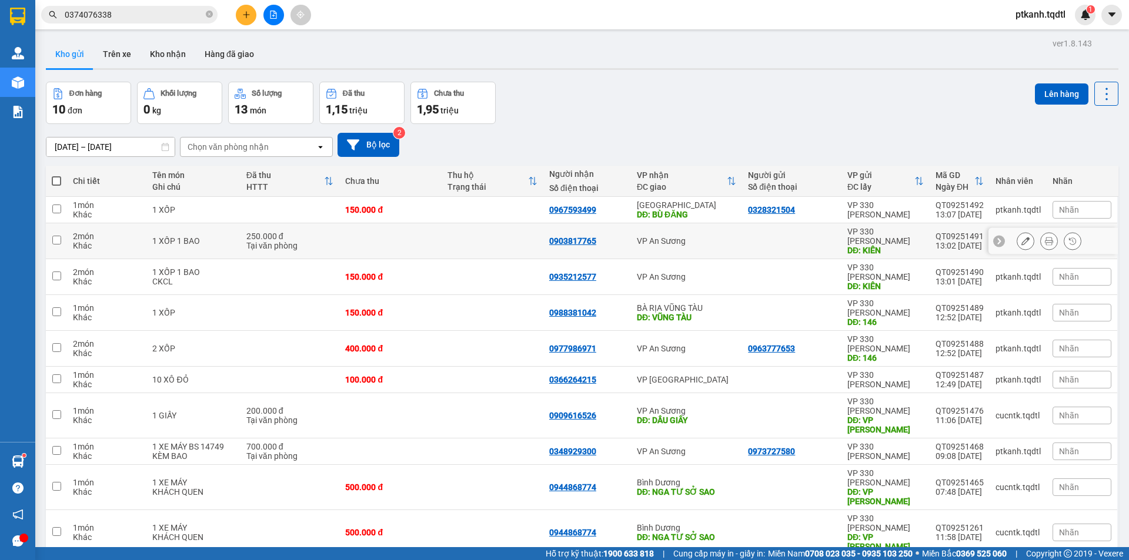
click at [724, 226] on td "VP An Sương" at bounding box center [686, 241] width 111 height 36
checkbox input "true"
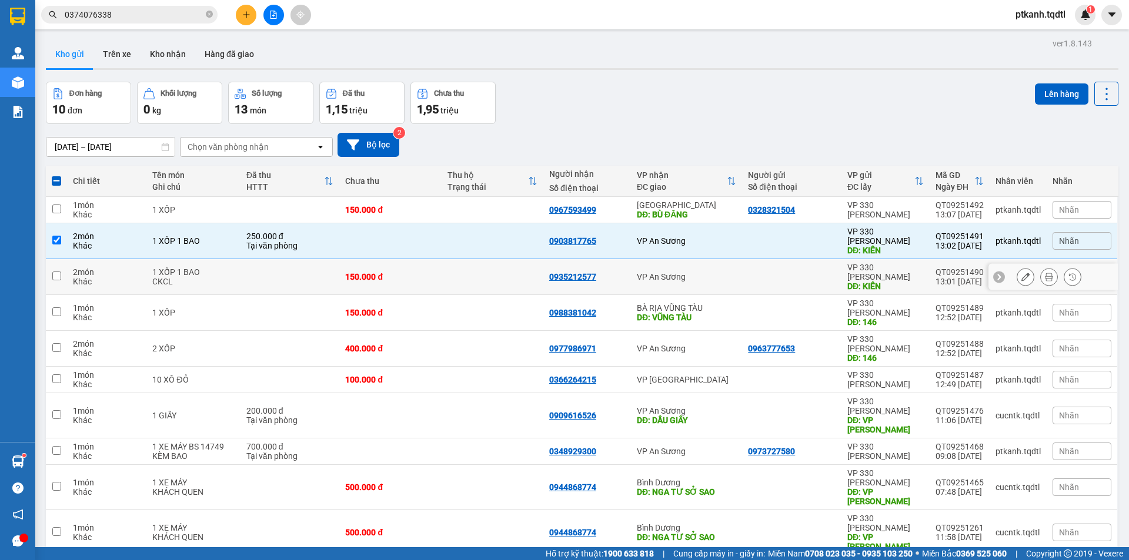
click at [721, 272] on div "VP An Sương" at bounding box center [686, 276] width 99 height 9
checkbox input "true"
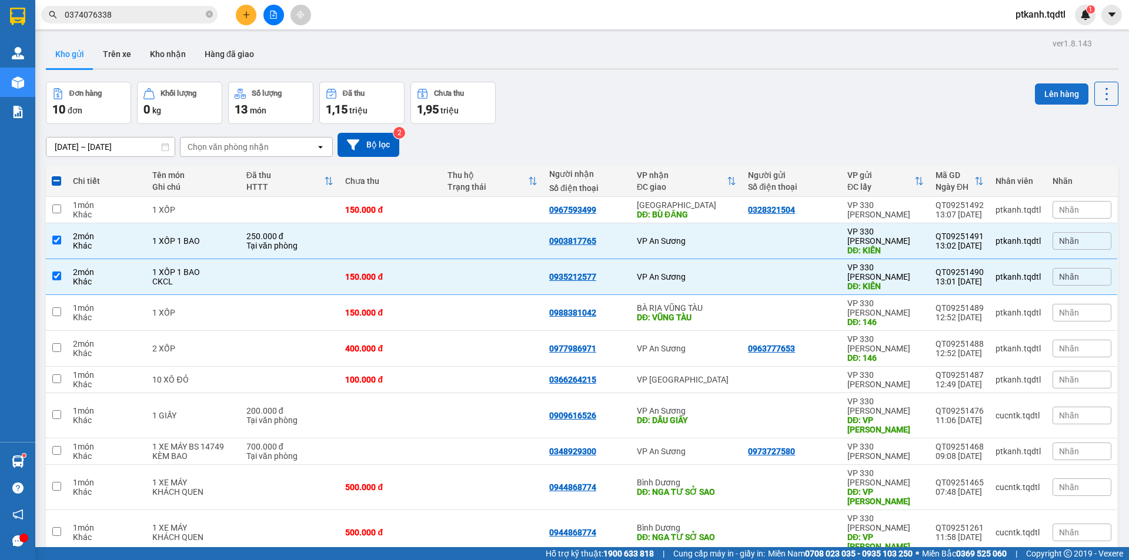
click at [1040, 95] on button "Lên hàng" at bounding box center [1061, 93] width 53 height 21
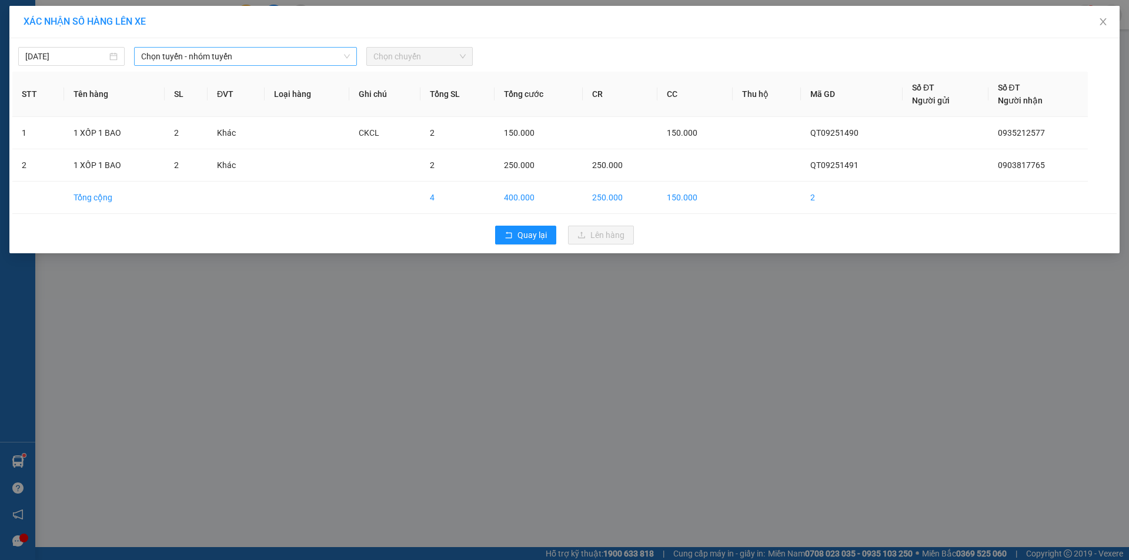
click at [344, 57] on icon "down" at bounding box center [346, 56] width 7 height 7
click at [307, 63] on span "Chọn tuyến - nhóm tuyến" at bounding box center [245, 57] width 209 height 18
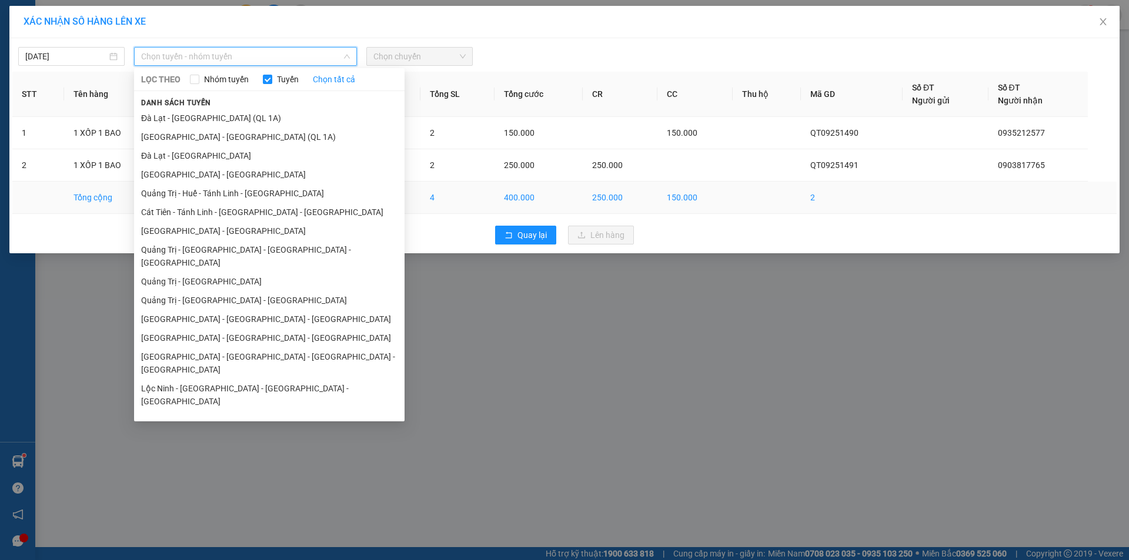
drag, startPoint x: 266, startPoint y: 266, endPoint x: 313, endPoint y: 196, distance: 84.3
click at [266, 272] on li "Quảng Trị - [GEOGRAPHIC_DATA]" at bounding box center [269, 281] width 270 height 19
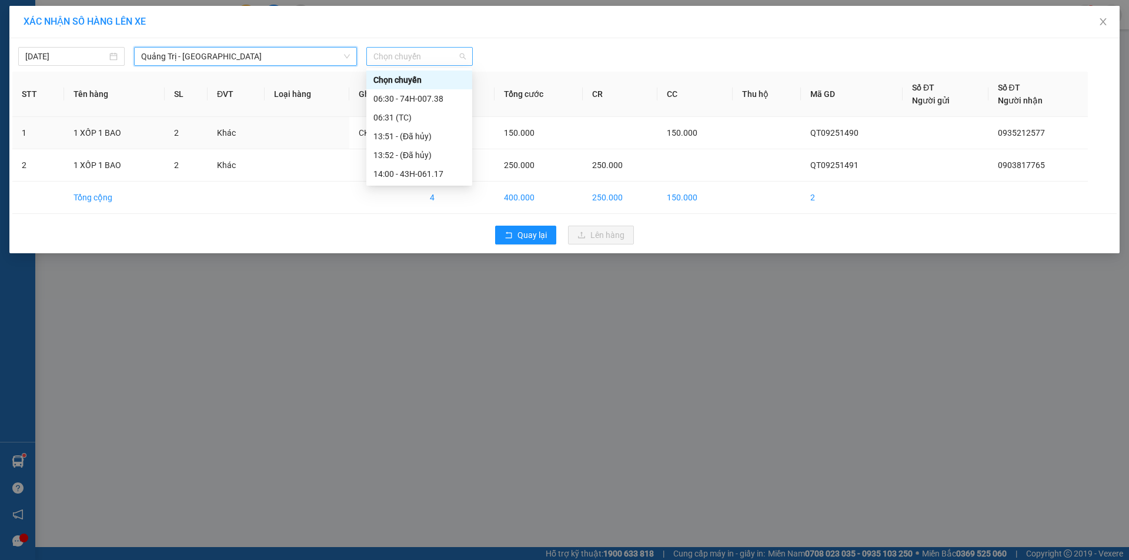
click at [450, 57] on span "Chọn chuyến" at bounding box center [419, 57] width 92 height 18
click at [313, 56] on span "Quảng Trị - [GEOGRAPHIC_DATA]" at bounding box center [245, 57] width 209 height 18
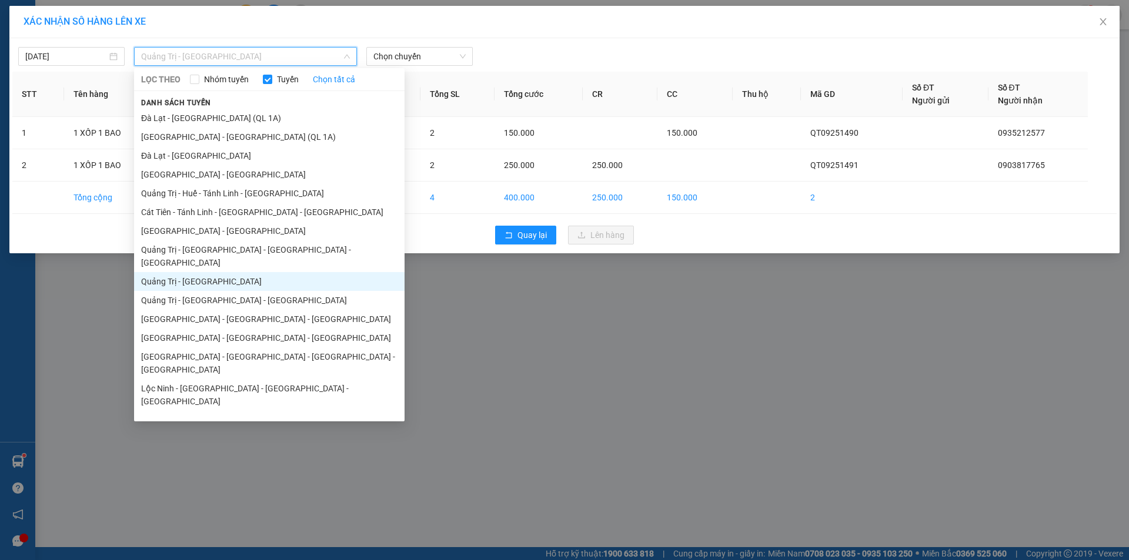
drag, startPoint x: 277, startPoint y: 287, endPoint x: 296, endPoint y: 273, distance: 24.0
click at [277, 291] on li "Quảng Trị - [GEOGRAPHIC_DATA] - [GEOGRAPHIC_DATA]" at bounding box center [269, 300] width 270 height 19
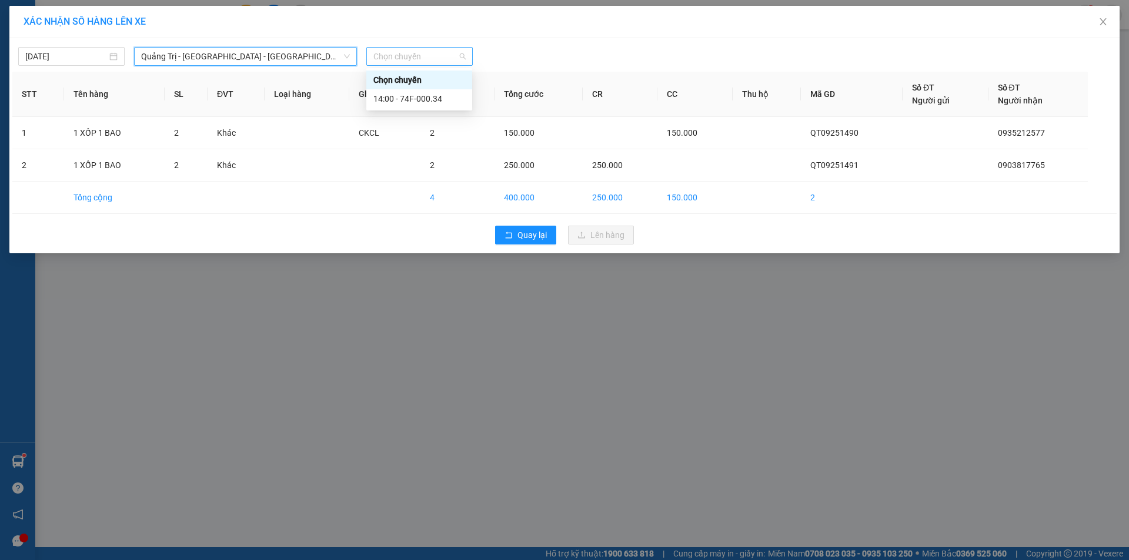
click at [457, 62] on span "Chọn chuyến" at bounding box center [419, 57] width 92 height 18
click at [443, 99] on div "14:00 - 74F-000.34" at bounding box center [419, 98] width 92 height 13
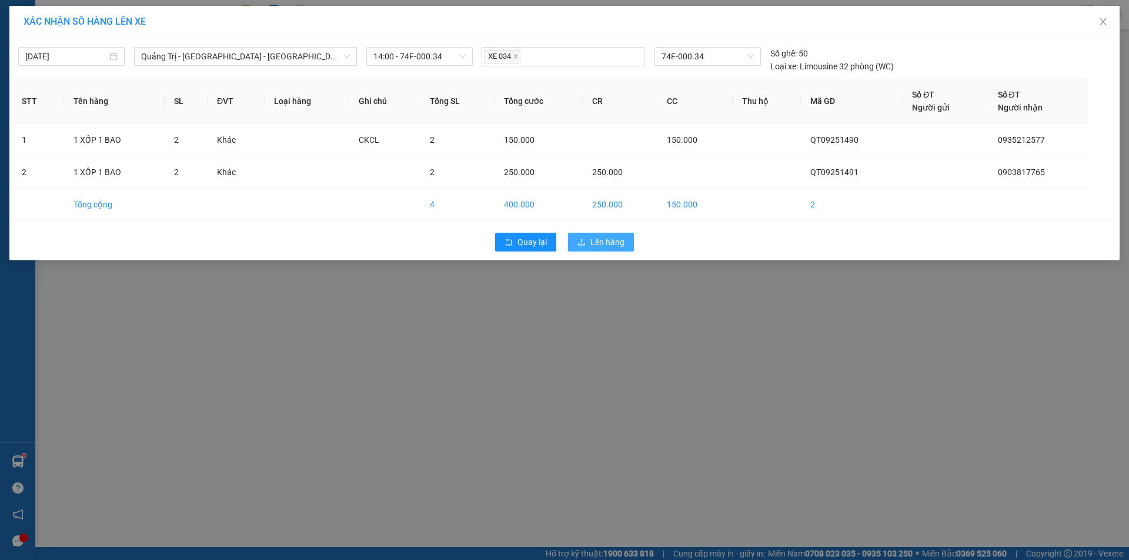
drag, startPoint x: 608, startPoint y: 239, endPoint x: 616, endPoint y: 223, distance: 17.6
click at [610, 236] on span "Lên hàng" at bounding box center [607, 242] width 34 height 13
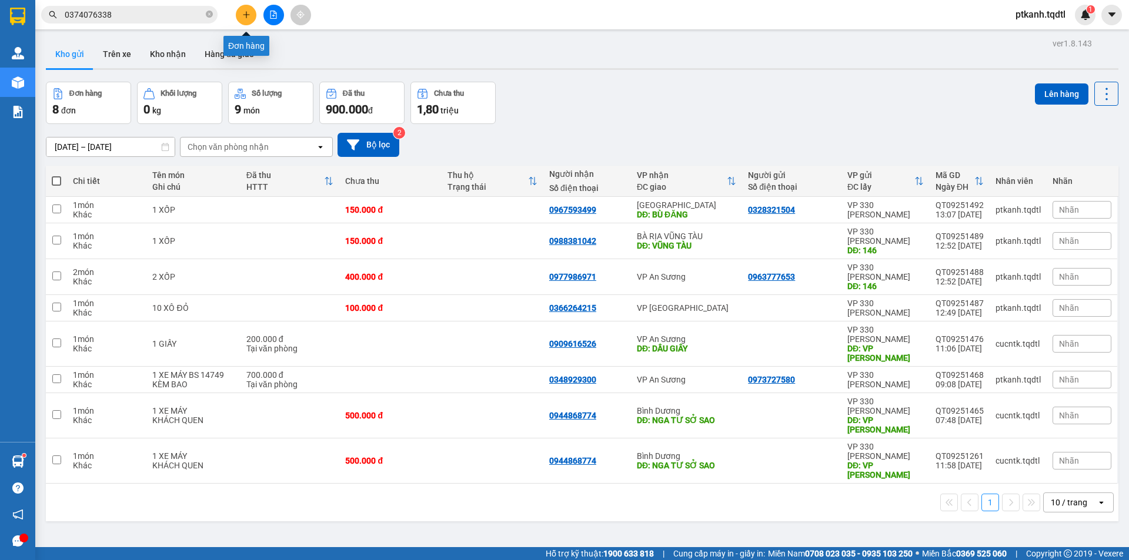
click at [246, 17] on icon "plus" at bounding box center [246, 15] width 8 height 8
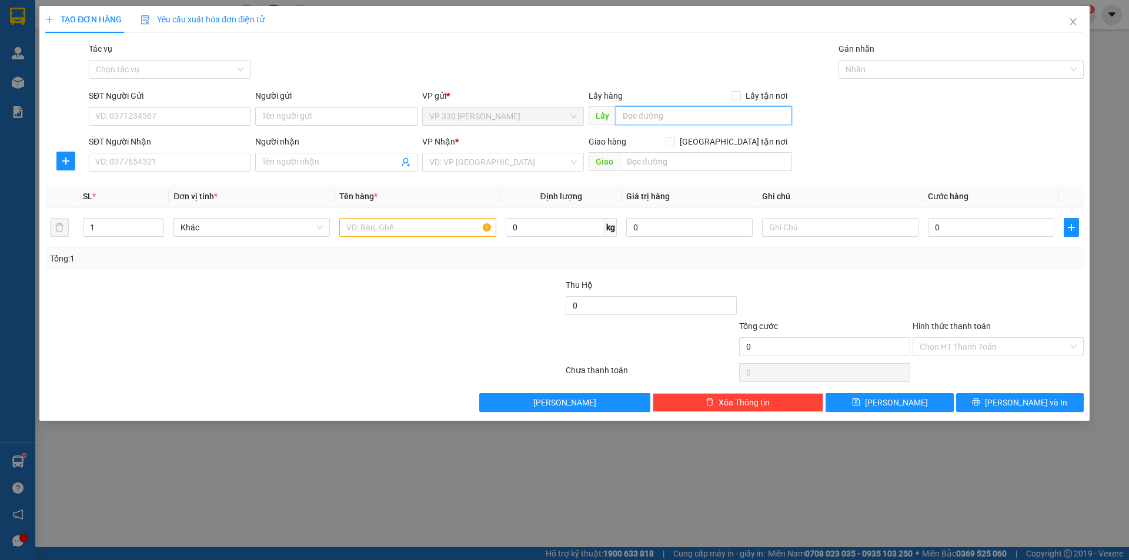
click at [652, 118] on input "text" at bounding box center [703, 115] width 176 height 19
type input "6117"
click at [219, 163] on input "SĐT Người Nhận" at bounding box center [170, 162] width 162 height 19
type input "0917289584"
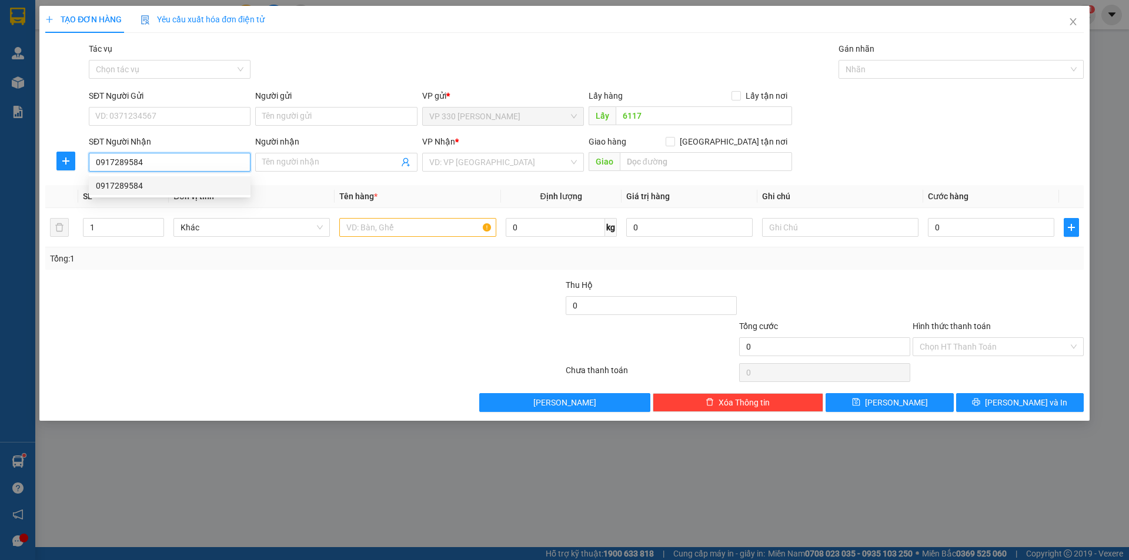
click at [181, 188] on div "0917289584" at bounding box center [170, 185] width 148 height 13
type input "VŨNG TÀU"
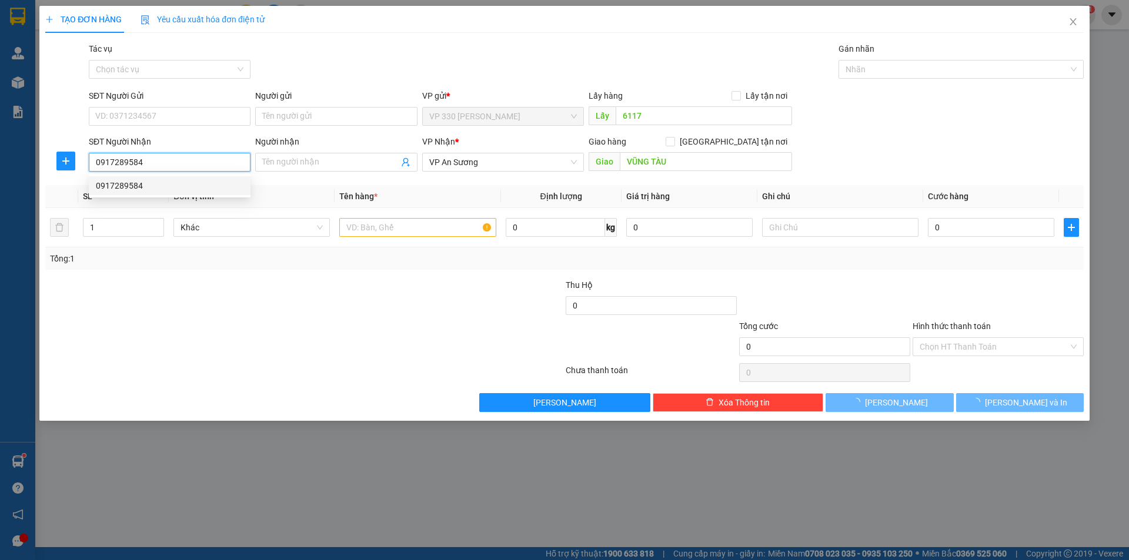
type input "200.000"
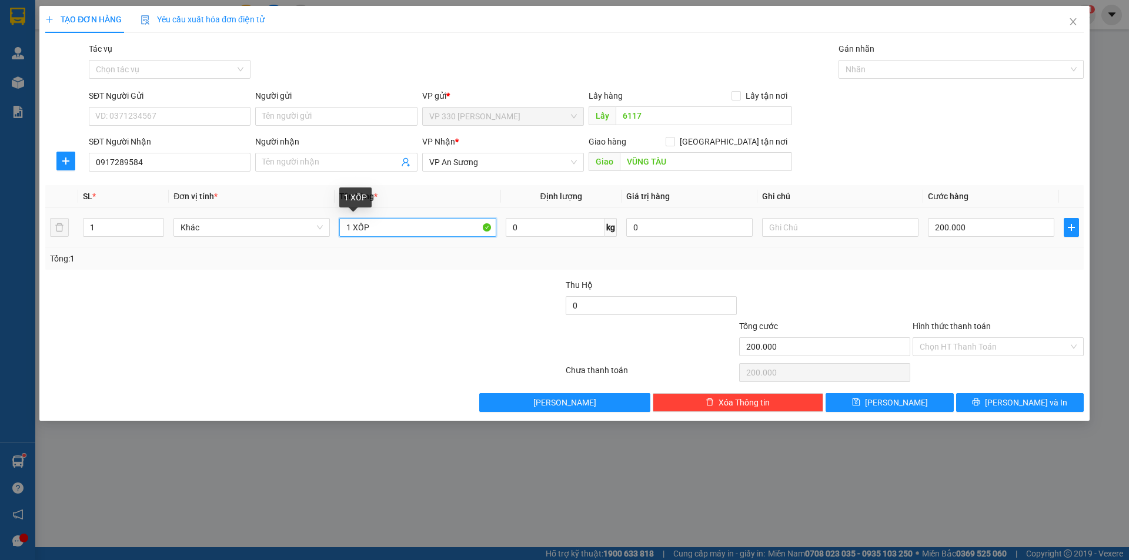
click at [416, 229] on input "1 XỐP" at bounding box center [417, 227] width 156 height 19
click at [987, 222] on input "200.000" at bounding box center [991, 227] width 126 height 19
click at [976, 322] on label "Hình thức thanh toán" at bounding box center [951, 326] width 78 height 9
click at [976, 338] on input "Hình thức thanh toán" at bounding box center [993, 347] width 149 height 18
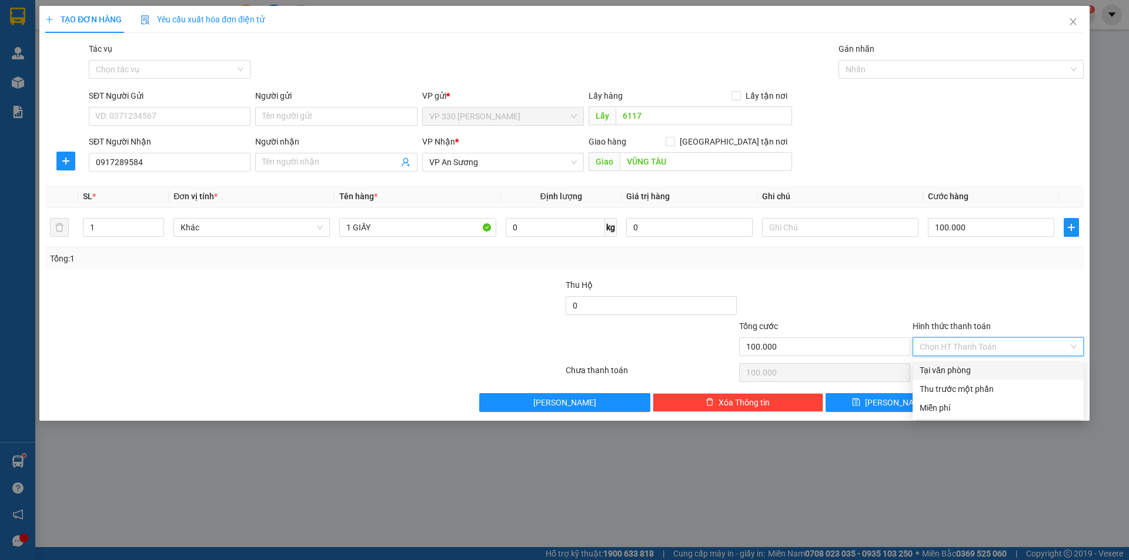
click at [986, 366] on div "Tại văn phòng" at bounding box center [997, 370] width 157 height 13
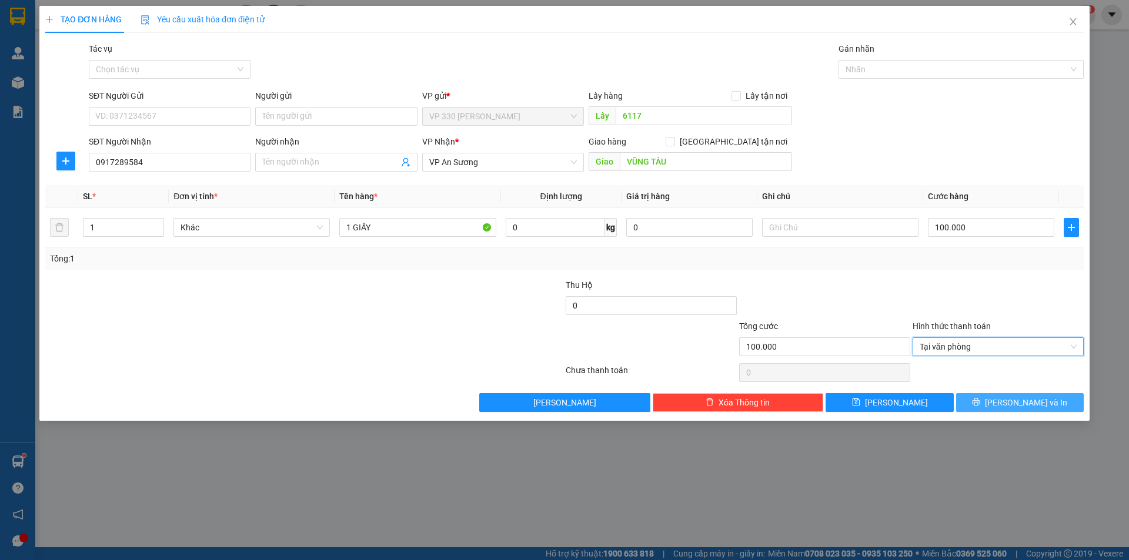
click at [1015, 399] on span "Lưu và In" at bounding box center [1026, 402] width 82 height 13
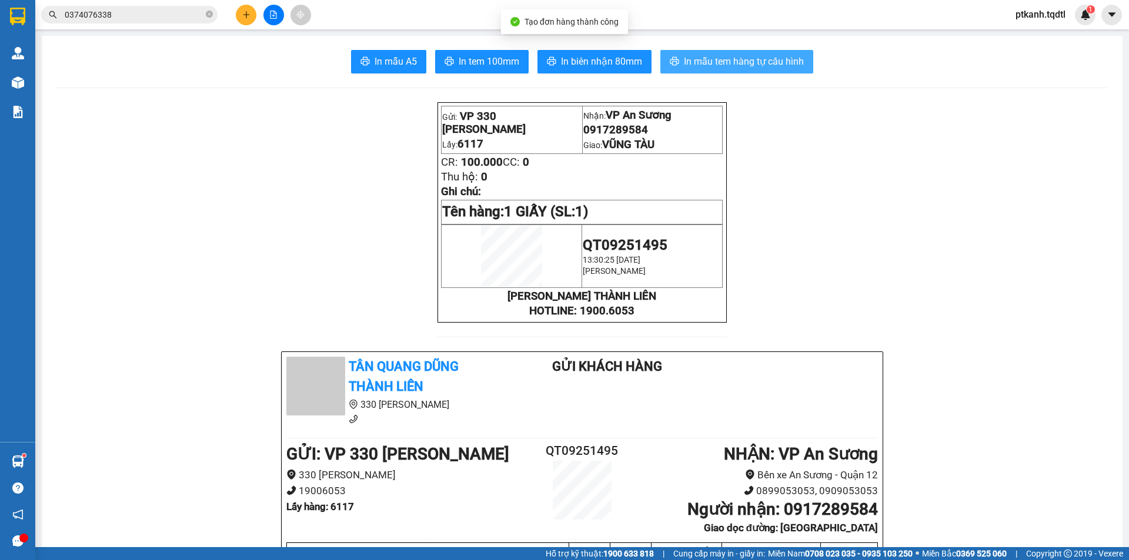
drag, startPoint x: 737, startPoint y: 65, endPoint x: 512, endPoint y: 6, distance: 232.8
click at [737, 65] on span "In mẫu tem hàng tự cấu hình" at bounding box center [744, 61] width 120 height 15
click at [242, 19] on button at bounding box center [246, 15] width 21 height 21
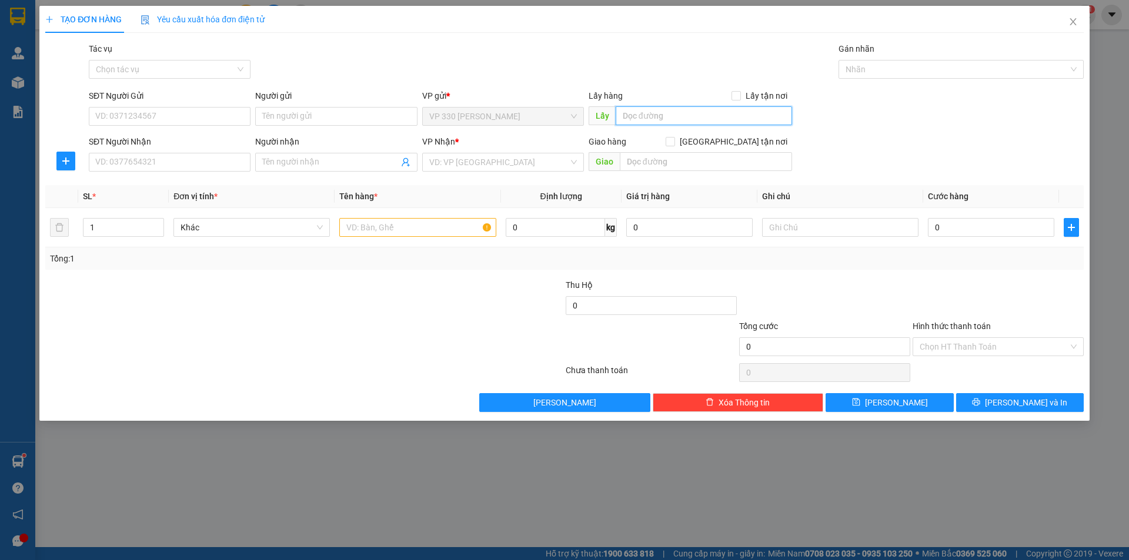
click at [660, 116] on input "text" at bounding box center [703, 115] width 176 height 19
click at [222, 166] on input "SĐT Người Nhận" at bounding box center [170, 162] width 162 height 19
click at [493, 168] on input "search" at bounding box center [498, 162] width 139 height 18
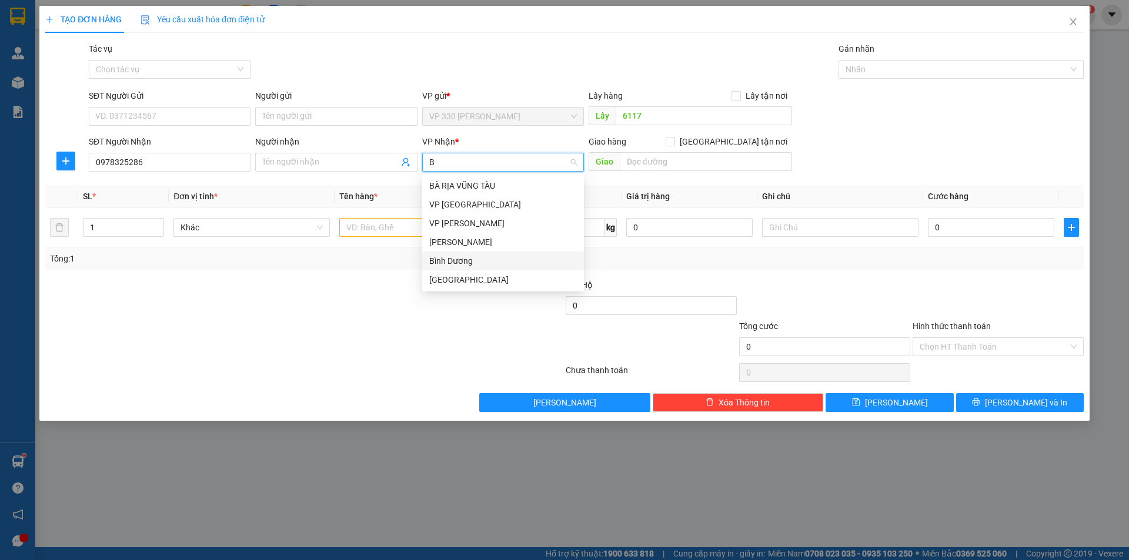
click at [468, 261] on div "Bình Dương" at bounding box center [503, 261] width 148 height 13
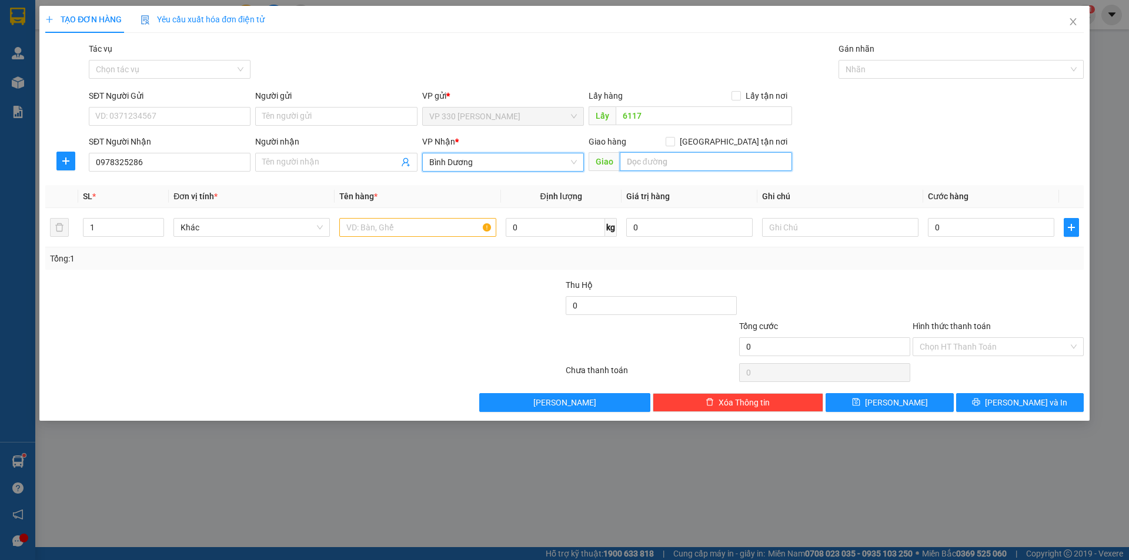
click at [698, 168] on input "text" at bounding box center [706, 161] width 172 height 19
click at [155, 221] on span "up" at bounding box center [157, 224] width 7 height 7
click at [423, 229] on input "text" at bounding box center [417, 227] width 156 height 19
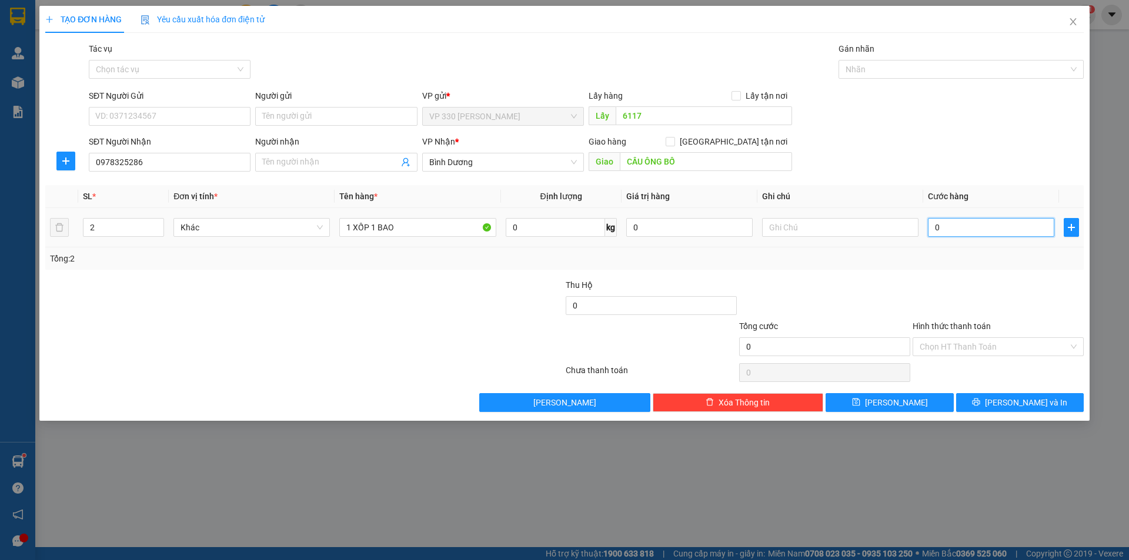
click at [954, 226] on input "0" at bounding box center [991, 227] width 126 height 19
click at [974, 330] on label "Hình thức thanh toán" at bounding box center [951, 326] width 78 height 9
click at [974, 338] on input "Hình thức thanh toán" at bounding box center [993, 347] width 149 height 18
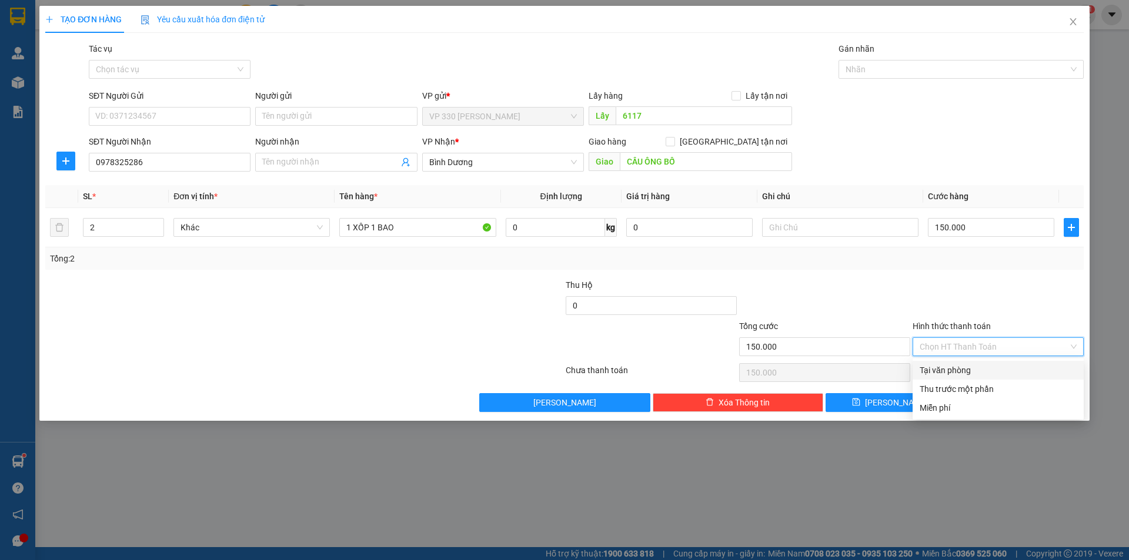
click at [986, 377] on div "Tại văn phòng" at bounding box center [997, 370] width 171 height 19
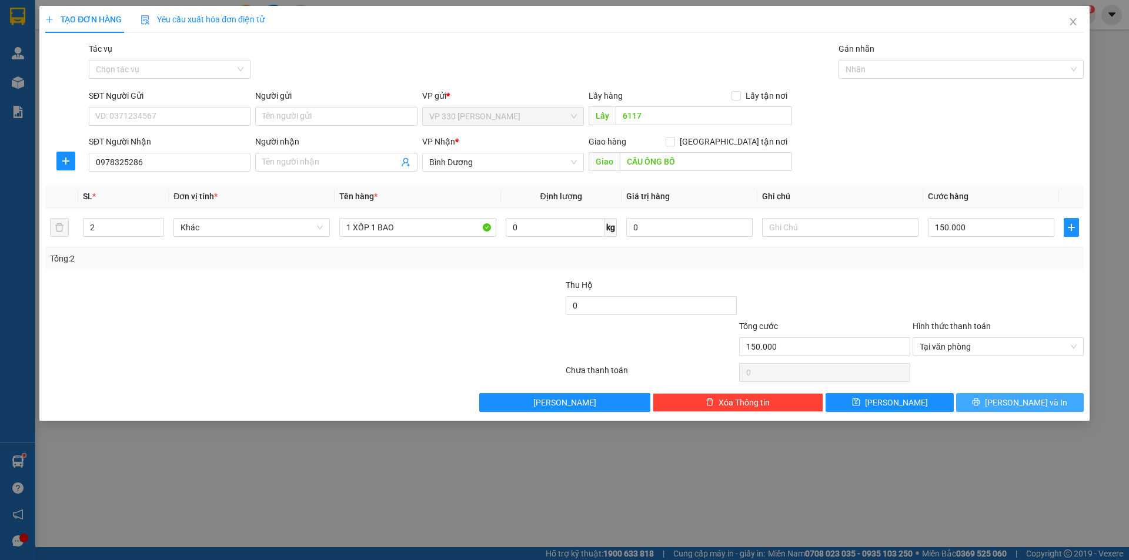
click at [980, 399] on icon "printer" at bounding box center [976, 402] width 8 height 8
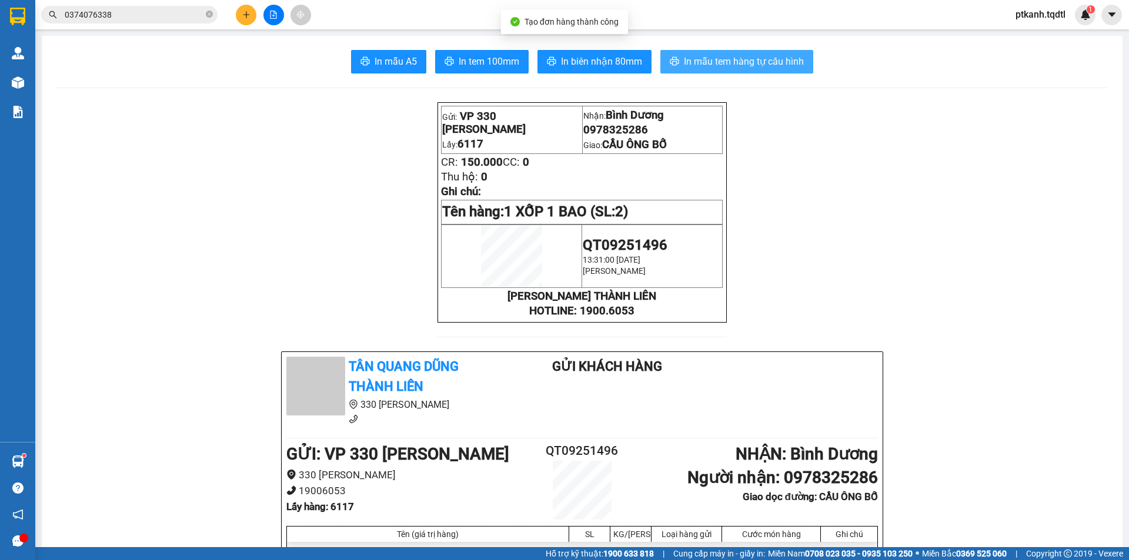
click at [692, 61] on span "In mẫu tem hàng tự cấu hình" at bounding box center [744, 61] width 120 height 15
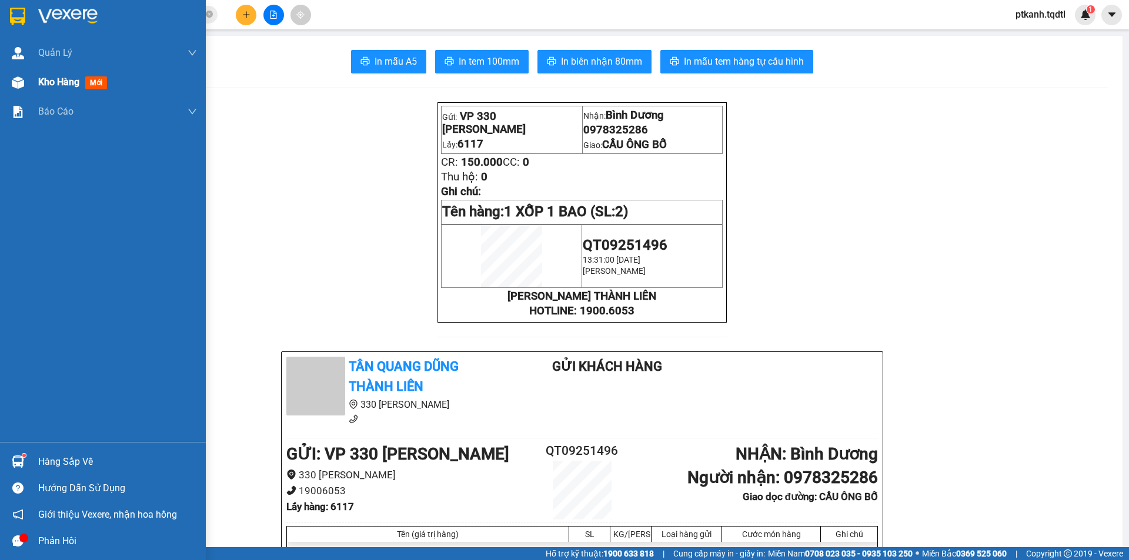
click at [55, 82] on span "Kho hàng" at bounding box center [58, 81] width 41 height 11
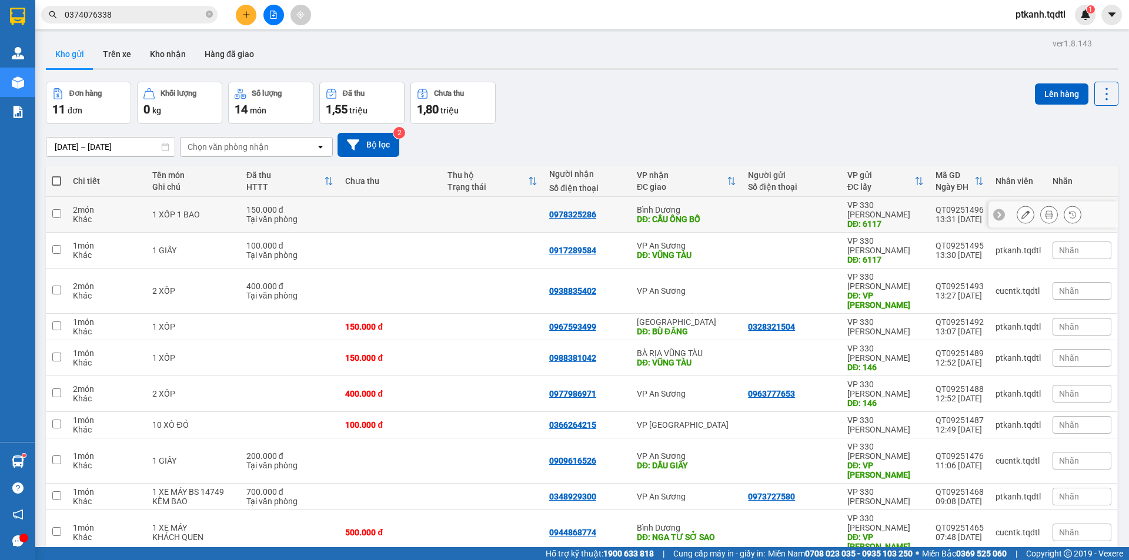
click at [778, 210] on div at bounding box center [792, 214] width 88 height 9
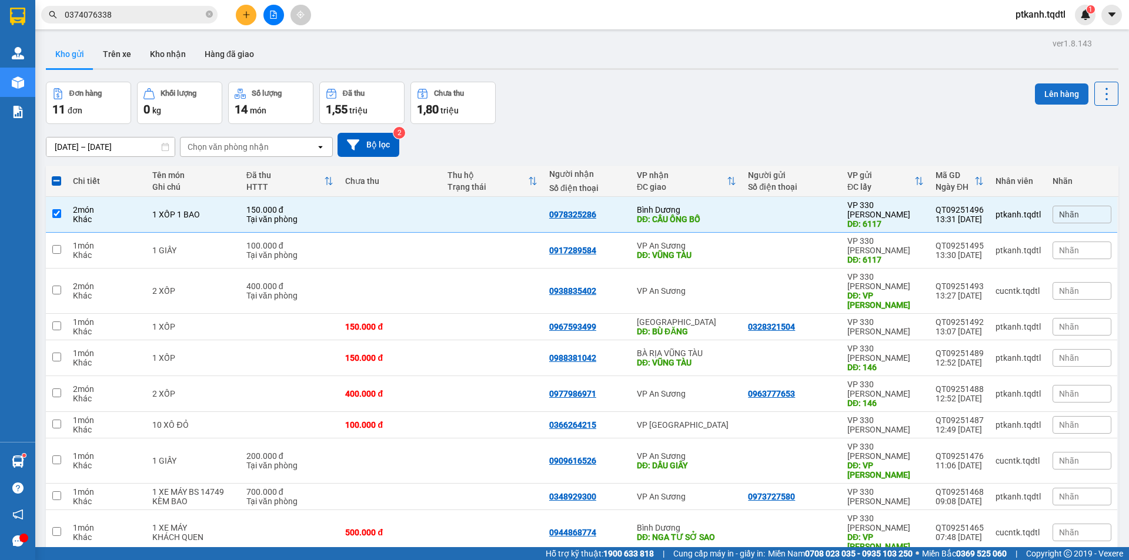
click at [1053, 94] on button "Lên hàng" at bounding box center [1061, 93] width 53 height 21
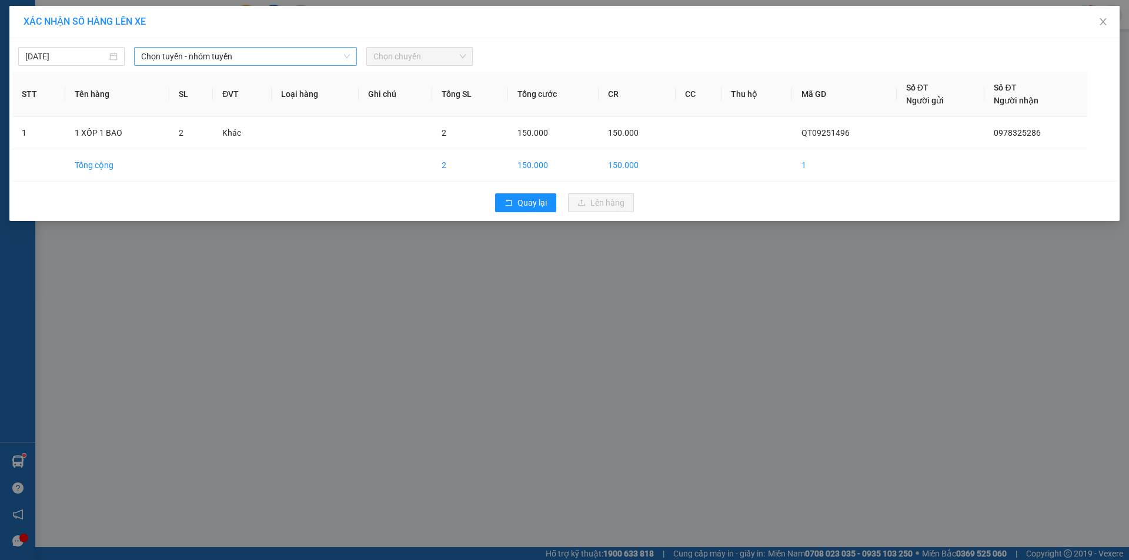
click at [336, 51] on span "Chọn tuyến - nhóm tuyến" at bounding box center [245, 57] width 209 height 18
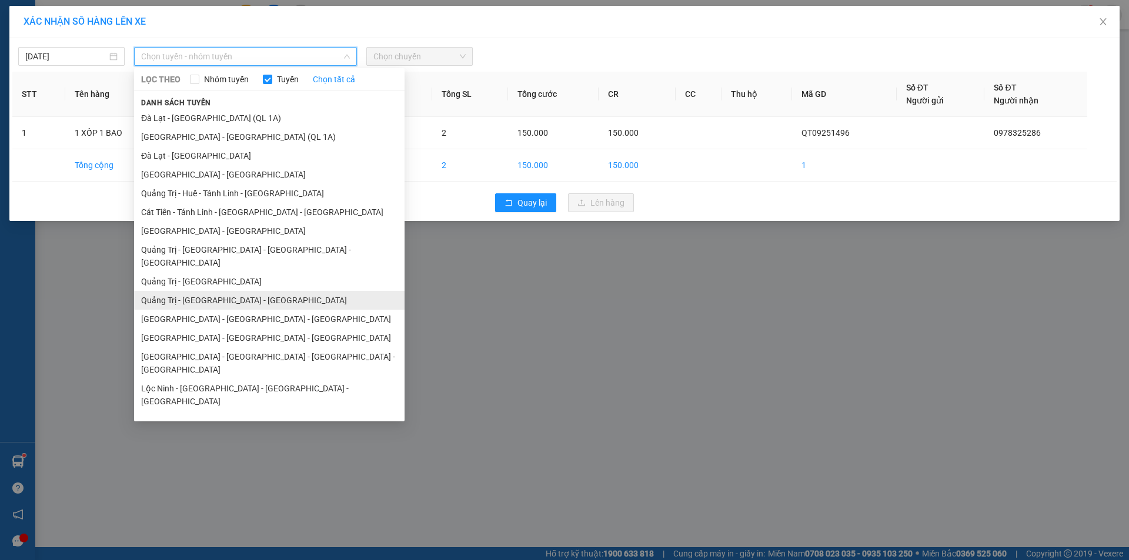
drag, startPoint x: 281, startPoint y: 282, endPoint x: 431, endPoint y: 102, distance: 234.1
click at [281, 291] on li "Quảng Trị - [GEOGRAPHIC_DATA] - [GEOGRAPHIC_DATA]" at bounding box center [269, 300] width 270 height 19
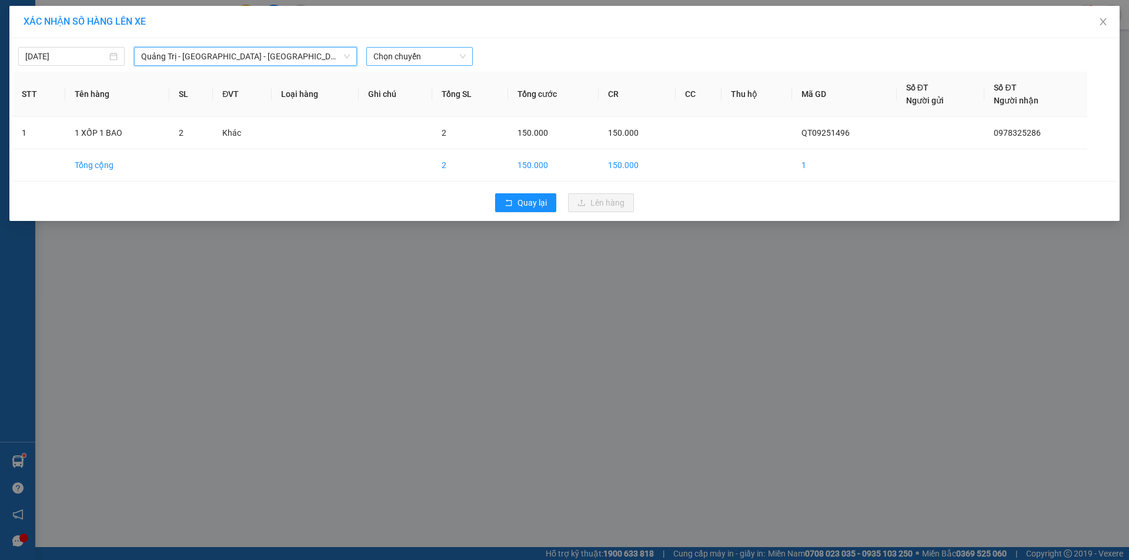
click at [453, 61] on span "Chọn chuyến" at bounding box center [419, 57] width 92 height 18
click at [441, 99] on div "14:00 - 74F-000.34" at bounding box center [419, 98] width 92 height 13
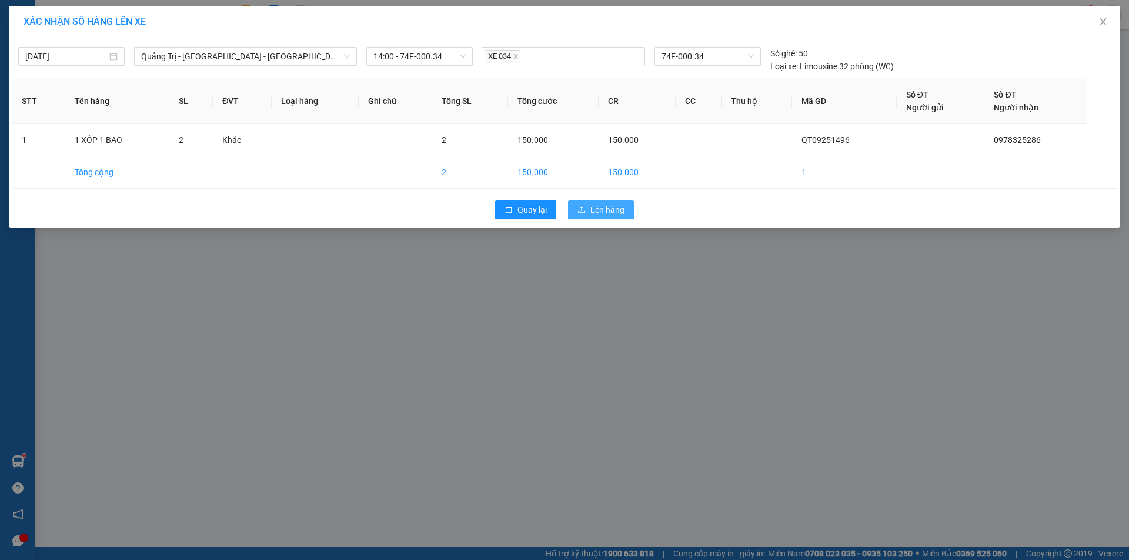
drag, startPoint x: 618, startPoint y: 211, endPoint x: 179, endPoint y: 30, distance: 474.4
click at [610, 211] on span "Lên hàng" at bounding box center [607, 209] width 34 height 13
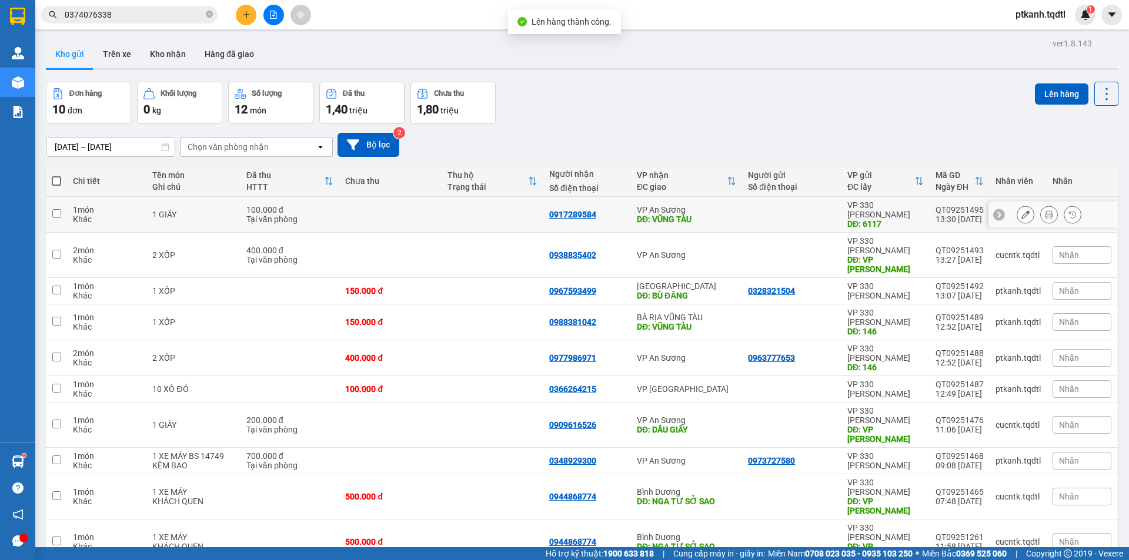
click at [731, 215] on div "DĐ: VŨNG TÀU" at bounding box center [686, 219] width 99 height 9
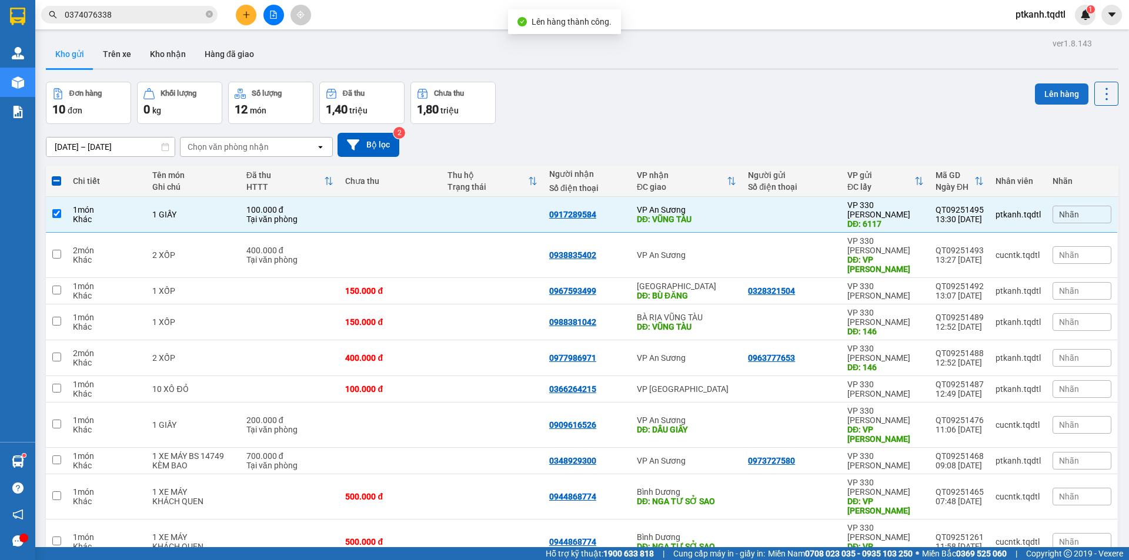
click at [1039, 89] on button "Lên hàng" at bounding box center [1061, 93] width 53 height 21
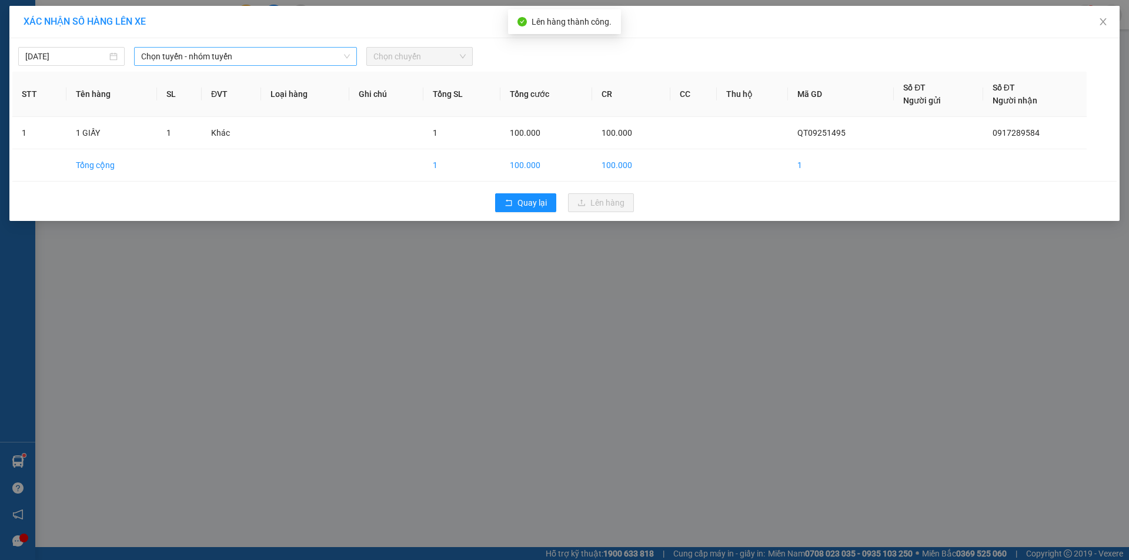
click at [304, 59] on span "Chọn tuyến - nhóm tuyến" at bounding box center [245, 57] width 209 height 18
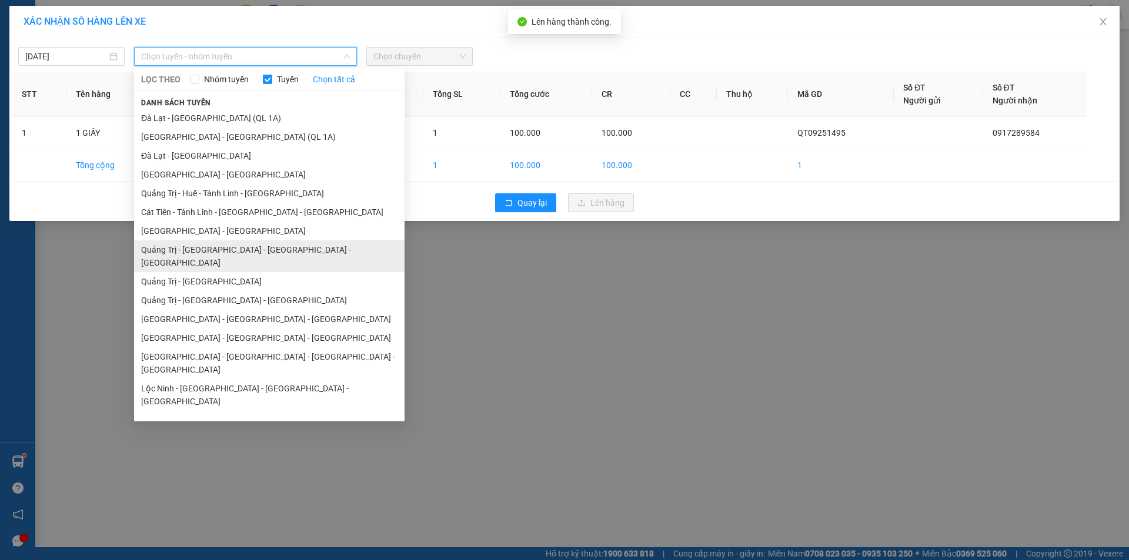
drag, startPoint x: 274, startPoint y: 250, endPoint x: 397, endPoint y: 87, distance: 203.6
click at [276, 250] on li "Quảng Trị - [GEOGRAPHIC_DATA] - [GEOGRAPHIC_DATA] - [GEOGRAPHIC_DATA]" at bounding box center [269, 256] width 270 height 32
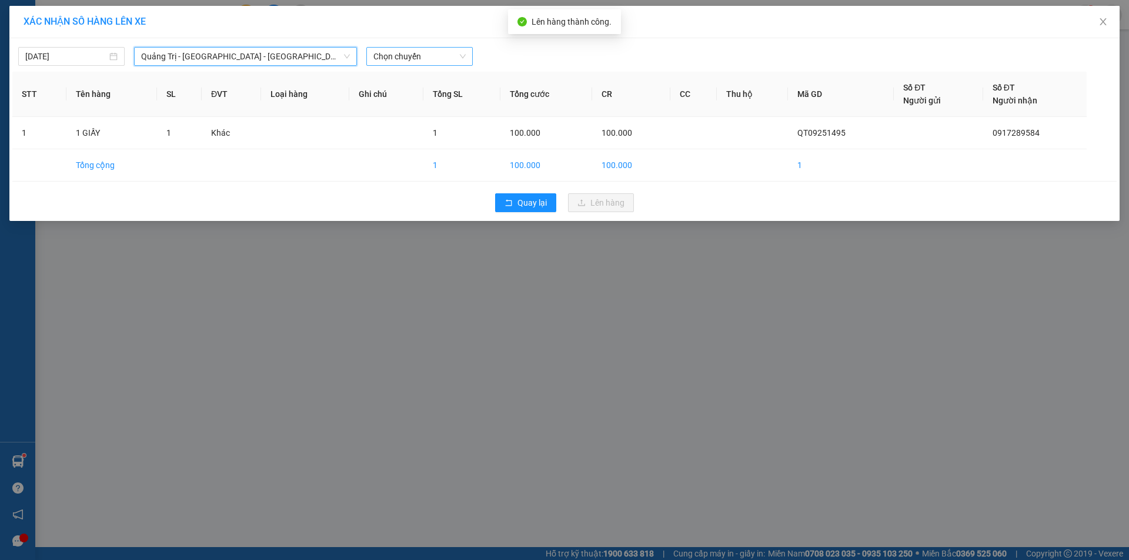
click at [451, 58] on span "Chọn chuyến" at bounding box center [419, 57] width 92 height 18
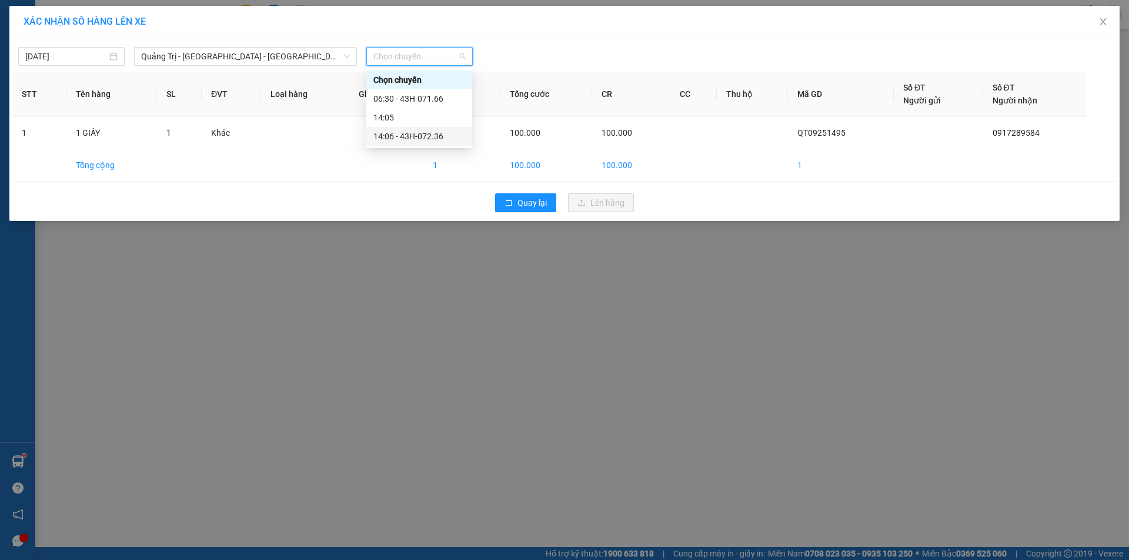
click at [438, 140] on div "14:06 - 43H-072.36" at bounding box center [419, 136] width 92 height 13
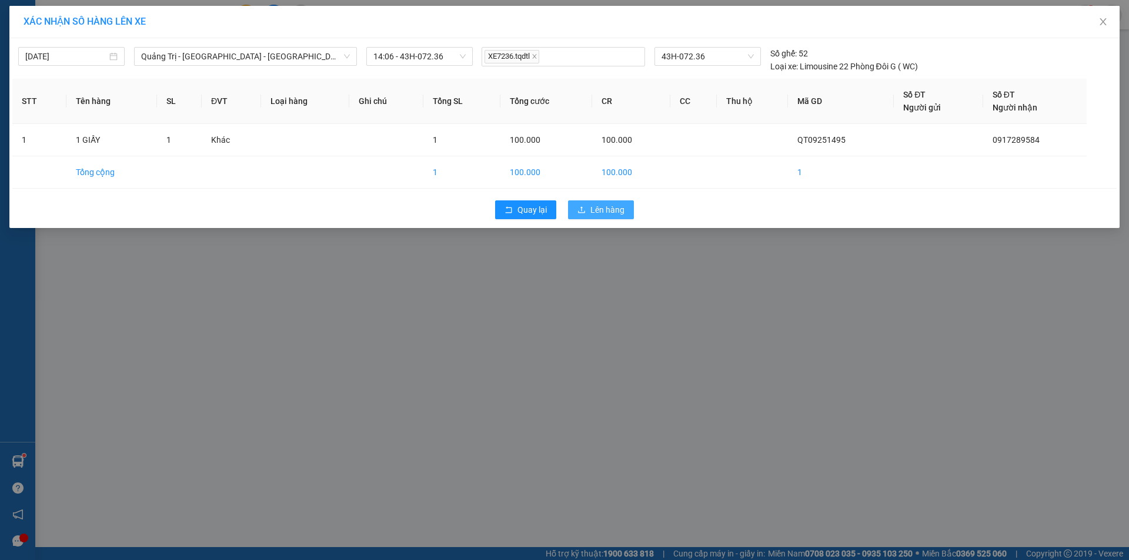
click at [606, 208] on span "Lên hàng" at bounding box center [607, 209] width 34 height 13
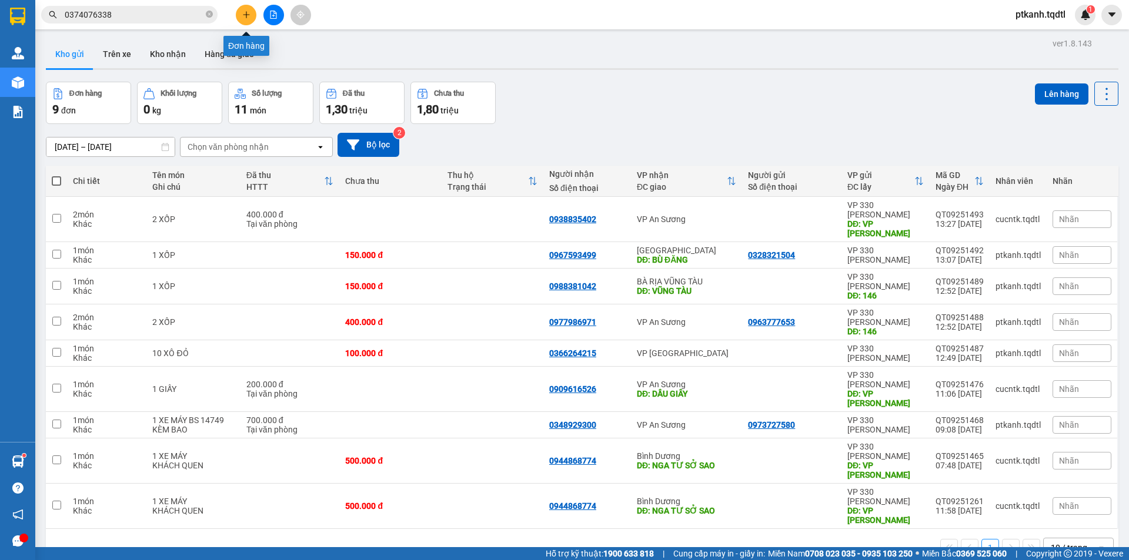
click at [245, 17] on icon "plus" at bounding box center [246, 15] width 8 height 8
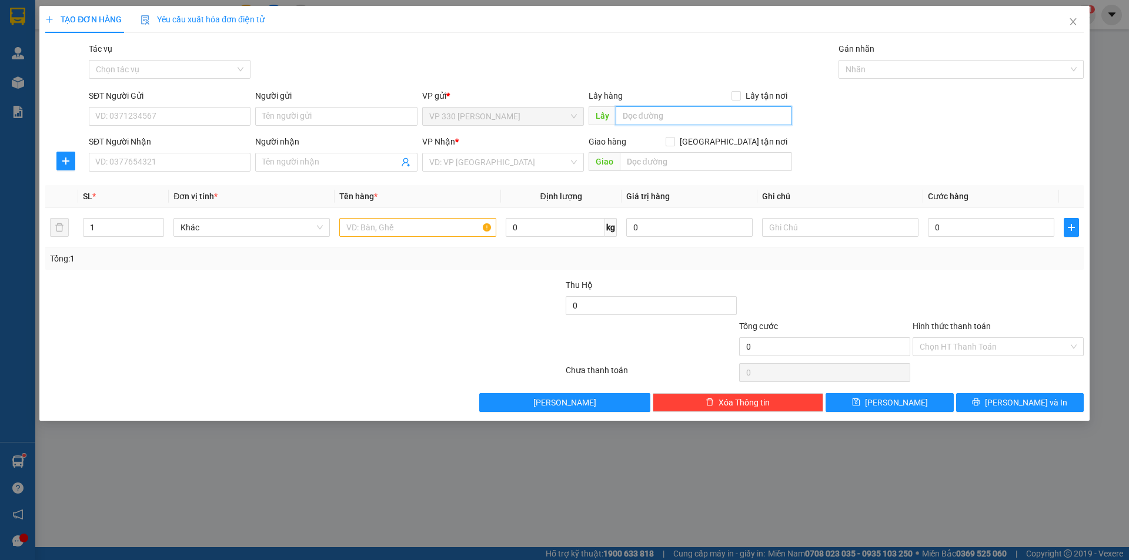
click at [657, 112] on input "text" at bounding box center [703, 115] width 176 height 19
click at [212, 166] on input "SĐT Người Nhận" at bounding box center [170, 162] width 162 height 19
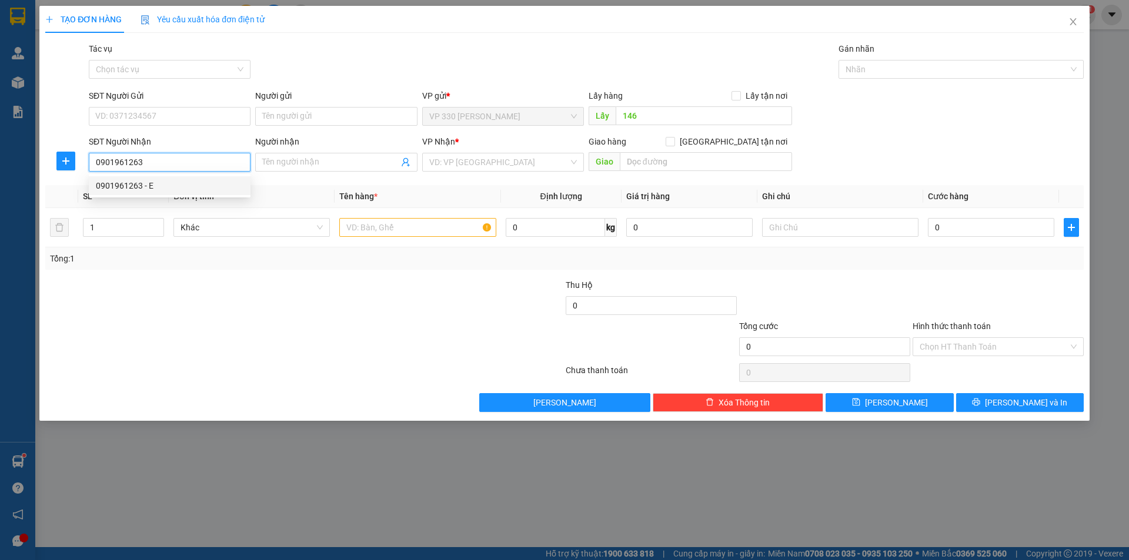
click at [159, 185] on div "0901961263 - E" at bounding box center [170, 185] width 148 height 13
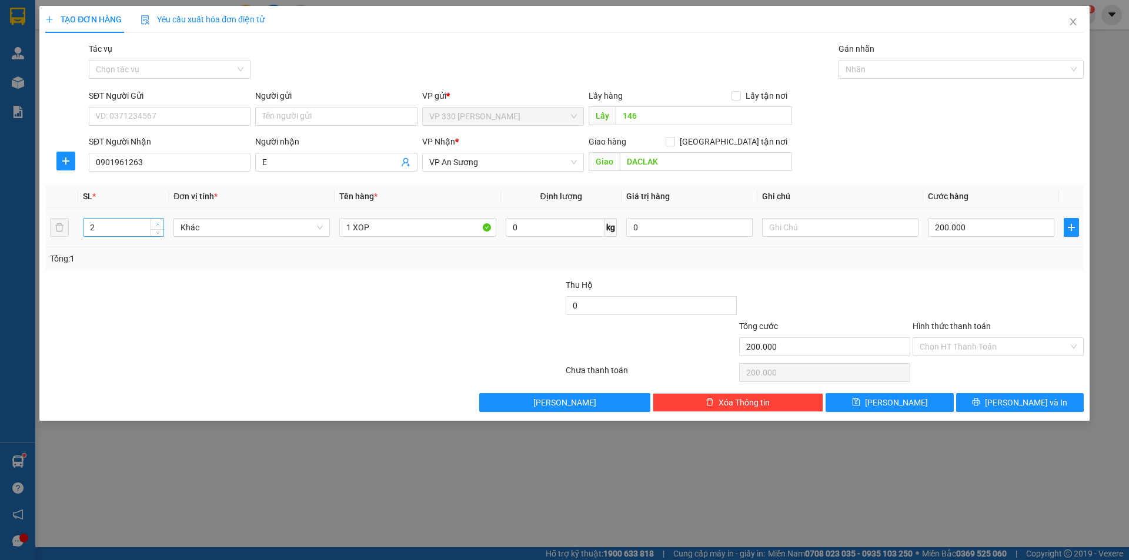
click at [161, 223] on span "up" at bounding box center [157, 224] width 7 height 7
click at [497, 159] on span "VP An Sương" at bounding box center [503, 162] width 148 height 18
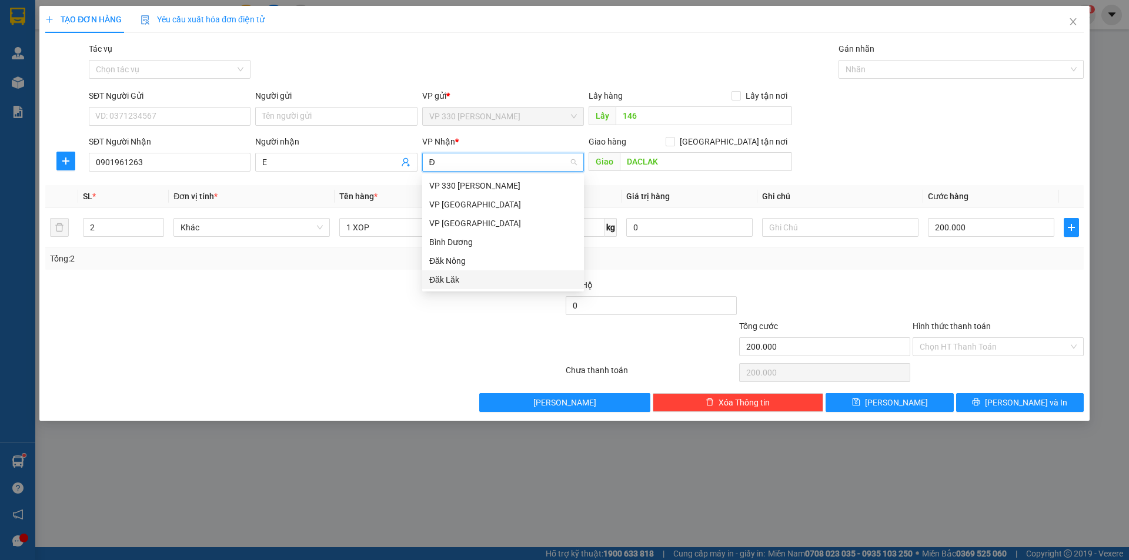
drag, startPoint x: 483, startPoint y: 282, endPoint x: 640, endPoint y: 176, distance: 189.4
click at [483, 280] on div "Đăk Lăk" at bounding box center [503, 279] width 148 height 13
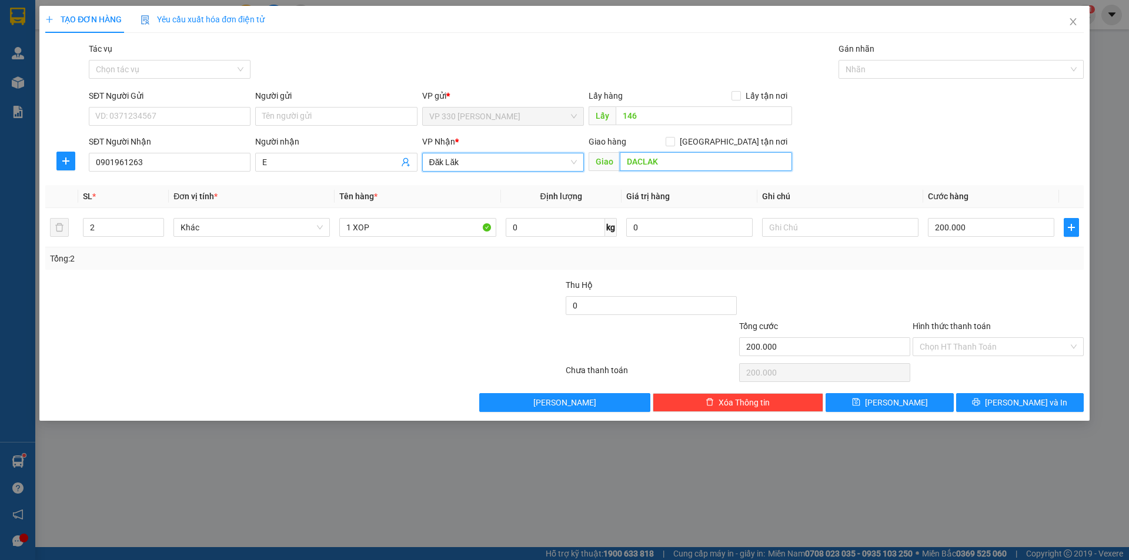
click at [696, 160] on input "DACLAK" at bounding box center [706, 161] width 172 height 19
click at [159, 223] on icon "up" at bounding box center [158, 225] width 4 height 4
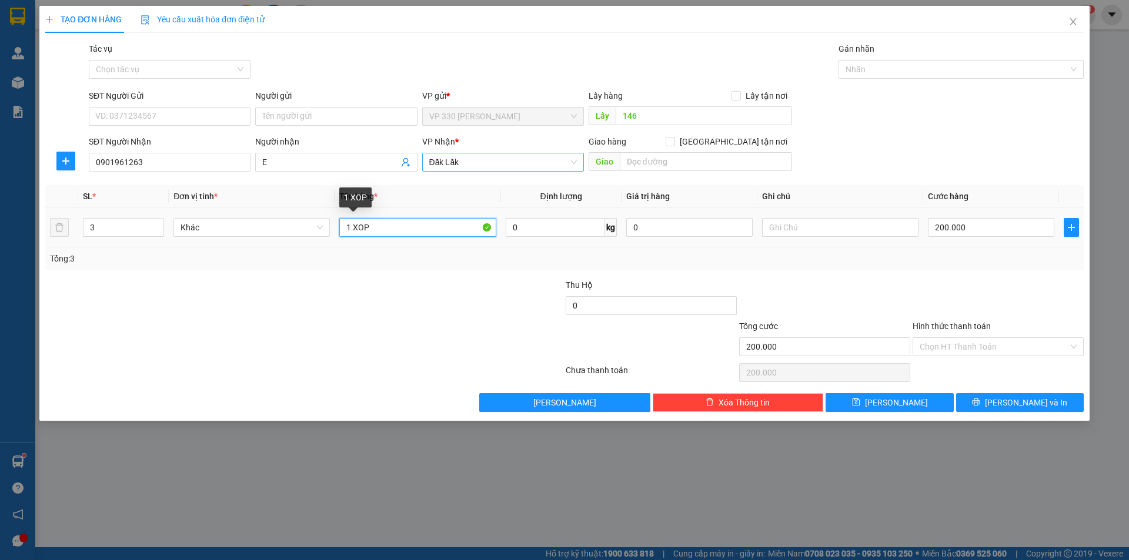
click at [419, 220] on input "1 XOP" at bounding box center [417, 227] width 156 height 19
click at [985, 234] on input "200.000" at bounding box center [991, 227] width 126 height 19
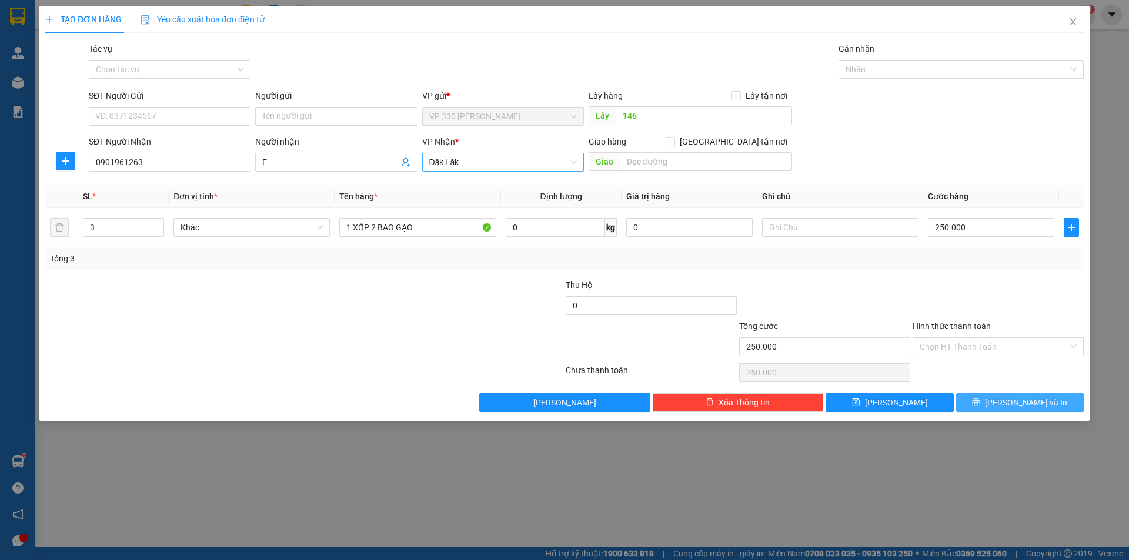
drag, startPoint x: 1010, startPoint y: 401, endPoint x: 874, endPoint y: 362, distance: 141.9
click at [1003, 403] on button "Lưu và In" at bounding box center [1020, 402] width 128 height 19
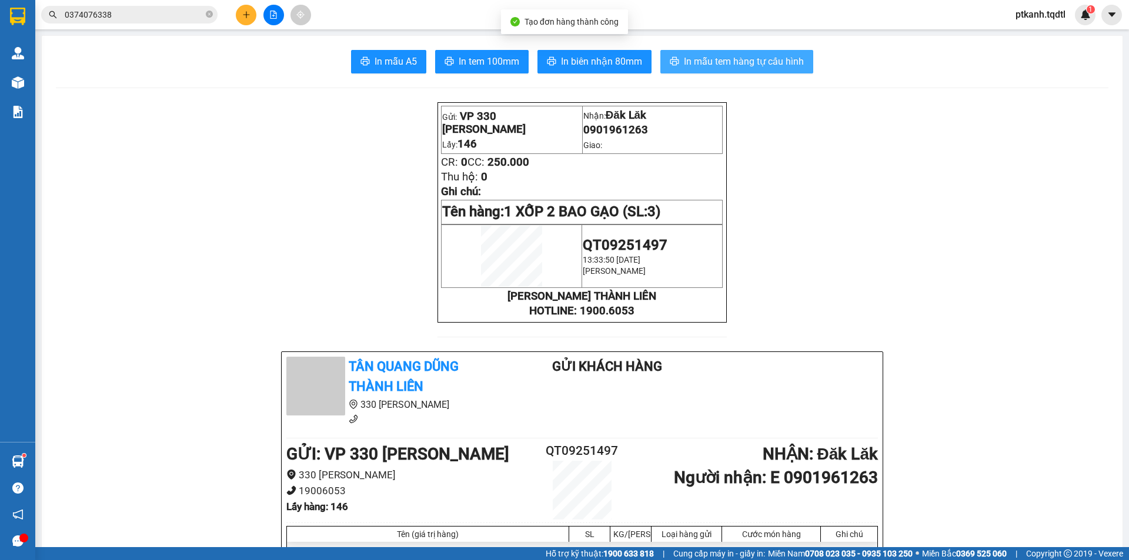
click at [738, 62] on span "In mẫu tem hàng tự cấu hình" at bounding box center [744, 61] width 120 height 15
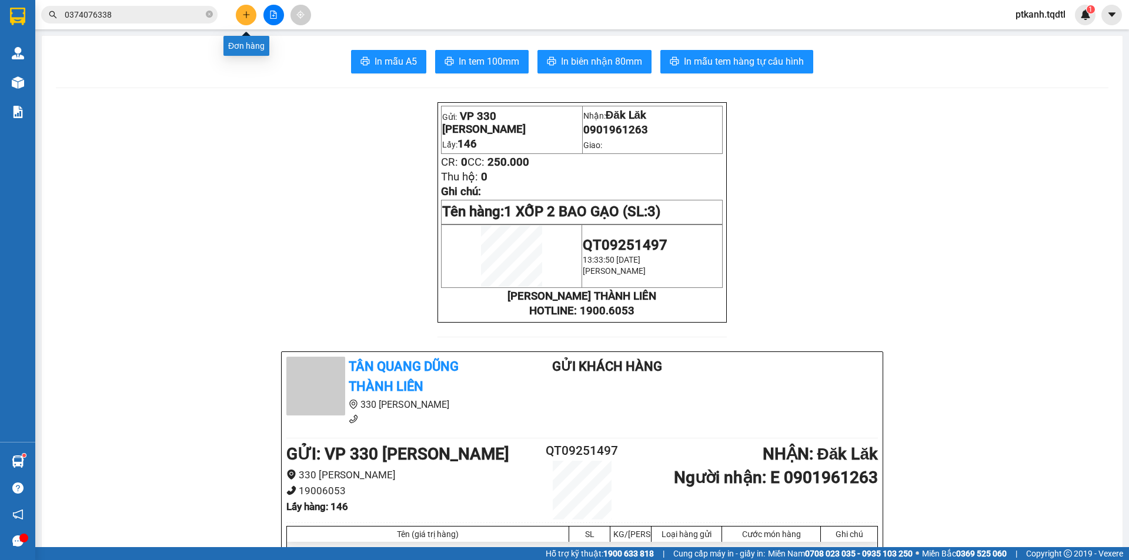
click at [244, 12] on icon "plus" at bounding box center [246, 15] width 8 height 8
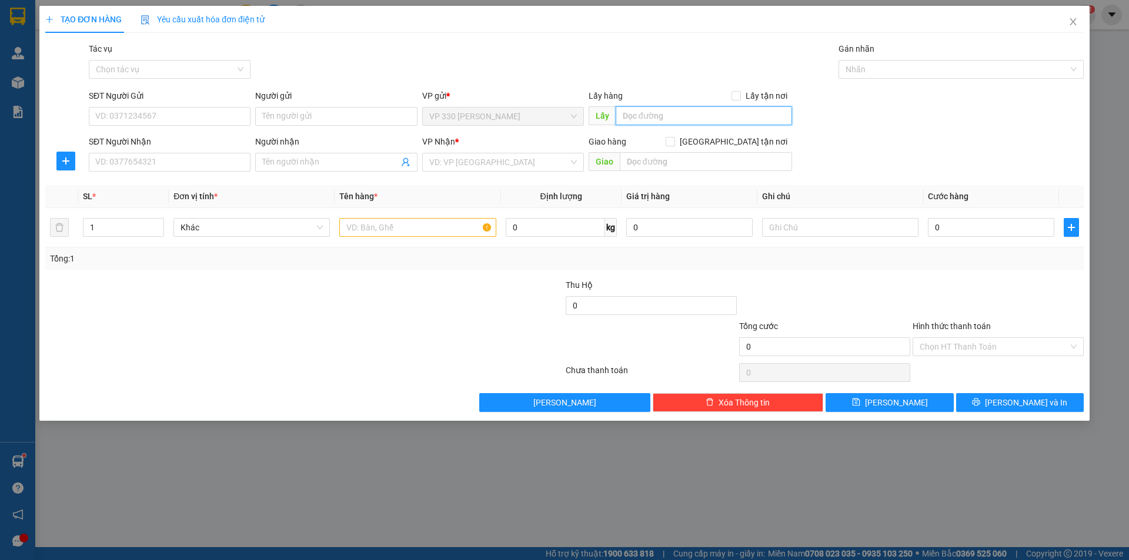
click at [684, 109] on input "text" at bounding box center [703, 115] width 176 height 19
click at [214, 156] on input "SĐT Người Nhận" at bounding box center [170, 162] width 162 height 19
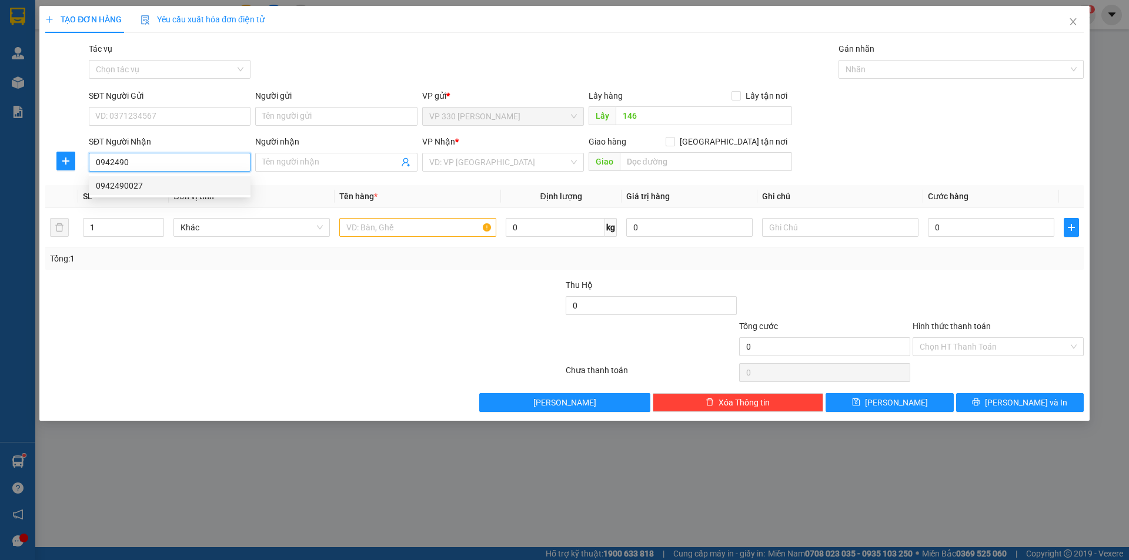
click at [161, 186] on div "0942490027" at bounding box center [170, 185] width 148 height 13
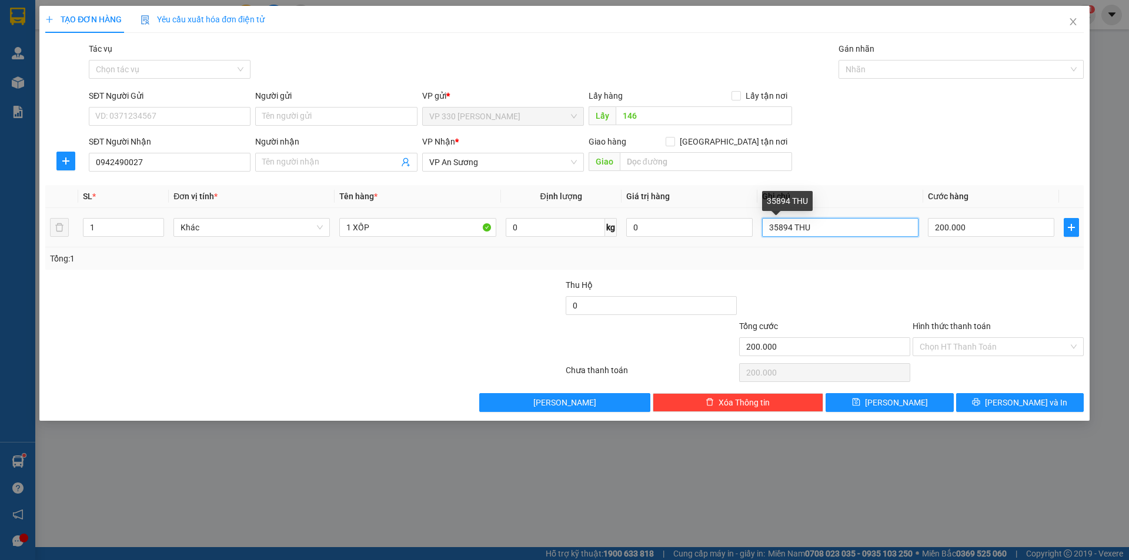
click at [871, 230] on input "35894 THU" at bounding box center [840, 227] width 156 height 19
click at [997, 226] on input "200.000" at bounding box center [991, 227] width 126 height 19
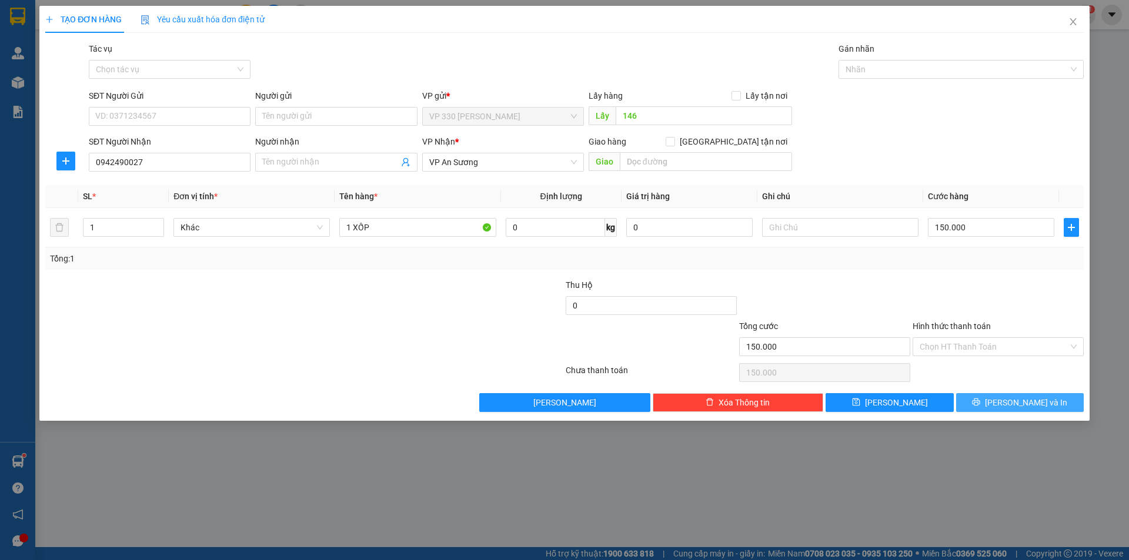
click at [1016, 399] on span "Lưu và In" at bounding box center [1026, 402] width 82 height 13
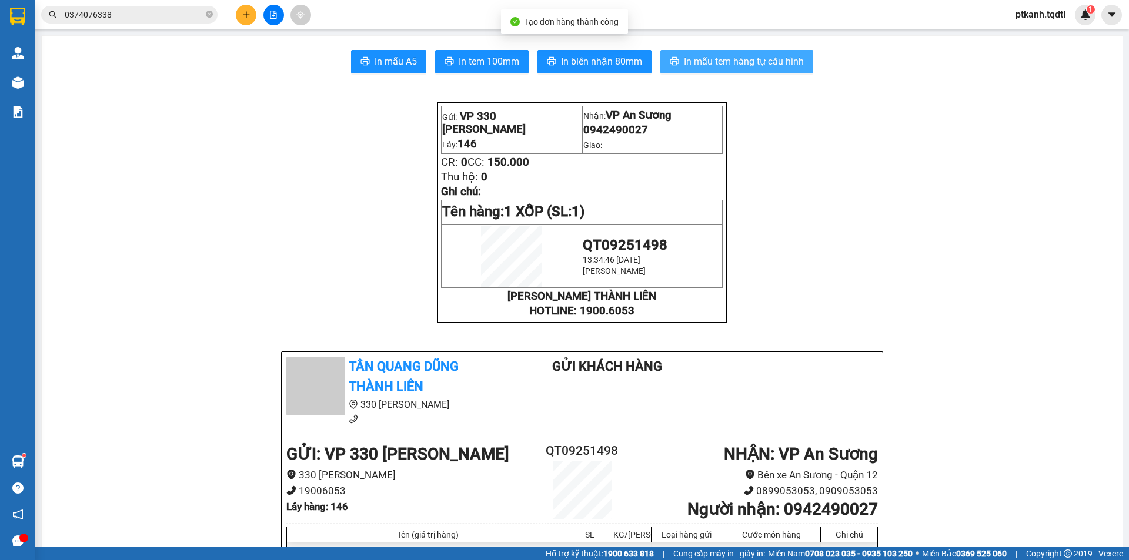
drag, startPoint x: 732, startPoint y: 56, endPoint x: 741, endPoint y: 116, distance: 60.0
click at [731, 57] on span "In mẫu tem hàng tự cấu hình" at bounding box center [744, 61] width 120 height 15
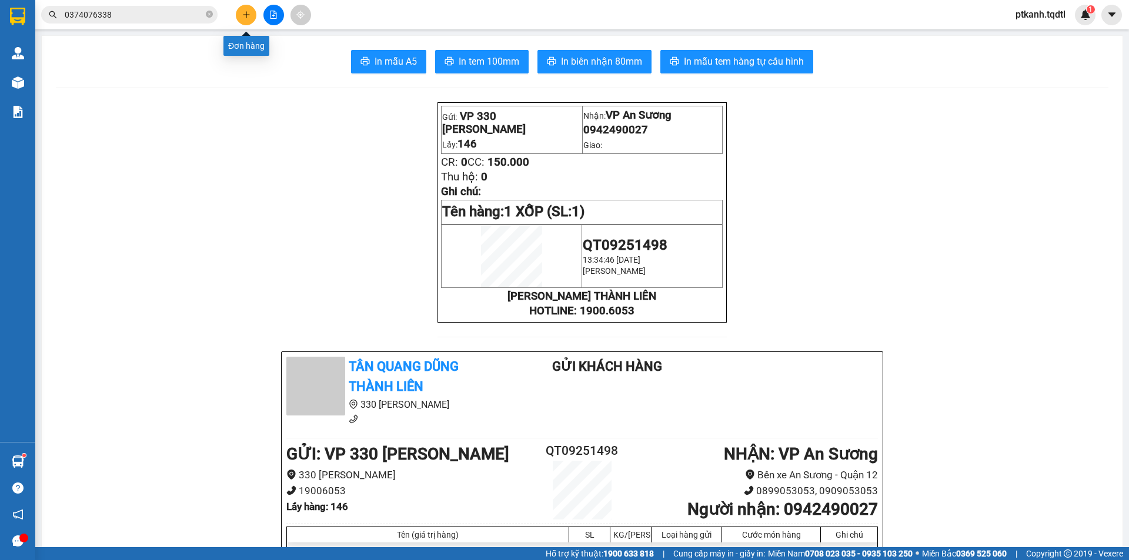
click at [244, 18] on icon "plus" at bounding box center [246, 15] width 8 height 8
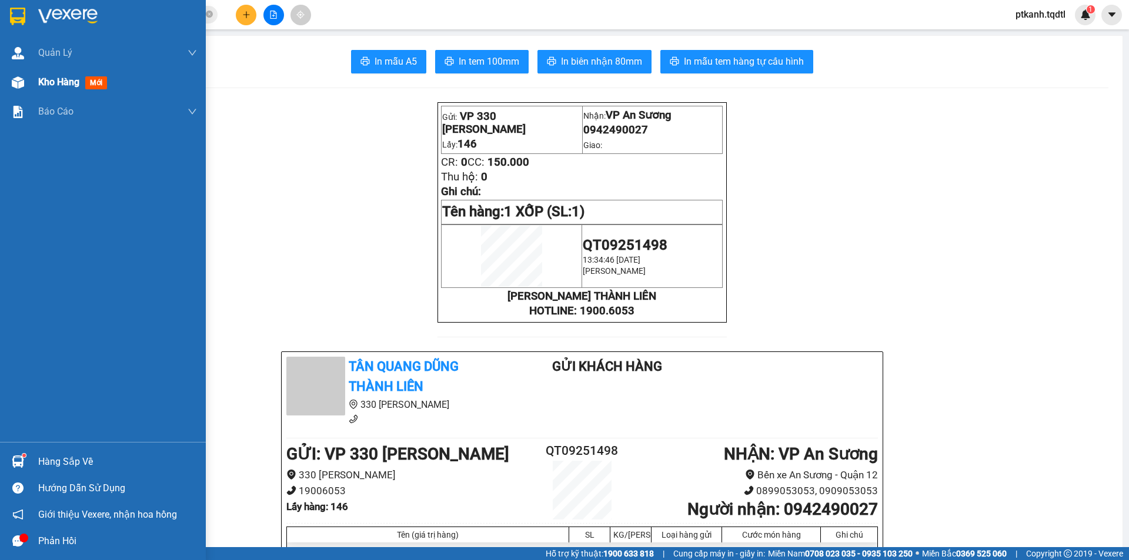
click at [8, 87] on div at bounding box center [18, 82] width 21 height 21
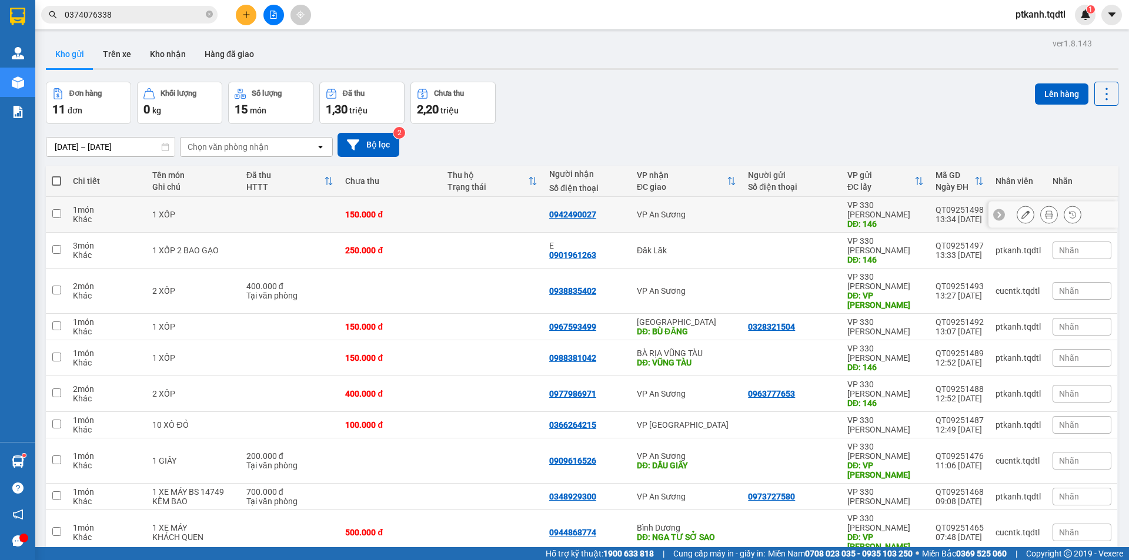
click at [717, 210] on div "VP An Sương" at bounding box center [686, 214] width 99 height 9
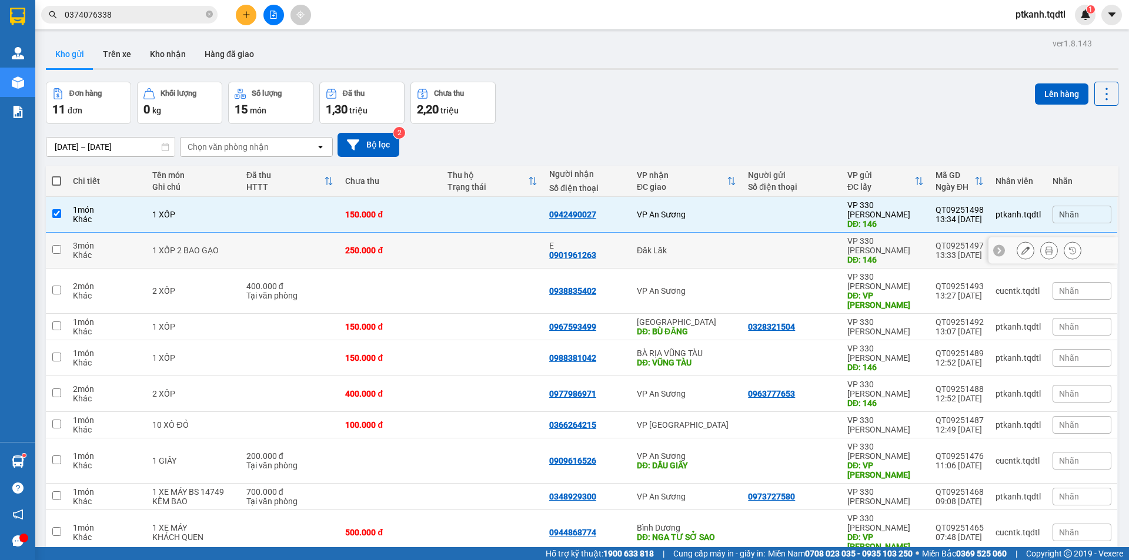
drag, startPoint x: 719, startPoint y: 232, endPoint x: 721, endPoint y: 246, distance: 13.6
click at [719, 246] on div "Đăk Lăk" at bounding box center [686, 250] width 99 height 9
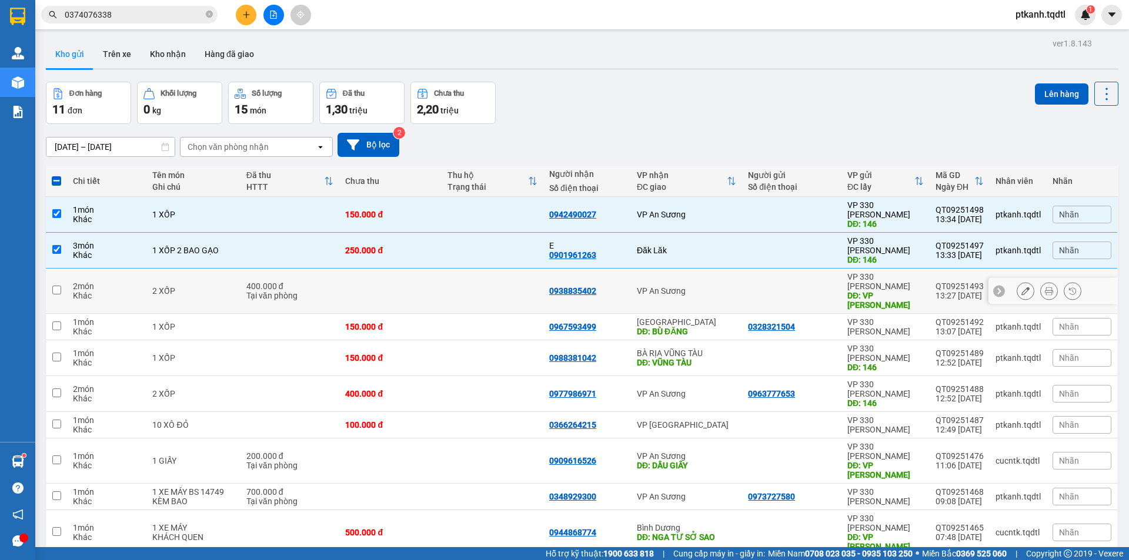
click at [721, 269] on td "VP An Sương" at bounding box center [686, 291] width 111 height 45
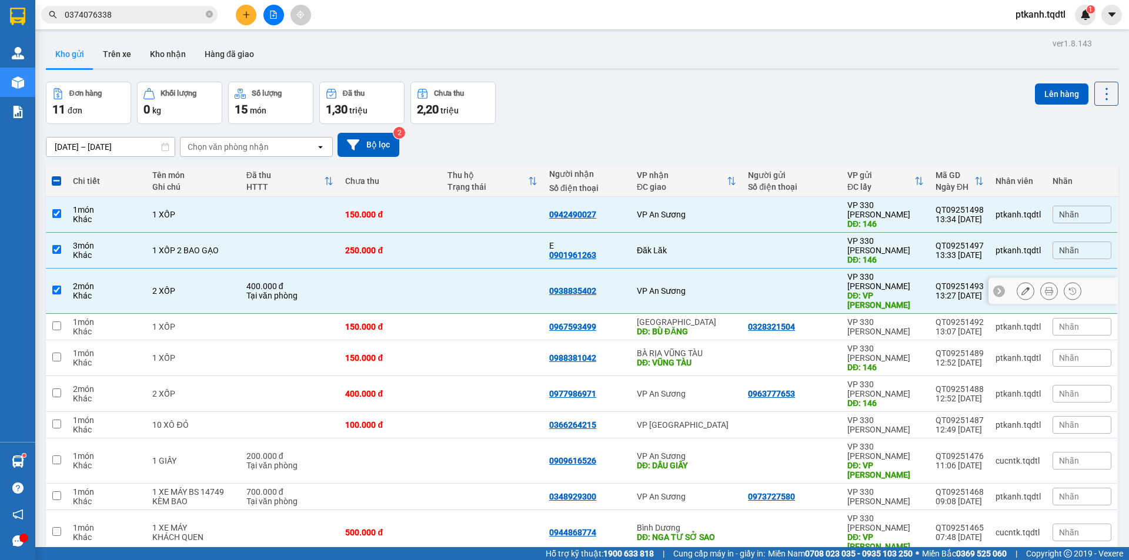
click at [726, 286] on div "VP An Sương" at bounding box center [686, 290] width 99 height 9
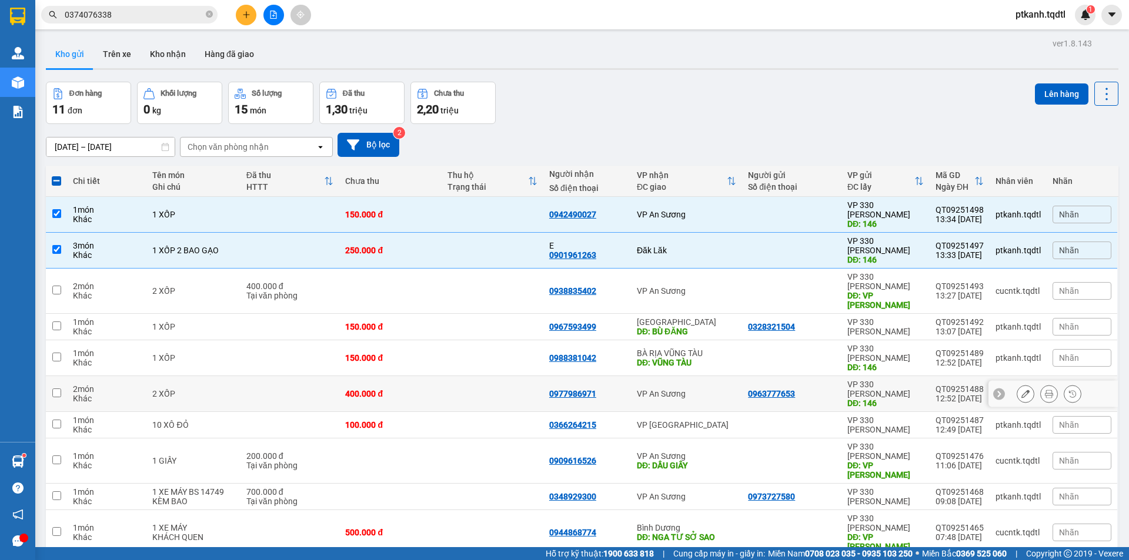
click at [725, 389] on div "VP An Sương" at bounding box center [686, 393] width 99 height 9
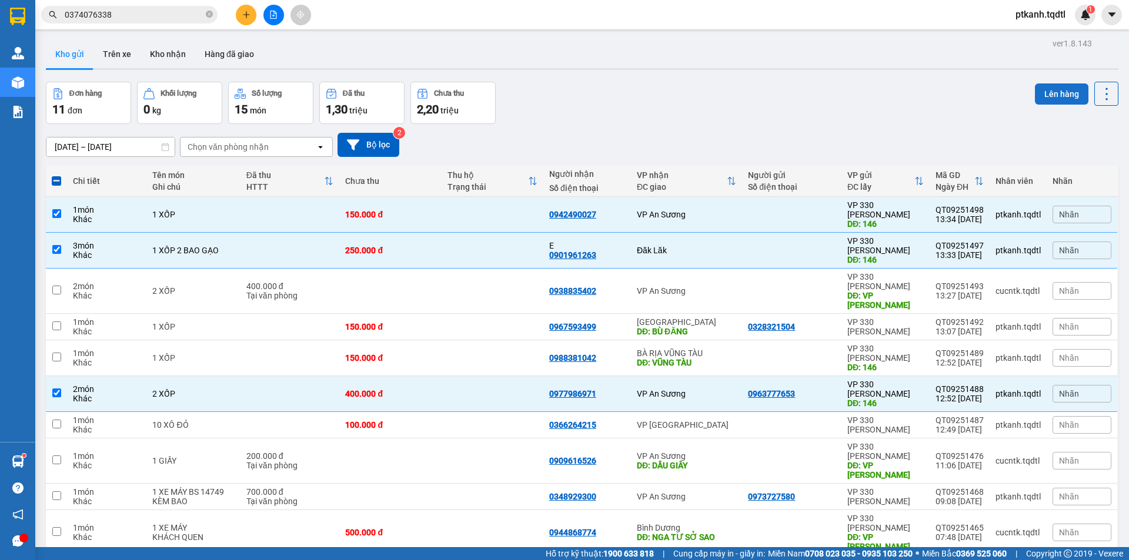
drag, startPoint x: 1064, startPoint y: 97, endPoint x: 1031, endPoint y: 83, distance: 35.6
click at [1047, 91] on button "Lên hàng" at bounding box center [1061, 93] width 53 height 21
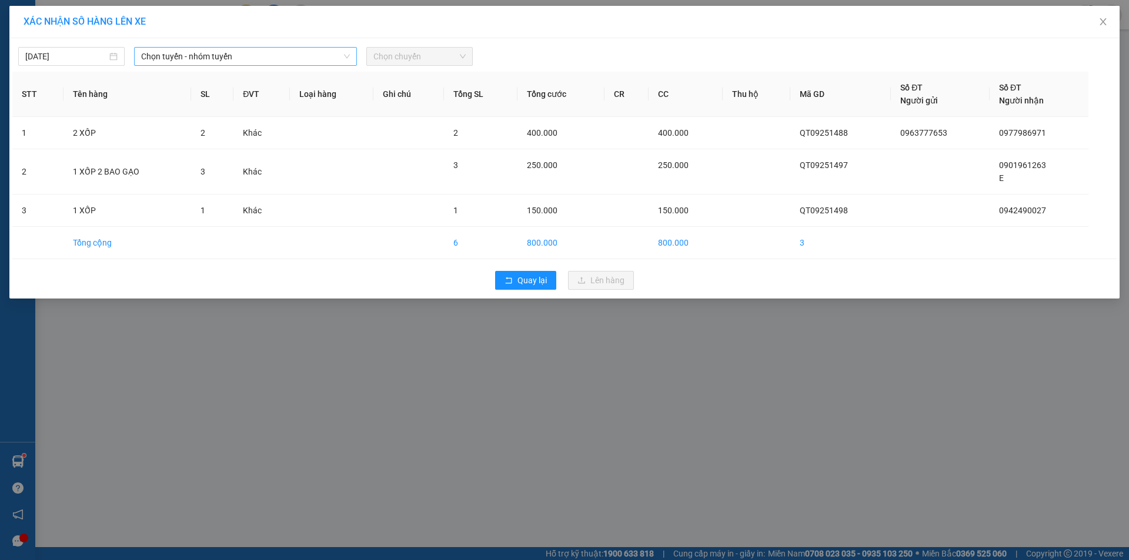
click at [337, 55] on span "Chọn tuyến - nhóm tuyến" at bounding box center [245, 57] width 209 height 18
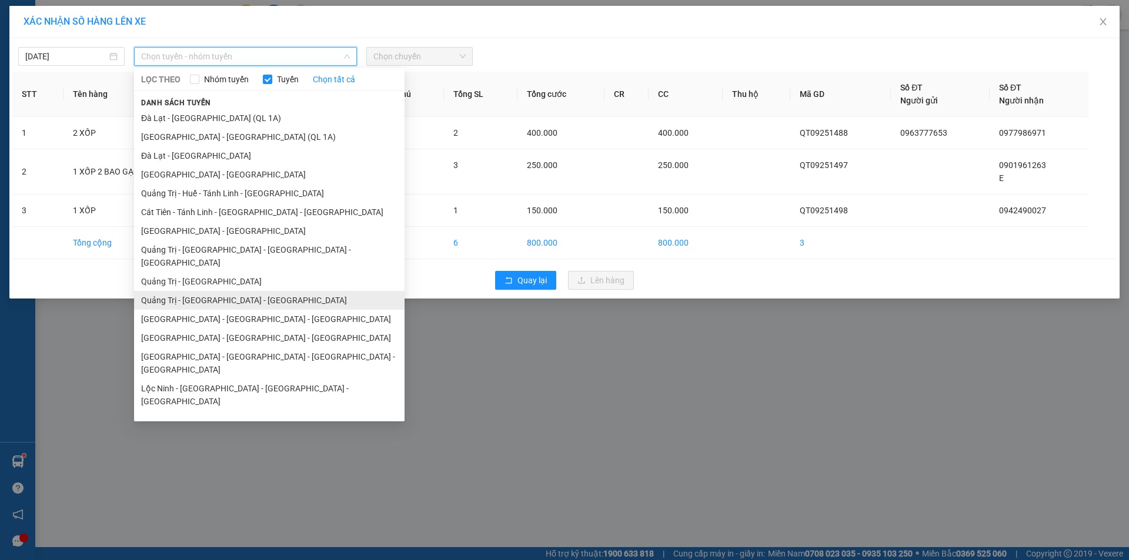
click at [262, 291] on li "Quảng Trị - [GEOGRAPHIC_DATA] - [GEOGRAPHIC_DATA]" at bounding box center [269, 300] width 270 height 19
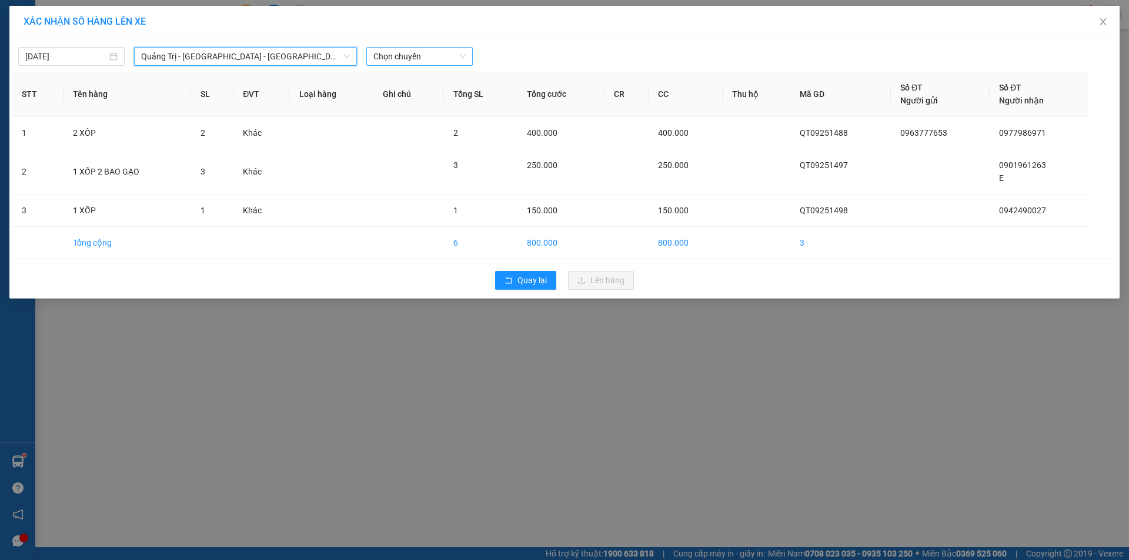
click at [451, 53] on span "Chọn chuyến" at bounding box center [419, 57] width 92 height 18
click at [443, 98] on div "14:00 - 74F-000.34" at bounding box center [419, 98] width 92 height 13
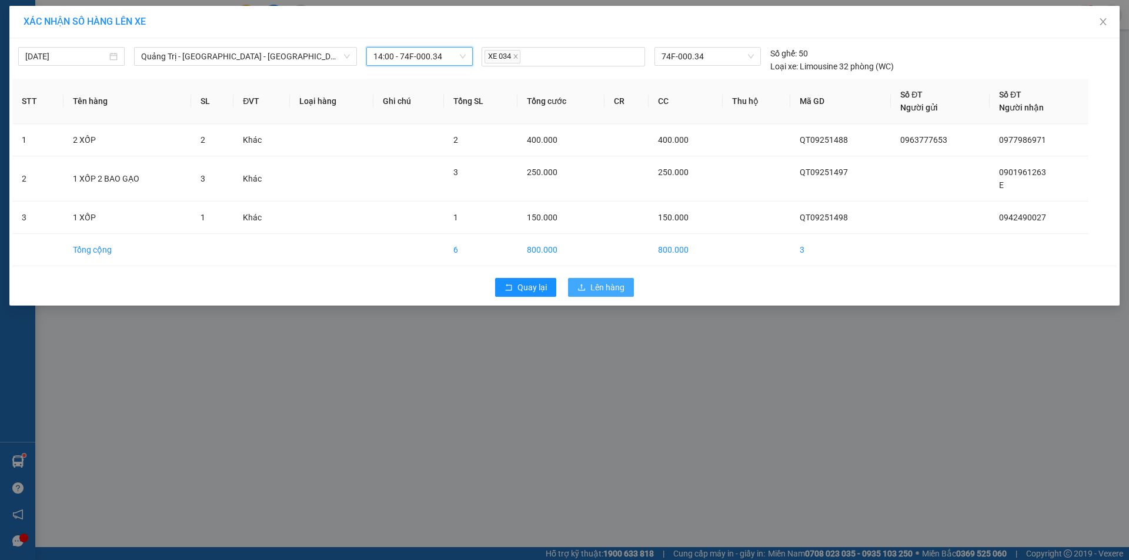
drag, startPoint x: 618, startPoint y: 289, endPoint x: 558, endPoint y: 280, distance: 60.1
click at [617, 289] on span "Lên hàng" at bounding box center [607, 287] width 34 height 13
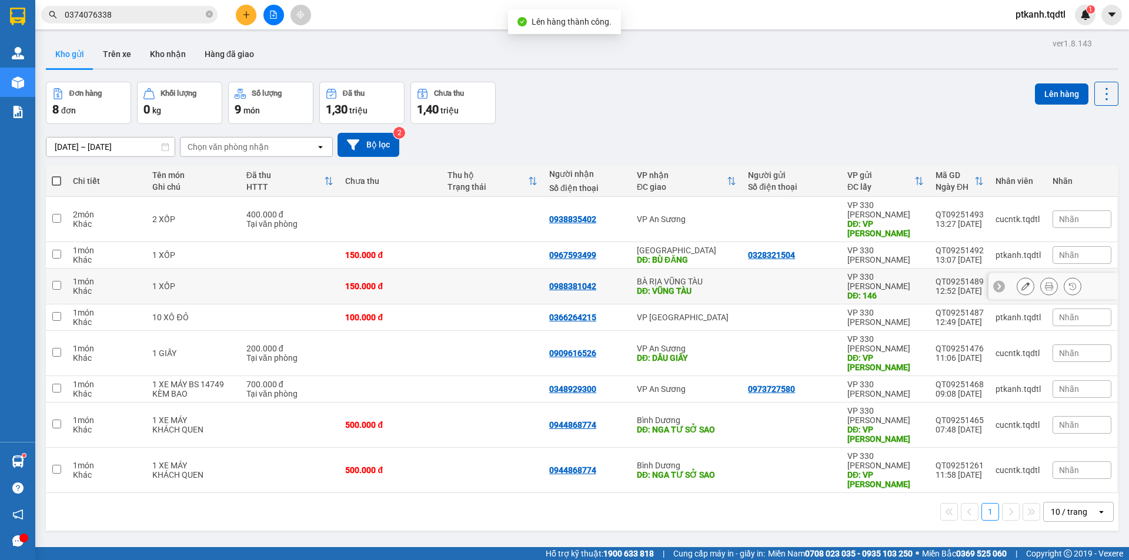
click at [716, 286] on div "DĐ: VŨNG TÀU" at bounding box center [686, 290] width 99 height 9
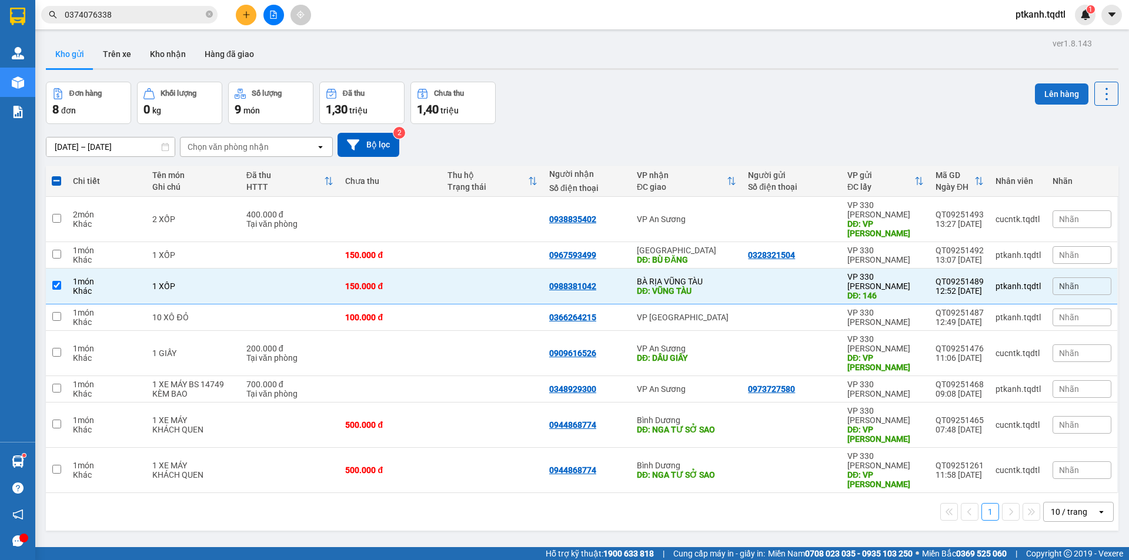
click at [1047, 92] on button "Lên hàng" at bounding box center [1061, 93] width 53 height 21
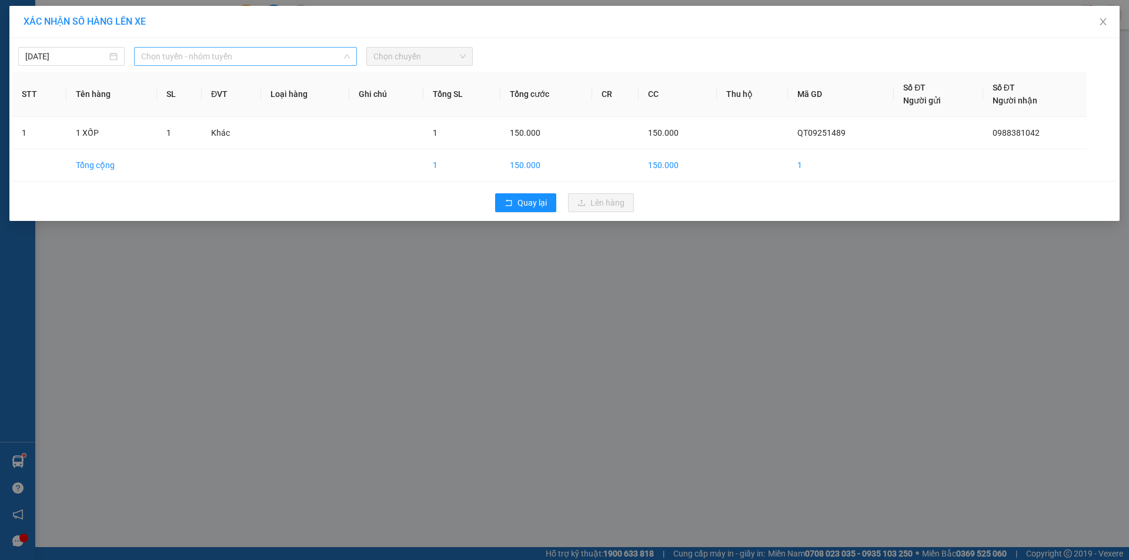
click at [287, 55] on span "Chọn tuyến - nhóm tuyến" at bounding box center [245, 57] width 209 height 18
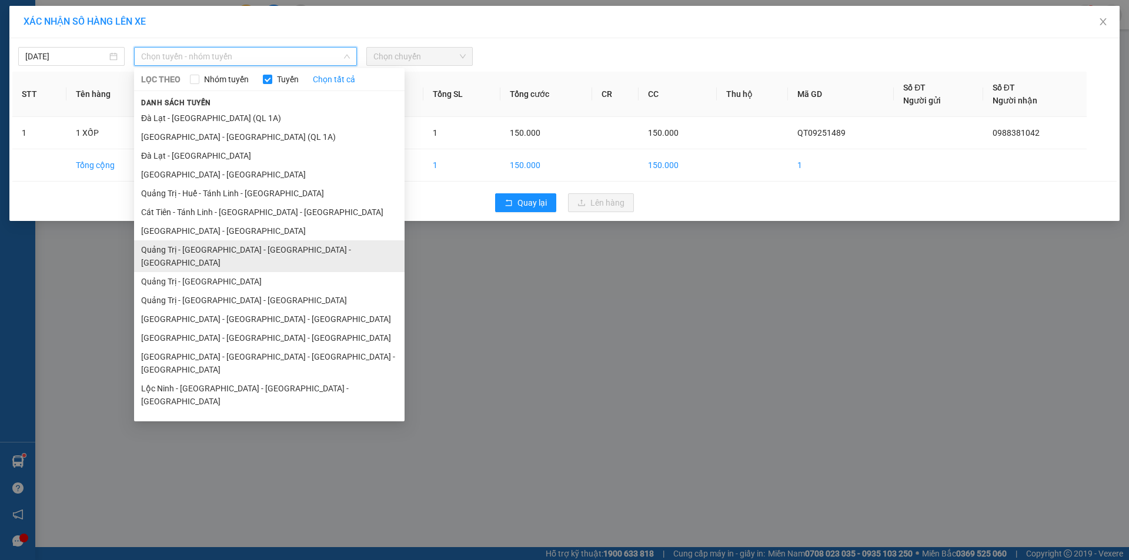
click at [275, 248] on li "Quảng Trị - [GEOGRAPHIC_DATA] - [GEOGRAPHIC_DATA] - [GEOGRAPHIC_DATA]" at bounding box center [269, 256] width 270 height 32
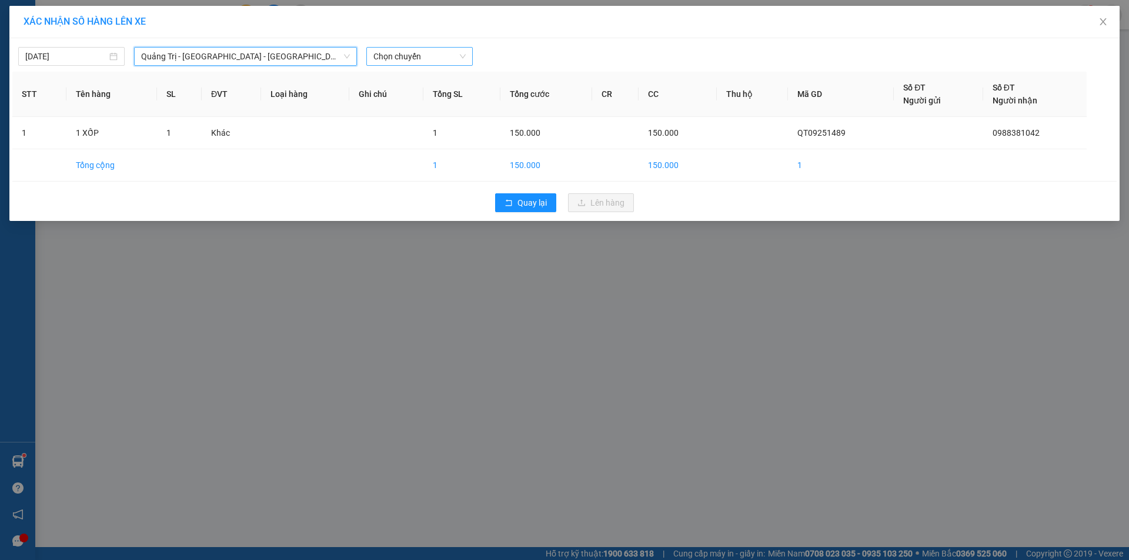
click at [458, 56] on span "Chọn chuyến" at bounding box center [419, 57] width 92 height 18
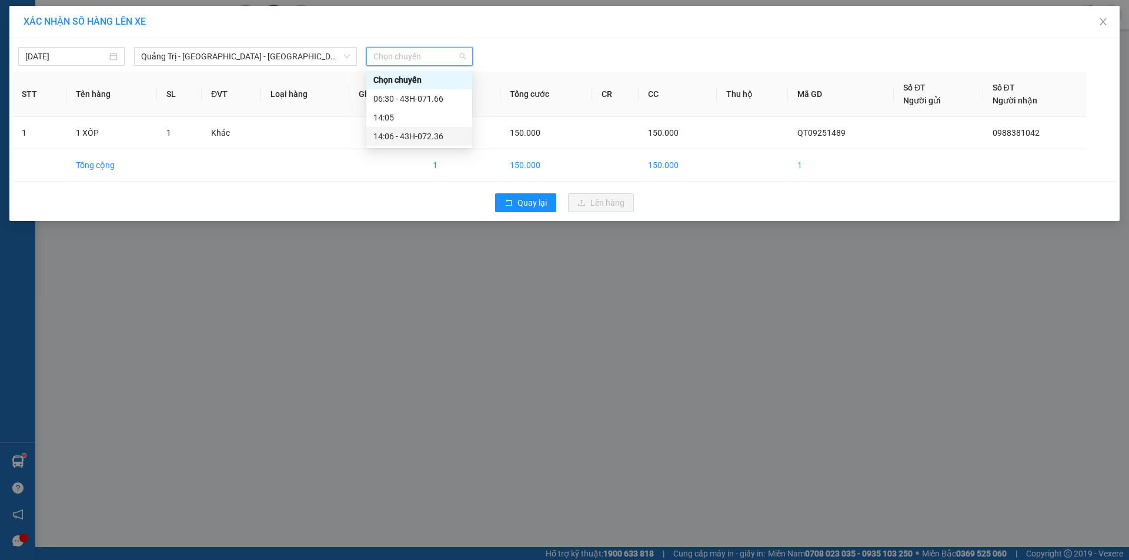
click at [444, 136] on div "14:06 - 43H-072.36" at bounding box center [419, 136] width 92 height 13
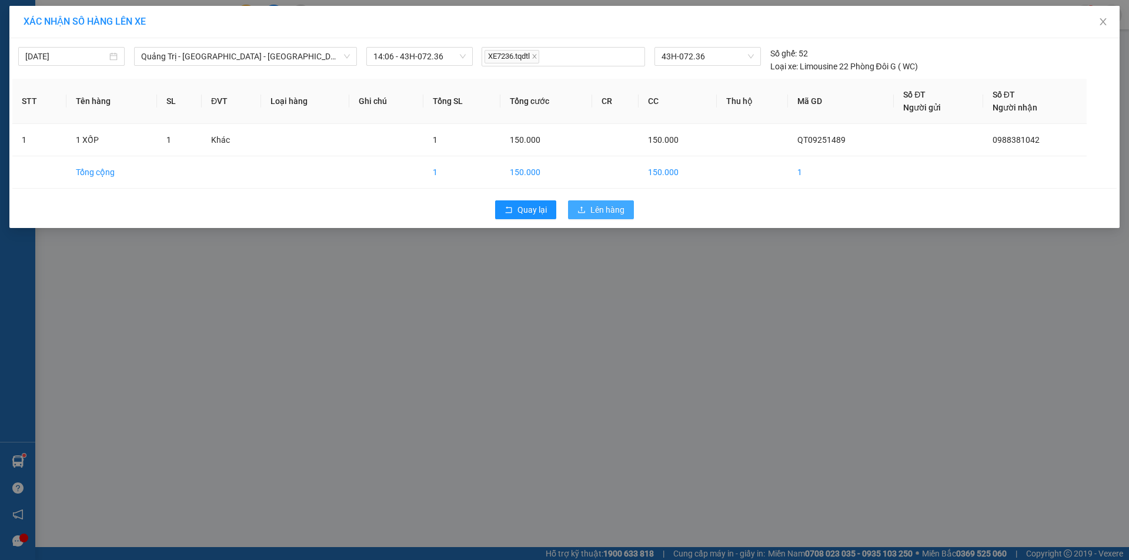
click at [620, 212] on span "Lên hàng" at bounding box center [607, 209] width 34 height 13
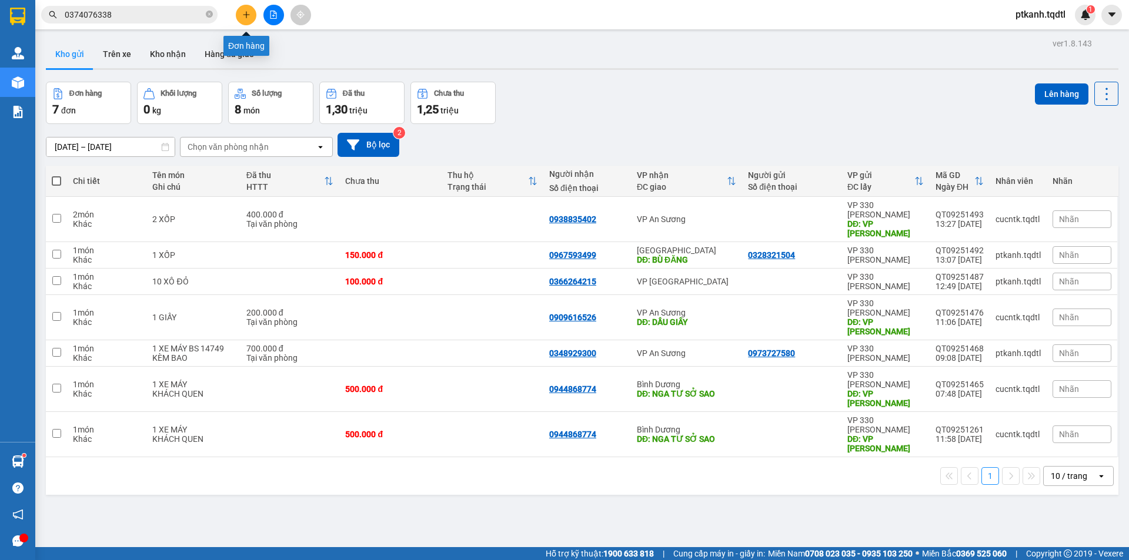
click at [247, 15] on icon "plus" at bounding box center [246, 15] width 8 height 8
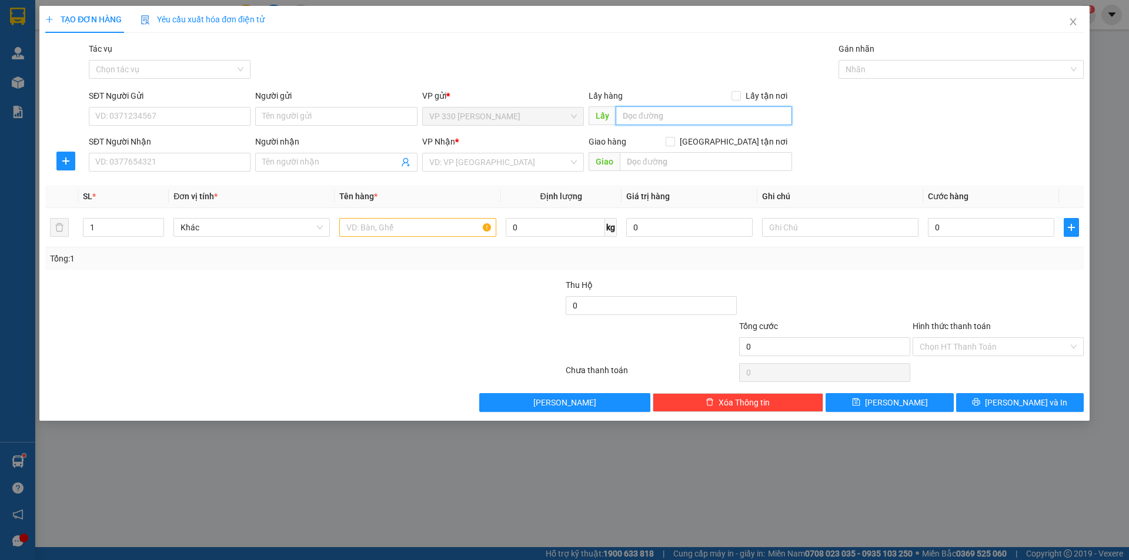
click at [678, 120] on input "text" at bounding box center [703, 115] width 176 height 19
click at [239, 165] on input "SĐT Người Nhận" at bounding box center [170, 162] width 162 height 19
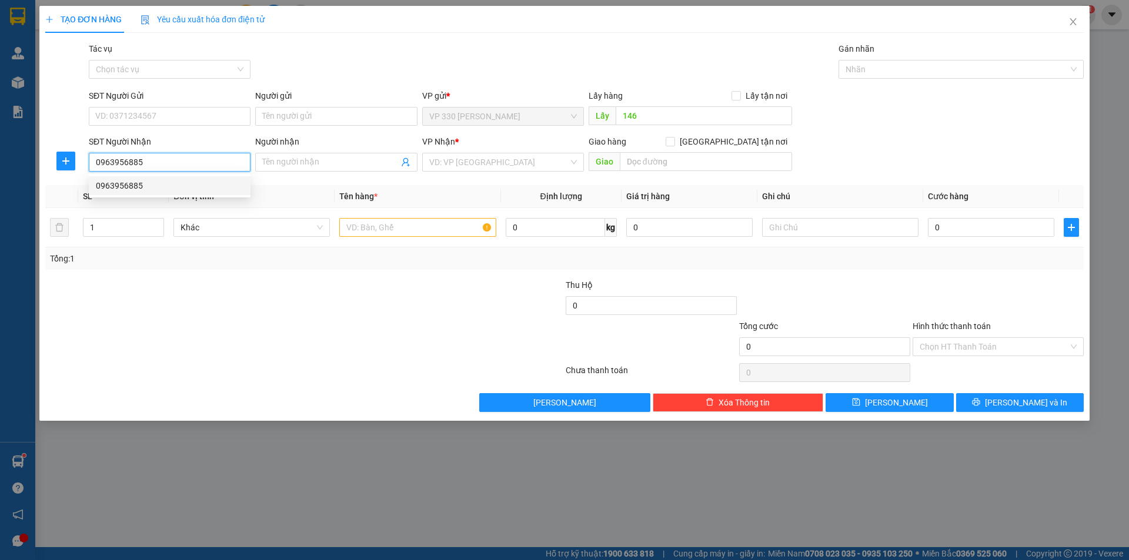
click at [213, 183] on div "0963956885" at bounding box center [170, 185] width 148 height 13
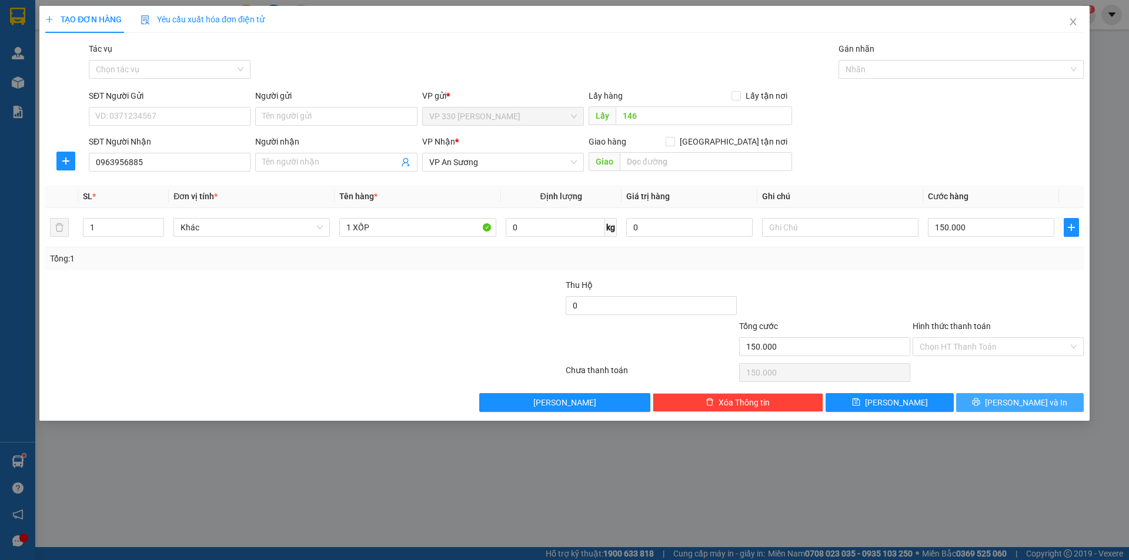
drag, startPoint x: 1006, startPoint y: 407, endPoint x: 976, endPoint y: 389, distance: 35.6
click at [1005, 406] on button "Lưu và In" at bounding box center [1020, 402] width 128 height 19
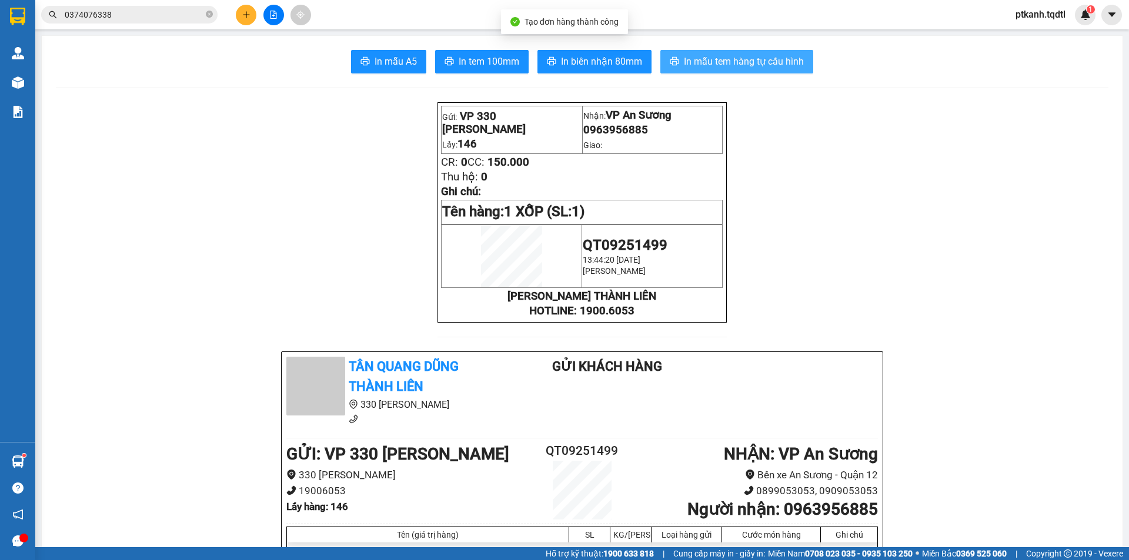
click at [710, 63] on span "In mẫu tem hàng tự cấu hình" at bounding box center [744, 61] width 120 height 15
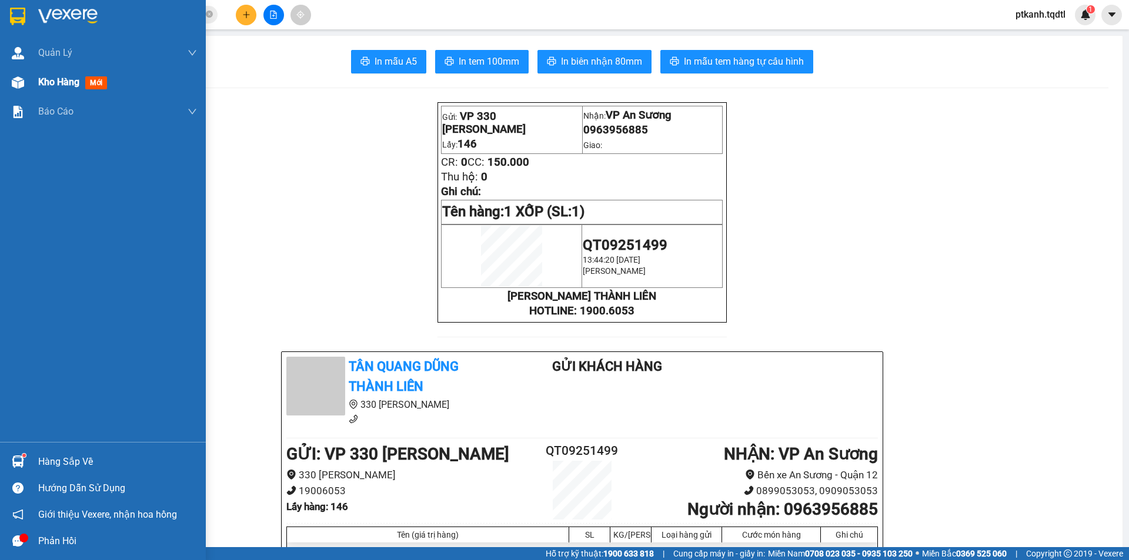
drag, startPoint x: 43, startPoint y: 82, endPoint x: 52, endPoint y: 72, distance: 12.5
click at [44, 80] on span "Kho hàng" at bounding box center [58, 81] width 41 height 11
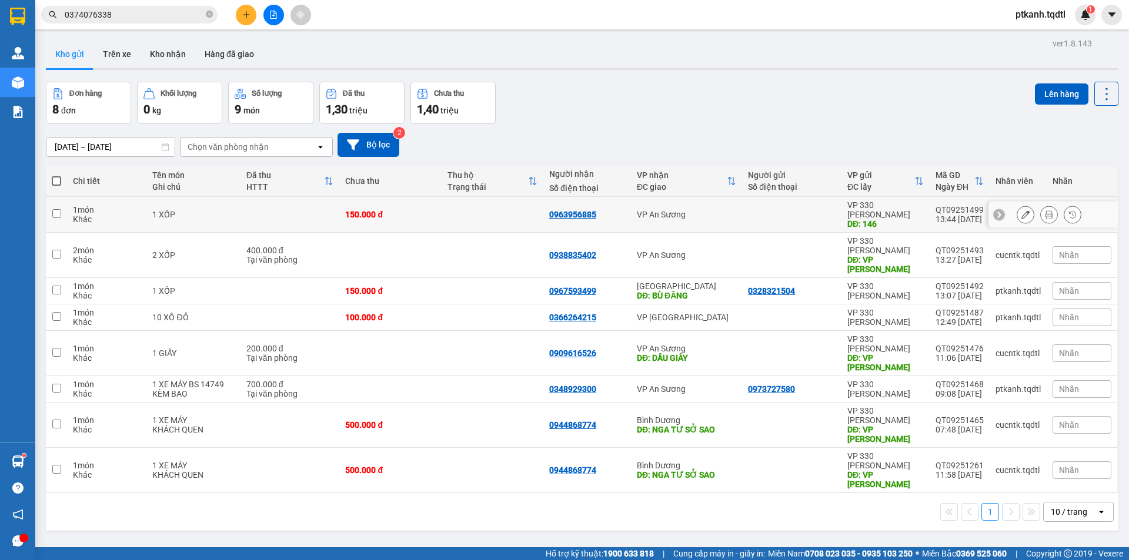
click at [732, 209] on td "VP An Sương" at bounding box center [686, 215] width 111 height 36
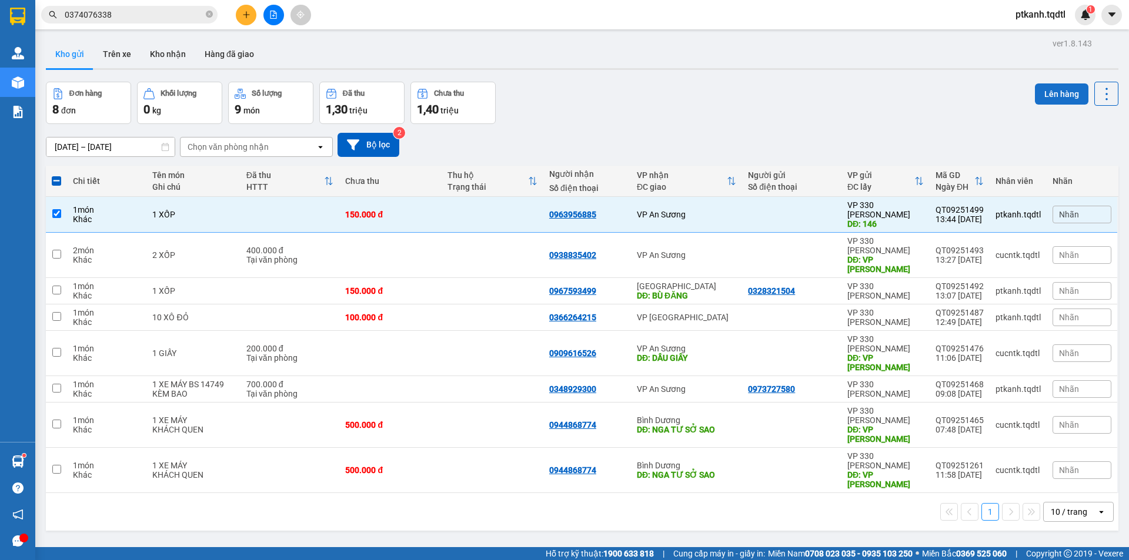
click at [1035, 88] on button "Lên hàng" at bounding box center [1061, 93] width 53 height 21
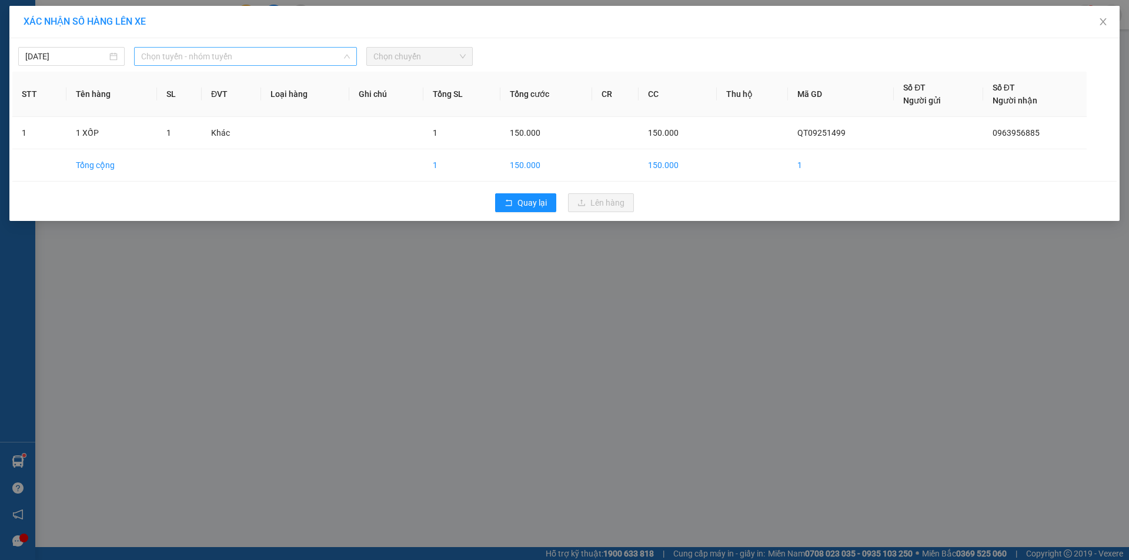
click at [318, 58] on span "Chọn tuyến - nhóm tuyến" at bounding box center [245, 57] width 209 height 18
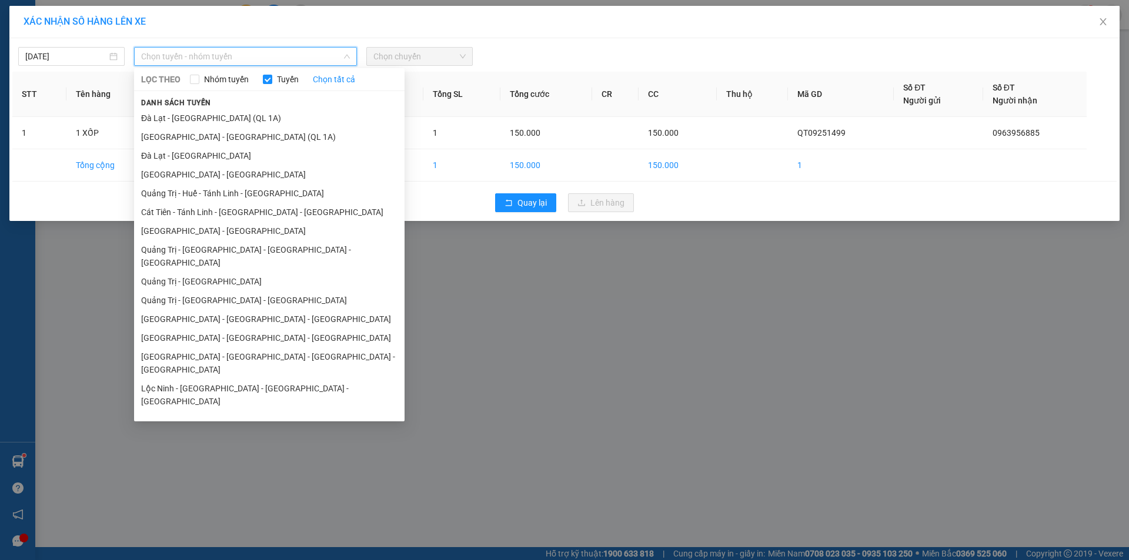
drag, startPoint x: 276, startPoint y: 287, endPoint x: 283, endPoint y: 280, distance: 10.0
click at [277, 291] on li "Quảng Trị - [GEOGRAPHIC_DATA] - [GEOGRAPHIC_DATA]" at bounding box center [269, 300] width 270 height 19
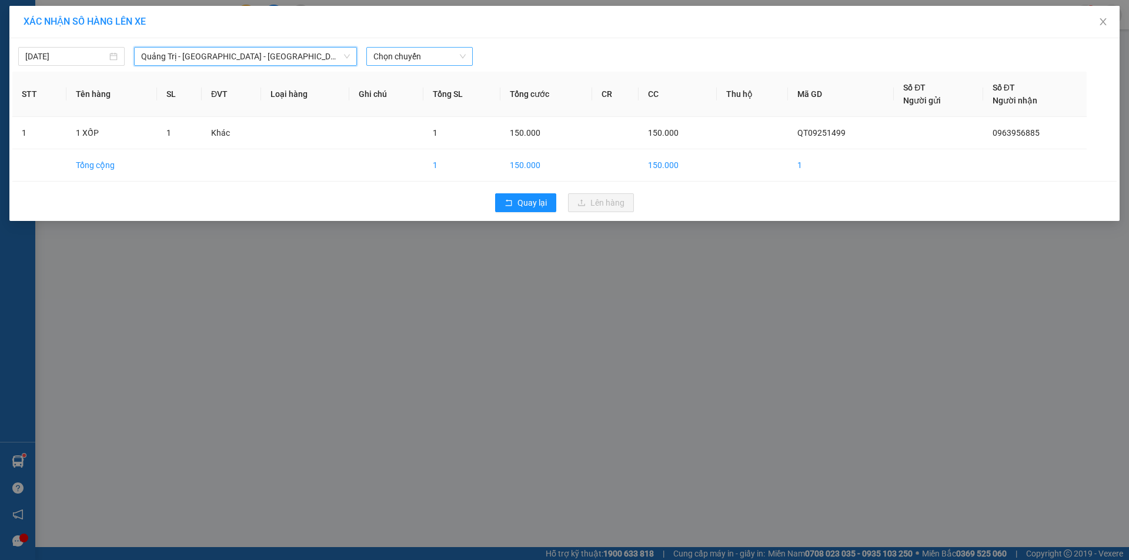
click at [444, 61] on span "Chọn chuyến" at bounding box center [419, 57] width 92 height 18
click at [426, 102] on div "14:00 - 74F-000.34" at bounding box center [419, 98] width 92 height 13
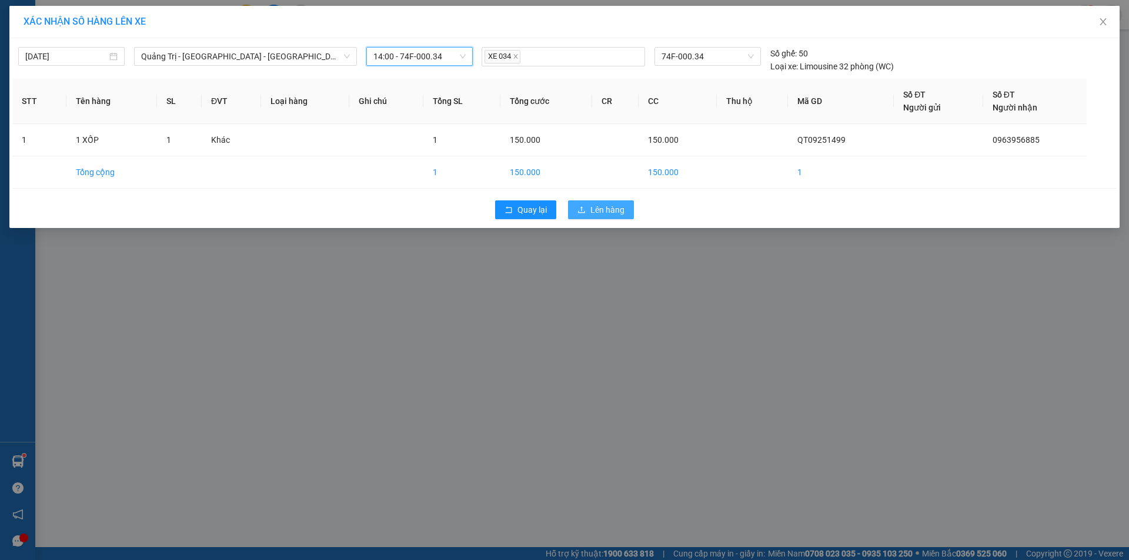
drag, startPoint x: 598, startPoint y: 211, endPoint x: 591, endPoint y: 206, distance: 8.5
click at [597, 210] on span "Lên hàng" at bounding box center [607, 209] width 34 height 13
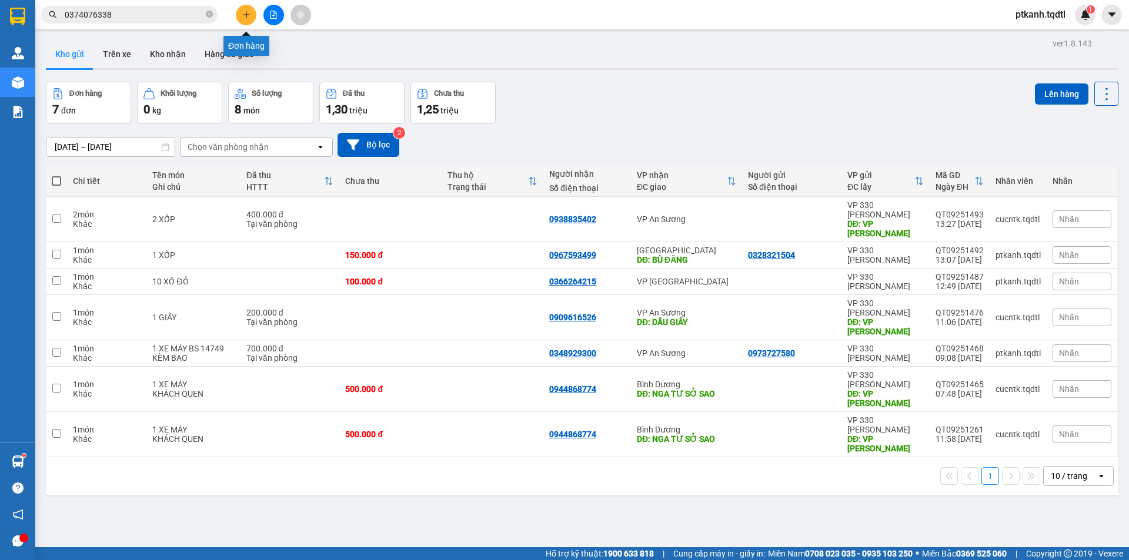
click at [248, 15] on icon "plus" at bounding box center [246, 15] width 8 height 8
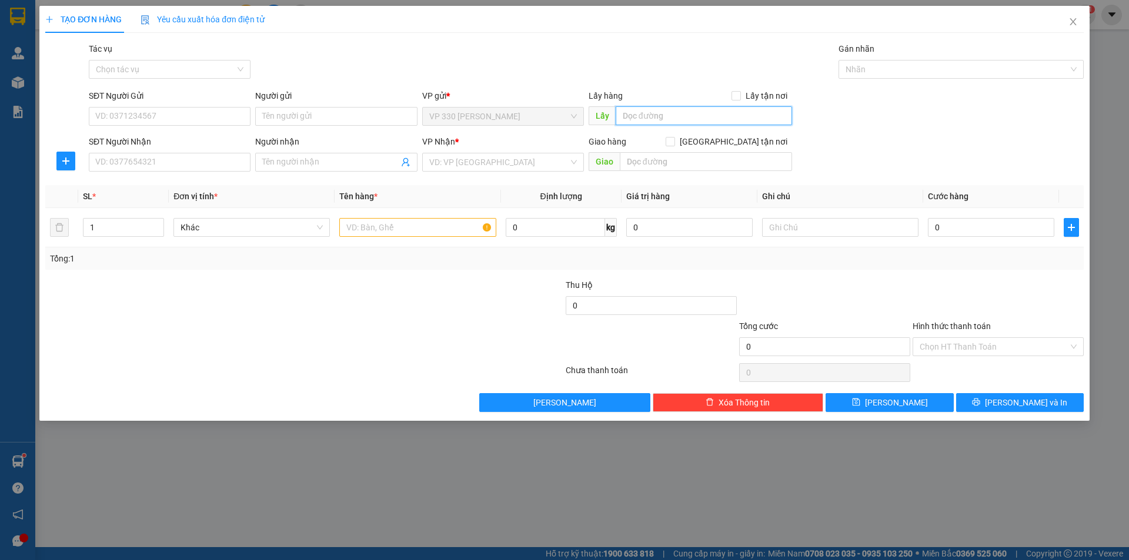
click at [696, 117] on input "text" at bounding box center [703, 115] width 176 height 19
click at [233, 163] on input "SĐT Người Nhận" at bounding box center [170, 162] width 162 height 19
click at [490, 168] on input "search" at bounding box center [498, 162] width 139 height 18
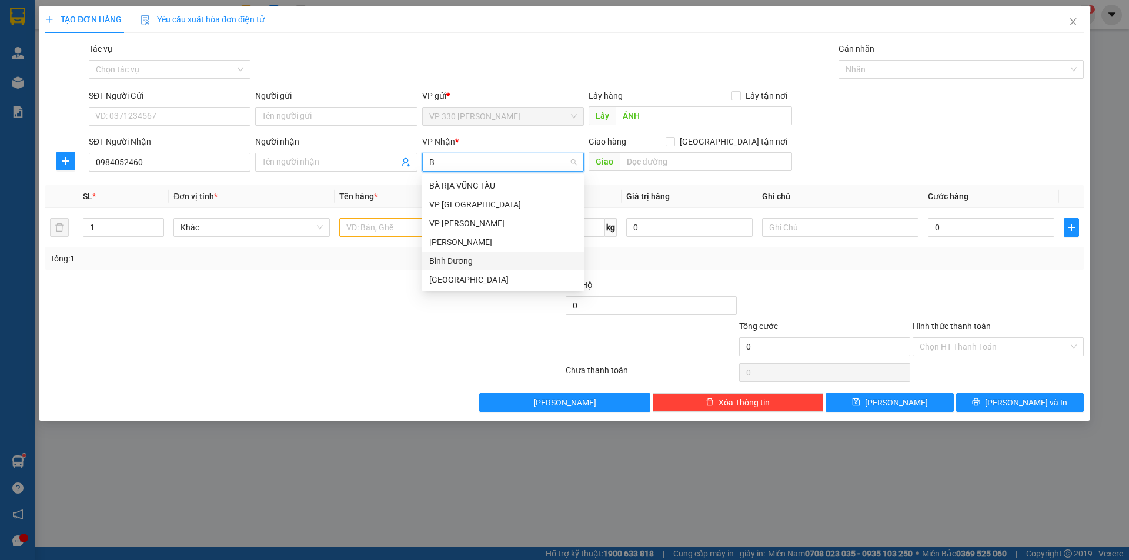
drag, startPoint x: 475, startPoint y: 262, endPoint x: 484, endPoint y: 256, distance: 10.9
click at [476, 262] on div "Bình Dương" at bounding box center [503, 261] width 148 height 13
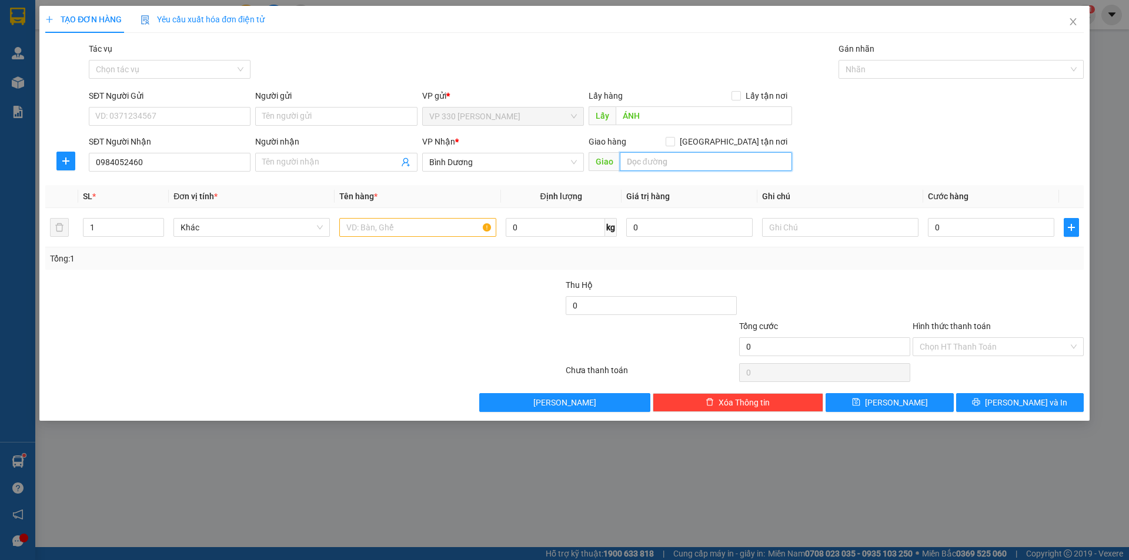
click at [691, 166] on input "text" at bounding box center [706, 161] width 172 height 19
click at [416, 229] on input "text" at bounding box center [417, 227] width 156 height 19
click at [999, 234] on input "0" at bounding box center [991, 227] width 126 height 19
click at [962, 328] on label "Hình thức thanh toán" at bounding box center [951, 326] width 78 height 9
click at [962, 338] on input "Hình thức thanh toán" at bounding box center [993, 347] width 149 height 18
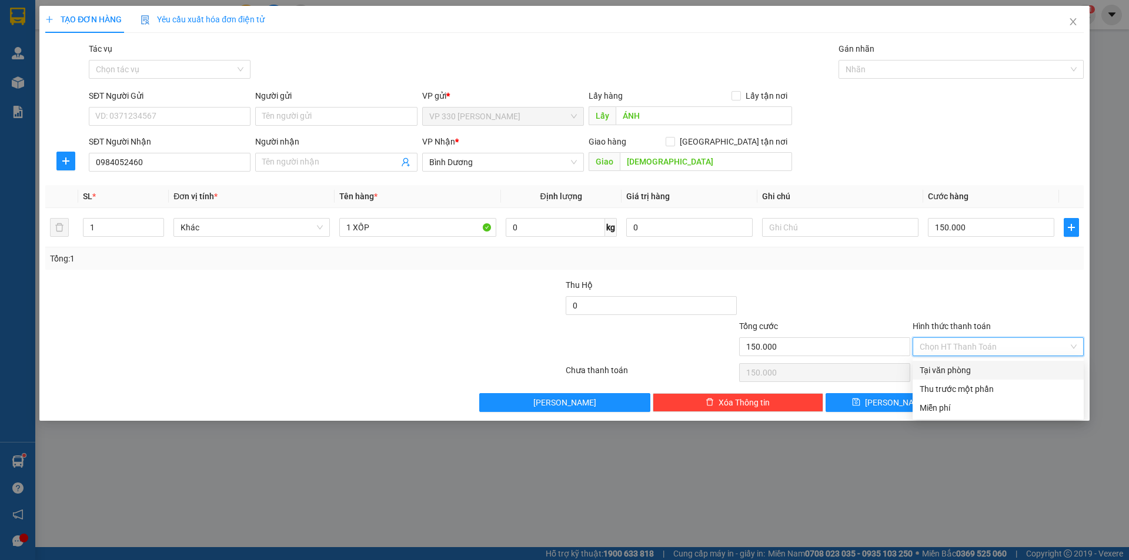
click at [966, 371] on div "Tại văn phòng" at bounding box center [997, 370] width 157 height 13
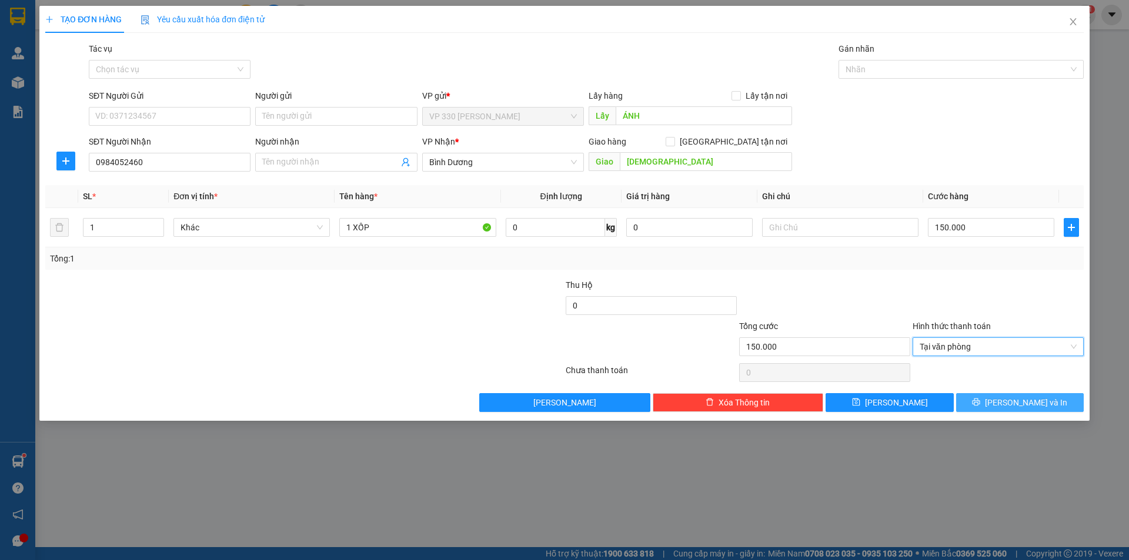
click at [1028, 406] on span "Lưu và In" at bounding box center [1026, 402] width 82 height 13
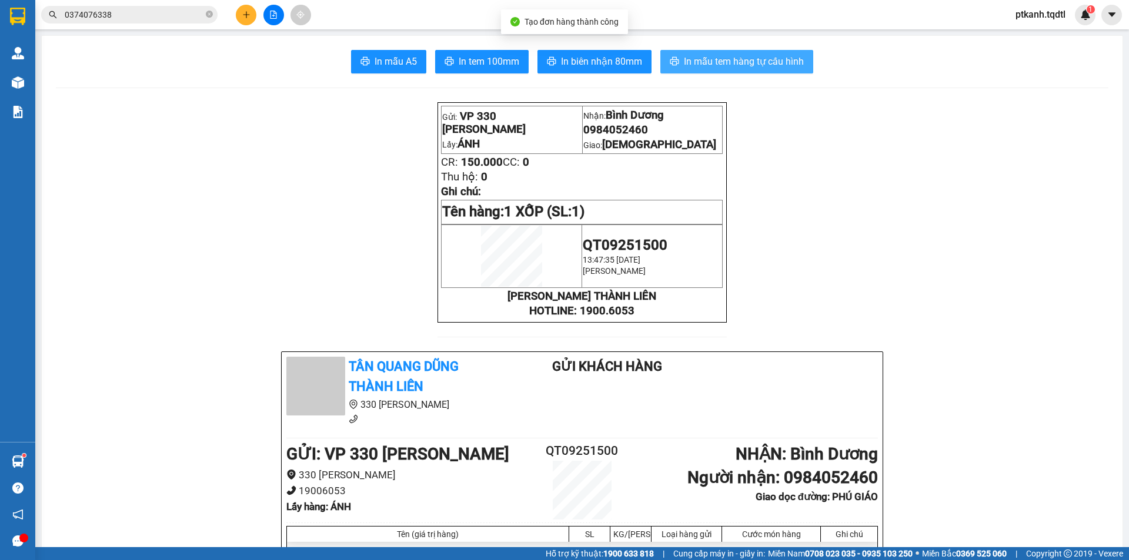
click at [725, 63] on span "In mẫu tem hàng tự cấu hình" at bounding box center [744, 61] width 120 height 15
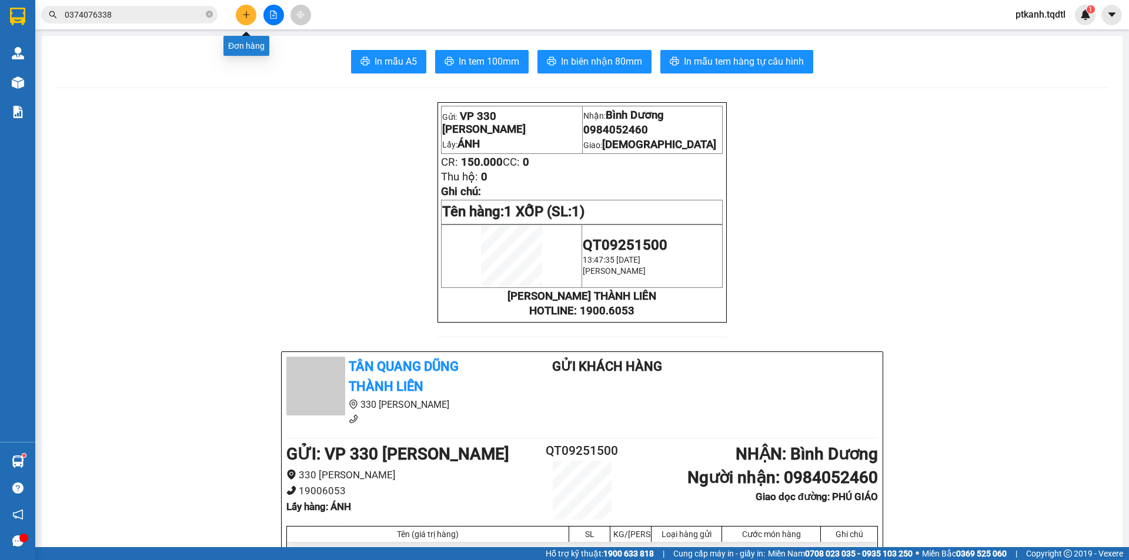
click at [251, 19] on button at bounding box center [246, 15] width 21 height 21
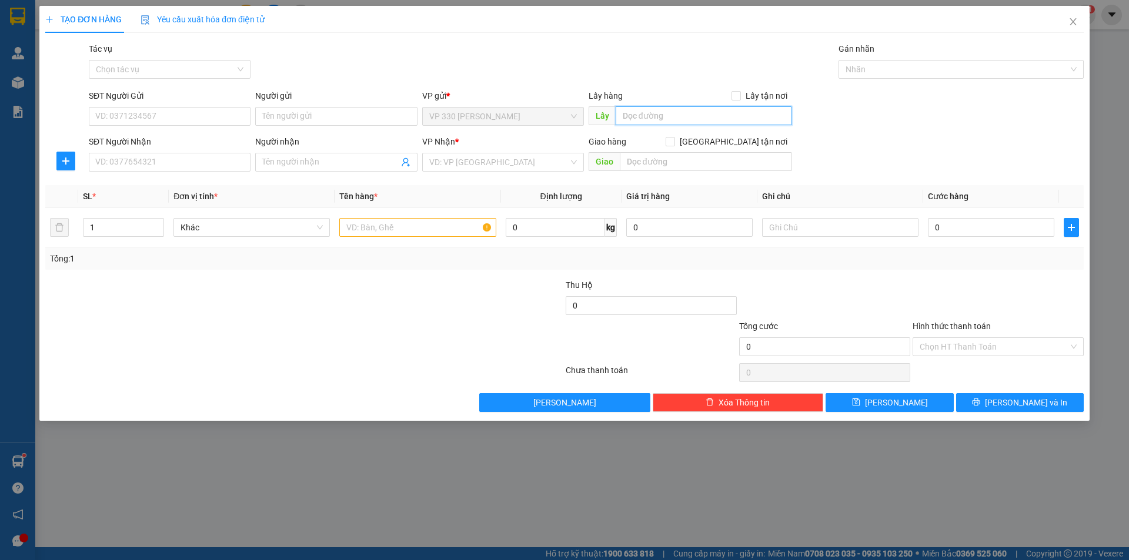
click at [654, 118] on input "text" at bounding box center [703, 115] width 176 height 19
click at [209, 162] on input "SĐT Người Nhận" at bounding box center [170, 162] width 162 height 19
click at [501, 163] on input "search" at bounding box center [498, 162] width 139 height 18
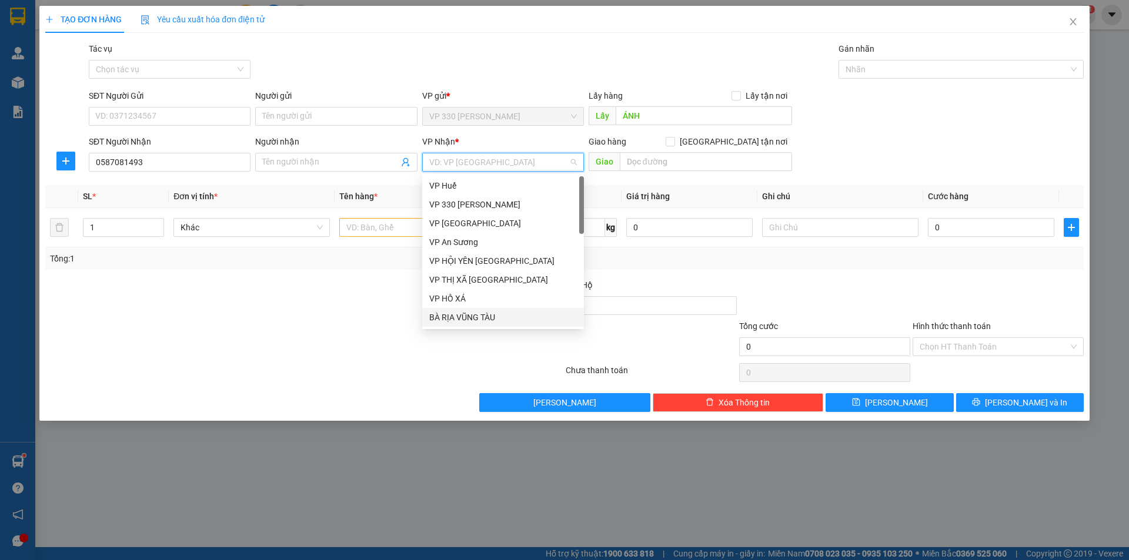
drag, startPoint x: 503, startPoint y: 314, endPoint x: 604, endPoint y: 259, distance: 114.4
click at [504, 314] on div "BÀ RỊA VŨNG TÀU" at bounding box center [503, 317] width 148 height 13
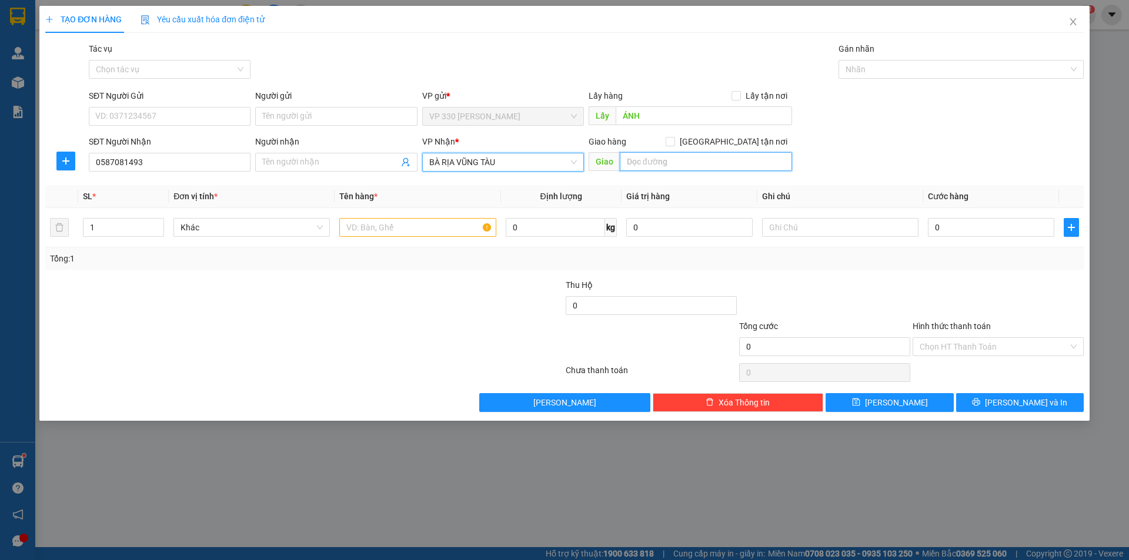
click at [687, 159] on input "text" at bounding box center [706, 161] width 172 height 19
click at [416, 229] on input "text" at bounding box center [417, 227] width 156 height 19
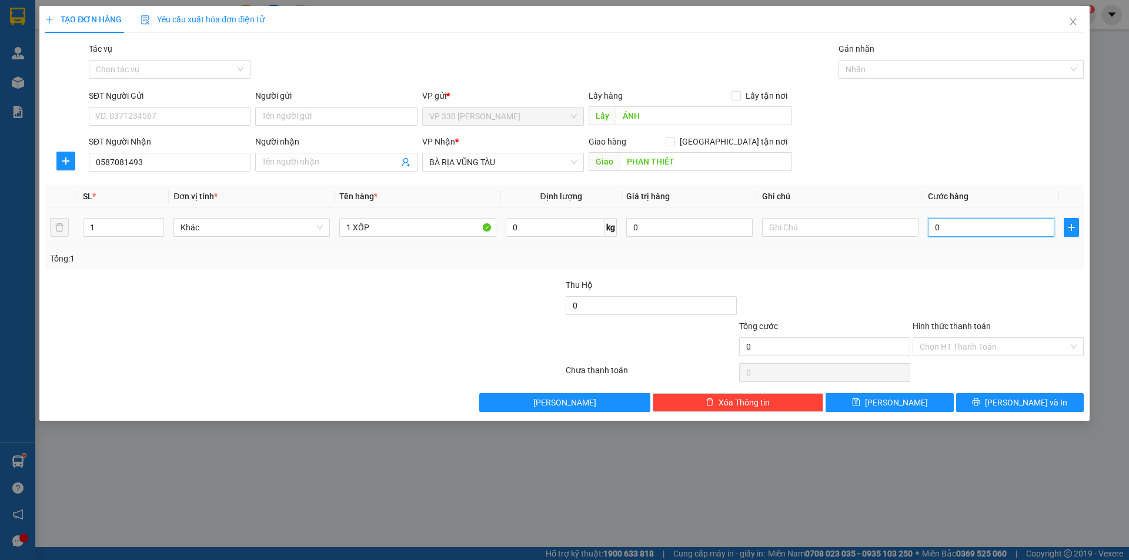
click at [969, 233] on input "0" at bounding box center [991, 227] width 126 height 19
click at [970, 326] on label "Hình thức thanh toán" at bounding box center [951, 326] width 78 height 9
click at [970, 338] on input "Hình thức thanh toán" at bounding box center [993, 347] width 149 height 18
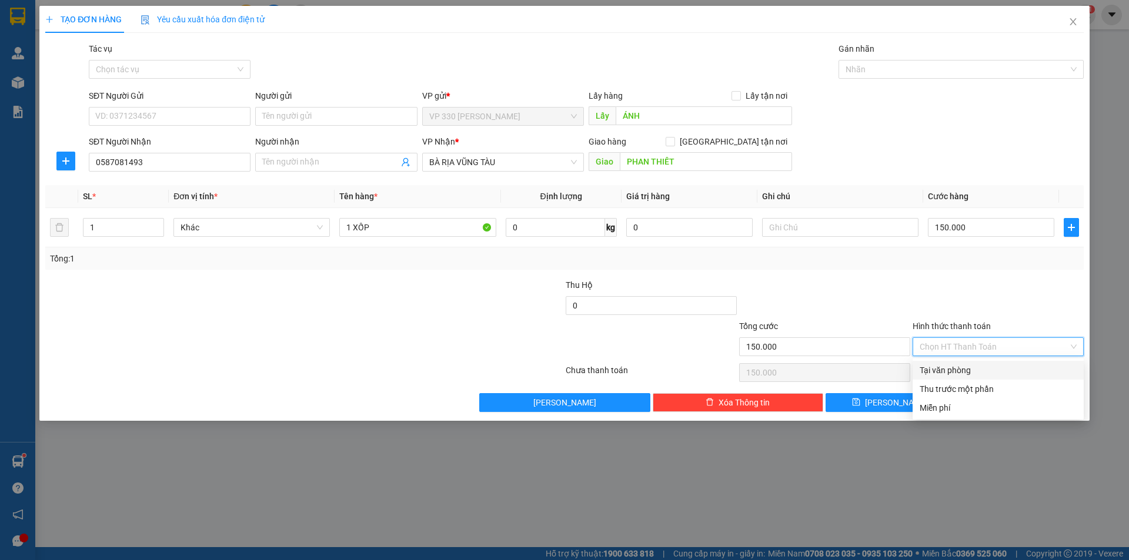
click at [984, 372] on div "Tại văn phòng" at bounding box center [997, 370] width 157 height 13
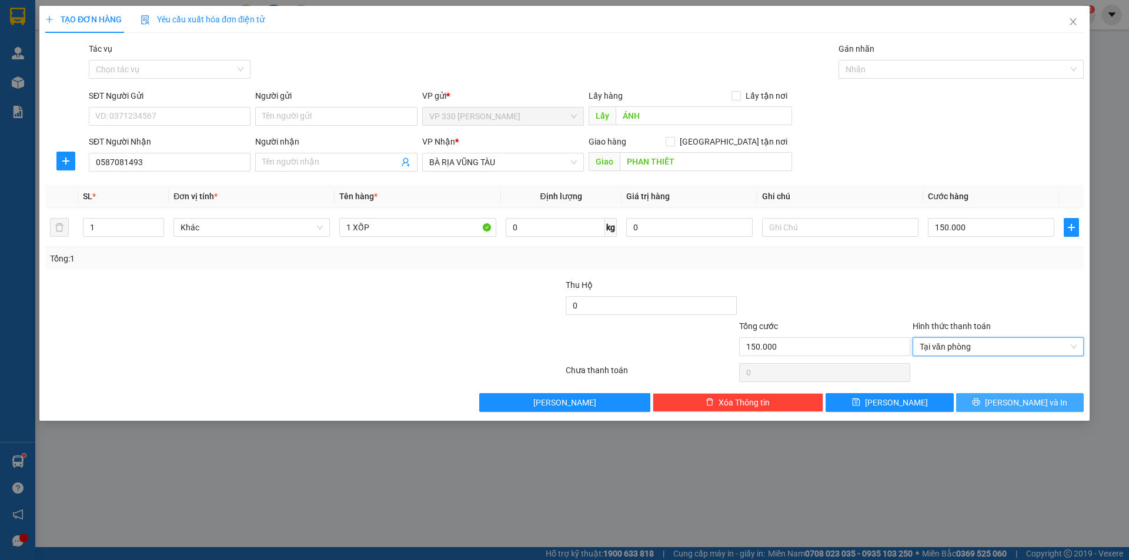
click at [1020, 397] on span "Lưu và In" at bounding box center [1026, 402] width 82 height 13
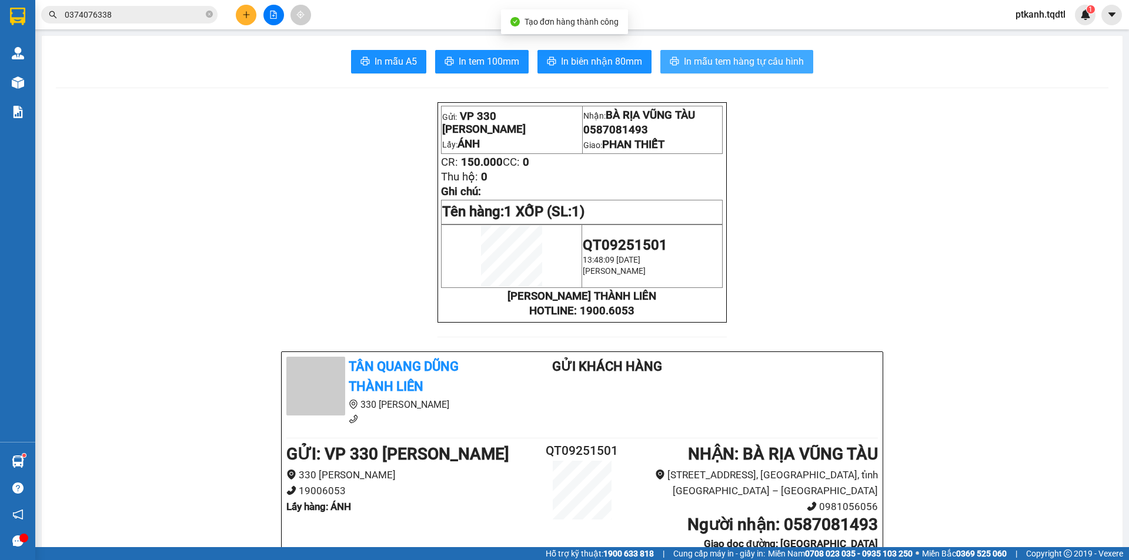
drag, startPoint x: 728, startPoint y: 58, endPoint x: 511, endPoint y: 15, distance: 220.5
click at [727, 61] on span "In mẫu tem hàng tự cấu hình" at bounding box center [744, 61] width 120 height 15
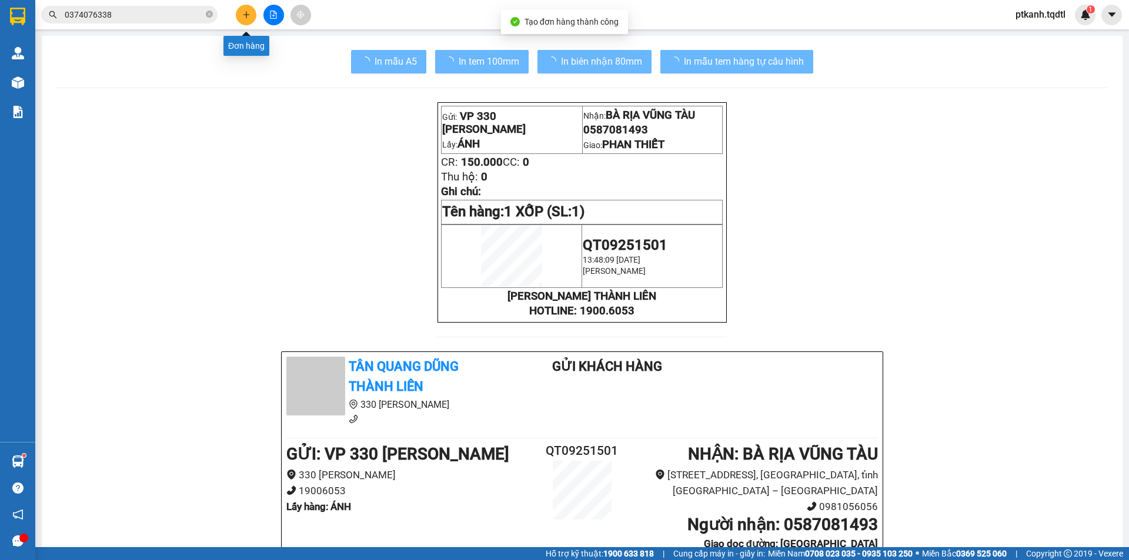
click at [245, 17] on icon "plus" at bounding box center [246, 15] width 8 height 8
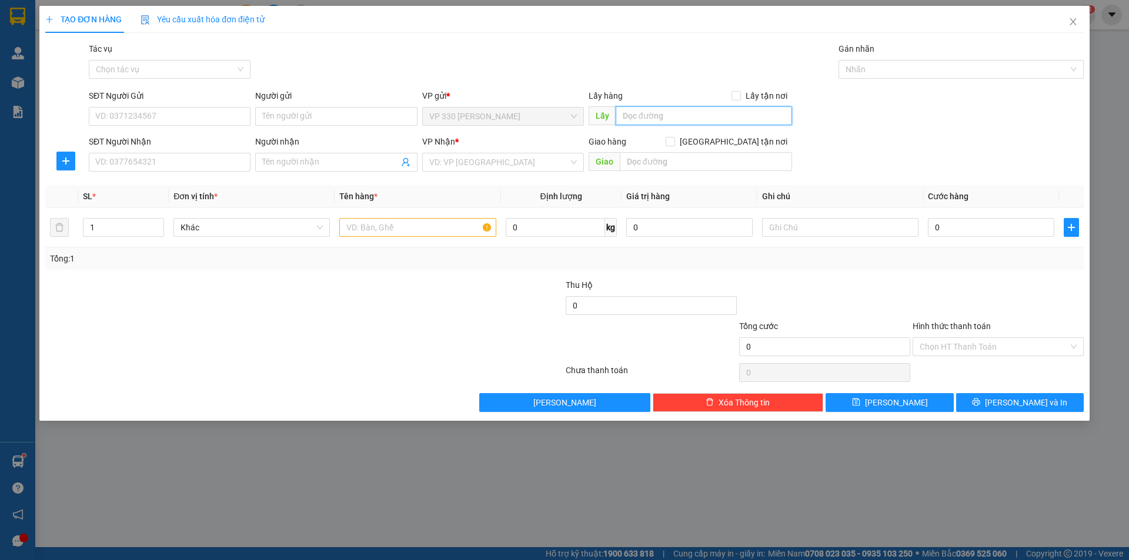
click at [697, 113] on input "text" at bounding box center [703, 115] width 176 height 19
click at [195, 164] on input "SĐT Người Nhận" at bounding box center [170, 162] width 162 height 19
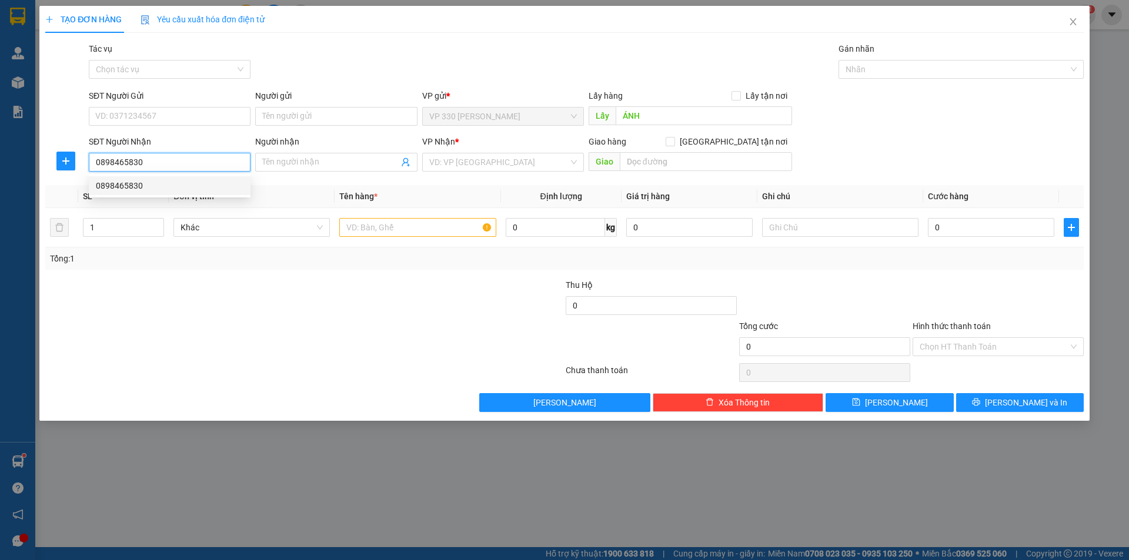
click at [188, 184] on div "0898465830" at bounding box center [170, 185] width 148 height 13
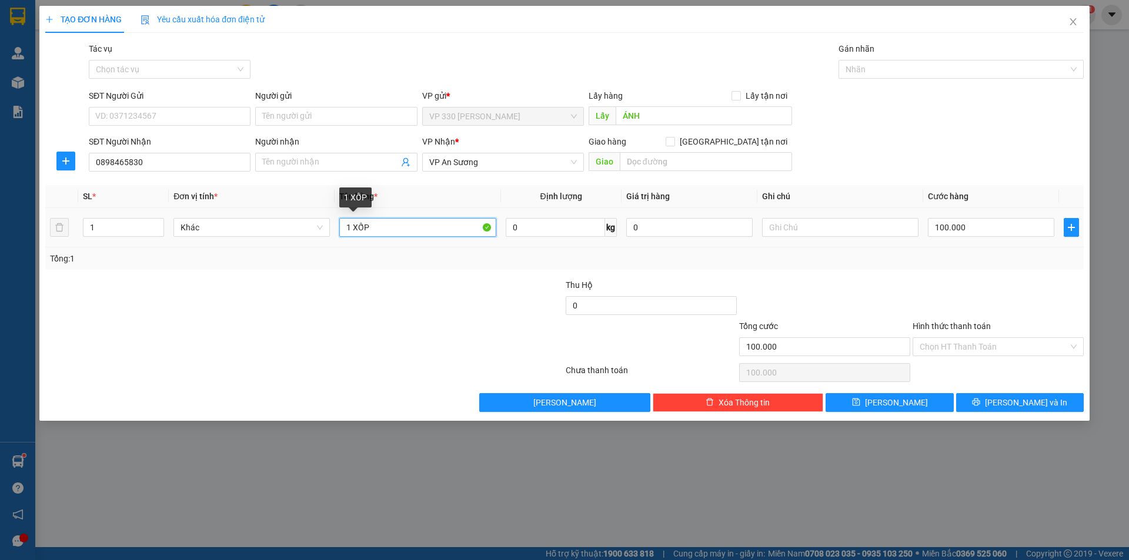
click at [402, 227] on input "1 XỐP" at bounding box center [417, 227] width 156 height 19
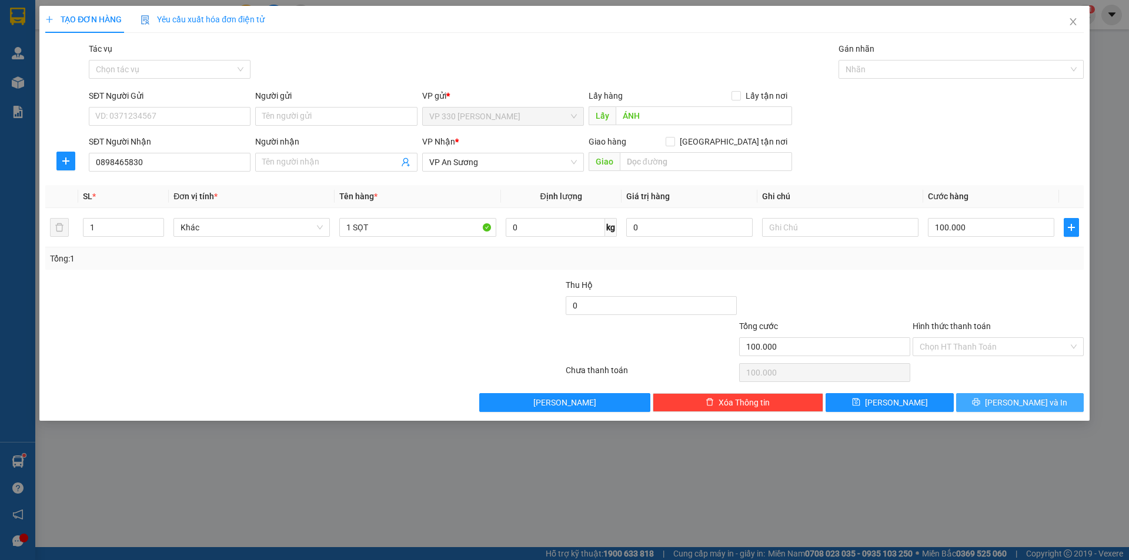
click at [1008, 404] on button "Lưu và In" at bounding box center [1020, 402] width 128 height 19
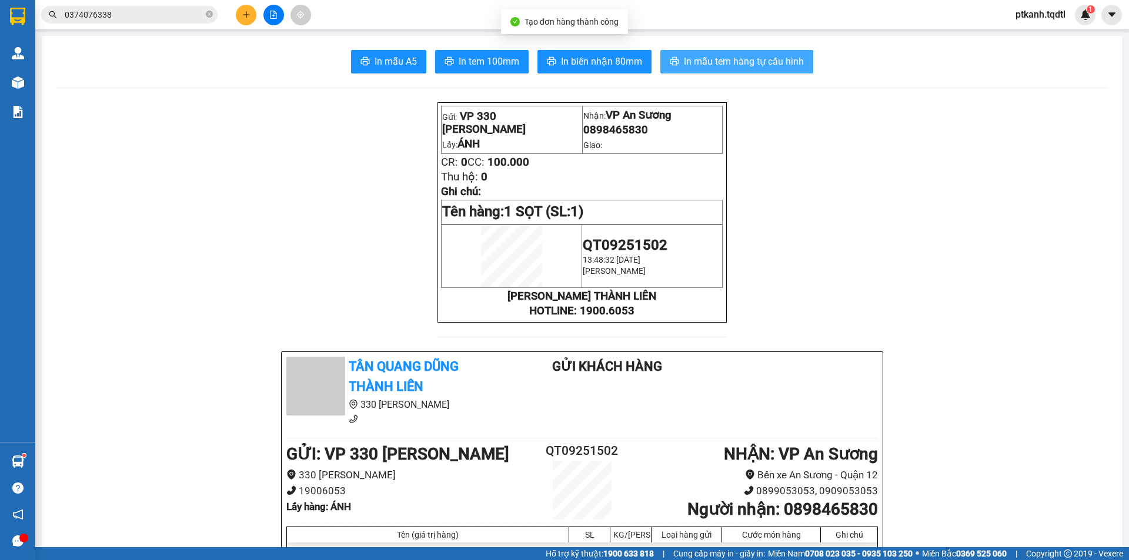
click at [720, 61] on span "In mẫu tem hàng tự cấu hình" at bounding box center [744, 61] width 120 height 15
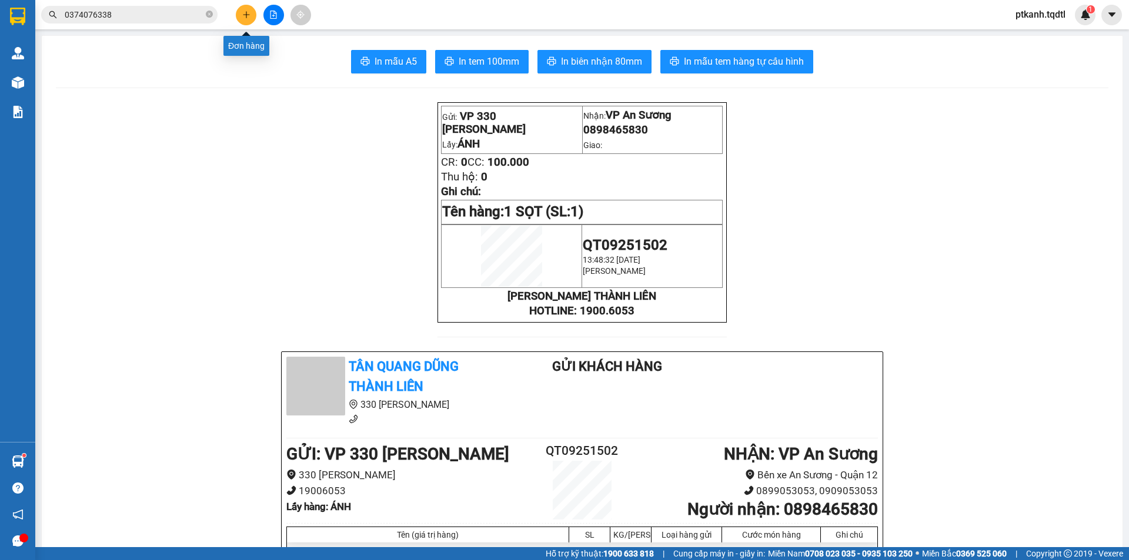
click at [246, 14] on icon "plus" at bounding box center [246, 14] width 1 height 6
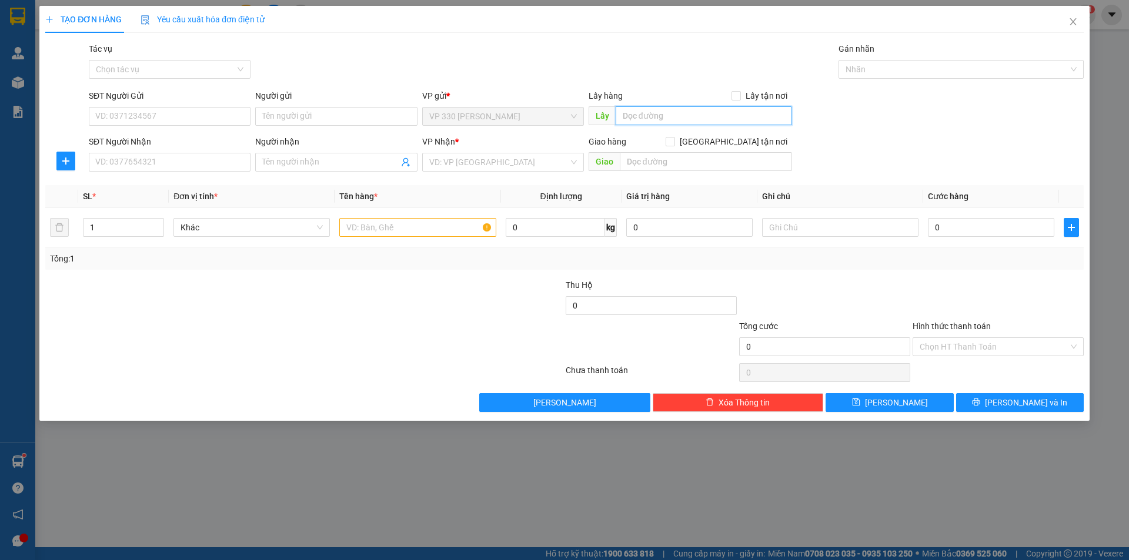
click at [671, 113] on input "text" at bounding box center [703, 115] width 176 height 19
click at [188, 156] on input "SĐT Người Nhận" at bounding box center [170, 162] width 162 height 19
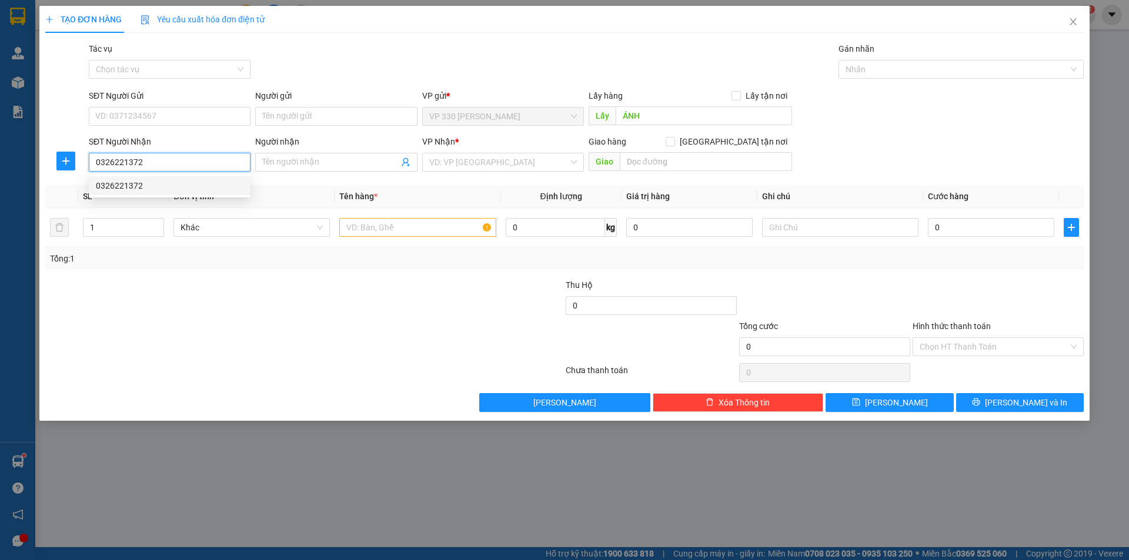
click at [161, 186] on div "0326221372" at bounding box center [170, 185] width 148 height 13
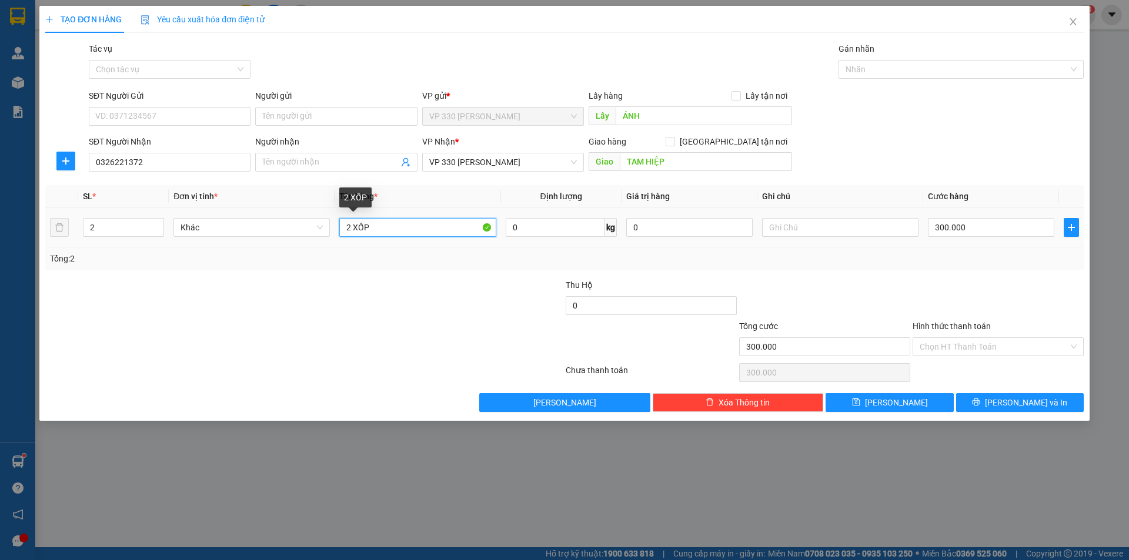
click at [350, 227] on input "2 XỐP" at bounding box center [417, 227] width 156 height 19
click at [422, 235] on input "1 XỐP" at bounding box center [417, 227] width 156 height 19
click at [992, 230] on input "300.000" at bounding box center [991, 227] width 126 height 19
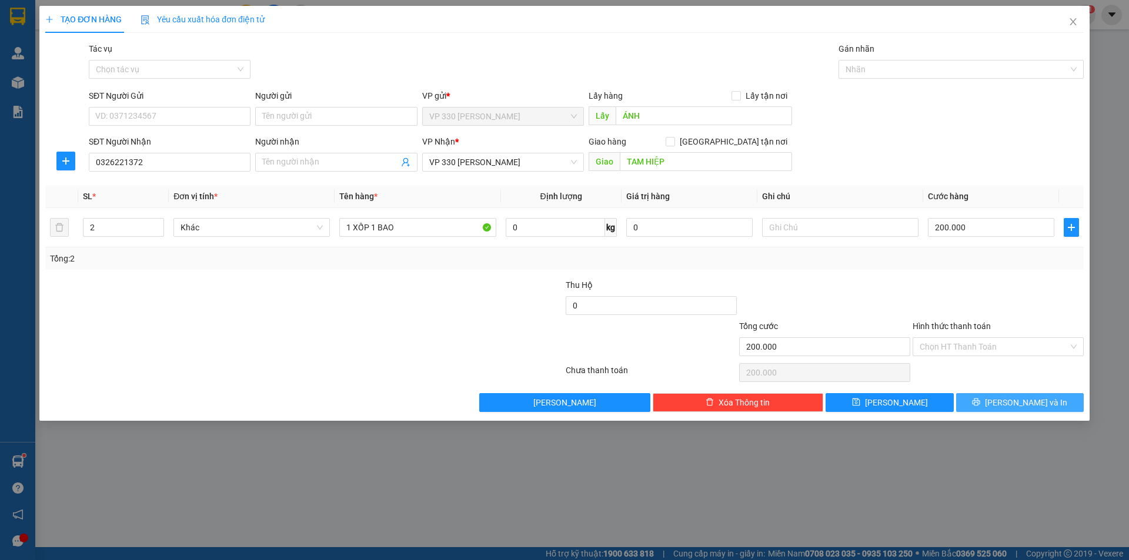
click at [980, 403] on icon "printer" at bounding box center [976, 403] width 8 height 8
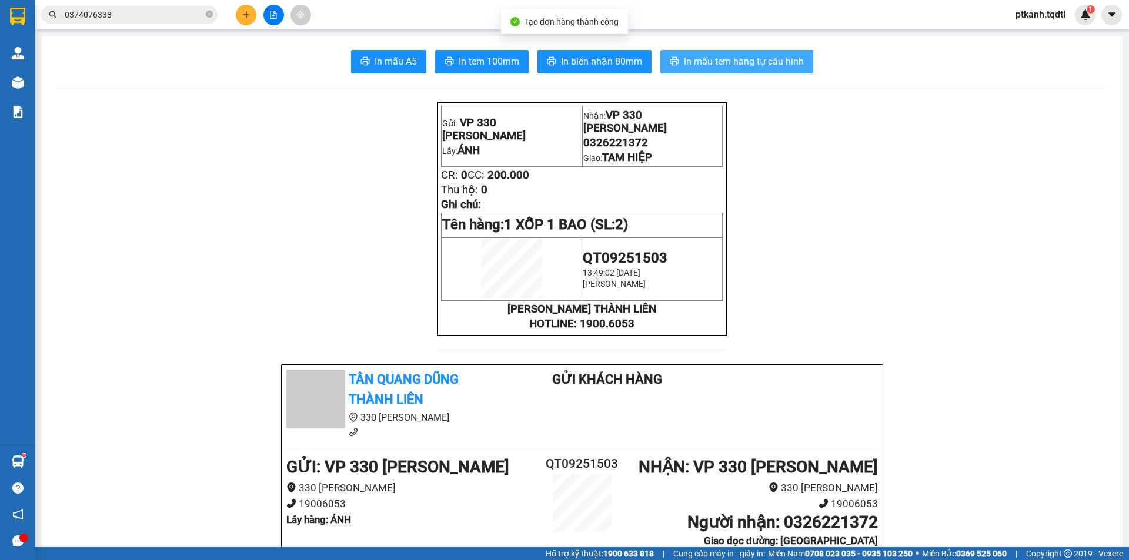
click at [726, 58] on span "In mẫu tem hàng tự cấu hình" at bounding box center [744, 61] width 120 height 15
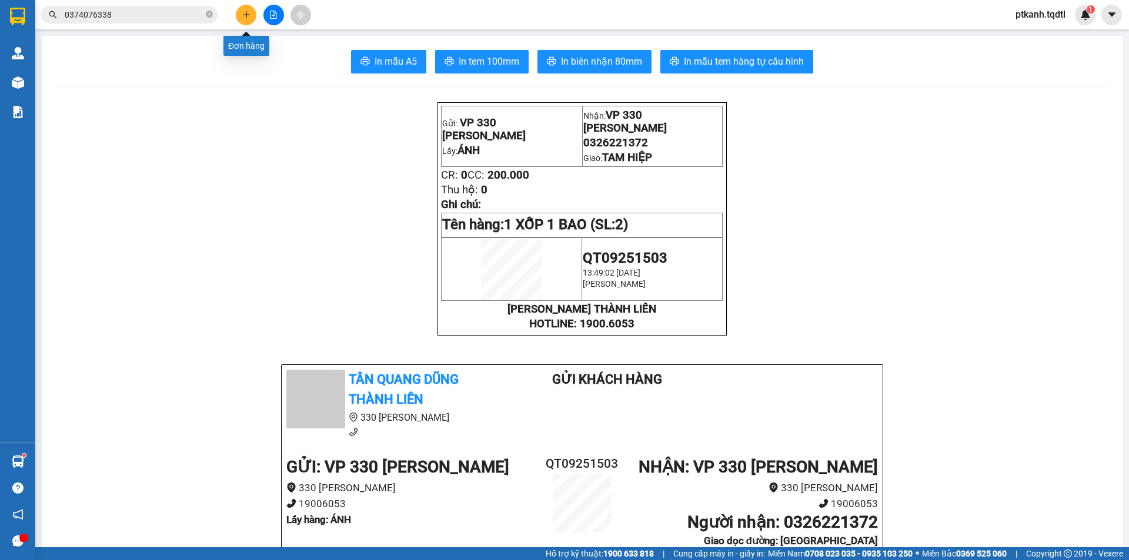
click at [241, 13] on button at bounding box center [246, 15] width 21 height 21
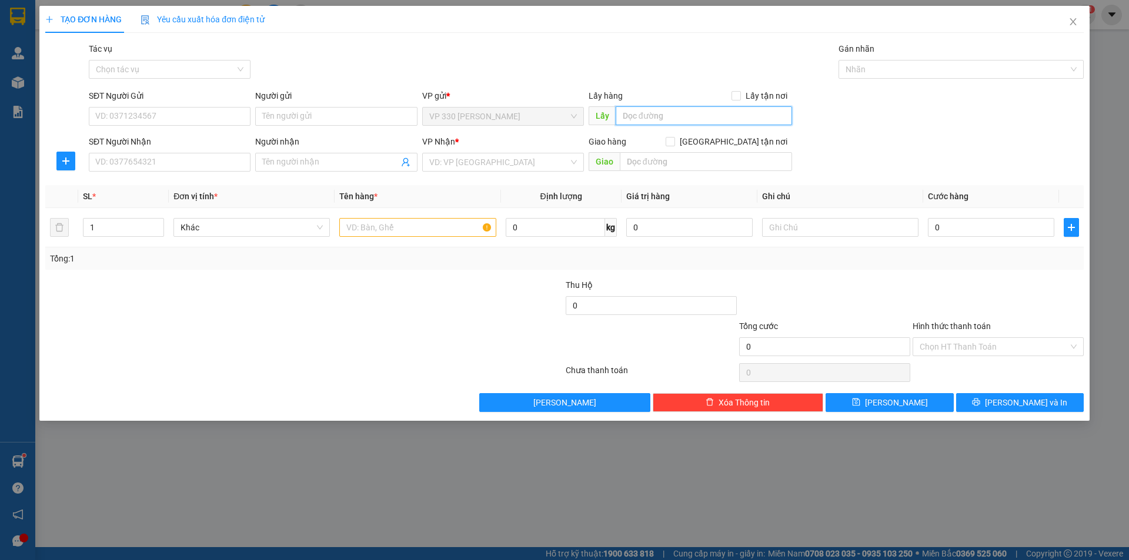
click at [665, 120] on input "text" at bounding box center [703, 115] width 176 height 19
click at [211, 159] on input "SĐT Người Nhận" at bounding box center [170, 162] width 162 height 19
click at [211, 159] on input "03649235056" at bounding box center [170, 162] width 162 height 19
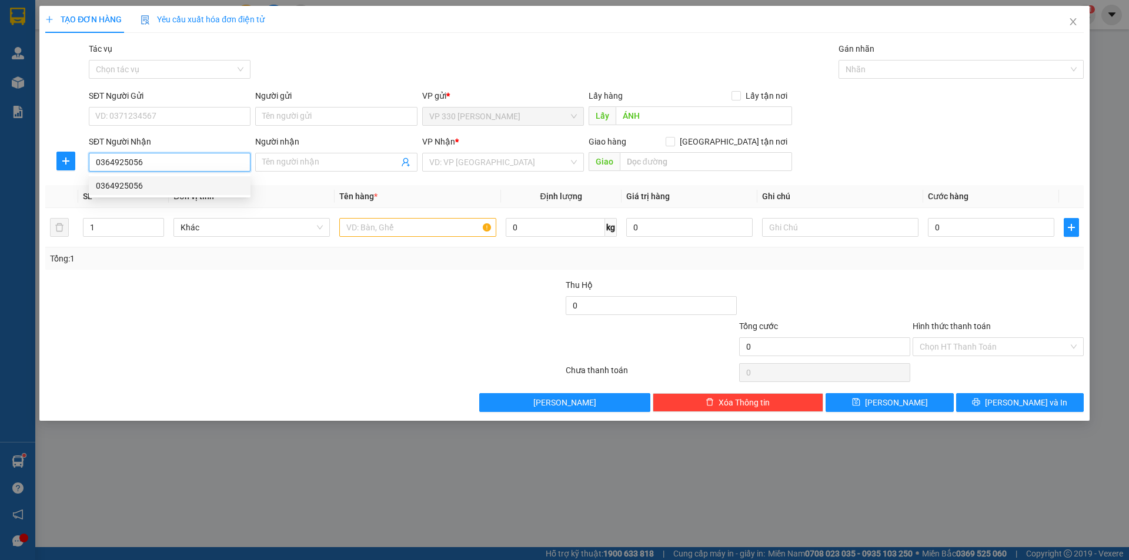
click at [144, 182] on div "0364925056" at bounding box center [170, 185] width 148 height 13
drag, startPoint x: 982, startPoint y: 322, endPoint x: 984, endPoint y: 333, distance: 11.3
click at [982, 322] on label "Hình thức thanh toán" at bounding box center [951, 326] width 78 height 9
click at [982, 338] on input "Hình thức thanh toán" at bounding box center [993, 347] width 149 height 18
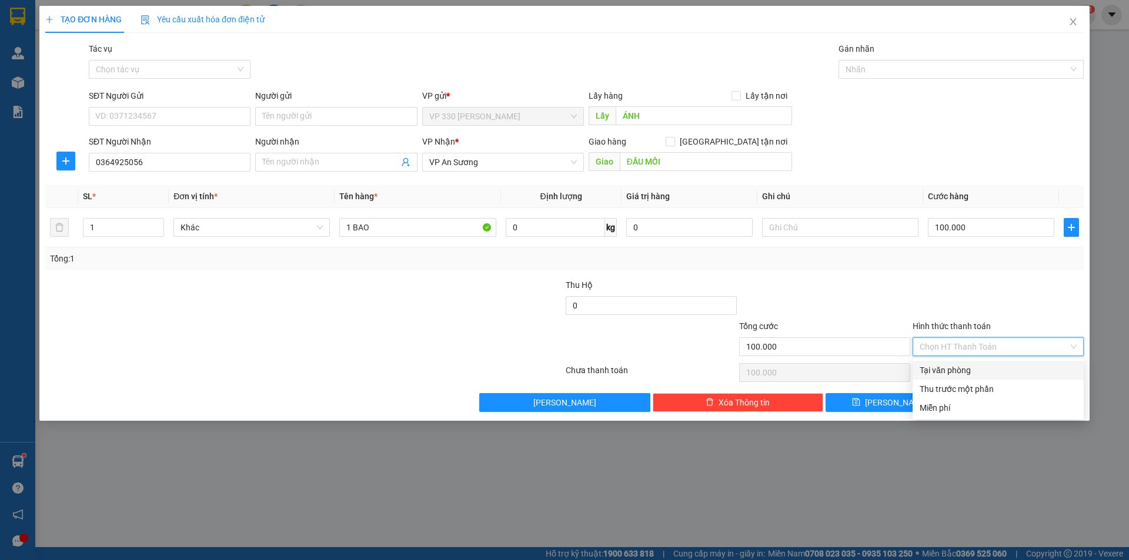
click at [986, 367] on div "Tại văn phòng" at bounding box center [997, 370] width 157 height 13
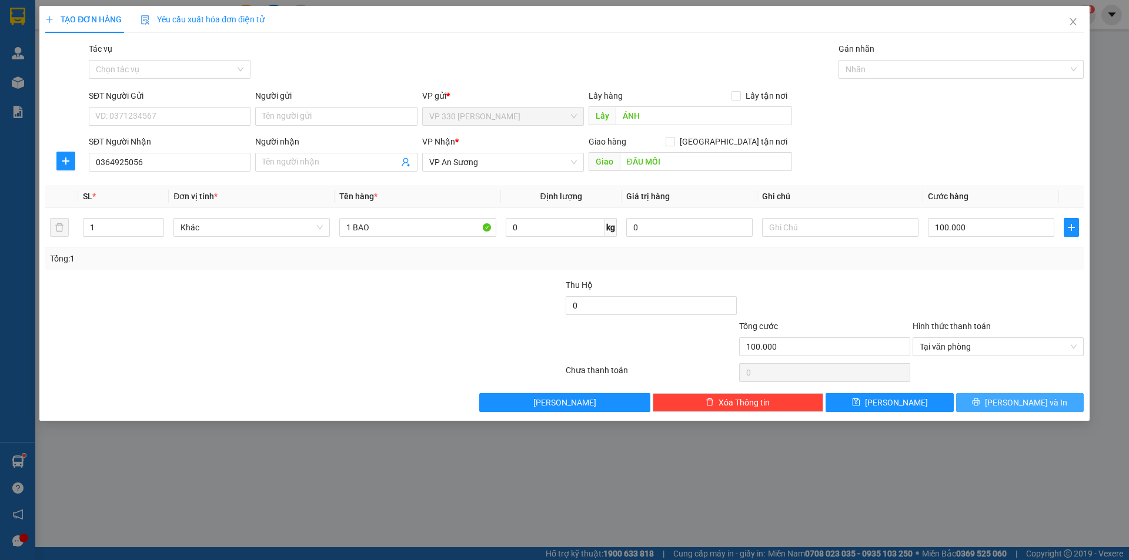
click at [1020, 400] on span "Lưu và In" at bounding box center [1026, 402] width 82 height 13
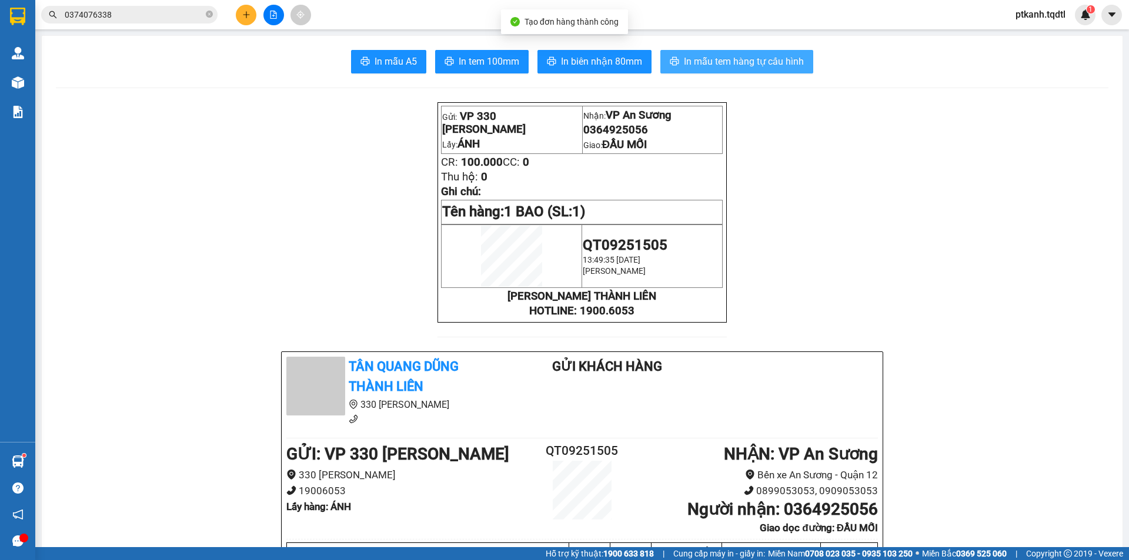
click at [711, 65] on span "In mẫu tem hàng tự cấu hình" at bounding box center [744, 61] width 120 height 15
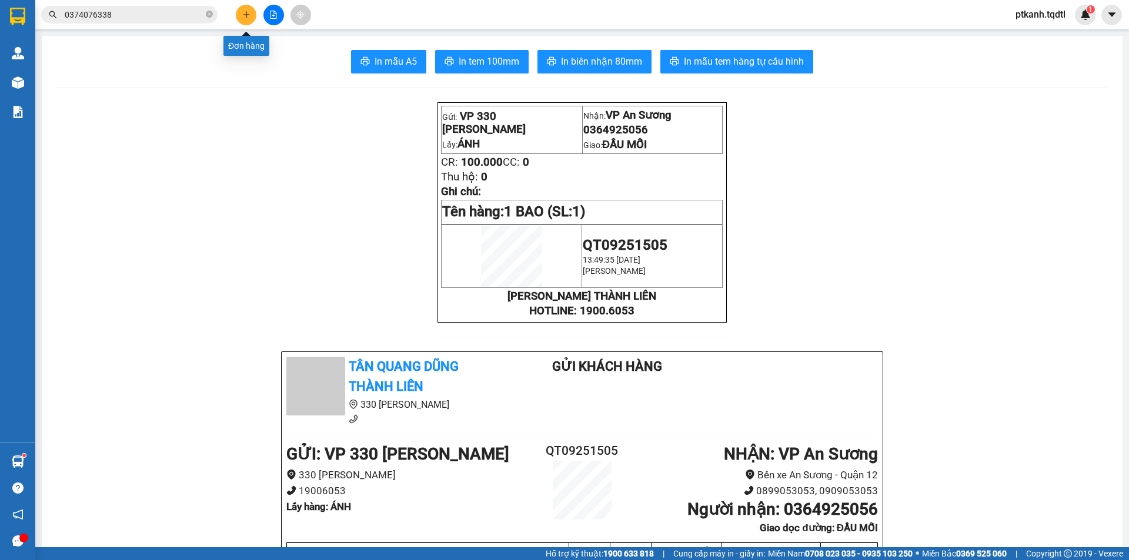
click at [240, 19] on button at bounding box center [246, 15] width 21 height 21
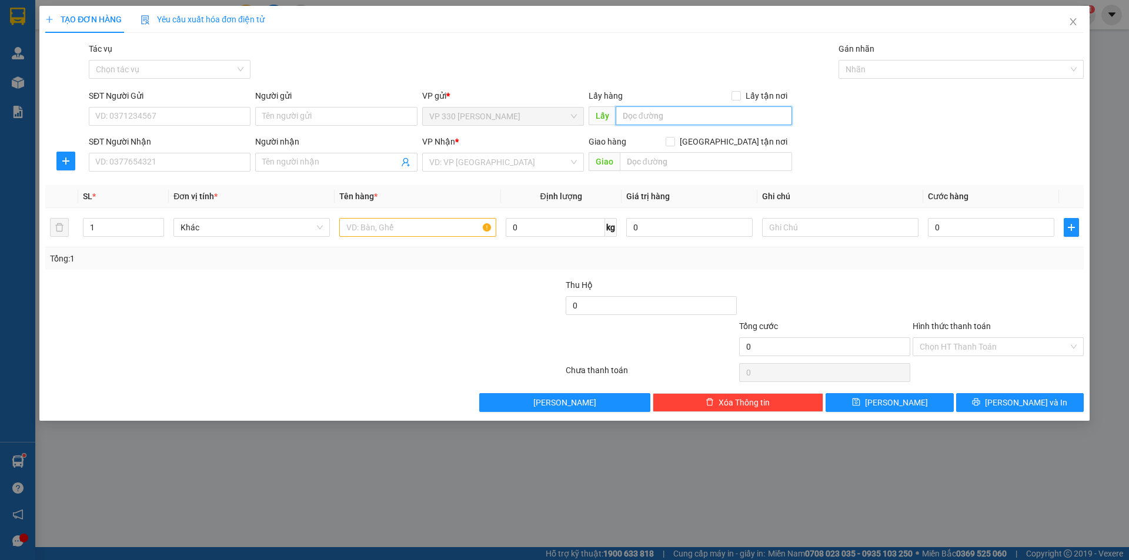
click at [679, 115] on input "text" at bounding box center [703, 115] width 176 height 19
type input "A"
type input "ÁNH"
click at [215, 164] on input "SĐT Người Nhận" at bounding box center [170, 162] width 162 height 19
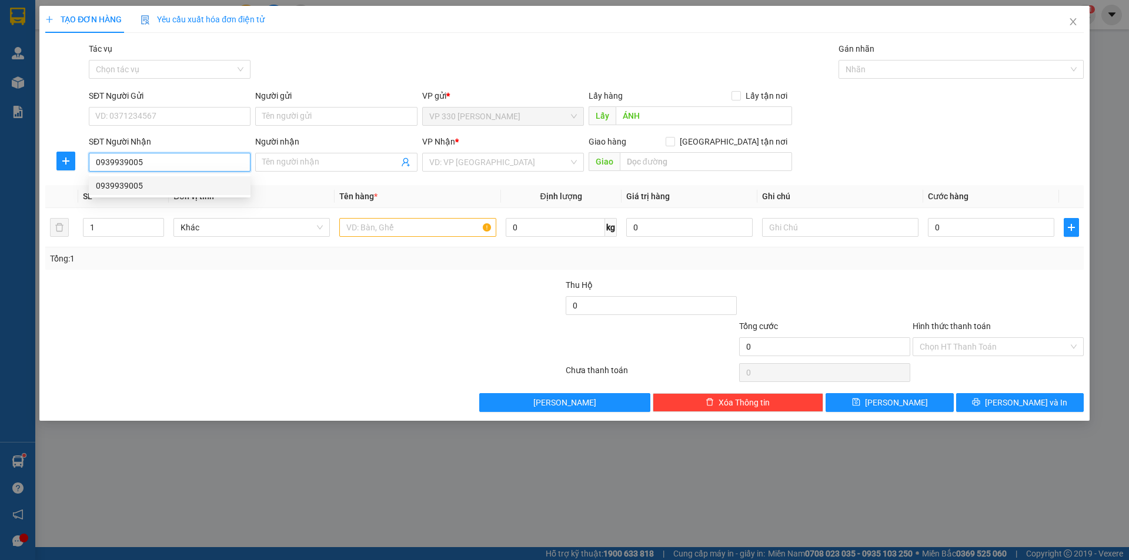
click at [239, 163] on input "0939939005" at bounding box center [170, 162] width 162 height 19
type input "0362052570"
click at [237, 188] on div "0362052570" at bounding box center [170, 185] width 148 height 13
type input "TÂN PHONG"
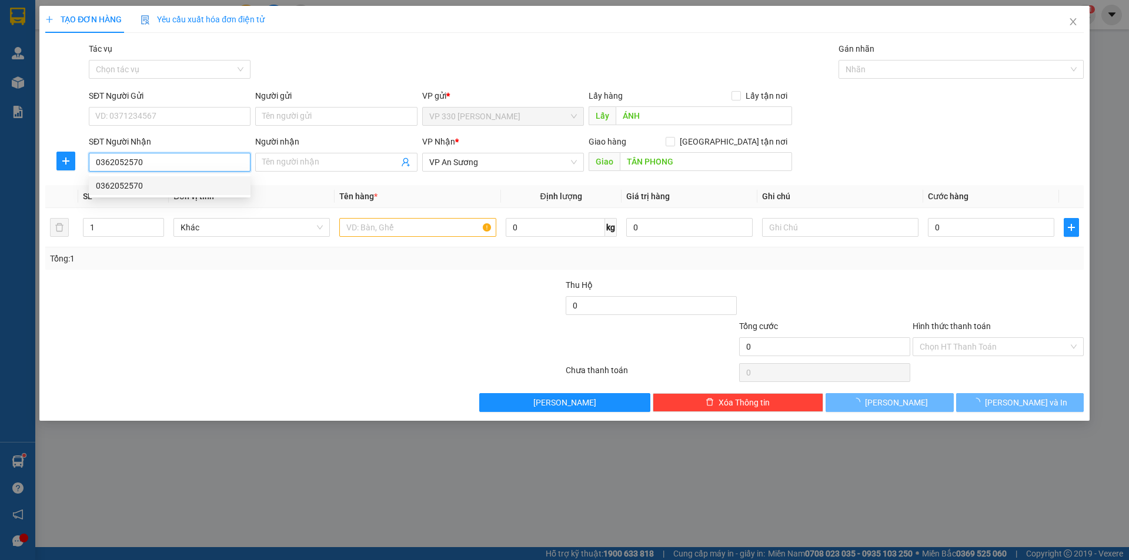
type input "300.000"
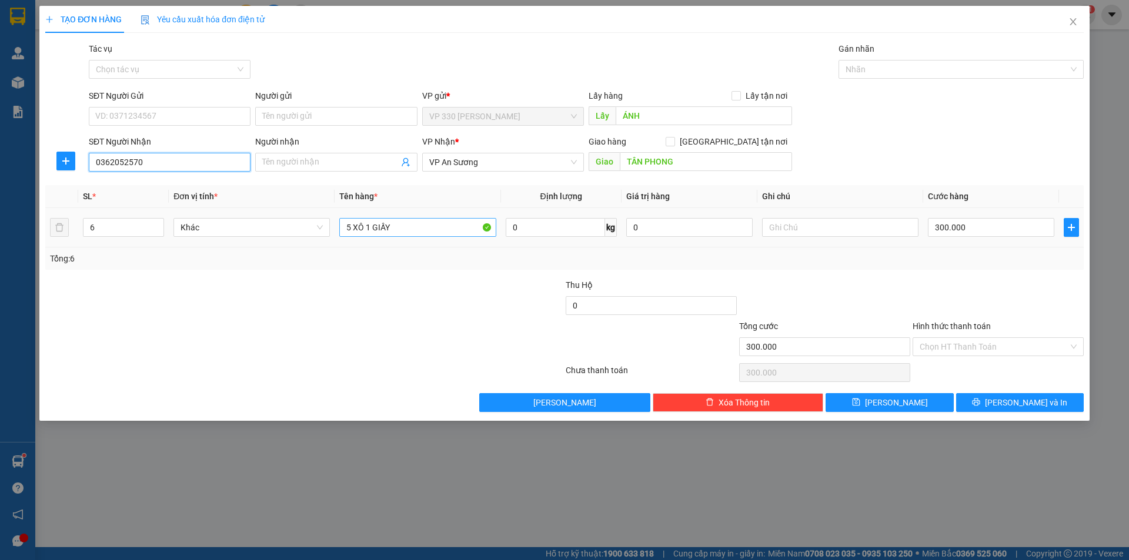
type input "0362052570"
drag, startPoint x: 404, startPoint y: 227, endPoint x: 284, endPoint y: 219, distance: 119.6
click at [284, 219] on tr "6 Khác 5 XÔ 1 GIẤY 0 kg 0 300.000" at bounding box center [564, 227] width 1038 height 39
type input "6 THÙNG RUỐC"
click at [1012, 233] on input "300.000" at bounding box center [991, 227] width 126 height 19
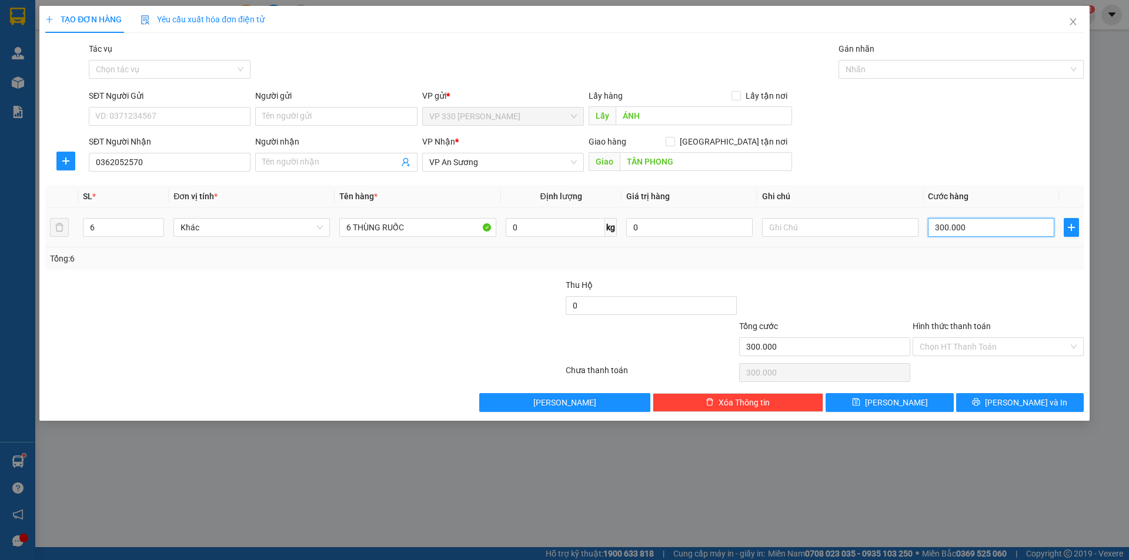
type input "5"
type input "50"
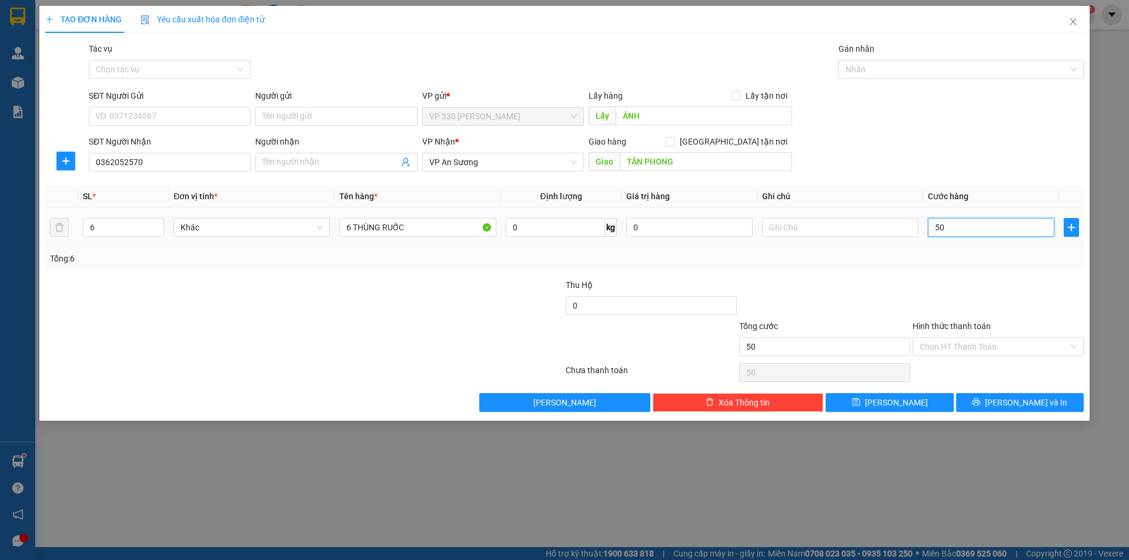
type input "500"
type input "5.000"
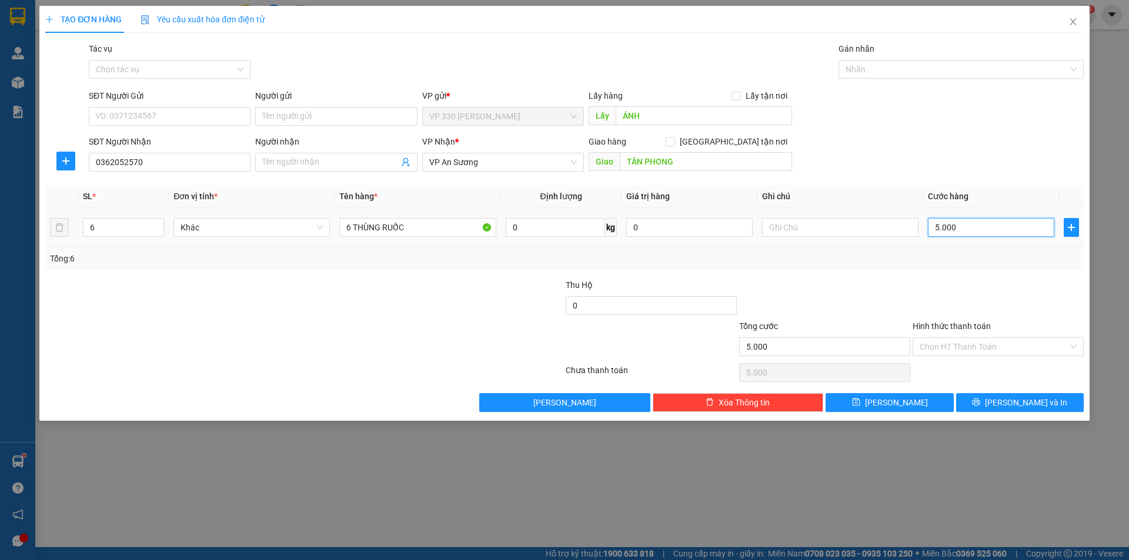
type input "50.000"
type input "500.000"
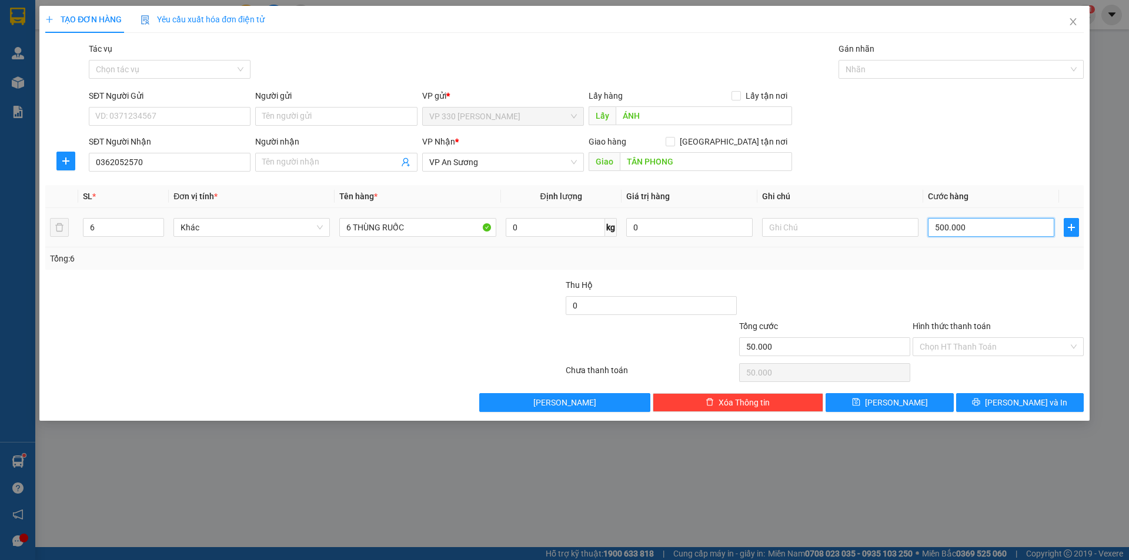
type input "500.000"
click at [1023, 404] on span "Lưu và In" at bounding box center [1026, 402] width 82 height 13
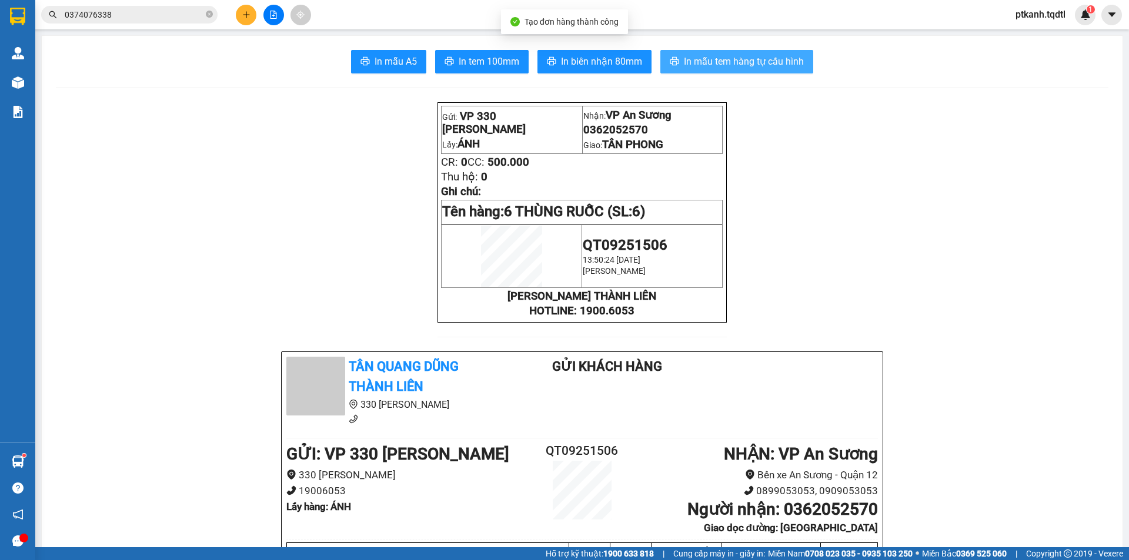
click at [702, 66] on span "In mẫu tem hàng tự cấu hình" at bounding box center [744, 61] width 120 height 15
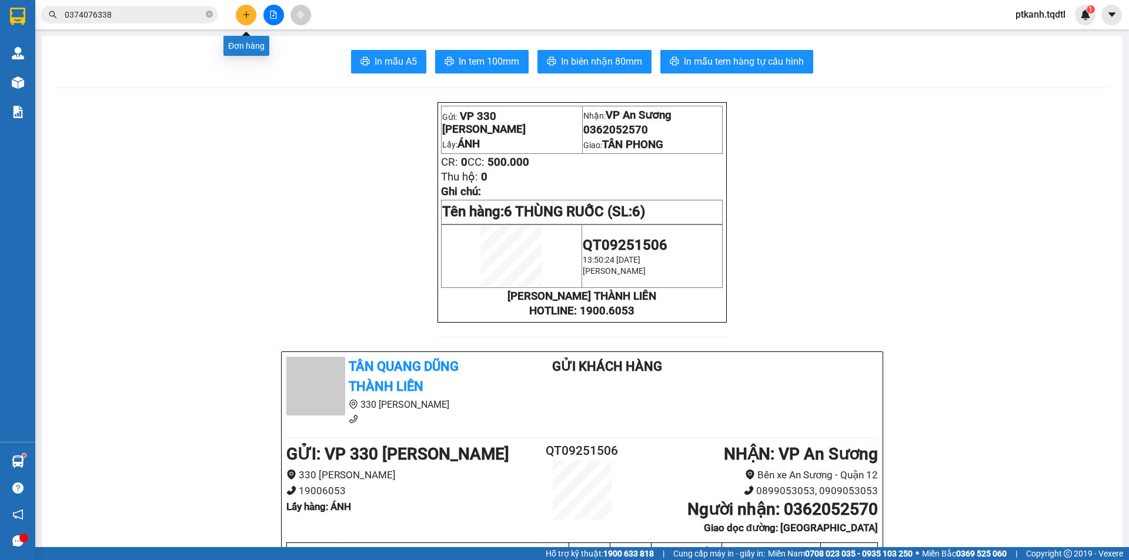
click at [245, 12] on icon "plus" at bounding box center [246, 15] width 8 height 8
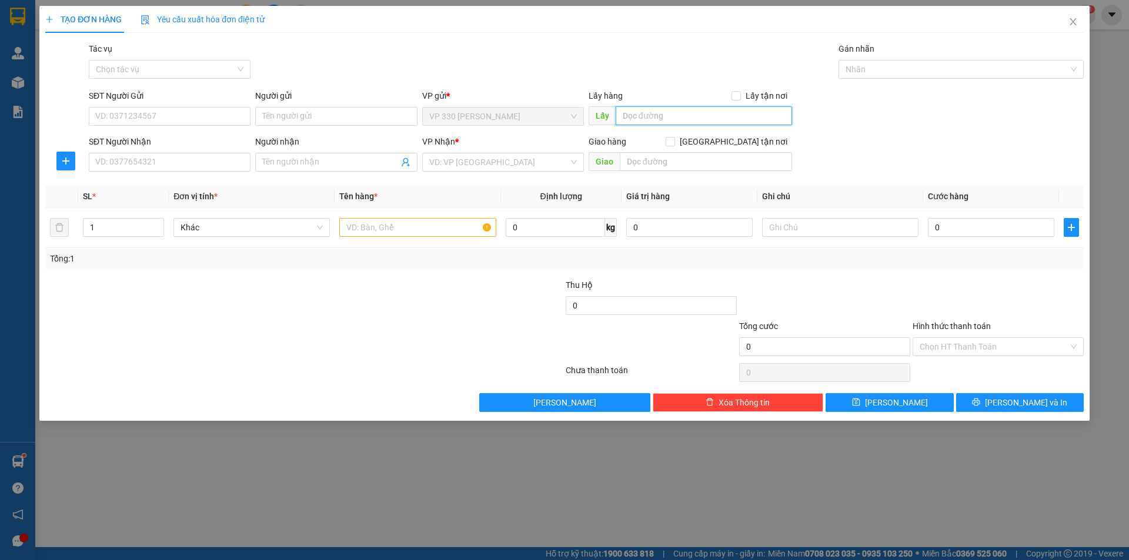
click at [668, 114] on input "text" at bounding box center [703, 115] width 176 height 19
type input "A"
type input "ÁNH"
click at [225, 160] on input "SĐT Người Nhận" at bounding box center [170, 162] width 162 height 19
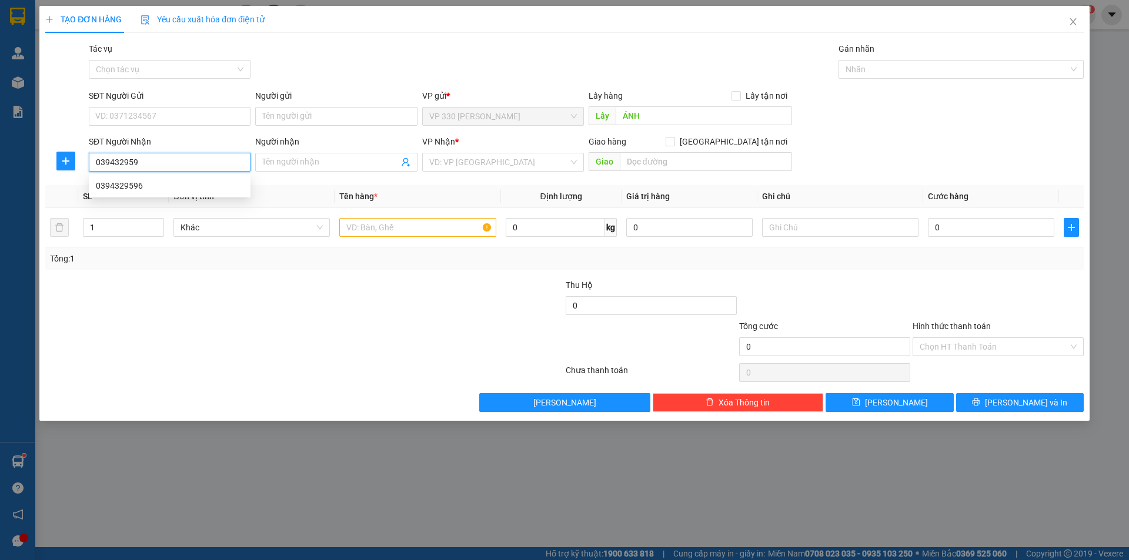
type input "0394329596"
click at [197, 185] on div "0394329596" at bounding box center [170, 185] width 148 height 13
type input "BÀU BÀNG"
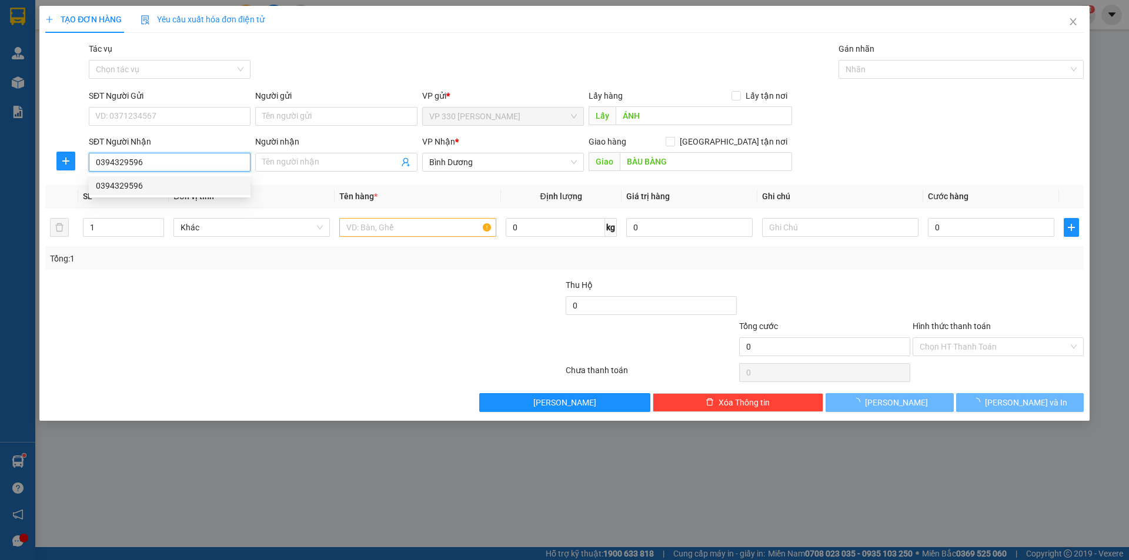
type input "200.000"
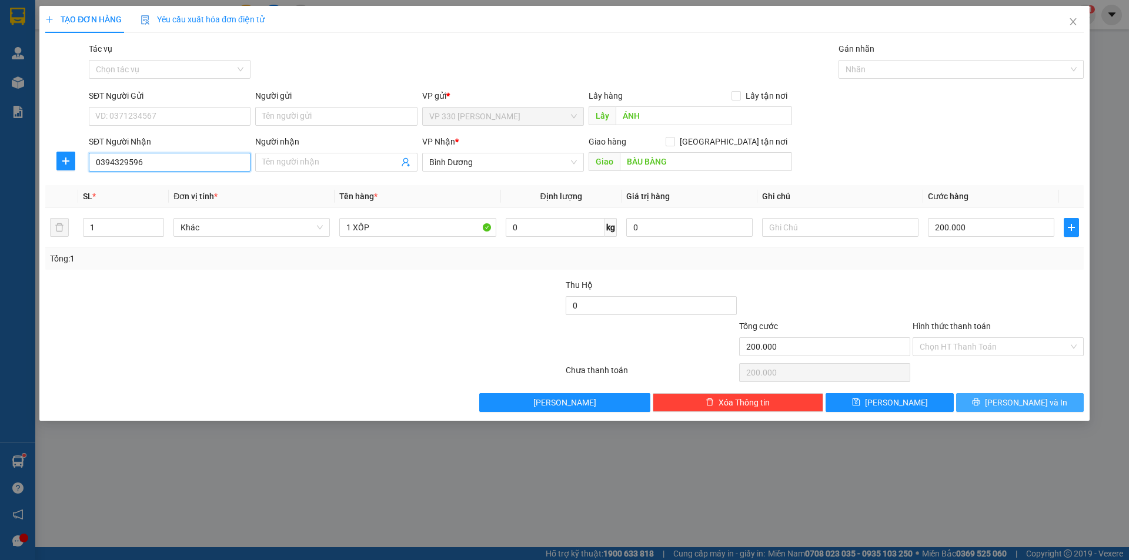
type input "0394329596"
click at [1016, 402] on span "Lưu và In" at bounding box center [1026, 402] width 82 height 13
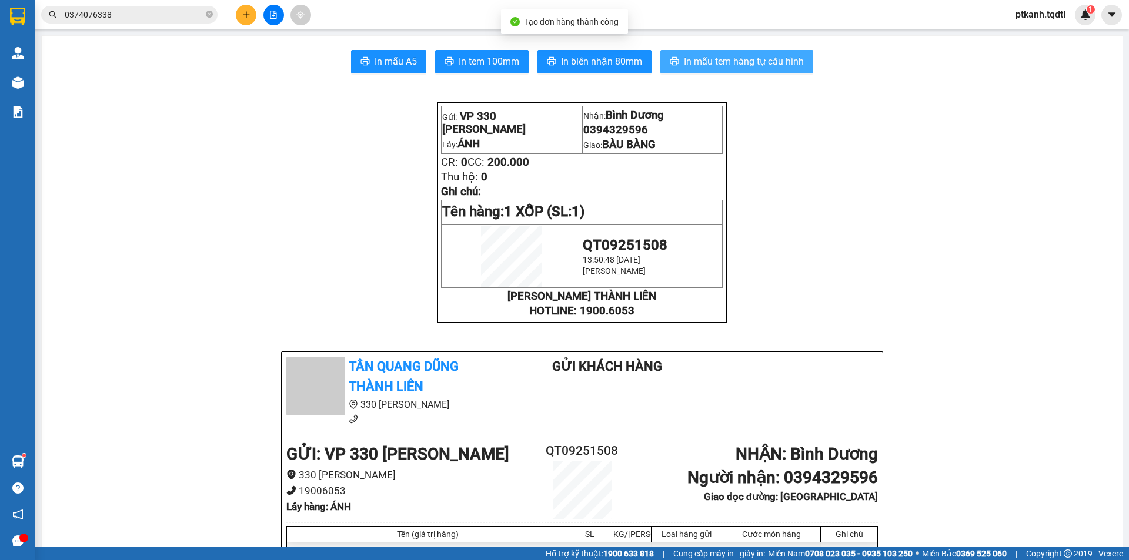
click at [723, 58] on span "In mẫu tem hàng tự cấu hình" at bounding box center [744, 61] width 120 height 15
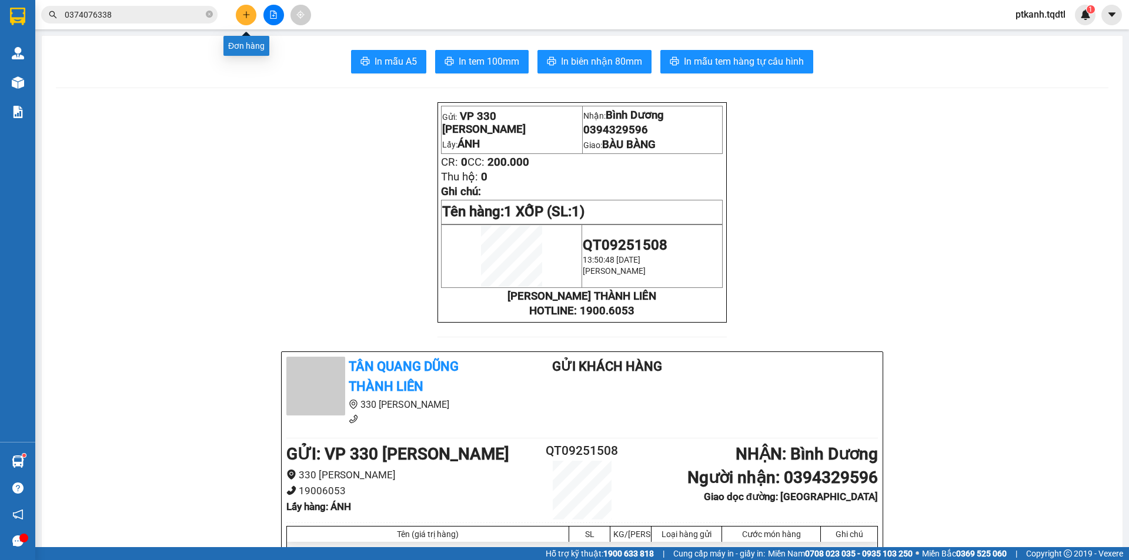
click at [250, 6] on button at bounding box center [246, 15] width 21 height 21
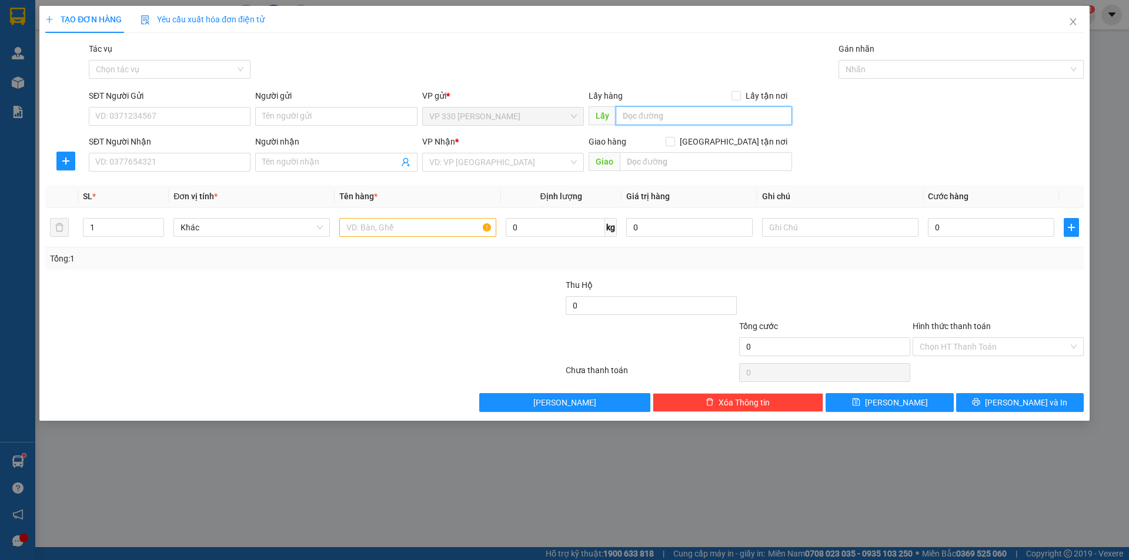
click at [675, 116] on input "text" at bounding box center [703, 115] width 176 height 19
type input "A"
type input "ÁNH"
click at [234, 163] on input "SĐT Người Nhận" at bounding box center [170, 162] width 162 height 19
type input "0906733380"
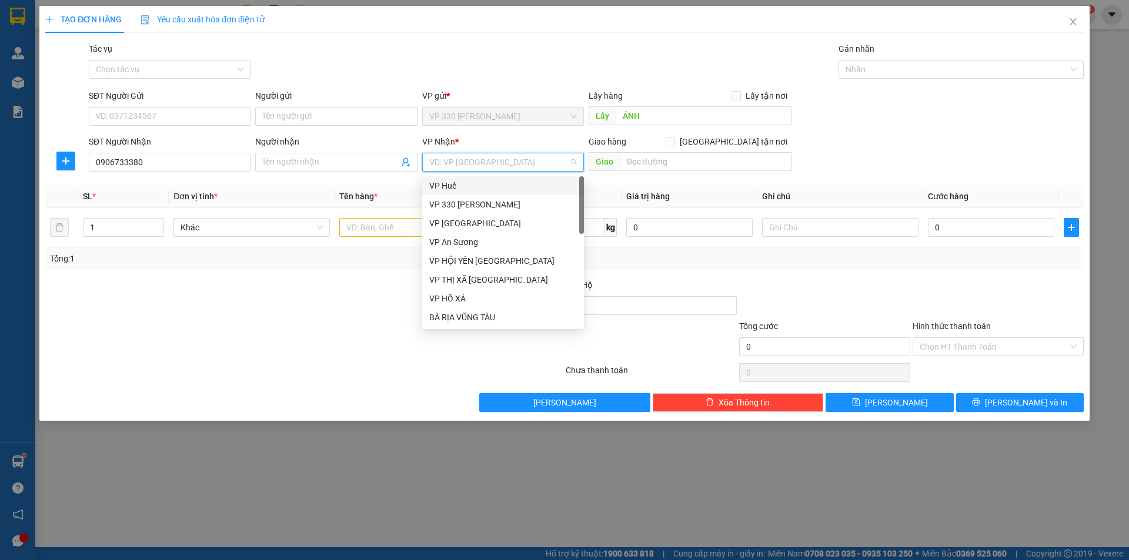
click at [485, 163] on input "search" at bounding box center [498, 162] width 139 height 18
click at [478, 245] on div "VP An Sương" at bounding box center [503, 242] width 148 height 13
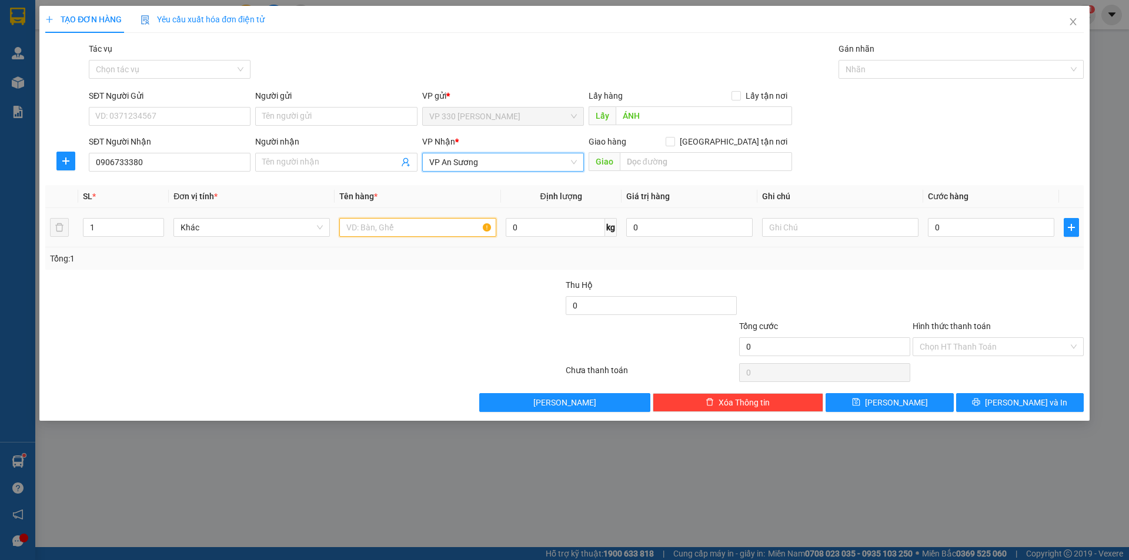
click at [390, 234] on input "text" at bounding box center [417, 227] width 156 height 19
type input "1 BAO GẠO"
click at [966, 229] on input "0" at bounding box center [991, 227] width 126 height 19
type input "1"
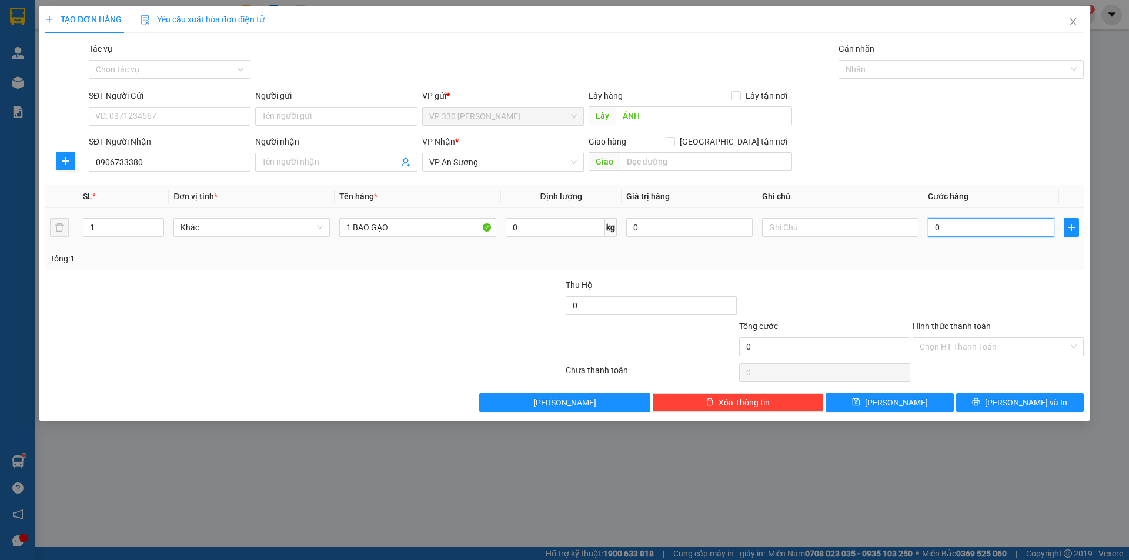
type input "1"
type input "10"
type input "100"
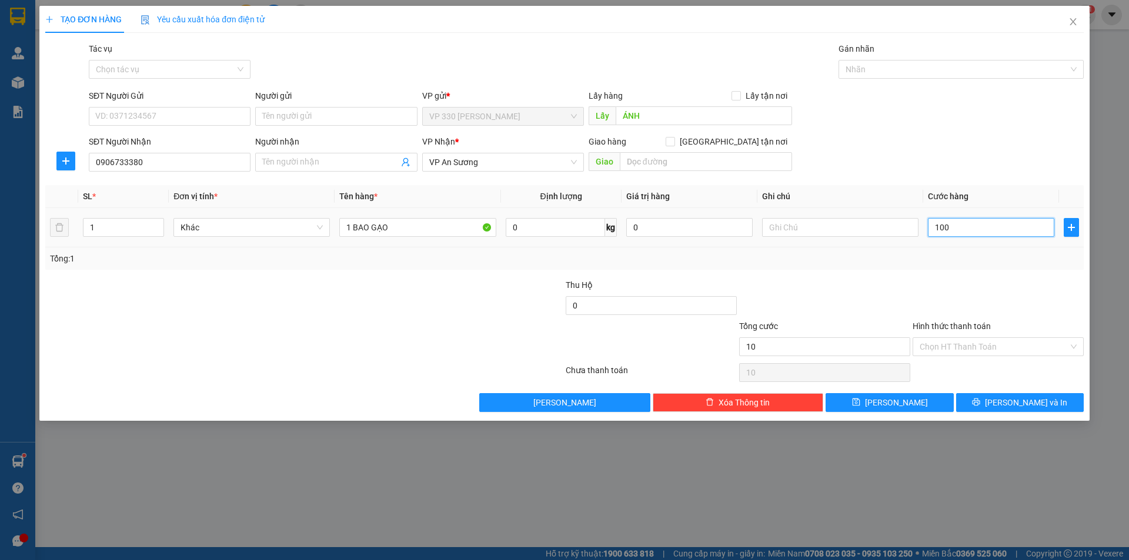
type input "100"
type input "1.000"
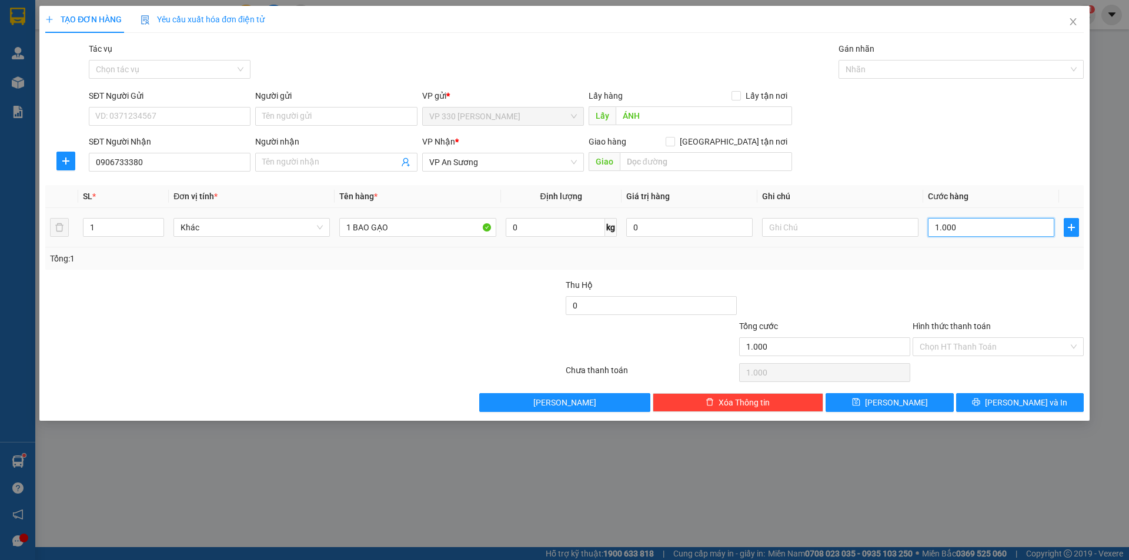
type input "10.000"
type input "100.000"
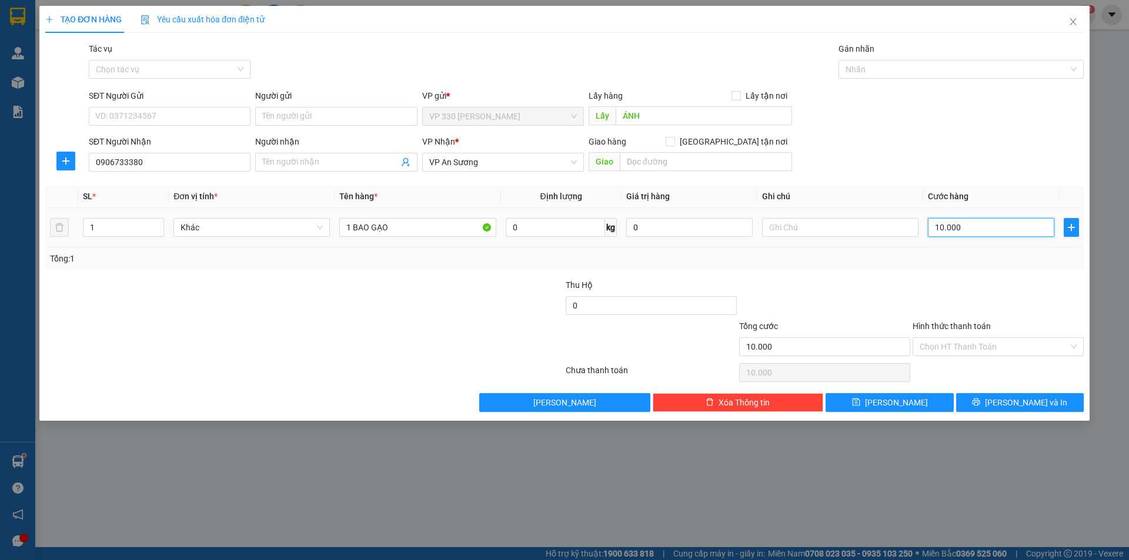
type input "100.000"
click at [959, 329] on label "Hình thức thanh toán" at bounding box center [951, 326] width 78 height 9
click at [959, 338] on input "Hình thức thanh toán" at bounding box center [993, 347] width 149 height 18
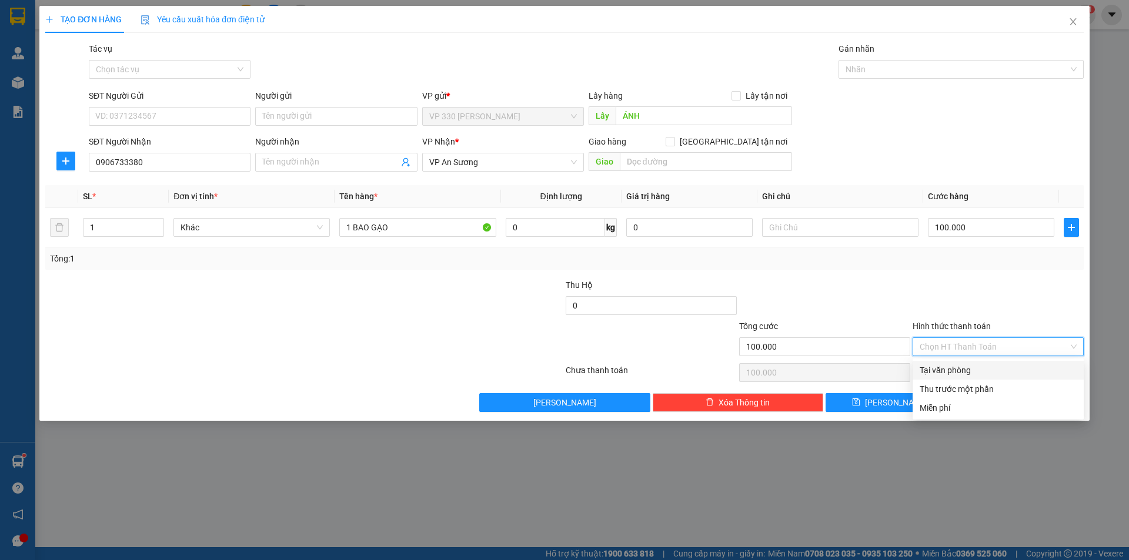
click at [966, 364] on div "Tại văn phòng" at bounding box center [997, 370] width 157 height 13
type input "0"
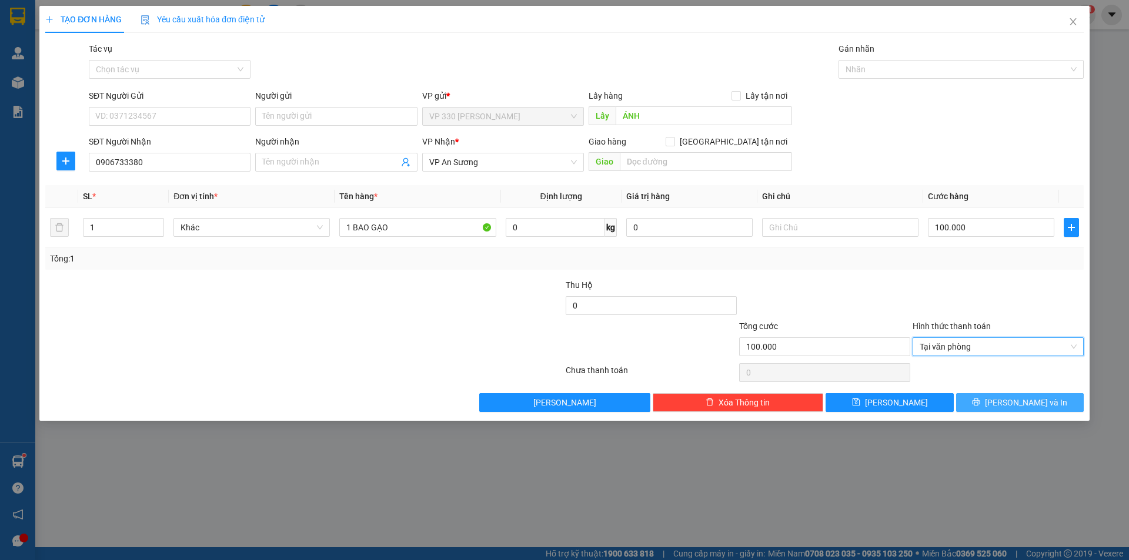
click at [1008, 402] on button "Lưu và In" at bounding box center [1020, 402] width 128 height 19
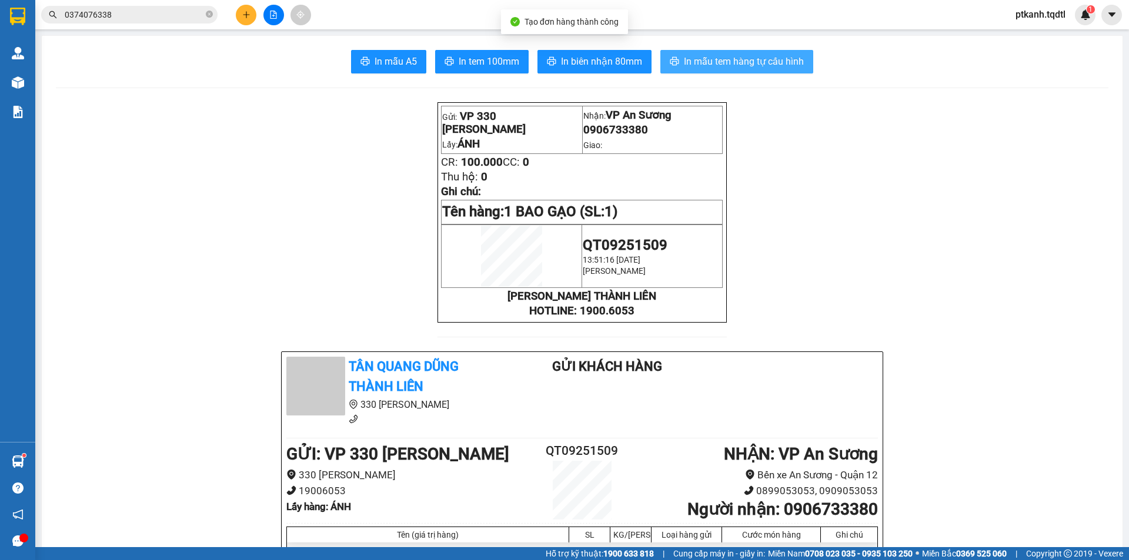
click at [733, 61] on span "In mẫu tem hàng tự cấu hình" at bounding box center [744, 61] width 120 height 15
click at [245, 9] on button at bounding box center [246, 15] width 21 height 21
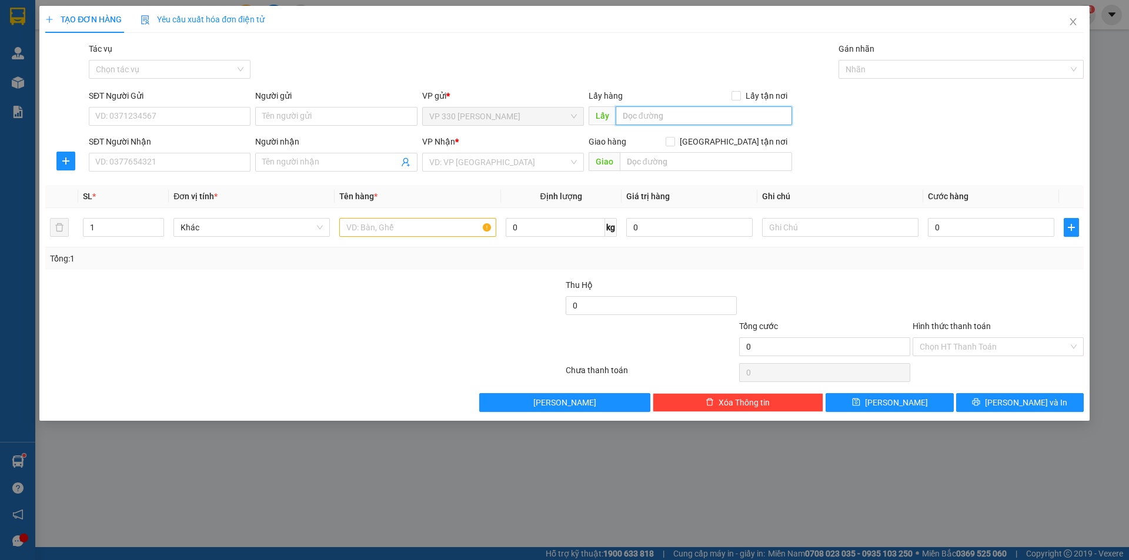
click at [651, 115] on input "text" at bounding box center [703, 115] width 176 height 19
type input "A"
type input "ÁNH"
click at [211, 163] on input "SĐT Người Nhận" at bounding box center [170, 162] width 162 height 19
type input "0934144525"
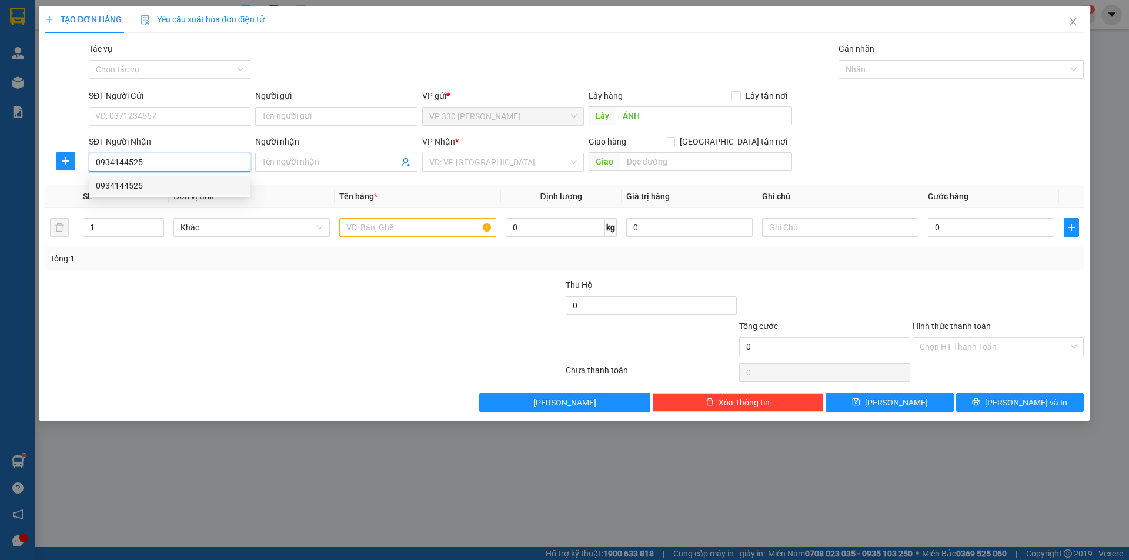
click at [172, 183] on div "0934144525" at bounding box center [170, 185] width 148 height 13
type input "100.000"
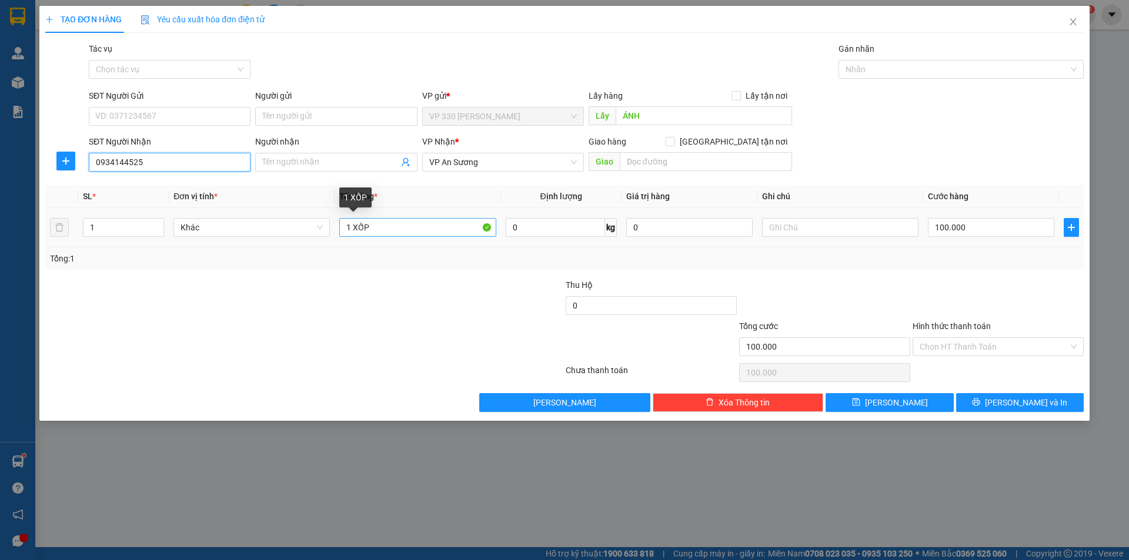
type input "0934144525"
click at [419, 225] on input "1 XỐP" at bounding box center [417, 227] width 156 height 19
type input "1 TÚI XÁCH"
click at [996, 232] on input "100.000" at bounding box center [991, 227] width 126 height 19
type input "2"
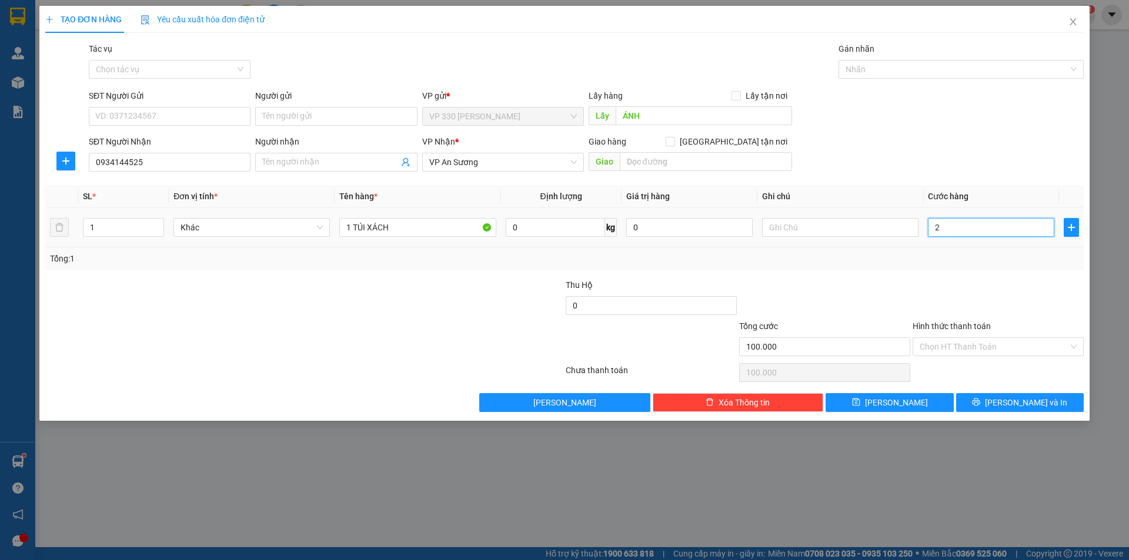
type input "2"
type input "20"
type input "200"
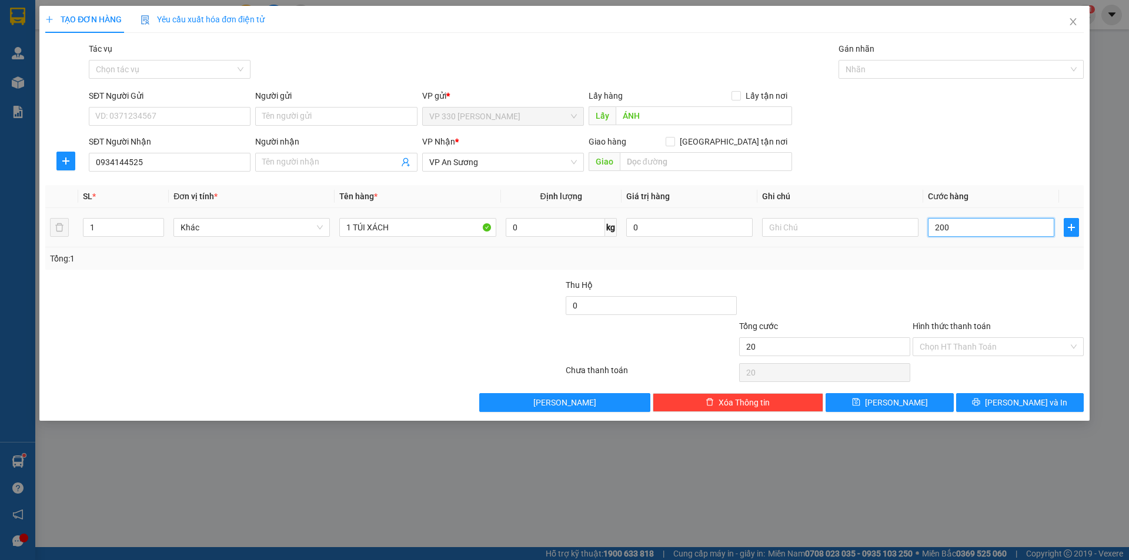
type input "200"
type input "2.000"
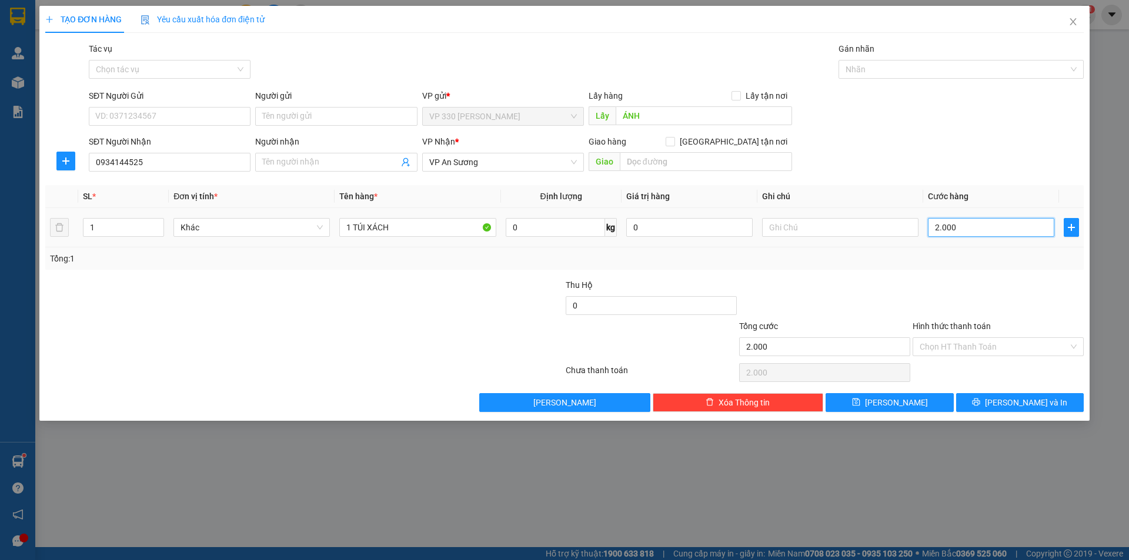
type input "20.000"
type input "200.000"
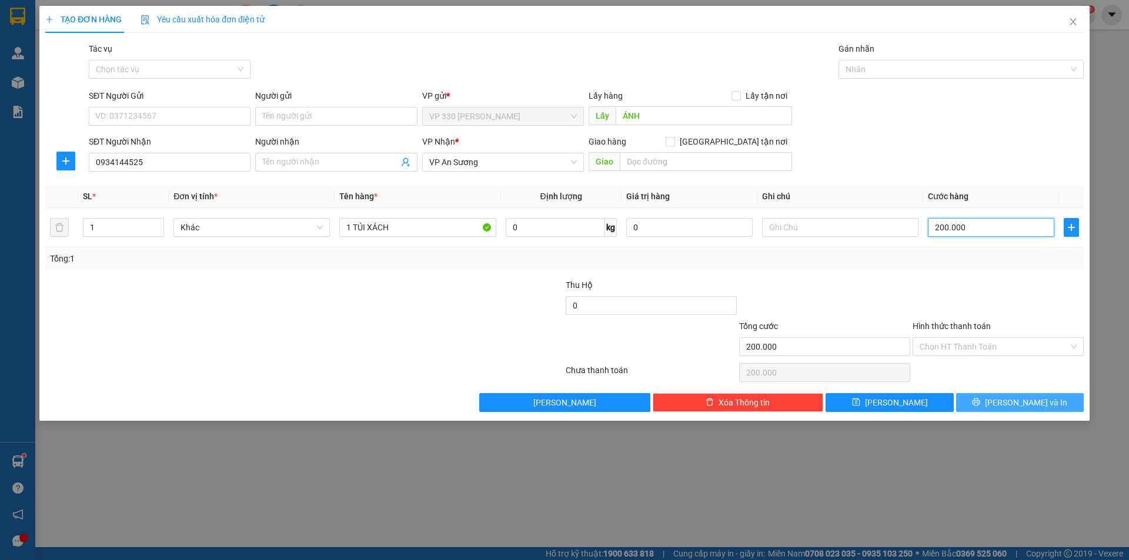
type input "200.000"
click at [1017, 404] on span "Lưu và In" at bounding box center [1026, 402] width 82 height 13
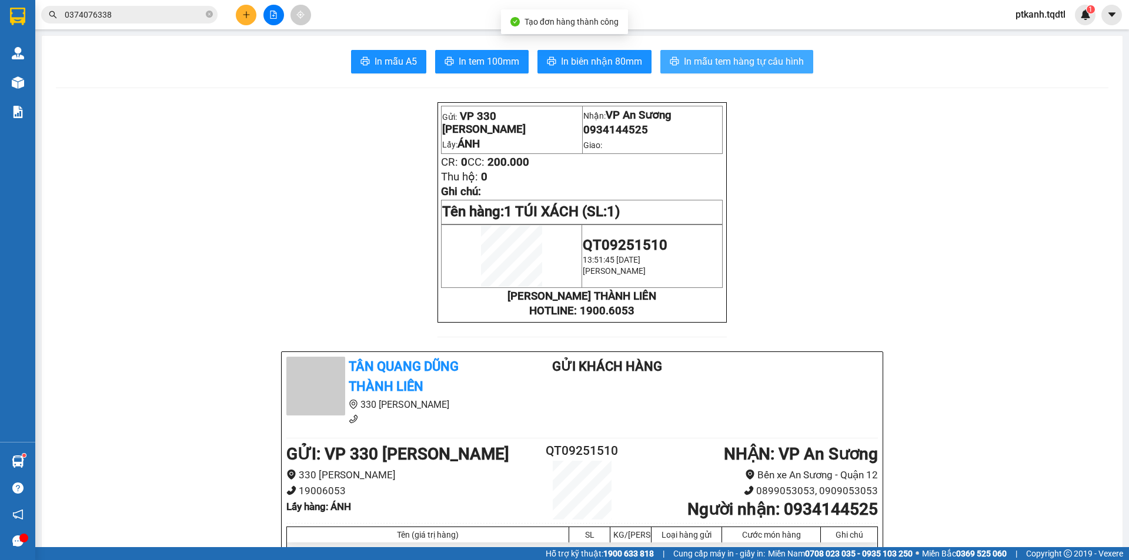
click at [734, 62] on span "In mẫu tem hàng tự cấu hình" at bounding box center [744, 61] width 120 height 15
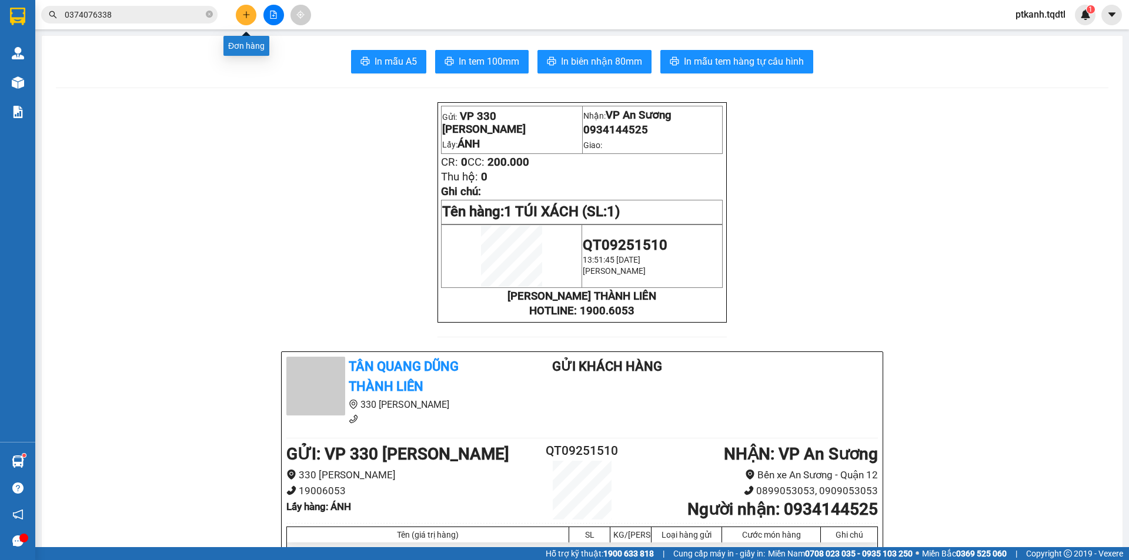
click at [243, 12] on icon "plus" at bounding box center [246, 15] width 8 height 8
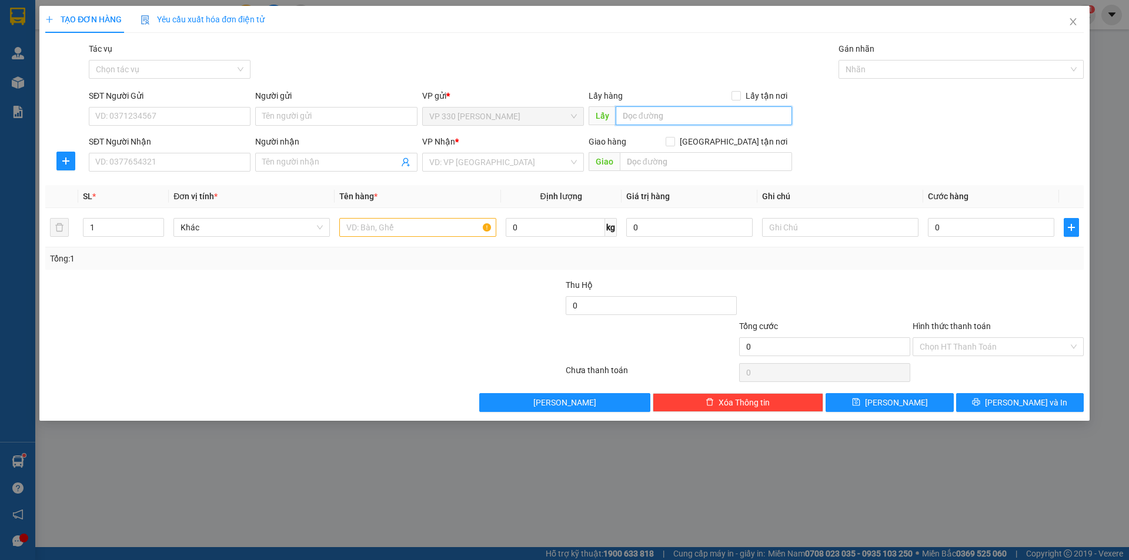
click at [639, 116] on input "text" at bounding box center [703, 115] width 176 height 19
type input "A"
type input "ÁNH"
click at [226, 160] on input "SĐT Người Nhận" at bounding box center [170, 162] width 162 height 19
type input "0902799782"
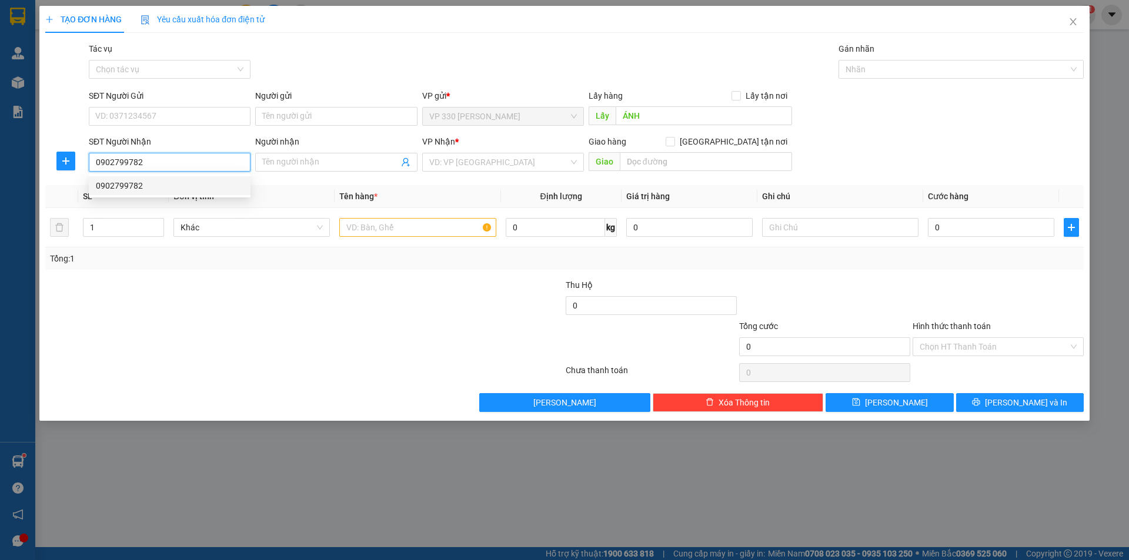
click at [193, 184] on div "0902799782" at bounding box center [170, 185] width 148 height 13
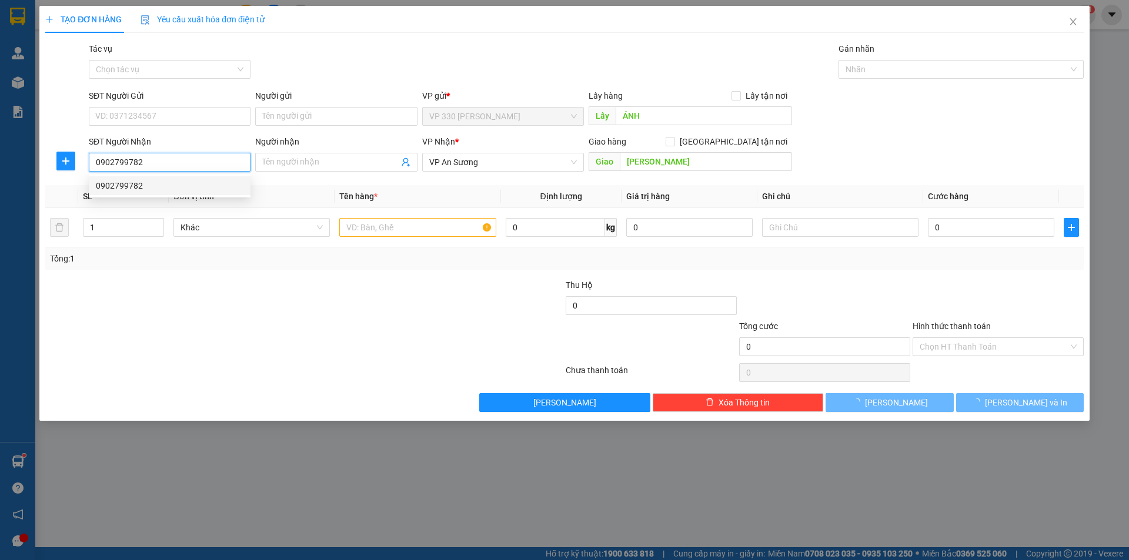
type input "[PERSON_NAME]"
type input "200.000"
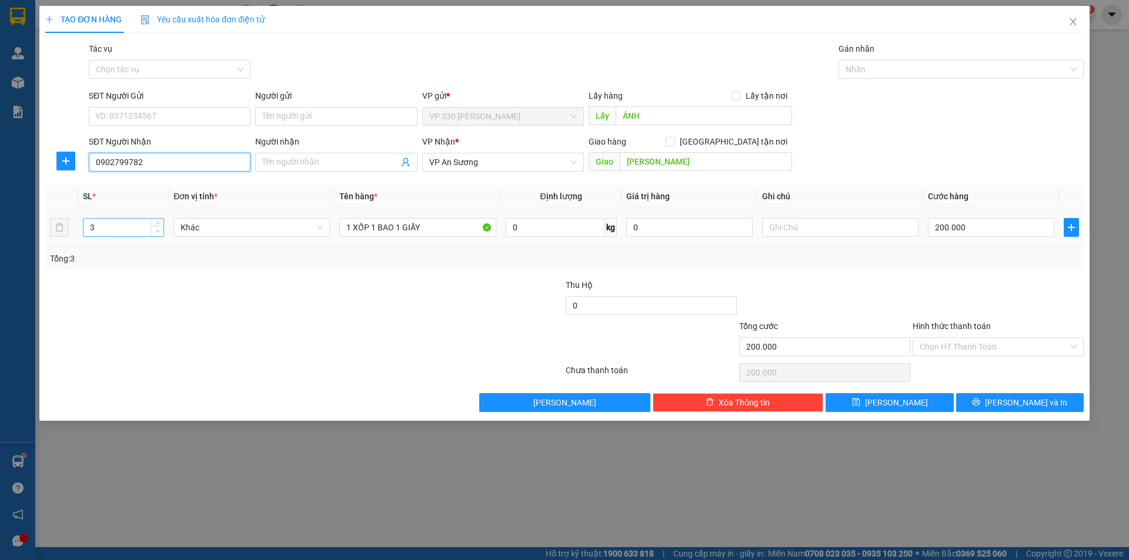
type input "0902799782"
type input "2"
click at [158, 231] on icon "down" at bounding box center [158, 231] width 4 height 2
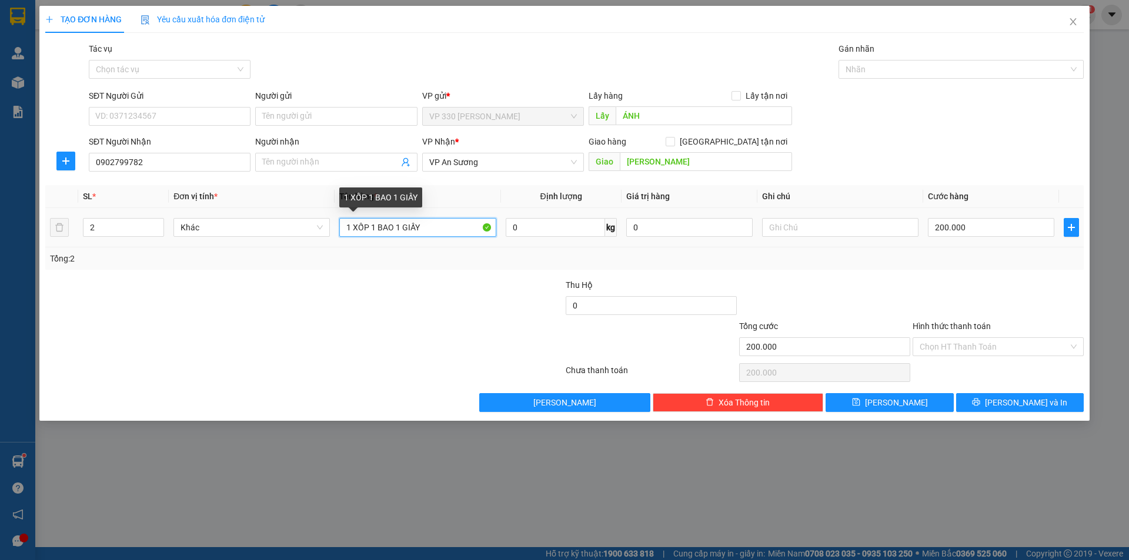
drag, startPoint x: 437, startPoint y: 232, endPoint x: 737, endPoint y: 246, distance: 300.1
click at [731, 249] on div "SL * Đơn vị tính * Tên hàng * Định lượng Giá trị hàng Ghi chú Cước hàng 2 Khác …" at bounding box center [564, 227] width 1038 height 85
type input "1 XỐP 1 BAO"
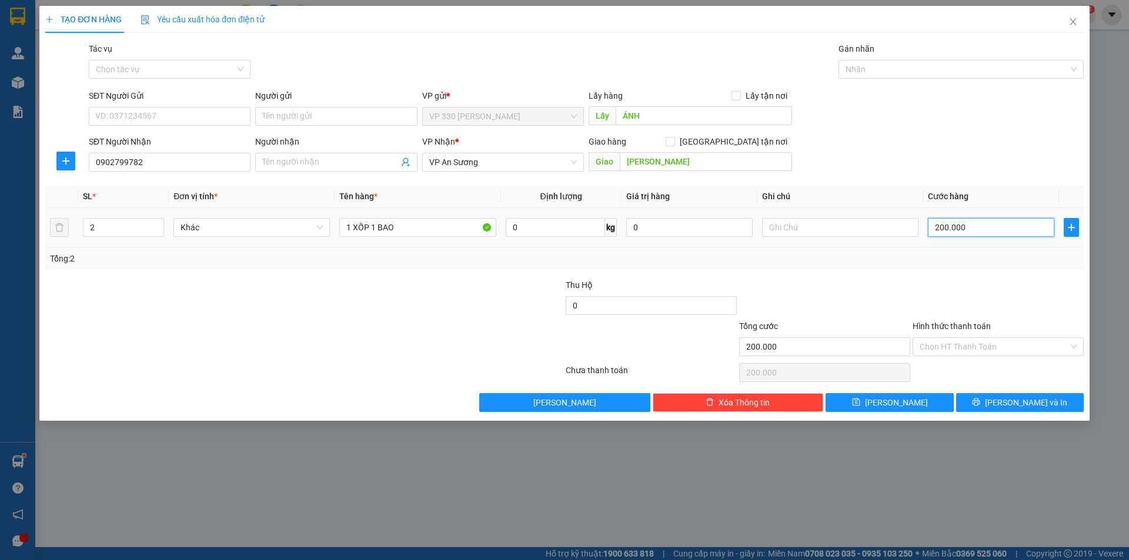
click at [976, 231] on input "200.000" at bounding box center [991, 227] width 126 height 19
type input "1"
type input "15"
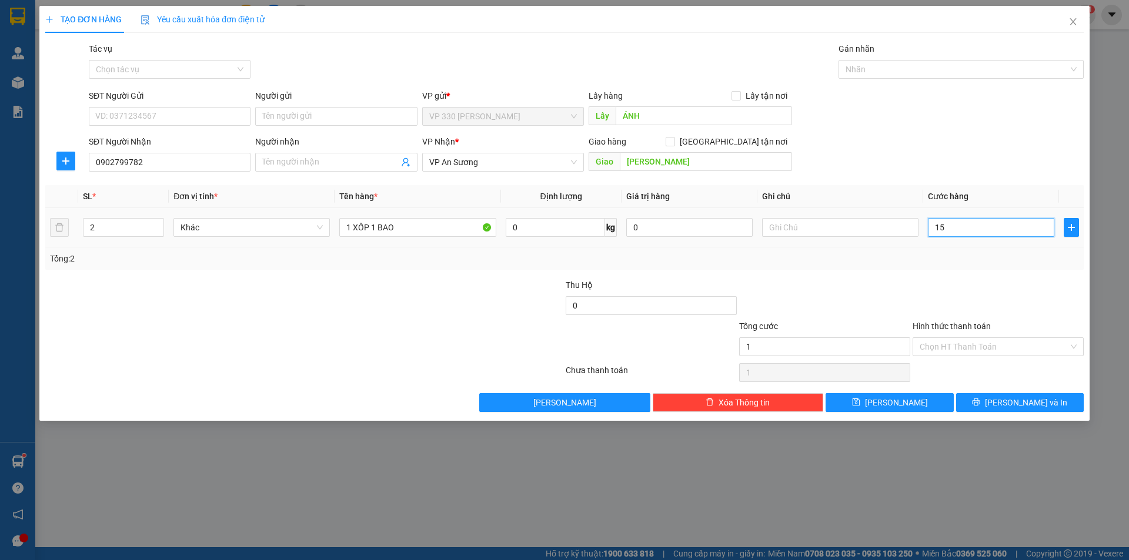
type input "15"
type input "150"
type input "1.500"
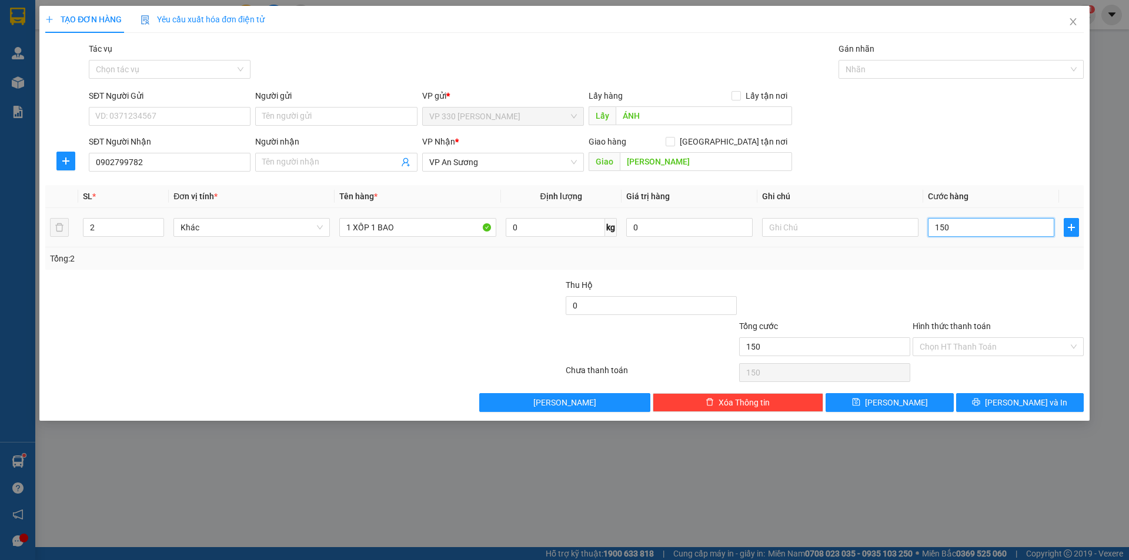
type input "1.500"
type input "15.000"
type input "150.000"
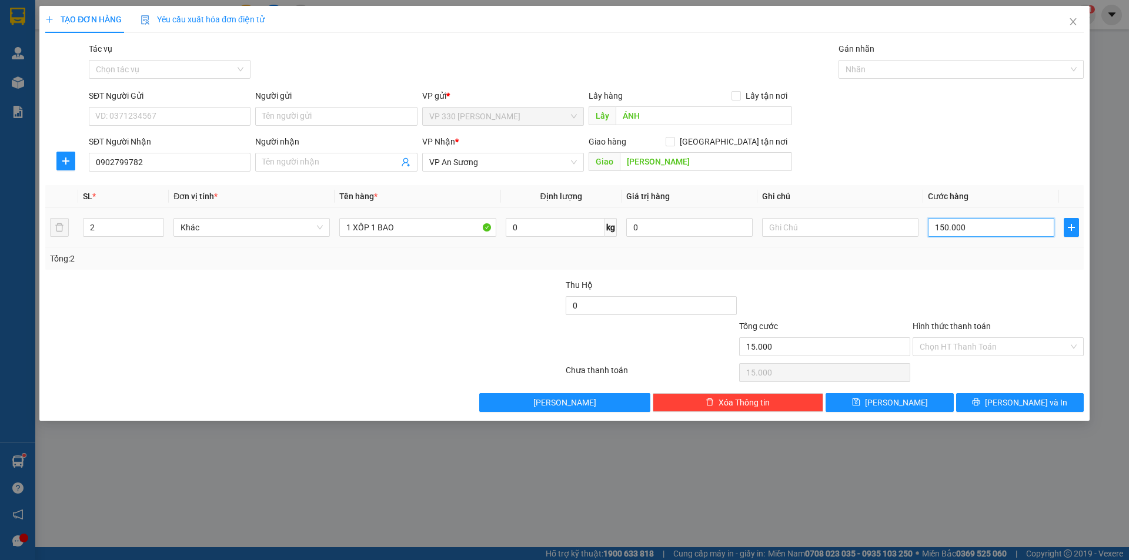
type input "150.000"
drag, startPoint x: 1007, startPoint y: 404, endPoint x: 737, endPoint y: 212, distance: 332.1
click at [1007, 403] on button "Lưu và In" at bounding box center [1020, 402] width 128 height 19
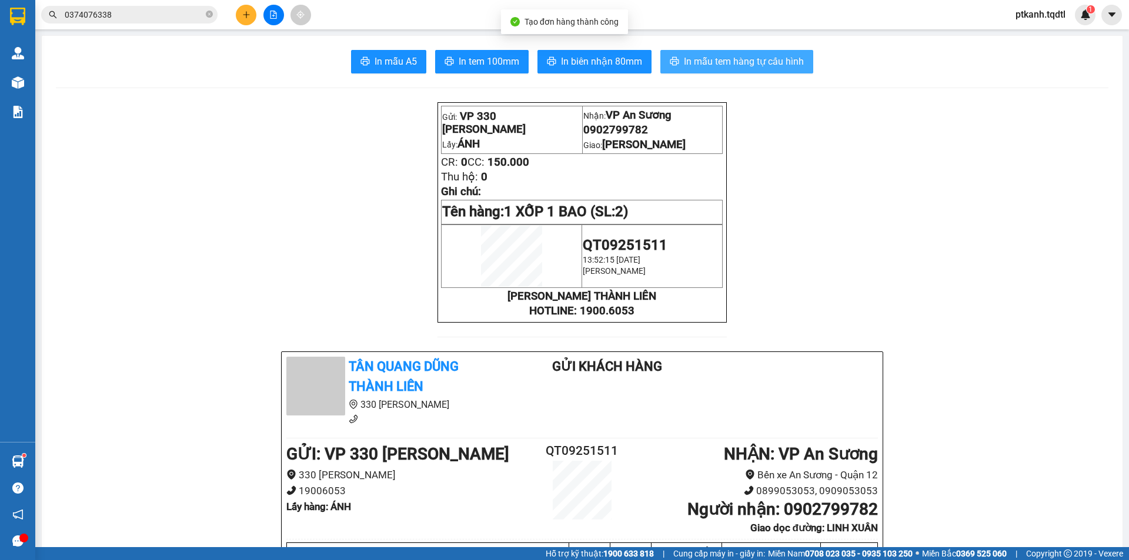
drag, startPoint x: 737, startPoint y: 63, endPoint x: 548, endPoint y: 4, distance: 198.4
click at [737, 64] on span "In mẫu tem hàng tự cấu hình" at bounding box center [744, 61] width 120 height 15
click at [246, 14] on icon "plus" at bounding box center [246, 15] width 8 height 8
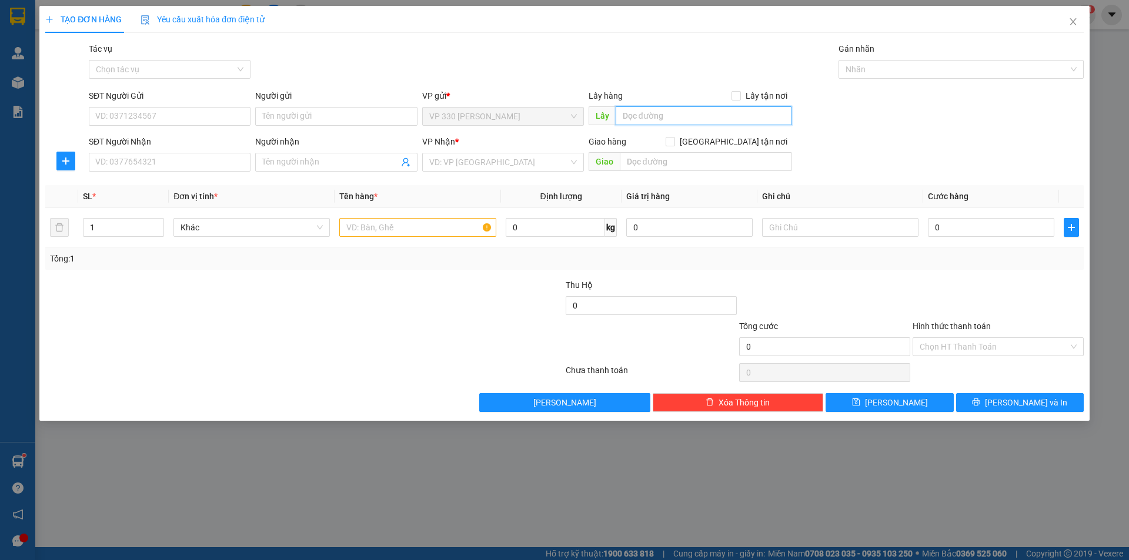
click at [662, 112] on input "text" at bounding box center [703, 115] width 176 height 19
type input "A"
type input "ÁNH"
click at [207, 165] on input "SĐT Người Nhận" at bounding box center [170, 162] width 162 height 19
type input "0934089789"
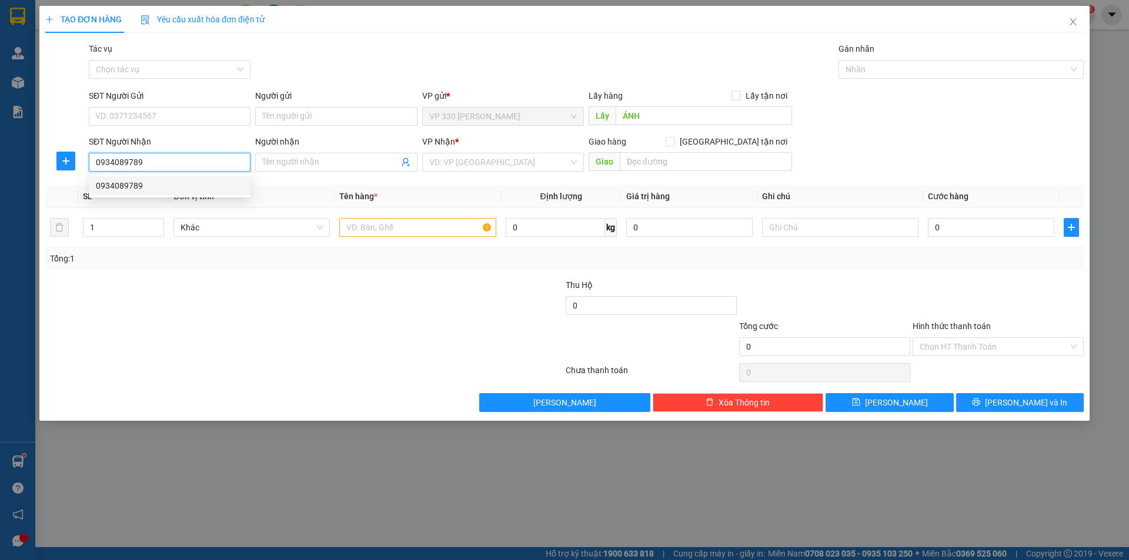
click at [168, 183] on div "0934089789" at bounding box center [170, 185] width 148 height 13
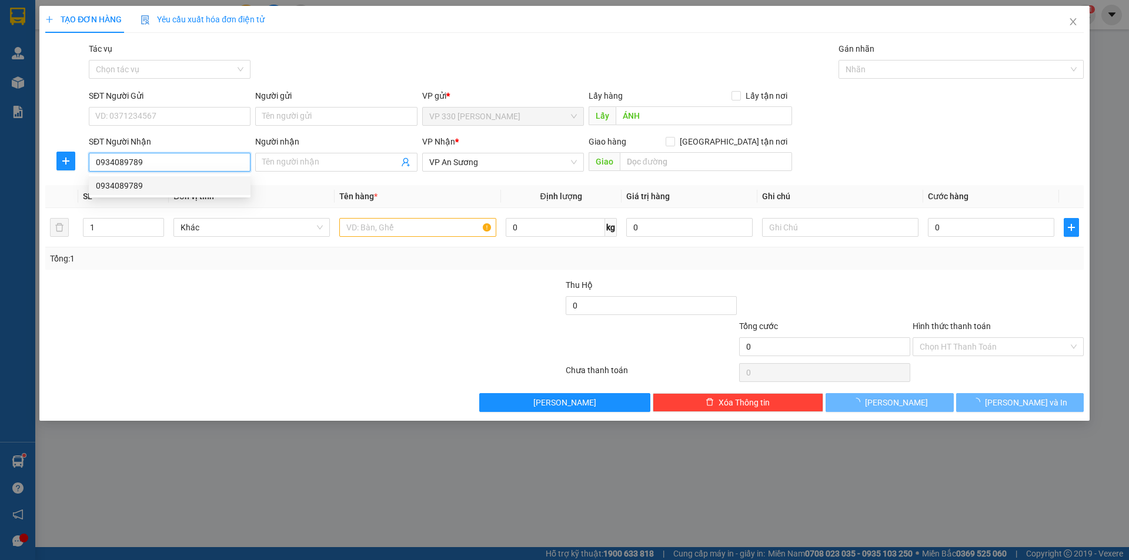
type input "100.000"
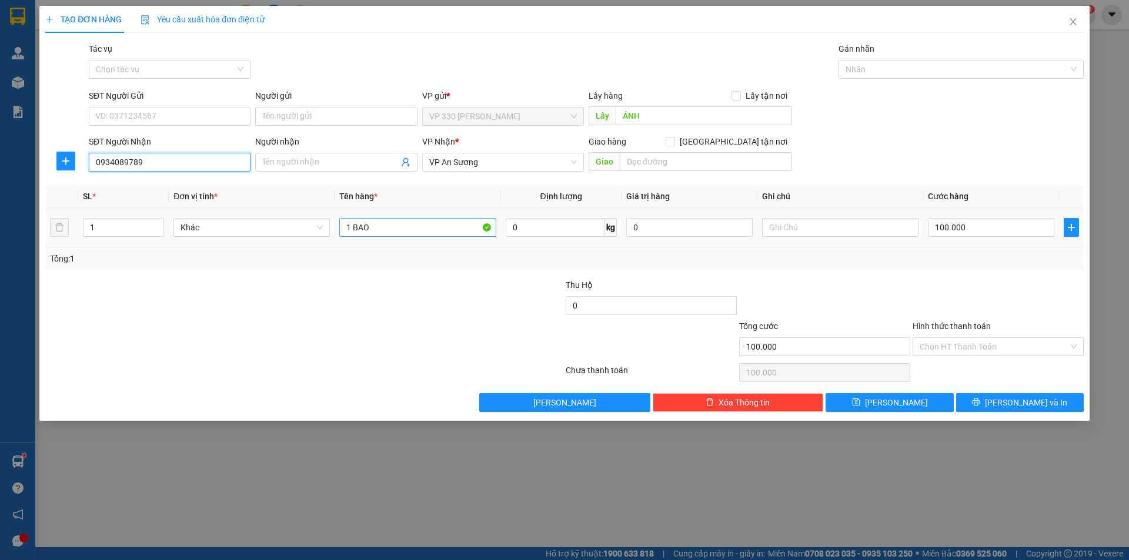
type input "0934089789"
click at [409, 225] on input "1 BAO" at bounding box center [417, 227] width 156 height 19
type input "1 BAO VÀNG"
click at [976, 396] on button "Lưu và In" at bounding box center [1020, 402] width 128 height 19
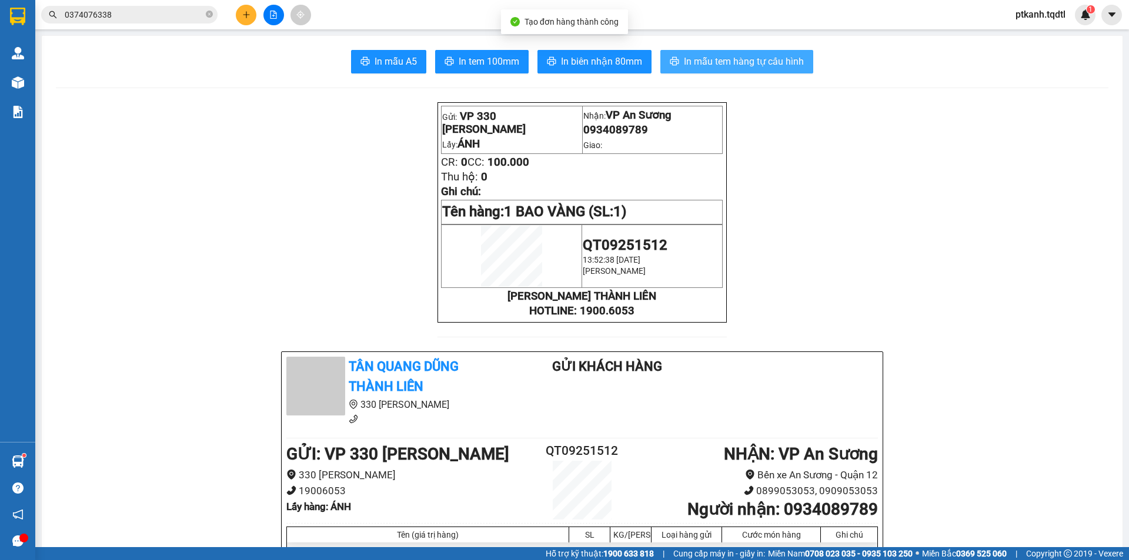
click at [724, 66] on span "In mẫu tem hàng tự cấu hình" at bounding box center [744, 61] width 120 height 15
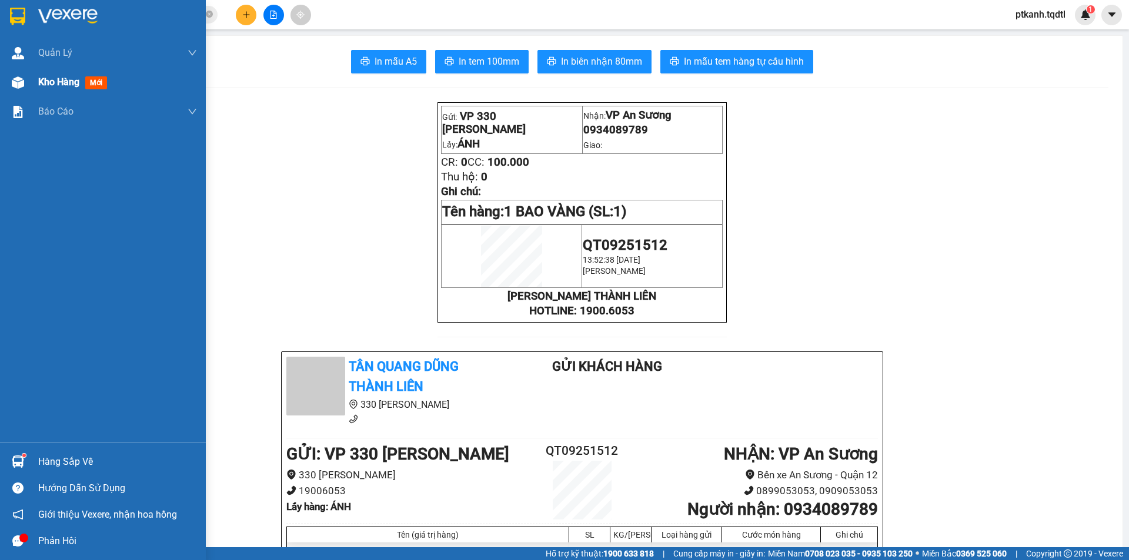
click at [21, 85] on img at bounding box center [18, 82] width 12 height 12
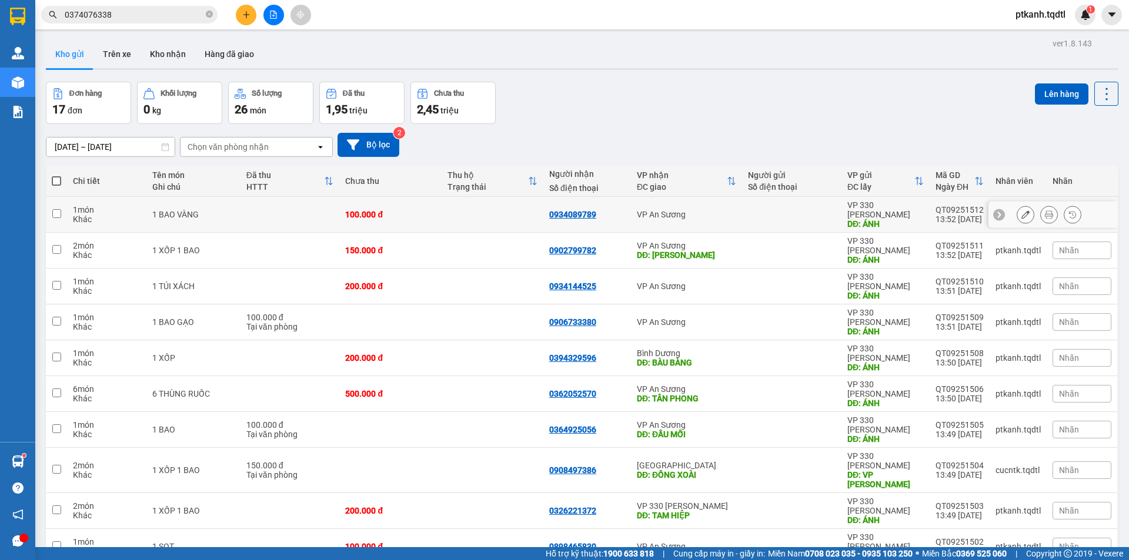
click at [770, 210] on div at bounding box center [792, 214] width 88 height 9
checkbox input "true"
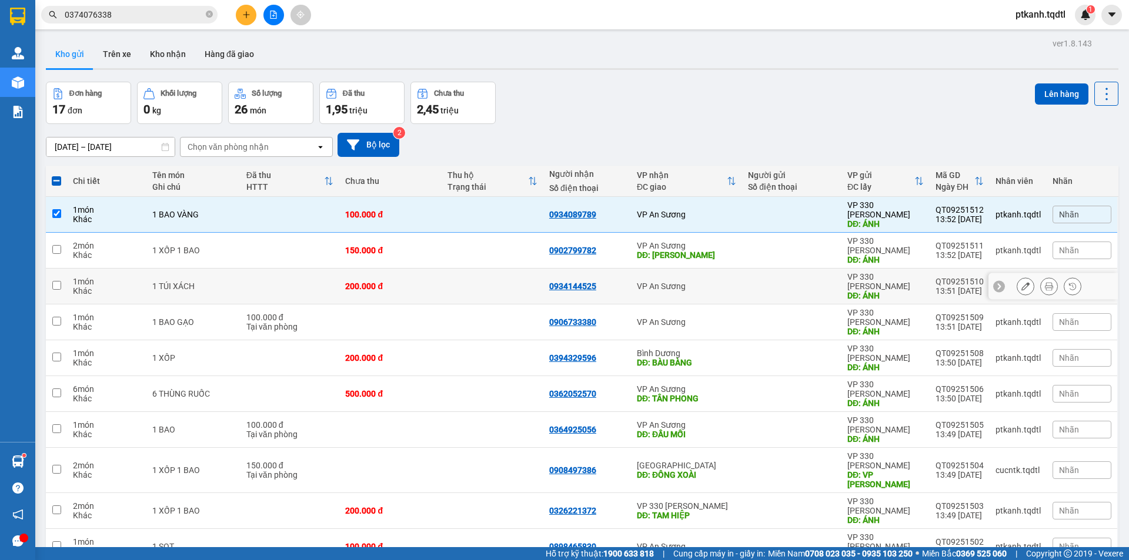
click at [762, 269] on td at bounding box center [791, 287] width 99 height 36
checkbox input "true"
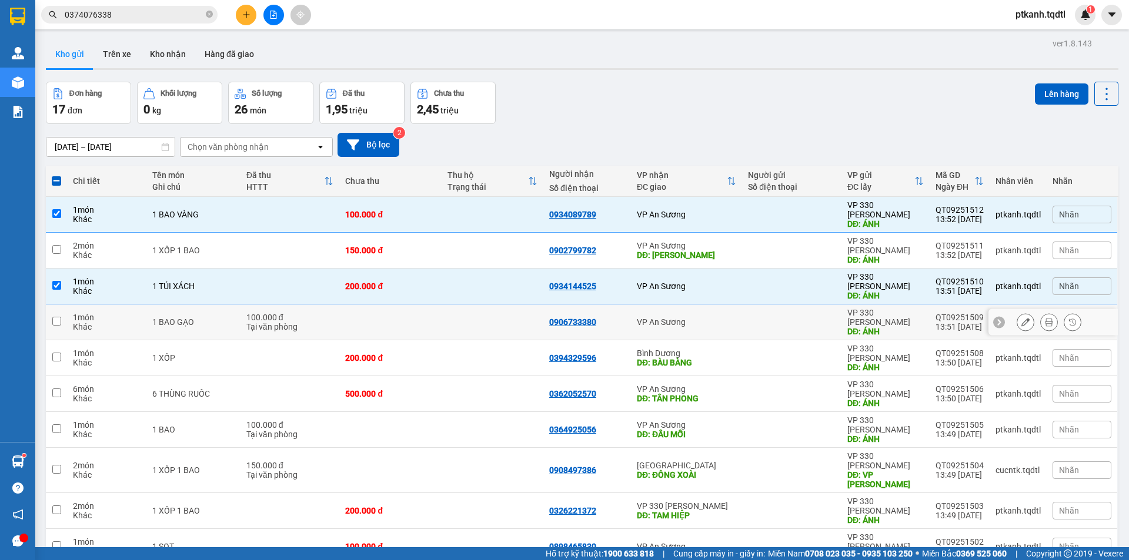
click at [733, 304] on td "VP An Sương" at bounding box center [686, 322] width 111 height 36
checkbox input "true"
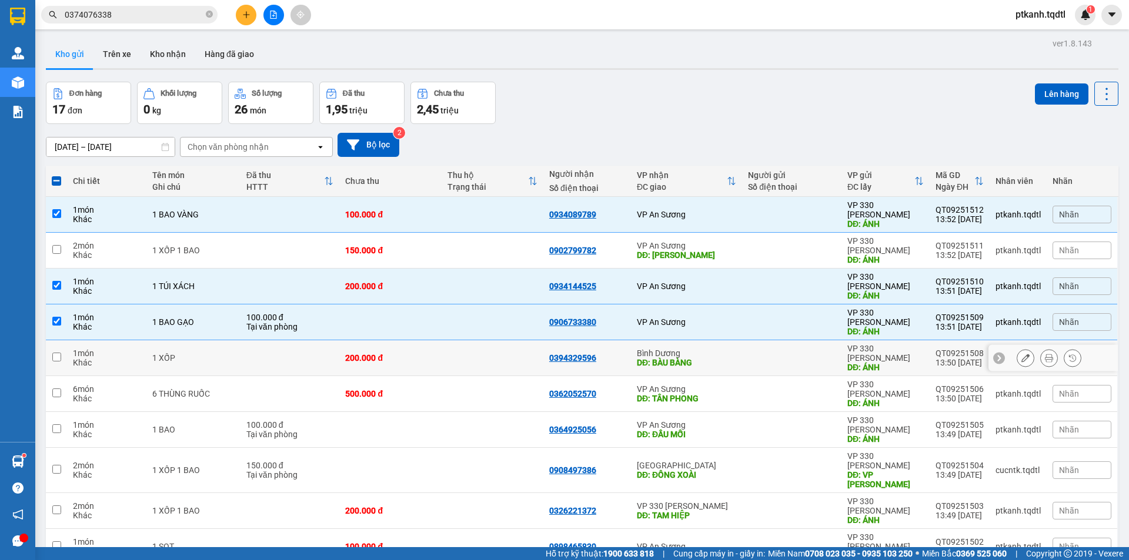
click at [735, 340] on td "Bình Dương DĐ: BÀU BÀNG" at bounding box center [686, 358] width 111 height 36
checkbox input "true"
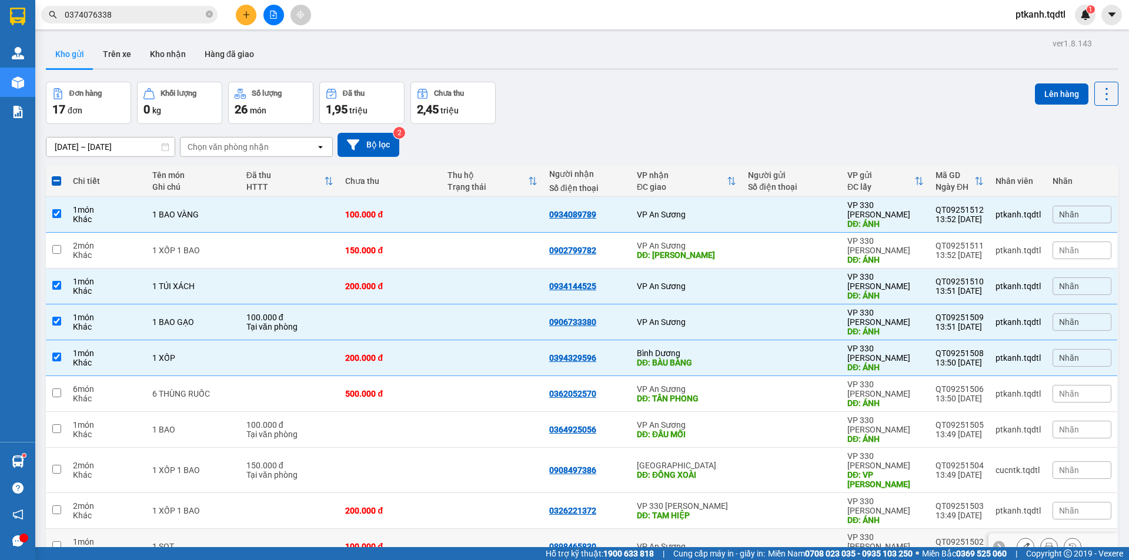
click at [748, 542] on div at bounding box center [792, 546] width 88 height 9
checkbox input "true"
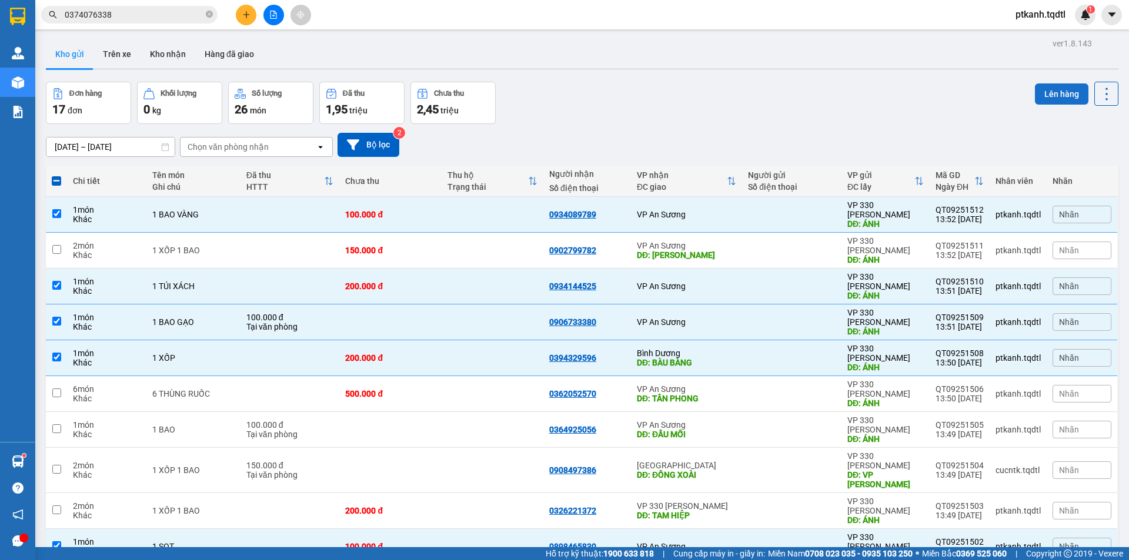
click at [1046, 92] on button "Lên hàng" at bounding box center [1061, 93] width 53 height 21
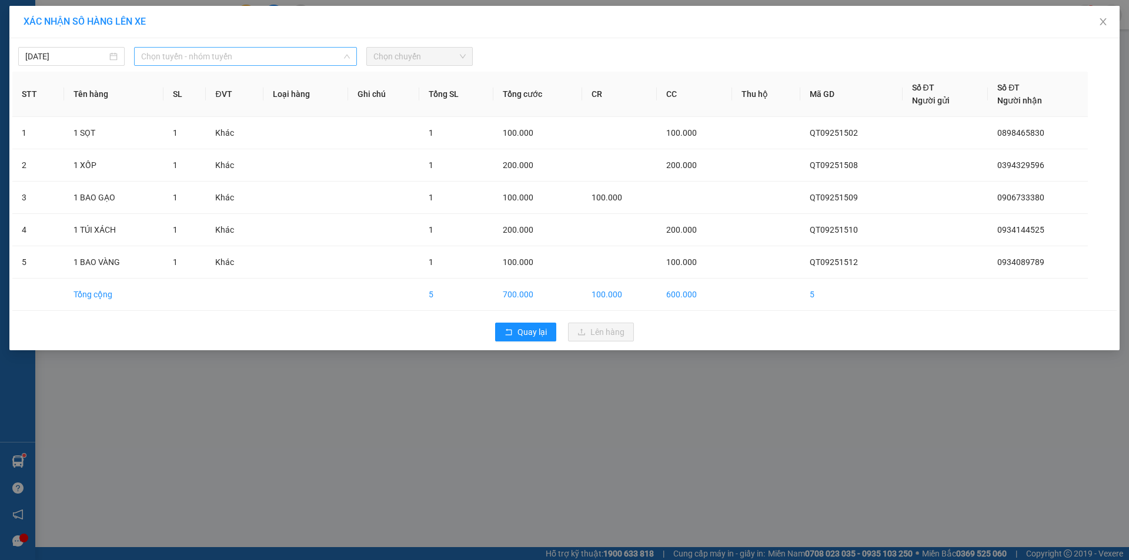
click at [294, 52] on span "Chọn tuyến - nhóm tuyến" at bounding box center [245, 57] width 209 height 18
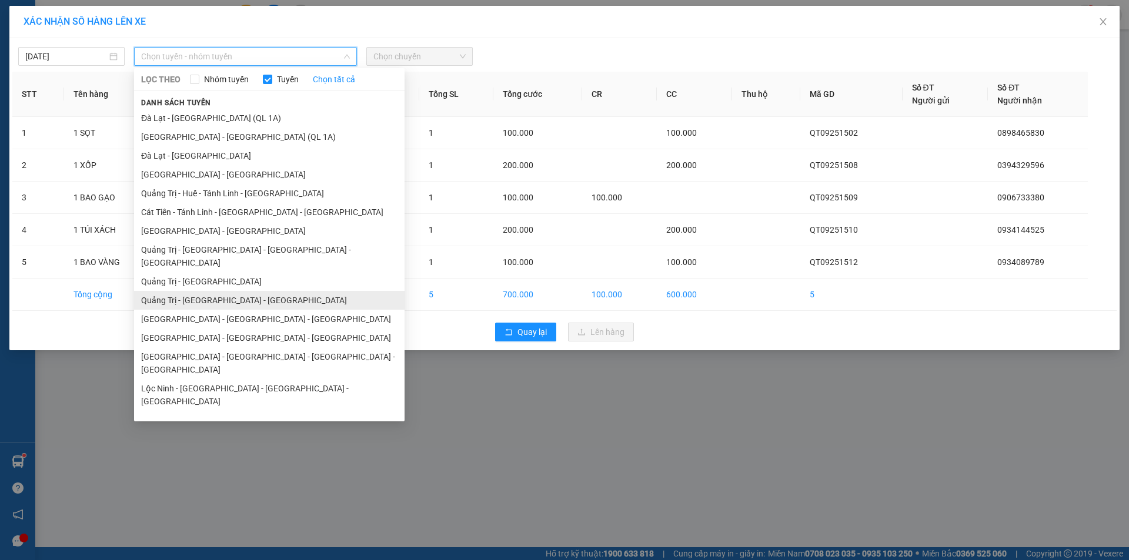
drag, startPoint x: 278, startPoint y: 286, endPoint x: 290, endPoint y: 280, distance: 12.9
click at [279, 291] on li "Quảng Trị - [GEOGRAPHIC_DATA] - [GEOGRAPHIC_DATA]" at bounding box center [269, 300] width 270 height 19
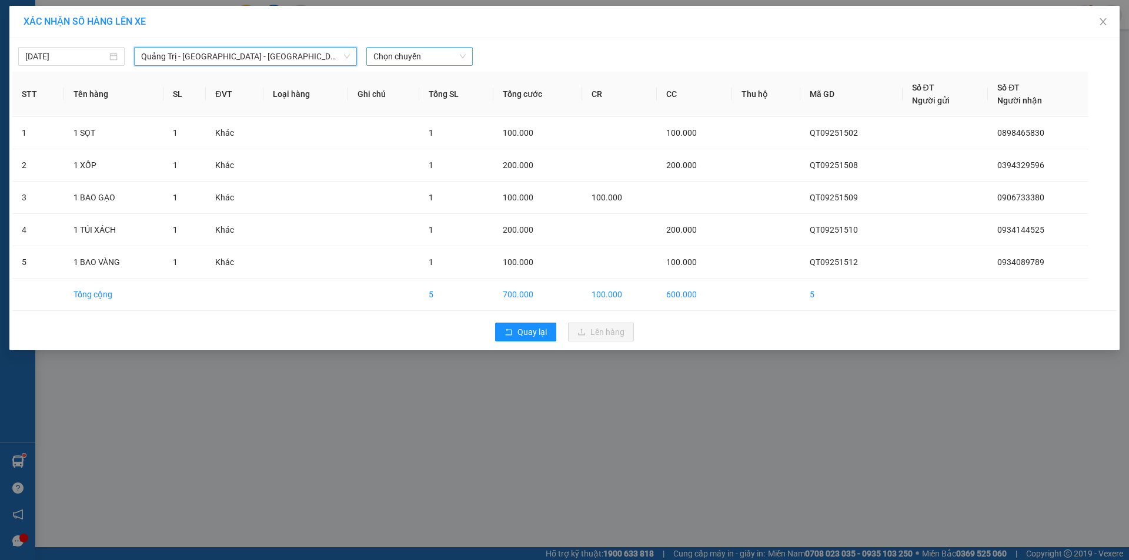
click at [445, 57] on span "Chọn chuyến" at bounding box center [419, 57] width 92 height 18
drag, startPoint x: 430, startPoint y: 103, endPoint x: 448, endPoint y: 113, distance: 20.3
click at [432, 103] on div "14:00 - 74F-000.34" at bounding box center [419, 98] width 92 height 13
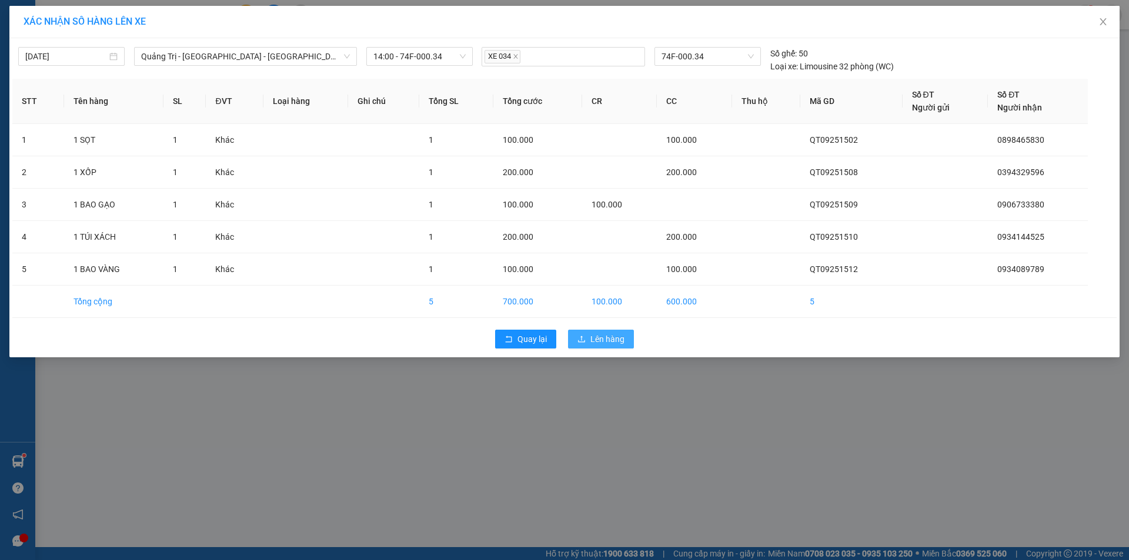
drag, startPoint x: 617, startPoint y: 340, endPoint x: 550, endPoint y: 325, distance: 68.6
click at [595, 337] on span "Lên hàng" at bounding box center [607, 339] width 34 height 13
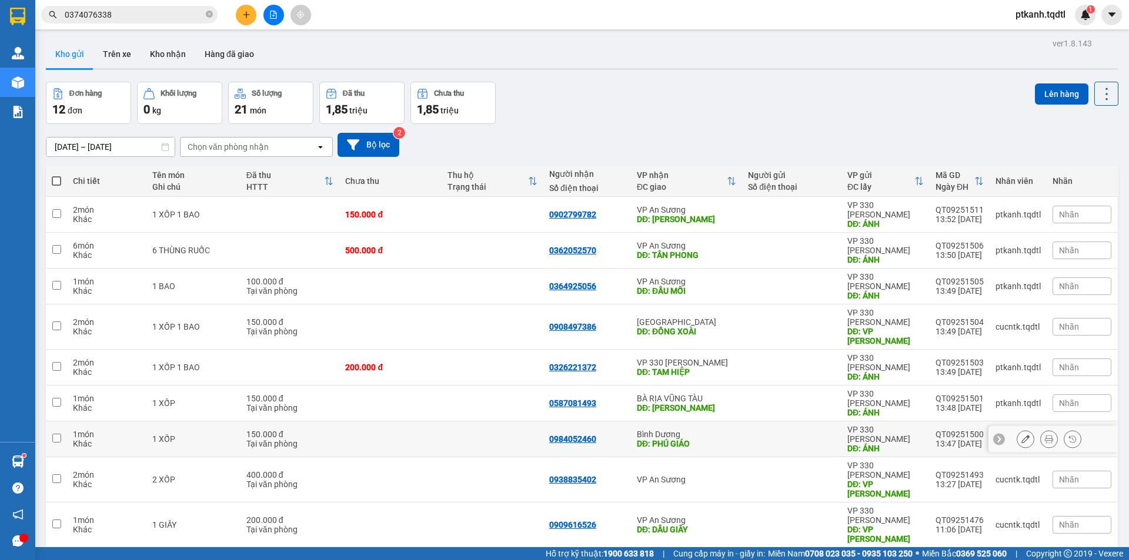
click at [769, 434] on div at bounding box center [792, 438] width 88 height 9
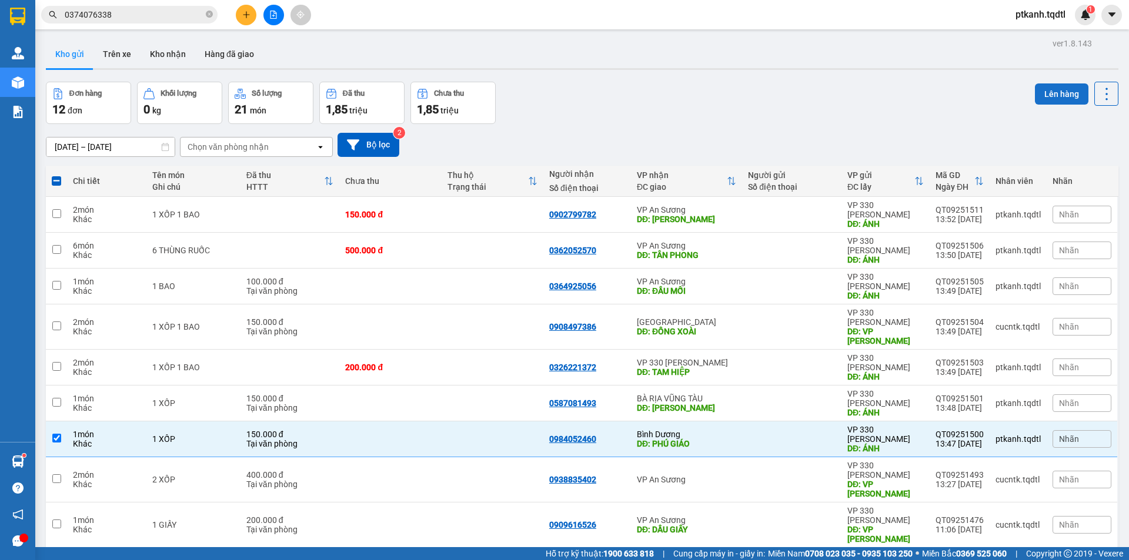
click at [1047, 101] on button "Lên hàng" at bounding box center [1061, 93] width 53 height 21
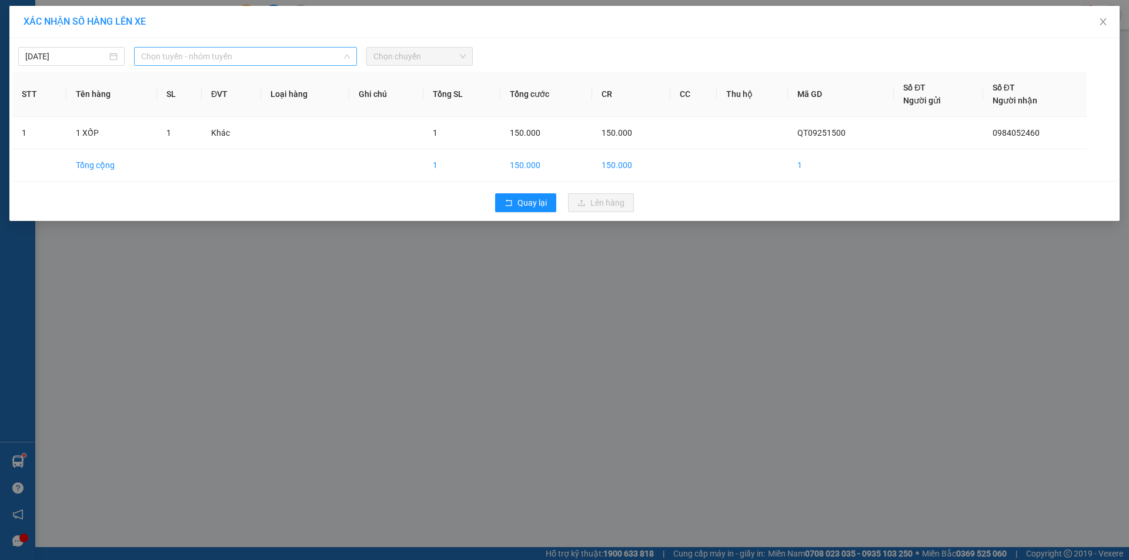
click at [338, 60] on span "Chọn tuyến - nhóm tuyến" at bounding box center [245, 57] width 209 height 18
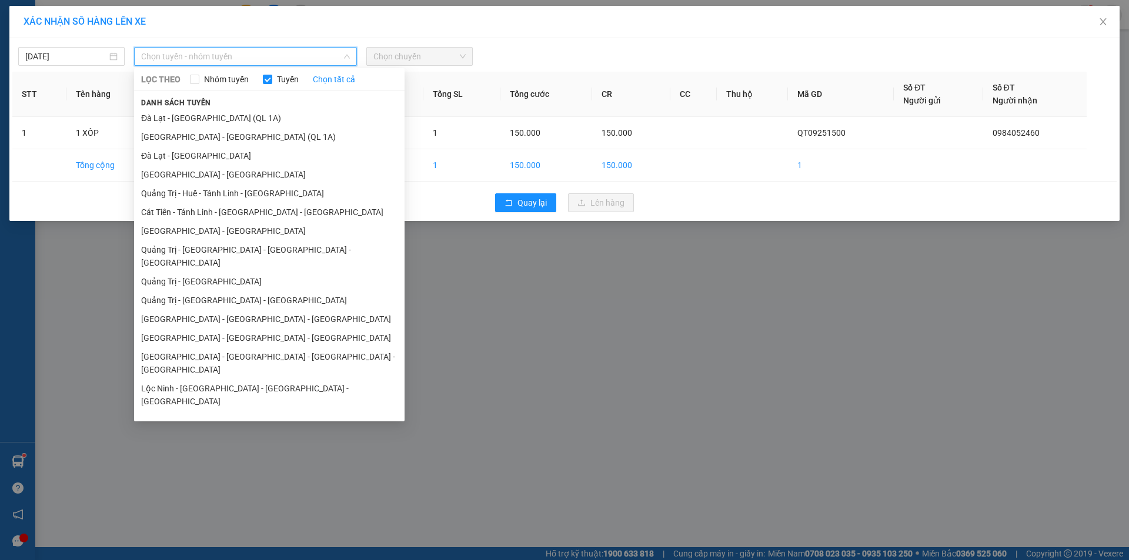
drag, startPoint x: 275, startPoint y: 282, endPoint x: 445, endPoint y: 81, distance: 263.2
click at [291, 263] on ul "Đà Lạt - Sài Gòn (QL 1A) Sài Gòn - Đà Lạt (QL 1A) Đà Lạt - Sài Gòn Sài Gòn - Đà…" at bounding box center [269, 263] width 270 height 308
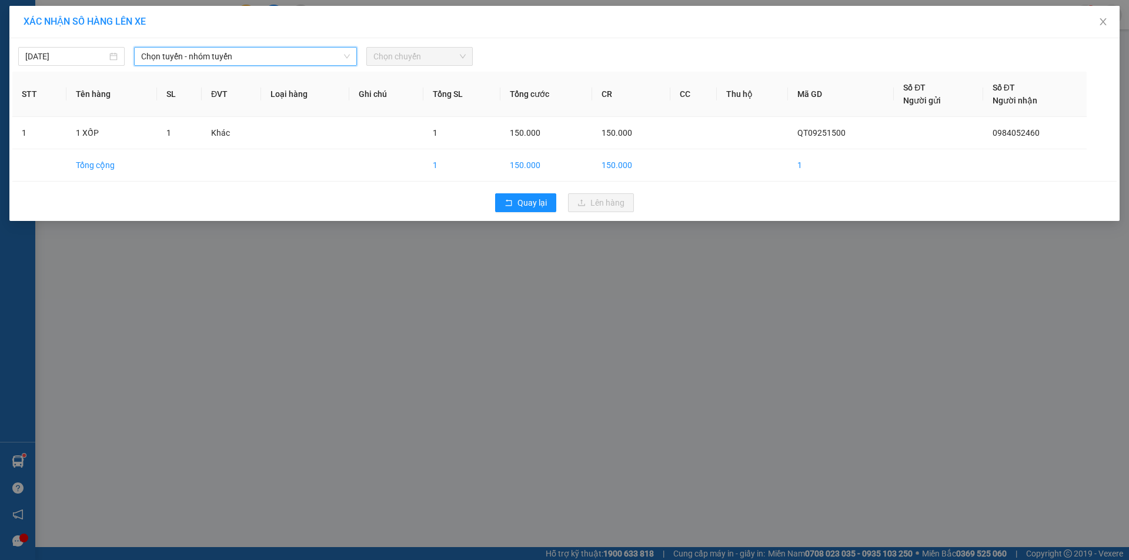
click at [458, 52] on span "Chọn chuyến" at bounding box center [419, 57] width 92 height 18
click at [312, 52] on span "Chọn tuyến - nhóm tuyến" at bounding box center [245, 57] width 209 height 18
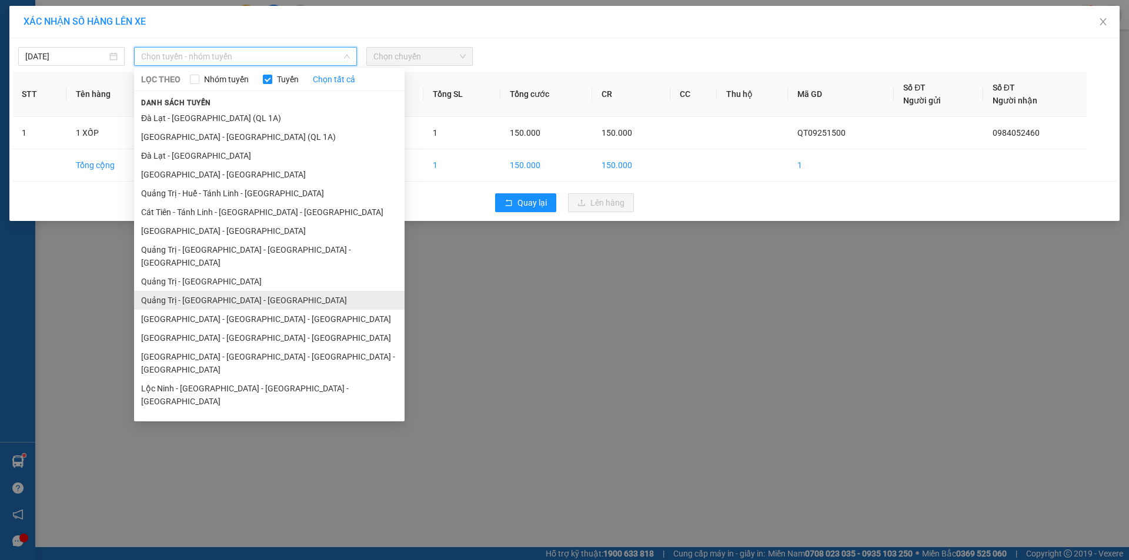
click at [296, 291] on li "Quảng Trị - [GEOGRAPHIC_DATA] - [GEOGRAPHIC_DATA]" at bounding box center [269, 300] width 270 height 19
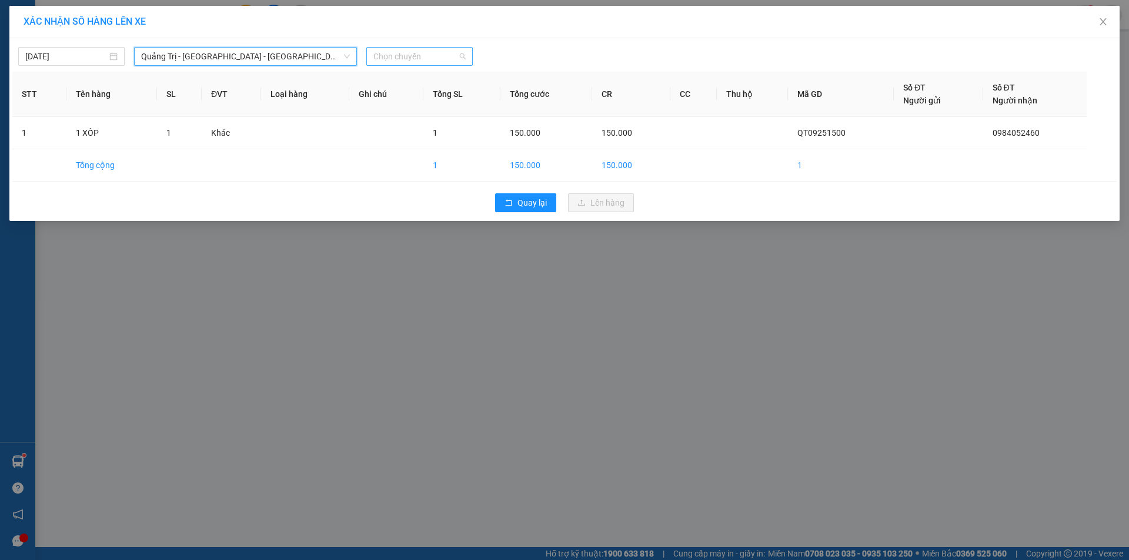
click at [452, 58] on span "Chọn chuyến" at bounding box center [419, 57] width 92 height 18
click at [437, 99] on div "14:00 - 74F-000.34" at bounding box center [419, 98] width 92 height 13
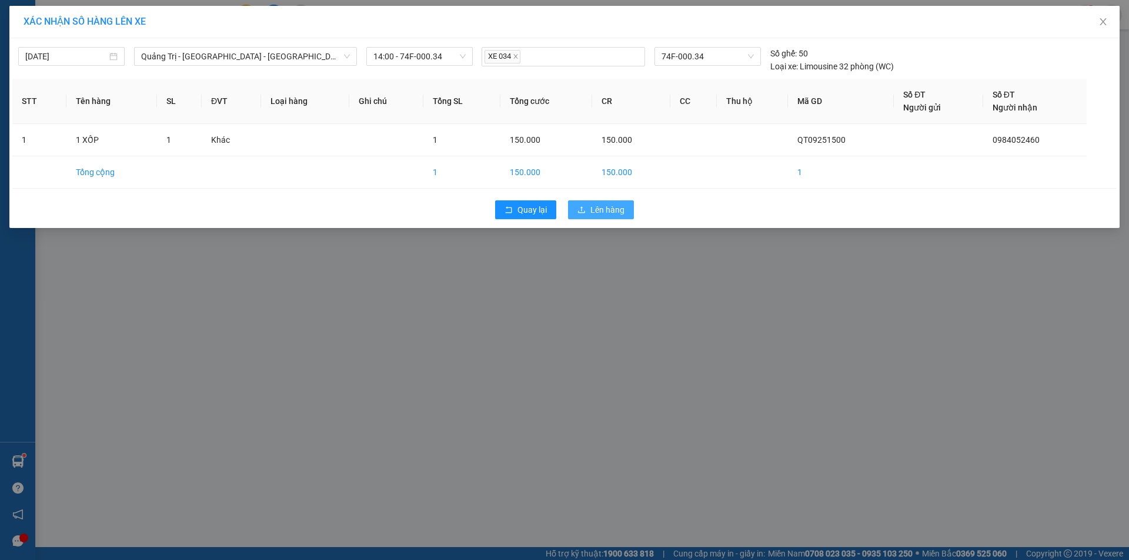
drag, startPoint x: 608, startPoint y: 206, endPoint x: 374, endPoint y: 110, distance: 253.0
click at [607, 207] on span "Lên hàng" at bounding box center [607, 209] width 34 height 13
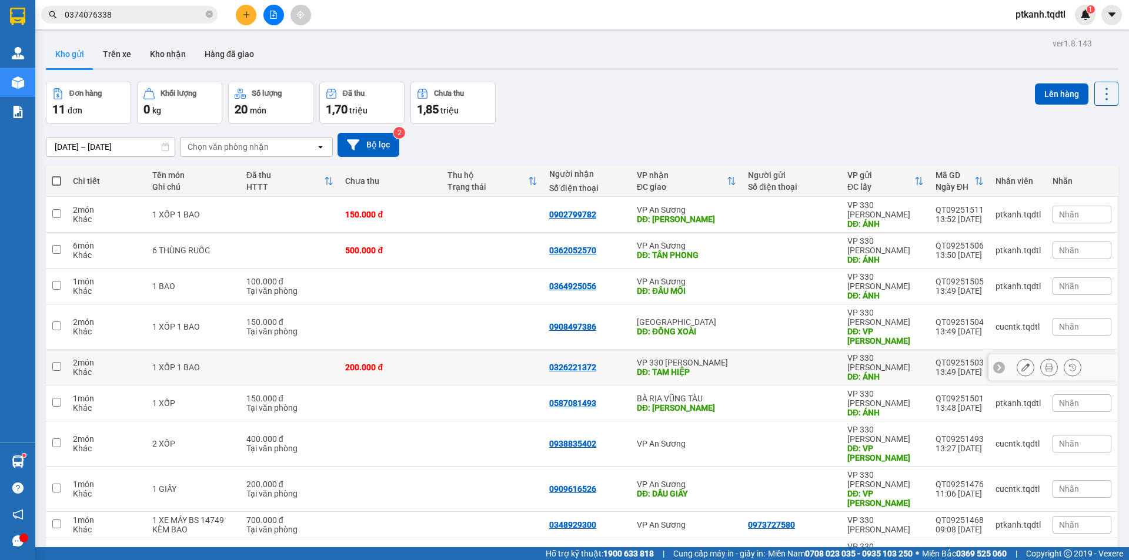
click at [728, 367] on div "DĐ: TAM HIỆP" at bounding box center [686, 371] width 99 height 9
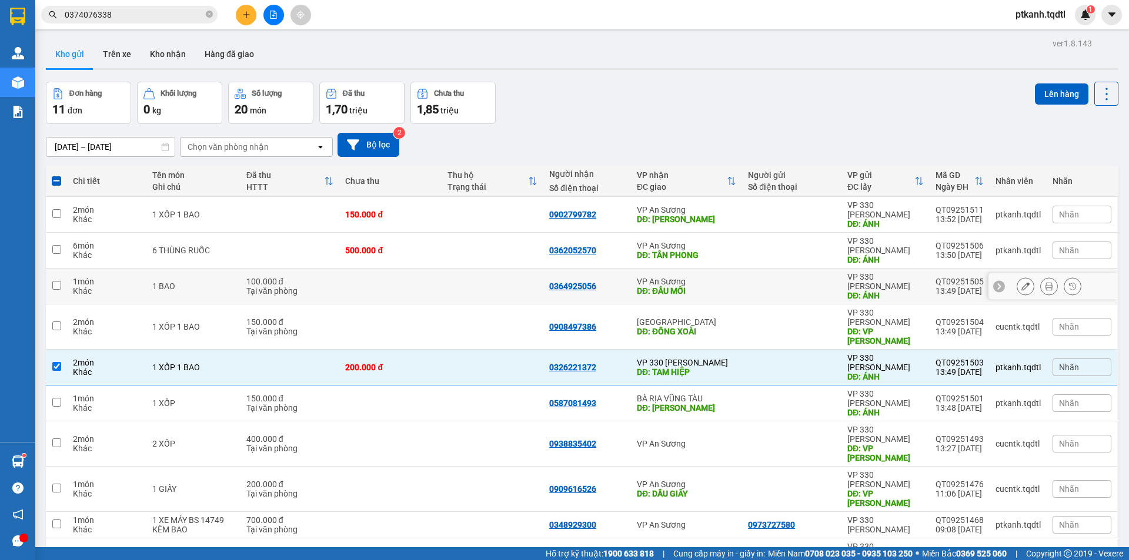
drag, startPoint x: 714, startPoint y: 266, endPoint x: 715, endPoint y: 260, distance: 5.9
click at [715, 286] on div "DĐ: ĐẦU MỐI" at bounding box center [686, 290] width 99 height 9
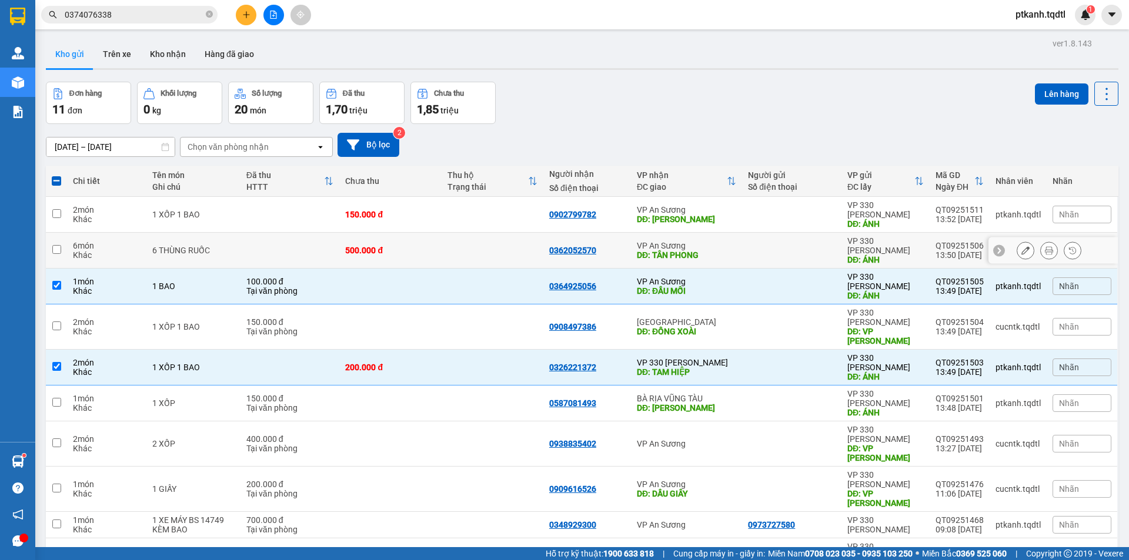
click at [715, 241] on div "VP An Sương" at bounding box center [686, 245] width 99 height 9
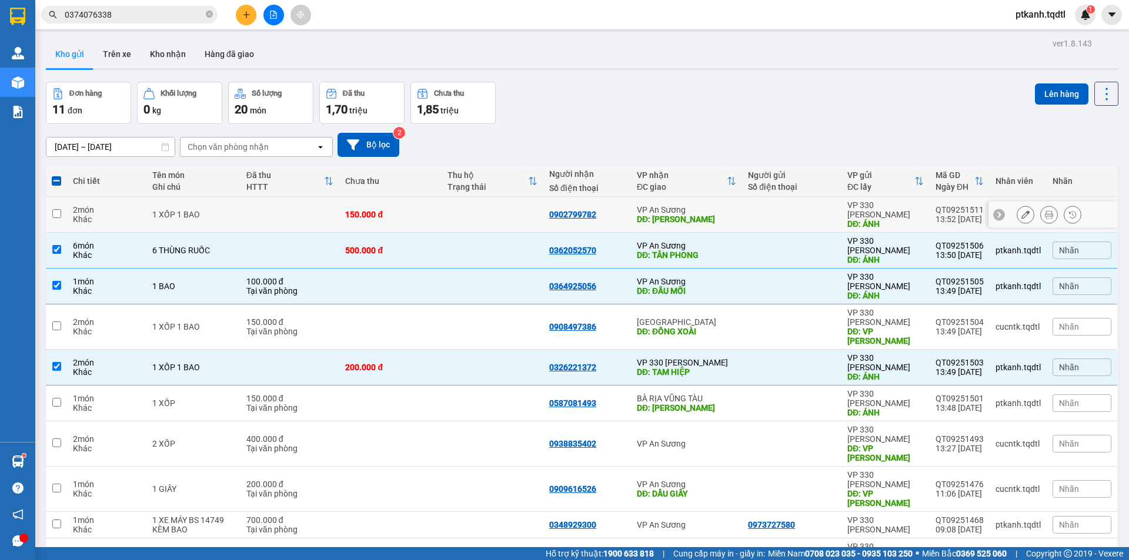
click at [718, 215] on div "DĐ: LINH XUÂN" at bounding box center [686, 219] width 99 height 9
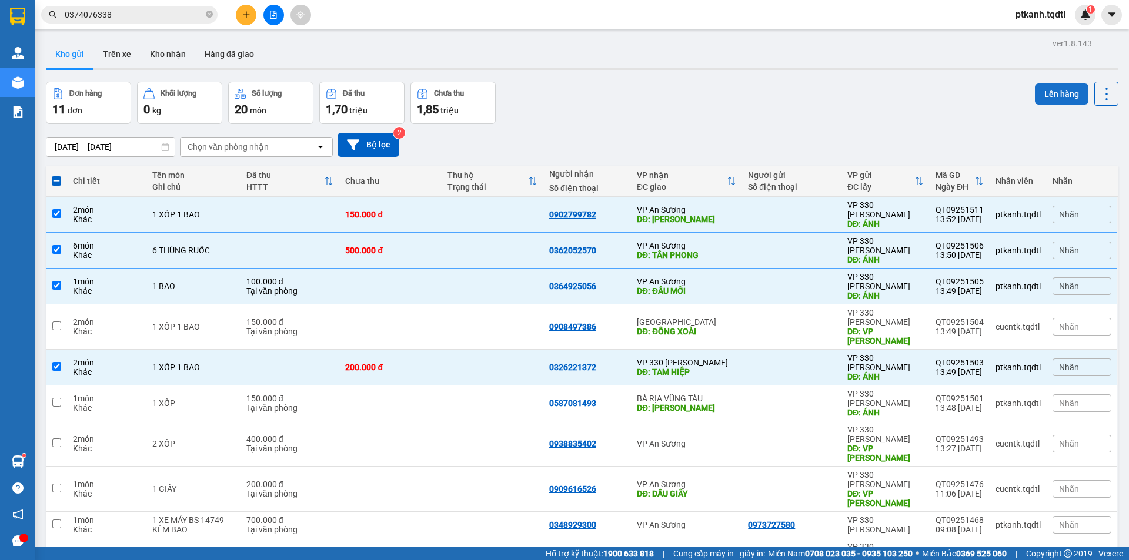
click at [1057, 96] on button "Lên hàng" at bounding box center [1061, 93] width 53 height 21
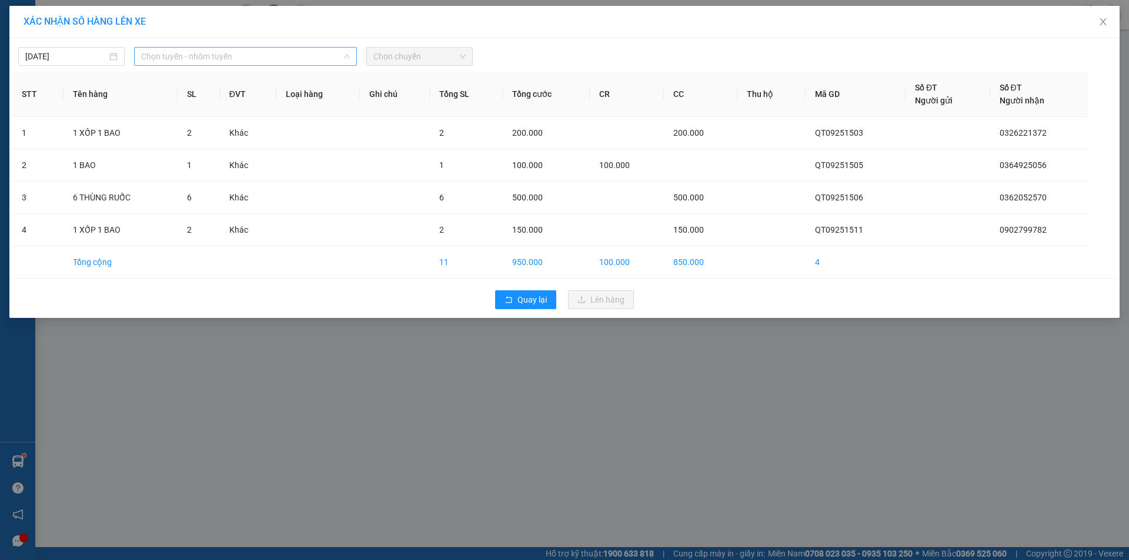
click at [294, 56] on span "Chọn tuyến - nhóm tuyến" at bounding box center [245, 57] width 209 height 18
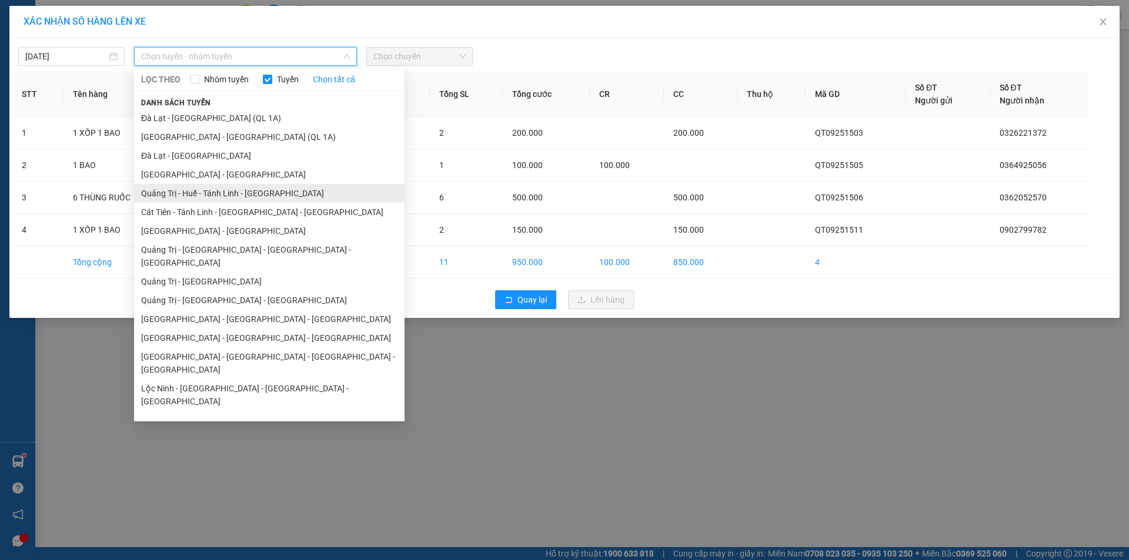
drag, startPoint x: 242, startPoint y: 266, endPoint x: 314, endPoint y: 196, distance: 100.6
click at [246, 259] on ul "Đà Lạt - Sài Gòn (QL 1A) Sài Gòn - Đà Lạt (QL 1A) Đà Lạt - Sài Gòn Sài Gòn - Đà…" at bounding box center [269, 263] width 270 height 308
click at [215, 272] on li "Quảng Trị - [GEOGRAPHIC_DATA]" at bounding box center [269, 281] width 270 height 19
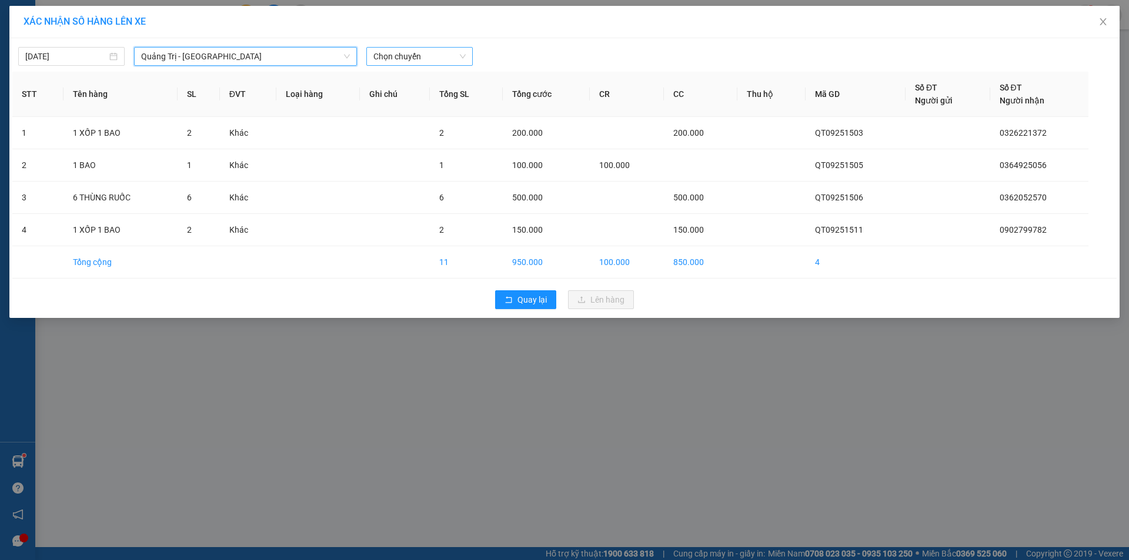
click at [443, 57] on span "Chọn chuyến" at bounding box center [419, 57] width 92 height 18
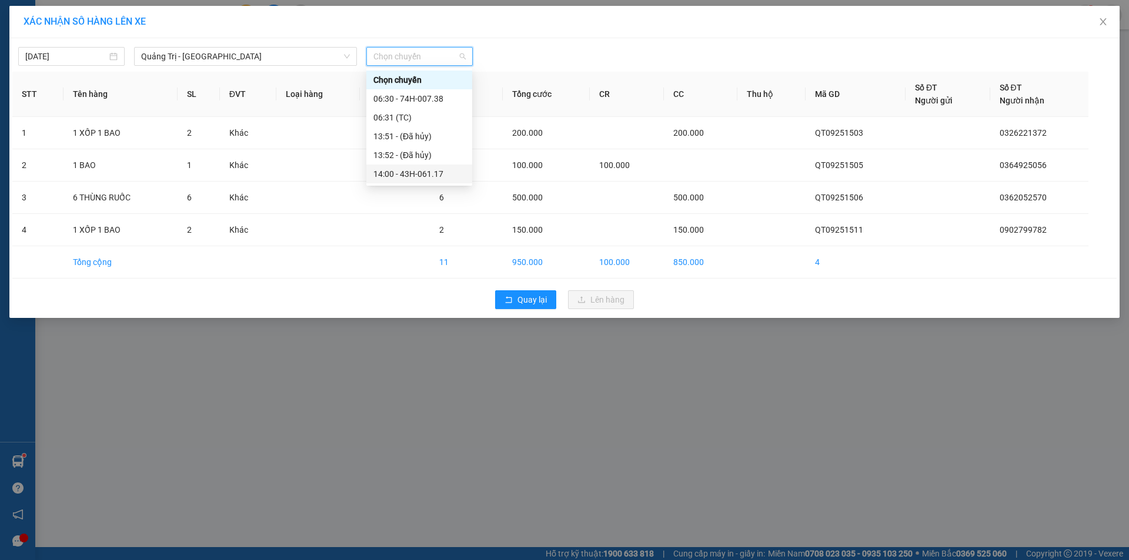
click at [441, 173] on div "14:00 - 43H-061.17" at bounding box center [419, 174] width 92 height 13
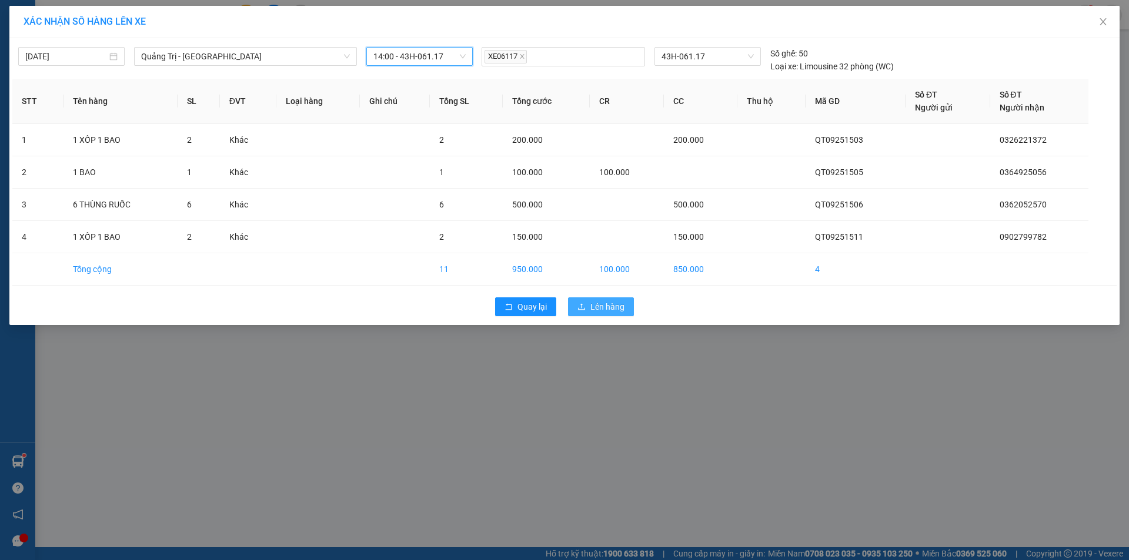
click at [608, 307] on span "Lên hàng" at bounding box center [607, 306] width 34 height 13
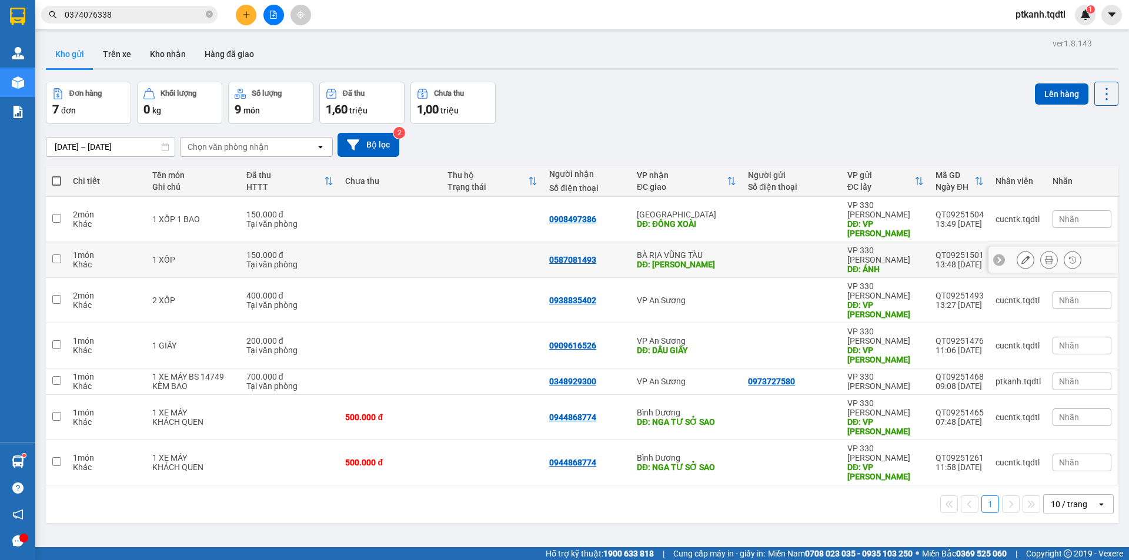
click at [761, 255] on div at bounding box center [792, 259] width 88 height 9
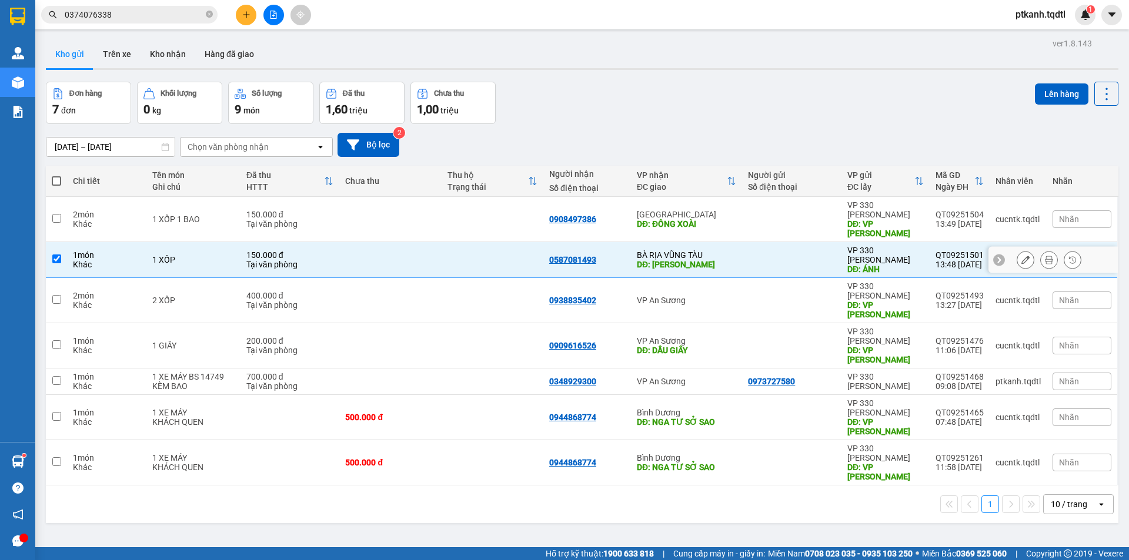
checkbox input "true"
click at [1041, 85] on button "Lên hàng" at bounding box center [1061, 93] width 53 height 21
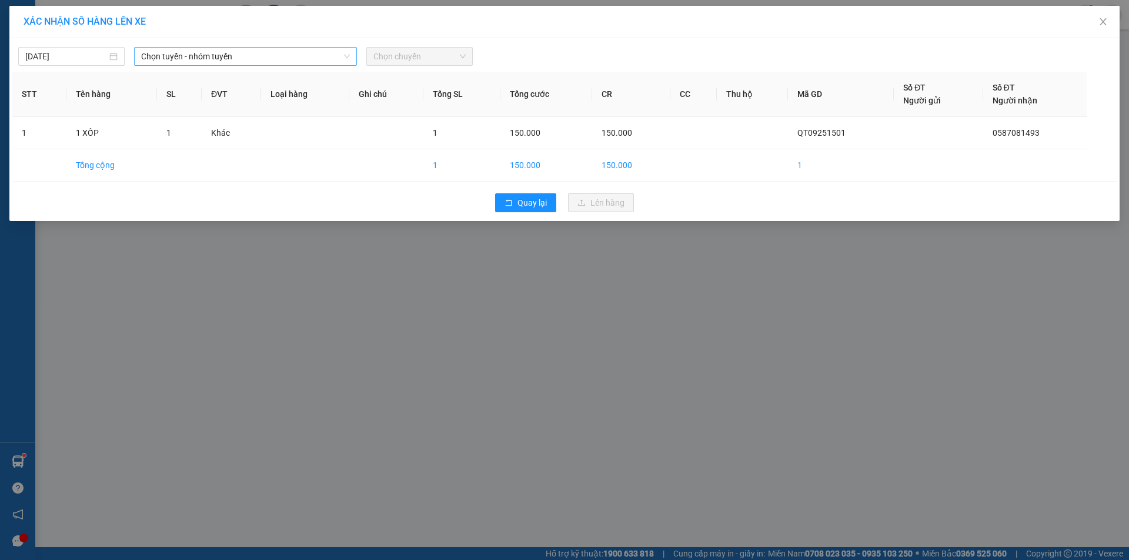
click at [339, 56] on span "Chọn tuyến - nhóm tuyến" at bounding box center [245, 57] width 209 height 18
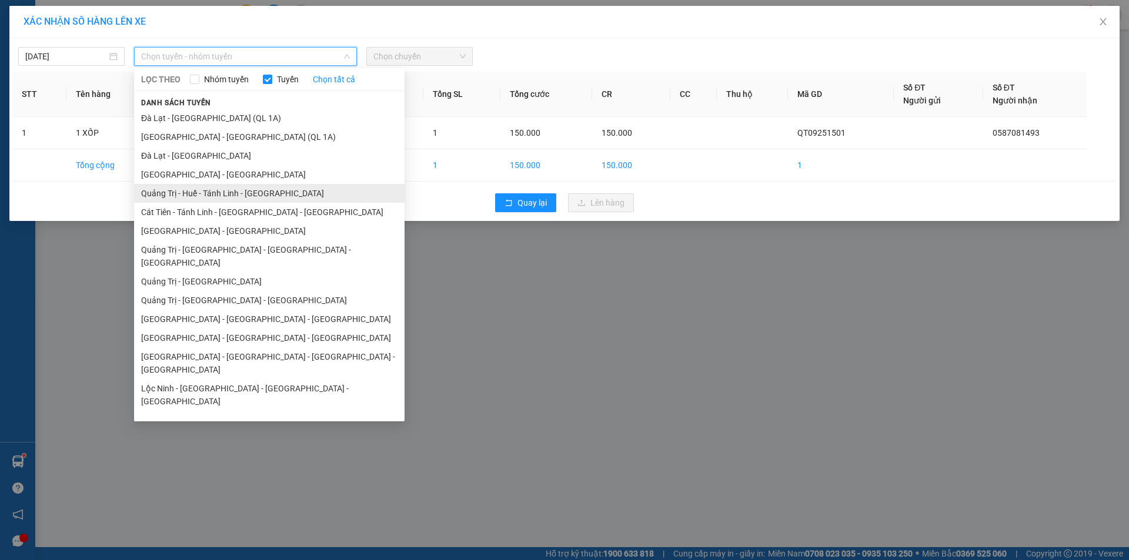
click at [275, 196] on li "Quảng Trị - Huế - Tánh Linh - [GEOGRAPHIC_DATA]" at bounding box center [269, 193] width 270 height 19
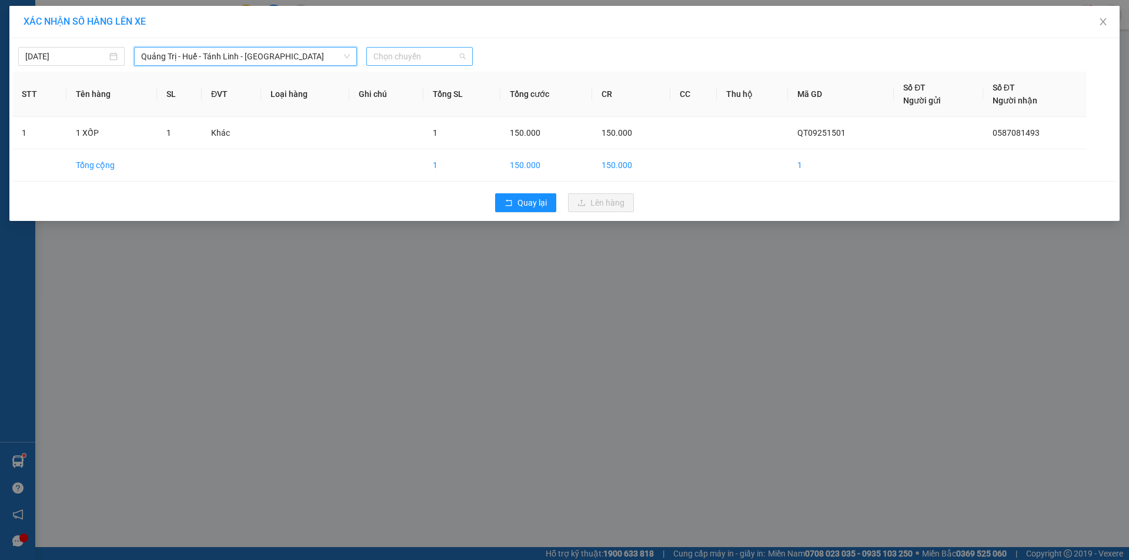
click at [453, 58] on span "Chọn chuyến" at bounding box center [419, 57] width 92 height 18
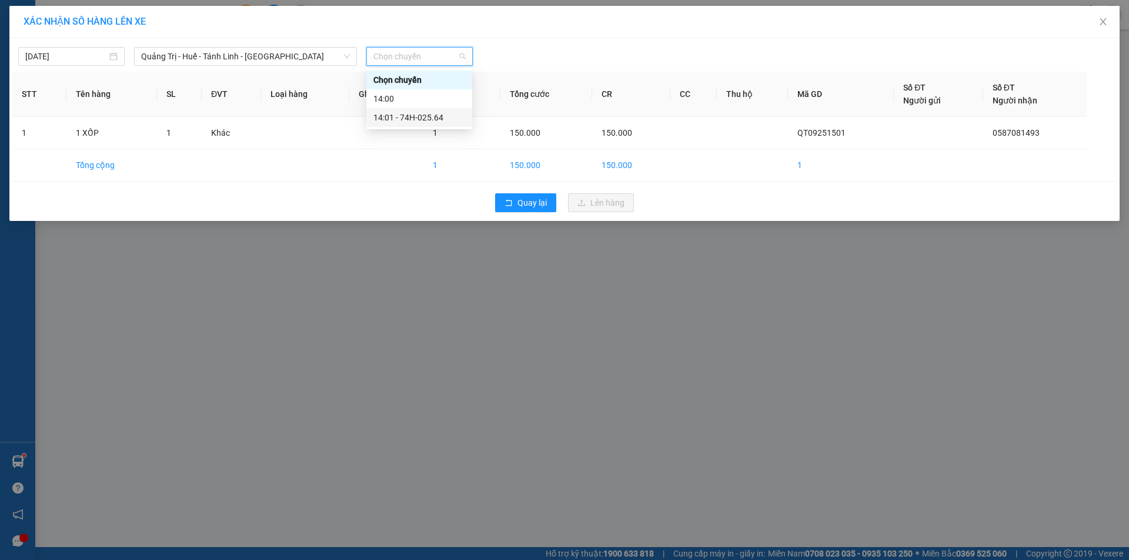
click at [446, 119] on div "14:01 - 74H-025.64" at bounding box center [419, 117] width 92 height 13
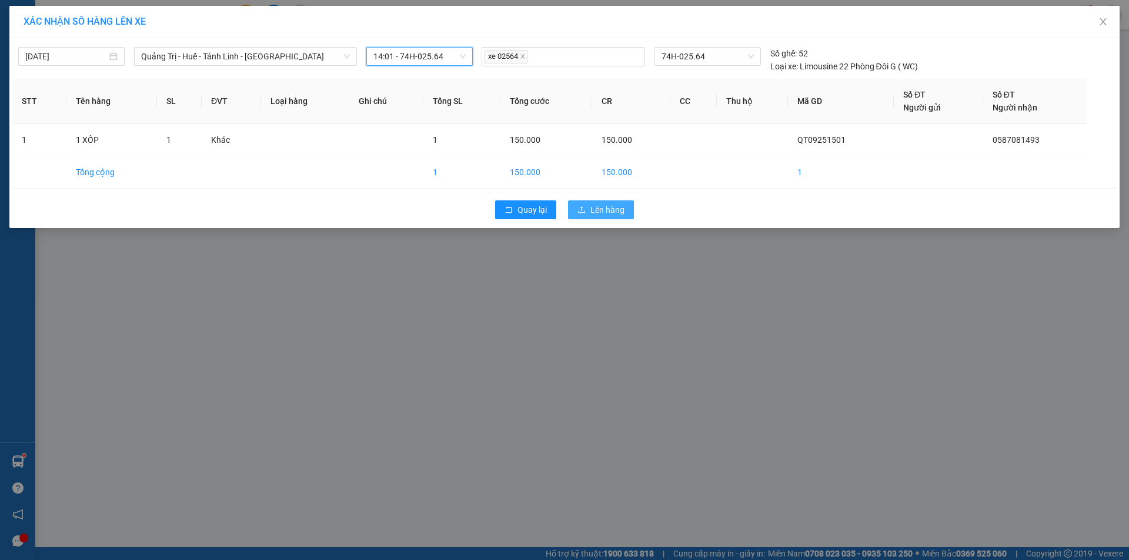
drag, startPoint x: 597, startPoint y: 209, endPoint x: 513, endPoint y: 199, distance: 84.6
click at [596, 209] on span "Lên hàng" at bounding box center [607, 209] width 34 height 13
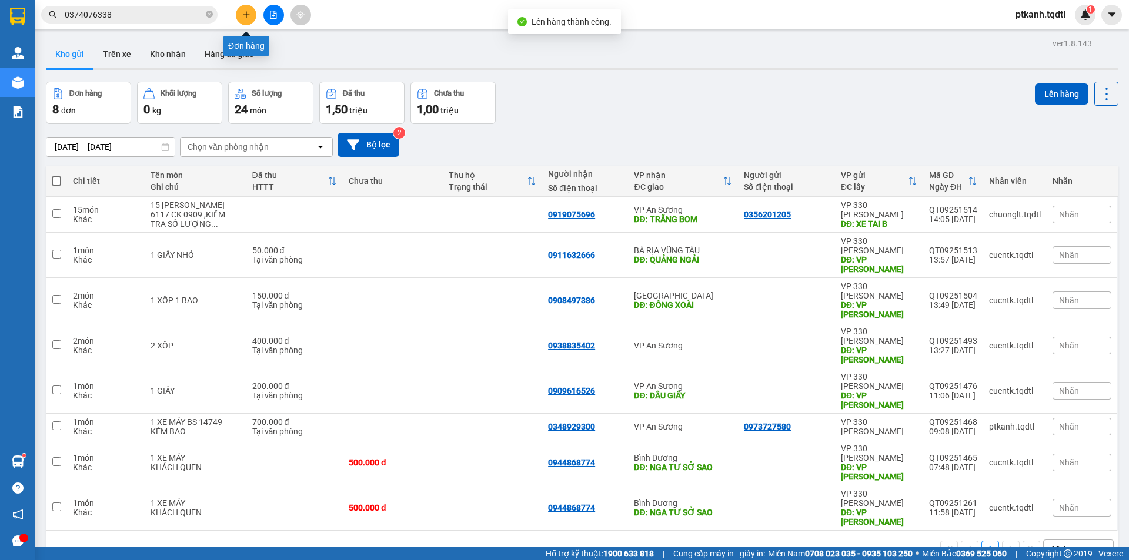
click at [250, 15] on icon "plus" at bounding box center [246, 15] width 8 height 8
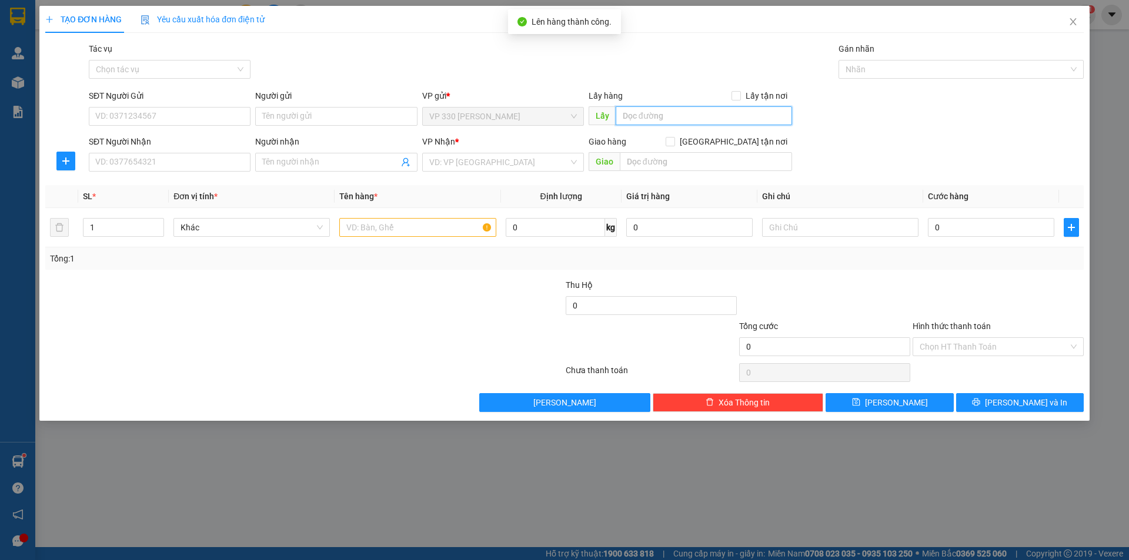
click at [685, 123] on input "text" at bounding box center [703, 115] width 176 height 19
type input "146"
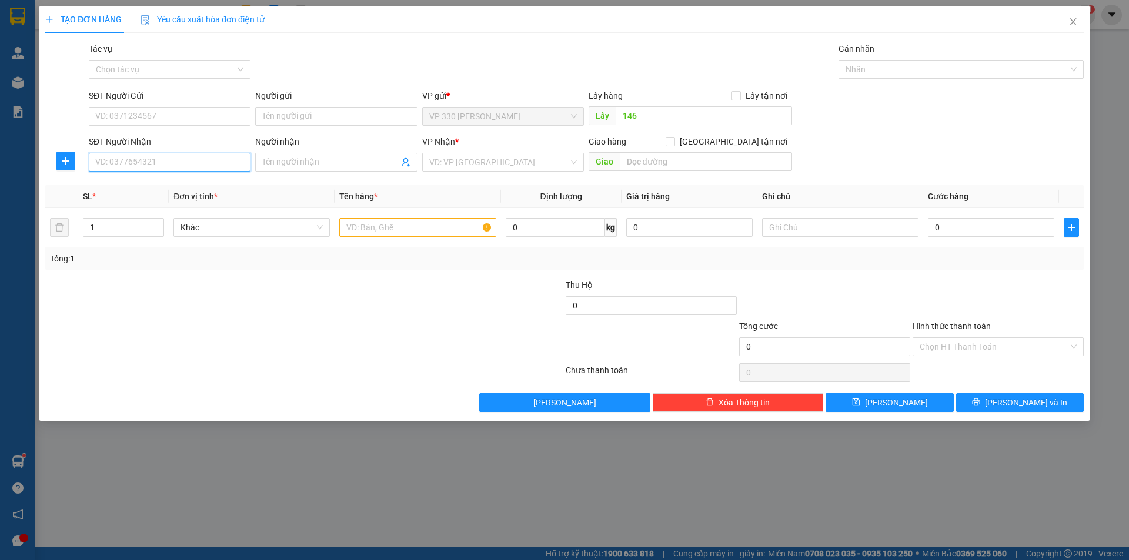
click at [227, 163] on input "SĐT Người Nhận" at bounding box center [170, 162] width 162 height 19
click at [187, 185] on div "0848714973" at bounding box center [170, 185] width 148 height 13
type input "0848714973"
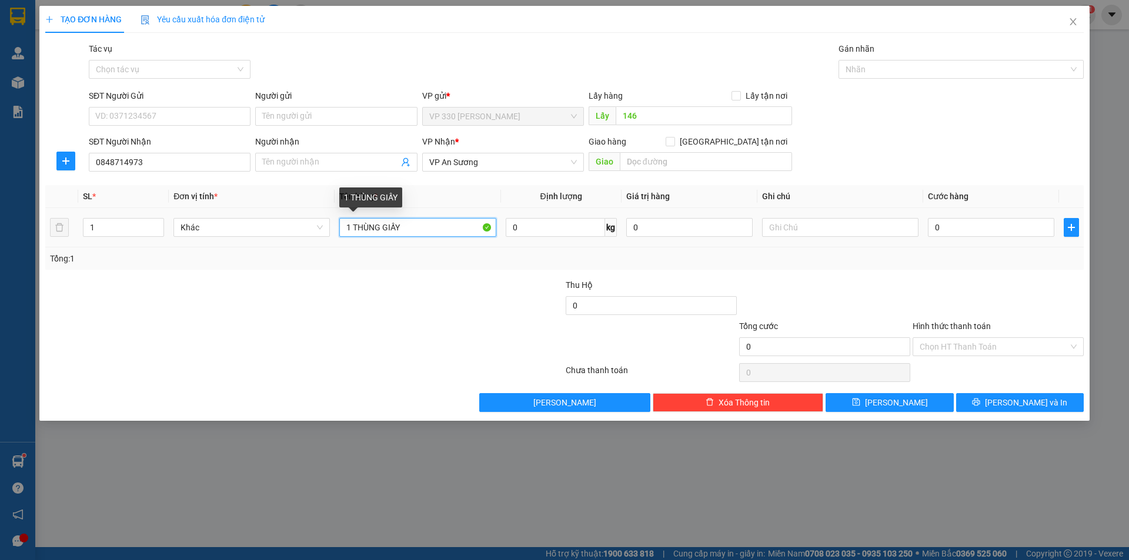
click at [381, 227] on input "1 THÙNG GIẤY" at bounding box center [417, 227] width 156 height 19
click at [389, 229] on input "1 GIẤY" at bounding box center [417, 227] width 156 height 19
type input "1 GIẤY 1 BAO"
type input "2"
click at [156, 223] on icon "up" at bounding box center [158, 225] width 4 height 4
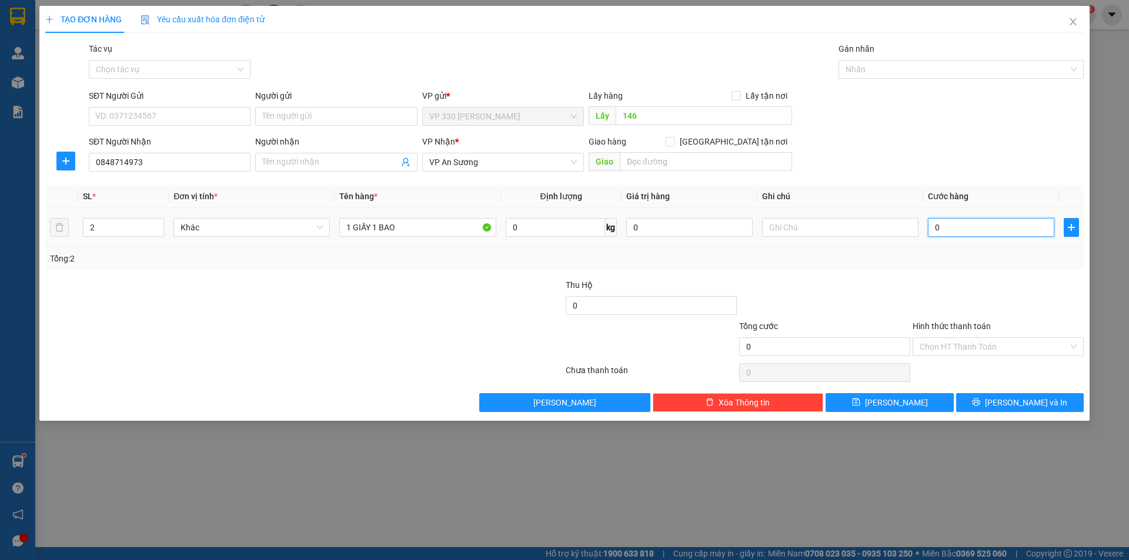
click at [961, 227] on input "0" at bounding box center [991, 227] width 126 height 19
type input "2"
type input "20"
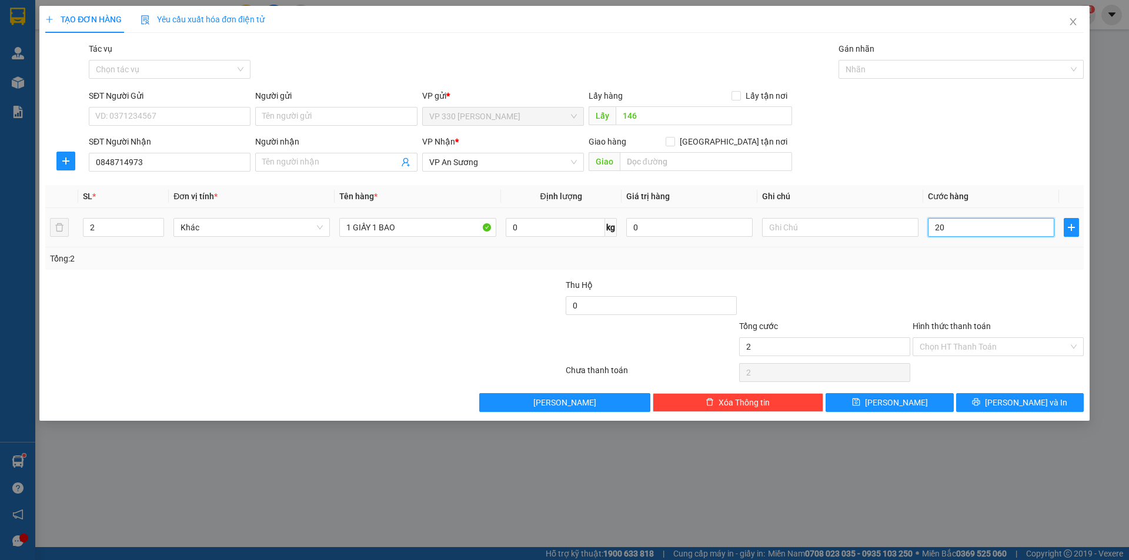
type input "20"
type input "200"
type input "2.000"
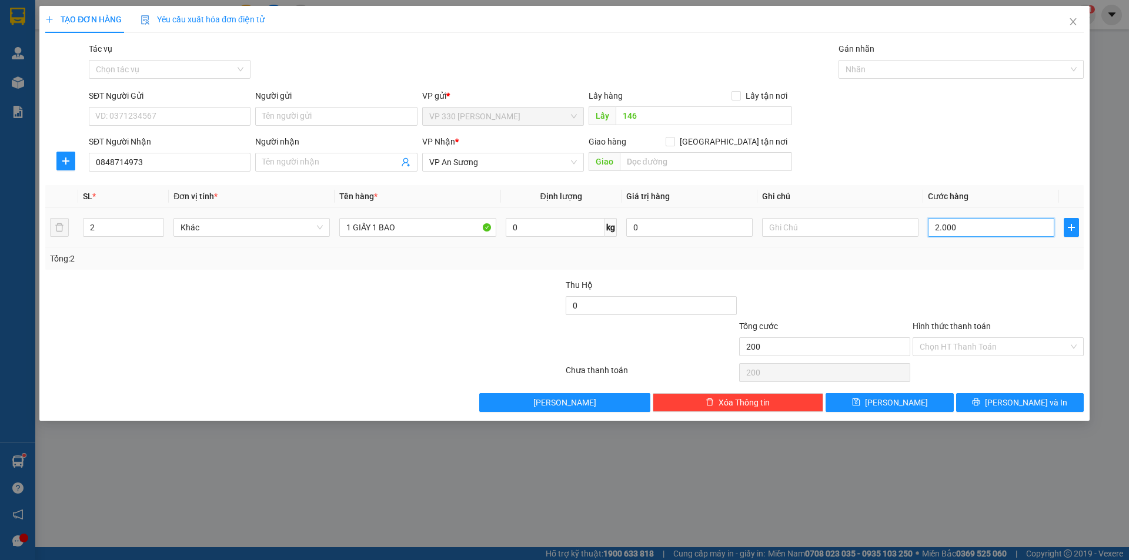
type input "2.000"
type input "20.000"
type input "200.000"
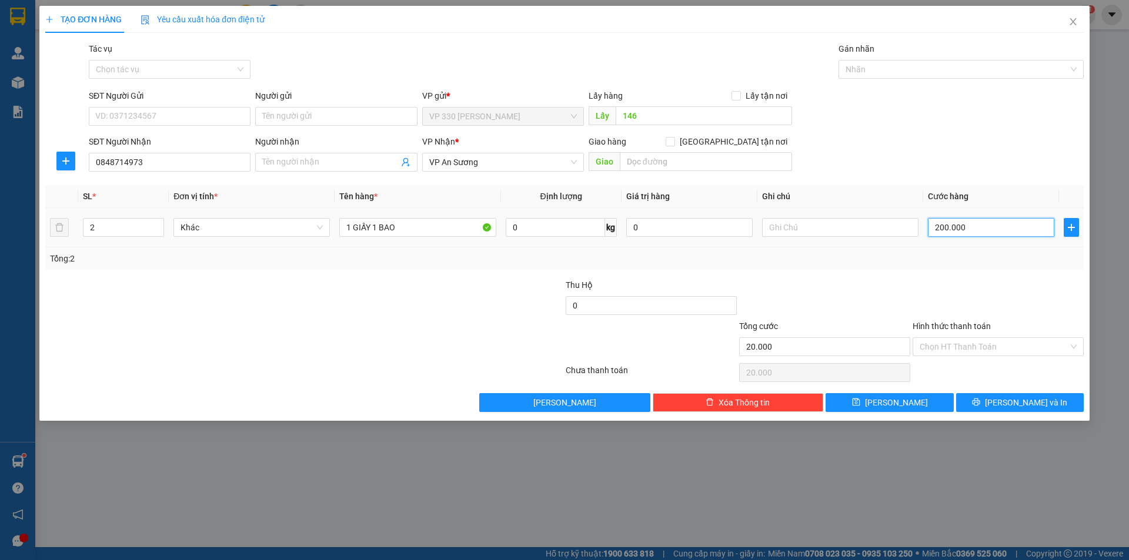
type input "200.000"
drag, startPoint x: 1025, startPoint y: 399, endPoint x: 907, endPoint y: 326, distance: 138.0
click at [1021, 396] on span "Lưu và In" at bounding box center [1026, 402] width 82 height 13
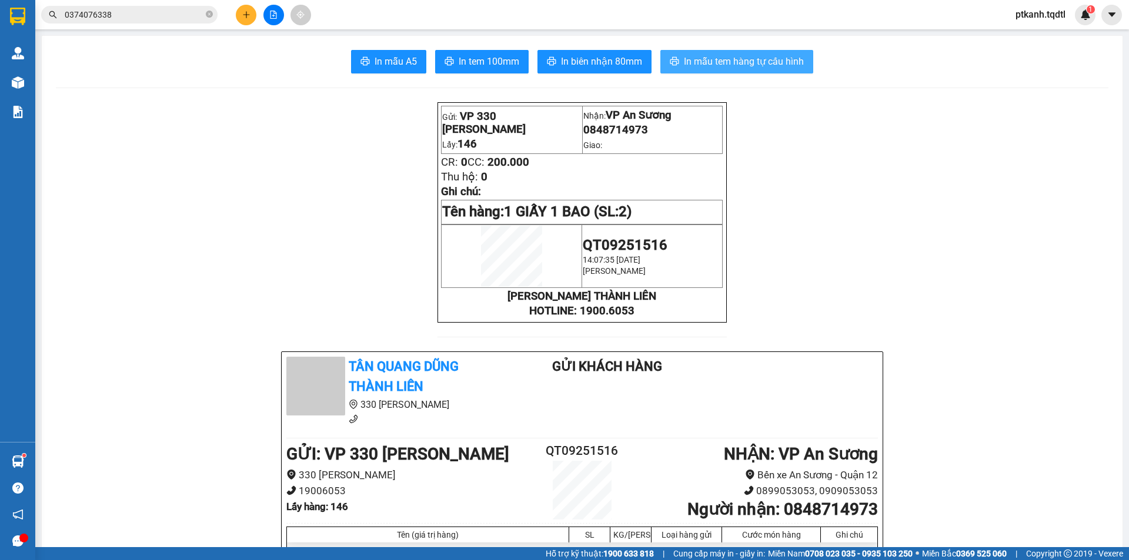
click at [730, 68] on span "In mẫu tem hàng tự cấu hình" at bounding box center [744, 61] width 120 height 15
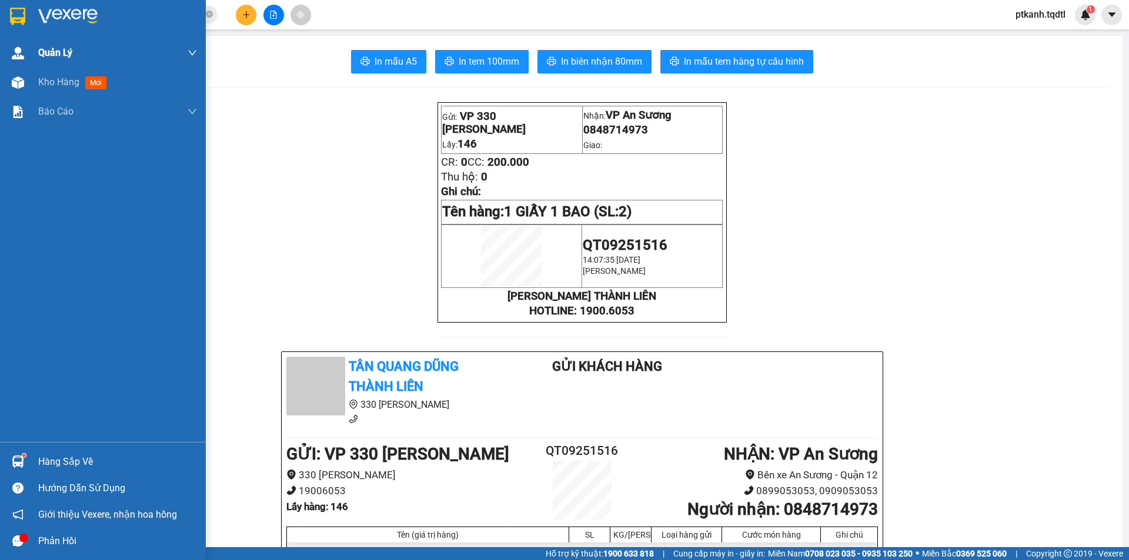
drag, startPoint x: 51, startPoint y: 83, endPoint x: 56, endPoint y: 55, distance: 29.3
click at [51, 77] on span "Kho hàng" at bounding box center [58, 81] width 41 height 11
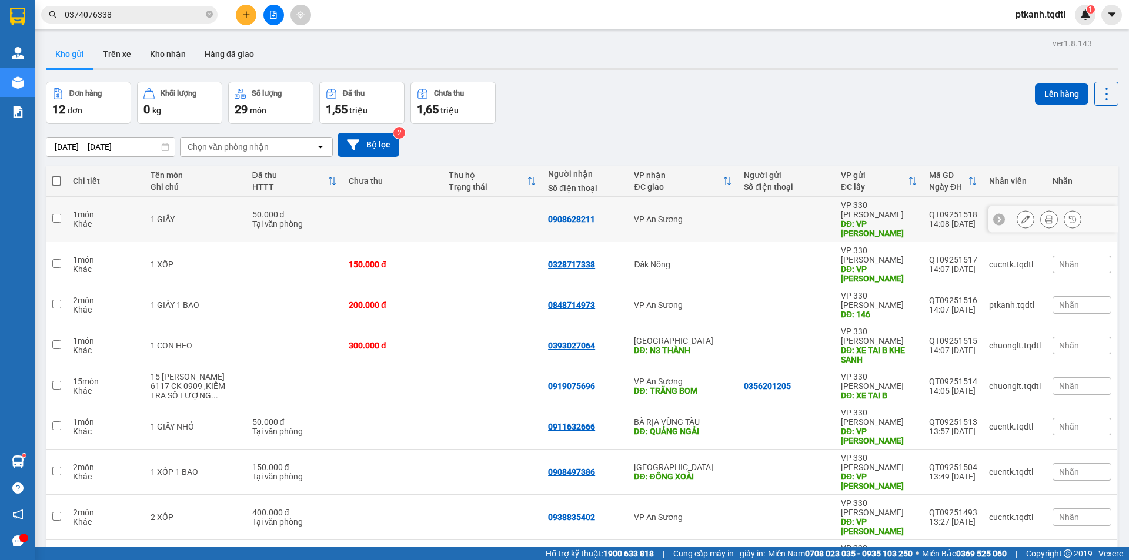
click at [711, 215] on div "VP An Sương" at bounding box center [683, 219] width 98 height 9
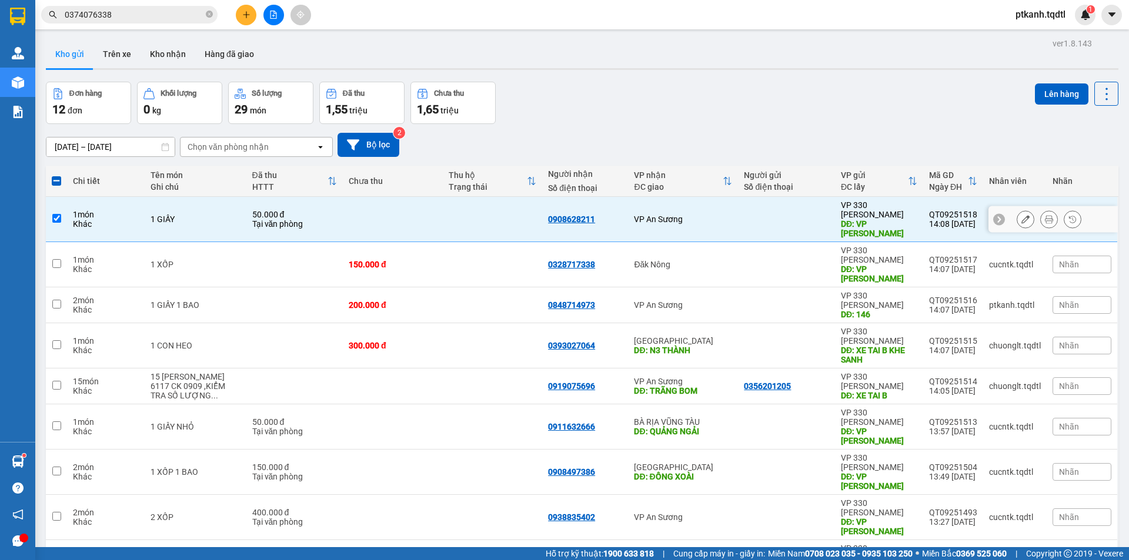
click at [711, 215] on div "VP An Sương" at bounding box center [683, 219] width 98 height 9
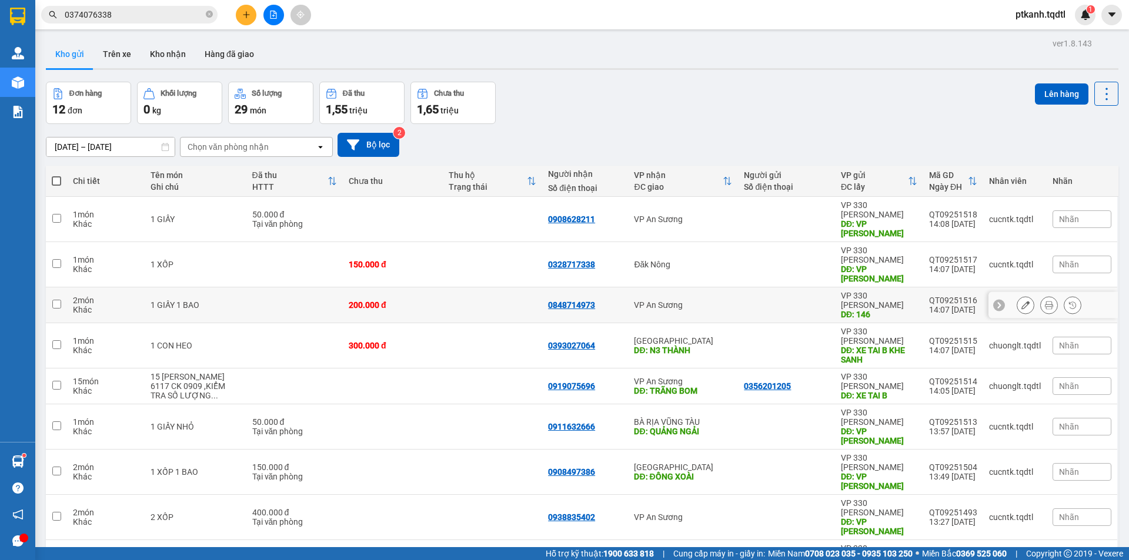
click at [738, 287] on td at bounding box center [786, 305] width 97 height 36
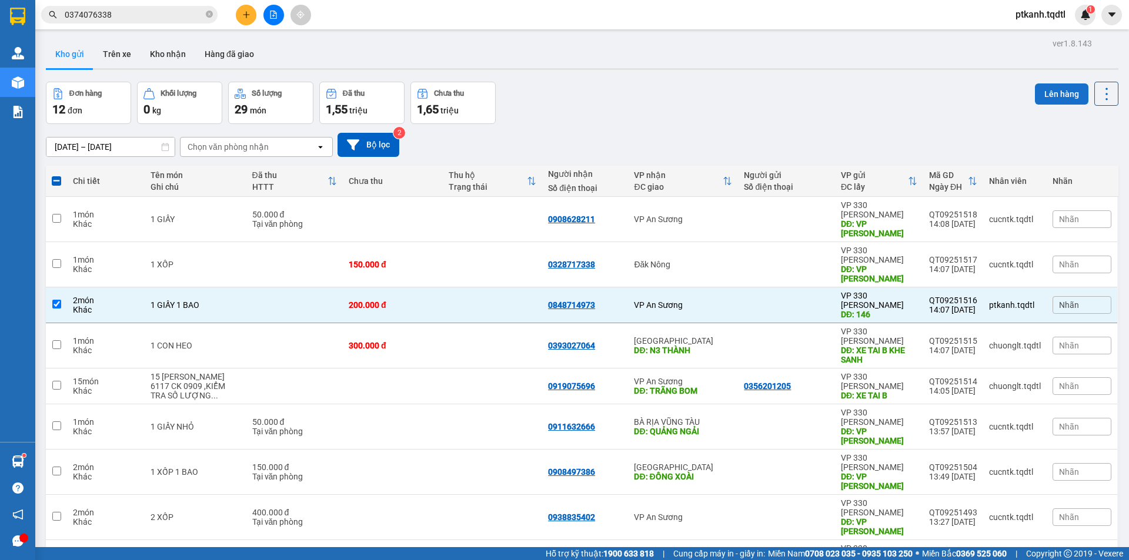
drag, startPoint x: 1063, startPoint y: 96, endPoint x: 1057, endPoint y: 95, distance: 6.5
click at [1062, 95] on button "Lên hàng" at bounding box center [1061, 93] width 53 height 21
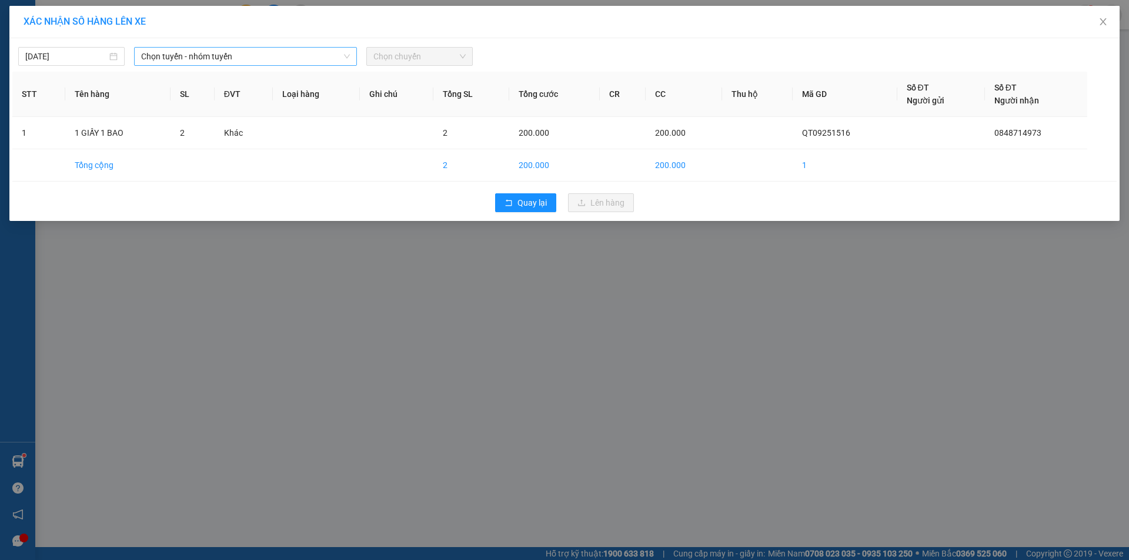
drag, startPoint x: 294, startPoint y: 56, endPoint x: 302, endPoint y: 61, distance: 8.5
click at [295, 56] on span "Chọn tuyến - nhóm tuyến" at bounding box center [245, 57] width 209 height 18
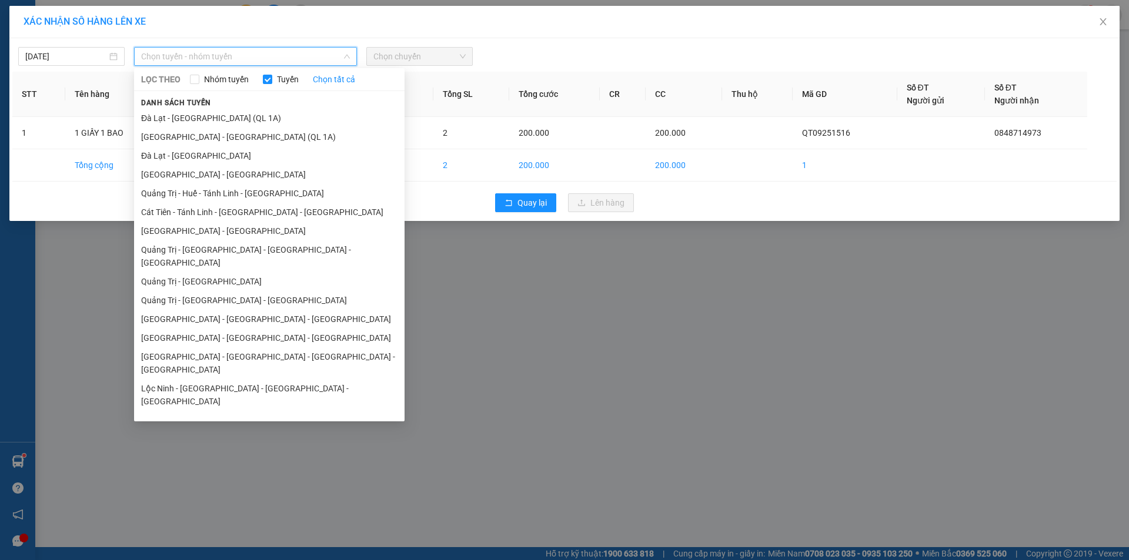
drag, startPoint x: 256, startPoint y: 290, endPoint x: 278, endPoint y: 272, distance: 28.4
click at [256, 291] on li "Quảng Trị - [GEOGRAPHIC_DATA] - [GEOGRAPHIC_DATA]" at bounding box center [269, 300] width 270 height 19
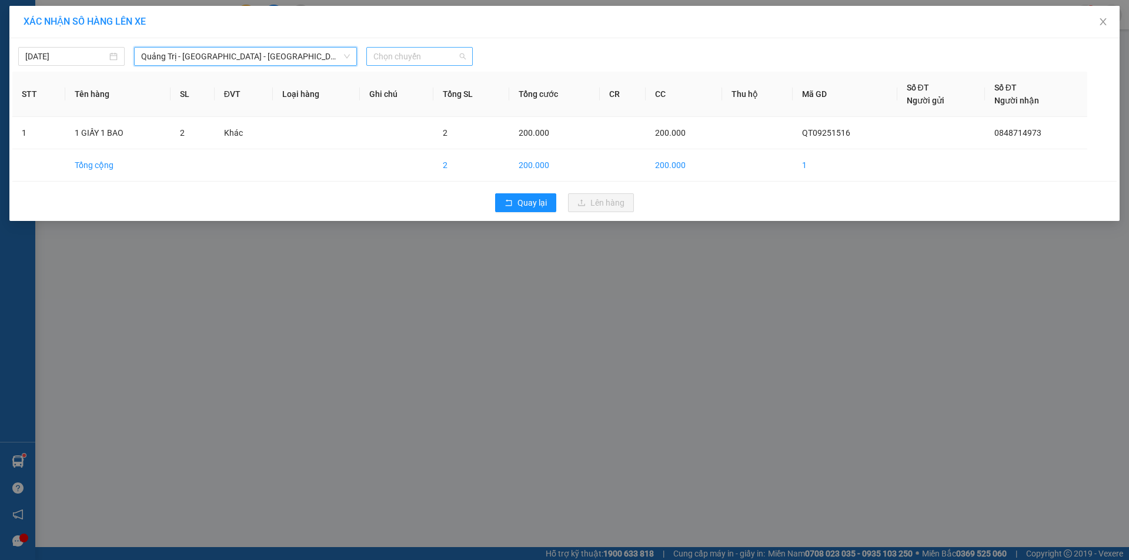
click at [444, 61] on span "Chọn chuyến" at bounding box center [419, 57] width 92 height 18
click at [440, 98] on div "14:00 - 74F-000.34" at bounding box center [419, 98] width 92 height 13
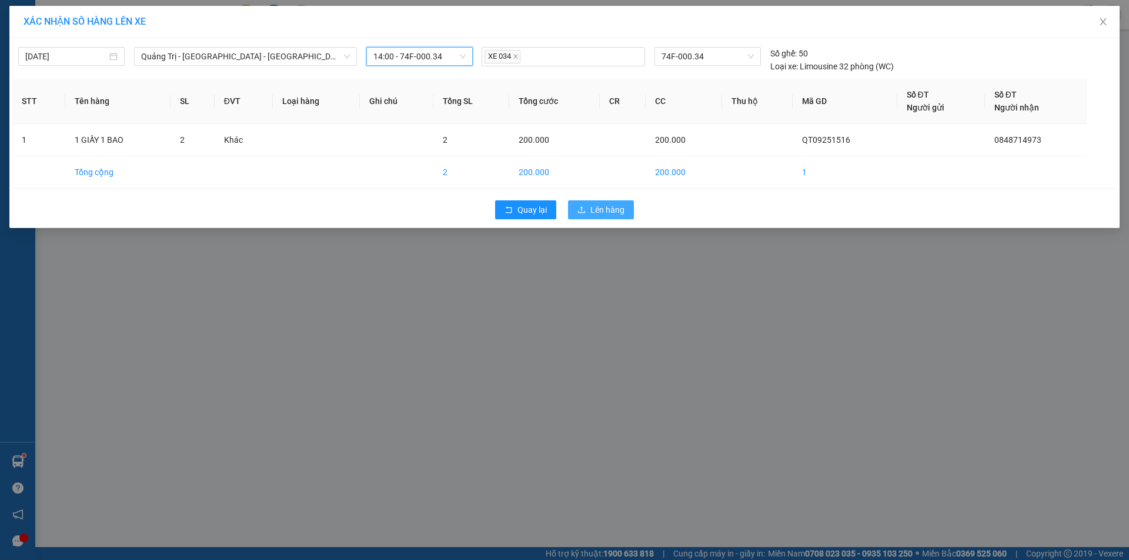
click at [594, 204] on span "Lên hàng" at bounding box center [607, 209] width 34 height 13
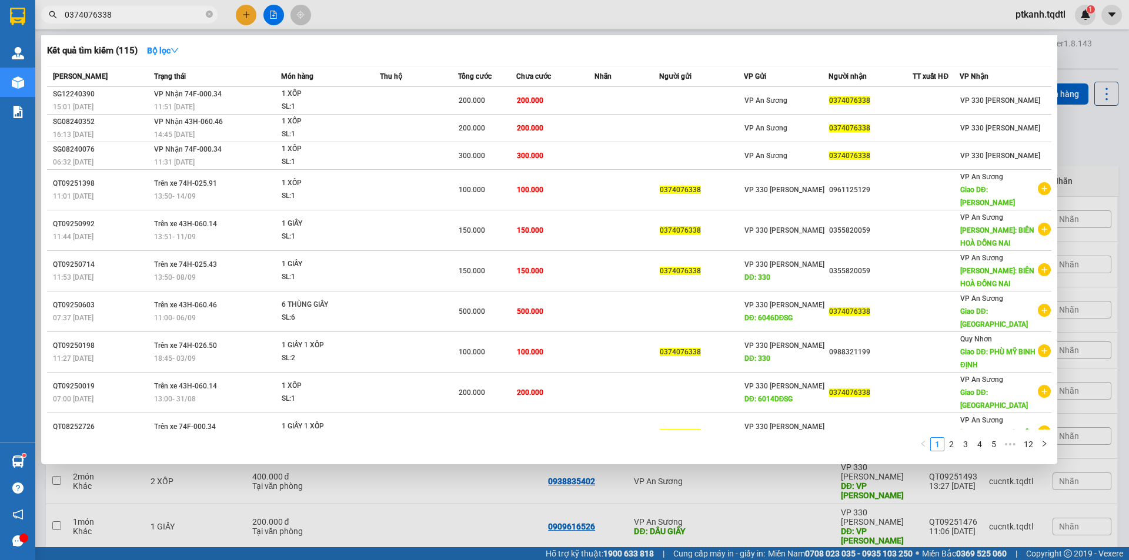
click at [125, 16] on input "0374076338" at bounding box center [134, 14] width 139 height 13
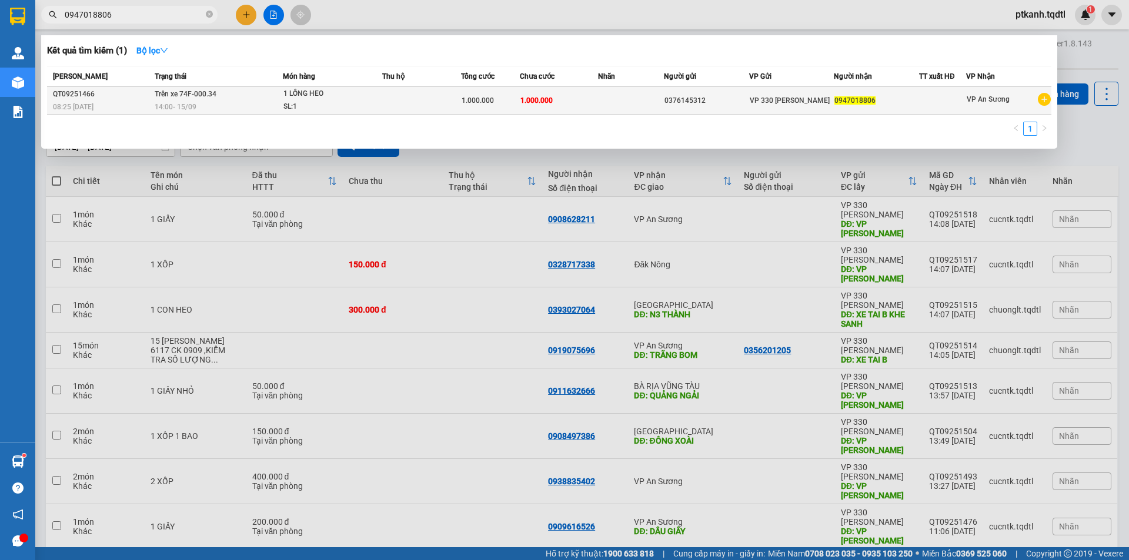
type input "0947018806"
click at [179, 102] on span "14:00 - 15/09" at bounding box center [176, 106] width 42 height 9
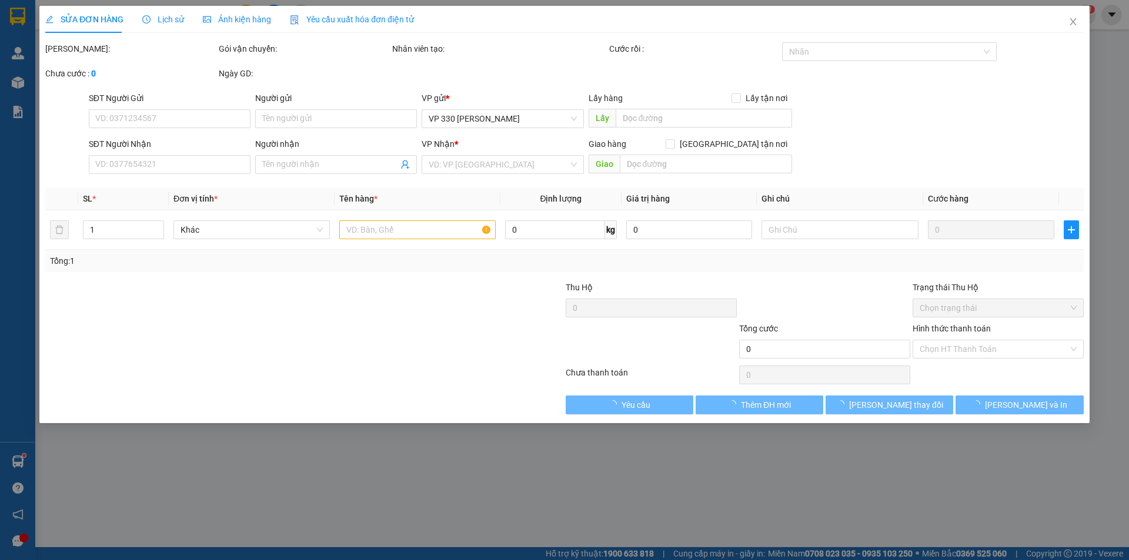
type input "0376145312"
type input "0947018806"
type input "1.000.000"
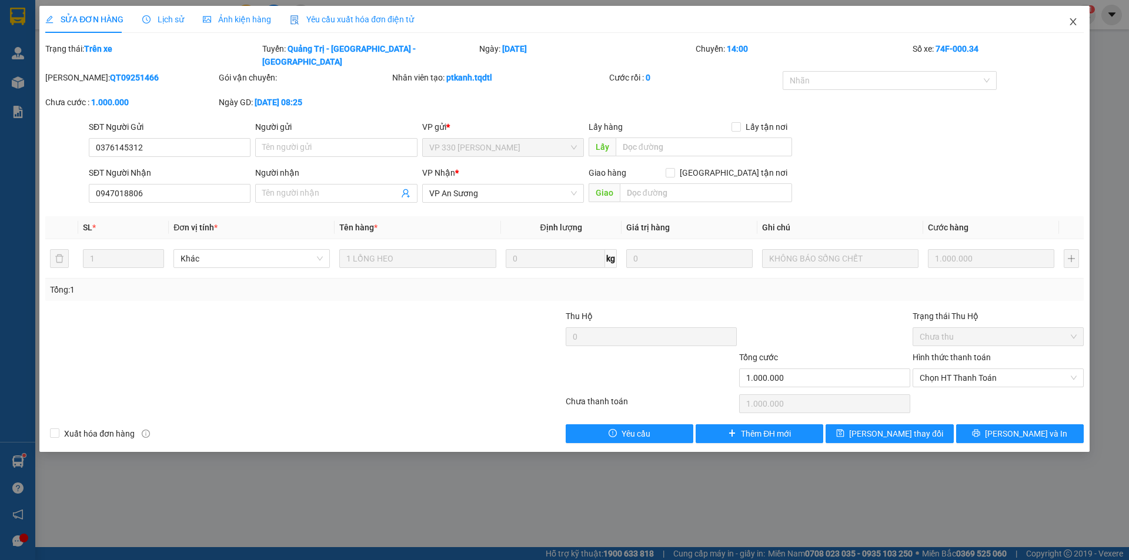
click at [1076, 21] on icon "close" at bounding box center [1072, 21] width 9 height 9
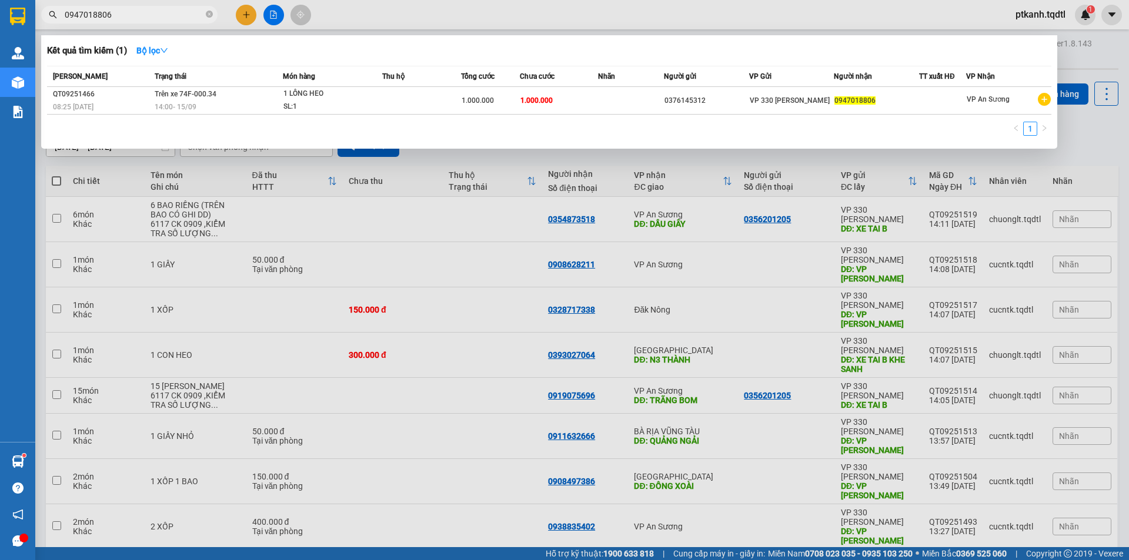
click at [120, 14] on input "0947018806" at bounding box center [134, 14] width 139 height 13
click at [1083, 70] on div at bounding box center [564, 280] width 1129 height 560
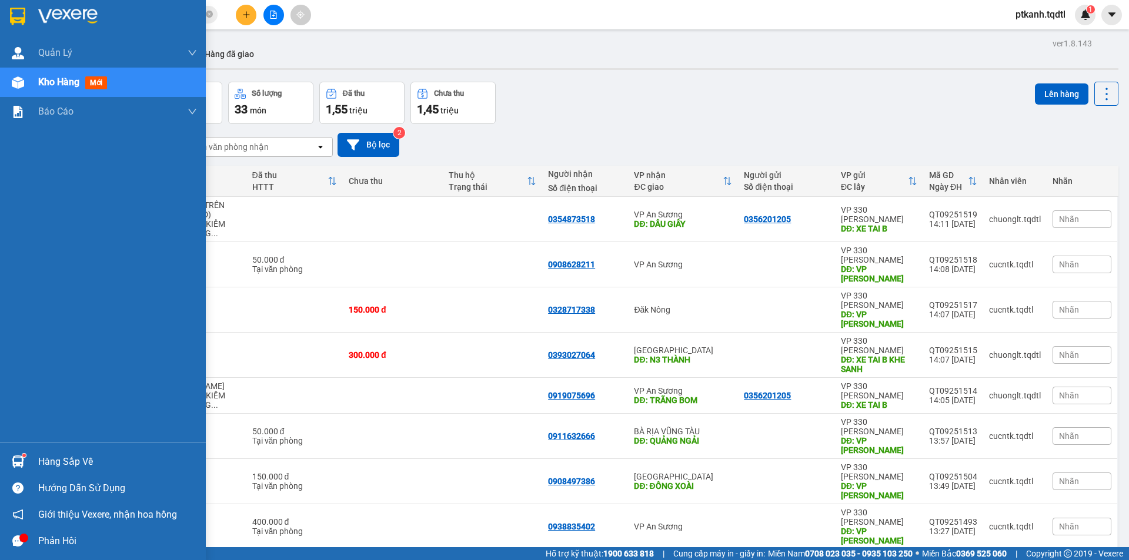
click at [36, 79] on div "Kho hàng mới" at bounding box center [103, 82] width 206 height 29
click at [55, 81] on span "Kho hàng" at bounding box center [58, 81] width 41 height 11
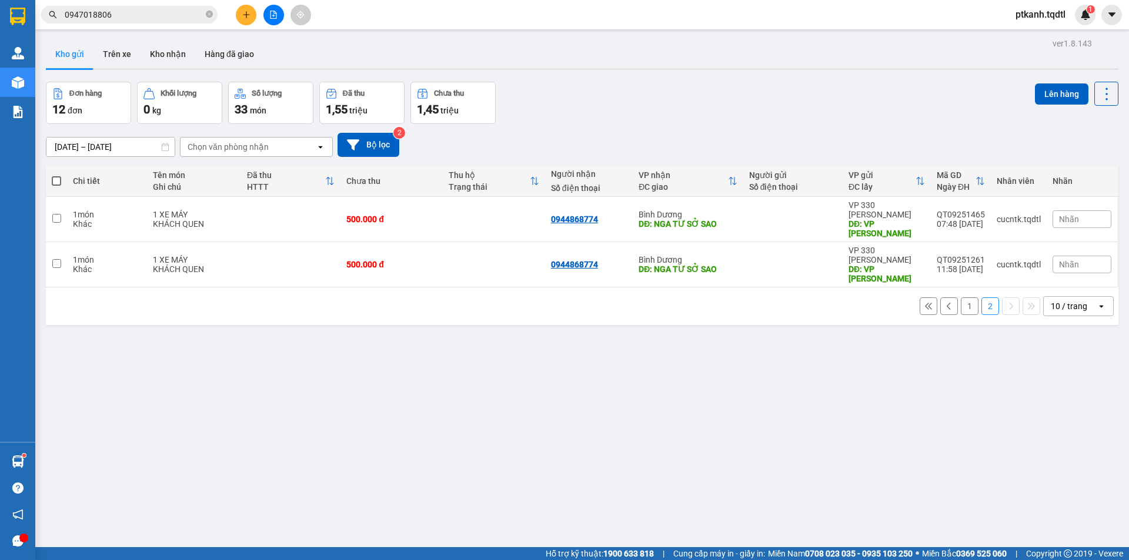
click at [108, 12] on input "0947018806" at bounding box center [134, 14] width 139 height 13
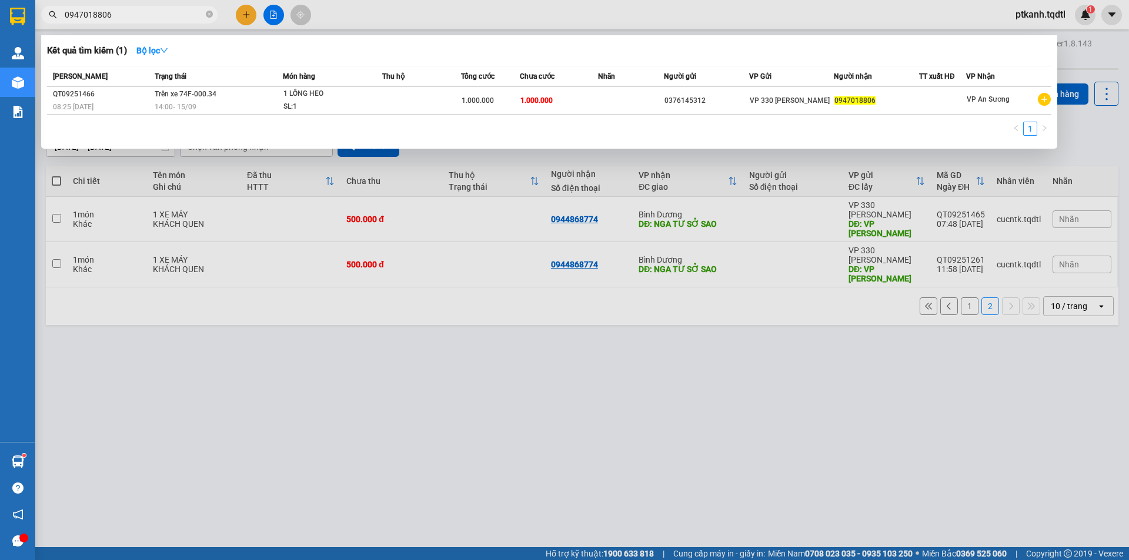
click at [113, 15] on input "0947018806" at bounding box center [134, 14] width 139 height 13
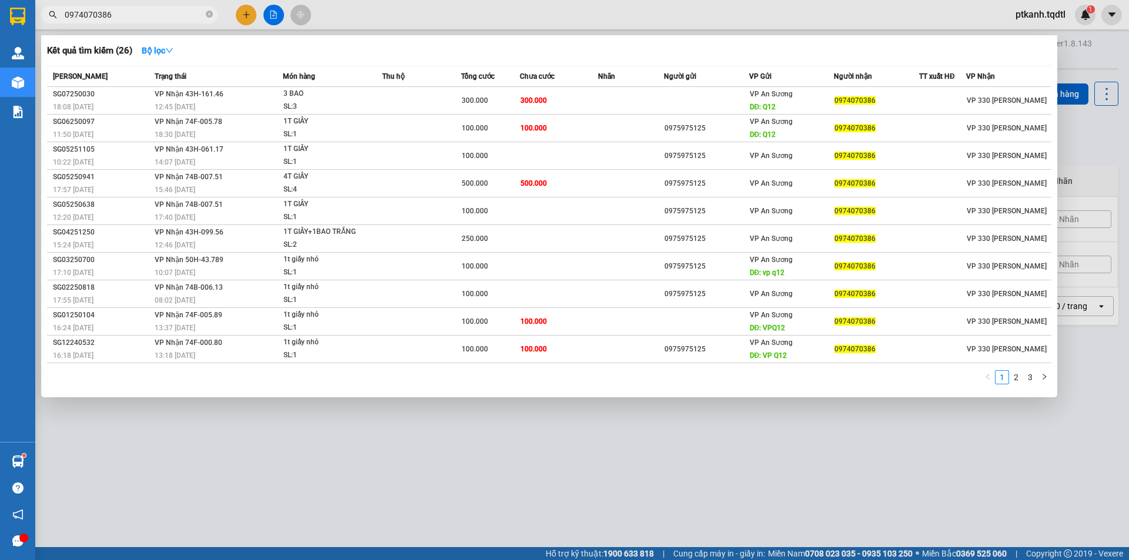
click at [113, 15] on input "0974070386" at bounding box center [134, 14] width 139 height 13
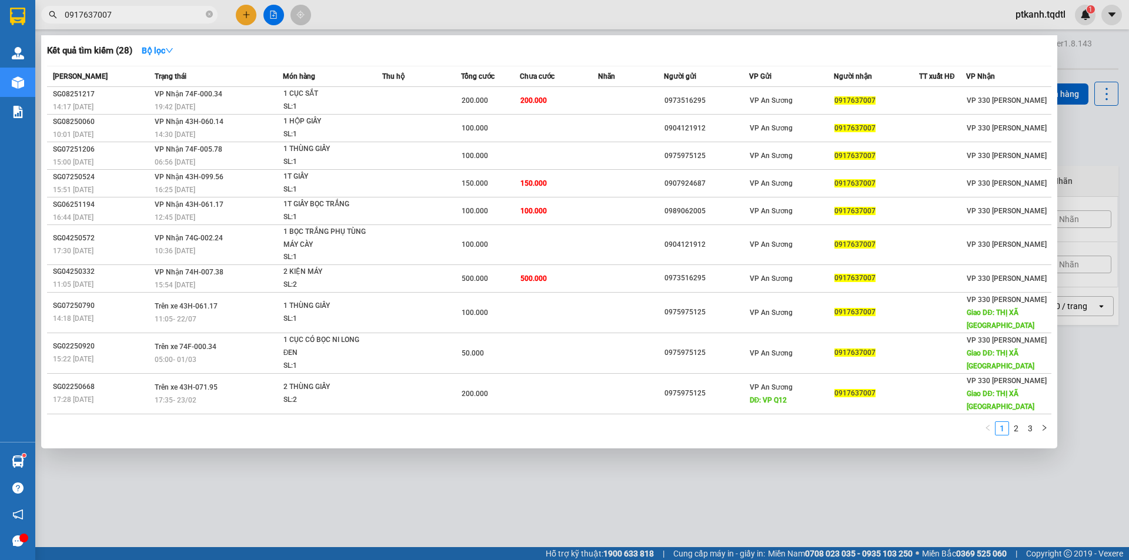
click at [134, 13] on input "0917637007" at bounding box center [134, 14] width 139 height 13
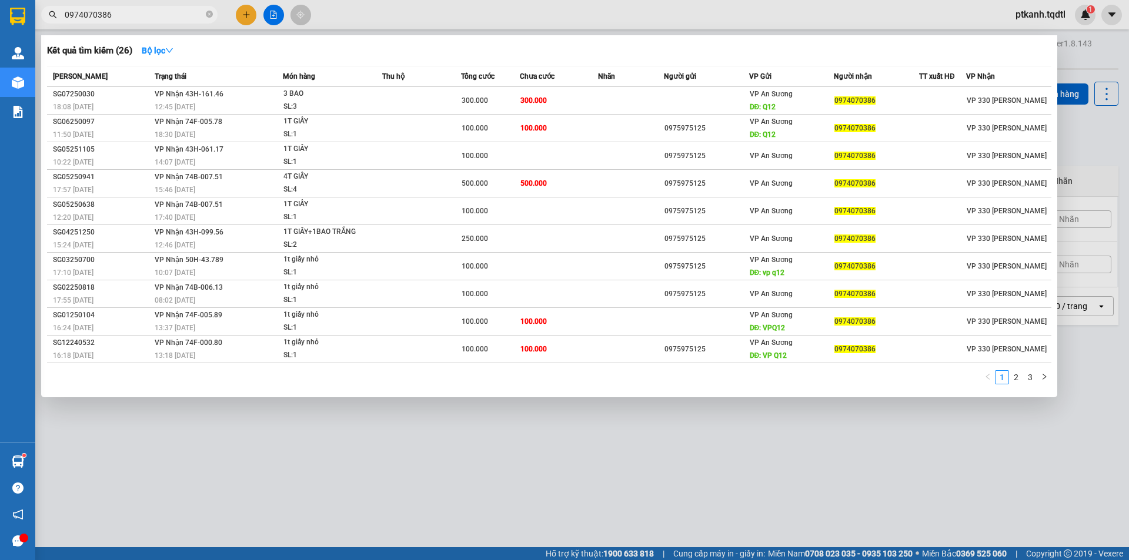
click at [121, 16] on input "0974070386" at bounding box center [134, 14] width 139 height 13
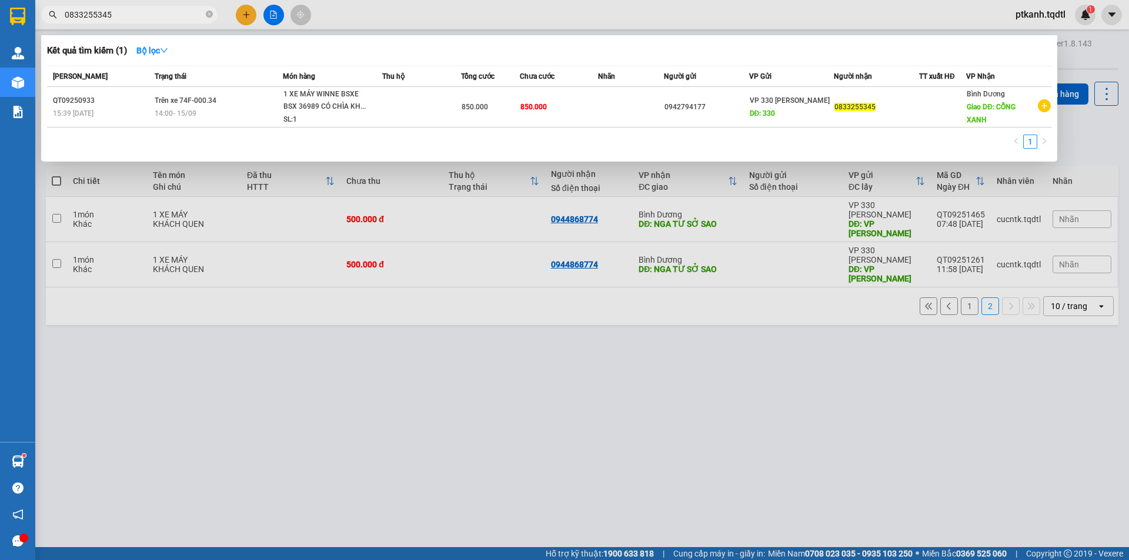
click at [155, 14] on input "0833255345" at bounding box center [134, 14] width 139 height 13
type input "0947018806"
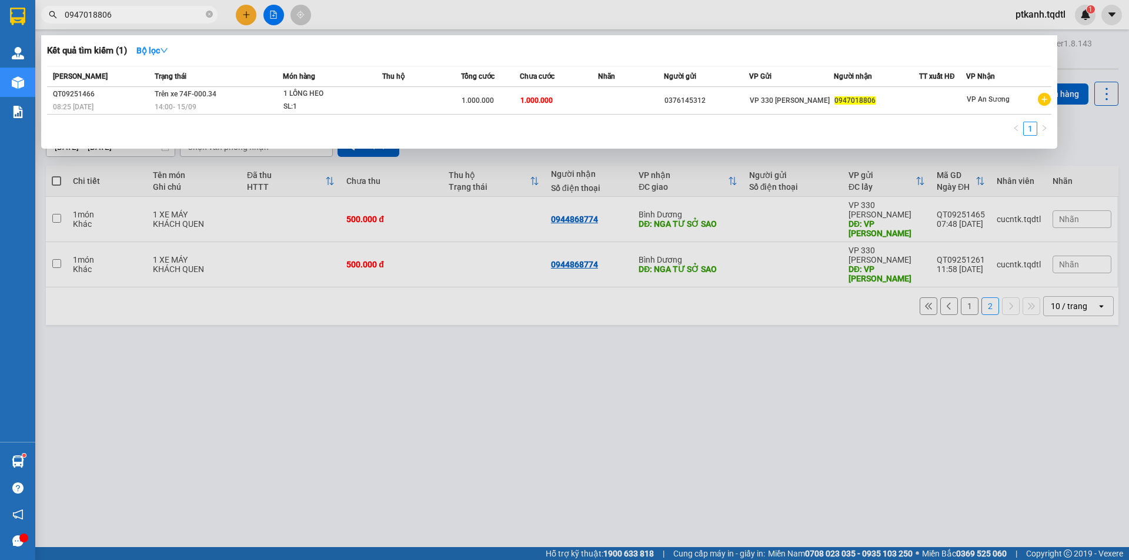
drag, startPoint x: 911, startPoint y: 324, endPoint x: 900, endPoint y: 329, distance: 12.4
click at [909, 324] on div at bounding box center [564, 280] width 1129 height 560
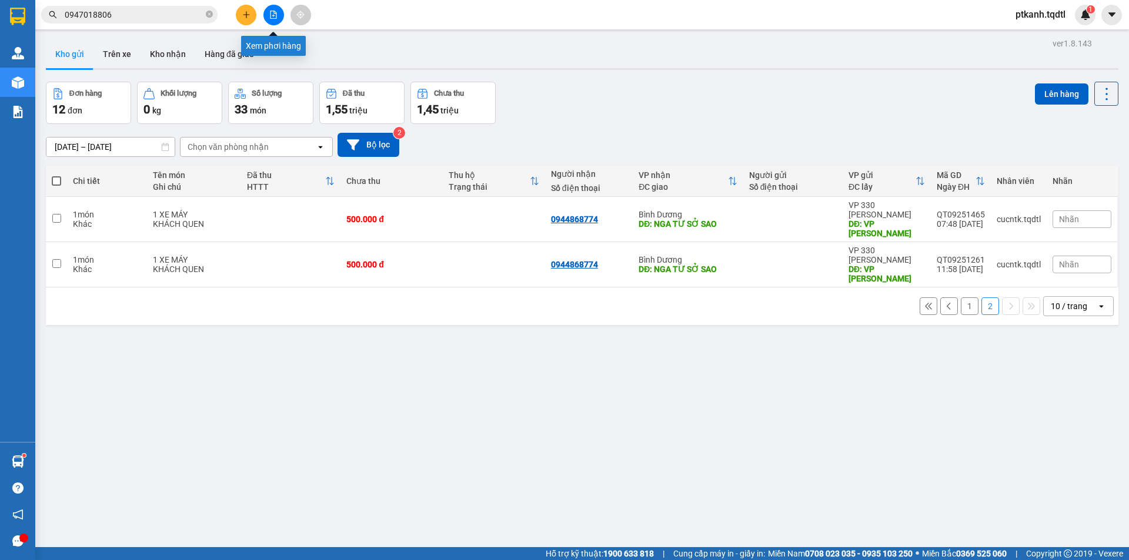
click at [274, 14] on icon "file-add" at bounding box center [273, 15] width 6 height 8
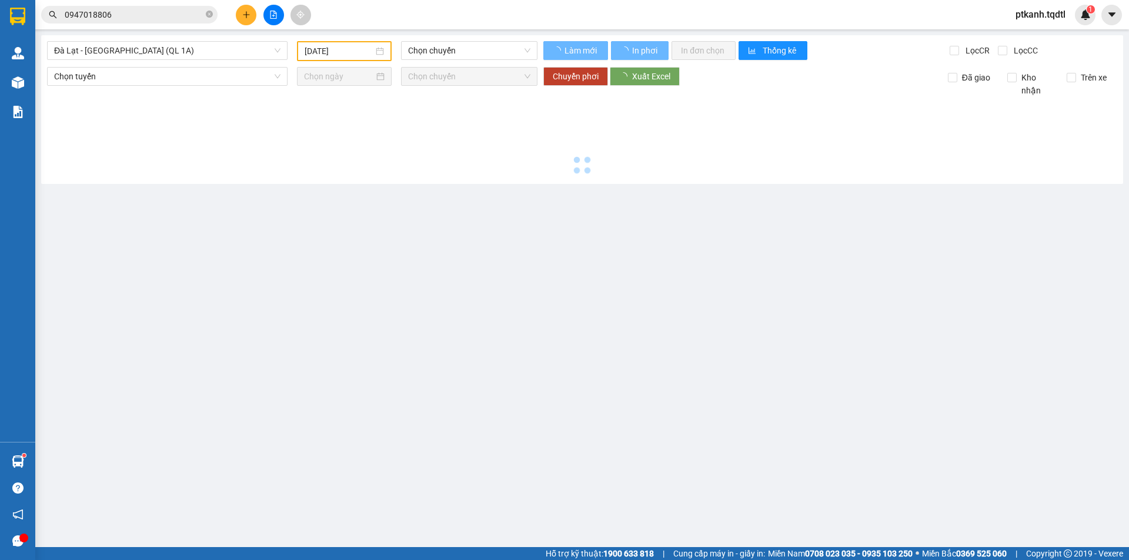
type input "[DATE]"
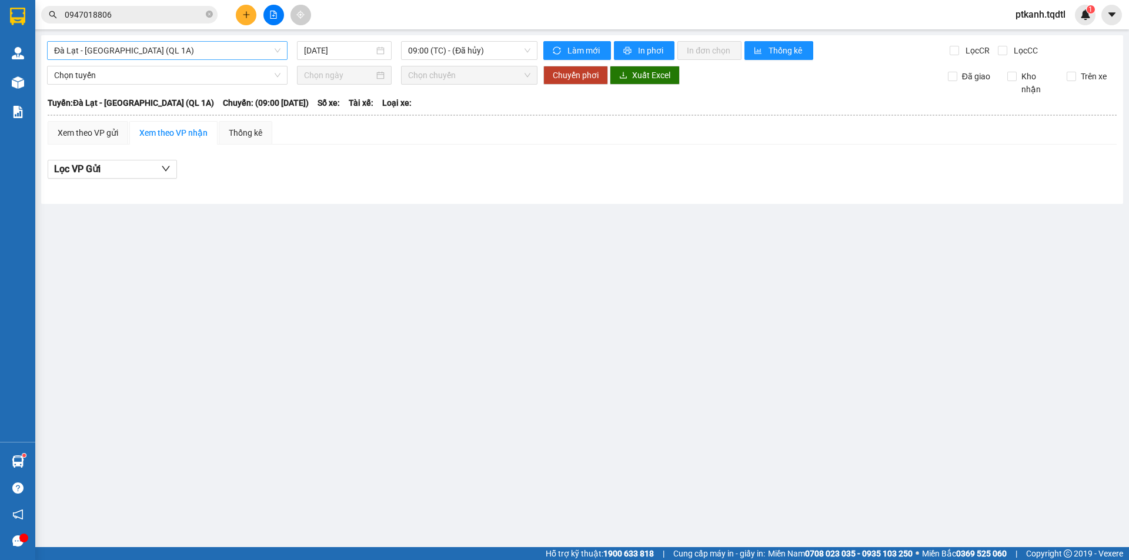
click at [276, 50] on span "Đà Lạt - Sài Gòn (QL 1A)" at bounding box center [167, 51] width 226 height 18
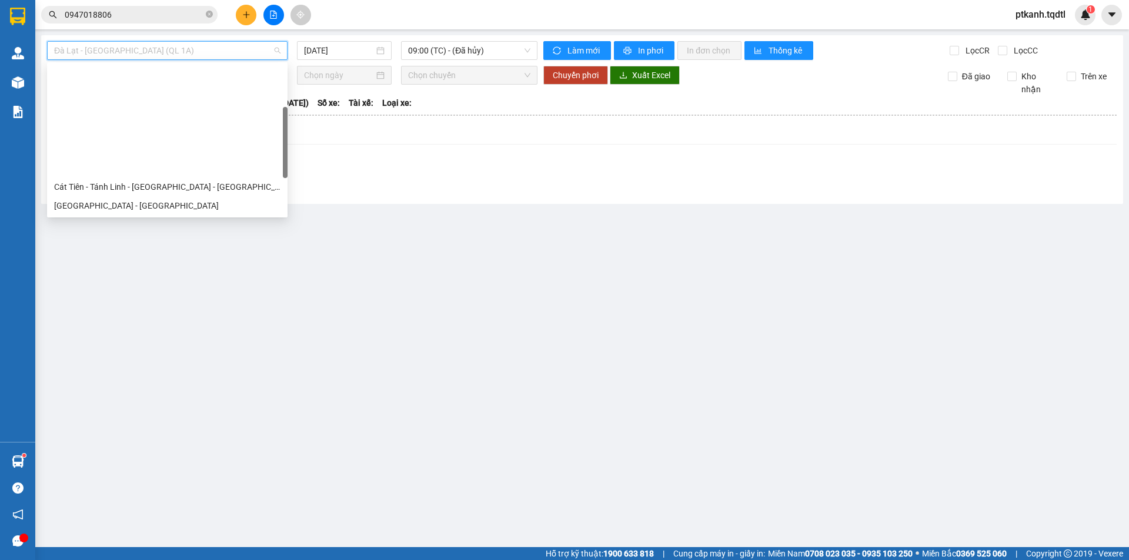
click at [153, 256] on div "Quảng Trị - [GEOGRAPHIC_DATA] - [GEOGRAPHIC_DATA]" at bounding box center [167, 262] width 226 height 13
type input "[DATE]"
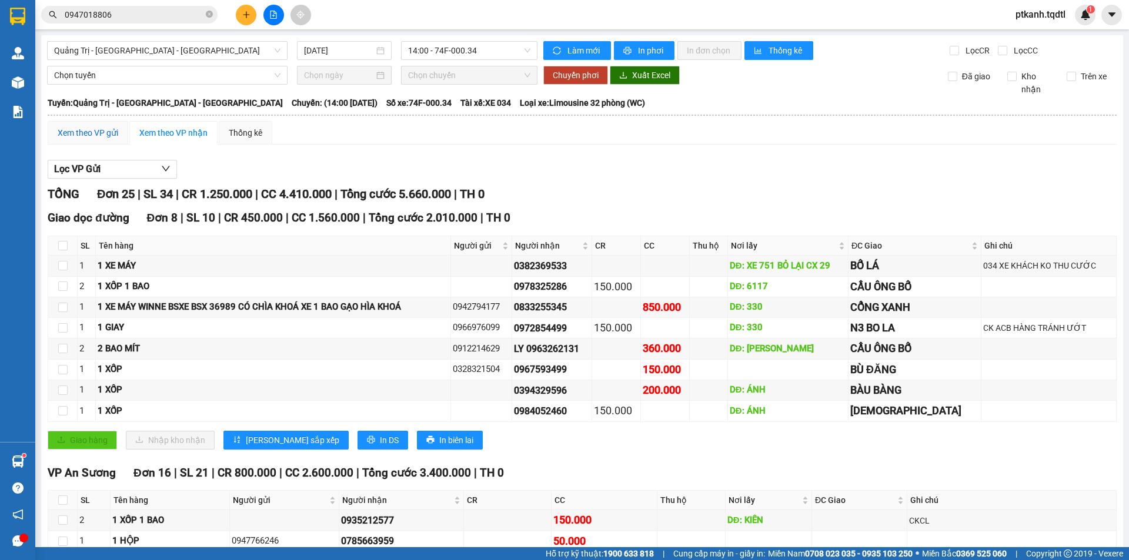
click at [90, 133] on div "Xem theo VP gửi" at bounding box center [88, 132] width 61 height 13
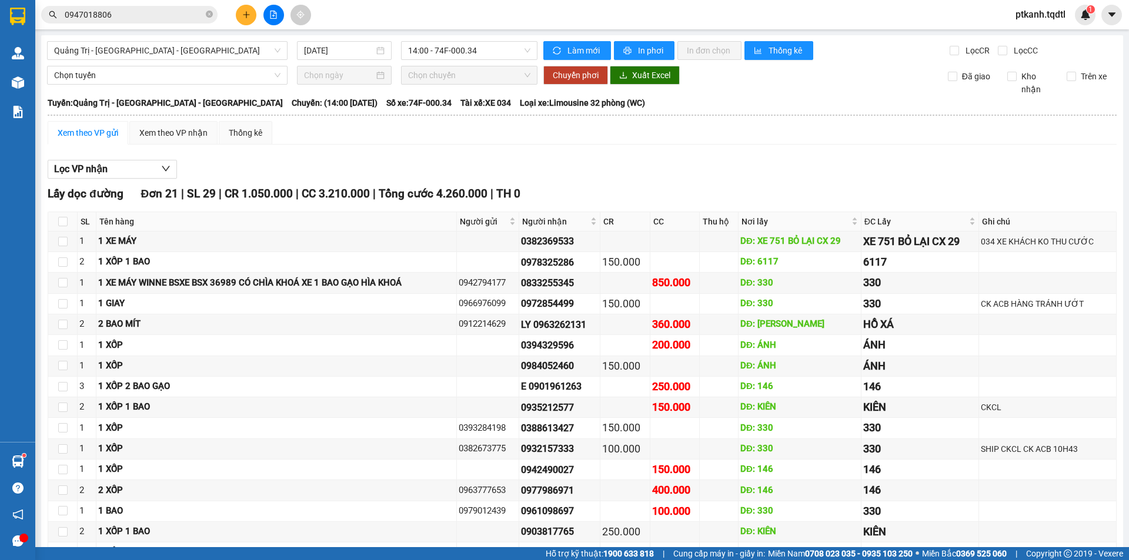
checkbox input "true"
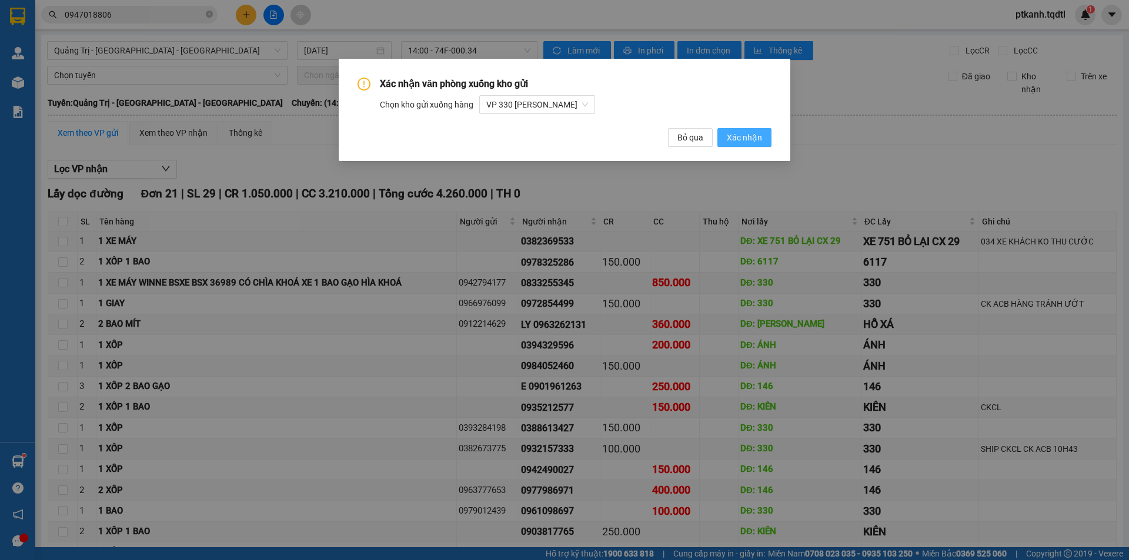
click at [743, 136] on span "Xác nhận" at bounding box center [744, 137] width 35 height 13
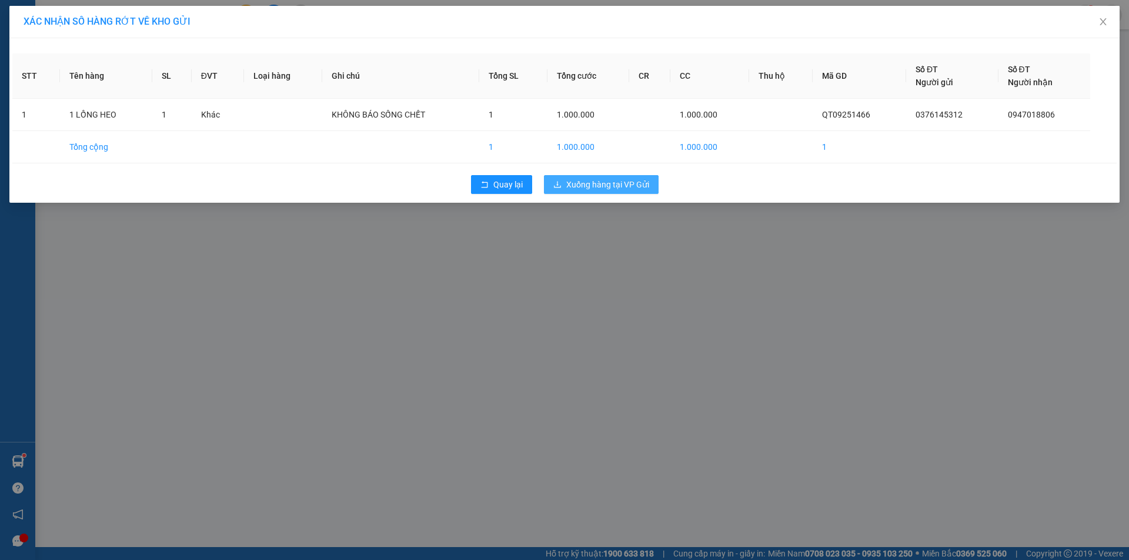
click at [589, 183] on span "Xuống hàng tại VP Gửi" at bounding box center [607, 184] width 83 height 13
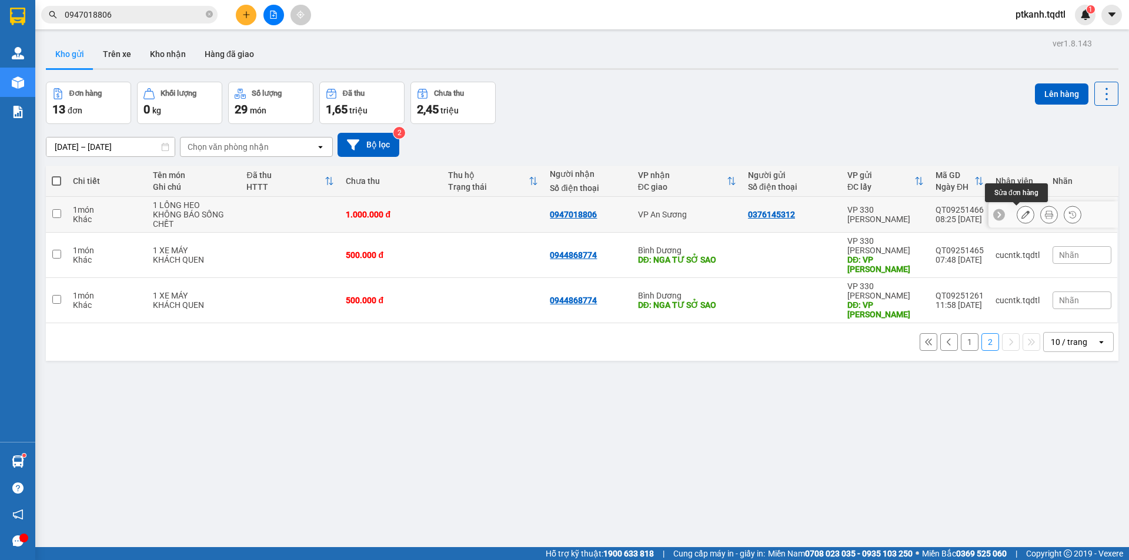
click at [1021, 214] on icon at bounding box center [1025, 214] width 8 height 8
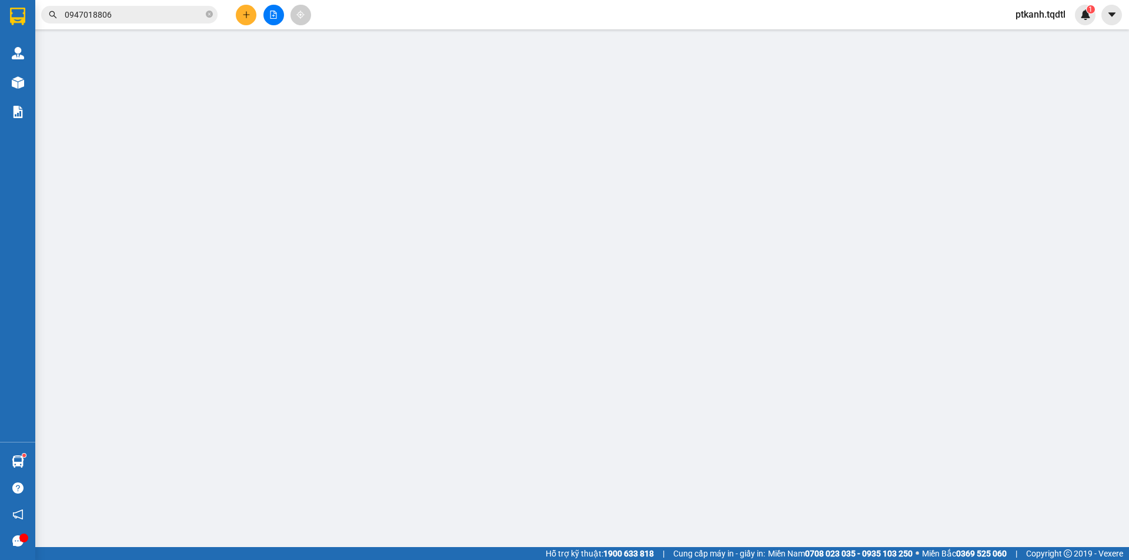
type input "0376145312"
type input "0947018806"
type input "1.000.000"
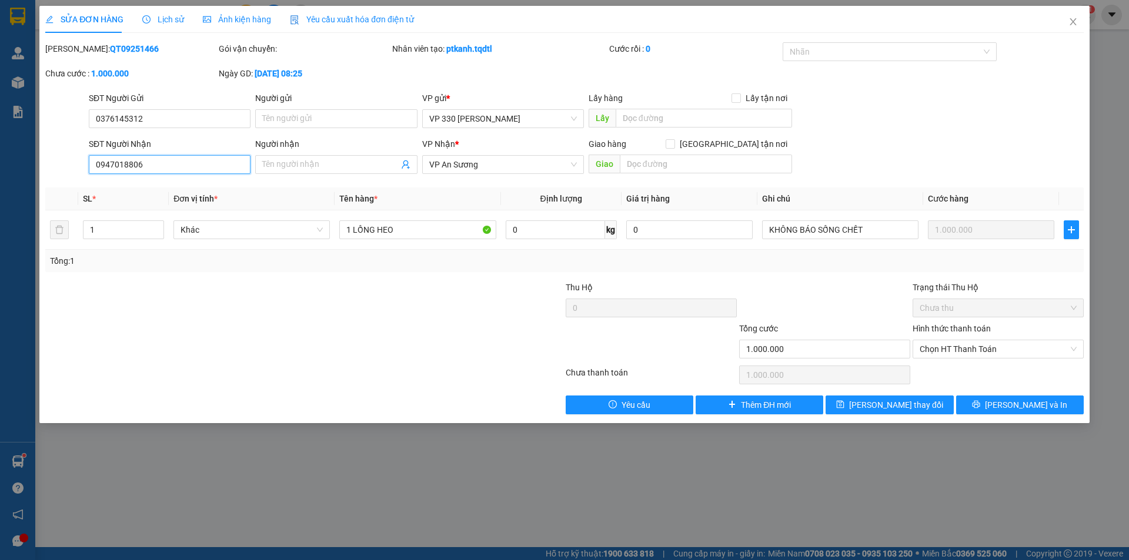
click at [167, 168] on input "0947018806" at bounding box center [170, 164] width 162 height 19
type input "0941799585"
click at [889, 406] on span "Lưu thay đổi" at bounding box center [896, 405] width 94 height 13
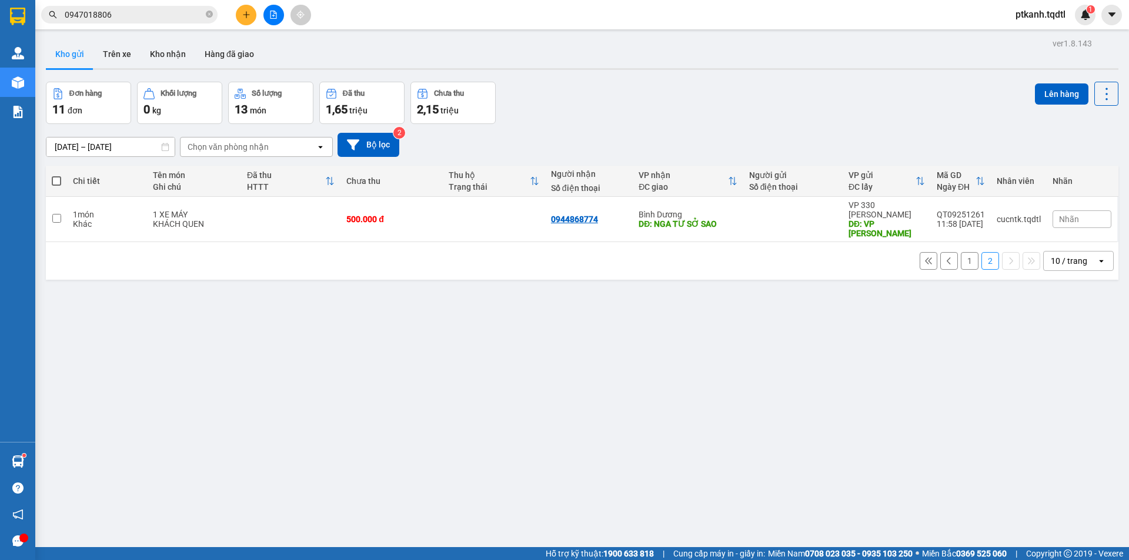
click at [960, 252] on button "1" at bounding box center [969, 261] width 18 height 18
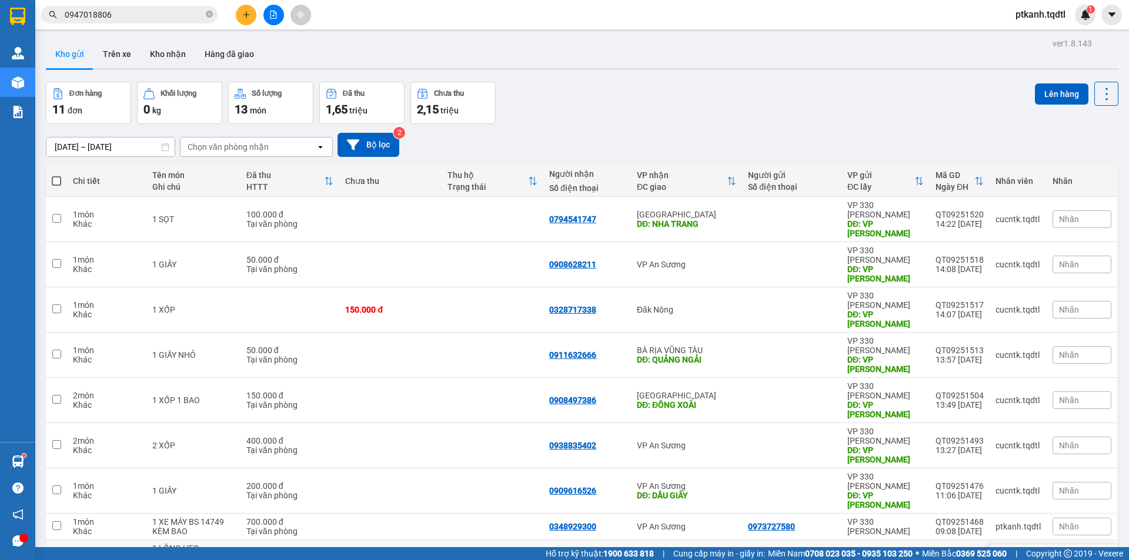
click at [55, 553] on input "checkbox" at bounding box center [56, 557] width 9 height 9
click at [1047, 95] on button "Lên hàng" at bounding box center [1061, 93] width 53 height 21
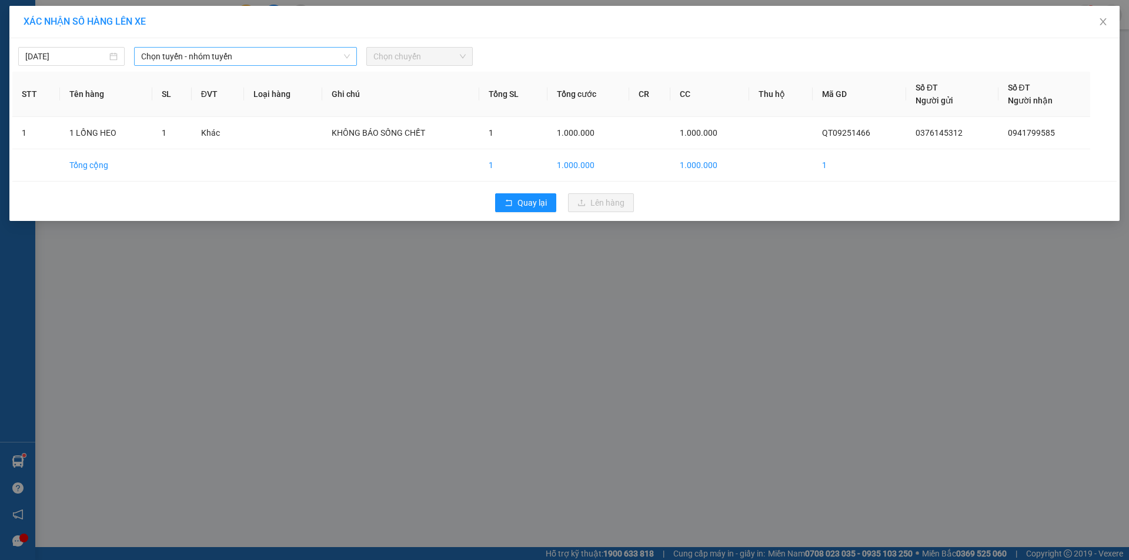
click at [346, 55] on icon "down" at bounding box center [346, 56] width 7 height 7
click at [310, 58] on span "Chọn tuyến - nhóm tuyến" at bounding box center [245, 57] width 209 height 18
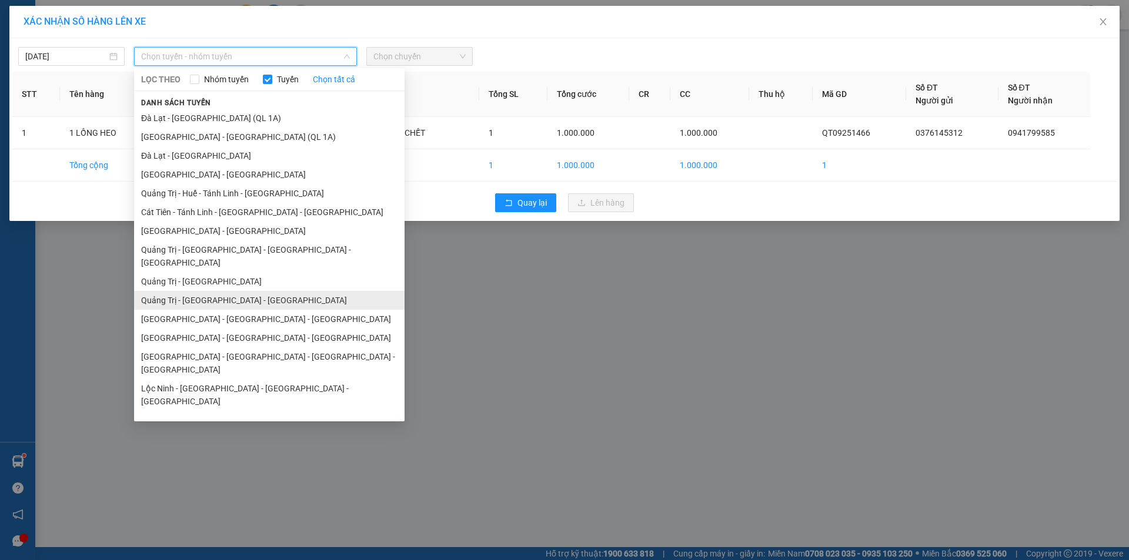
click at [253, 291] on li "Quảng Trị - [GEOGRAPHIC_DATA] - [GEOGRAPHIC_DATA]" at bounding box center [269, 300] width 270 height 19
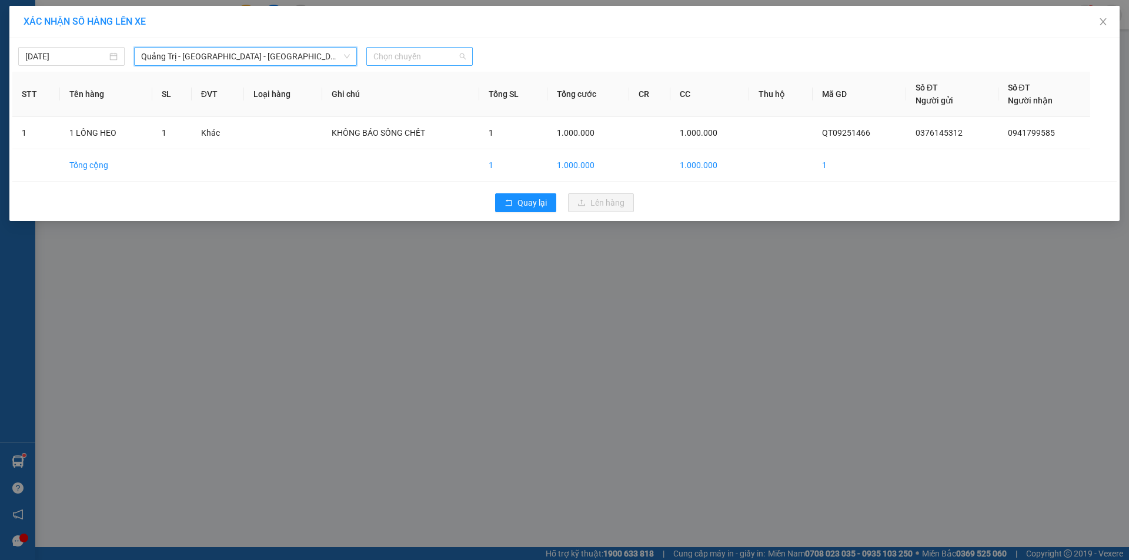
click at [465, 57] on span "Chọn chuyến" at bounding box center [419, 57] width 92 height 18
click at [426, 98] on div "14:00 - 74F-000.34" at bounding box center [419, 98] width 92 height 13
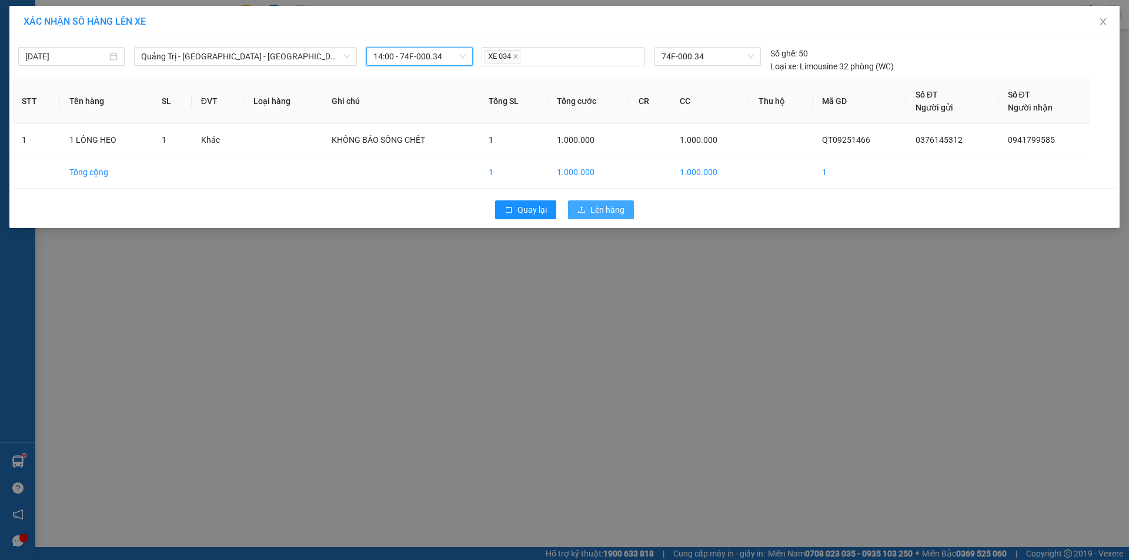
click at [605, 205] on span "Lên hàng" at bounding box center [607, 209] width 34 height 13
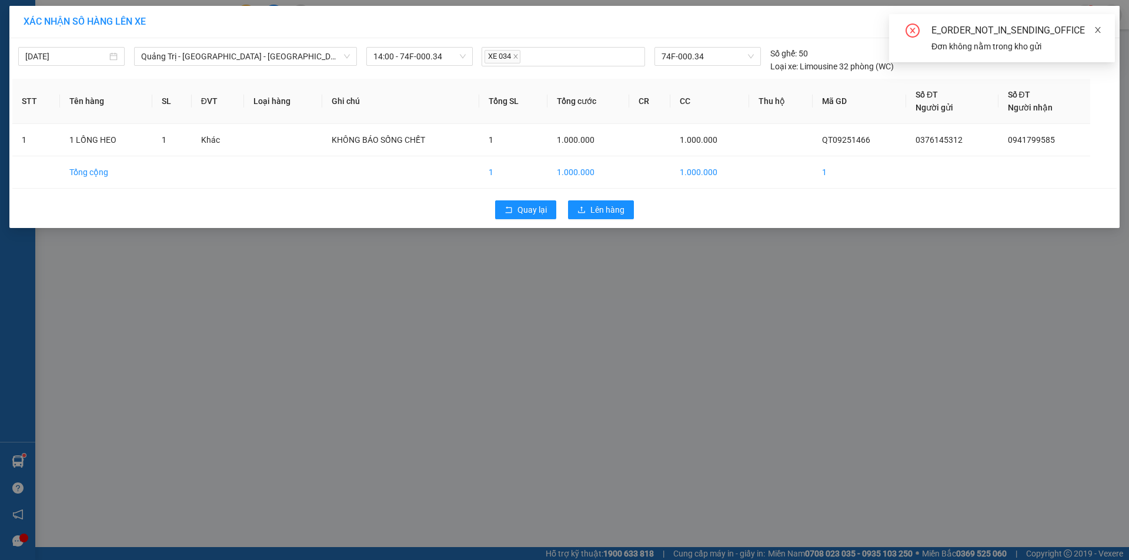
click at [1096, 30] on icon "close" at bounding box center [1097, 30] width 8 height 8
click at [534, 356] on div "XÁC NHẬN SỐ HÀNG LÊN XE 15/09/2025 Quảng Trị - Bình Dương - Bình Phước LỌC THEO…" at bounding box center [564, 280] width 1129 height 560
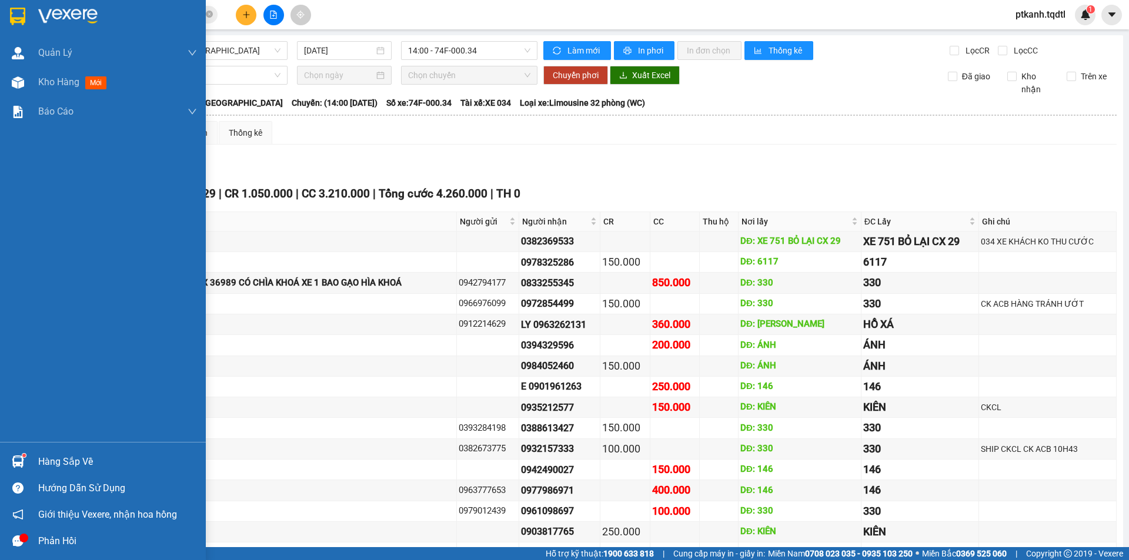
click at [12, 78] on img at bounding box center [18, 82] width 12 height 12
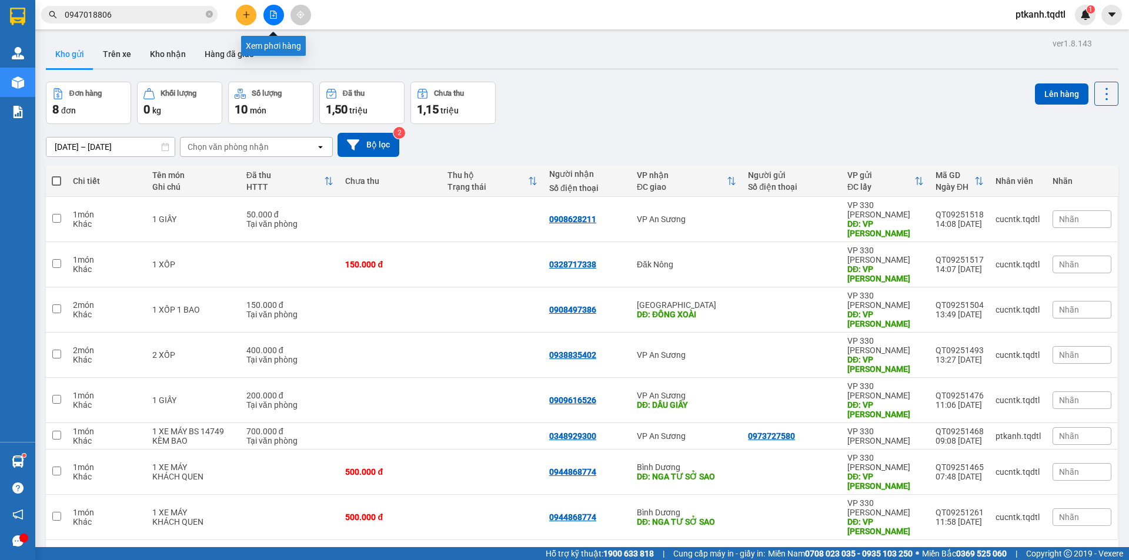
click at [274, 17] on icon "file-add" at bounding box center [273, 15] width 8 height 8
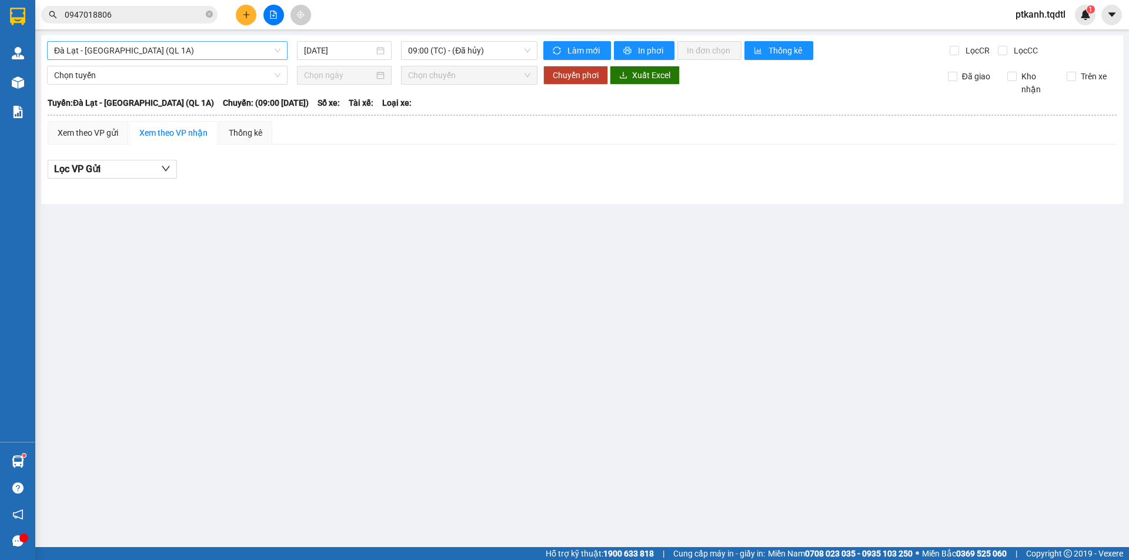
click at [280, 46] on span "Đà Lạt - Sài Gòn (QL 1A)" at bounding box center [167, 51] width 226 height 18
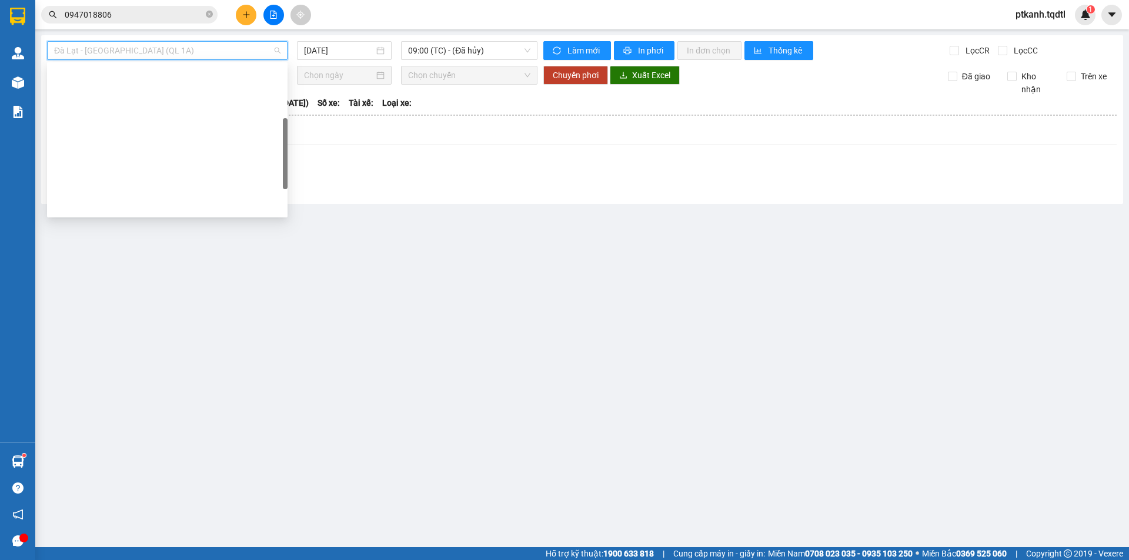
drag, startPoint x: 286, startPoint y: 93, endPoint x: 298, endPoint y: 147, distance: 54.9
click at [298, 147] on body "Kết quả tìm kiếm ( 1 ) Bộ lọc Mã ĐH Trạng thái Món hàng Thu hộ Tổng cước Chưa c…" at bounding box center [564, 280] width 1129 height 560
click at [209, 256] on div "Quảng Trị - [GEOGRAPHIC_DATA] - [GEOGRAPHIC_DATA]" at bounding box center [167, 262] width 226 height 13
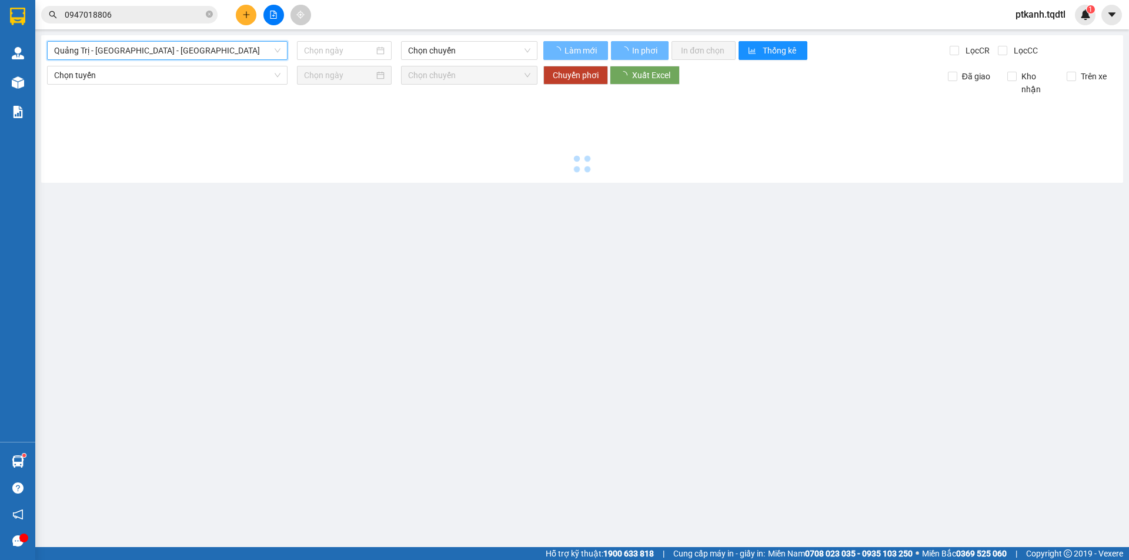
type input "[DATE]"
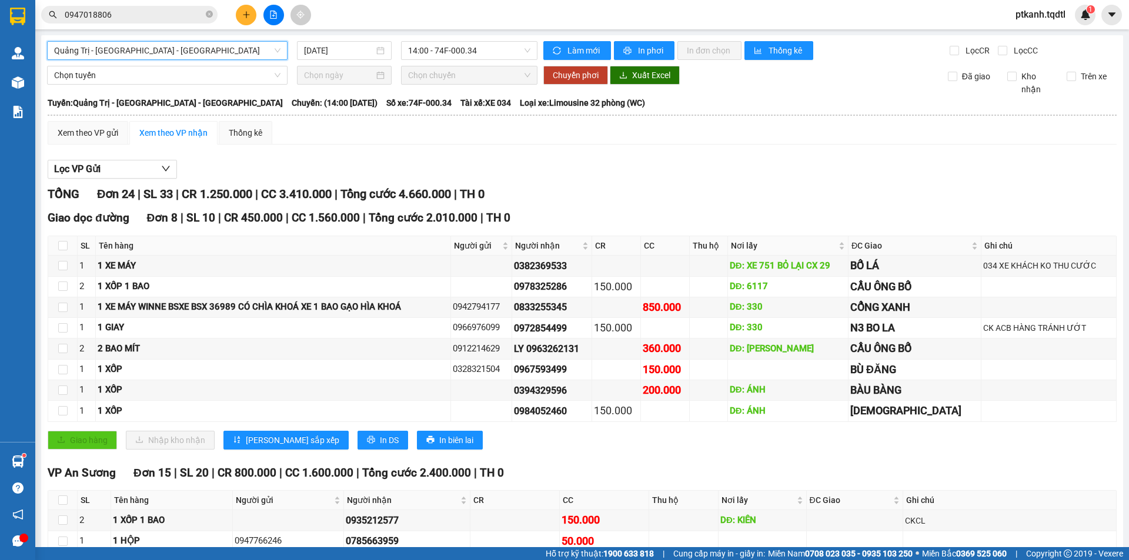
click at [276, 52] on span "Quảng Trị - [GEOGRAPHIC_DATA] - [GEOGRAPHIC_DATA]" at bounding box center [167, 51] width 226 height 18
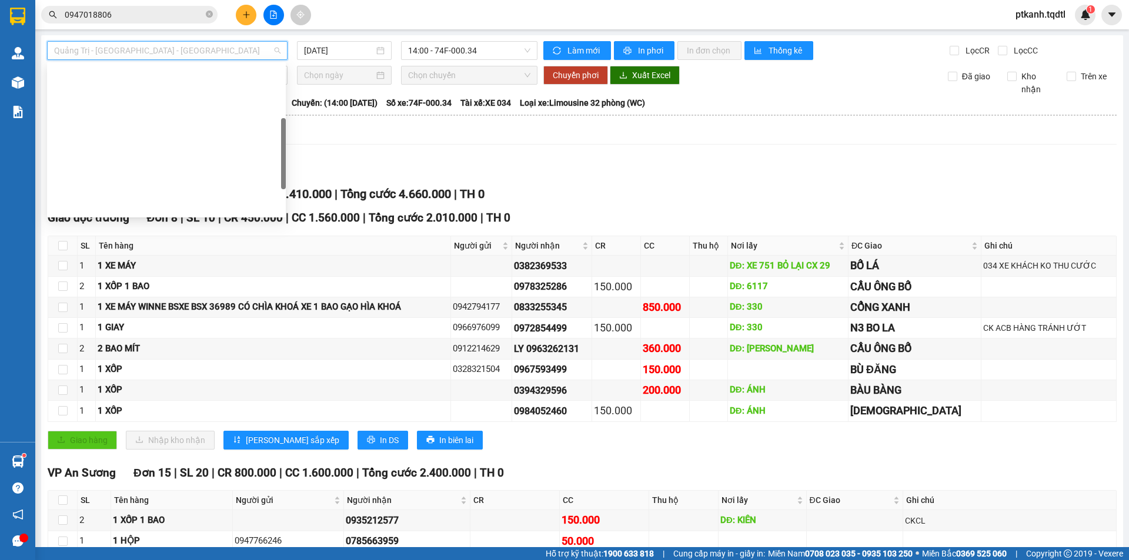
click at [232, 290] on div "[GEOGRAPHIC_DATA] - [GEOGRAPHIC_DATA] - [GEOGRAPHIC_DATA]" at bounding box center [166, 299] width 239 height 19
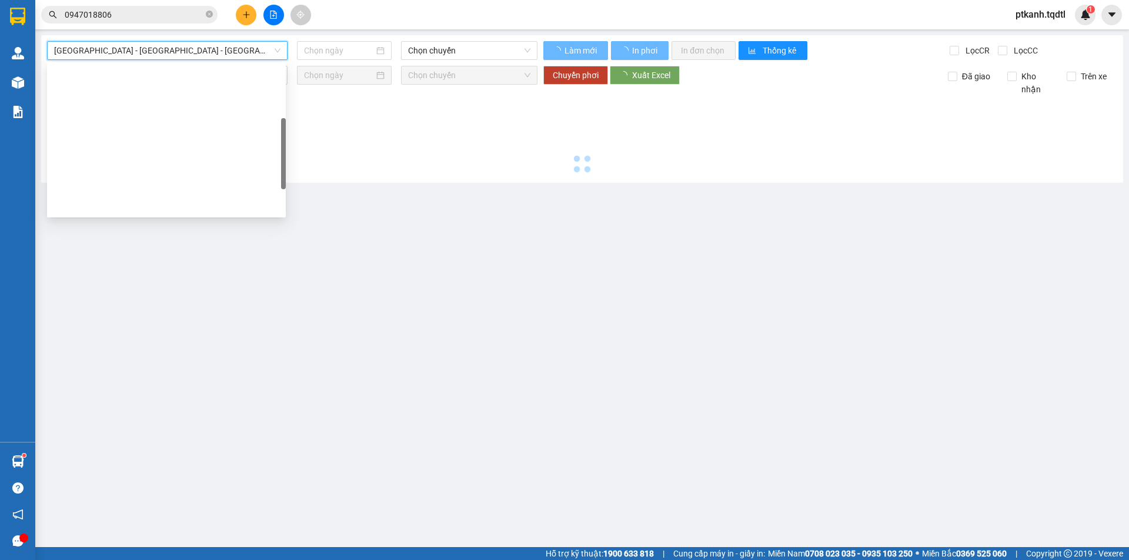
type input "[DATE]"
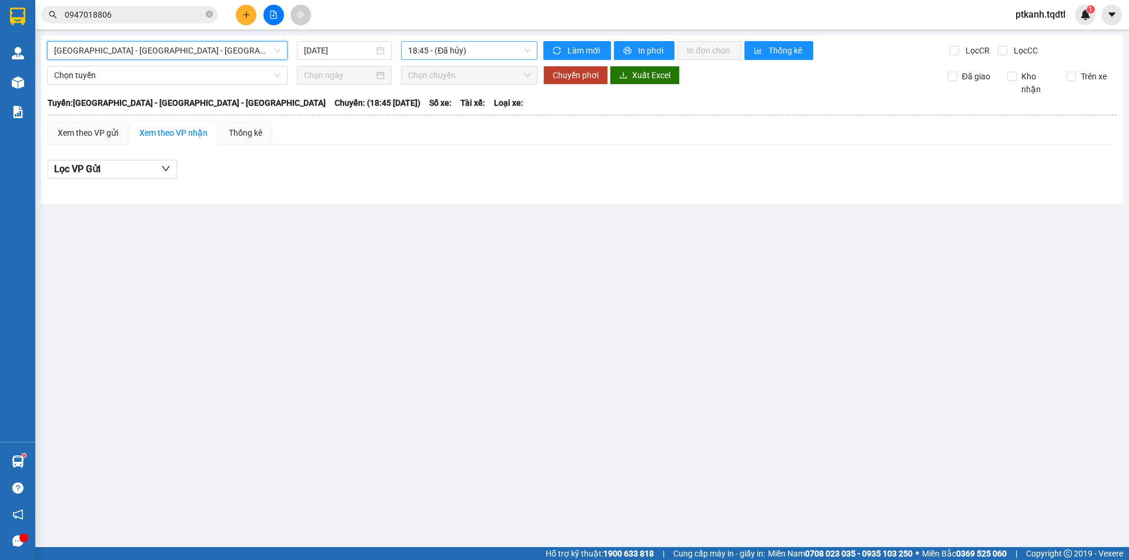
click at [493, 52] on span "18:45 - (Đã hủy)" at bounding box center [469, 51] width 122 height 18
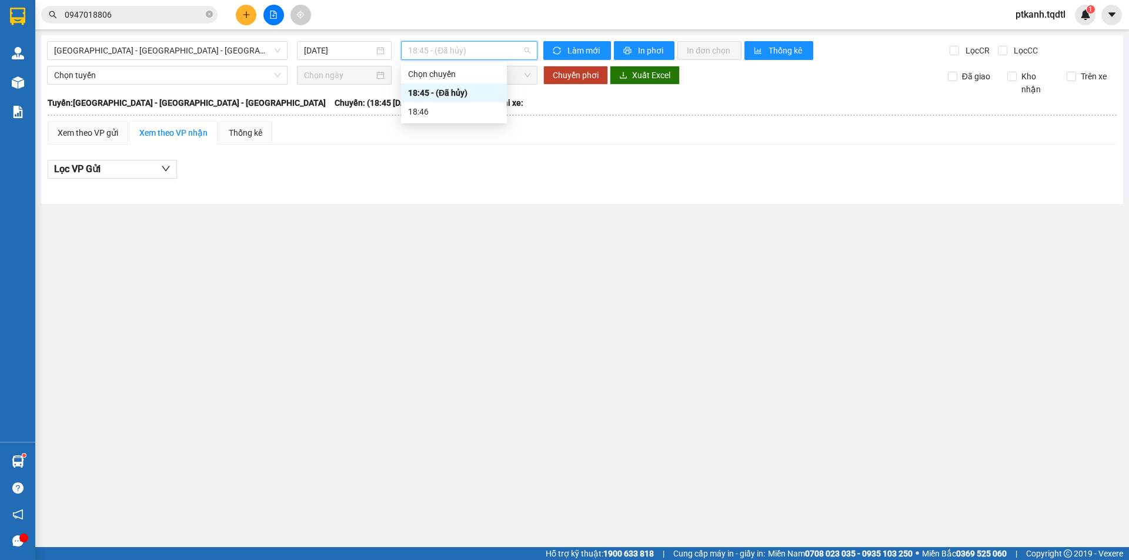
click at [493, 52] on span "18:45 - (Đã hủy)" at bounding box center [469, 51] width 122 height 18
click at [275, 53] on span "[GEOGRAPHIC_DATA] - [GEOGRAPHIC_DATA] - [GEOGRAPHIC_DATA]" at bounding box center [167, 51] width 226 height 18
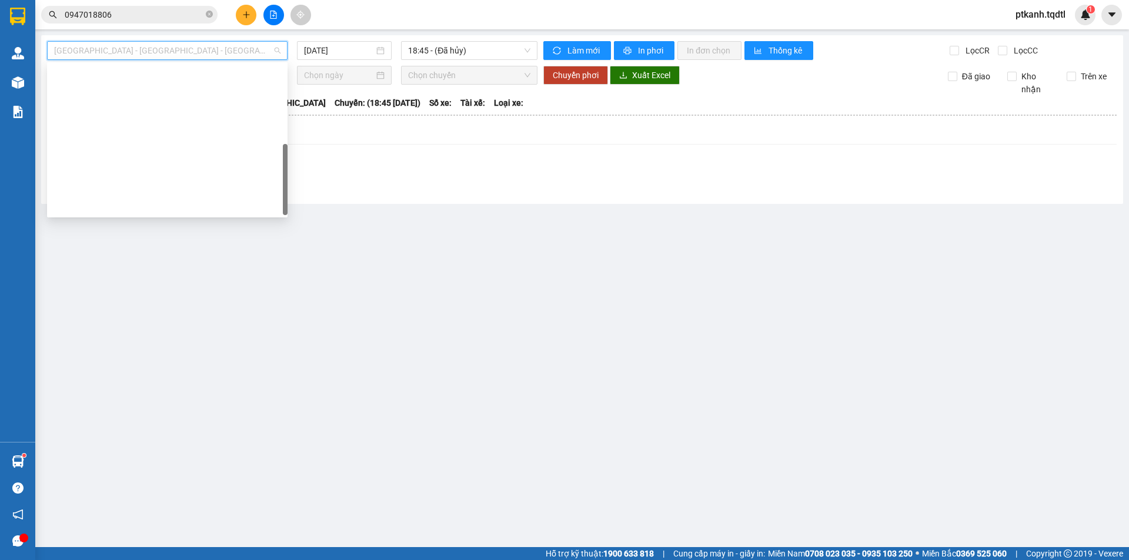
drag, startPoint x: 283, startPoint y: 128, endPoint x: 237, endPoint y: 202, distance: 86.8
click at [288, 183] on body "Kết quả tìm kiếm ( 1 ) Bộ lọc Mã ĐH Trạng thái Món hàng Thu hộ Tổng cước Chưa c…" at bounding box center [564, 280] width 1129 height 560
click at [193, 406] on div "Quảng Trị - [GEOGRAPHIC_DATA]" at bounding box center [167, 412] width 226 height 13
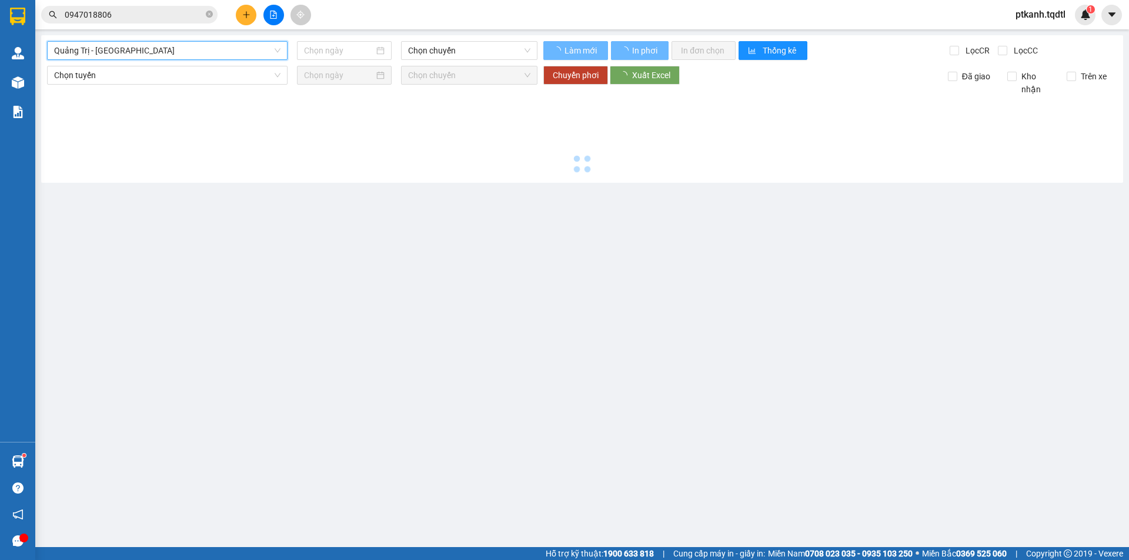
type input "[DATE]"
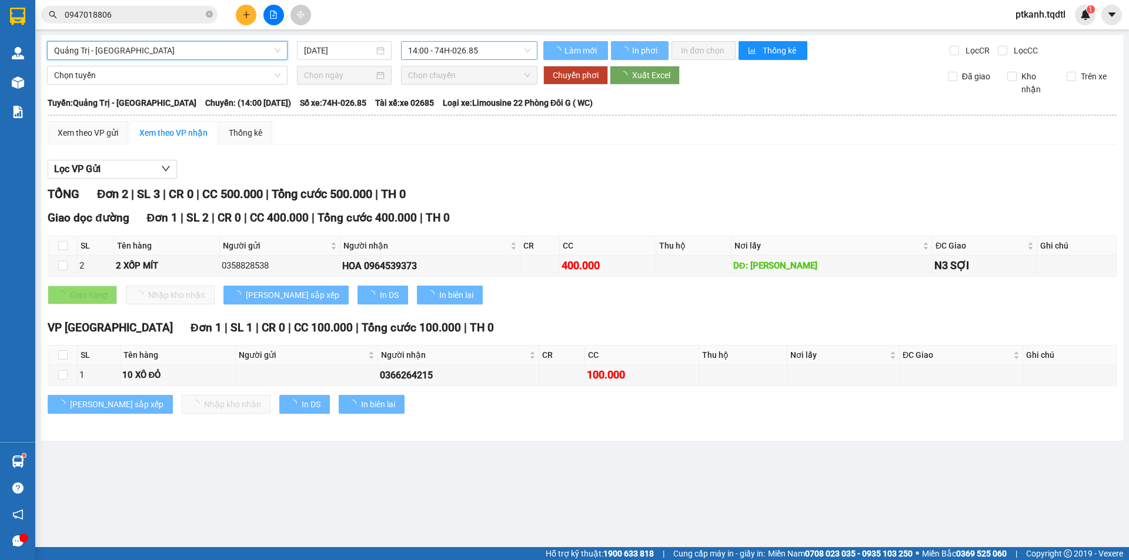
click at [517, 53] on span "14:00 - 74H-026.85" at bounding box center [469, 51] width 122 height 18
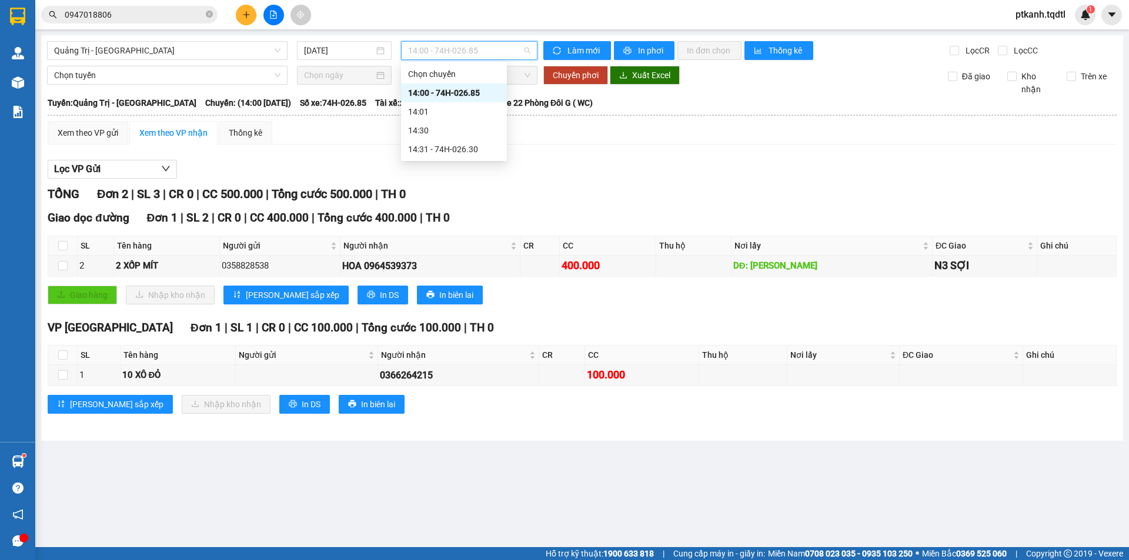
click at [517, 53] on span "14:00 - 74H-026.85" at bounding box center [469, 51] width 122 height 18
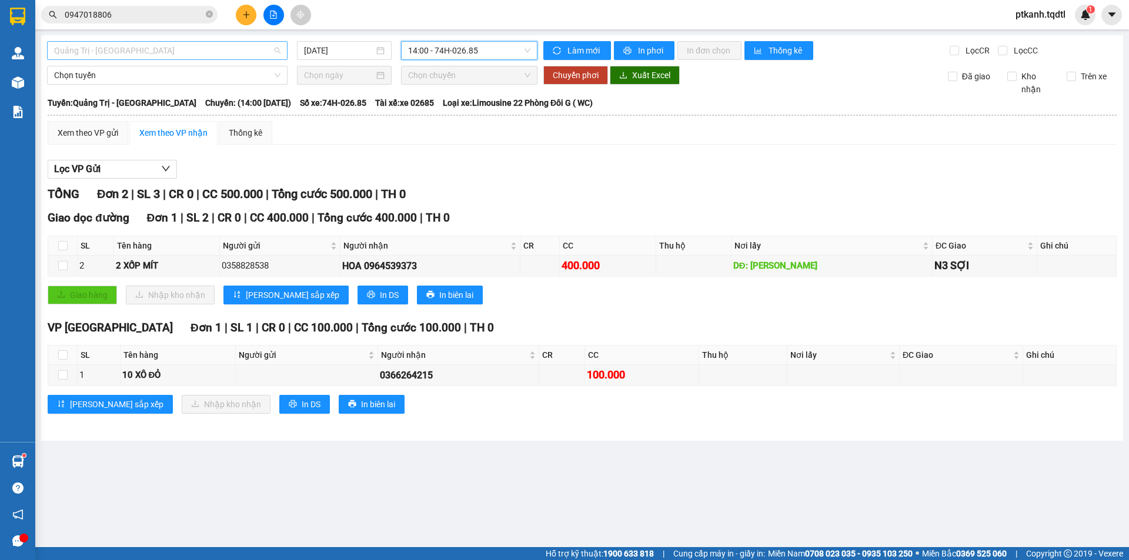
click at [276, 52] on span "Quảng Trị - [GEOGRAPHIC_DATA]" at bounding box center [167, 51] width 226 height 18
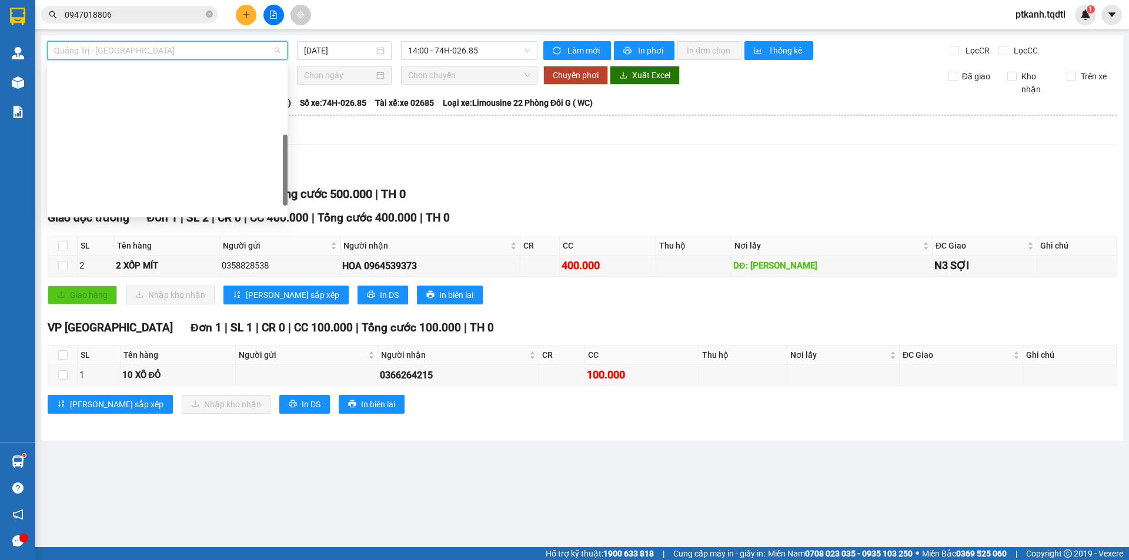
drag, startPoint x: 284, startPoint y: 170, endPoint x: 281, endPoint y: 160, distance: 9.9
click at [281, 160] on div "Đà Lạt - Nha Trang - Đà Nẵng Đà Nẵng - Nha Trang - Đà Lạt Quảng Bình - Quảng Tr…" at bounding box center [167, 140] width 240 height 150
click at [126, 12] on input "0947018806" at bounding box center [134, 14] width 139 height 13
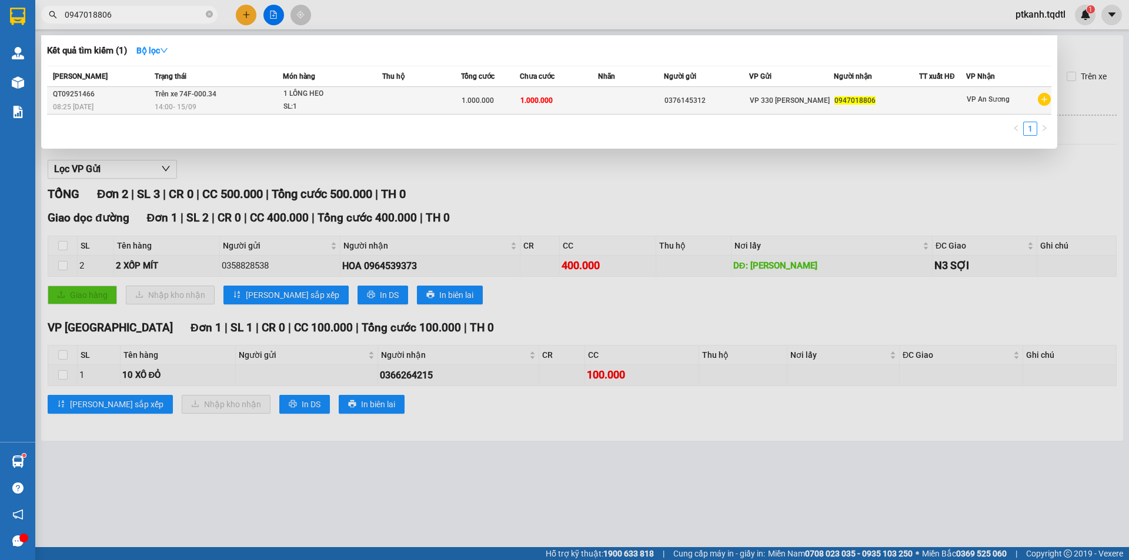
click at [238, 95] on td "Trên xe 74F-000.34 14:00 - 15/09" at bounding box center [217, 101] width 131 height 28
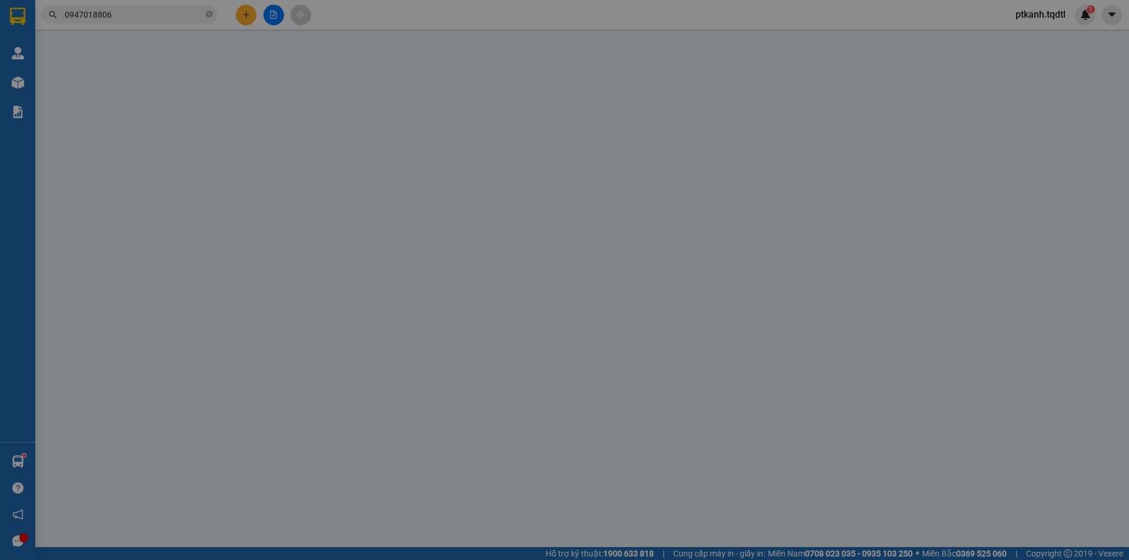
type input "0376145312"
type input "0941799585"
type input "1.000.000"
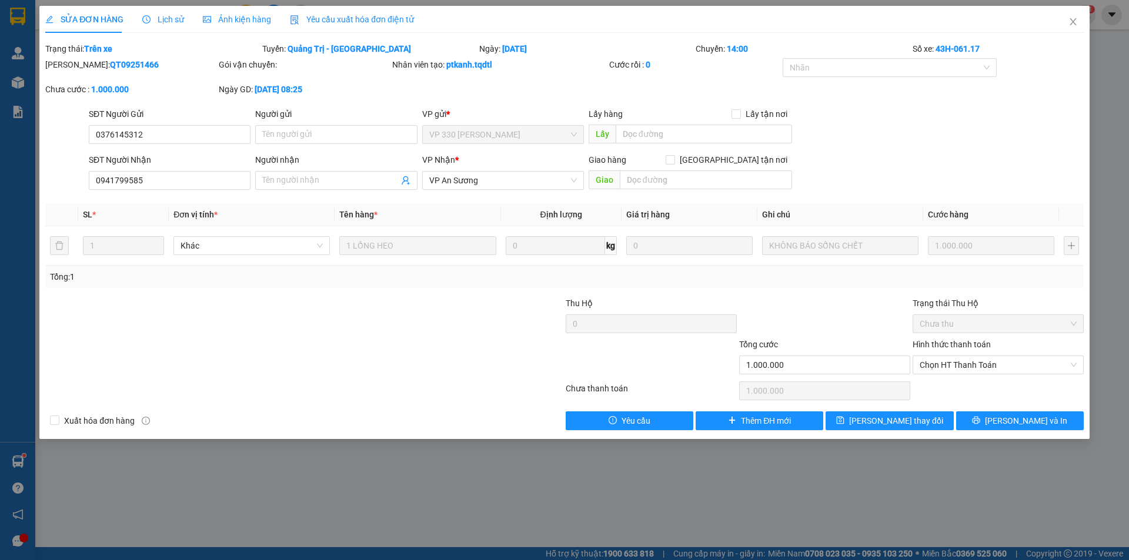
drag, startPoint x: 622, startPoint y: 517, endPoint x: 688, endPoint y: 460, distance: 87.1
click at [623, 516] on div "SỬA ĐƠN HÀNG Lịch sử Ảnh kiện hàng Yêu cầu xuất hóa đơn điện tử Total Paid Fee …" at bounding box center [564, 280] width 1129 height 560
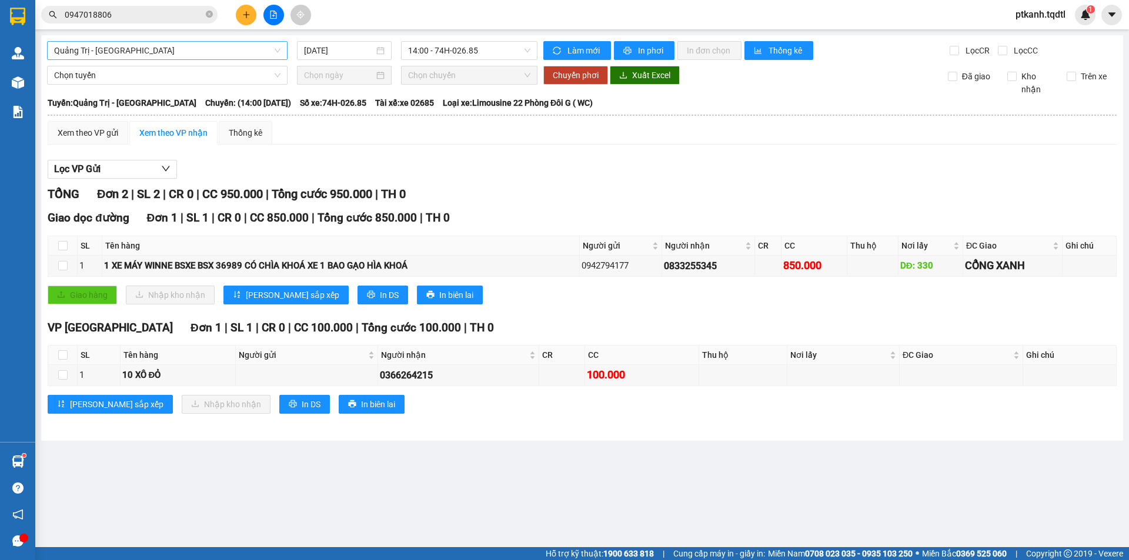
click at [277, 49] on span "Quảng Trị - [GEOGRAPHIC_DATA]" at bounding box center [167, 51] width 226 height 18
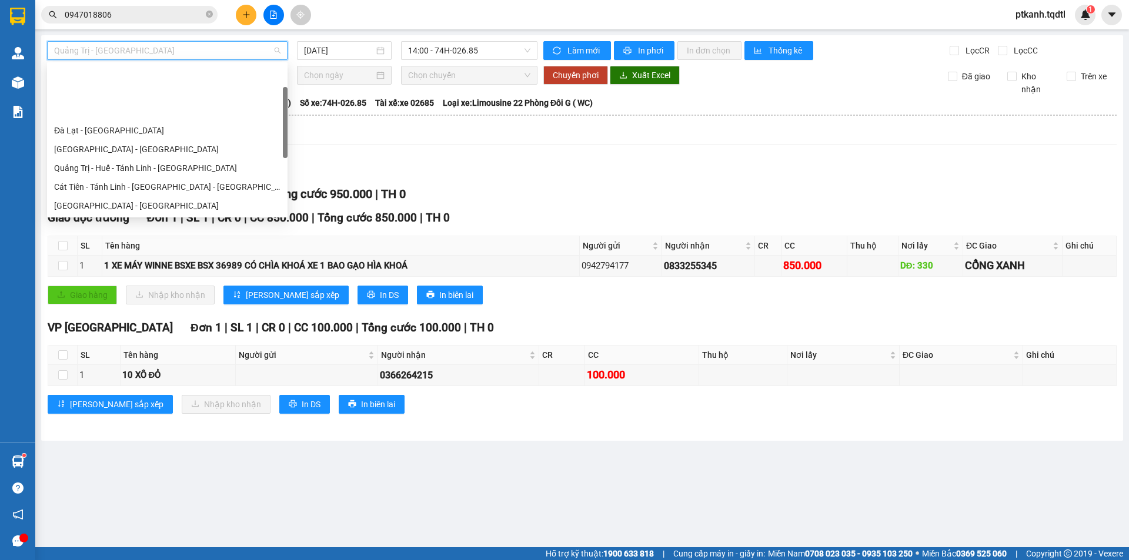
click at [146, 237] on div "Quảng Trị - [GEOGRAPHIC_DATA]" at bounding box center [167, 243] width 226 height 13
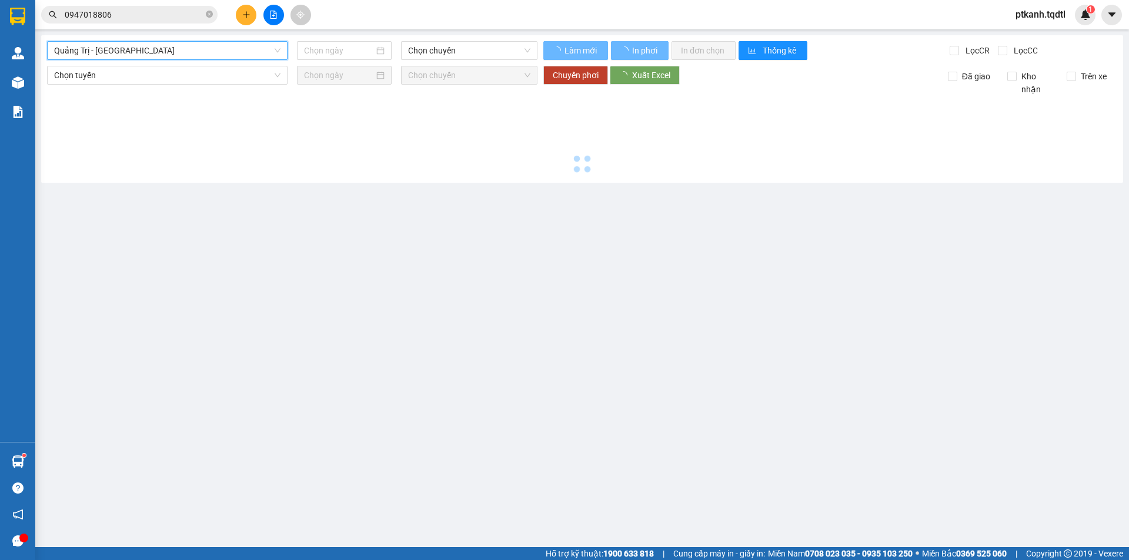
type input "[DATE]"
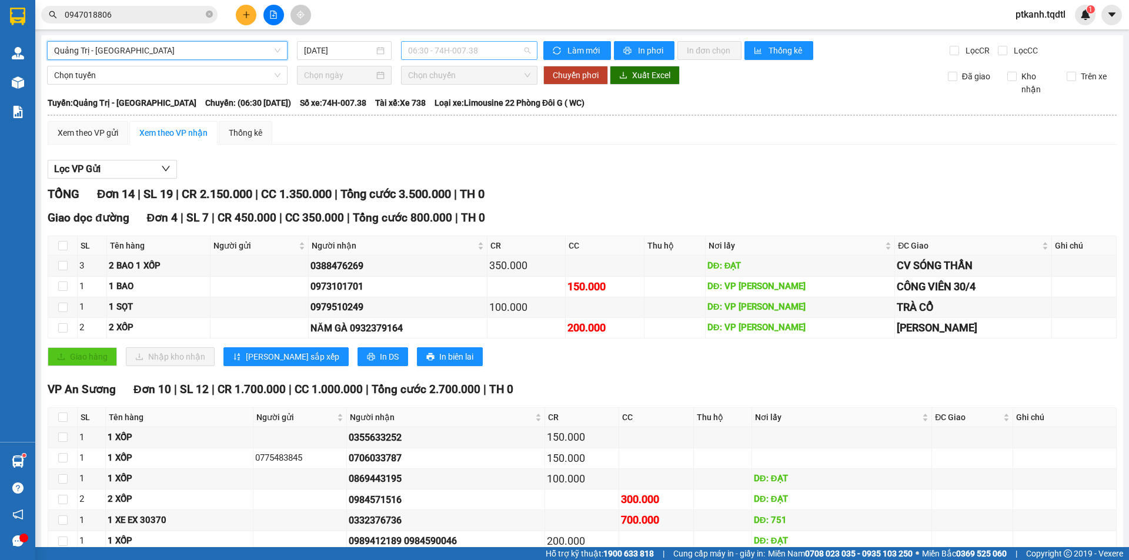
click at [501, 52] on span "06:30 - 74H-007.38" at bounding box center [469, 51] width 122 height 18
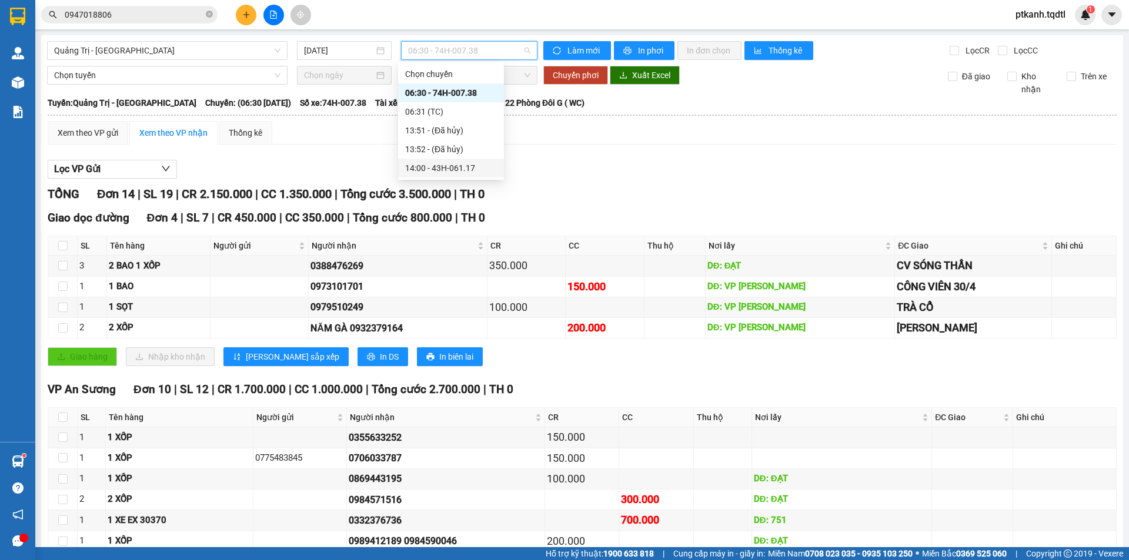
drag, startPoint x: 463, startPoint y: 165, endPoint x: 493, endPoint y: 193, distance: 41.2
click at [463, 168] on div "14:00 - 43H-061.17" at bounding box center [451, 168] width 92 height 13
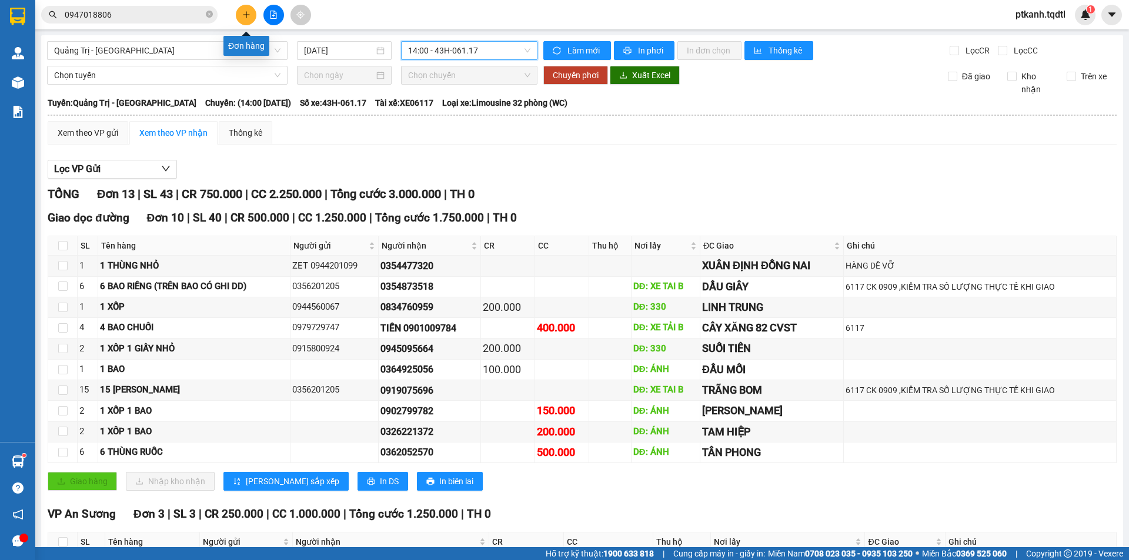
click at [246, 19] on button at bounding box center [246, 15] width 21 height 21
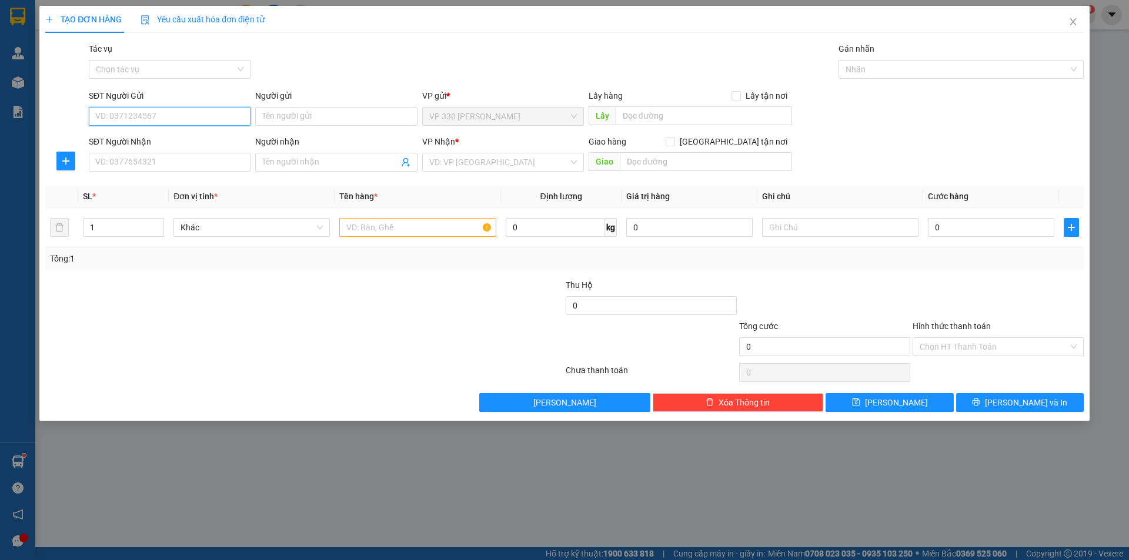
click at [194, 117] on input "SĐT Người Gửi" at bounding box center [170, 116] width 162 height 19
type input "0946727444"
click at [167, 160] on input "SĐT Người Nhận" at bounding box center [170, 162] width 162 height 19
type input "0979394446"
click at [471, 162] on input "search" at bounding box center [498, 162] width 139 height 18
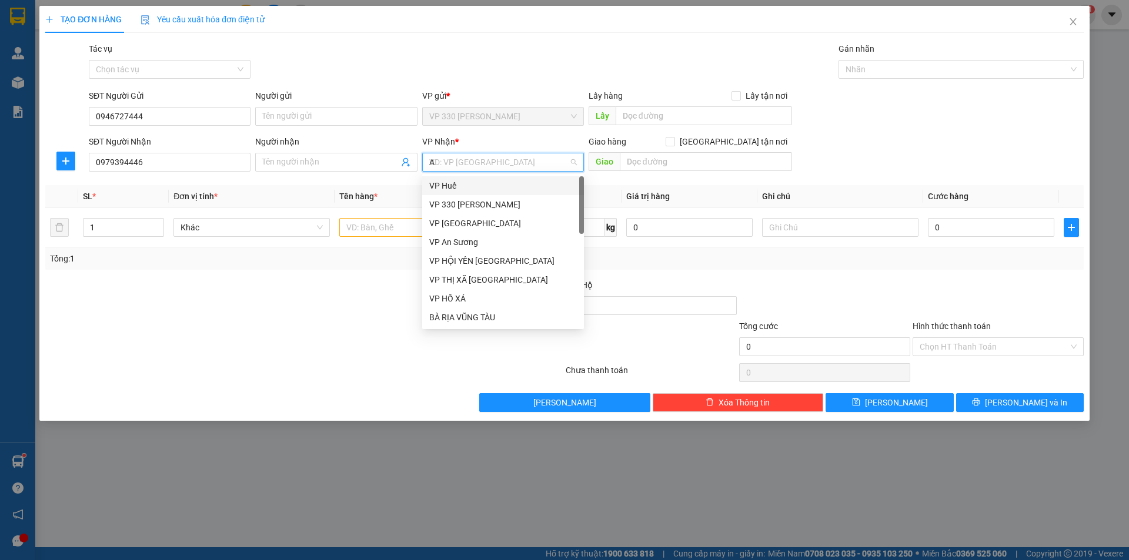
type input "AN"
click at [470, 208] on div "VP An Sương" at bounding box center [503, 204] width 148 height 13
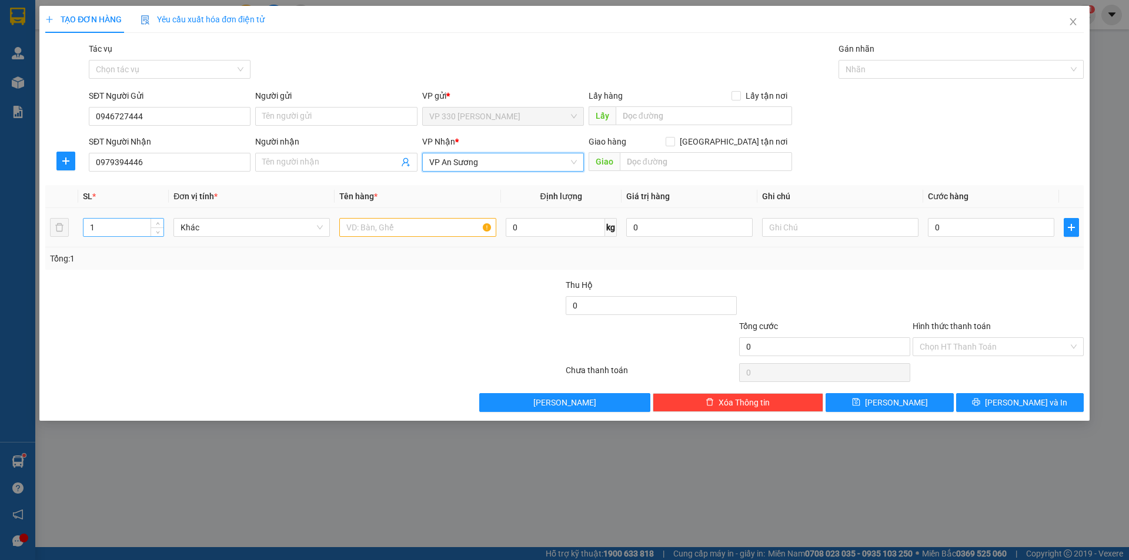
click at [105, 229] on input "1" at bounding box center [123, 228] width 80 height 18
click at [105, 226] on input "1" at bounding box center [123, 228] width 80 height 18
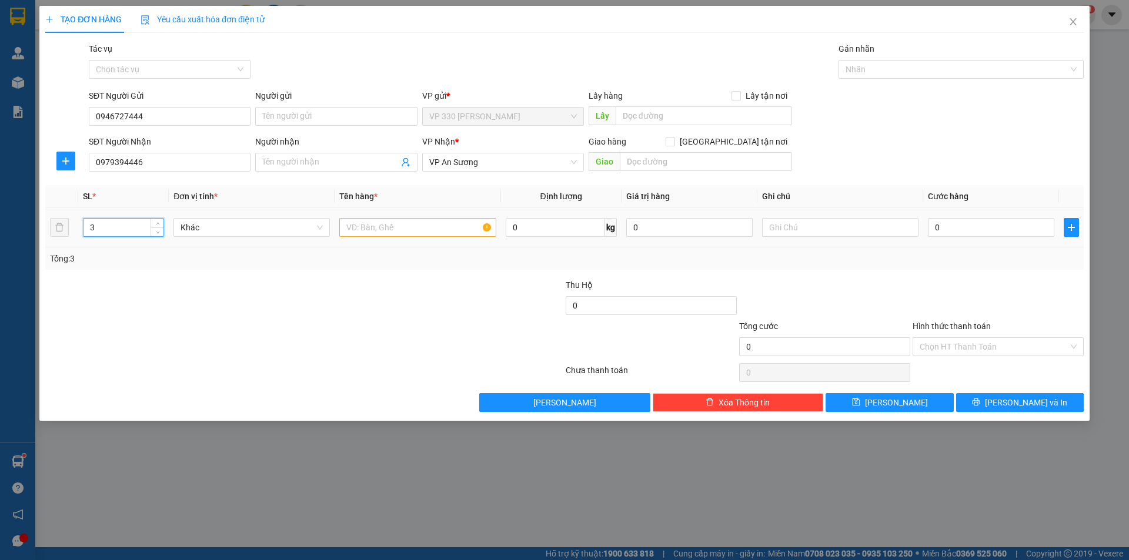
type input "3"
click at [424, 232] on input "text" at bounding box center [417, 227] width 156 height 19
type input "3 BAO"
click at [940, 225] on input "0" at bounding box center [991, 227] width 126 height 19
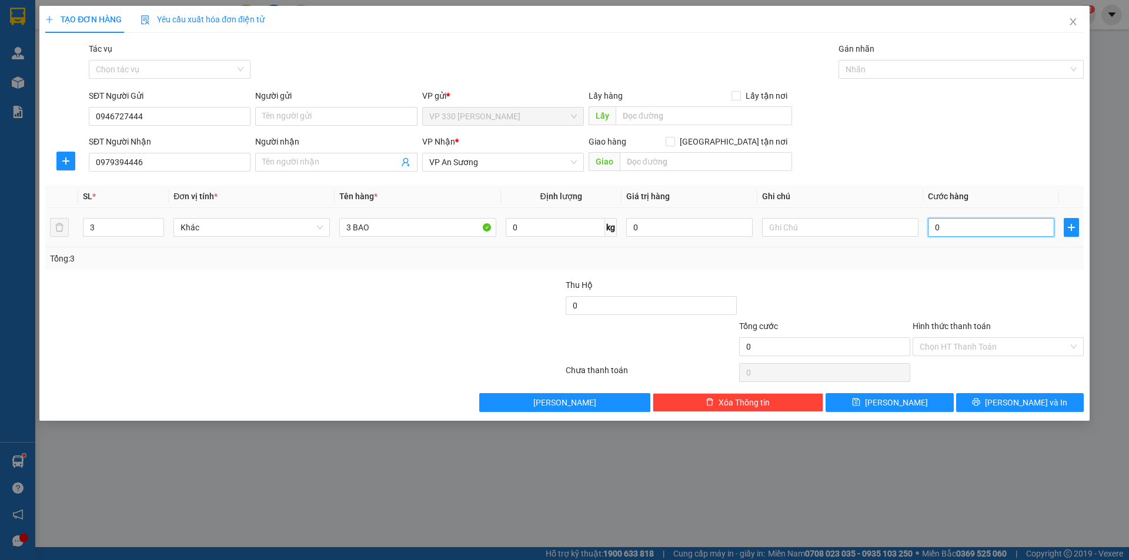
type input "3"
type input "30"
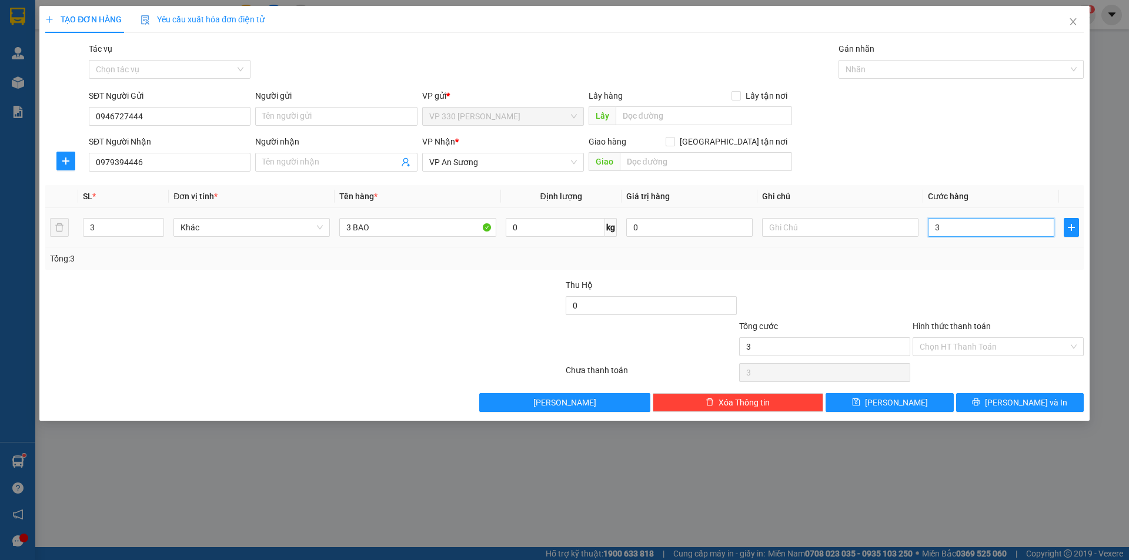
type input "30"
type input "300"
type input "3.000"
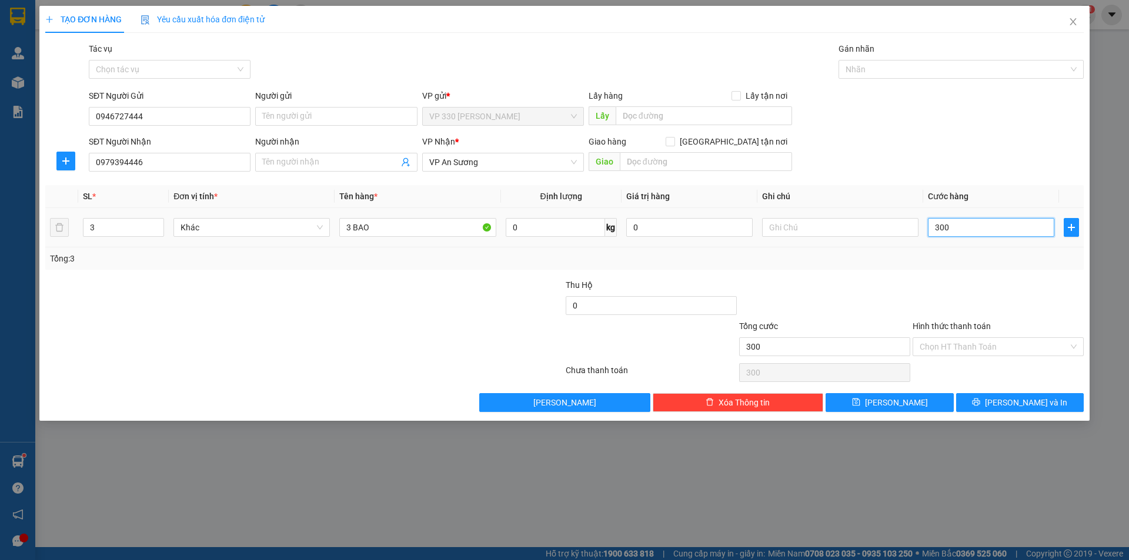
type input "3.000"
type input "30.000"
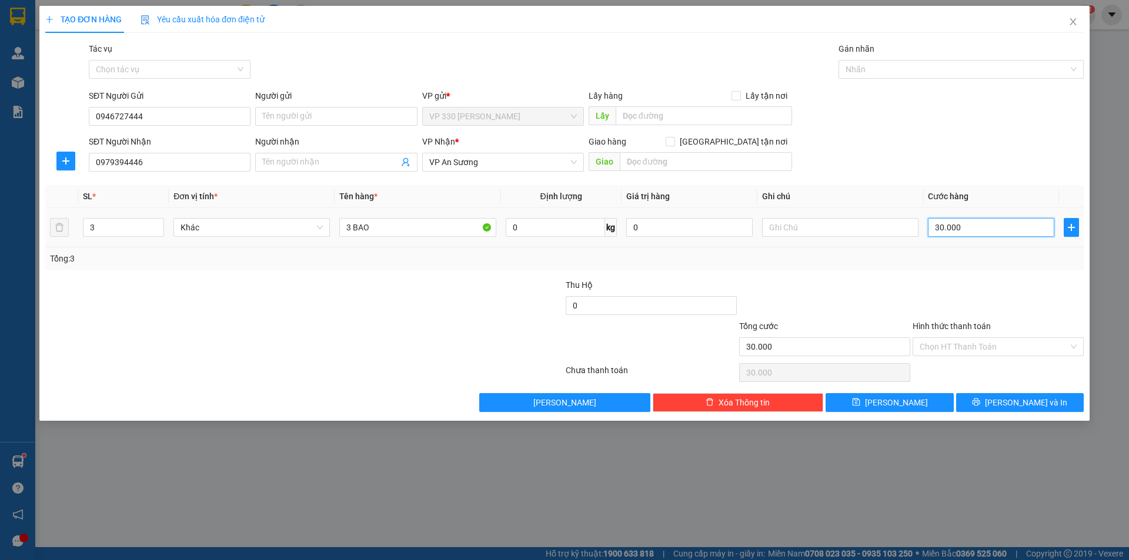
type input "300.000"
click at [1019, 403] on span "Lưu và In" at bounding box center [1026, 402] width 82 height 13
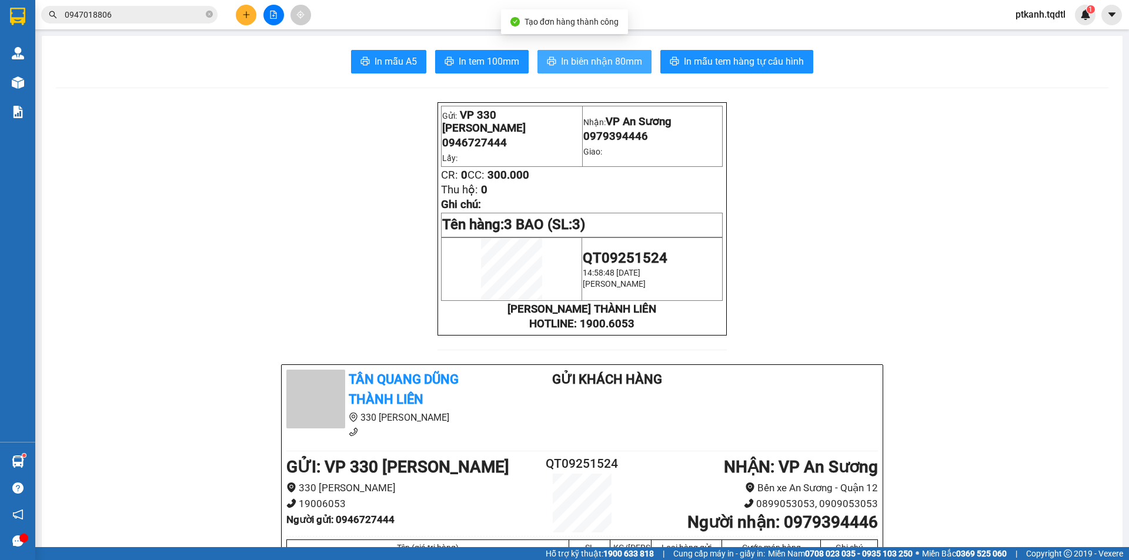
click at [570, 58] on span "In biên nhận 80mm" at bounding box center [601, 61] width 81 height 15
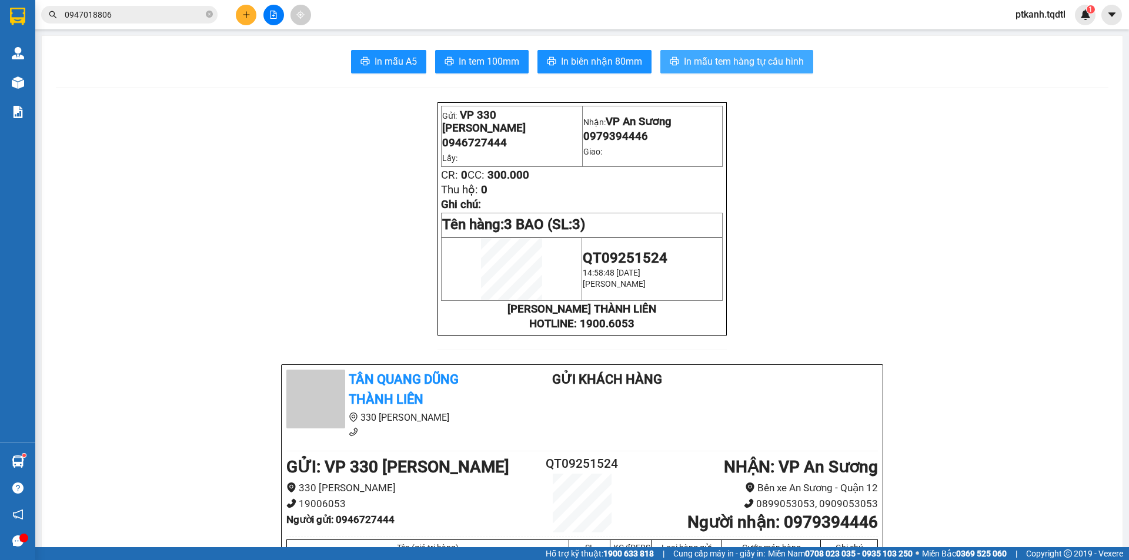
click at [725, 63] on span "In mẫu tem hàng tự cấu hình" at bounding box center [744, 61] width 120 height 15
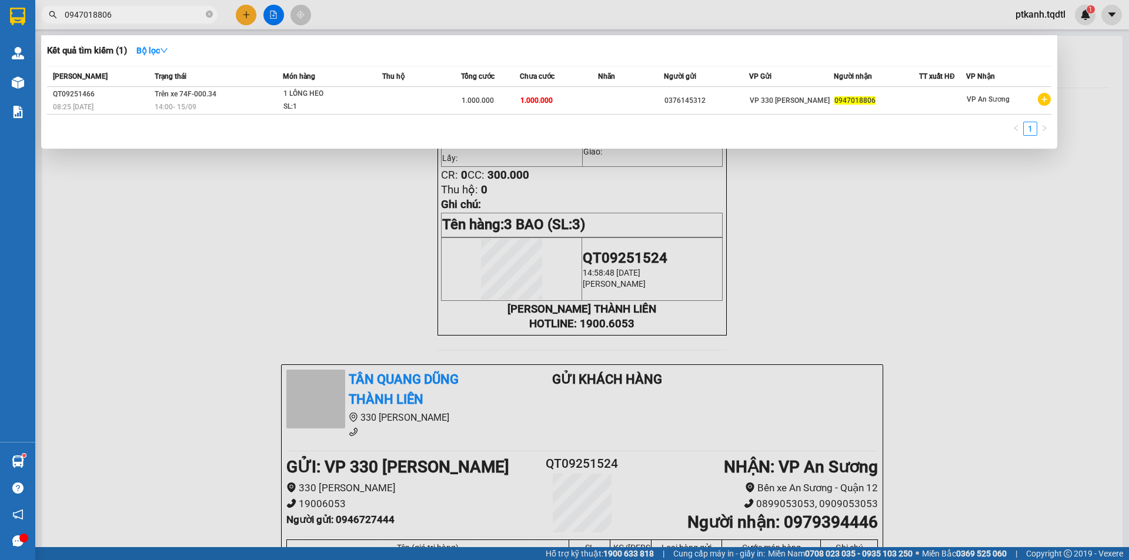
click at [120, 9] on input "0947018806" at bounding box center [134, 14] width 139 height 13
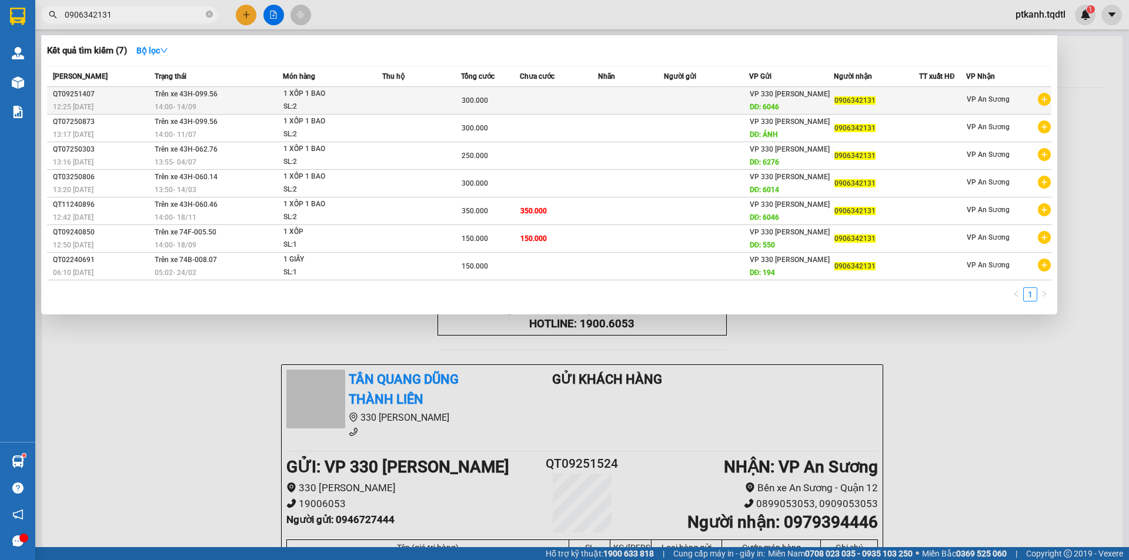
type input "0906342131"
click at [571, 102] on td at bounding box center [559, 101] width 79 height 28
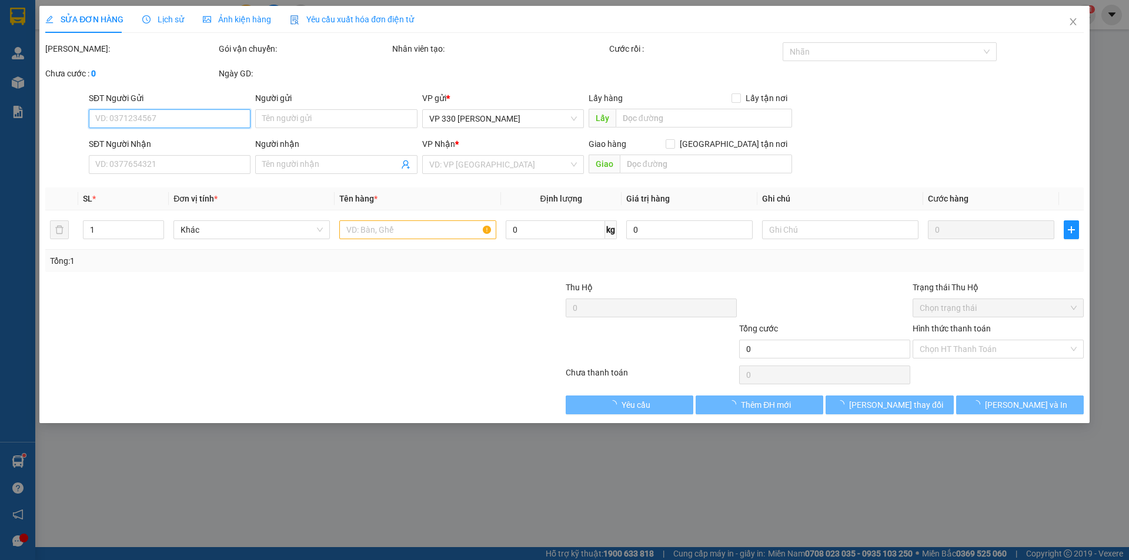
type input "6046"
type input "0906342131"
type input "300.000"
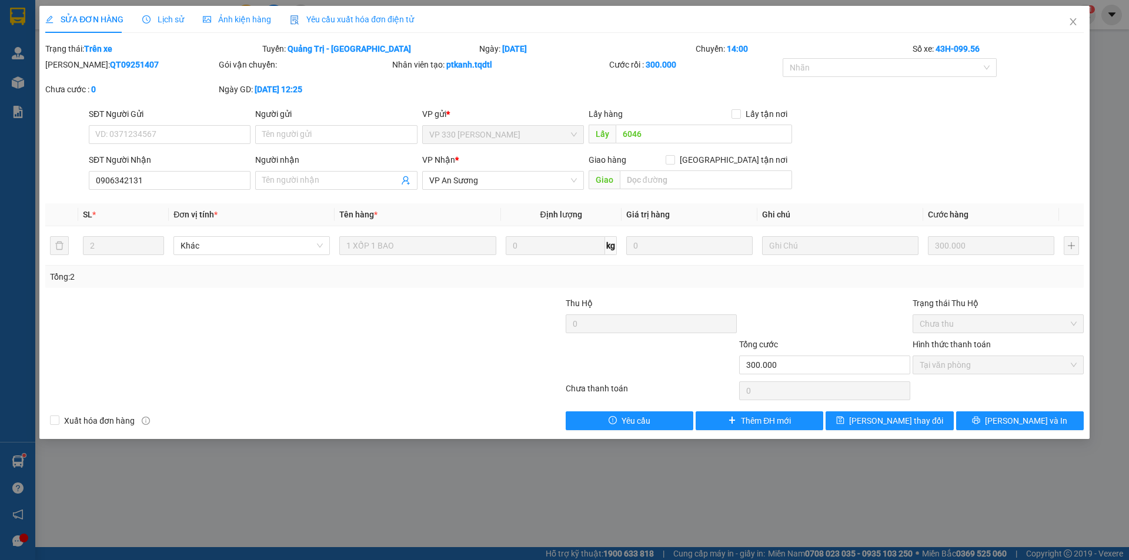
click at [168, 22] on span "Lịch sử" at bounding box center [163, 19] width 42 height 9
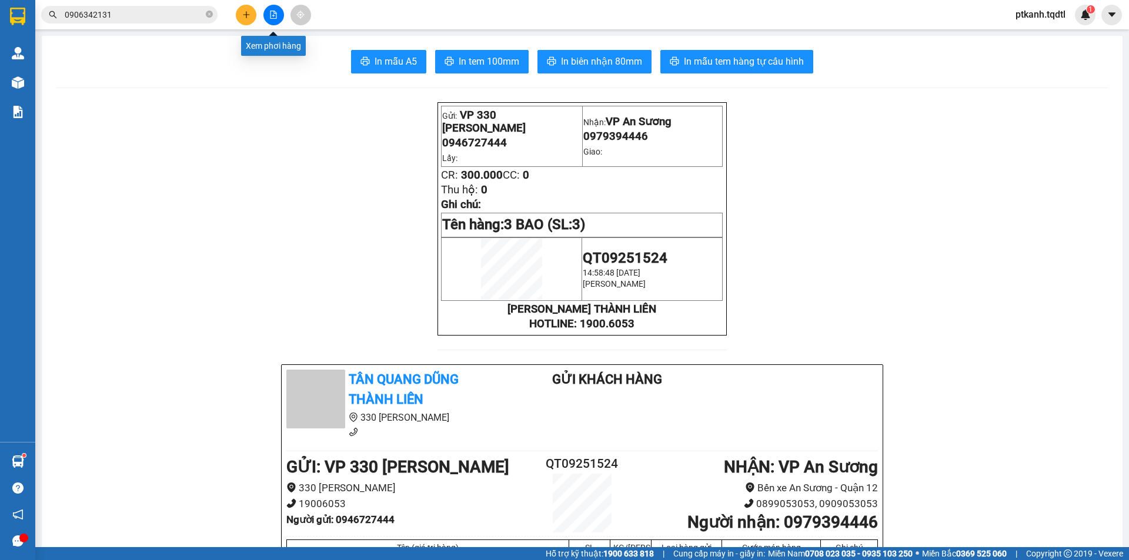
click at [272, 13] on icon "file-add" at bounding box center [273, 15] width 8 height 8
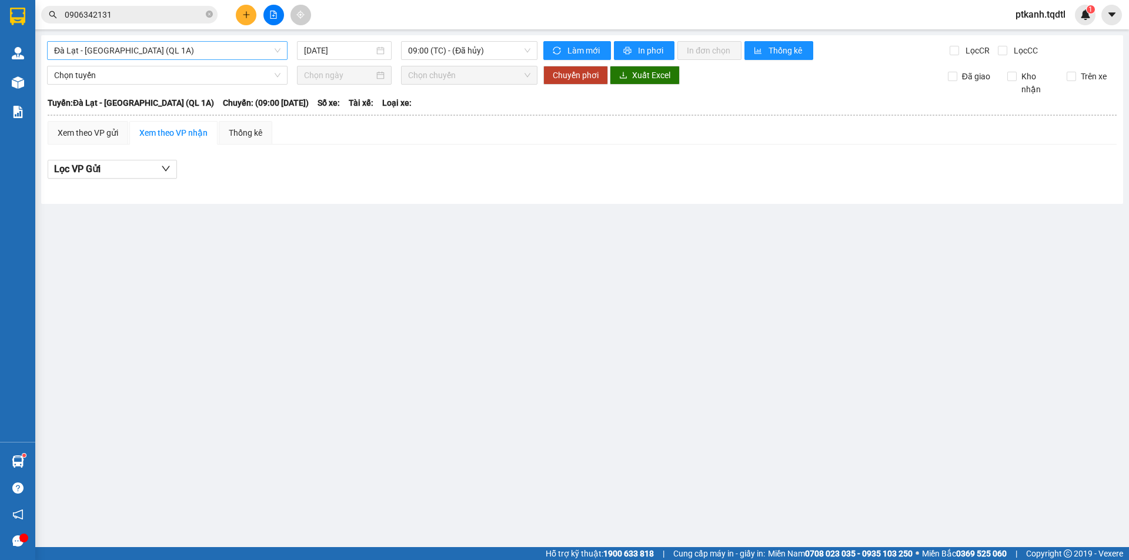
click at [277, 49] on span "Đà Lạt - Sài Gòn (QL 1A)" at bounding box center [167, 51] width 226 height 18
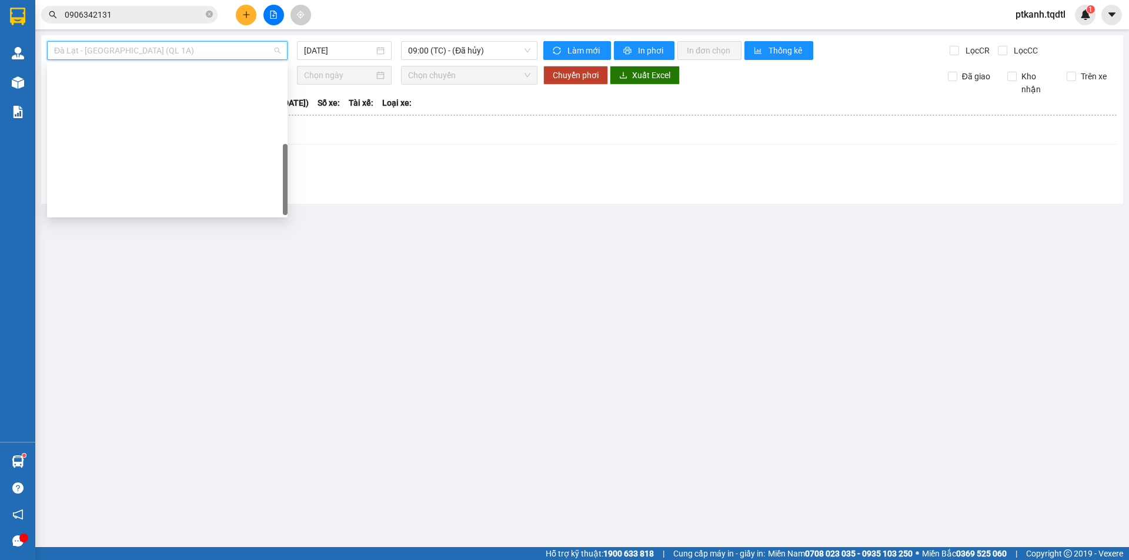
drag, startPoint x: 284, startPoint y: 84, endPoint x: 273, endPoint y: 173, distance: 90.0
click at [273, 173] on div "[GEOGRAPHIC_DATA] - [GEOGRAPHIC_DATA] - [GEOGRAPHIC_DATA] [GEOGRAPHIC_DATA] - […" at bounding box center [167, 140] width 240 height 150
drag, startPoint x: 178, startPoint y: 171, endPoint x: 390, endPoint y: 91, distance: 226.4
click at [179, 406] on div "Quảng Trị - [GEOGRAPHIC_DATA]" at bounding box center [167, 412] width 226 height 13
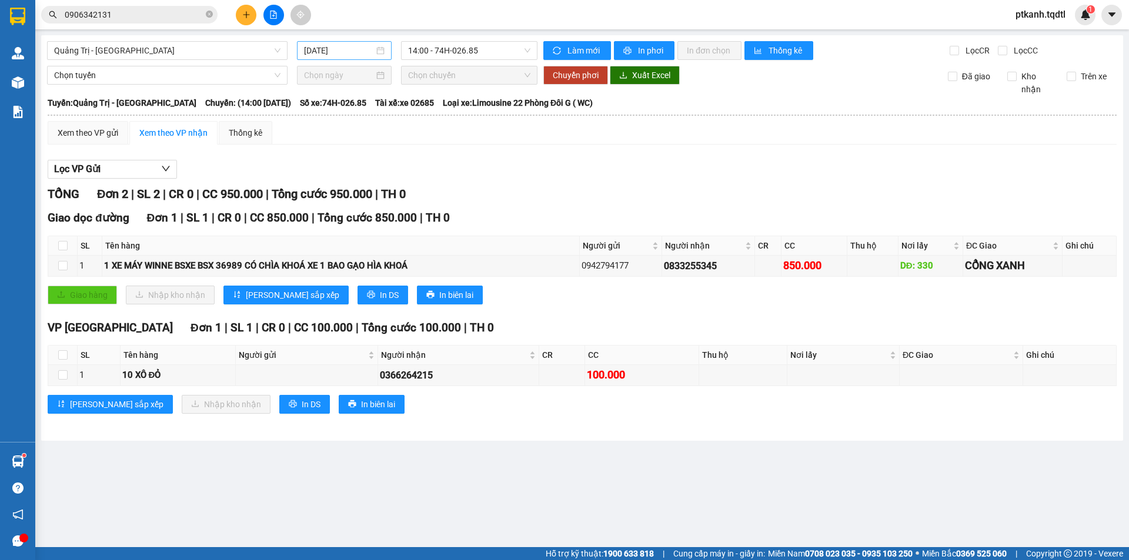
click at [377, 55] on div "[DATE]" at bounding box center [344, 50] width 81 height 13
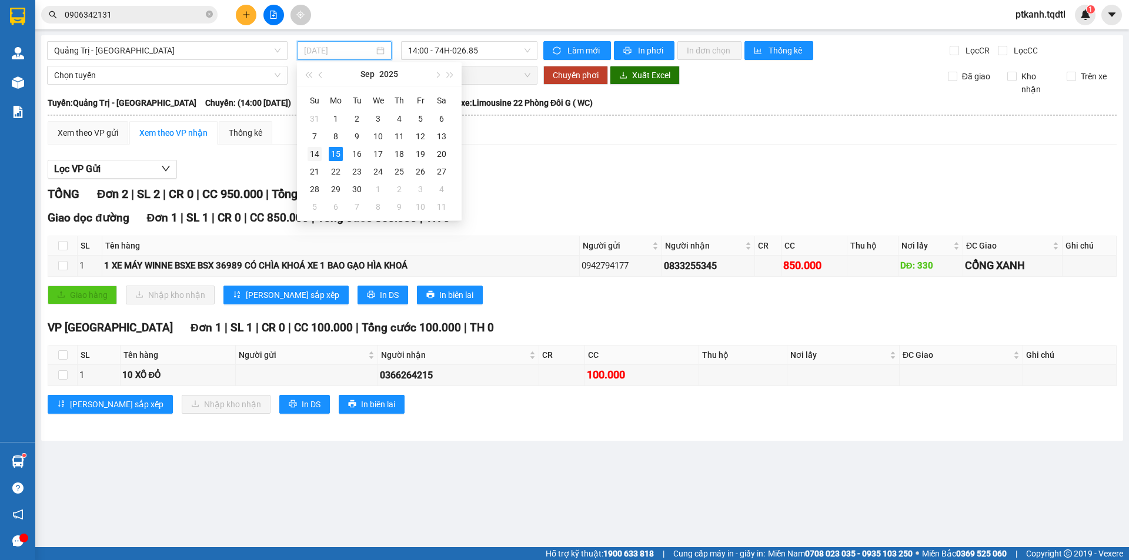
click at [312, 154] on div "14" at bounding box center [314, 154] width 14 height 14
type input "[DATE]"
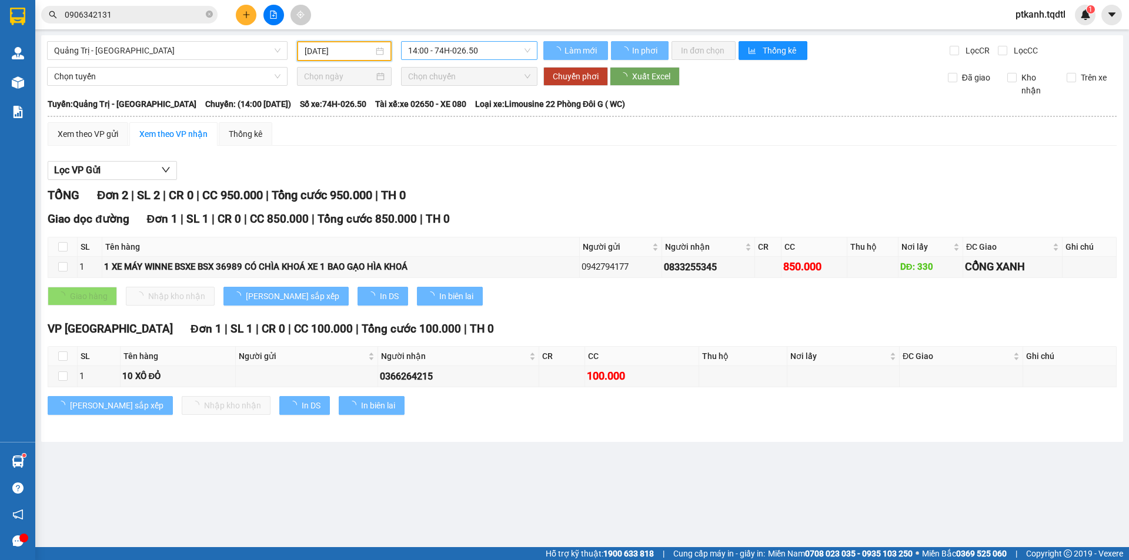
click at [506, 51] on span "14:00 - 74H-026.50" at bounding box center [469, 51] width 122 height 18
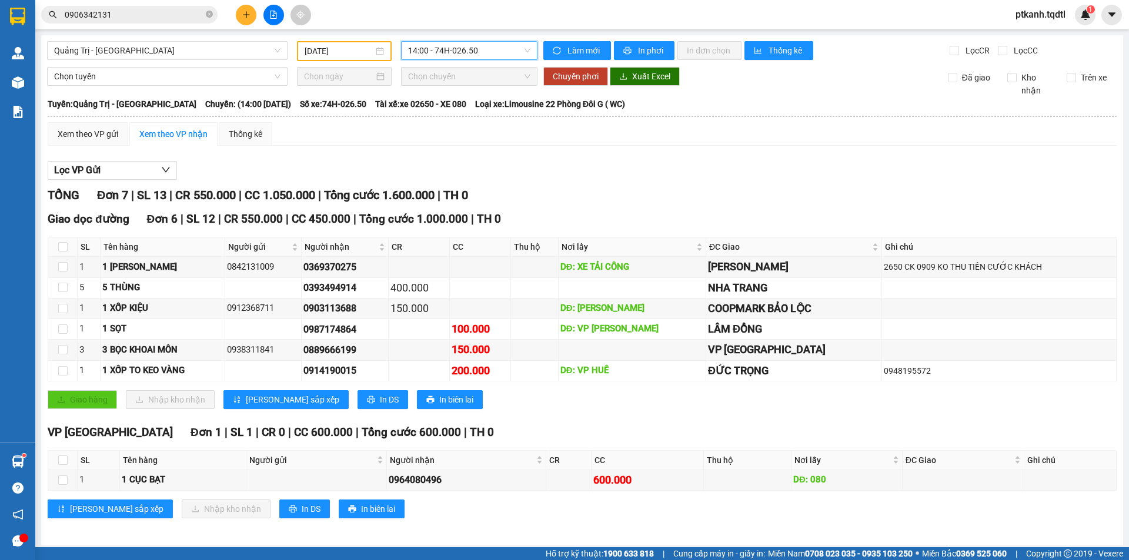
click at [506, 51] on span "14:00 - 74H-026.50" at bounding box center [469, 51] width 122 height 18
click at [116, 11] on input "0906342131" at bounding box center [134, 14] width 139 height 13
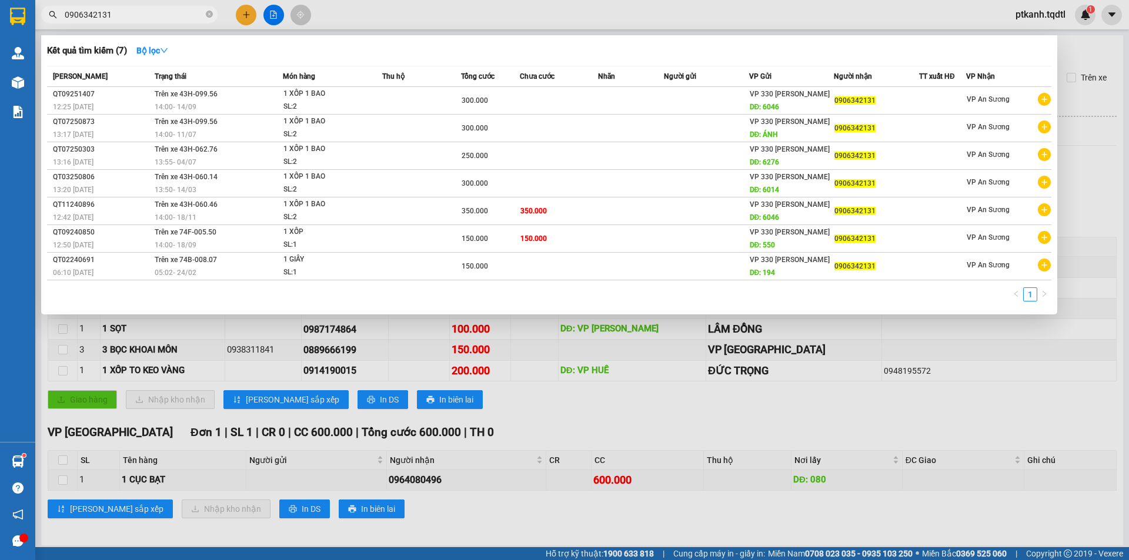
click at [116, 11] on input "0906342131" at bounding box center [134, 14] width 139 height 13
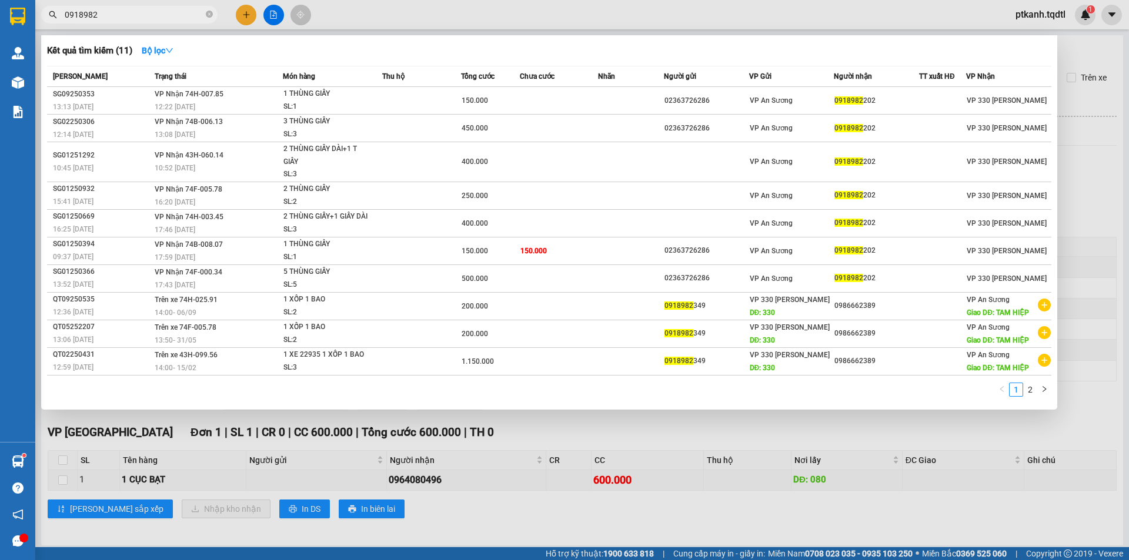
type input "0918982"
drag, startPoint x: 524, startPoint y: 527, endPoint x: 269, endPoint y: 147, distance: 457.9
click at [524, 524] on div at bounding box center [564, 280] width 1129 height 560
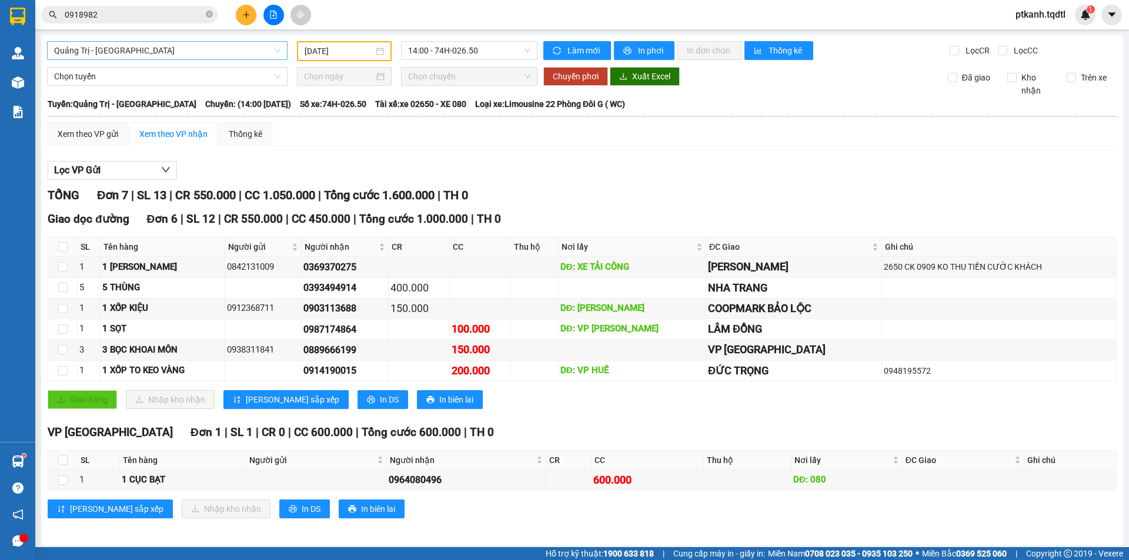
click at [273, 42] on span "Quảng Trị - [GEOGRAPHIC_DATA]" at bounding box center [167, 51] width 226 height 18
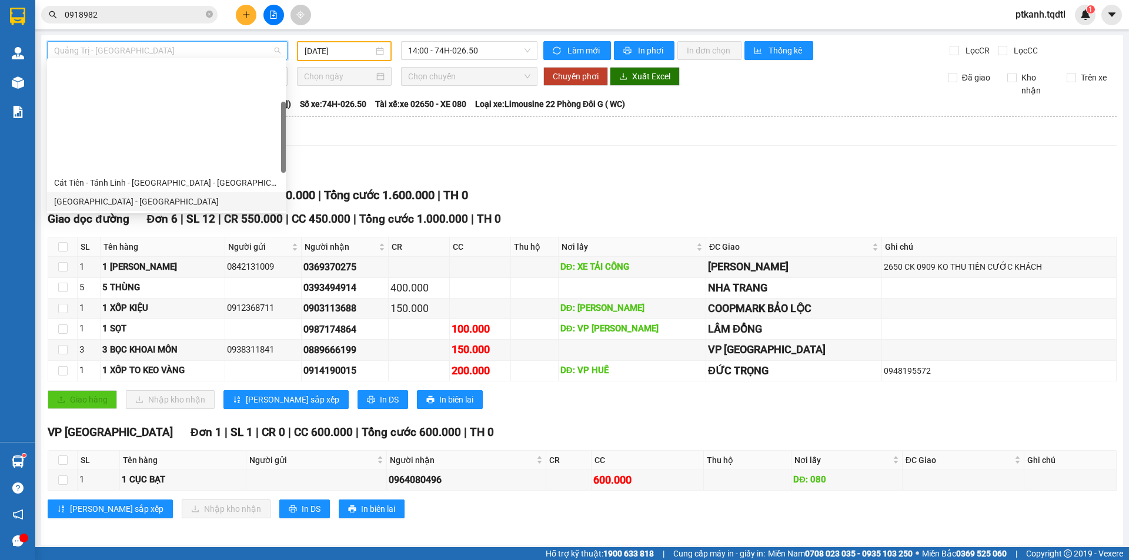
click at [163, 195] on div "[GEOGRAPHIC_DATA] - [GEOGRAPHIC_DATA]" at bounding box center [166, 201] width 225 height 13
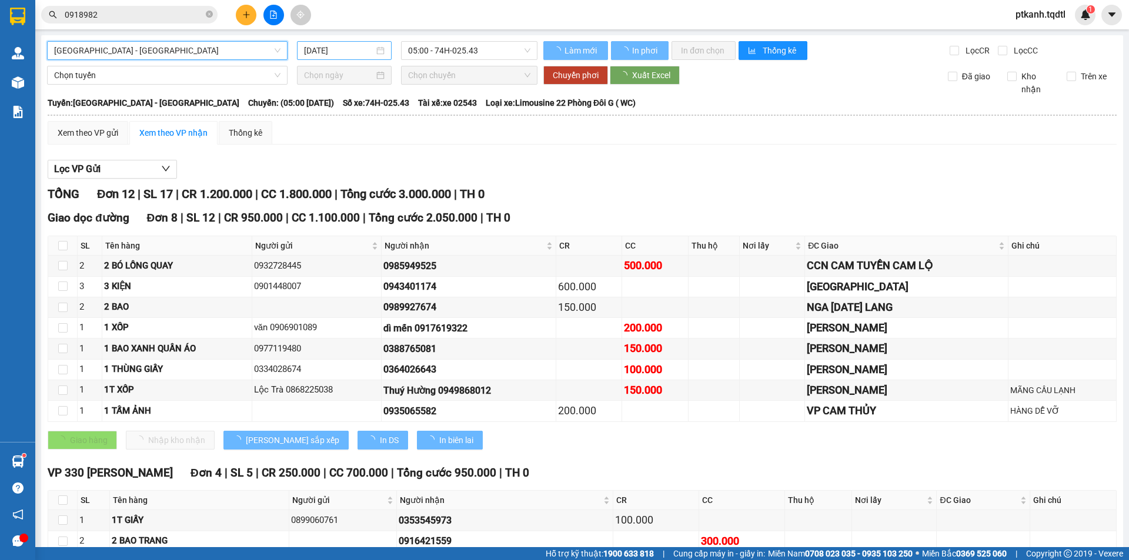
click at [381, 50] on div "[DATE]" at bounding box center [344, 50] width 81 height 13
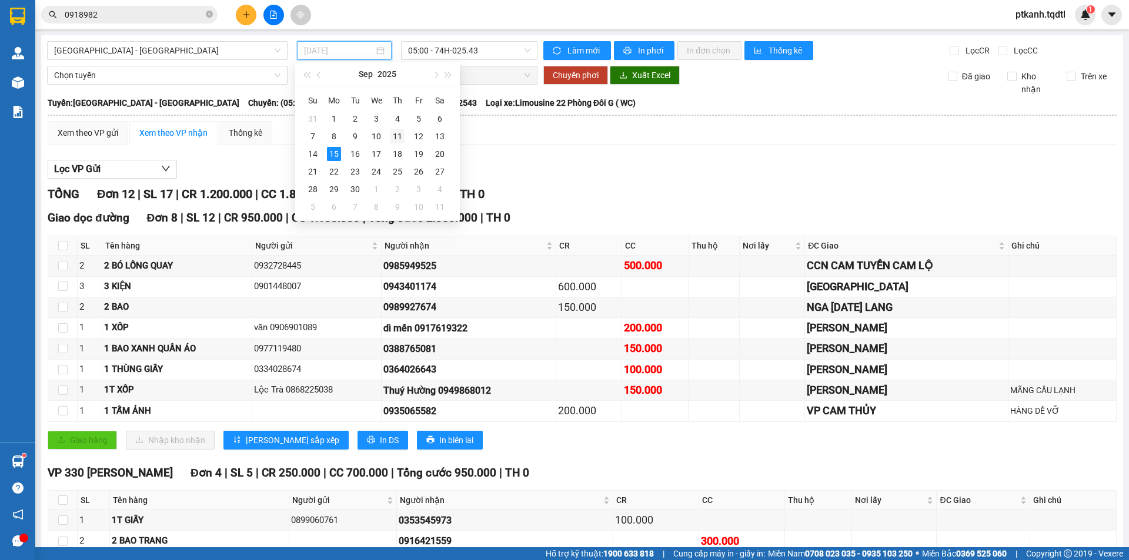
drag, startPoint x: 398, startPoint y: 136, endPoint x: 458, endPoint y: 78, distance: 83.6
click at [398, 135] on div "11" at bounding box center [397, 136] width 14 height 14
type input "11/09/2025"
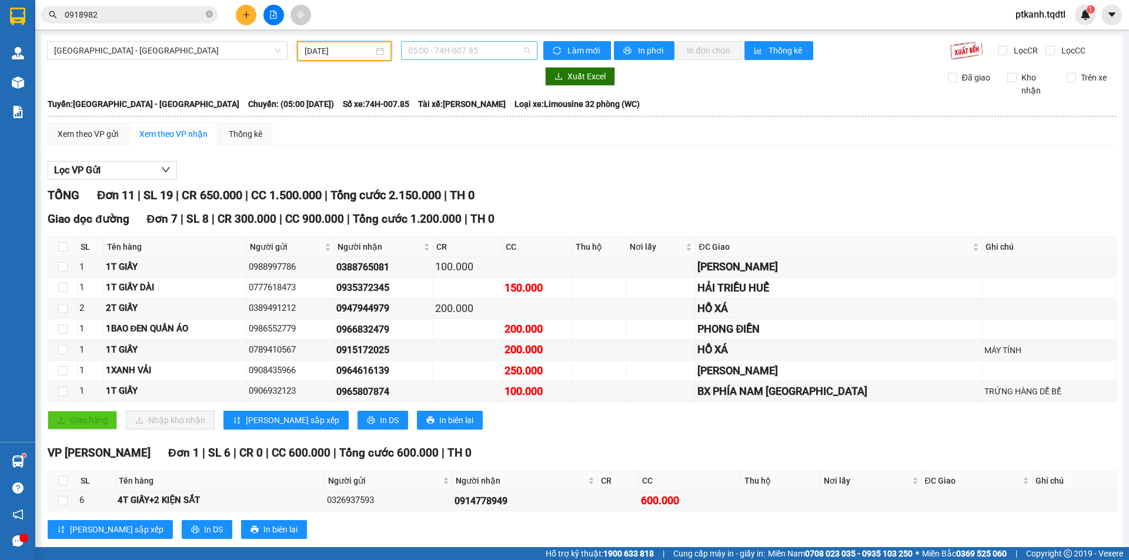
click at [506, 52] on span "05:00 - 74H-007.85" at bounding box center [469, 51] width 122 height 18
click at [150, 19] on input "0918982" at bounding box center [134, 14] width 139 height 13
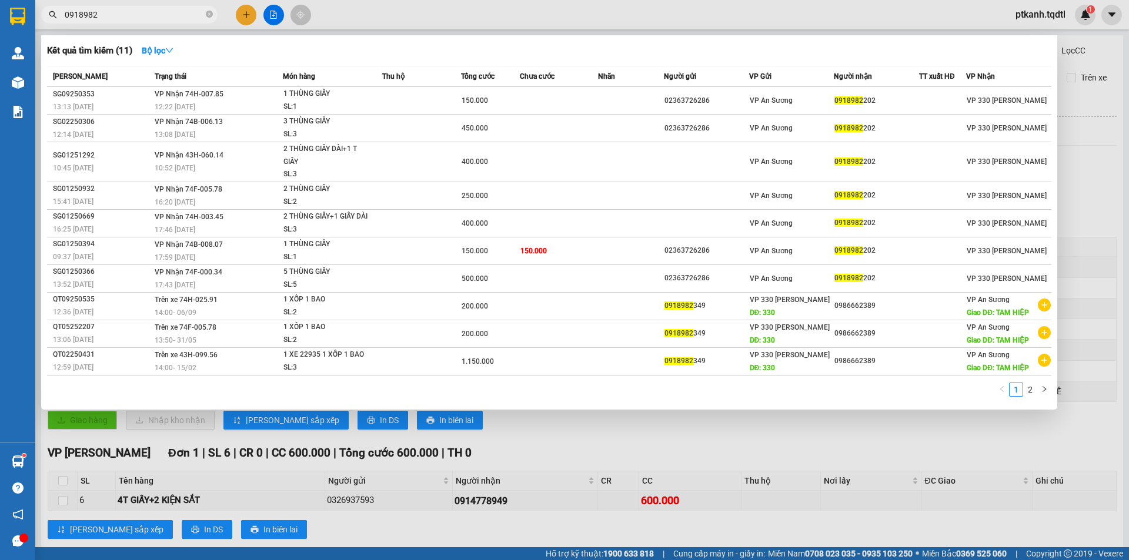
click at [150, 19] on input "0918982" at bounding box center [134, 14] width 139 height 13
click at [159, 12] on input "0918982" at bounding box center [134, 14] width 139 height 13
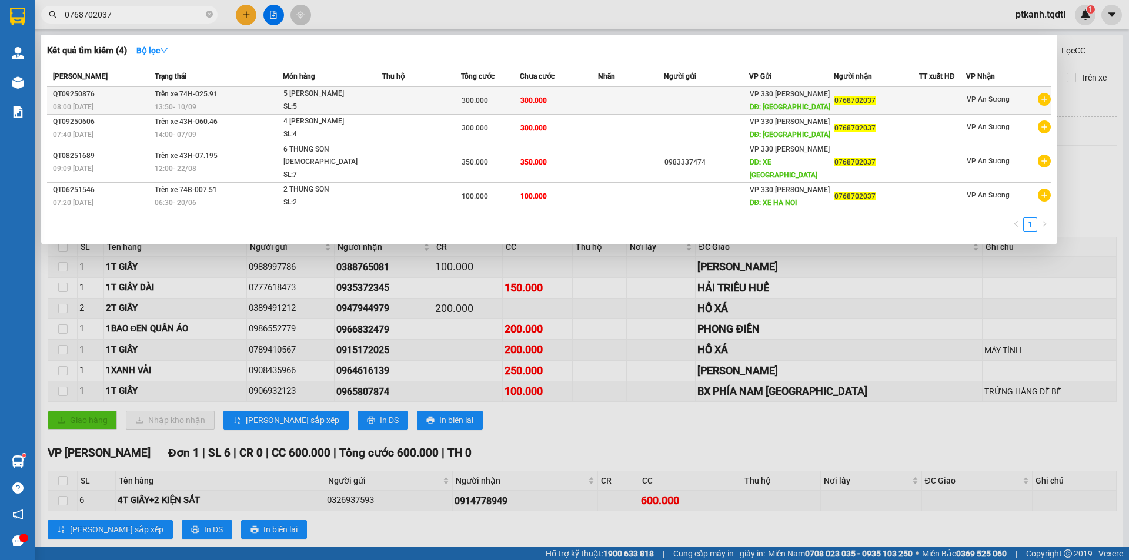
type input "0768702037"
click at [426, 98] on td at bounding box center [421, 101] width 79 height 28
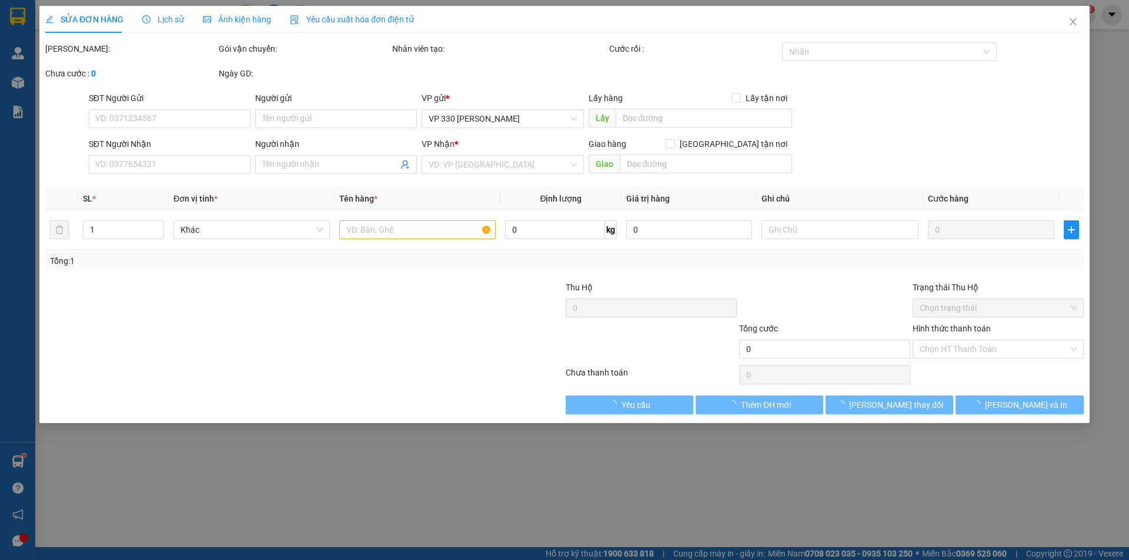
type input "HÀ NỘI"
type input "0768702037"
type input "300.000"
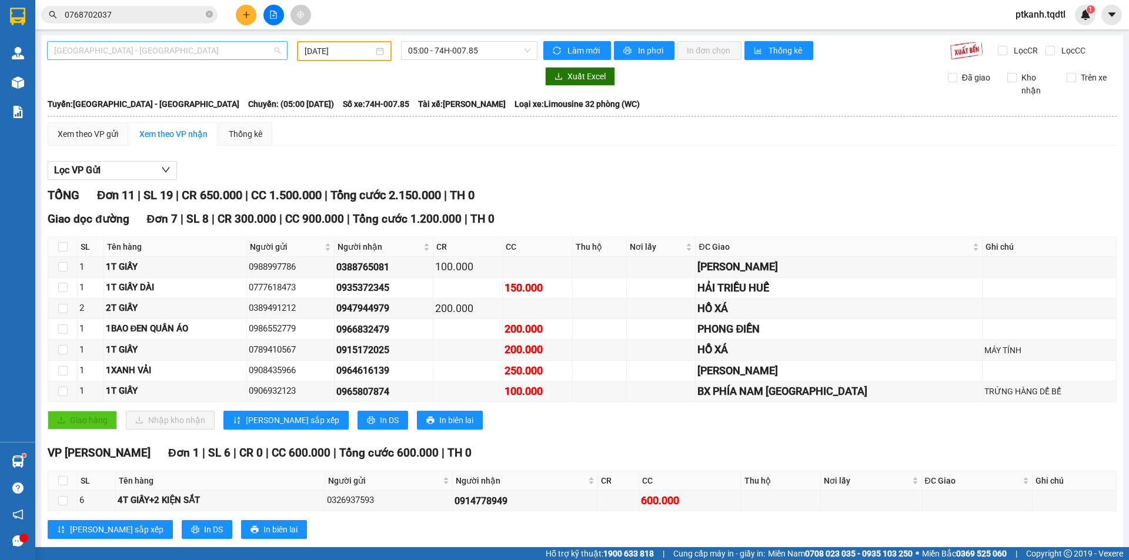
click at [274, 52] on span "[GEOGRAPHIC_DATA] - [GEOGRAPHIC_DATA]" at bounding box center [167, 51] width 226 height 18
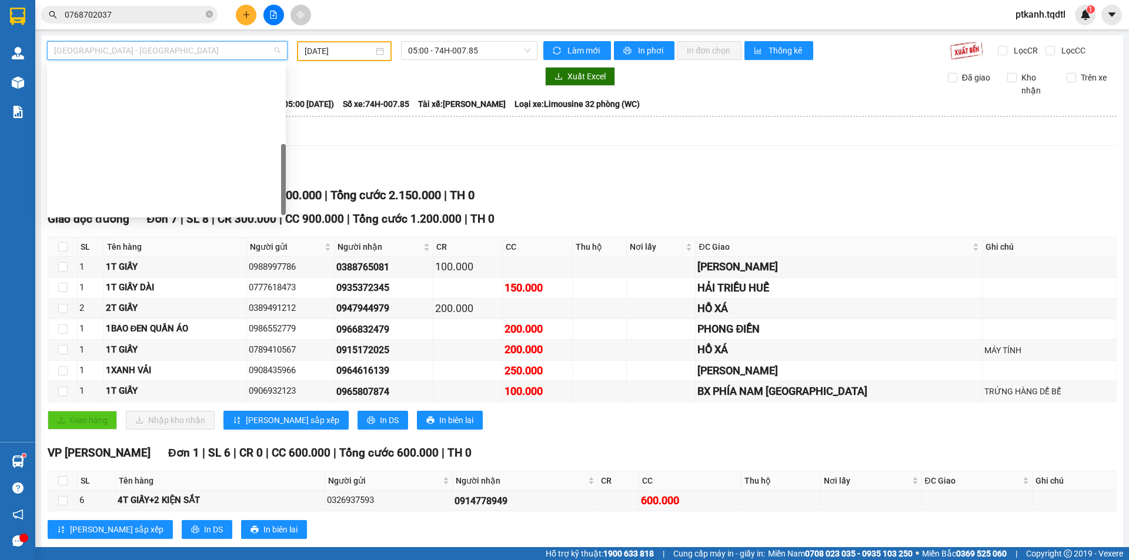
click at [180, 406] on div "Quảng Trị - [GEOGRAPHIC_DATA]" at bounding box center [166, 412] width 225 height 13
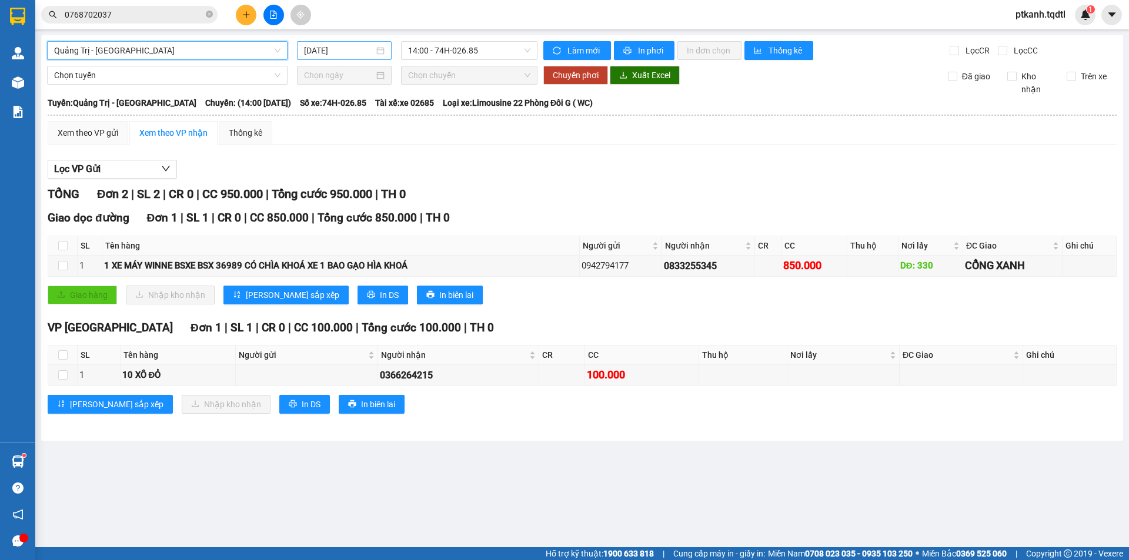
click at [381, 52] on div "[DATE]" at bounding box center [344, 50] width 81 height 13
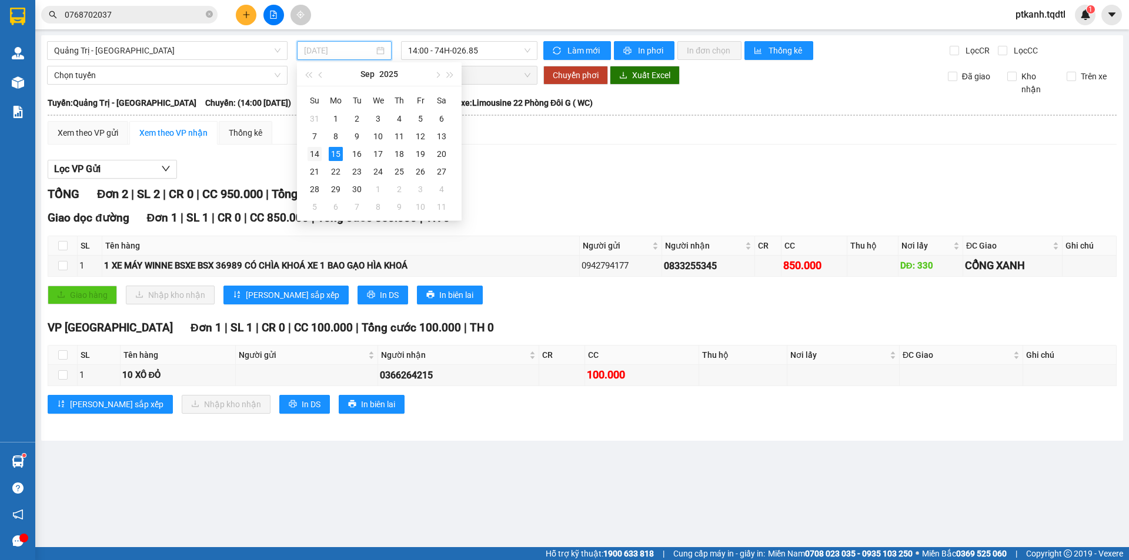
click at [318, 153] on div "14" at bounding box center [314, 154] width 14 height 14
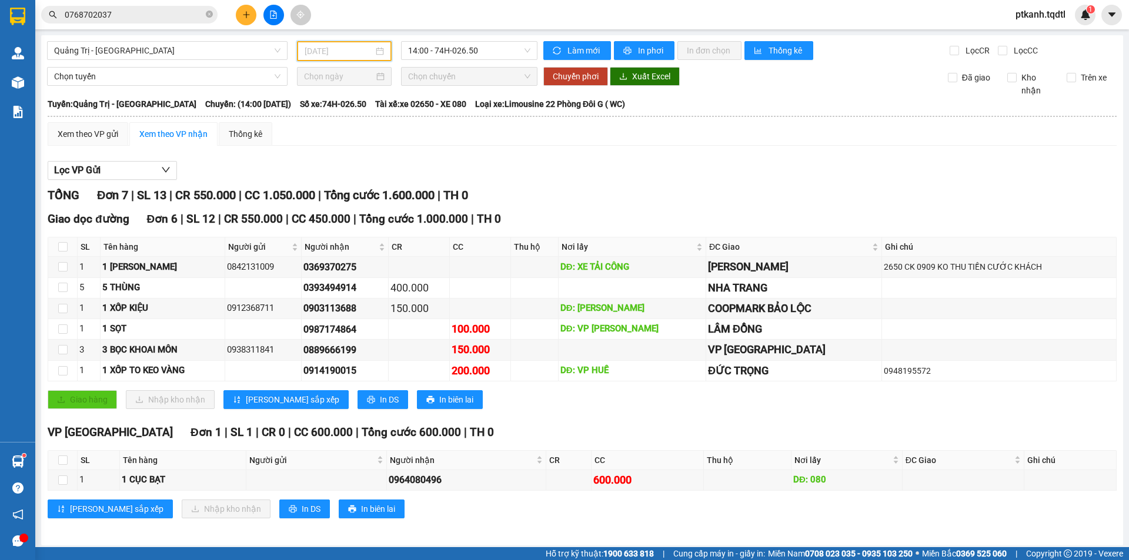
type input "19/09/2025"
click at [240, 15] on button at bounding box center [246, 15] width 21 height 21
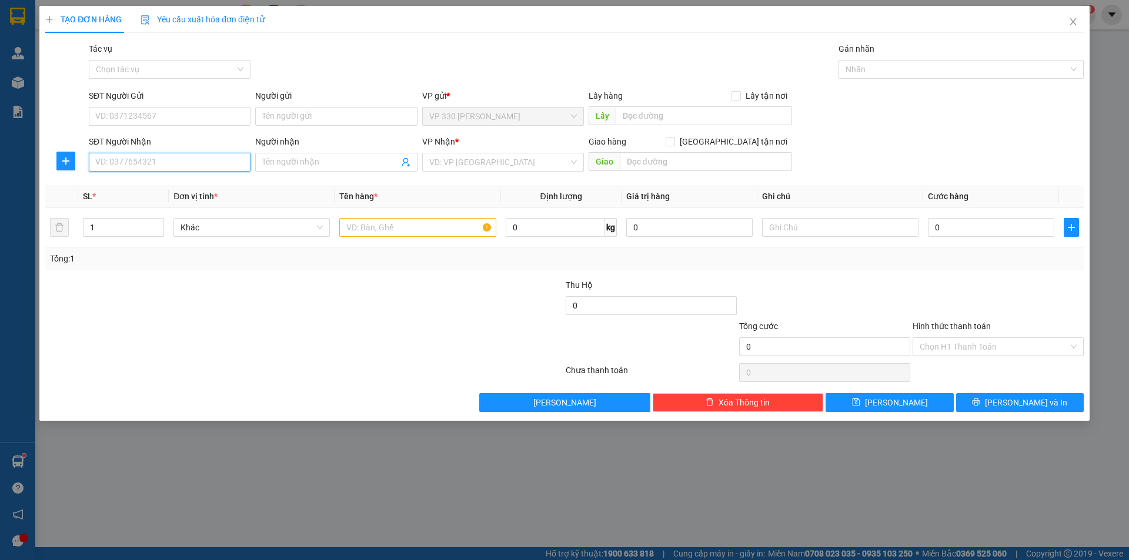
click at [155, 165] on input "SĐT Người Nhận" at bounding box center [170, 162] width 162 height 19
type input "0827056726"
click at [127, 188] on div "0827056726" at bounding box center [170, 185] width 148 height 13
type input "THỦ ĐỨC"
type input "200.000"
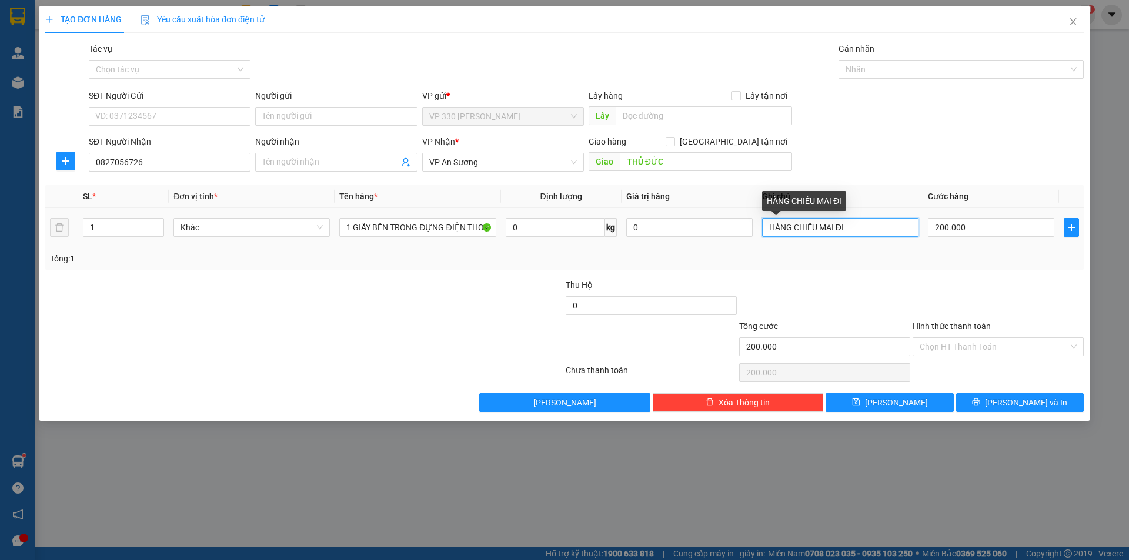
click at [855, 227] on input "HÀNG CHIÊU MAI ĐI" at bounding box center [840, 227] width 156 height 19
drag, startPoint x: 855, startPoint y: 227, endPoint x: 751, endPoint y: 237, distance: 104.5
click at [751, 237] on tr "1 Khác 1 GIẤY BÊN TRONG ĐỰNG ĐIỆN THOẠI 0 kg 0 HÀNG CHIÊU MAI ĐI 200.000" at bounding box center [564, 227] width 1038 height 39
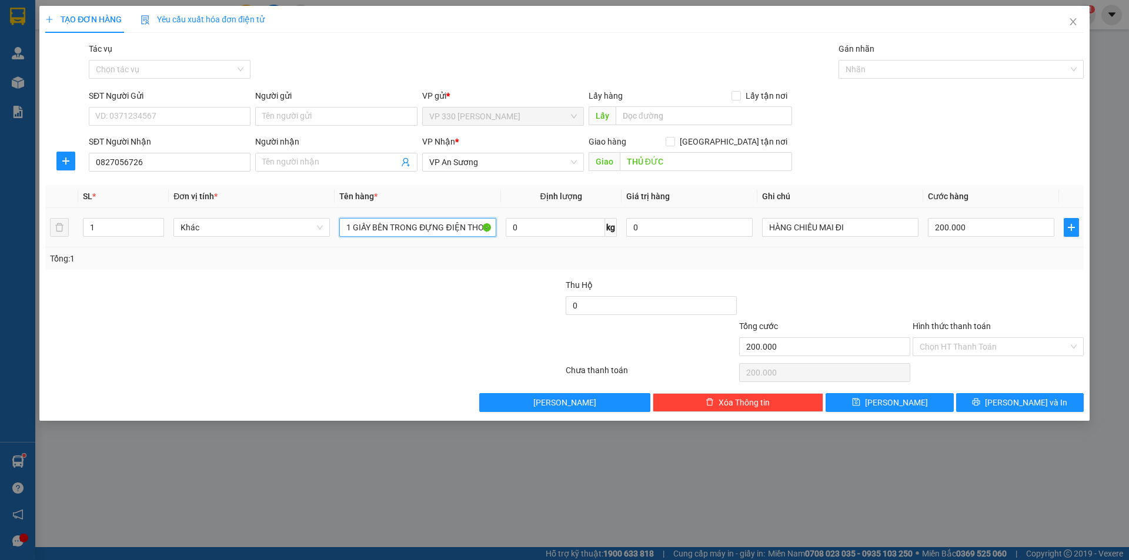
drag, startPoint x: 373, startPoint y: 229, endPoint x: 500, endPoint y: 232, distance: 127.0
click at [500, 232] on tr "1 Khác 1 GIẤY BÊN TRONG ĐỰNG ĐIỆN THOẠI 0 kg 0 HÀNG CHIÊU MAI ĐI 200.000" at bounding box center [564, 227] width 1038 height 39
click at [965, 225] on input "200.000" at bounding box center [991, 227] width 126 height 19
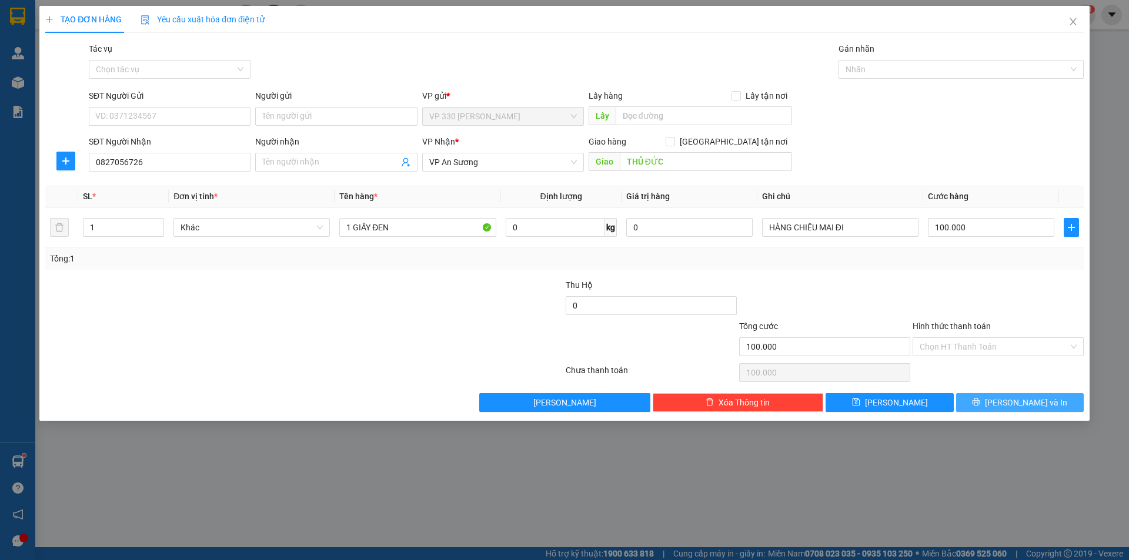
click at [1022, 401] on span "Lưu và In" at bounding box center [1026, 402] width 82 height 13
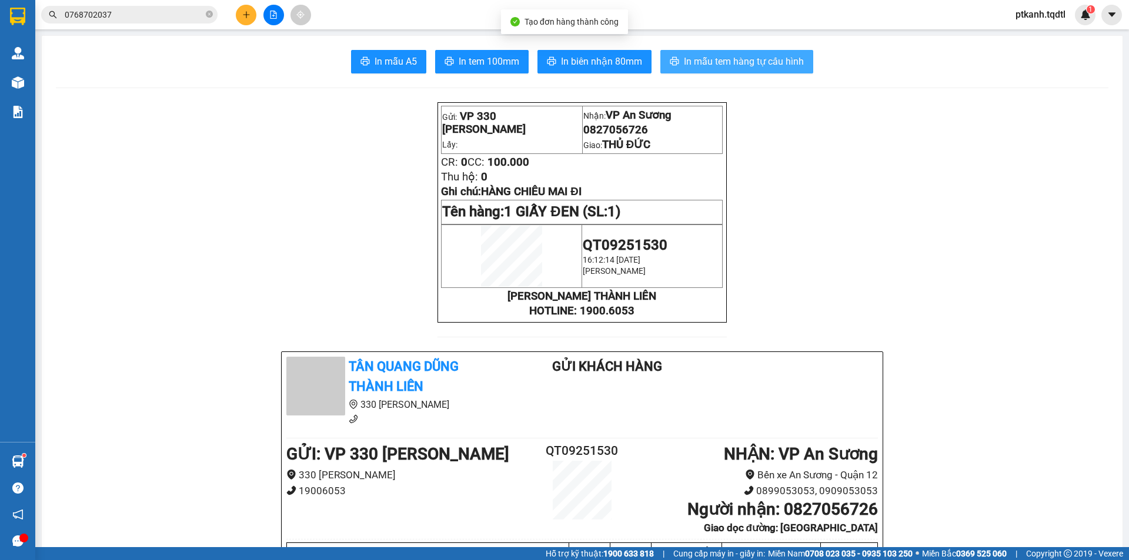
click at [749, 63] on span "In mẫu tem hàng tự cấu hình" at bounding box center [744, 61] width 120 height 15
click at [116, 15] on input "0768702037" at bounding box center [134, 14] width 139 height 13
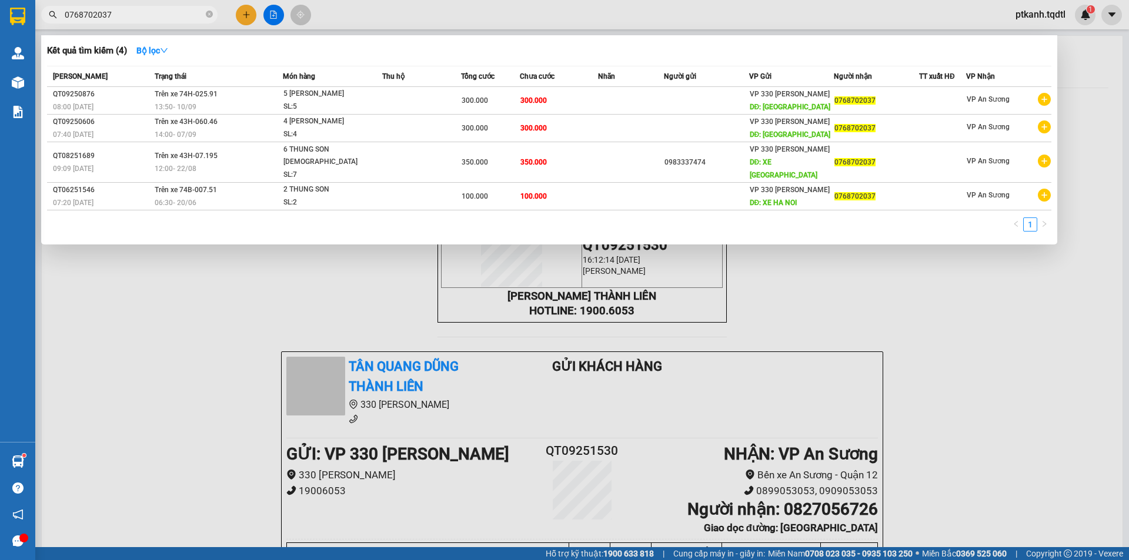
click at [116, 15] on input "0768702037" at bounding box center [134, 14] width 139 height 13
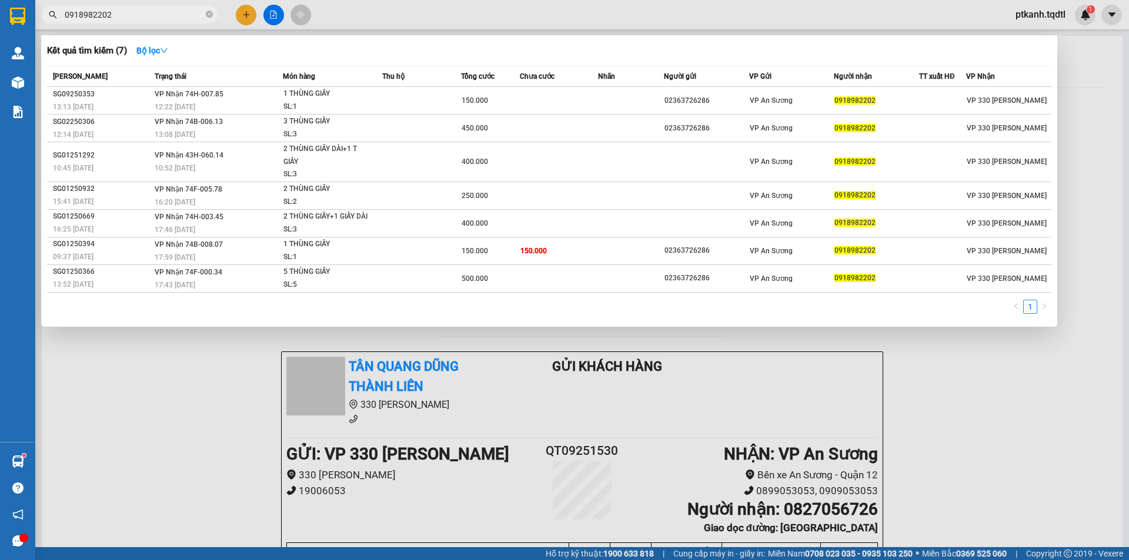
click at [124, 14] on input "0918982202" at bounding box center [134, 14] width 139 height 13
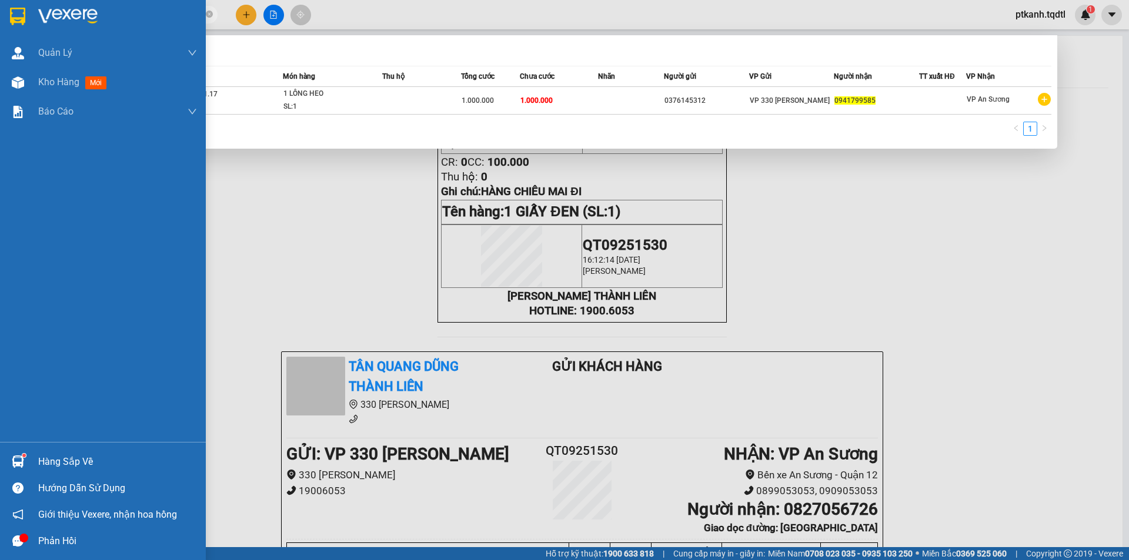
click at [73, 463] on div "Hàng sắp về" at bounding box center [117, 462] width 159 height 18
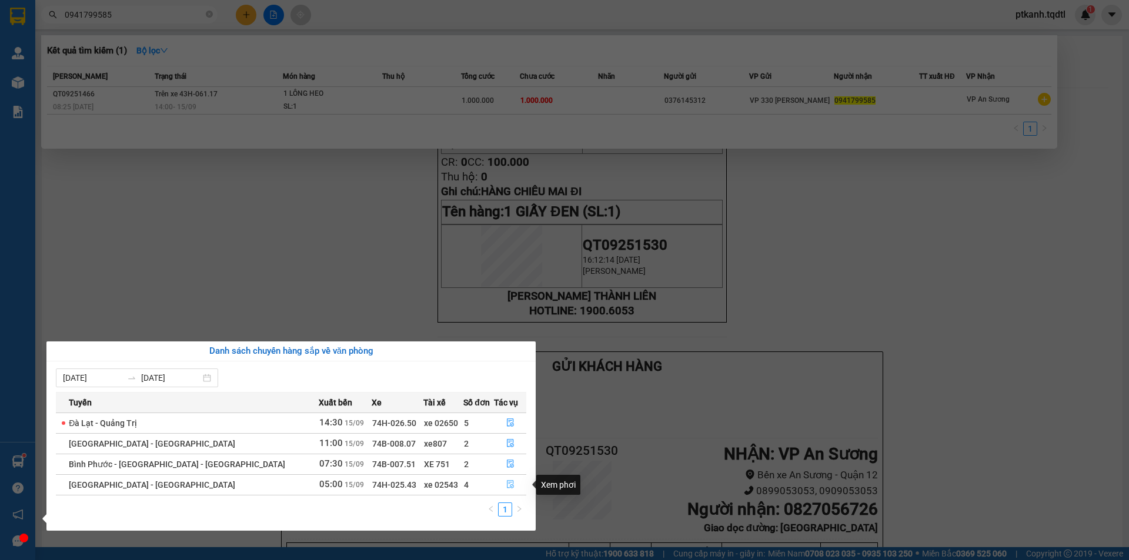
click at [506, 484] on icon "file-done" at bounding box center [510, 484] width 8 height 8
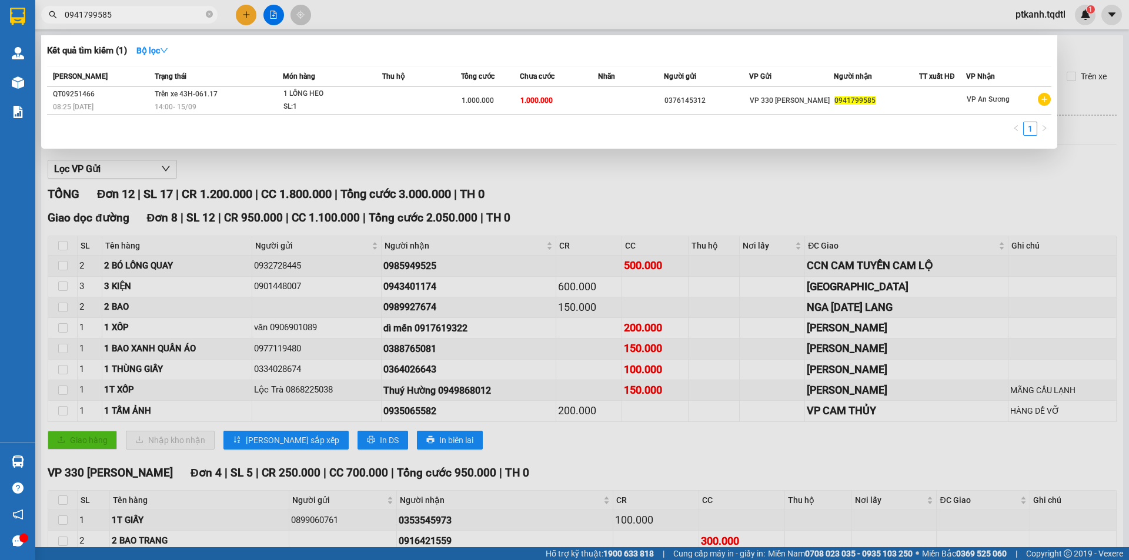
click at [966, 139] on div "1" at bounding box center [549, 132] width 1004 height 21
drag, startPoint x: 938, startPoint y: 183, endPoint x: 933, endPoint y: 187, distance: 6.7
click at [938, 184] on div at bounding box center [564, 280] width 1129 height 560
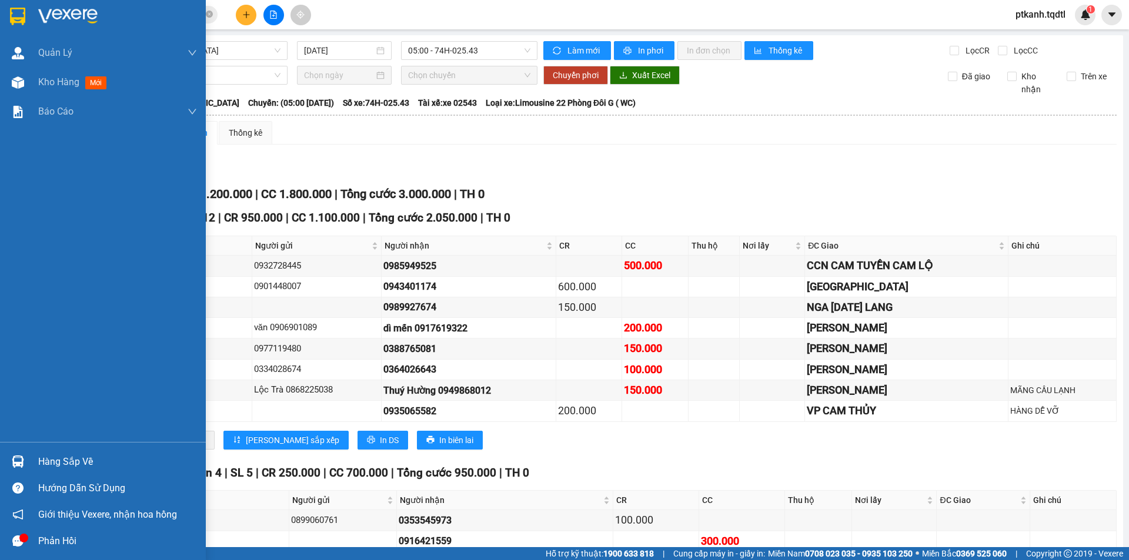
click at [76, 463] on div "Hàng sắp về" at bounding box center [117, 462] width 159 height 18
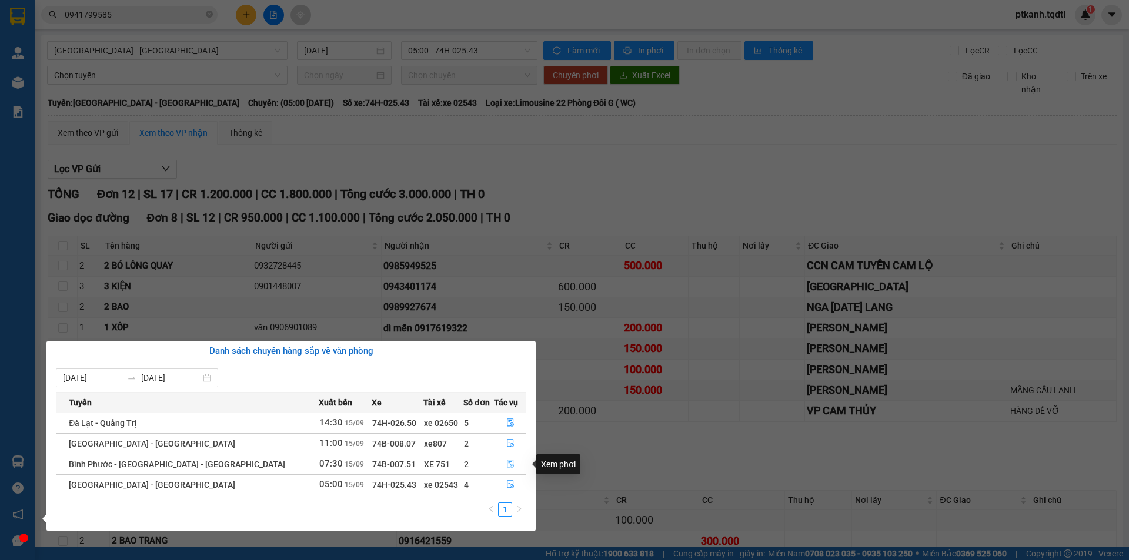
click at [506, 465] on icon "file-done" at bounding box center [510, 464] width 8 height 8
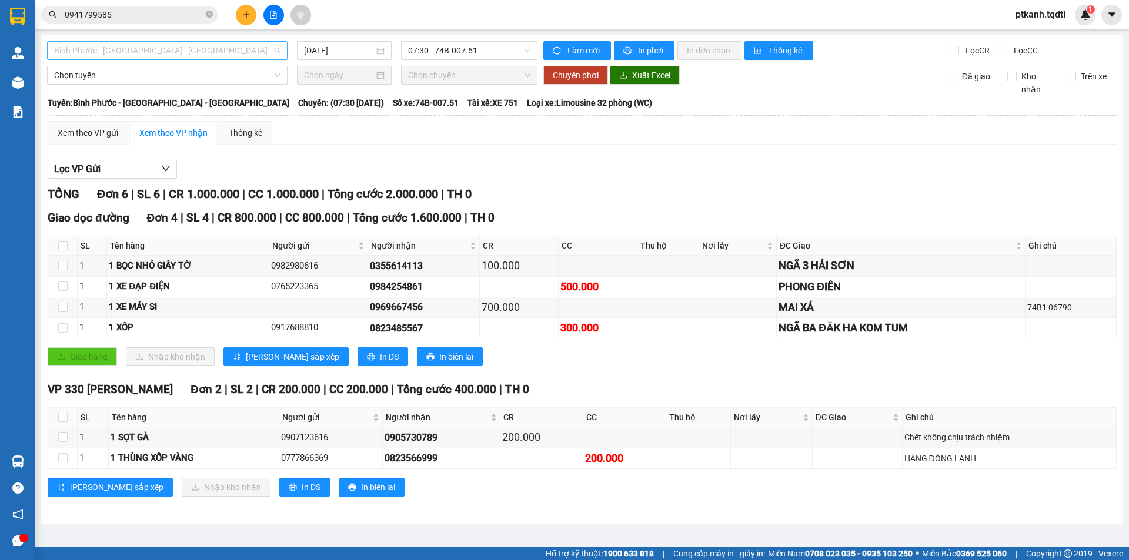
click at [277, 53] on span "Bình Phước - [GEOGRAPHIC_DATA] - [GEOGRAPHIC_DATA]" at bounding box center [167, 51] width 226 height 18
click at [741, 207] on div "TỔNG Đơn 6 | SL 6 | CR 1.000.000 | CC 1.000.000 | Tổng cước 2.000.000 | TH 0 Gi…" at bounding box center [582, 348] width 1069 height 326
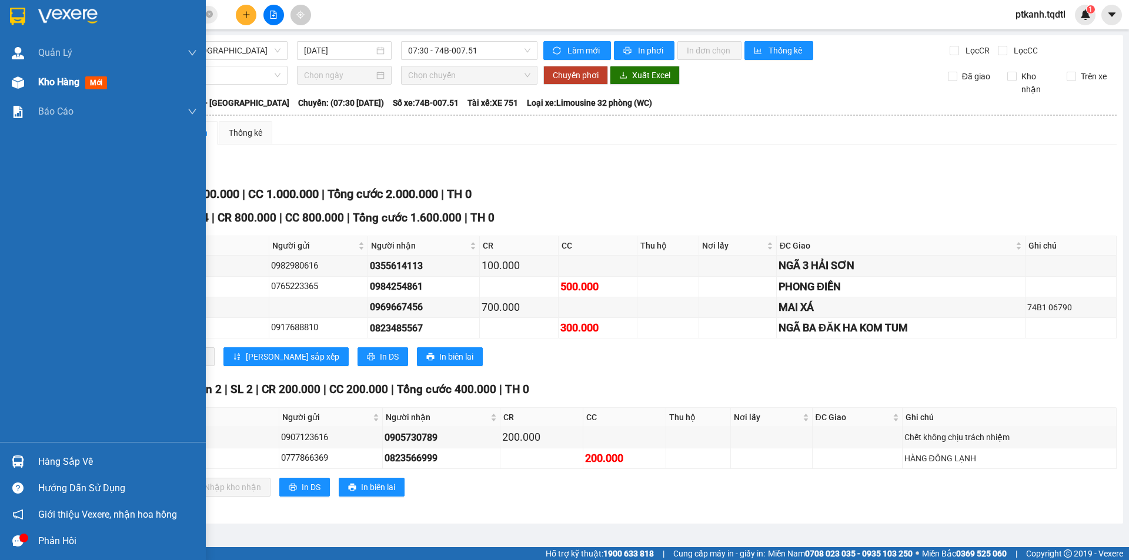
click at [50, 81] on span "Kho hàng" at bounding box center [58, 81] width 41 height 11
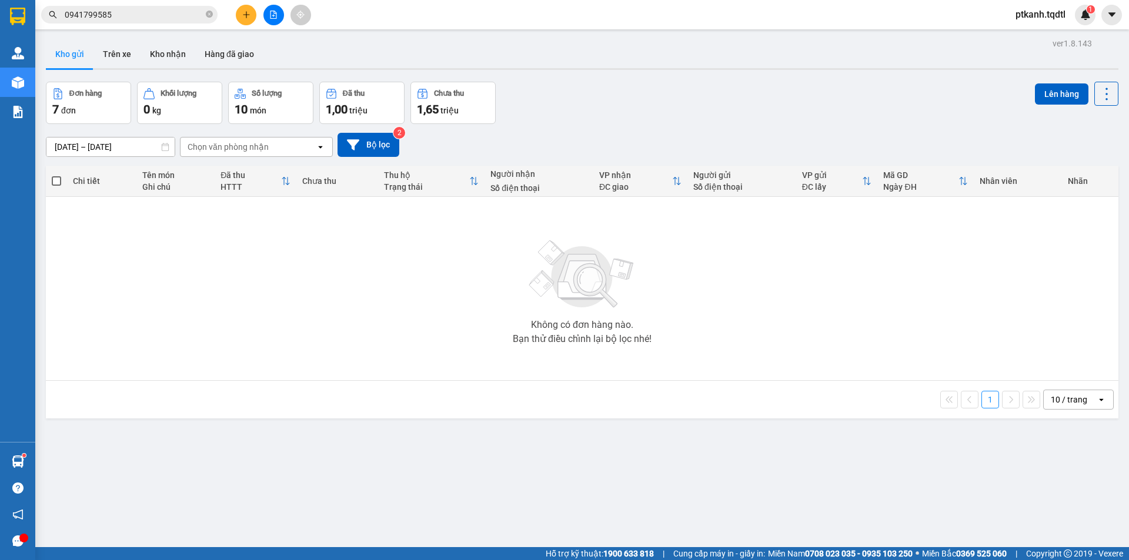
click at [981, 400] on button "1" at bounding box center [990, 400] width 18 height 18
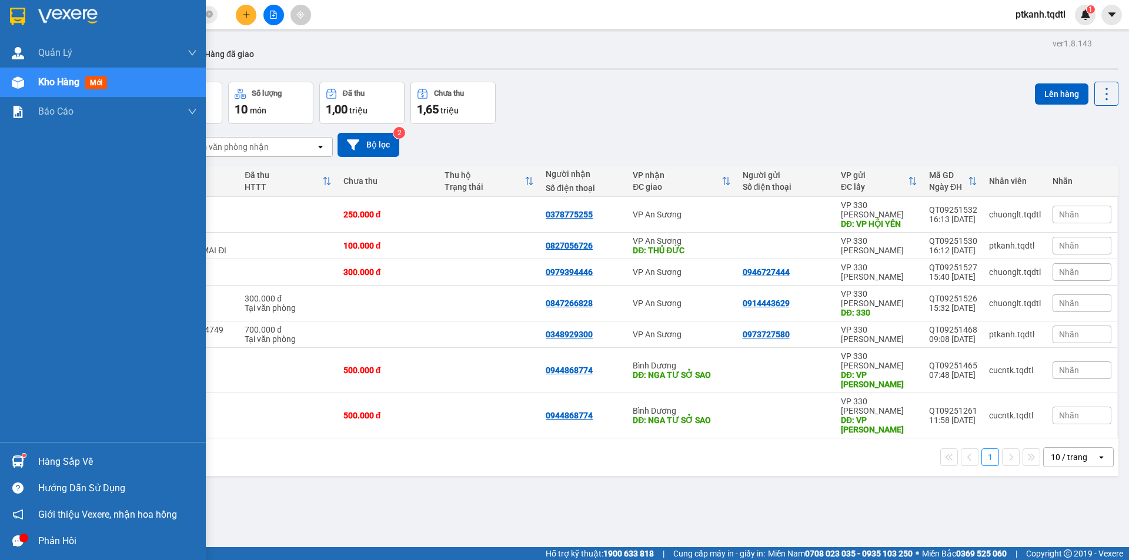
click at [57, 83] on span "Kho hàng" at bounding box center [58, 81] width 41 height 11
click at [23, 461] on img at bounding box center [18, 462] width 12 height 12
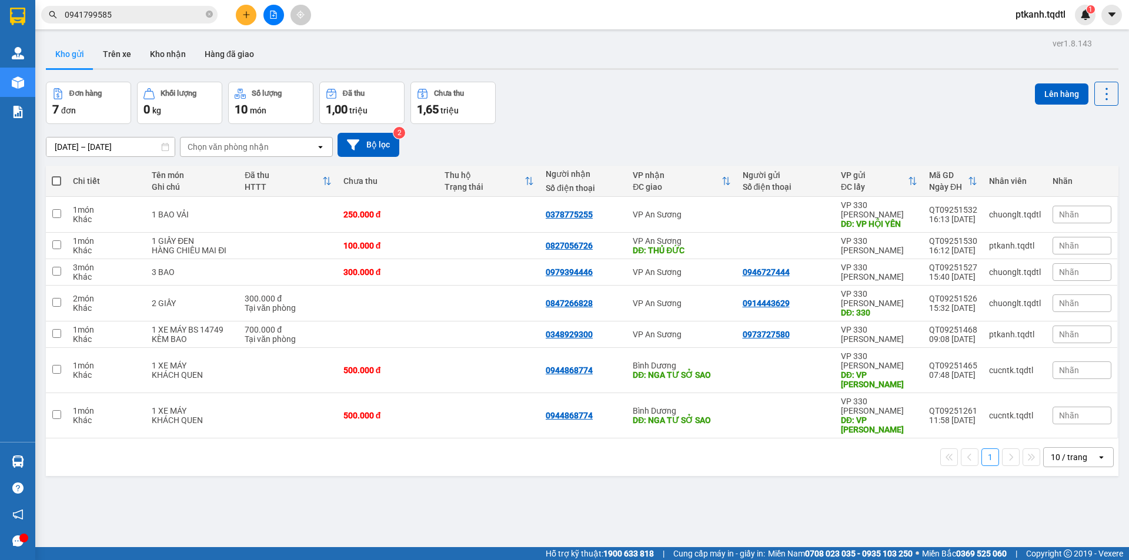
click at [610, 493] on section "Kết quả tìm kiếm ( 1 ) Bộ lọc Mã ĐH Trạng thái Món hàng Thu hộ Tổng cước Chưa c…" at bounding box center [564, 280] width 1129 height 560
click at [269, 18] on button at bounding box center [273, 15] width 21 height 21
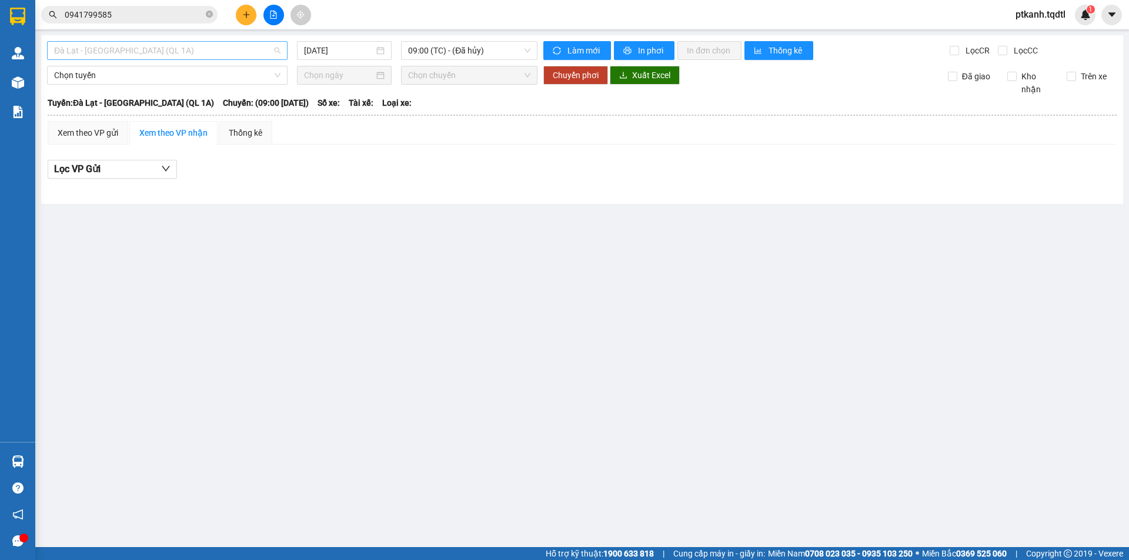
click at [279, 50] on span "Đà Lạt - Sài Gòn (QL 1A)" at bounding box center [167, 51] width 226 height 18
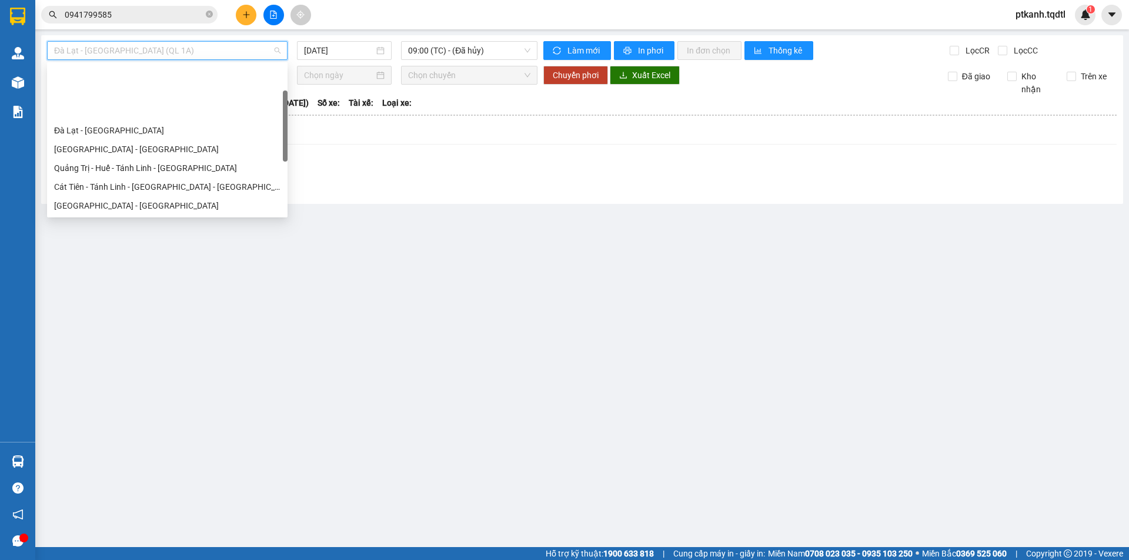
drag, startPoint x: 285, startPoint y: 78, endPoint x: 285, endPoint y: 104, distance: 25.9
click at [285, 104] on div at bounding box center [285, 126] width 5 height 71
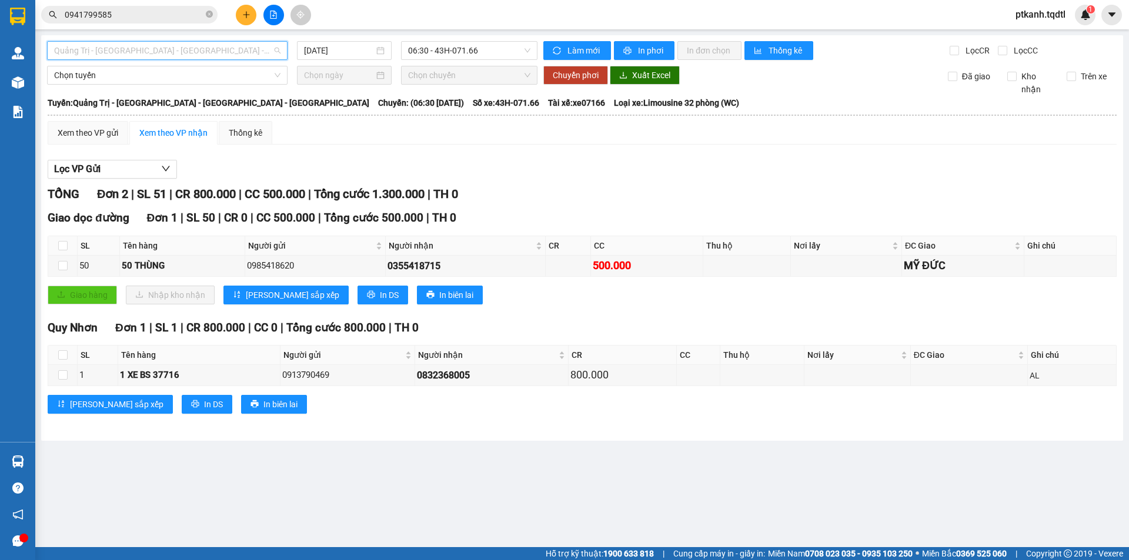
click at [286, 51] on div "Quảng Trị - [GEOGRAPHIC_DATA] - [GEOGRAPHIC_DATA] - [GEOGRAPHIC_DATA]" at bounding box center [167, 50] width 240 height 19
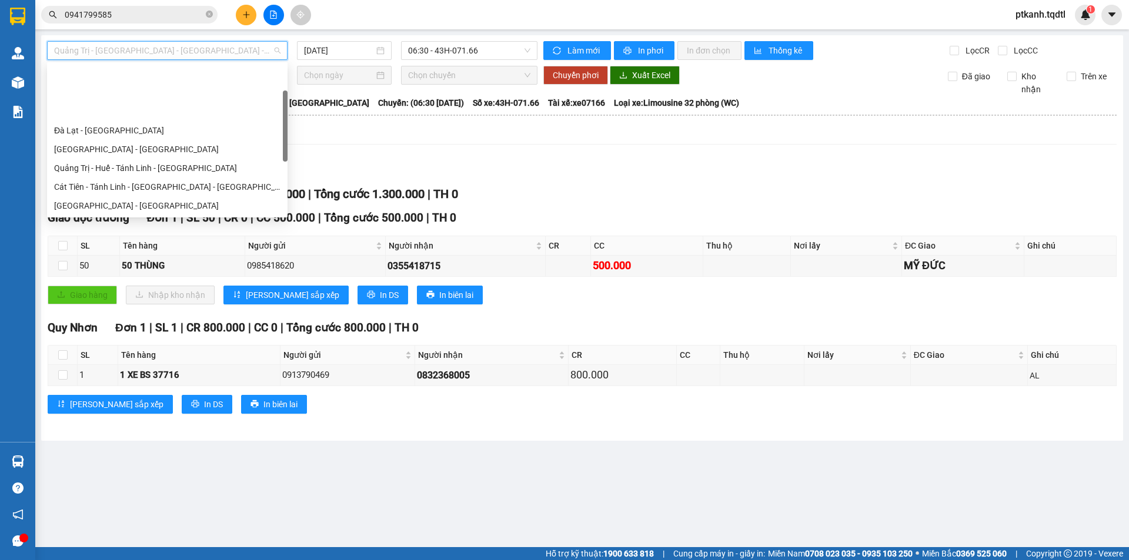
click at [209, 237] on div "Quảng Trị - [GEOGRAPHIC_DATA]" at bounding box center [167, 243] width 226 height 13
type input "[DATE]"
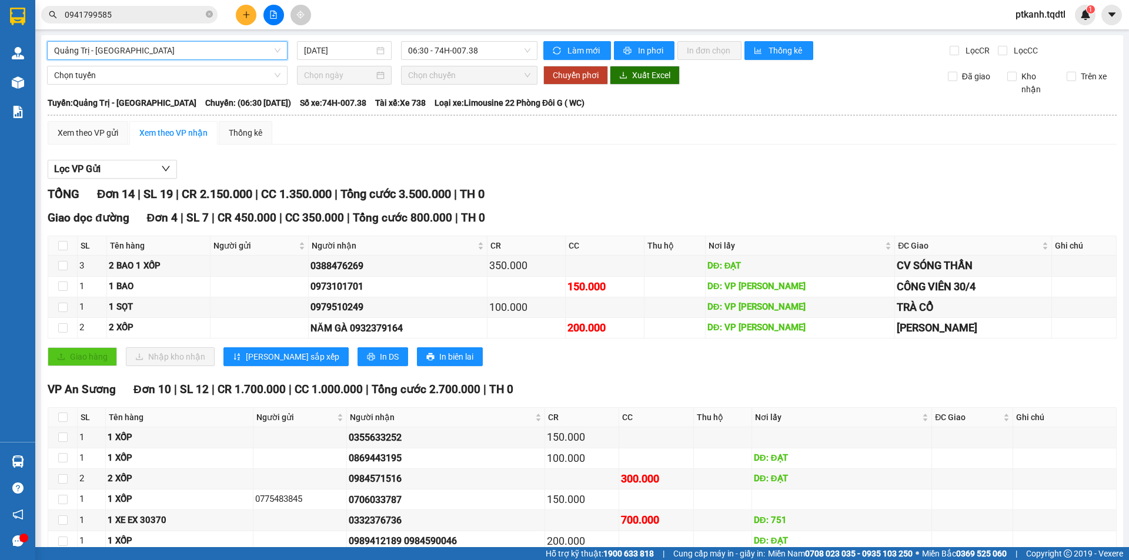
click at [279, 49] on div "Quảng Trị - [GEOGRAPHIC_DATA]" at bounding box center [167, 50] width 240 height 19
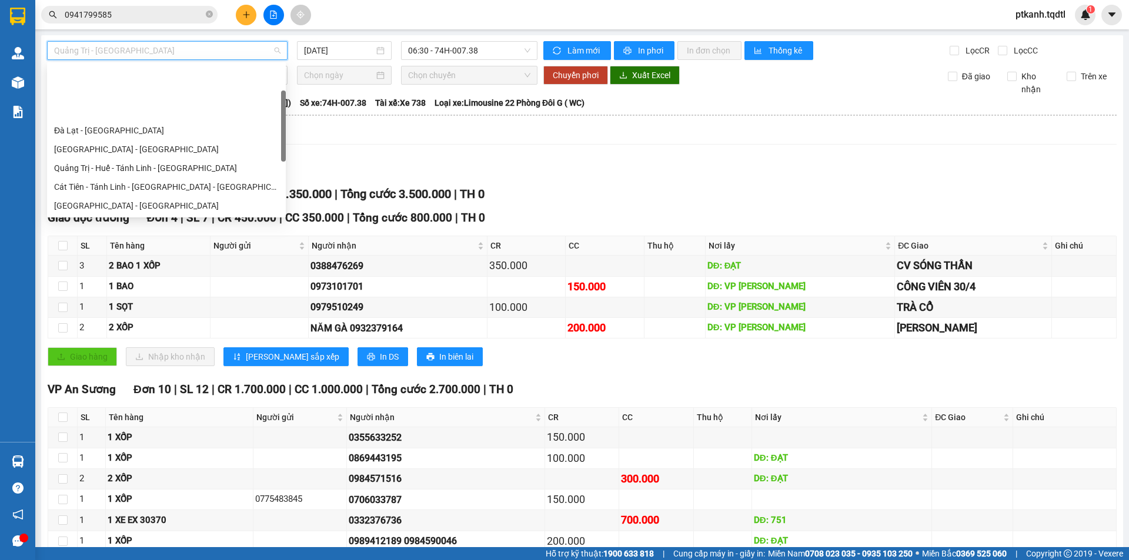
click at [240, 218] on div "Quảng Trị - [GEOGRAPHIC_DATA] - [GEOGRAPHIC_DATA] - [GEOGRAPHIC_DATA]" at bounding box center [166, 224] width 225 height 13
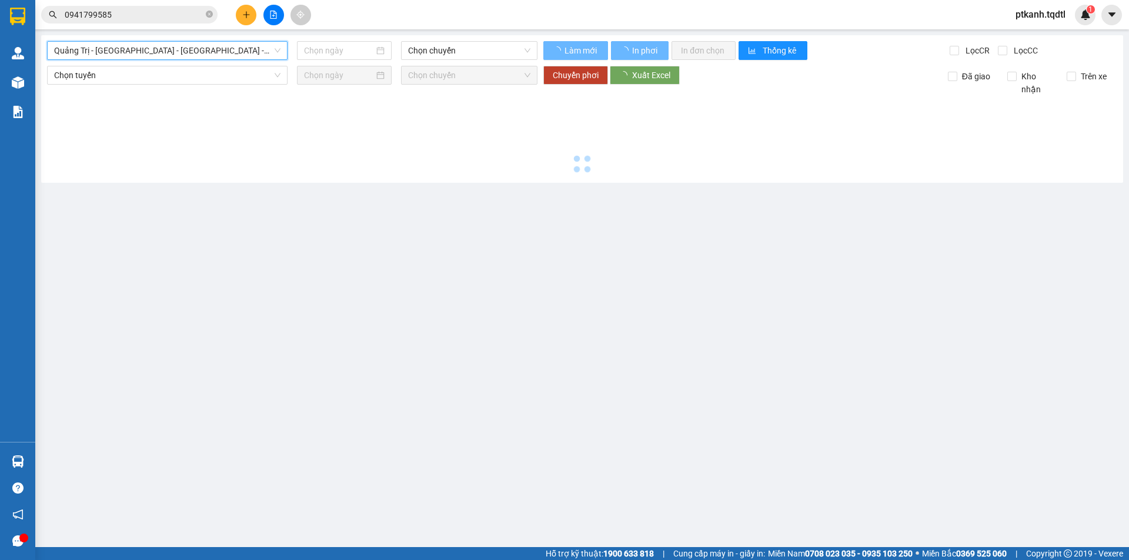
type input "[DATE]"
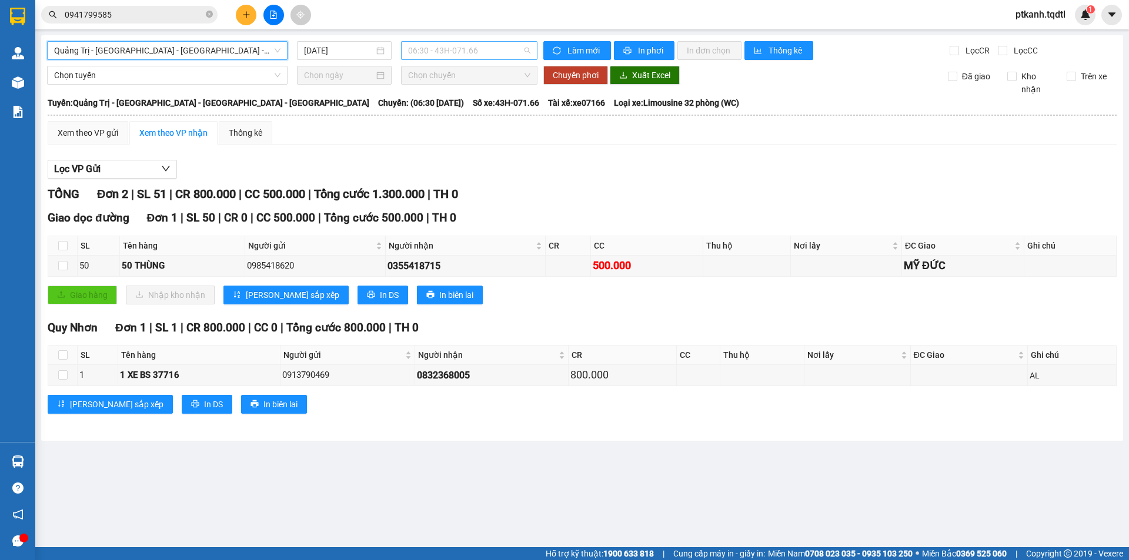
click at [501, 47] on span "06:30 - 43H-071.66" at bounding box center [469, 51] width 122 height 18
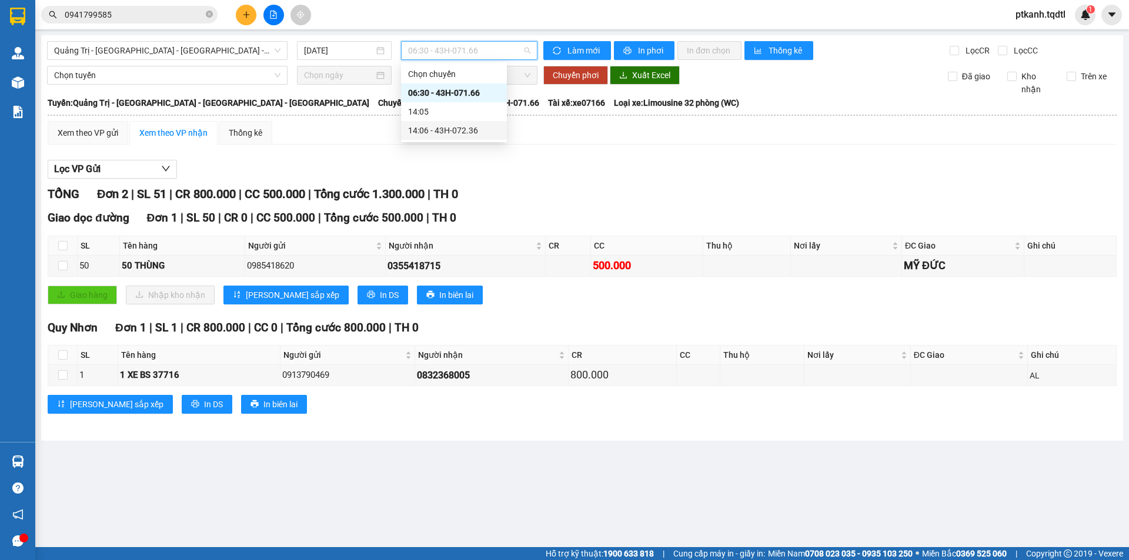
click at [471, 132] on div "14:06 - 43H-072.36" at bounding box center [454, 130] width 92 height 13
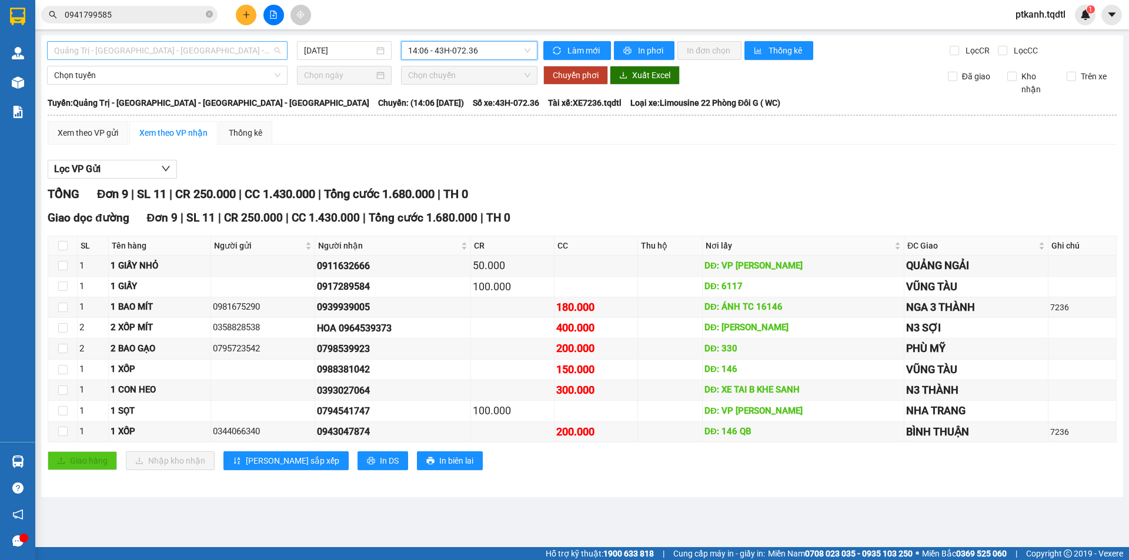
click at [276, 50] on span "Quảng Trị - [GEOGRAPHIC_DATA] - [GEOGRAPHIC_DATA] - [GEOGRAPHIC_DATA]" at bounding box center [167, 51] width 226 height 18
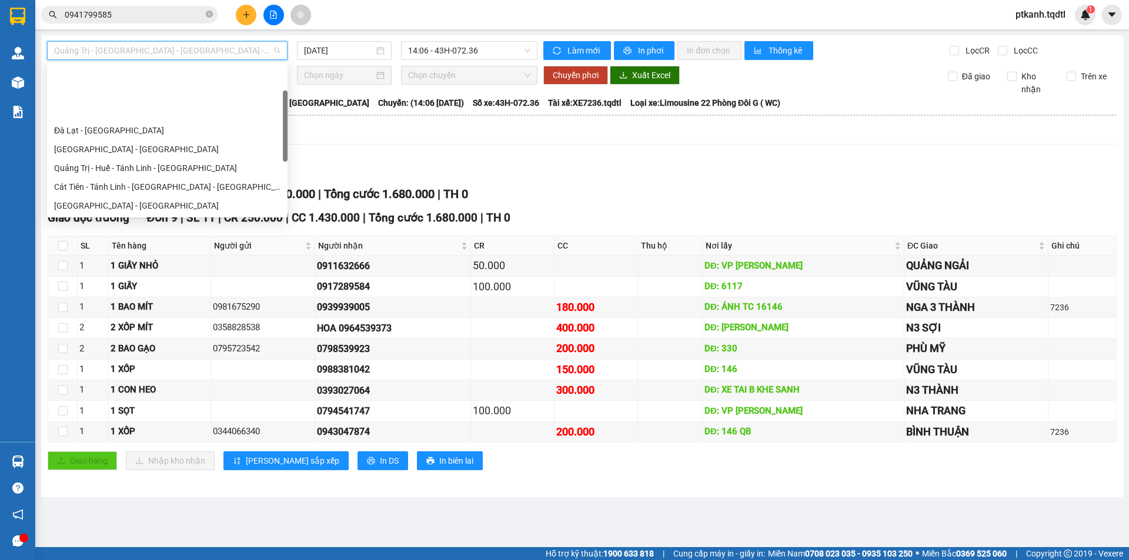
click at [214, 237] on div "Quảng Trị - [GEOGRAPHIC_DATA]" at bounding box center [167, 243] width 226 height 13
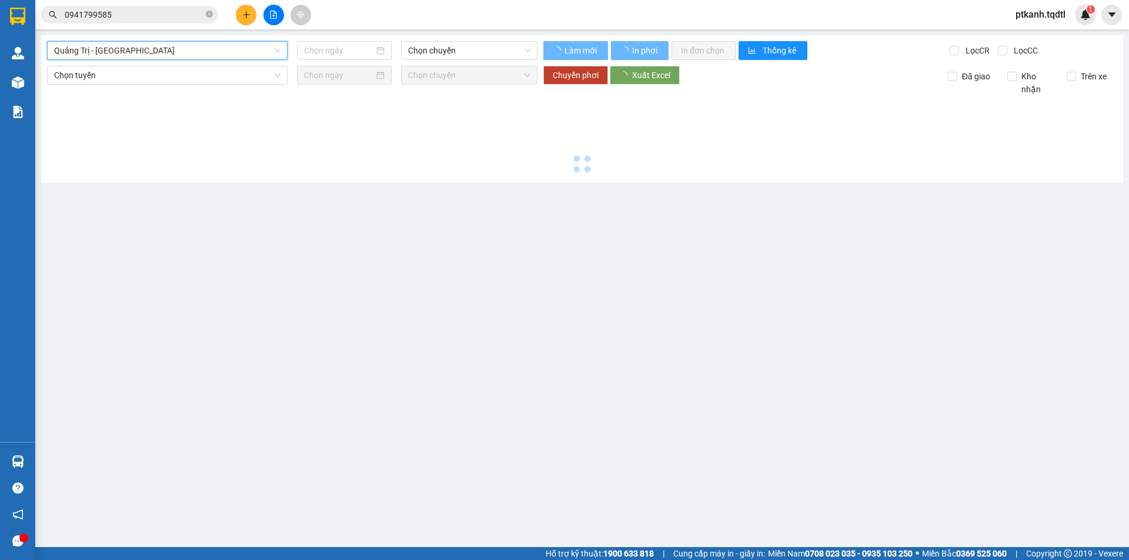
type input "[DATE]"
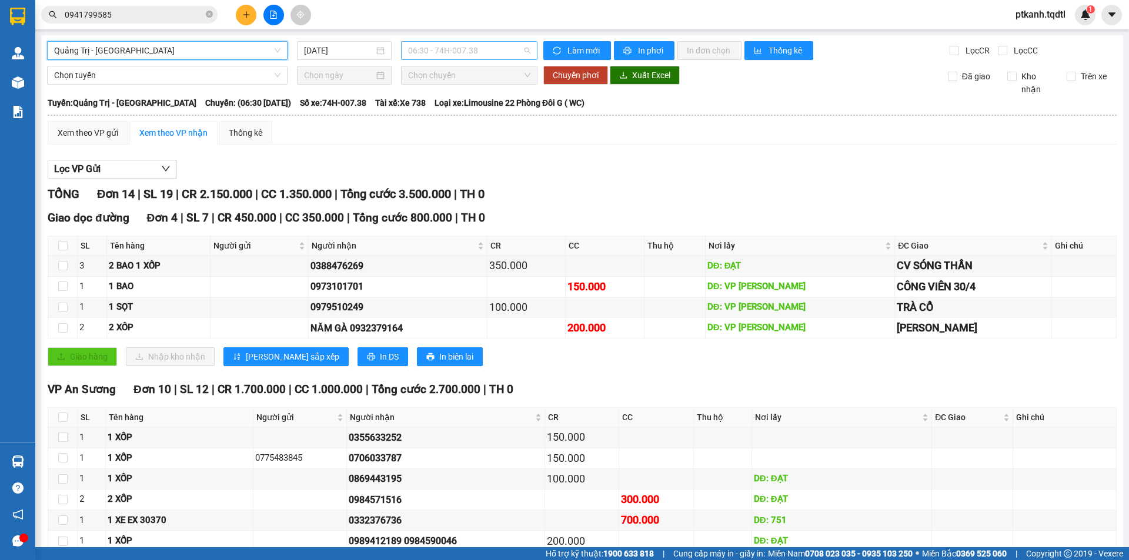
click at [503, 53] on span "06:30 - 74H-007.38" at bounding box center [469, 51] width 122 height 18
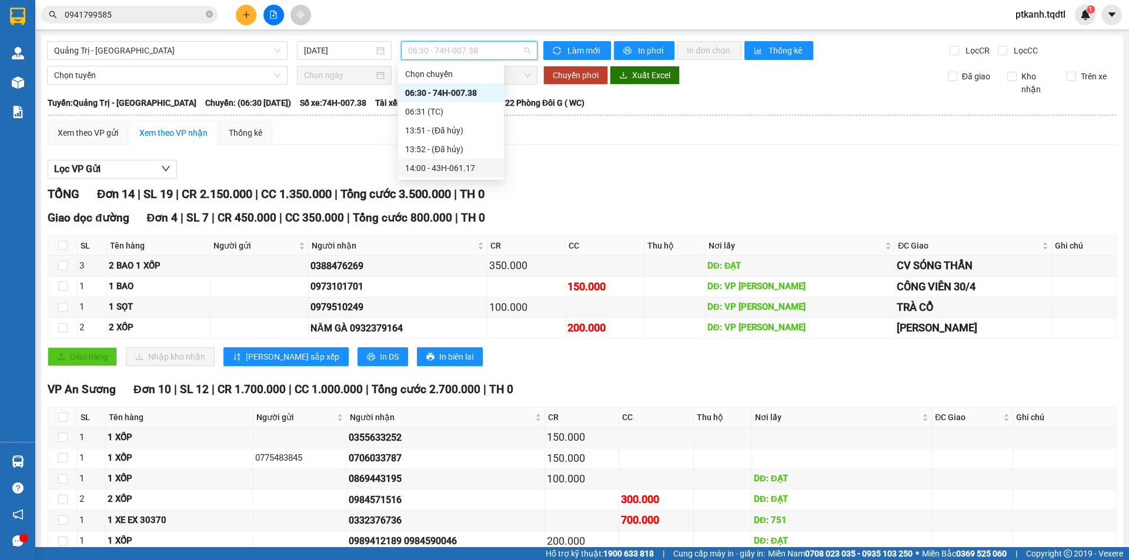
click at [463, 170] on div "14:00 - 43H-061.17" at bounding box center [451, 168] width 92 height 13
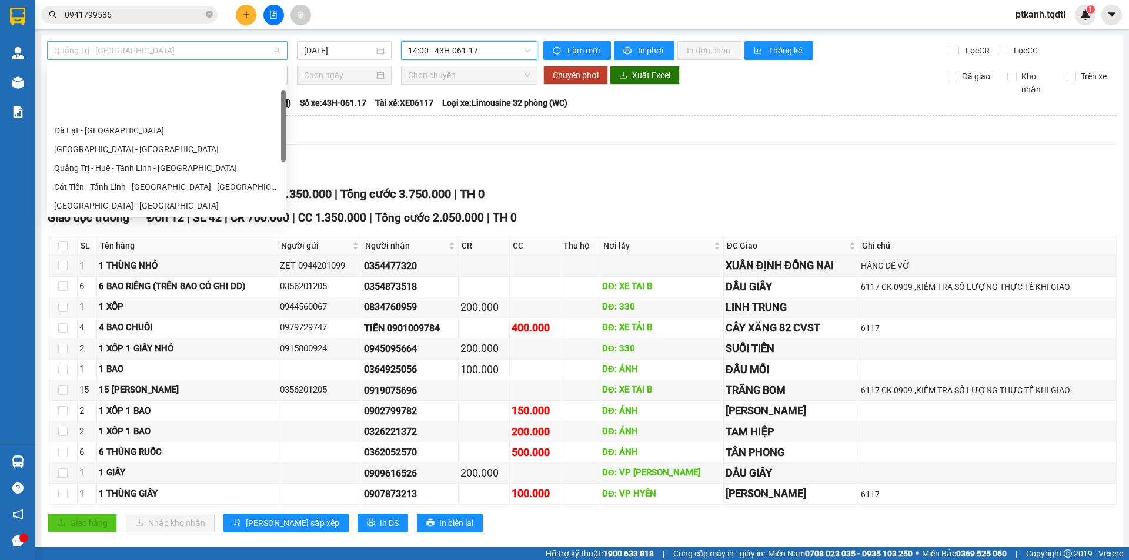
click at [277, 52] on span "Quảng Trị - [GEOGRAPHIC_DATA]" at bounding box center [167, 51] width 226 height 18
drag, startPoint x: 235, startPoint y: 193, endPoint x: 260, endPoint y: 181, distance: 27.6
click at [236, 256] on div "Quảng Trị - [GEOGRAPHIC_DATA] - [GEOGRAPHIC_DATA]" at bounding box center [166, 262] width 225 height 13
type input "[DATE]"
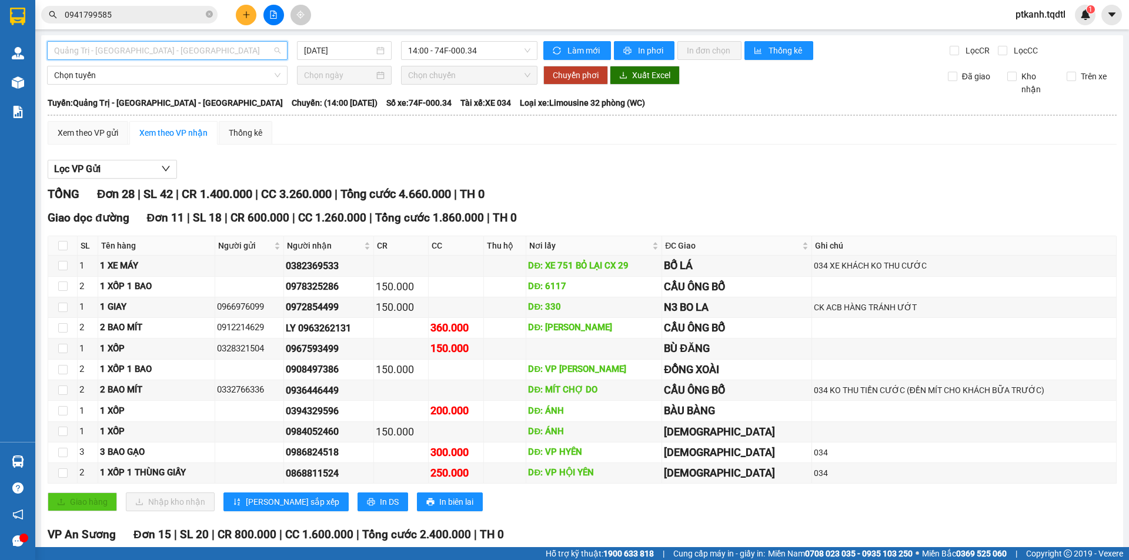
drag, startPoint x: 279, startPoint y: 49, endPoint x: 274, endPoint y: 79, distance: 30.4
click at [278, 50] on div "Quảng Trị - [GEOGRAPHIC_DATA] - [GEOGRAPHIC_DATA]" at bounding box center [167, 50] width 240 height 19
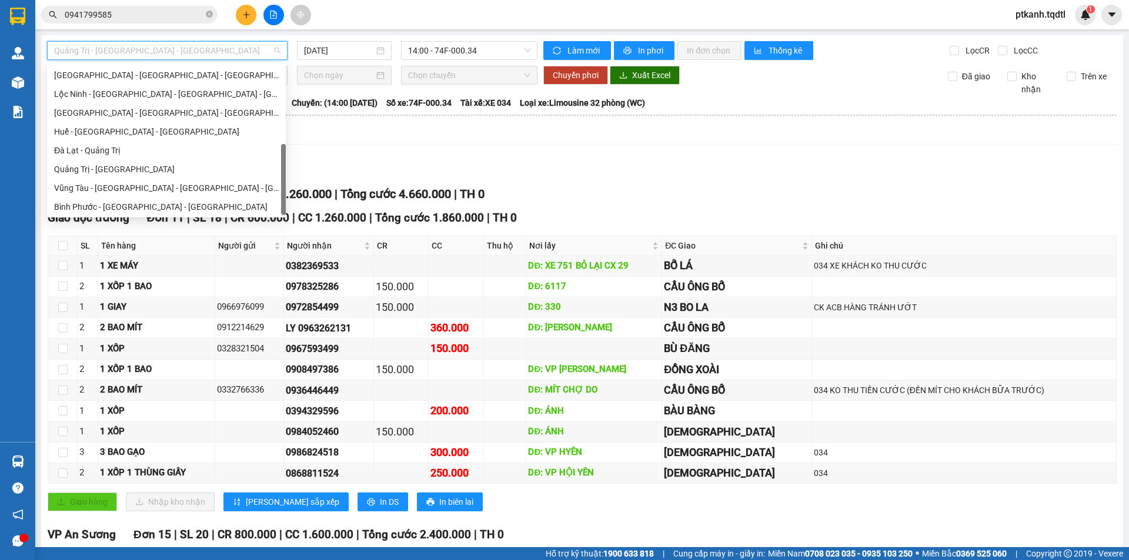
scroll to position [245, 0]
drag, startPoint x: 282, startPoint y: 105, endPoint x: 246, endPoint y: 168, distance: 72.7
click at [272, 165] on div "[GEOGRAPHIC_DATA] - [GEOGRAPHIC_DATA] - [GEOGRAPHIC_DATA] [GEOGRAPHIC_DATA] - […" at bounding box center [166, 140] width 239 height 150
click at [216, 169] on div "Quảng Trị - [GEOGRAPHIC_DATA]" at bounding box center [166, 168] width 225 height 13
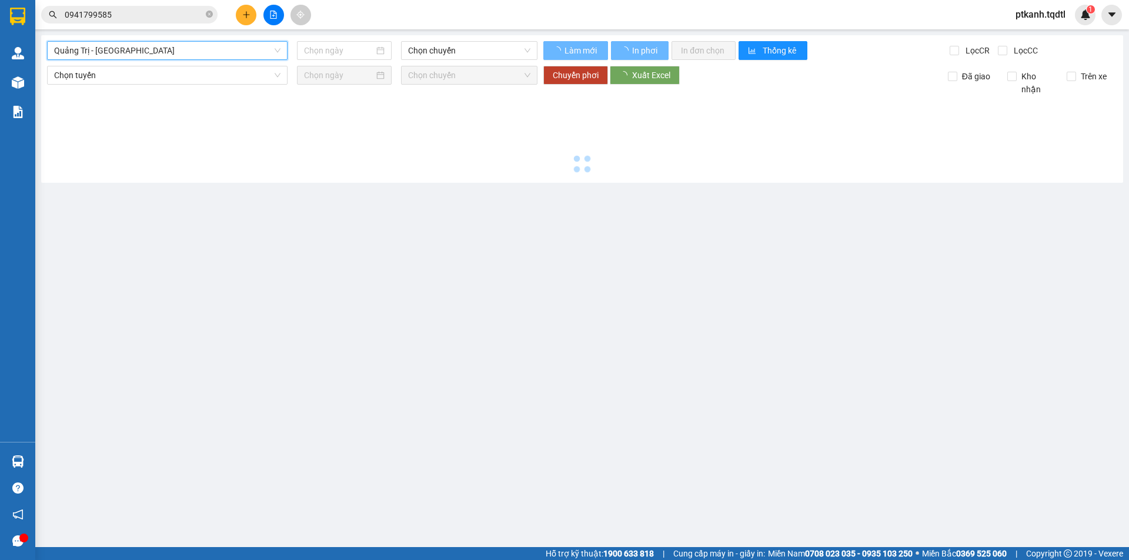
type input "[DATE]"
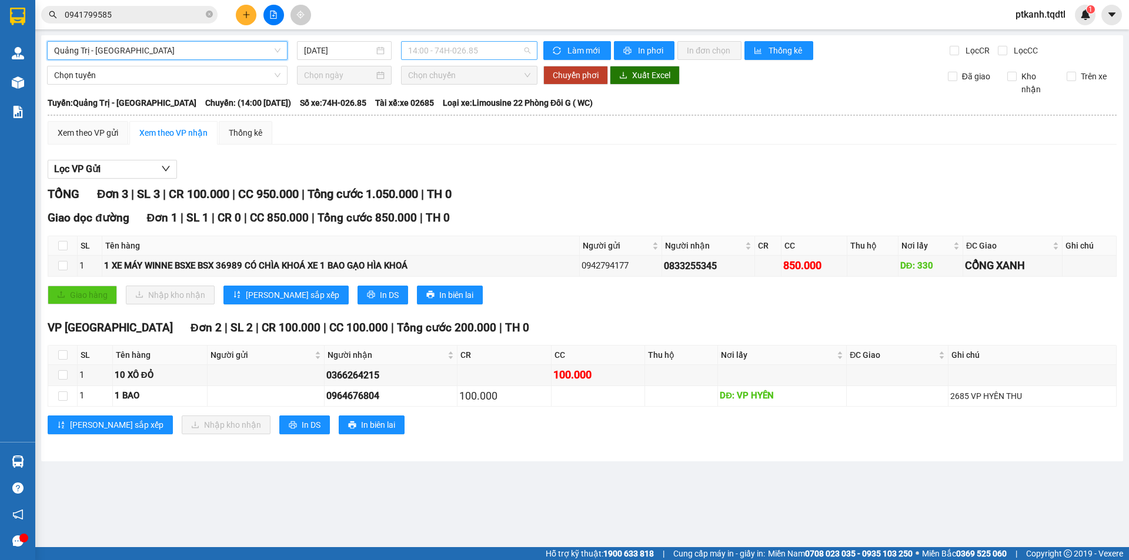
click at [521, 53] on span "14:00 - 74H-026.85" at bounding box center [469, 51] width 122 height 18
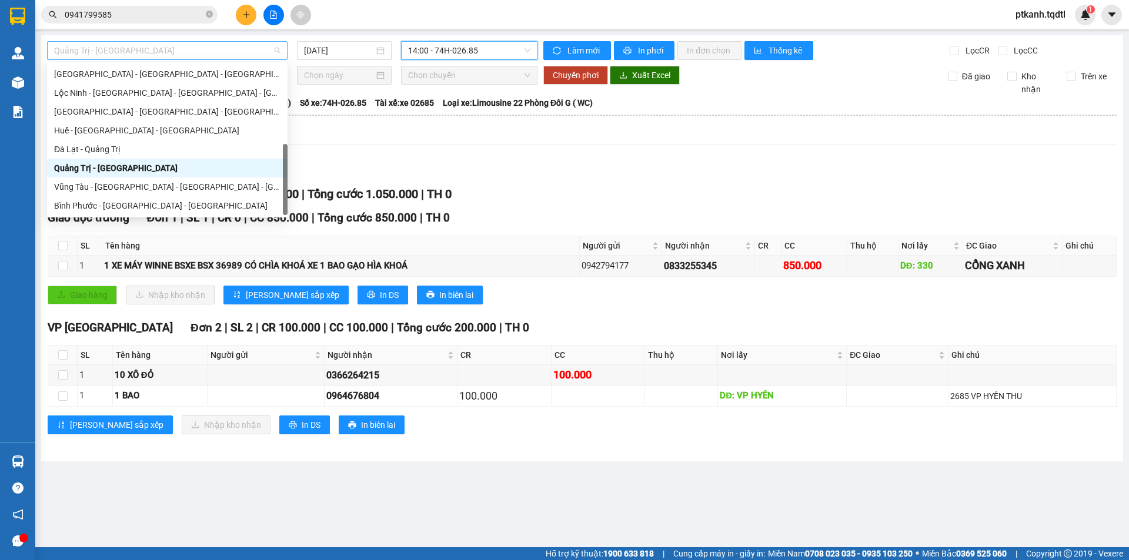
click at [276, 49] on span "Quảng Trị - [GEOGRAPHIC_DATA]" at bounding box center [167, 51] width 226 height 18
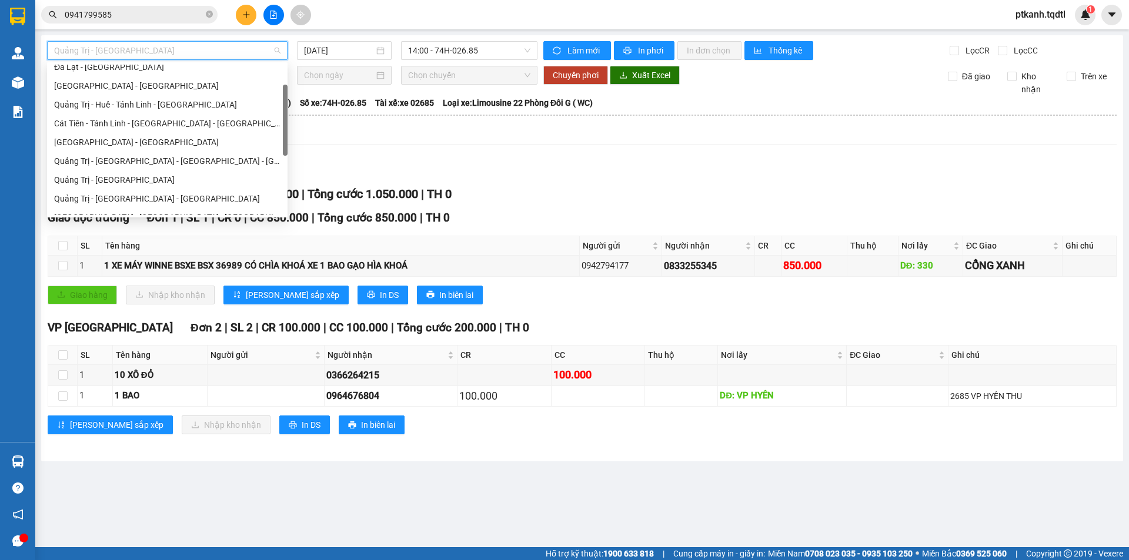
scroll to position [62, 0]
drag, startPoint x: 283, startPoint y: 162, endPoint x: 290, endPoint y: 103, distance: 59.7
click at [290, 103] on body "Kết quả tìm kiếm ( 1 ) Bộ lọc Mã ĐH Trạng thái Món hàng Thu hộ Tổng cước Chưa c…" at bounding box center [564, 280] width 1129 height 560
click at [227, 105] on div "Quảng Trị - Huế - Tánh Linh - [GEOGRAPHIC_DATA]" at bounding box center [167, 106] width 226 height 13
type input "[DATE]"
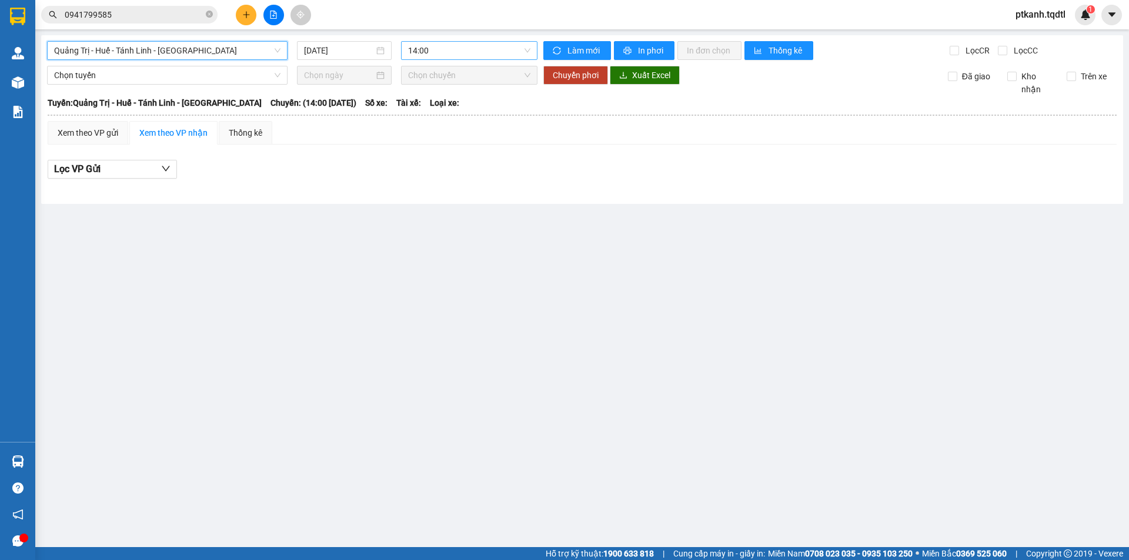
click at [486, 52] on span "14:00" at bounding box center [469, 51] width 122 height 18
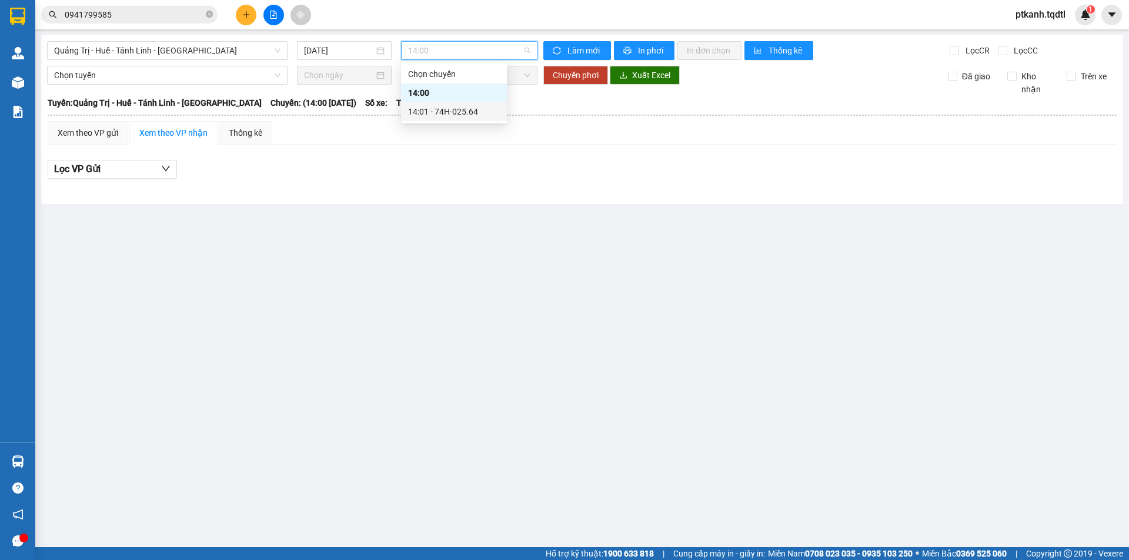
click at [467, 109] on div "14:01 - 74H-025.64" at bounding box center [454, 111] width 92 height 13
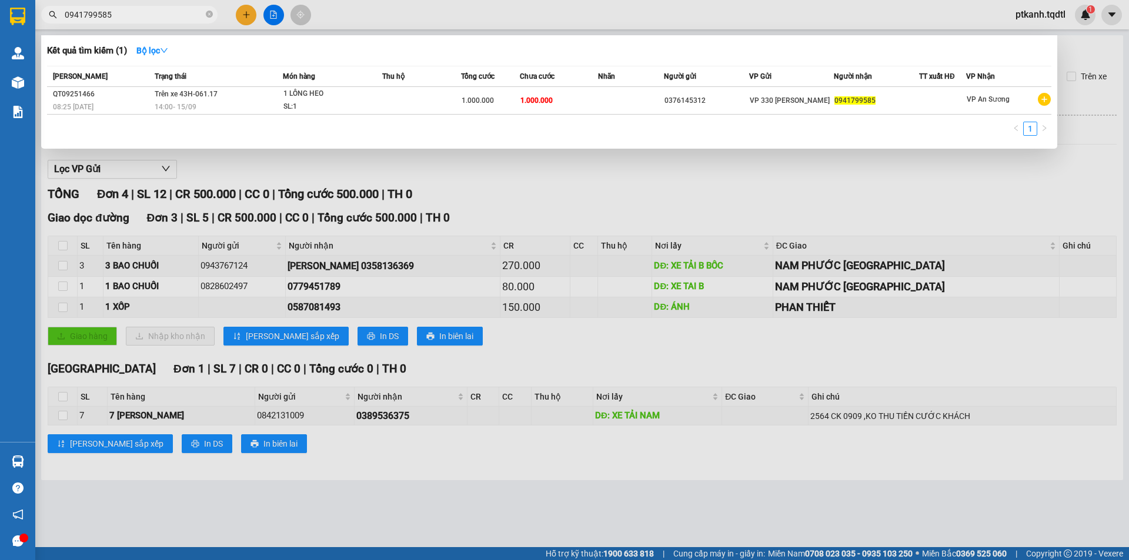
click at [154, 16] on input "0941799585" at bounding box center [134, 14] width 139 height 13
click at [624, 210] on div at bounding box center [564, 280] width 1129 height 560
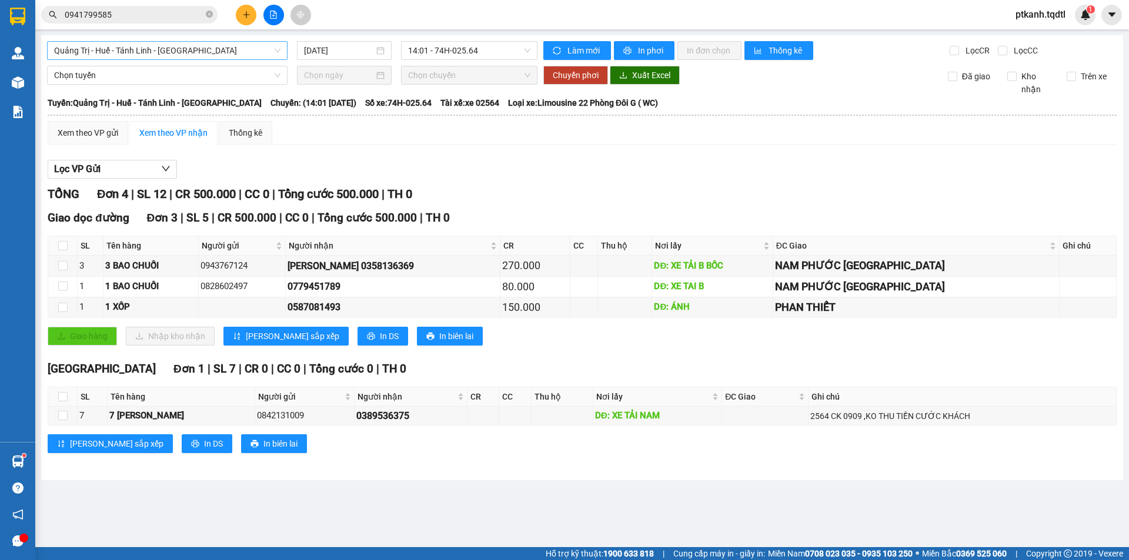
click at [282, 48] on div "Quảng Trị - Huế - Tánh Linh - [GEOGRAPHIC_DATA]" at bounding box center [167, 50] width 240 height 19
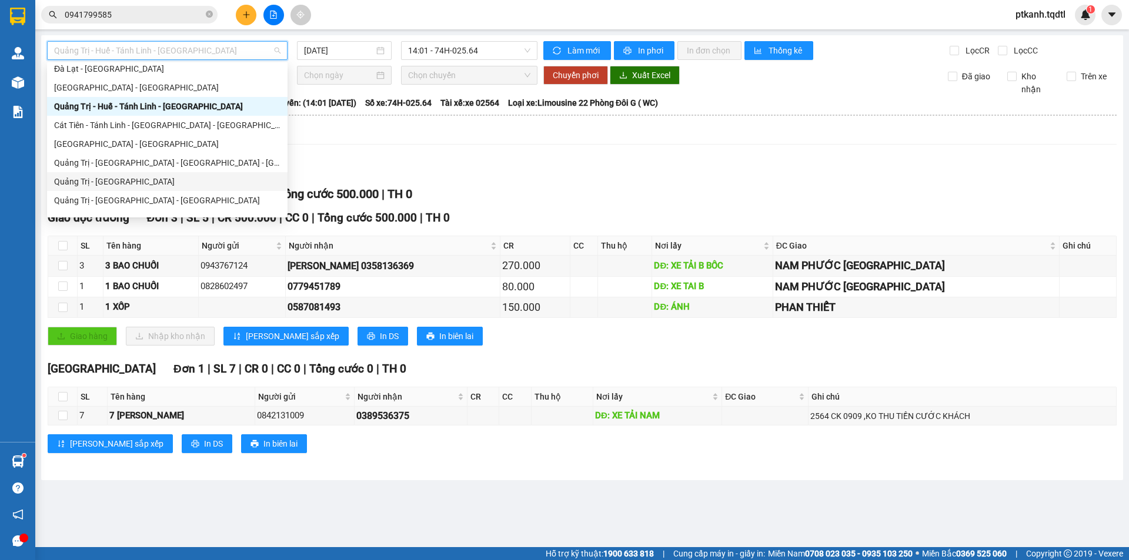
click at [207, 178] on div "Quảng Trị - [GEOGRAPHIC_DATA]" at bounding box center [167, 181] width 226 height 13
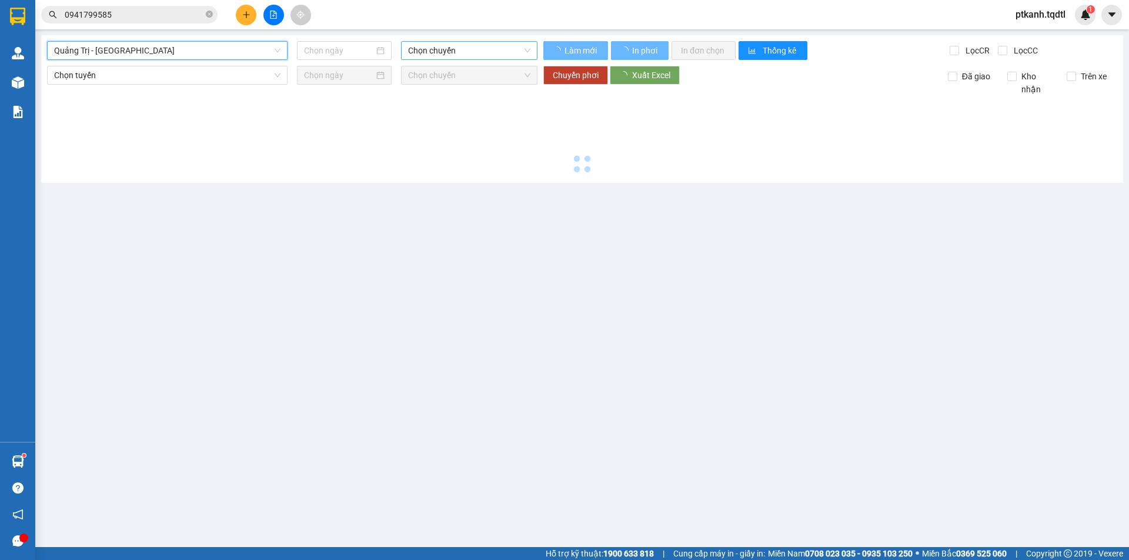
type input "[DATE]"
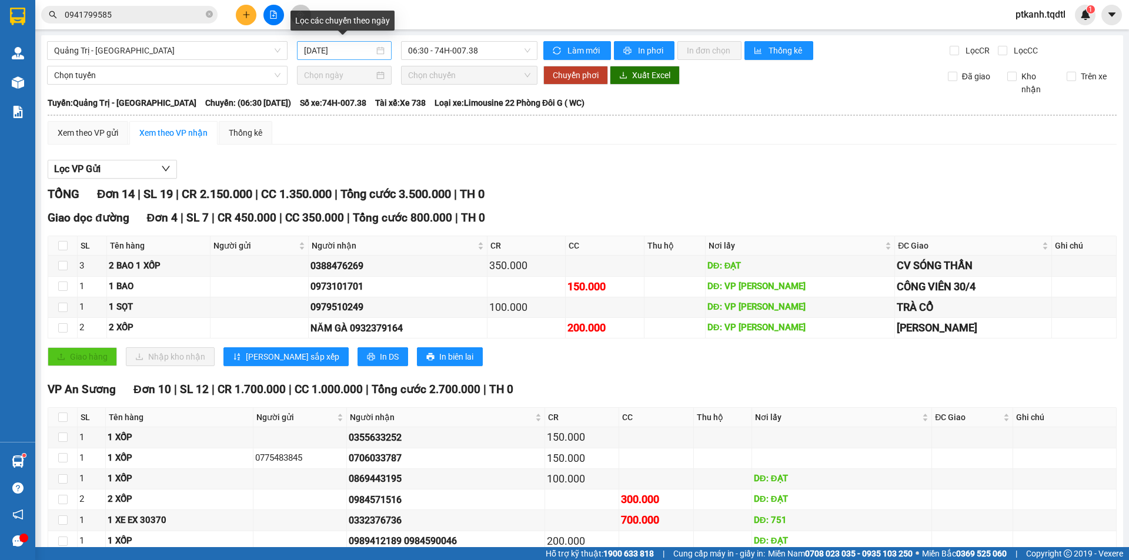
click at [371, 53] on div "[DATE]" at bounding box center [344, 50] width 81 height 13
click at [279, 53] on div "Quảng Trị - [GEOGRAPHIC_DATA]" at bounding box center [167, 50] width 240 height 19
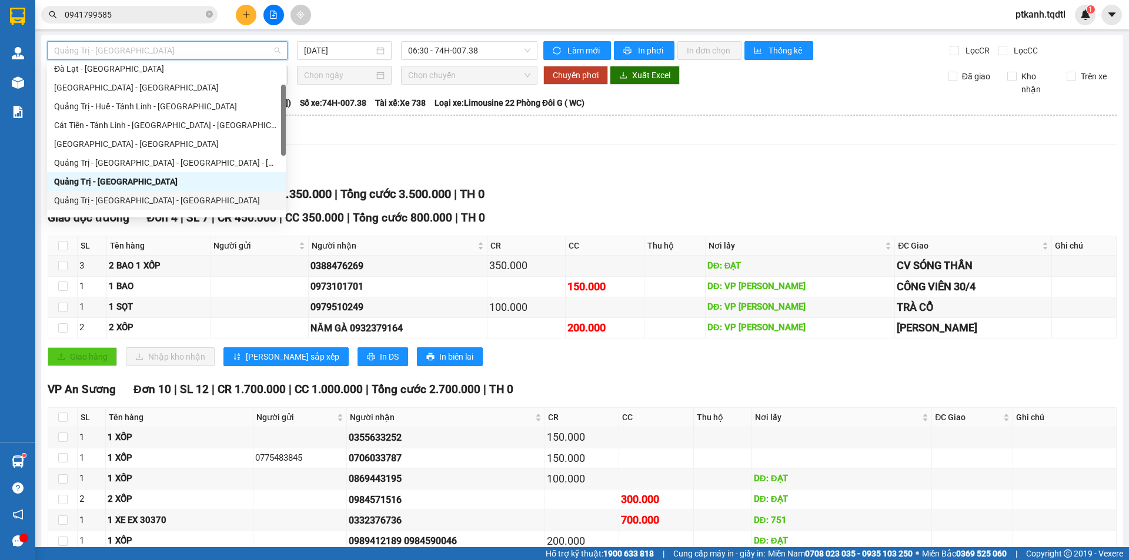
click at [200, 200] on div "Quảng Trị - [GEOGRAPHIC_DATA] - [GEOGRAPHIC_DATA]" at bounding box center [166, 200] width 225 height 13
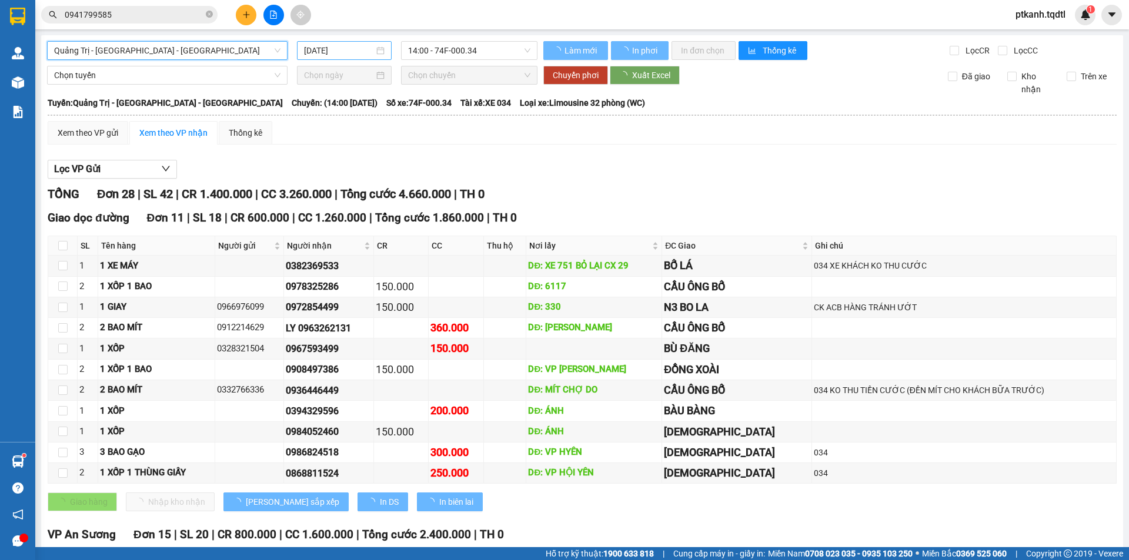
click at [381, 48] on div "[DATE]" at bounding box center [344, 50] width 81 height 13
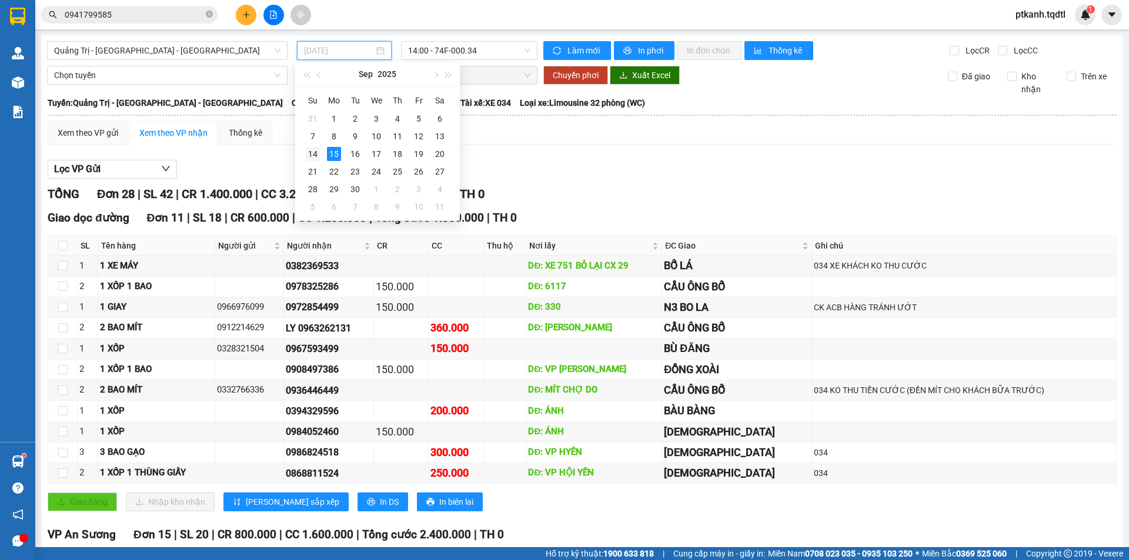
click at [311, 155] on div "14" at bounding box center [313, 154] width 14 height 14
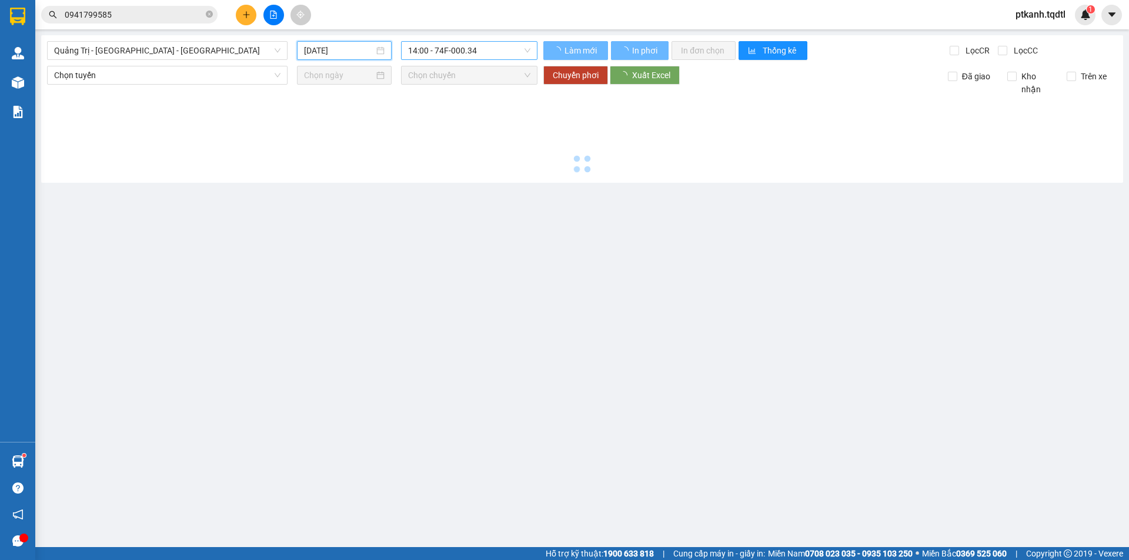
type input "[DATE]"
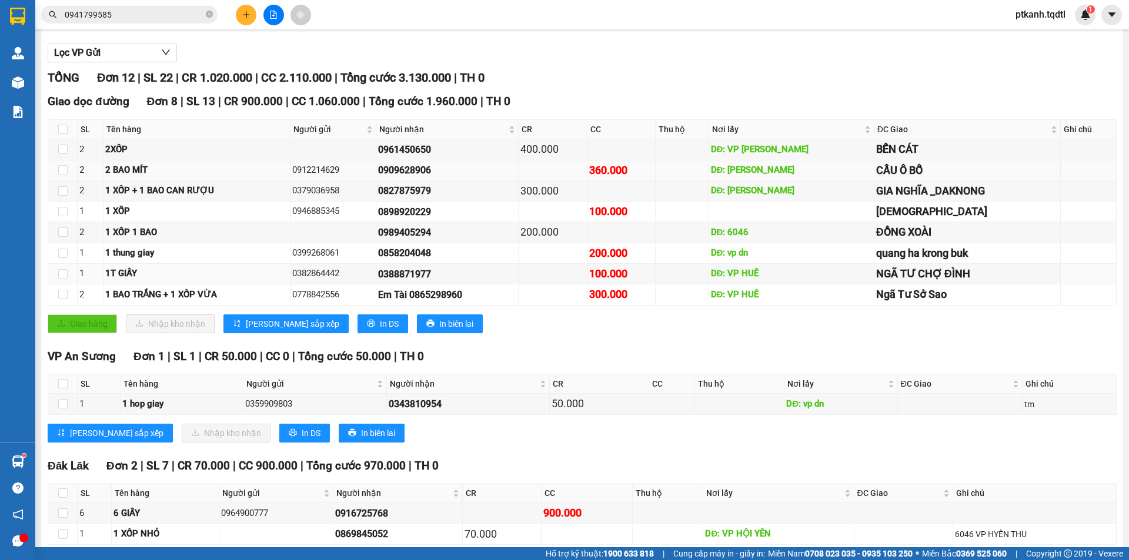
scroll to position [176, 0]
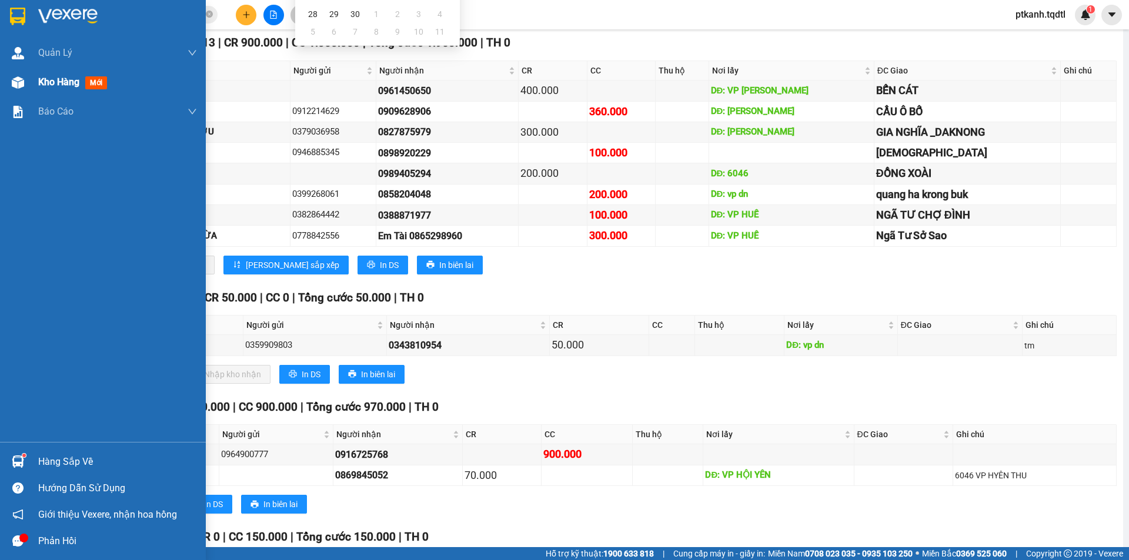
click at [62, 85] on span "Kho hàng" at bounding box center [58, 81] width 41 height 11
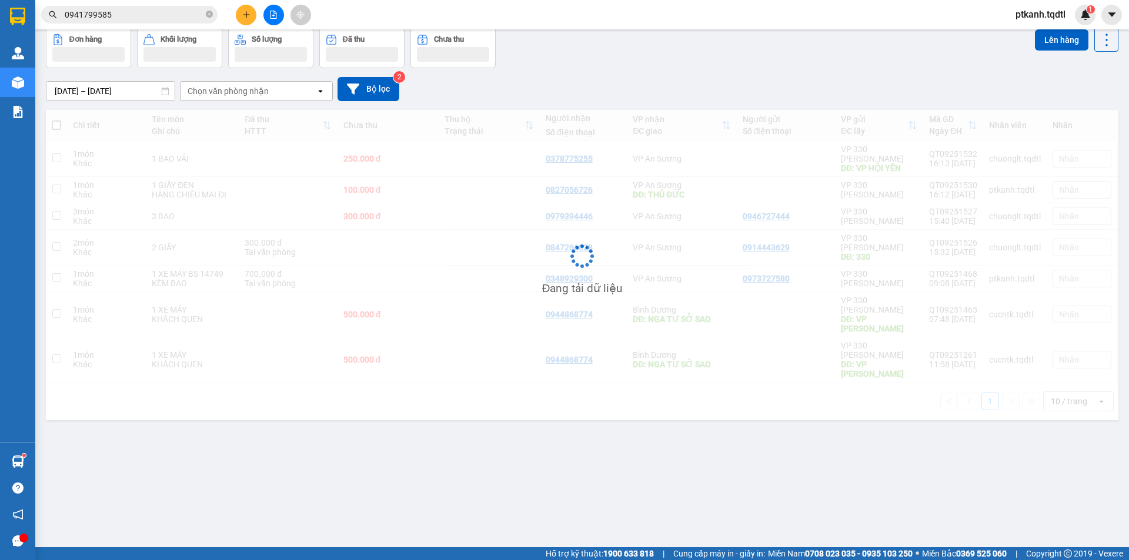
scroll to position [54, 0]
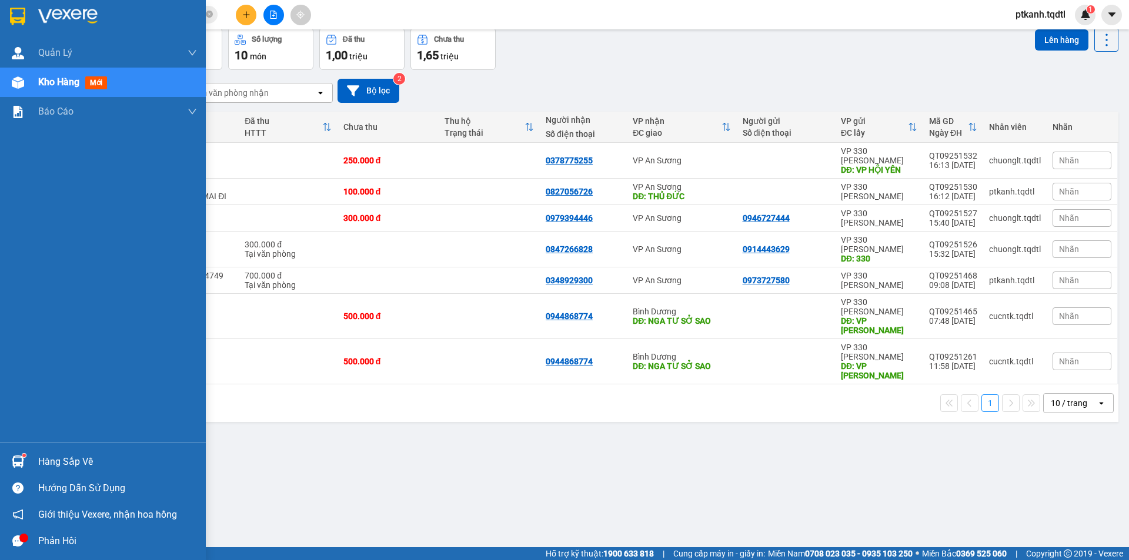
click at [26, 453] on div at bounding box center [18, 461] width 21 height 21
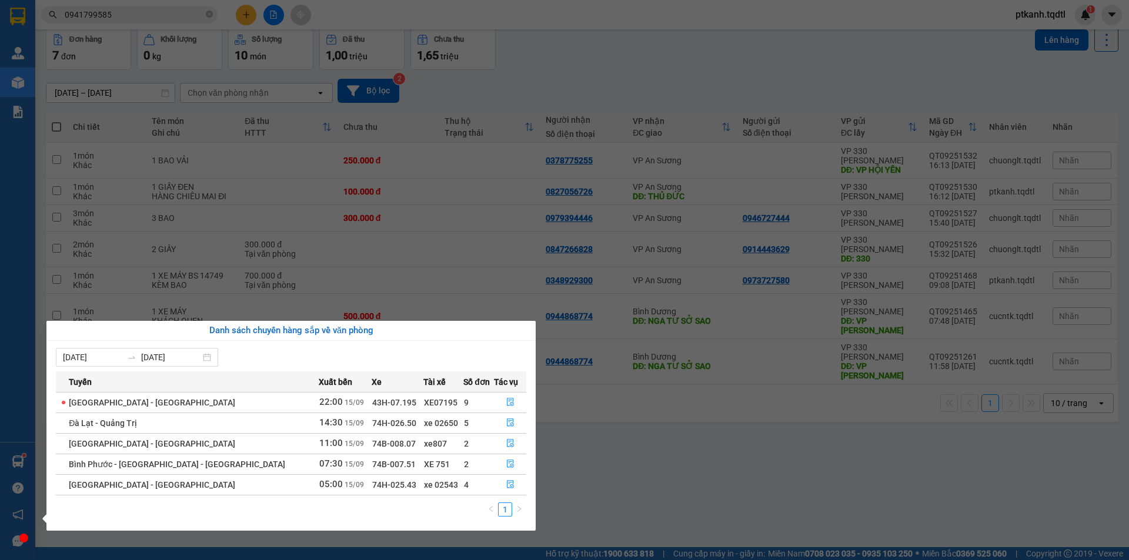
click at [645, 49] on section "Kết quả tìm kiếm ( 1 ) Bộ lọc Mã ĐH Trạng thái Món hàng Thu hộ Tổng cước Chưa c…" at bounding box center [564, 280] width 1129 height 560
